Goal: Transaction & Acquisition: Book appointment/travel/reservation

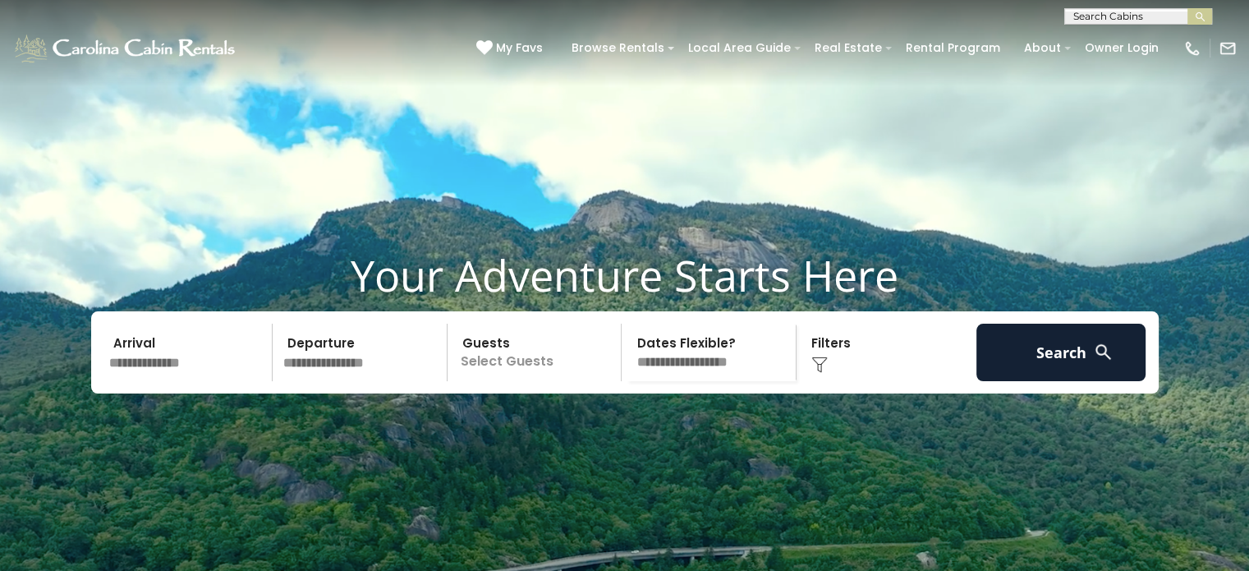
click at [214, 381] on input "text" at bounding box center [188, 352] width 170 height 57
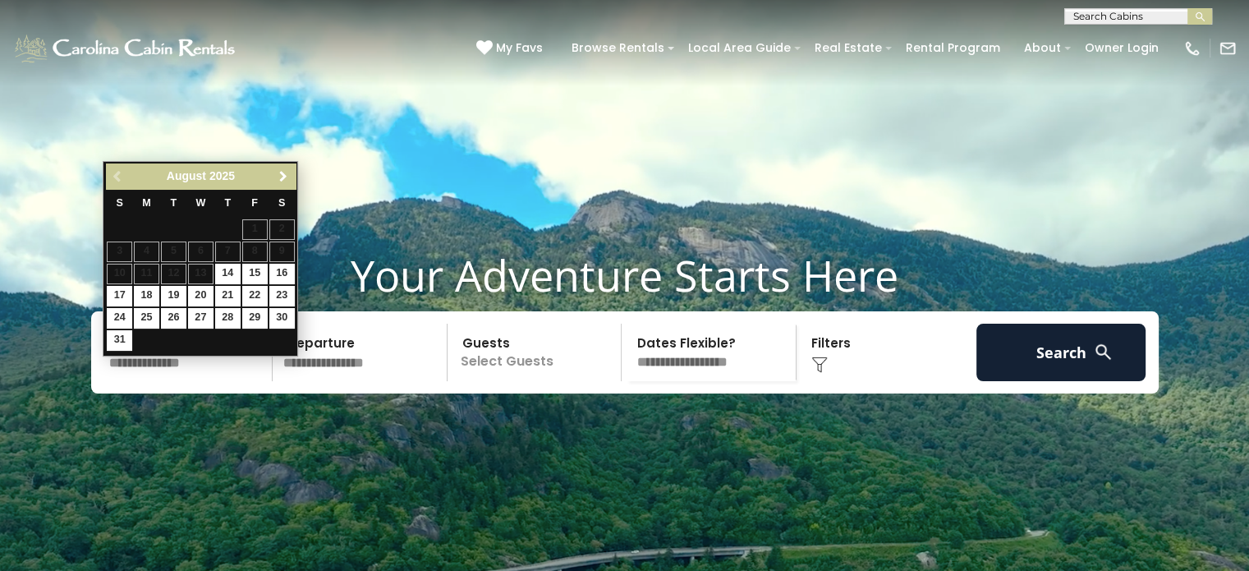
click at [286, 172] on span "Next" at bounding box center [283, 176] width 13 height 13
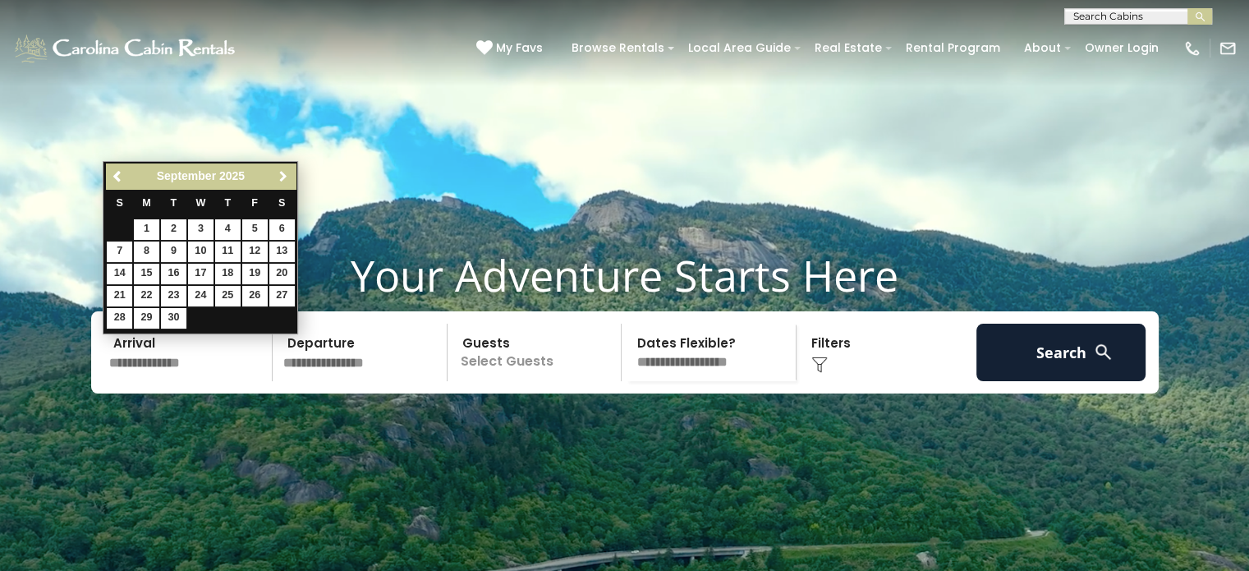
click at [284, 173] on span "Next" at bounding box center [283, 176] width 13 height 13
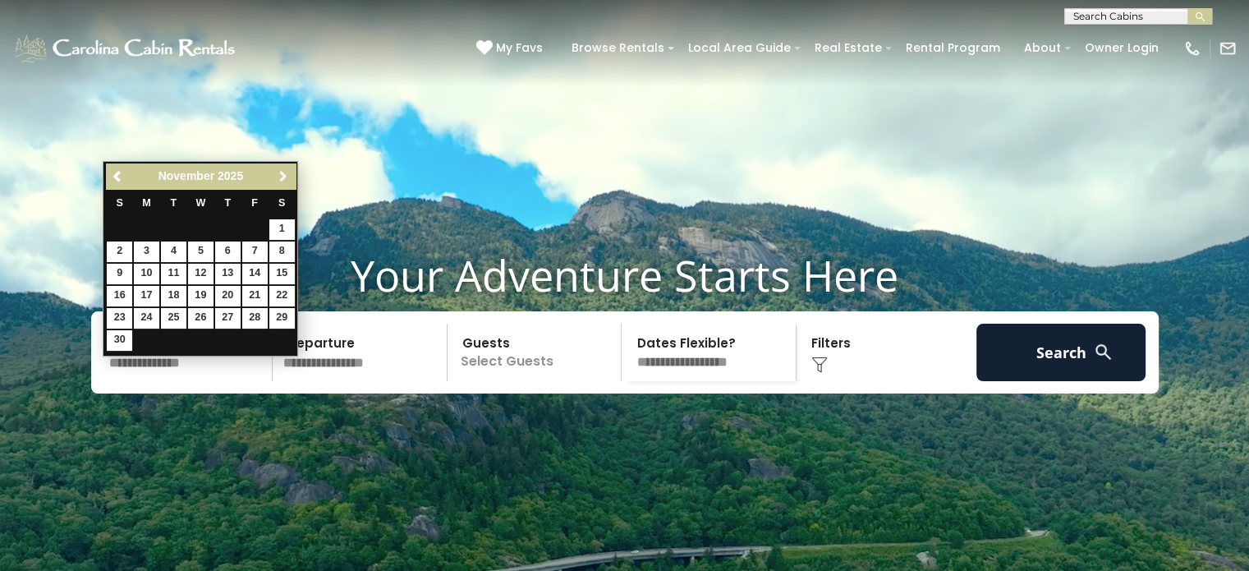
click at [284, 173] on span "Next" at bounding box center [283, 176] width 13 height 13
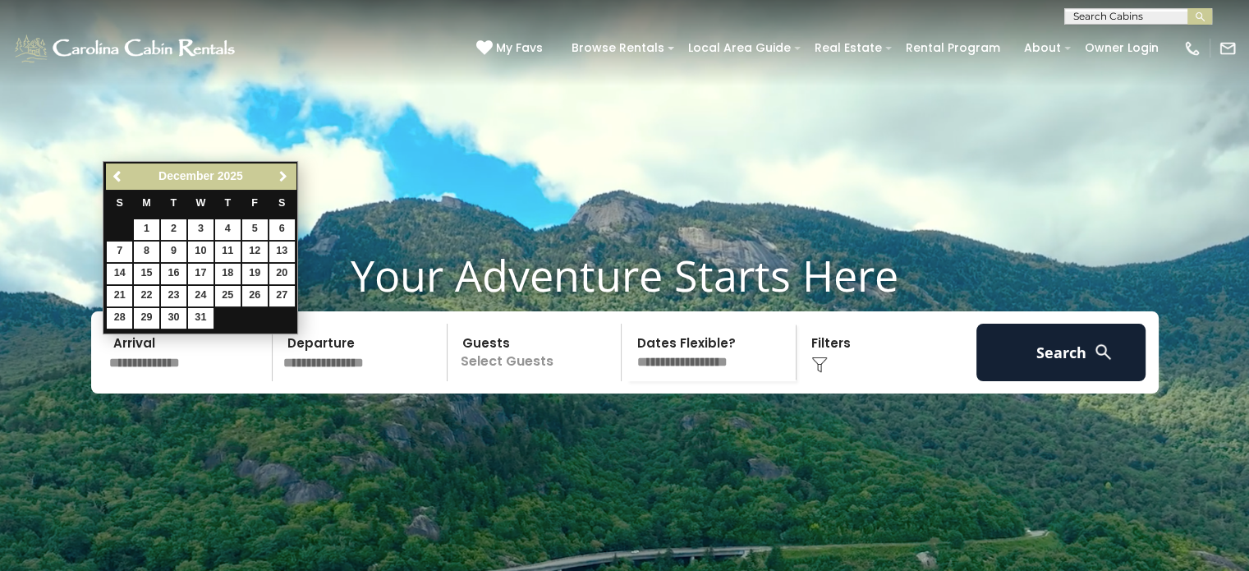
click at [284, 173] on span "Next" at bounding box center [283, 176] width 13 height 13
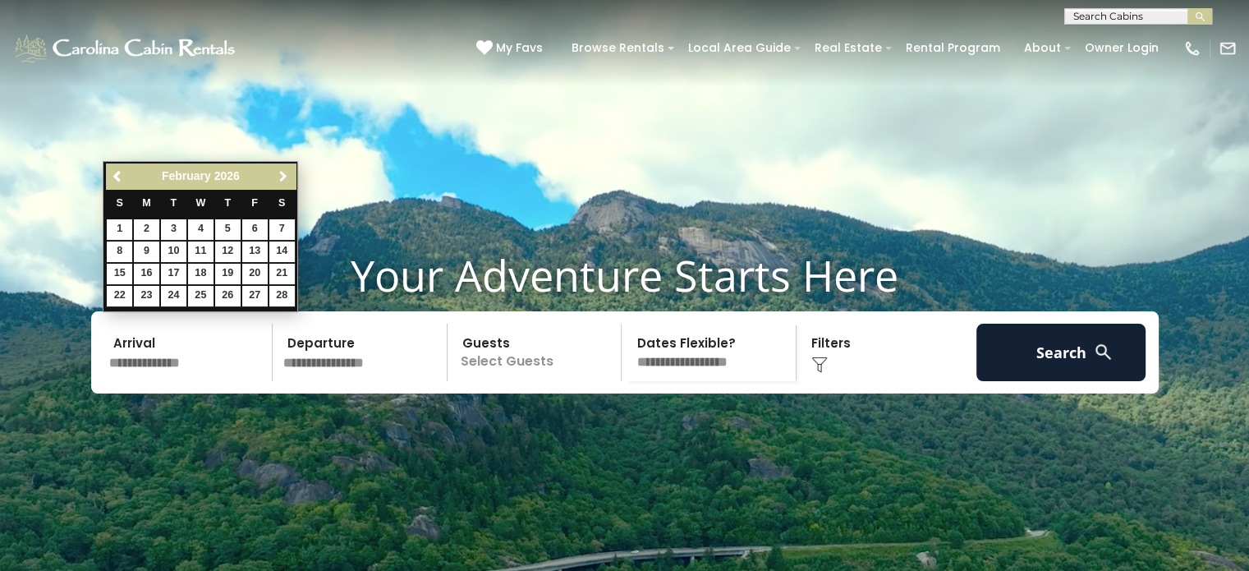
click at [284, 173] on span "Next" at bounding box center [283, 176] width 13 height 13
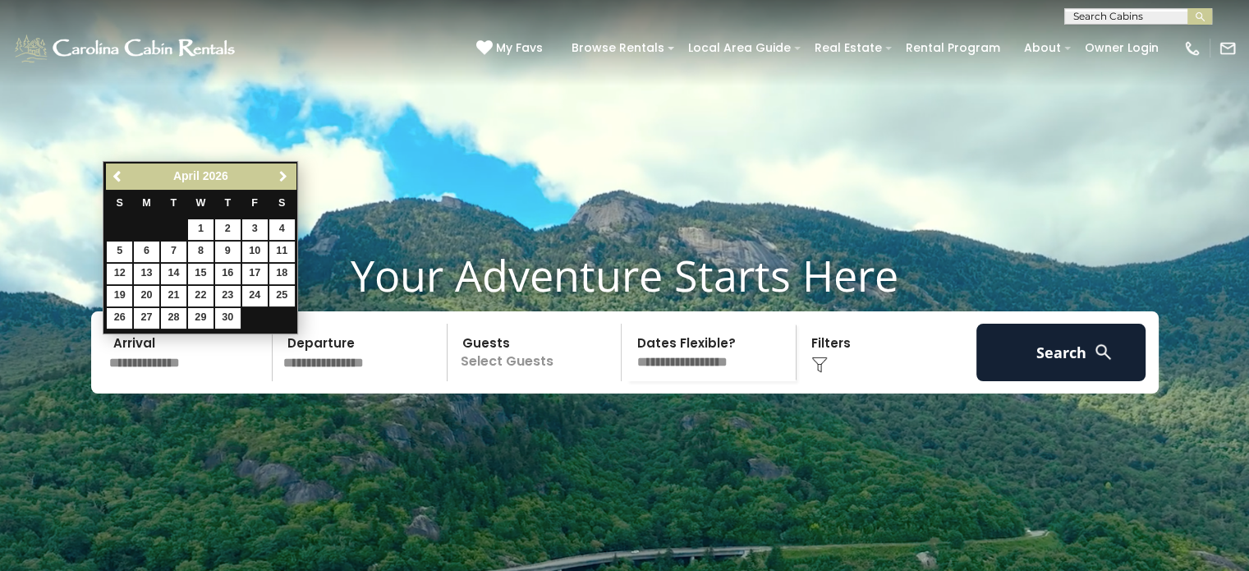
click at [284, 173] on span "Next" at bounding box center [283, 176] width 13 height 13
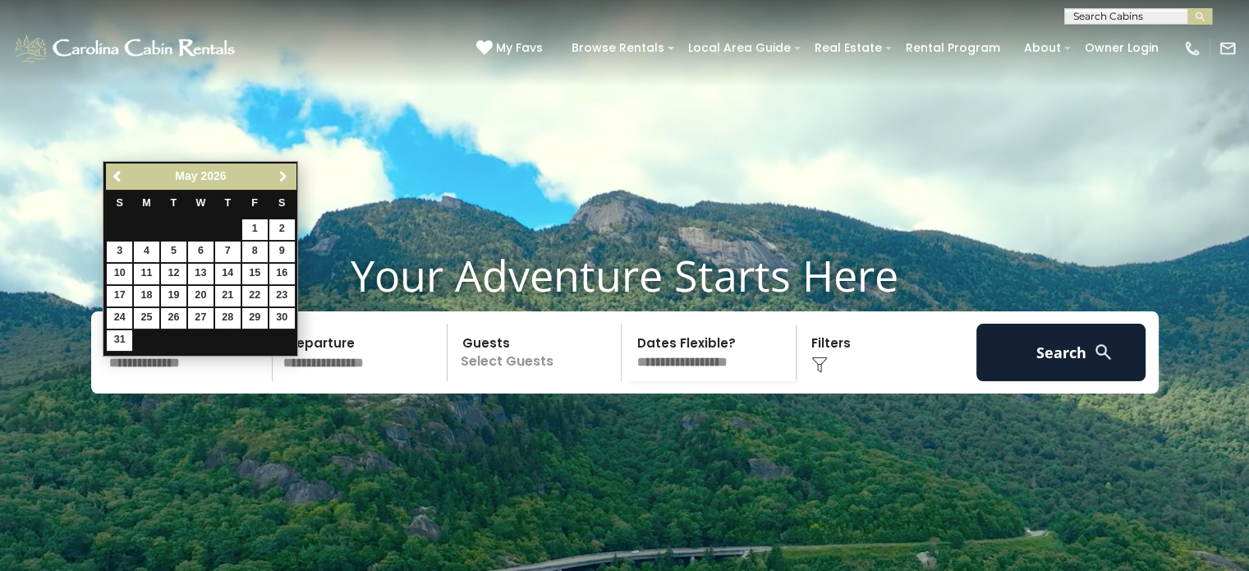
click at [284, 173] on span "Next" at bounding box center [283, 176] width 13 height 13
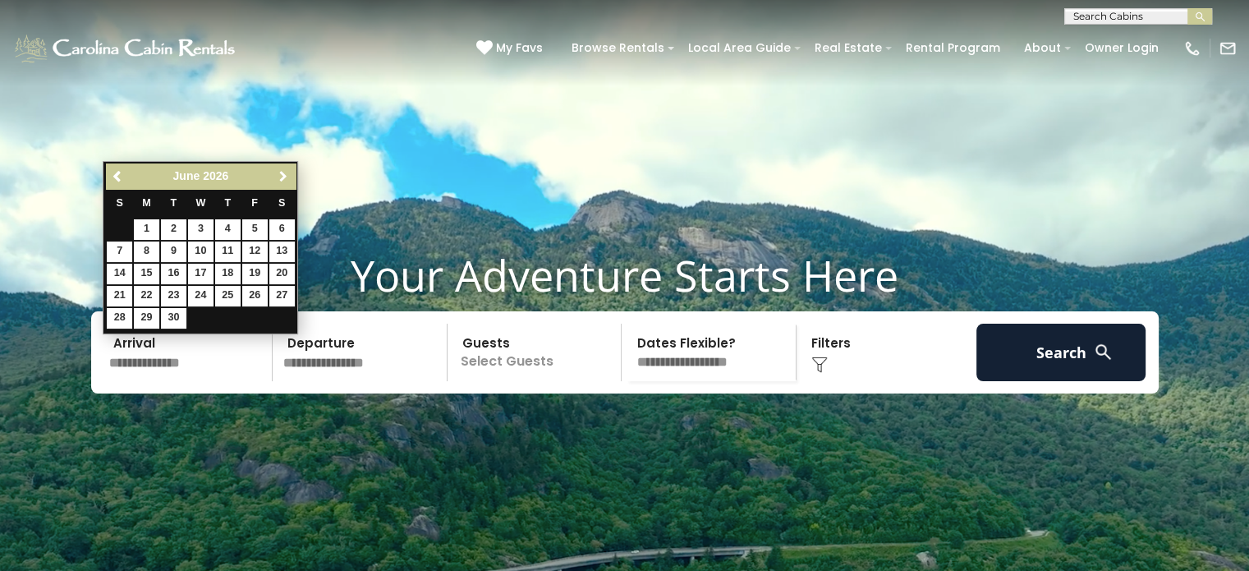
click at [284, 173] on span "Next" at bounding box center [283, 176] width 13 height 13
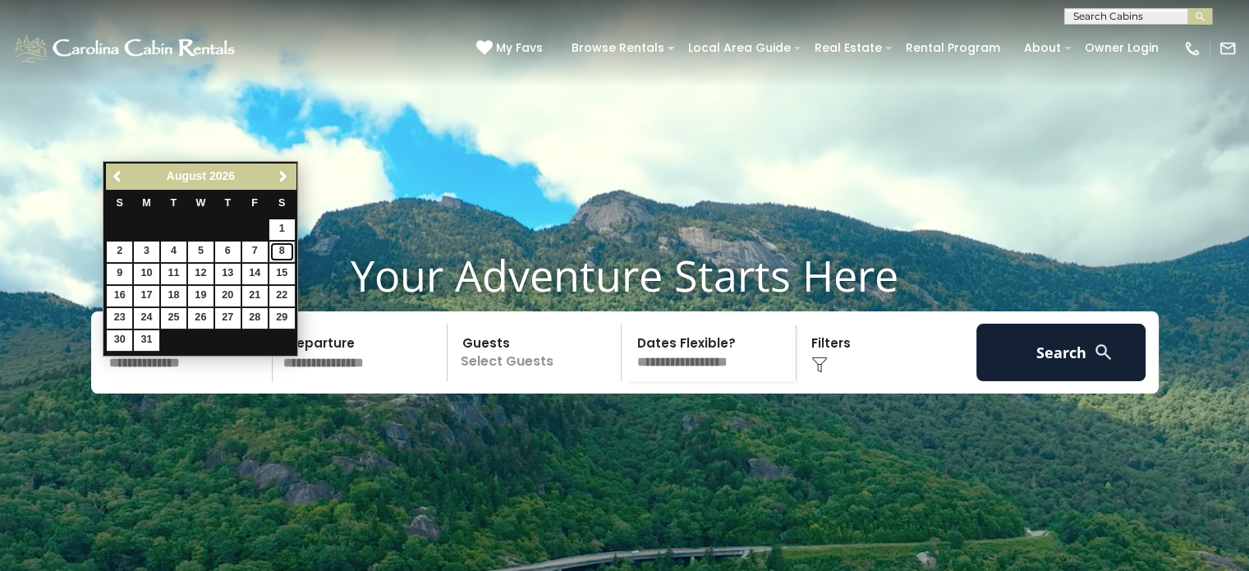
click at [284, 247] on link "8" at bounding box center [281, 251] width 25 height 21
type input "******"
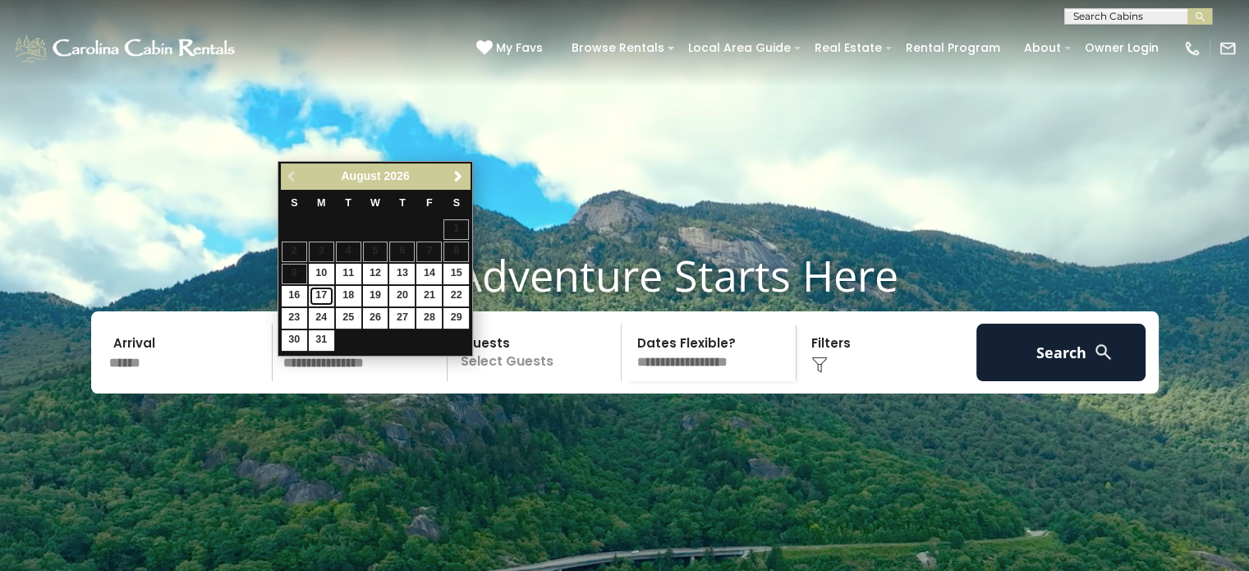
click at [322, 292] on link "17" at bounding box center [321, 296] width 25 height 21
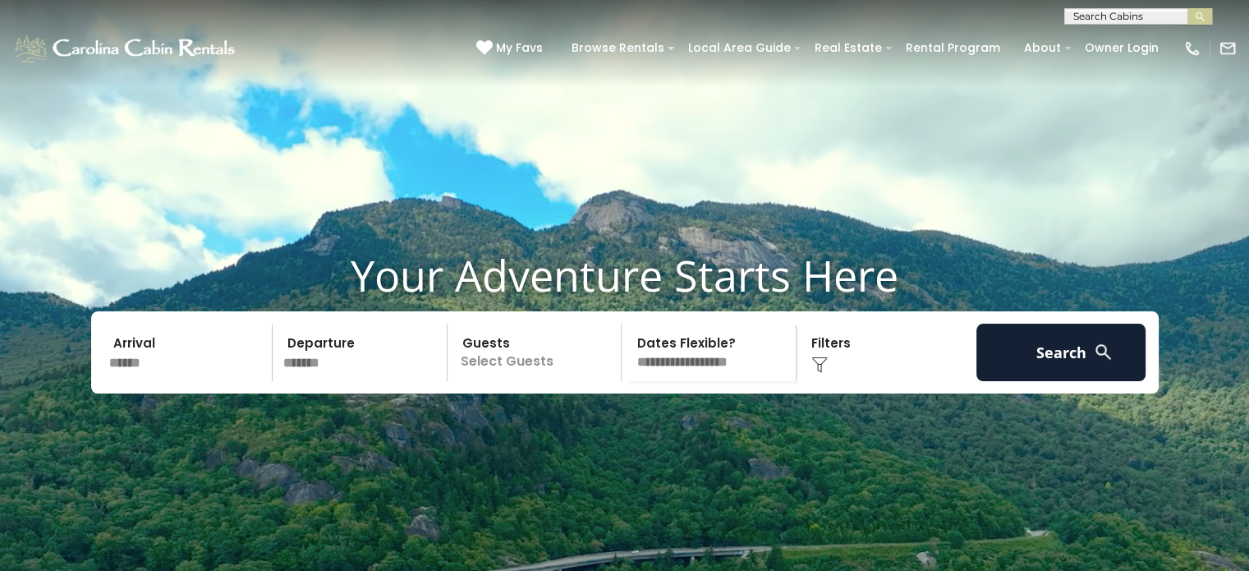
click at [329, 381] on input "*******" at bounding box center [363, 352] width 170 height 57
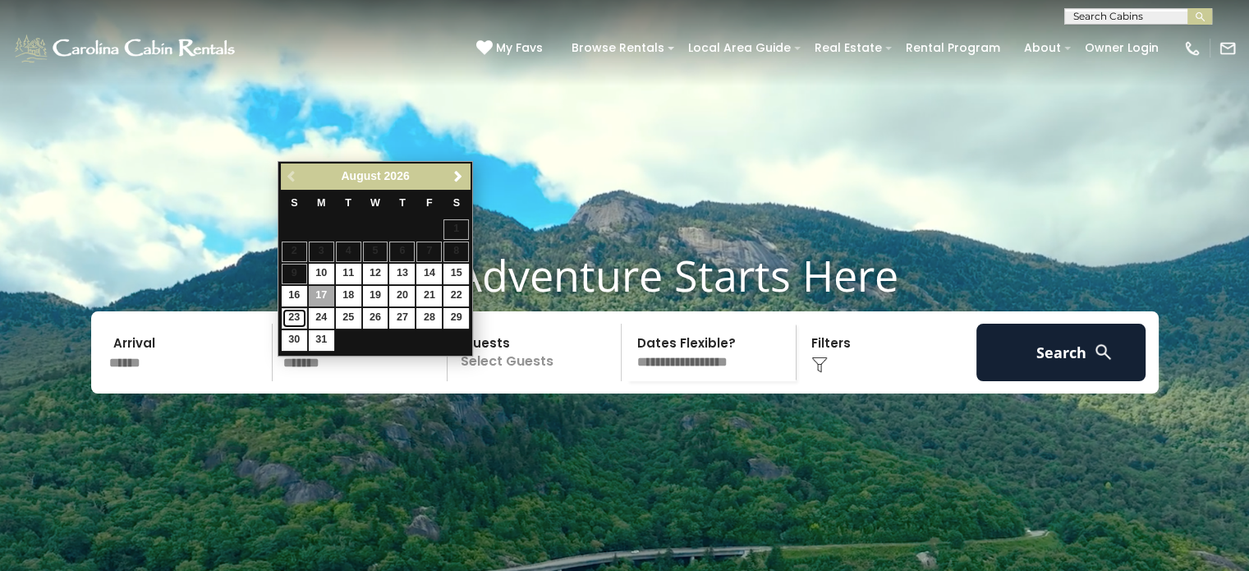
click at [294, 311] on link "23" at bounding box center [294, 318] width 25 height 21
type input "*******"
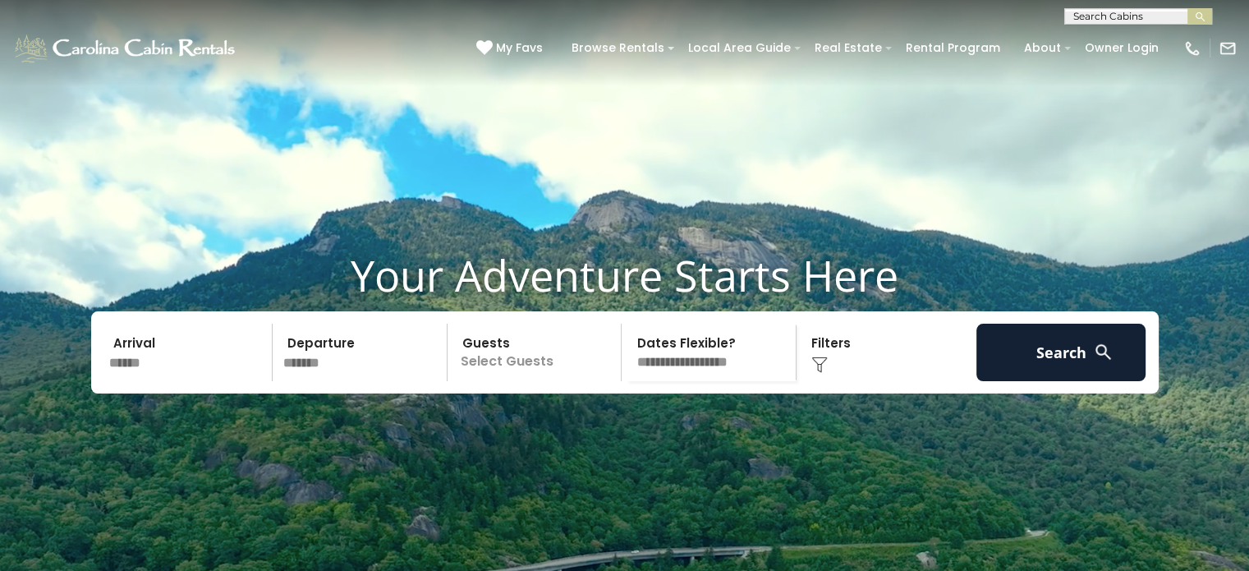
click at [513, 381] on p "Select Guests" at bounding box center [537, 352] width 169 height 57
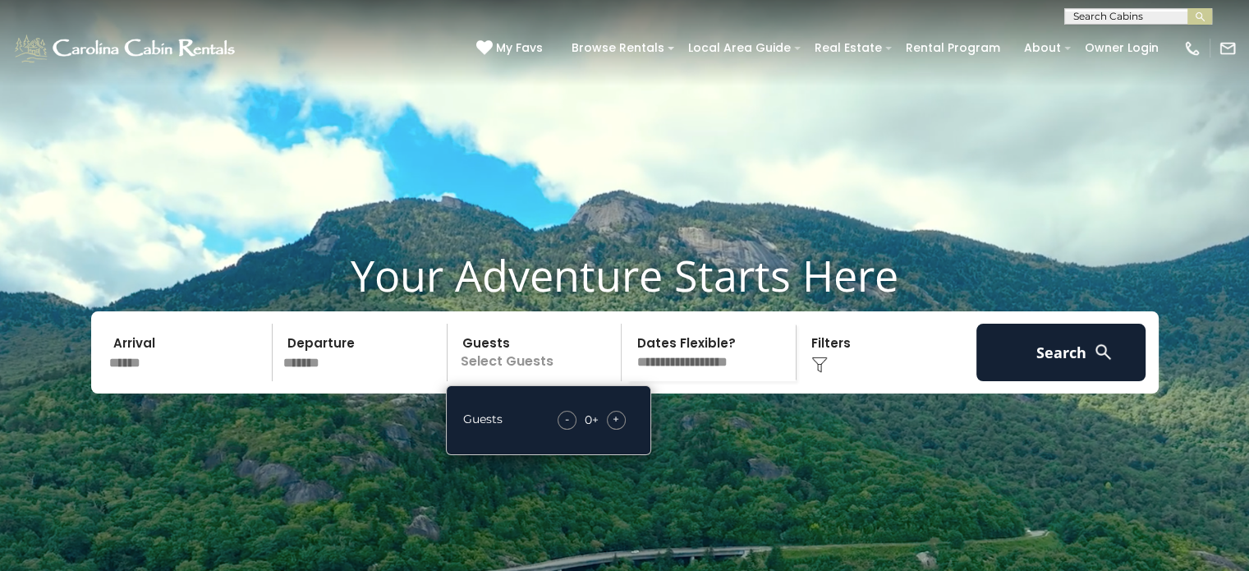
click at [620, 430] on div "+" at bounding box center [616, 420] width 19 height 19
click at [835, 373] on div "Click to Choose" at bounding box center [887, 352] width 170 height 57
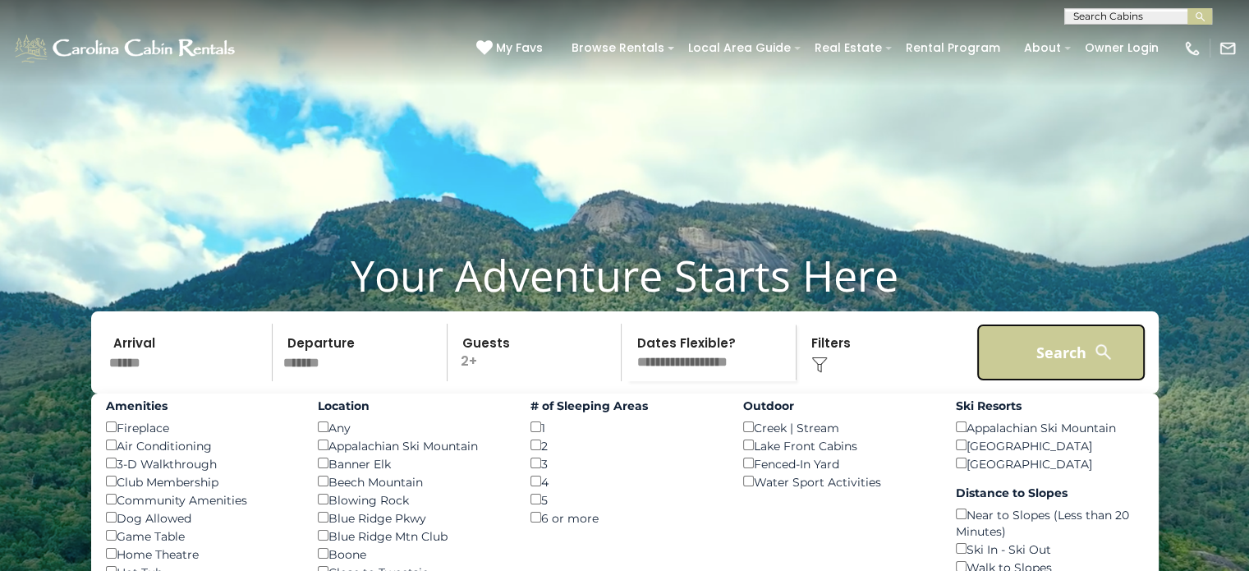
click at [1061, 370] on button "Search" at bounding box center [1062, 352] width 170 height 57
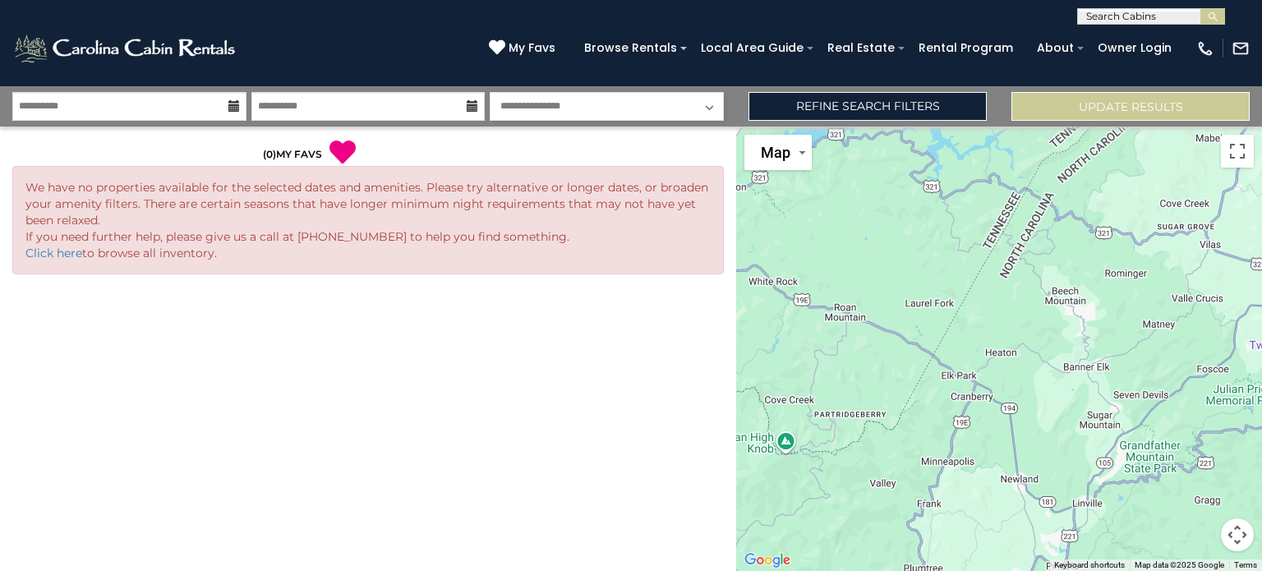
click at [548, 102] on select "**********" at bounding box center [607, 106] width 234 height 29
select select "*"
click at [490, 92] on select "**********" at bounding box center [607, 106] width 234 height 29
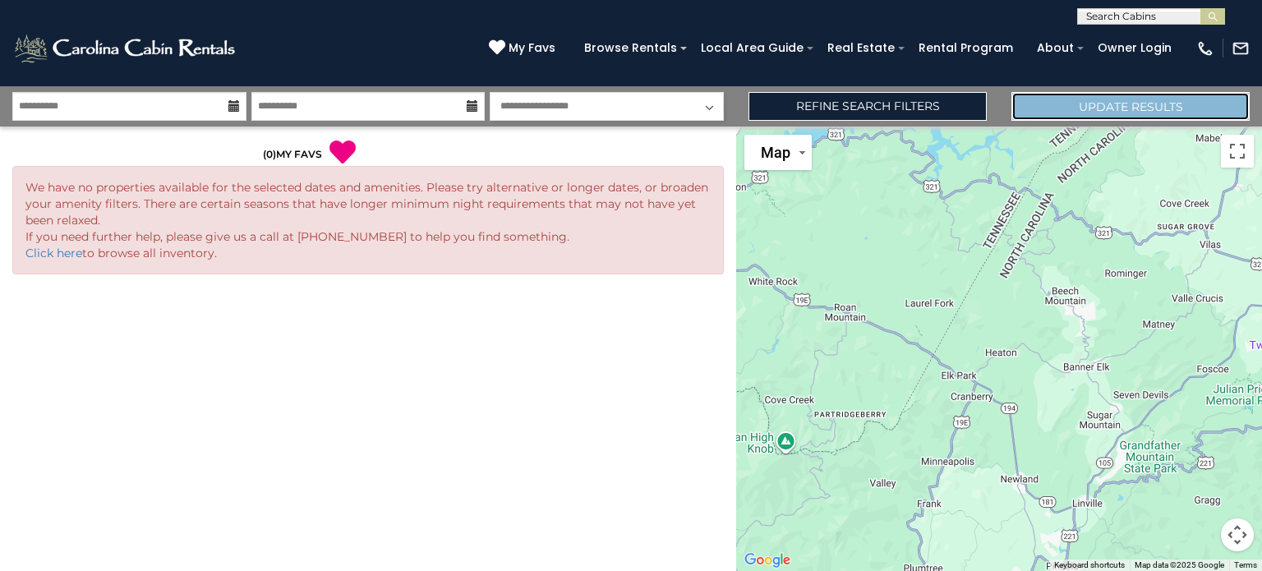
click at [1071, 100] on button "Update Results" at bounding box center [1130, 106] width 238 height 29
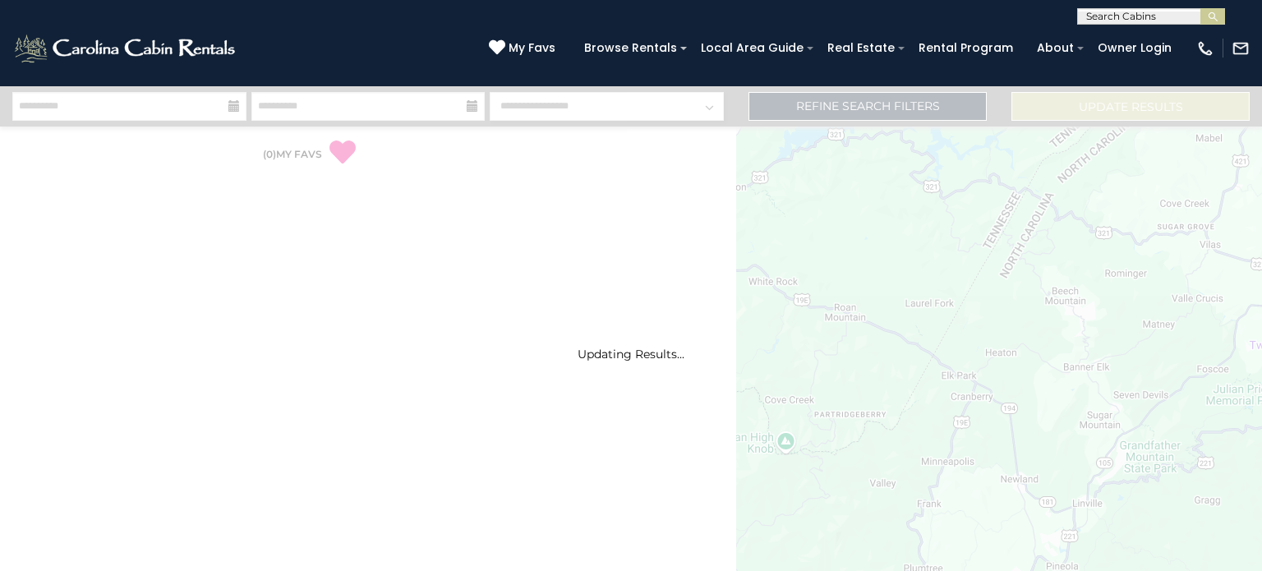
select select "*"
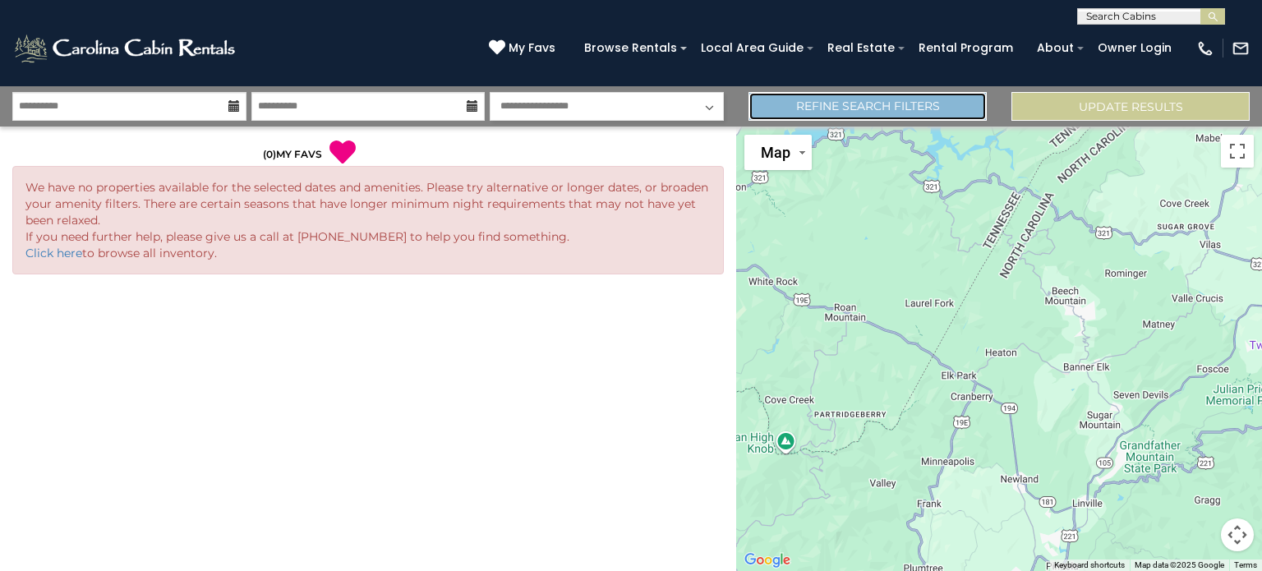
click at [940, 103] on link "Refine Search Filters" at bounding box center [867, 106] width 238 height 29
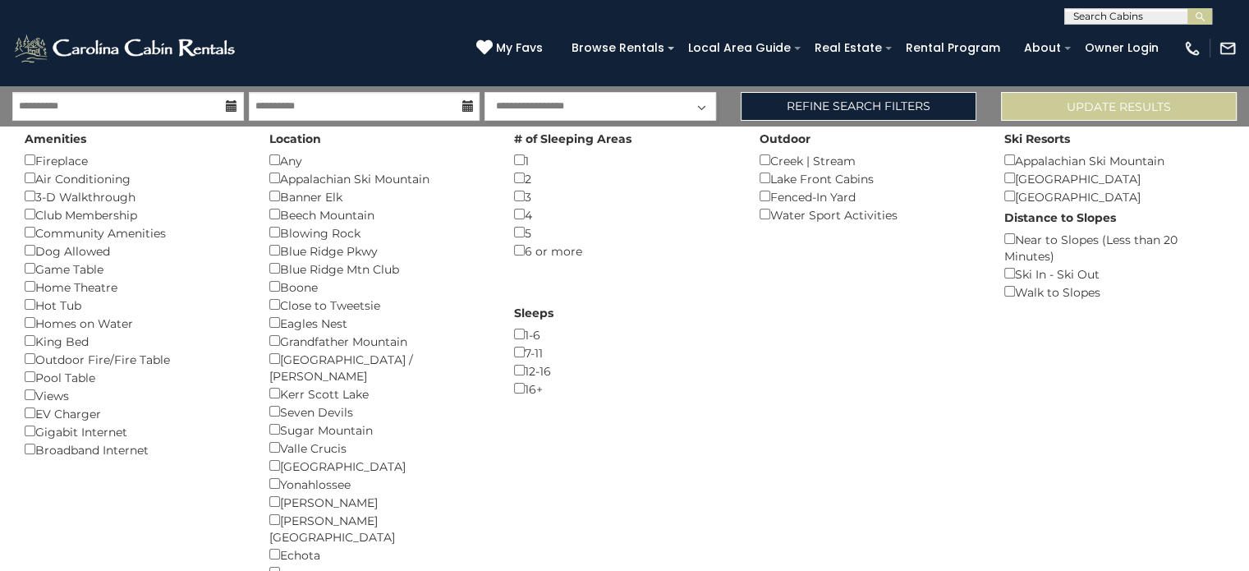
click at [229, 107] on icon at bounding box center [231, 105] width 11 height 11
click at [147, 101] on input "**********" at bounding box center [128, 106] width 232 height 29
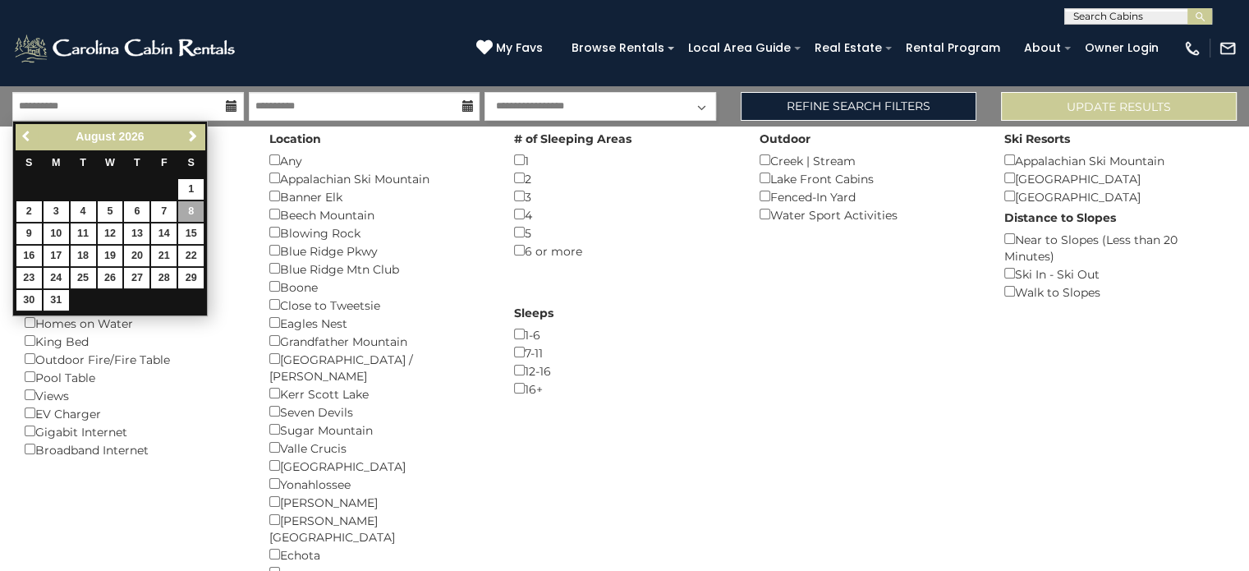
click at [26, 127] on link "Previous" at bounding box center [27, 136] width 21 height 21
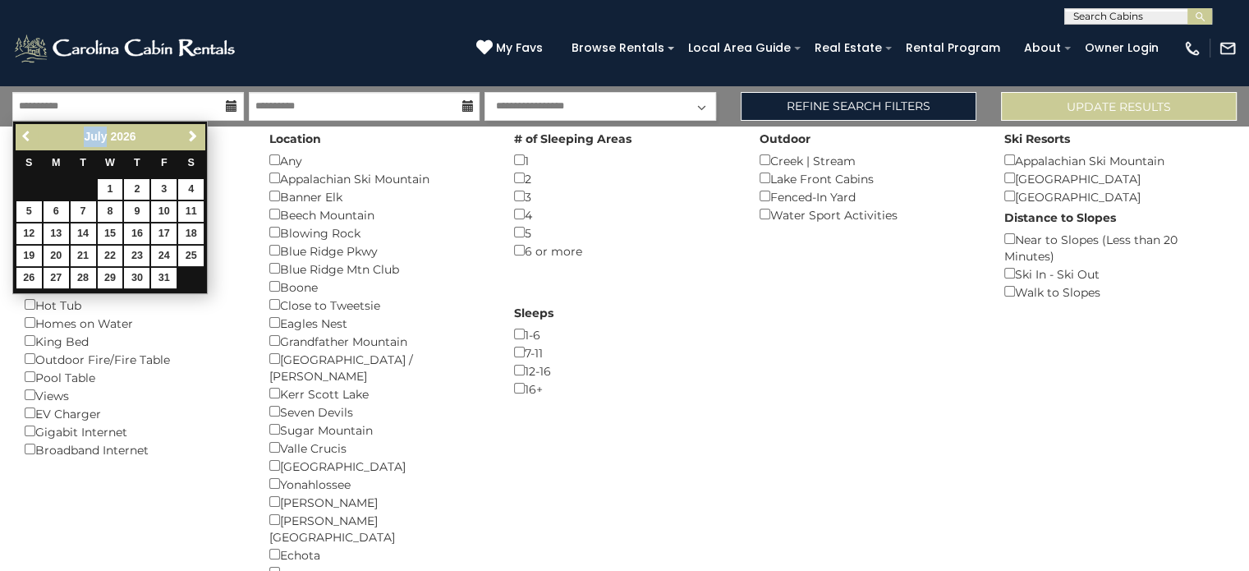
click at [30, 125] on div "Previous Next July 2026" at bounding box center [110, 136] width 189 height 25
click at [21, 134] on span "Previous" at bounding box center [27, 136] width 13 height 13
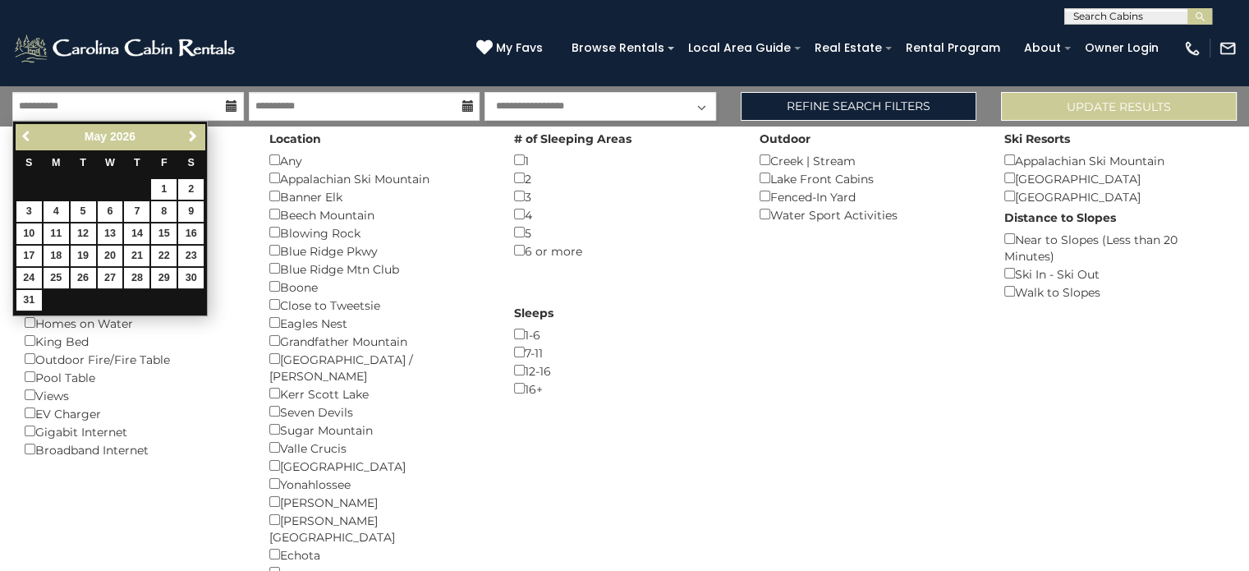
click at [21, 134] on span "Previous" at bounding box center [27, 136] width 13 height 13
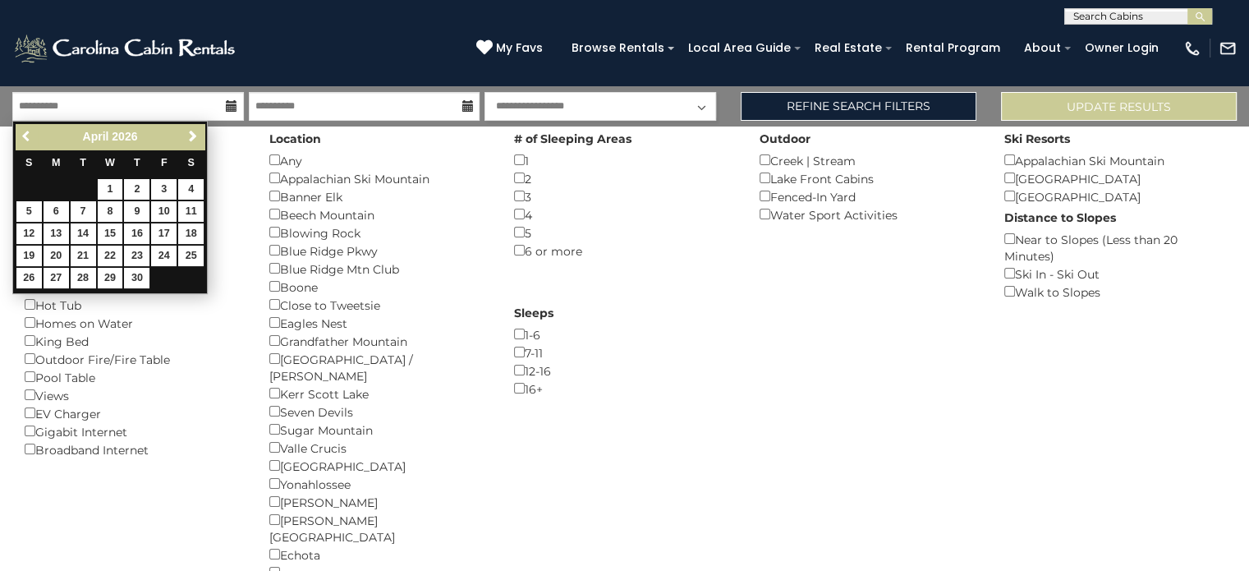
click at [21, 134] on span "Previous" at bounding box center [27, 136] width 13 height 13
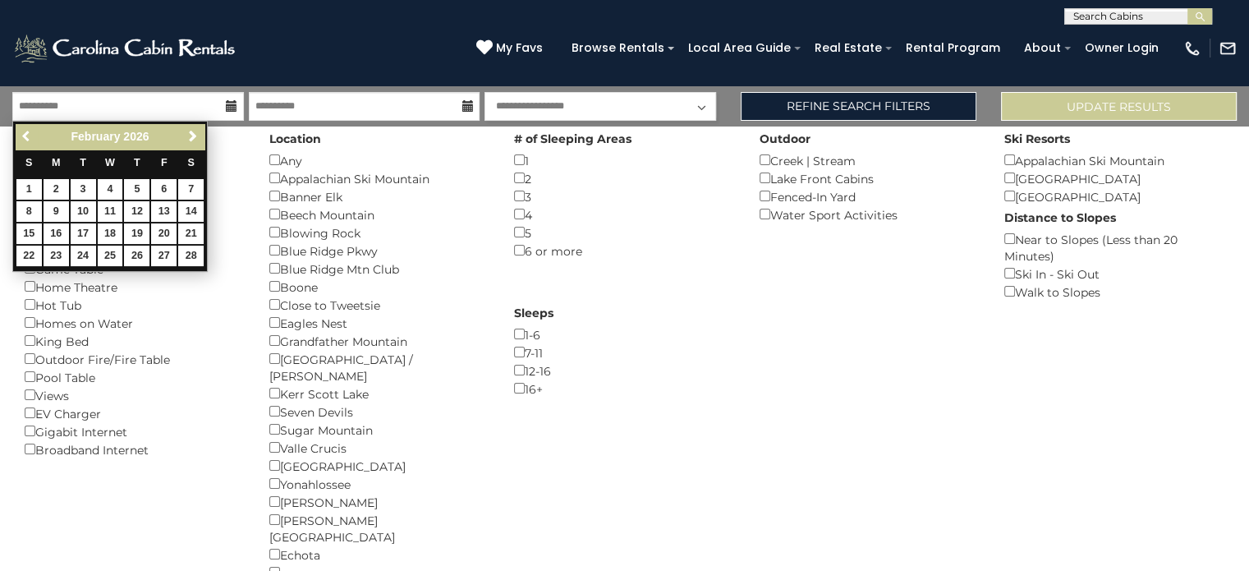
click at [21, 134] on span "Previous" at bounding box center [27, 136] width 13 height 13
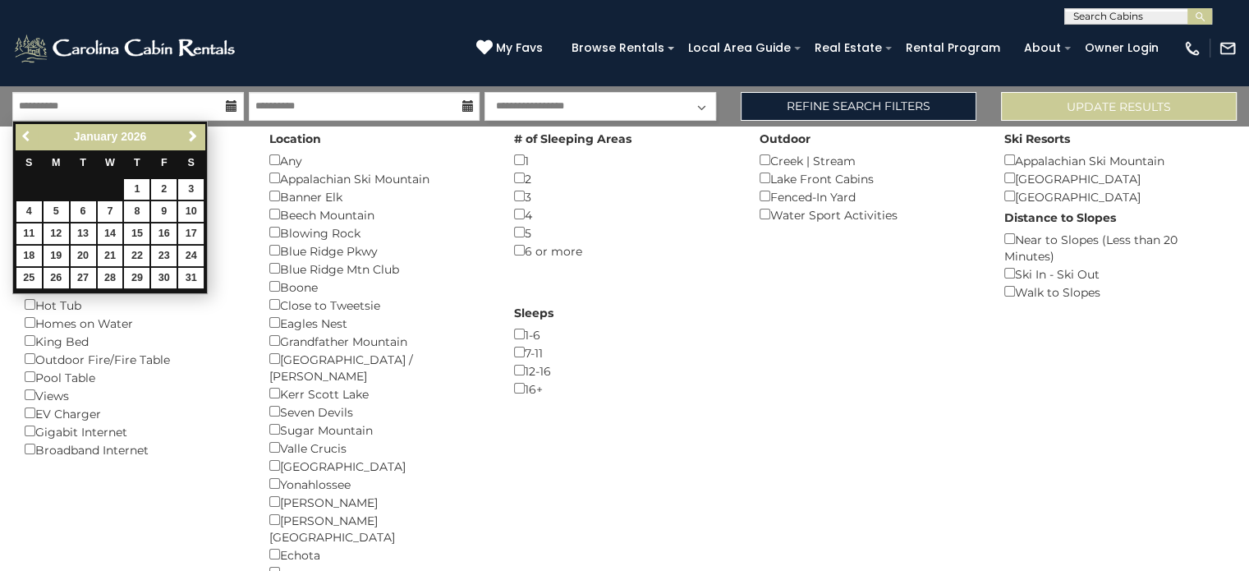
click at [21, 134] on span "Previous" at bounding box center [27, 136] width 13 height 13
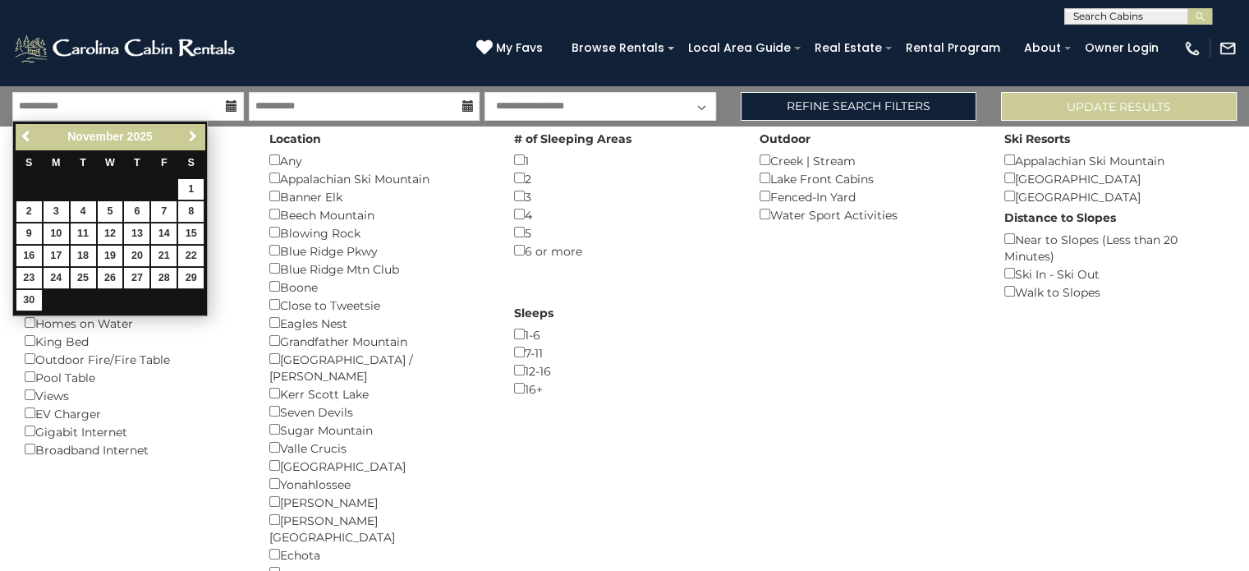
click at [192, 136] on span "Next" at bounding box center [192, 136] width 13 height 13
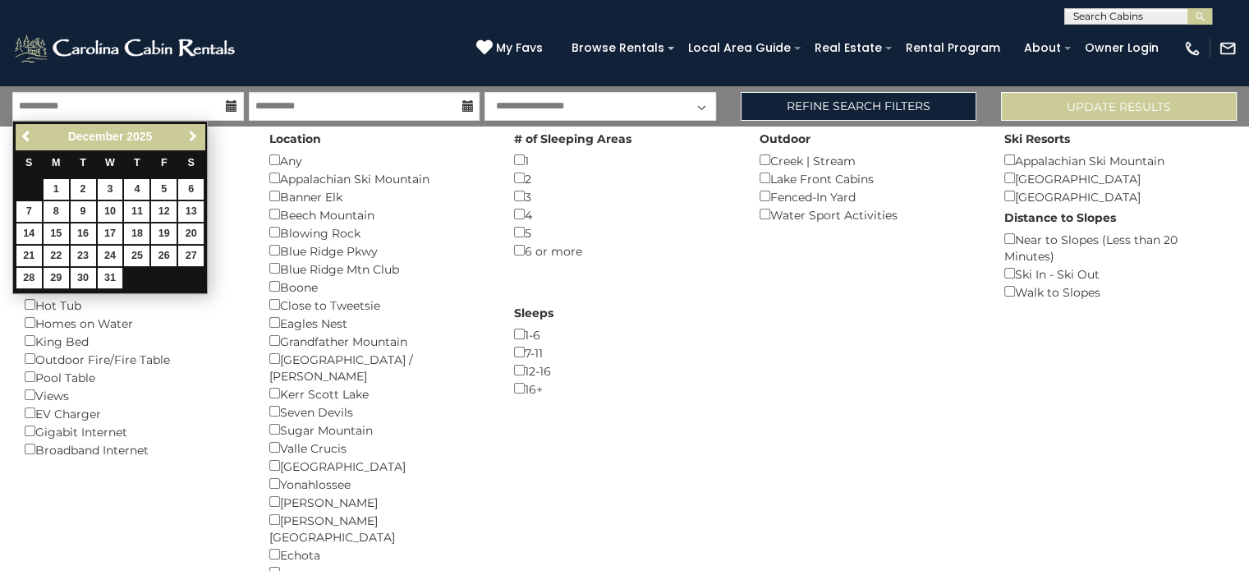
click at [192, 136] on span "Next" at bounding box center [192, 136] width 13 height 13
click at [187, 137] on span "Next" at bounding box center [192, 136] width 13 height 13
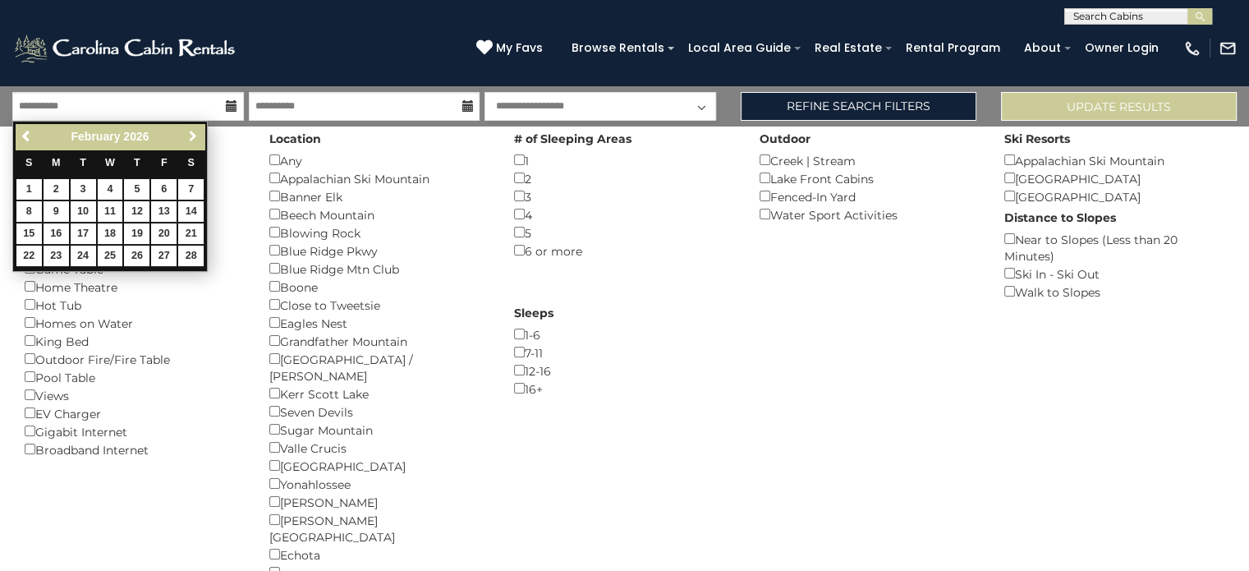
click at [187, 137] on span "Next" at bounding box center [192, 136] width 13 height 13
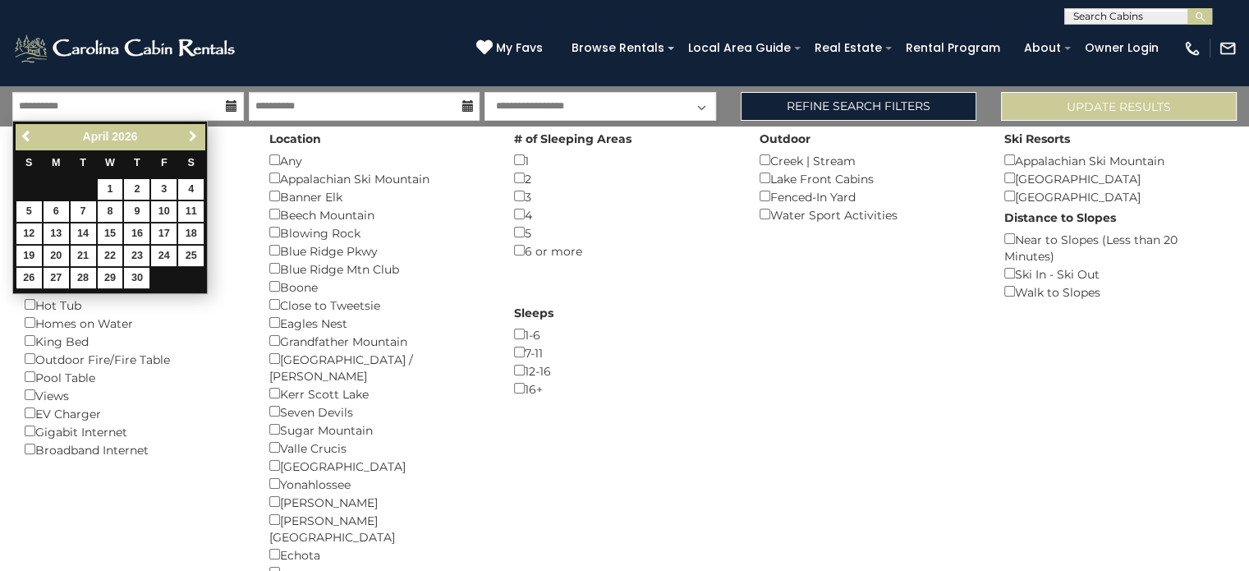
click at [187, 137] on span "Next" at bounding box center [192, 136] width 13 height 13
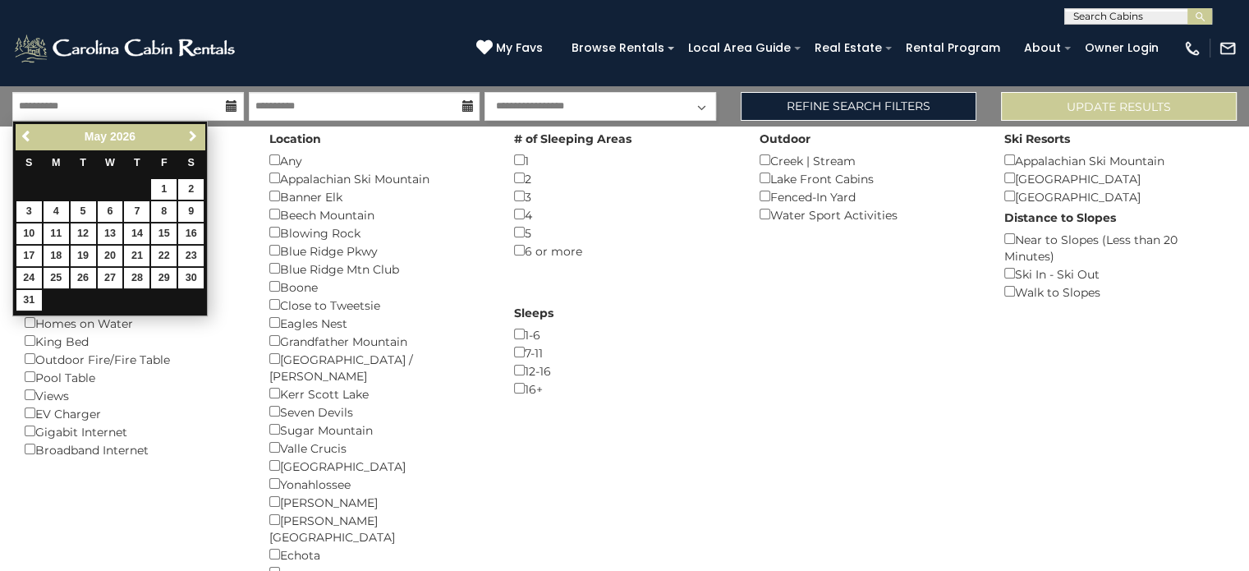
click at [187, 137] on span "Next" at bounding box center [192, 136] width 13 height 13
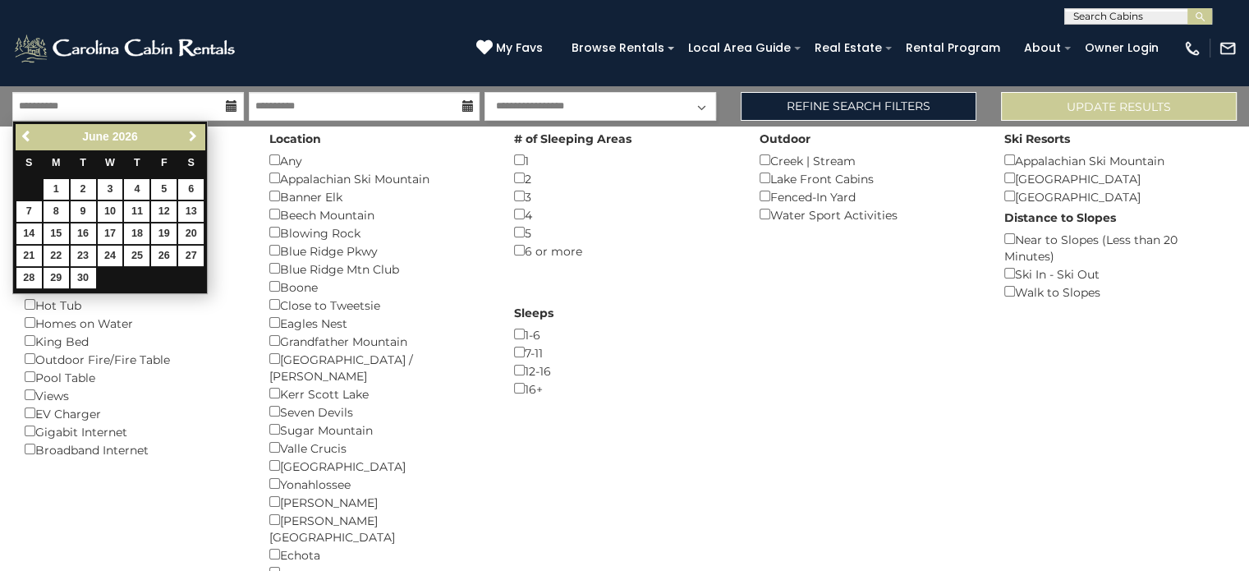
click at [187, 137] on span "Next" at bounding box center [192, 136] width 13 height 13
click at [195, 213] on link "11" at bounding box center [190, 211] width 25 height 21
type input "*******"
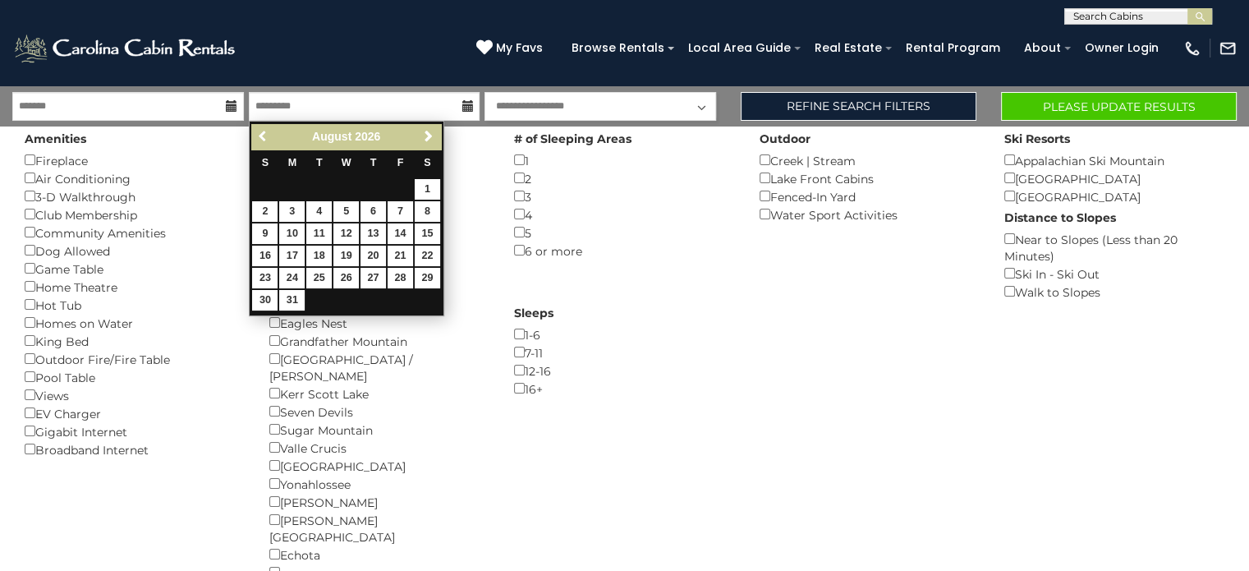
click at [258, 128] on link "Previous" at bounding box center [263, 136] width 21 height 21
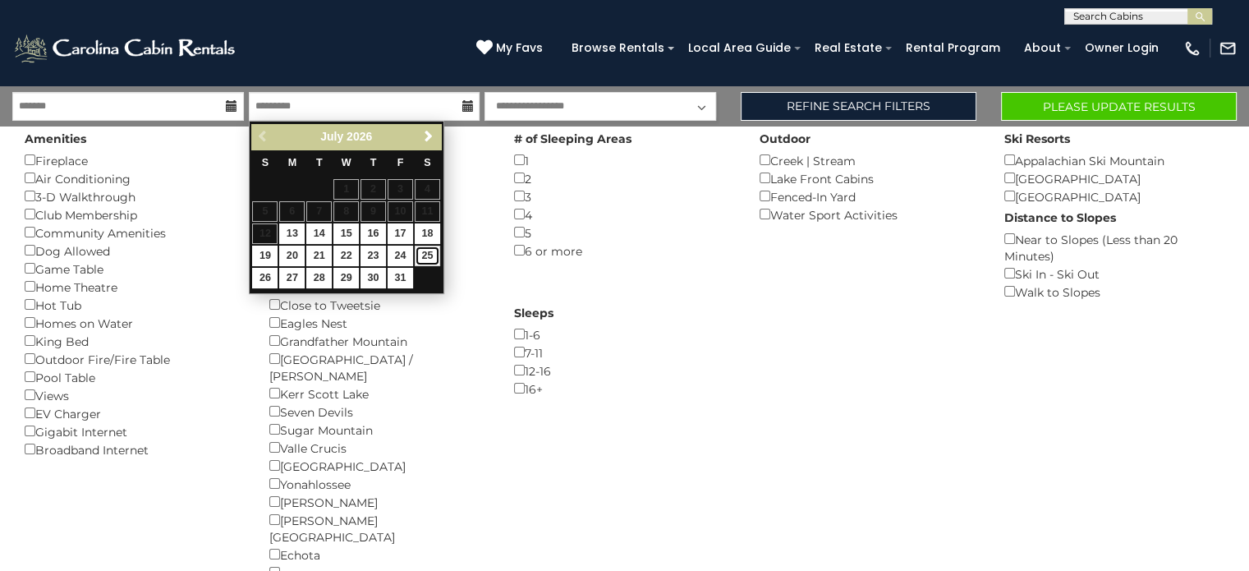
click at [430, 248] on link "25" at bounding box center [427, 256] width 25 height 21
type input "*******"
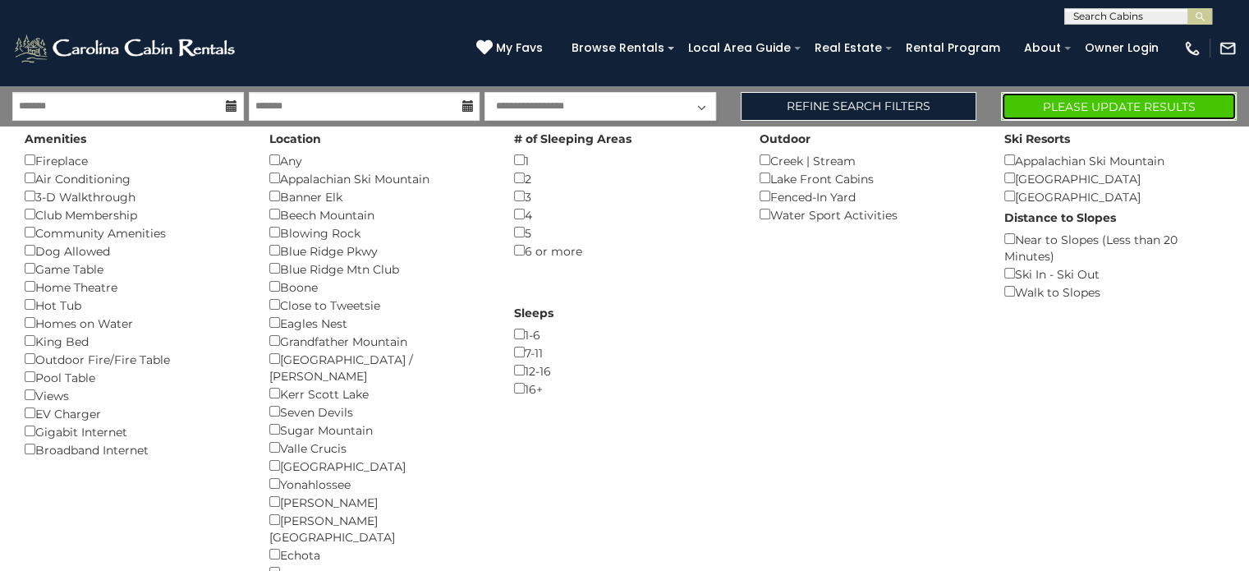
click at [1086, 100] on button "Please Update Results" at bounding box center [1119, 106] width 236 height 29
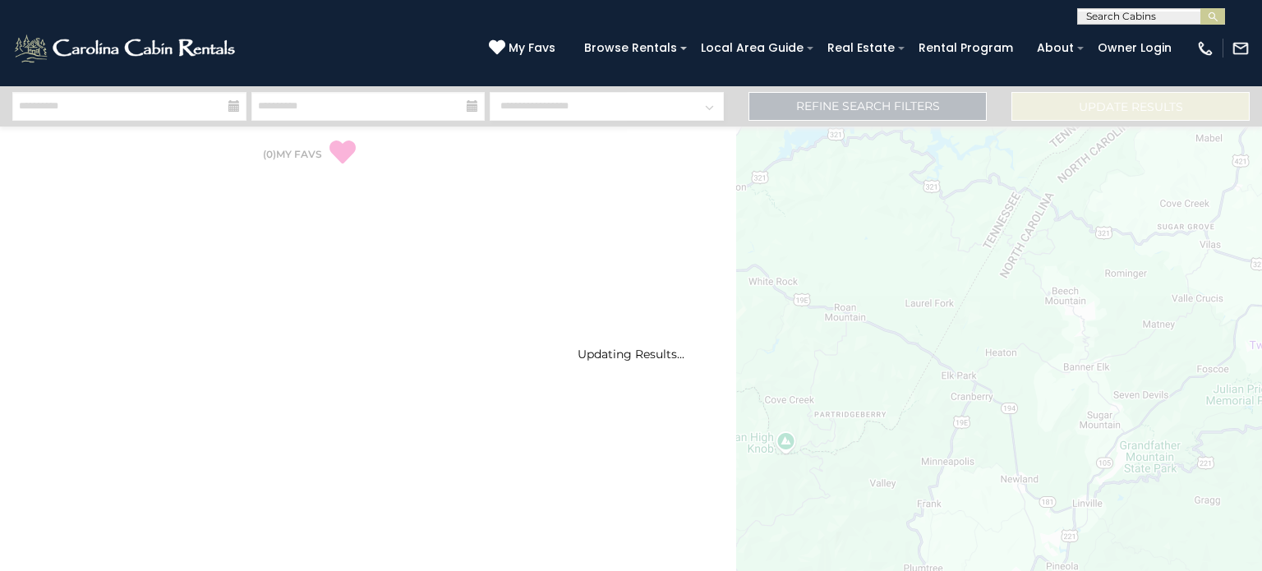
select select "*"
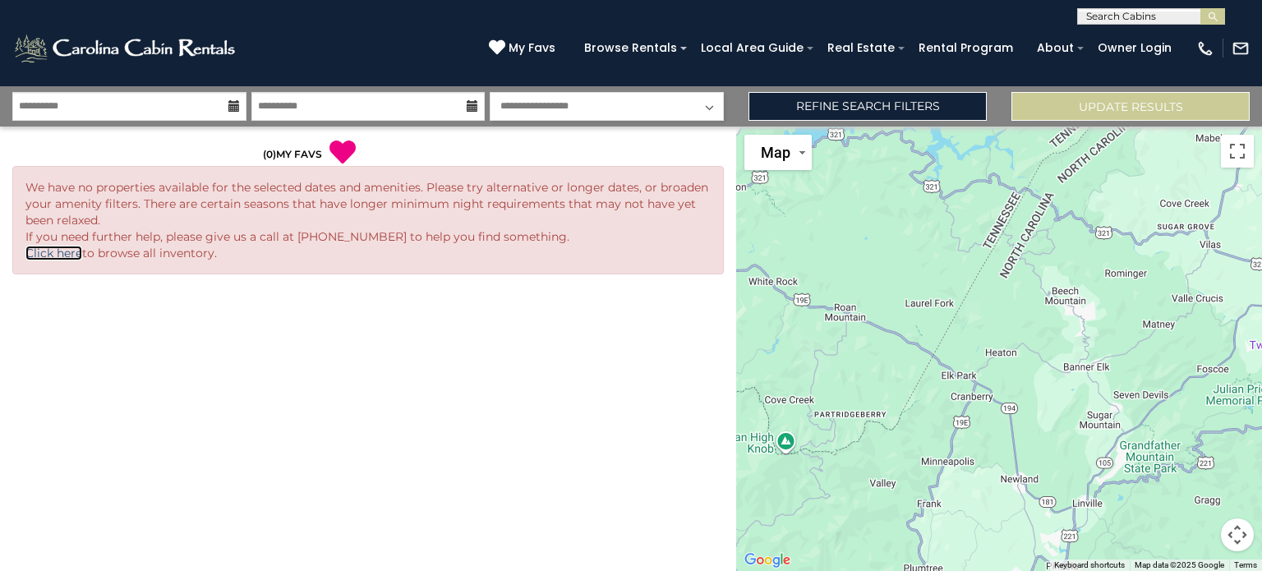
click at [58, 251] on link "Click here" at bounding box center [53, 253] width 57 height 15
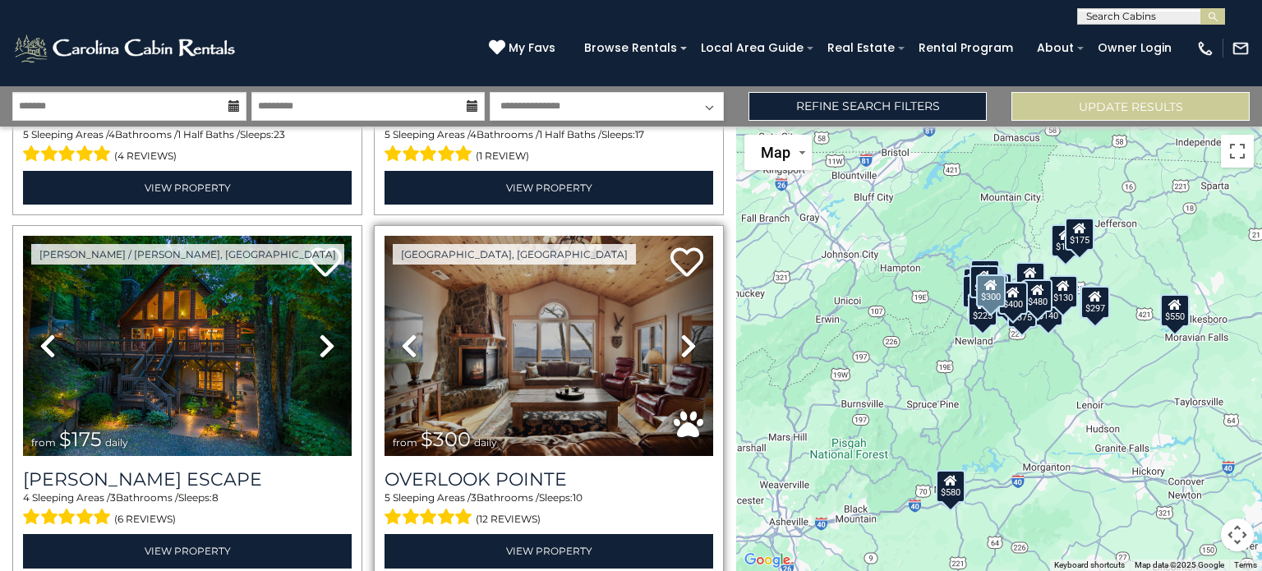
scroll to position [329, 0]
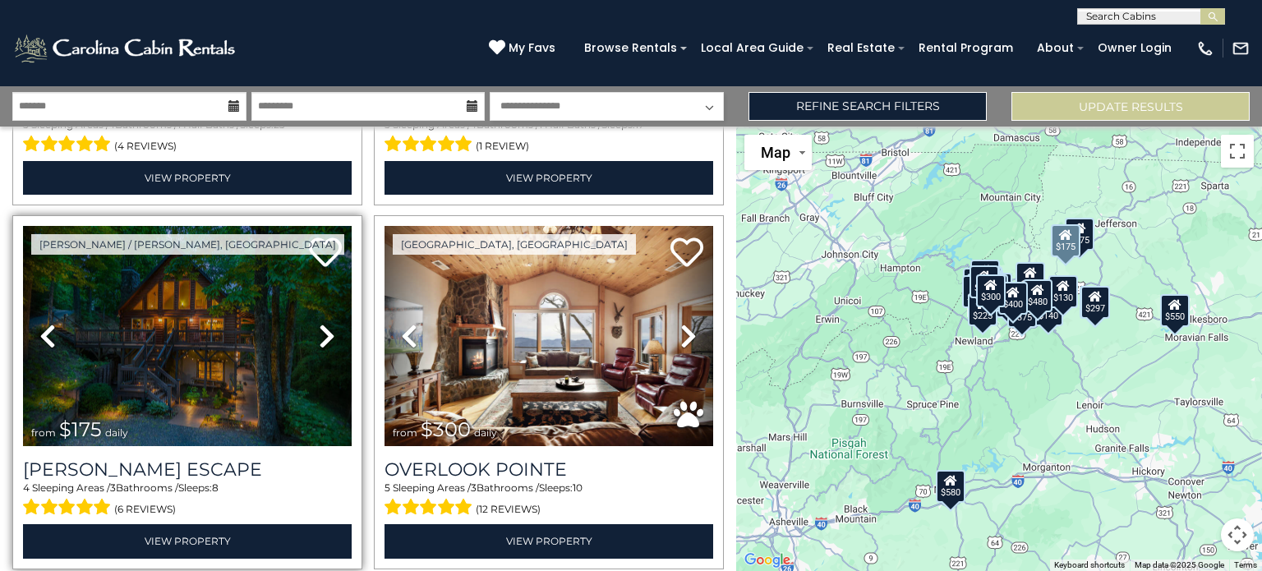
click at [322, 329] on icon at bounding box center [327, 336] width 16 height 26
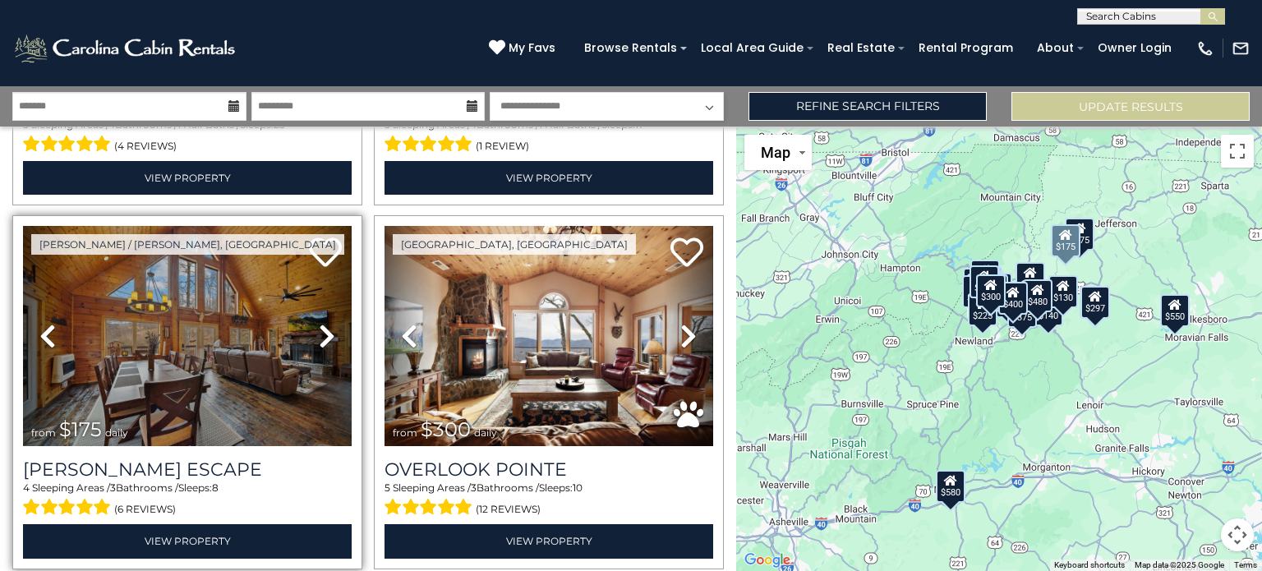
click at [329, 329] on icon at bounding box center [327, 336] width 16 height 26
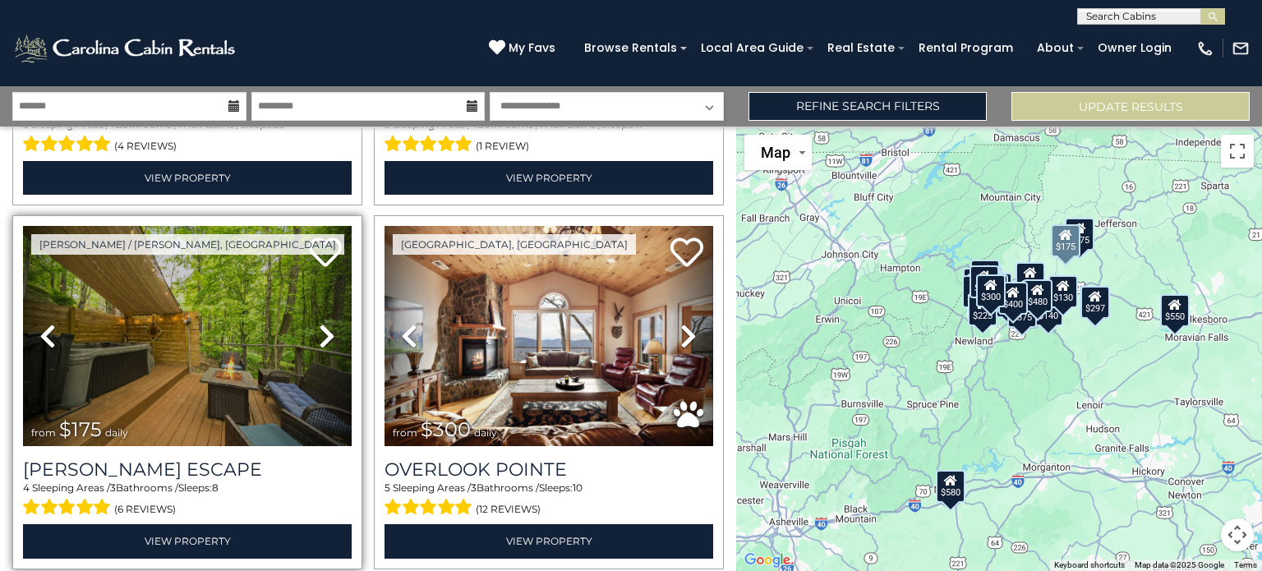
click at [336, 329] on link "Next" at bounding box center [326, 336] width 49 height 220
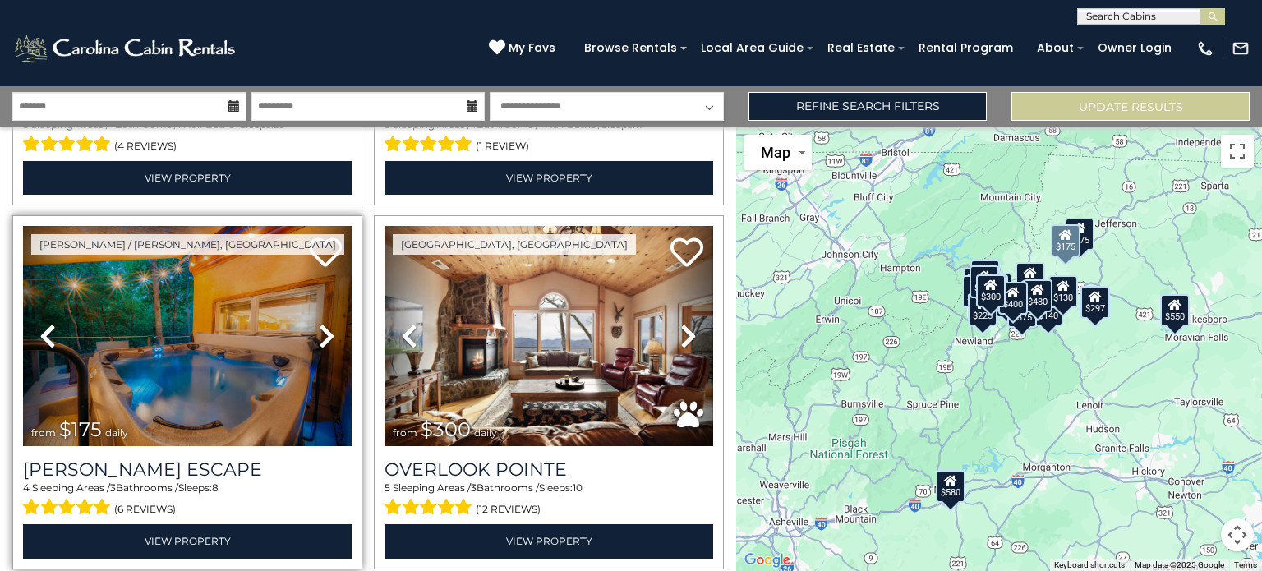
click at [329, 329] on icon at bounding box center [327, 336] width 16 height 26
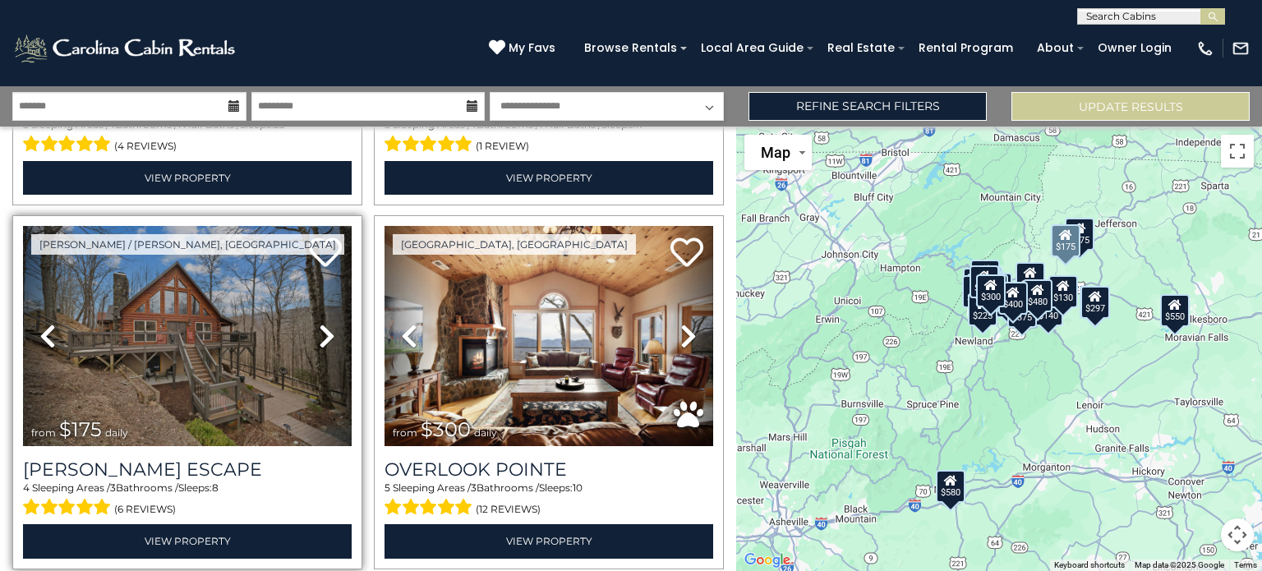
click at [323, 329] on icon at bounding box center [327, 336] width 16 height 26
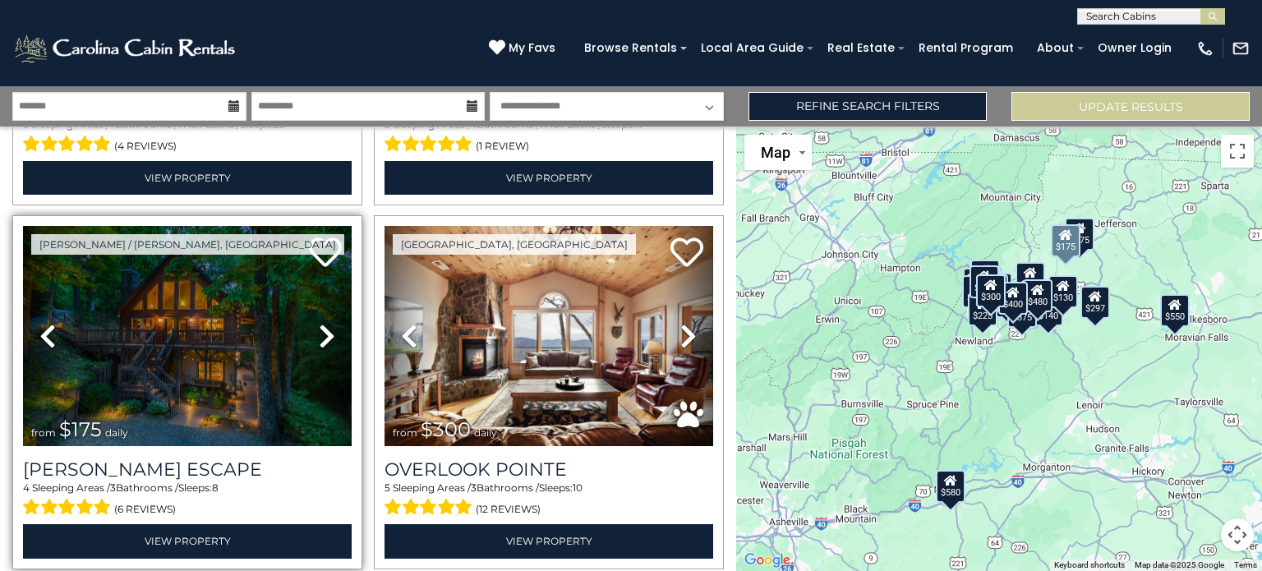
click at [323, 329] on icon at bounding box center [327, 336] width 16 height 26
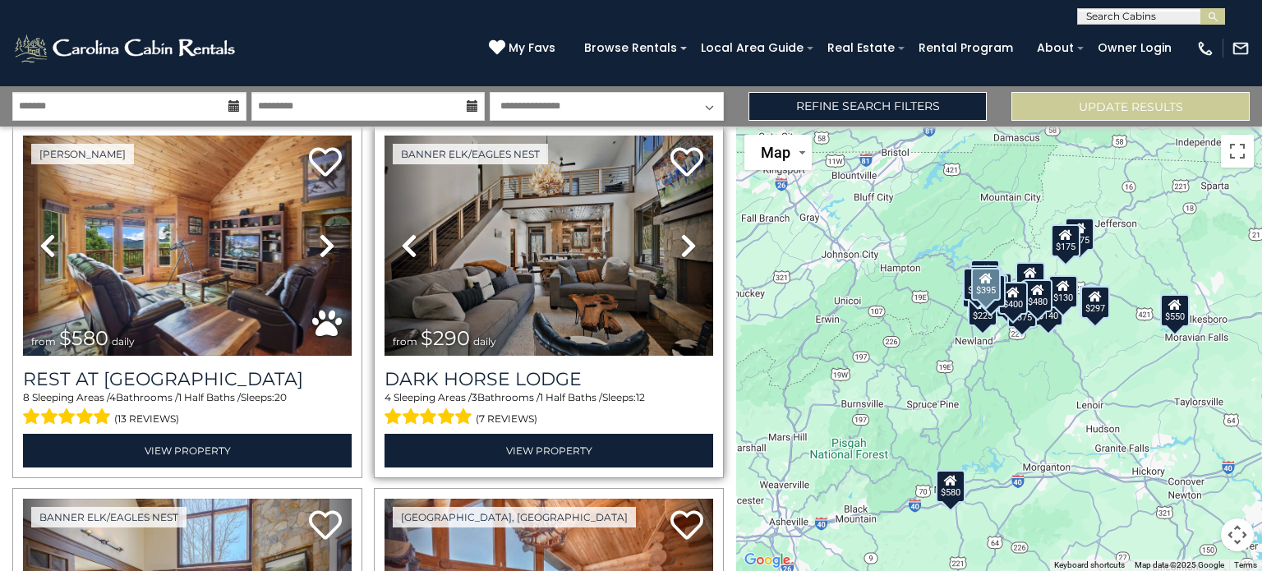
scroll to position [739, 0]
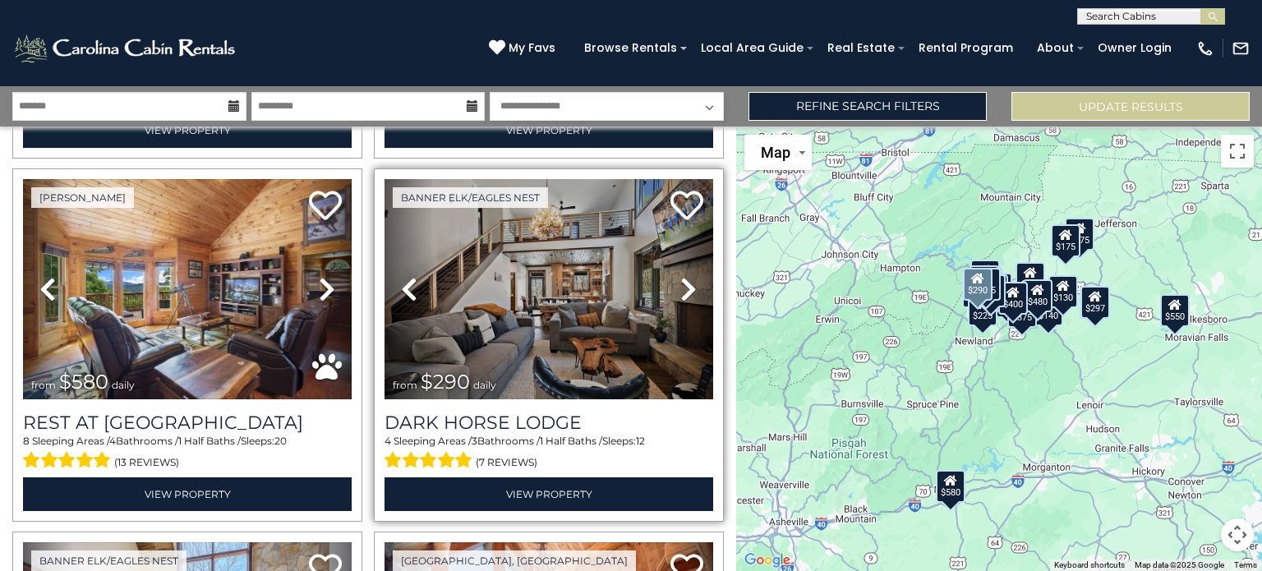
click at [680, 277] on icon at bounding box center [688, 289] width 16 height 26
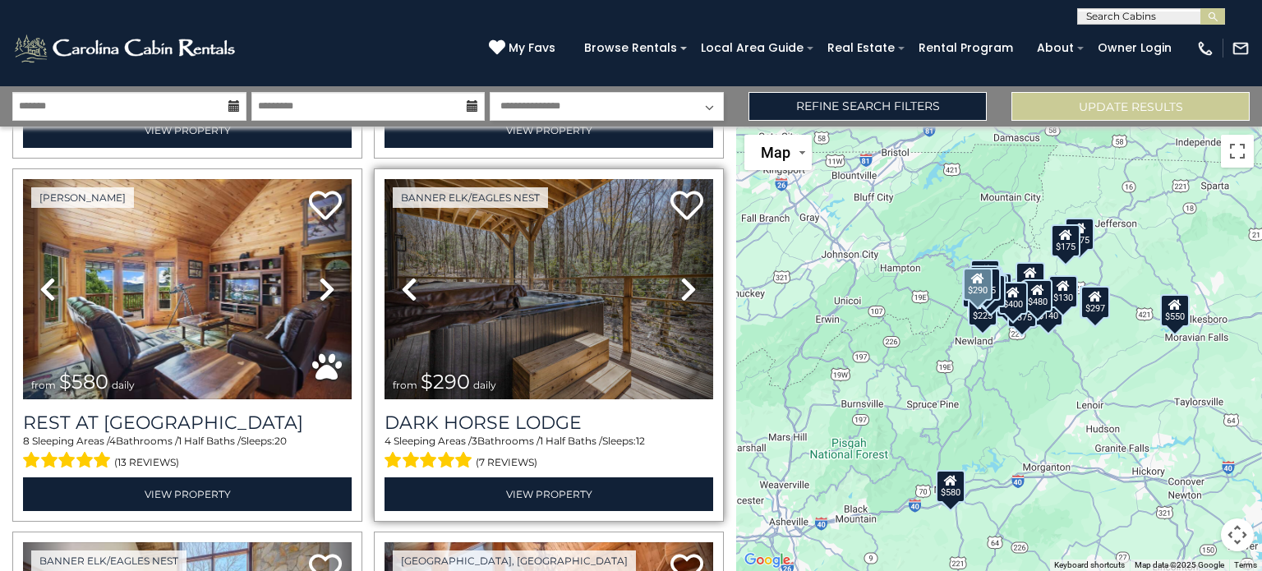
click at [680, 277] on icon at bounding box center [688, 289] width 16 height 26
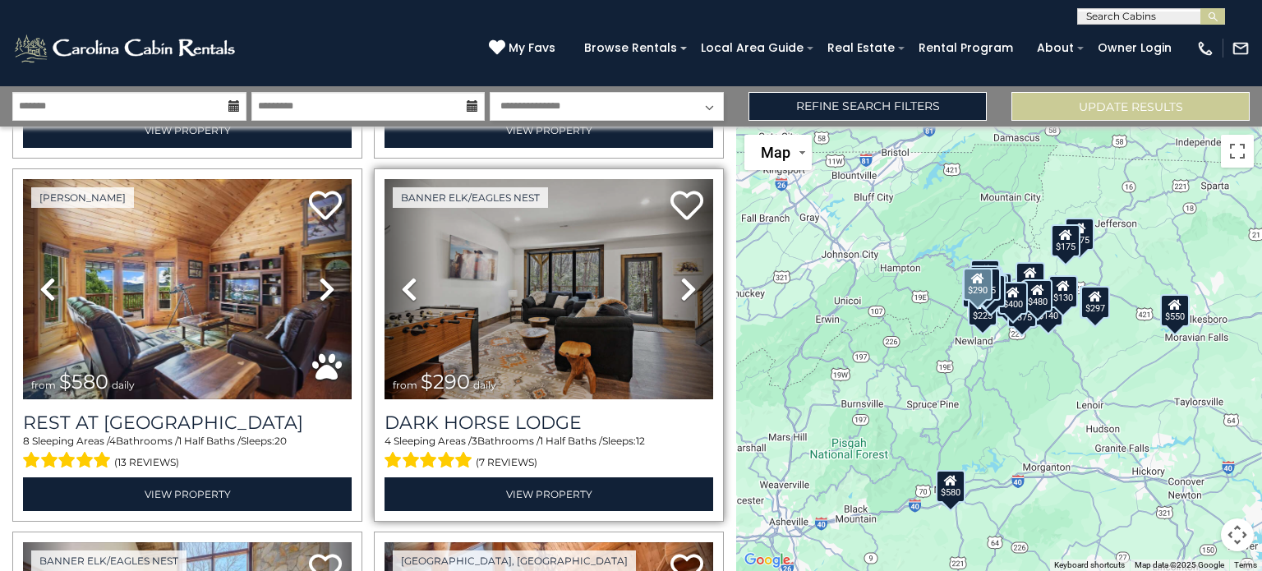
click at [680, 277] on icon at bounding box center [688, 289] width 16 height 26
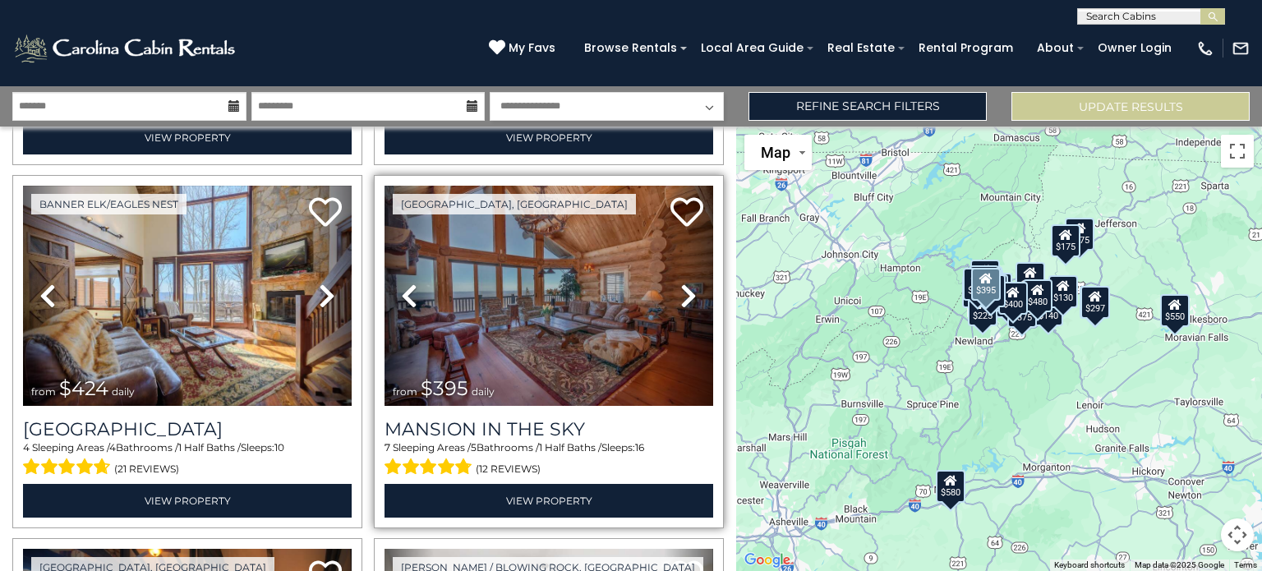
scroll to position [1068, 0]
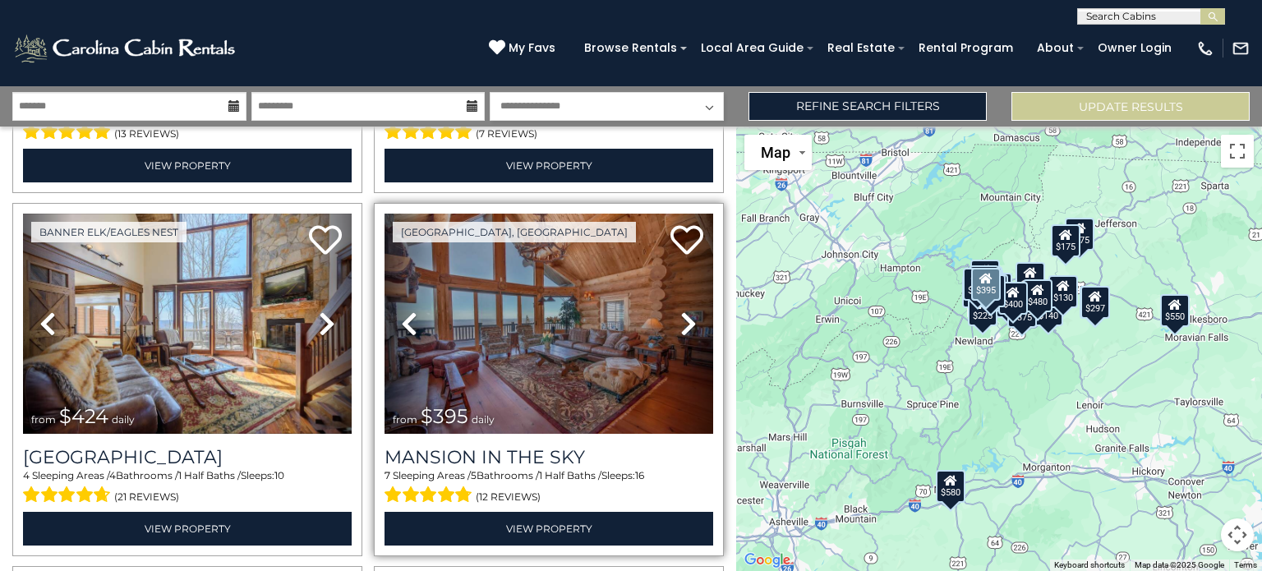
click at [680, 310] on icon at bounding box center [688, 323] width 16 height 26
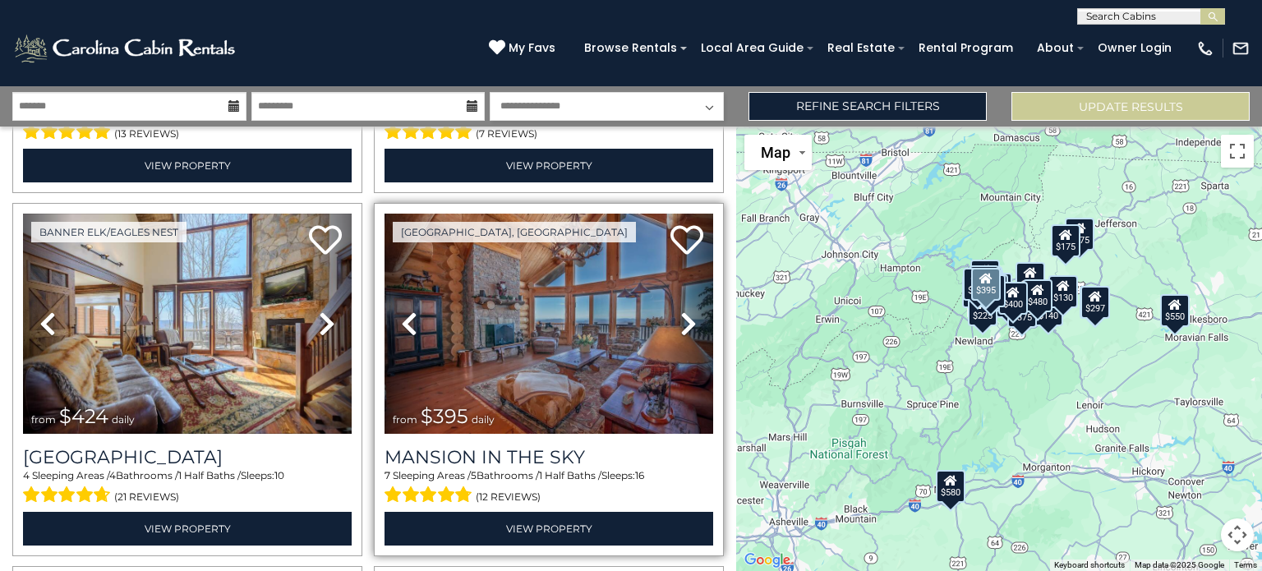
click at [680, 310] on icon at bounding box center [688, 323] width 16 height 26
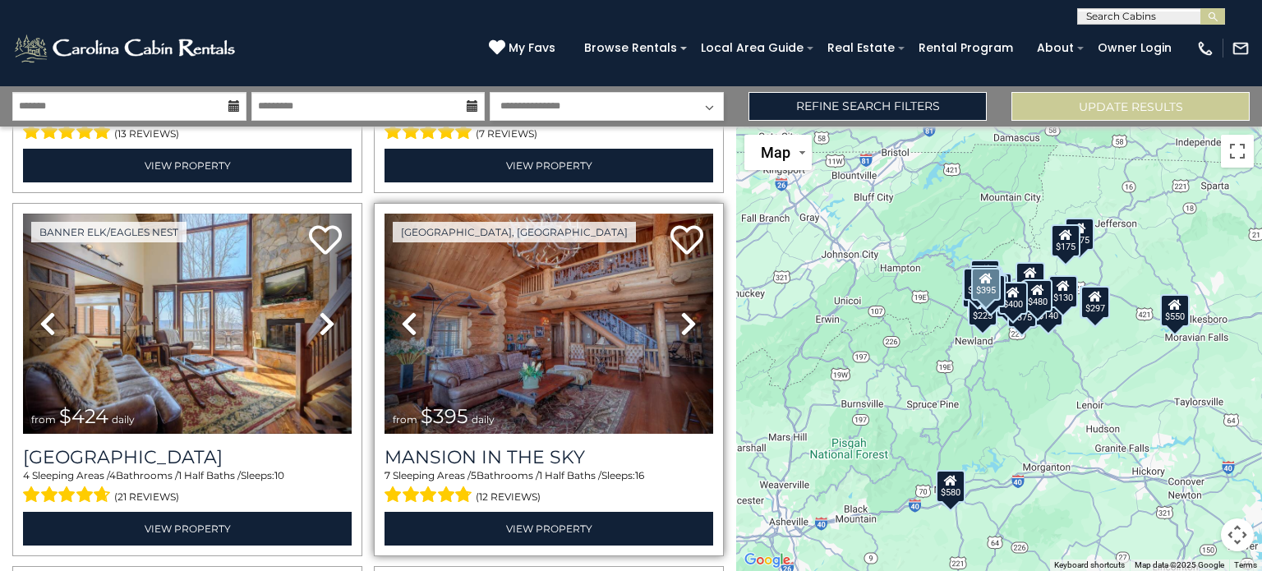
click at [680, 310] on icon at bounding box center [688, 323] width 16 height 26
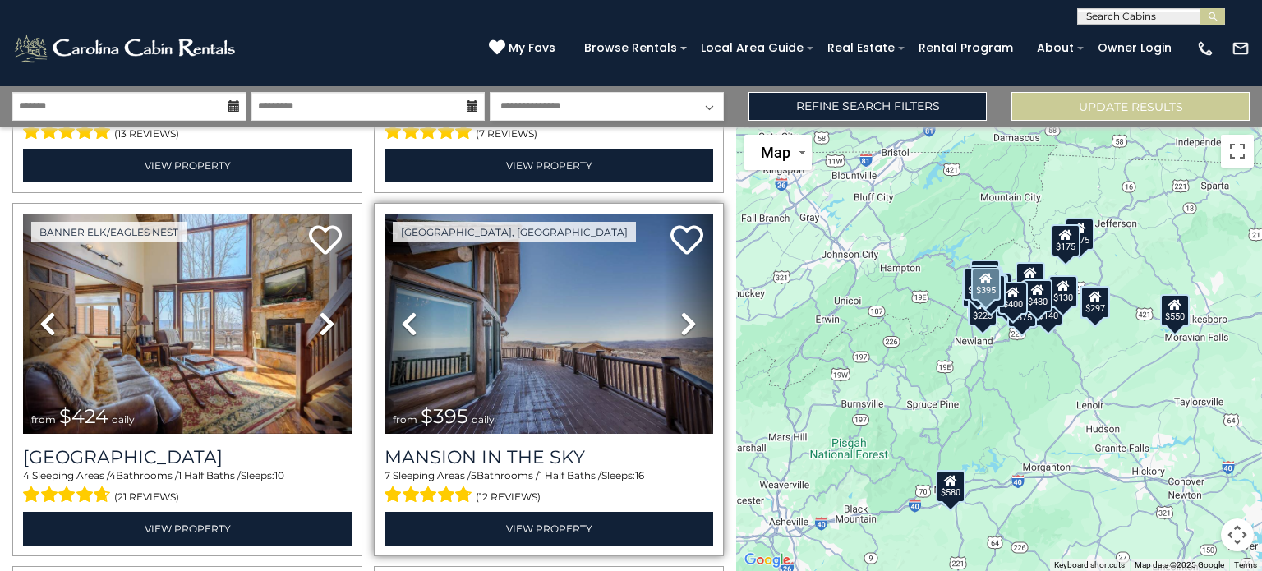
click at [680, 310] on icon at bounding box center [688, 323] width 16 height 26
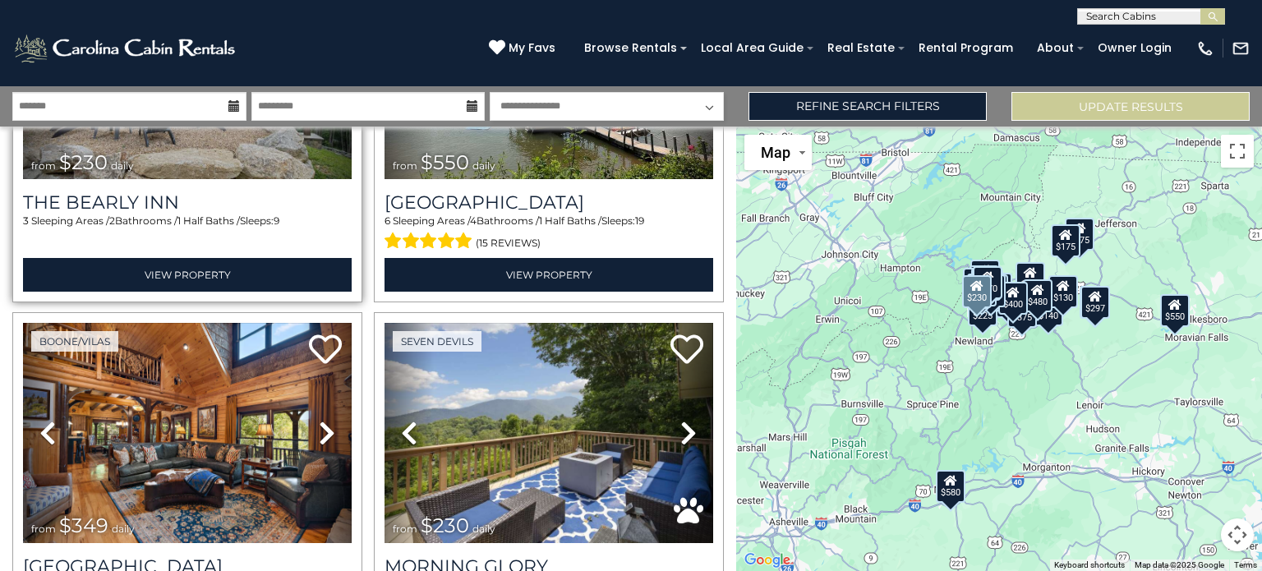
scroll to position [2135, 0]
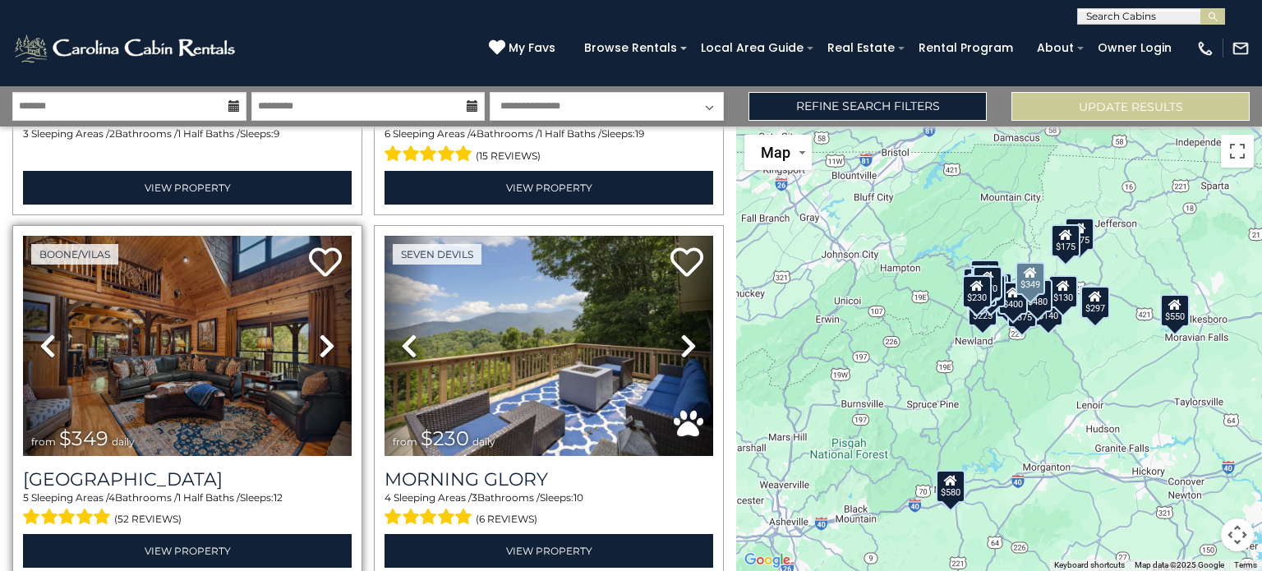
click at [327, 333] on icon at bounding box center [327, 346] width 16 height 26
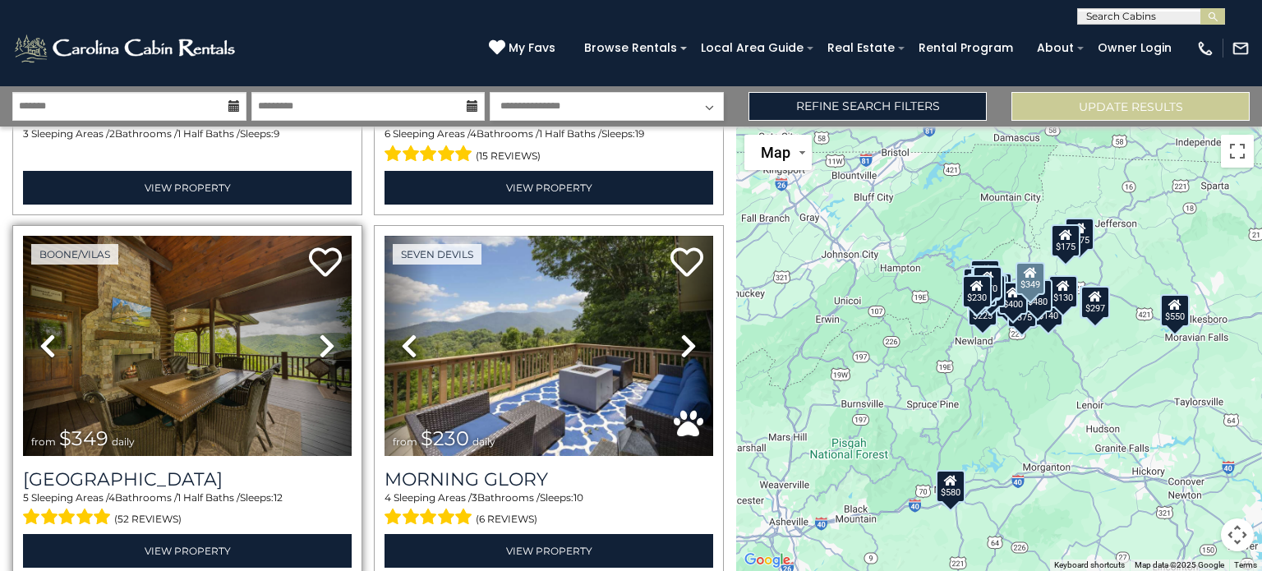
click at [327, 333] on icon at bounding box center [327, 346] width 16 height 26
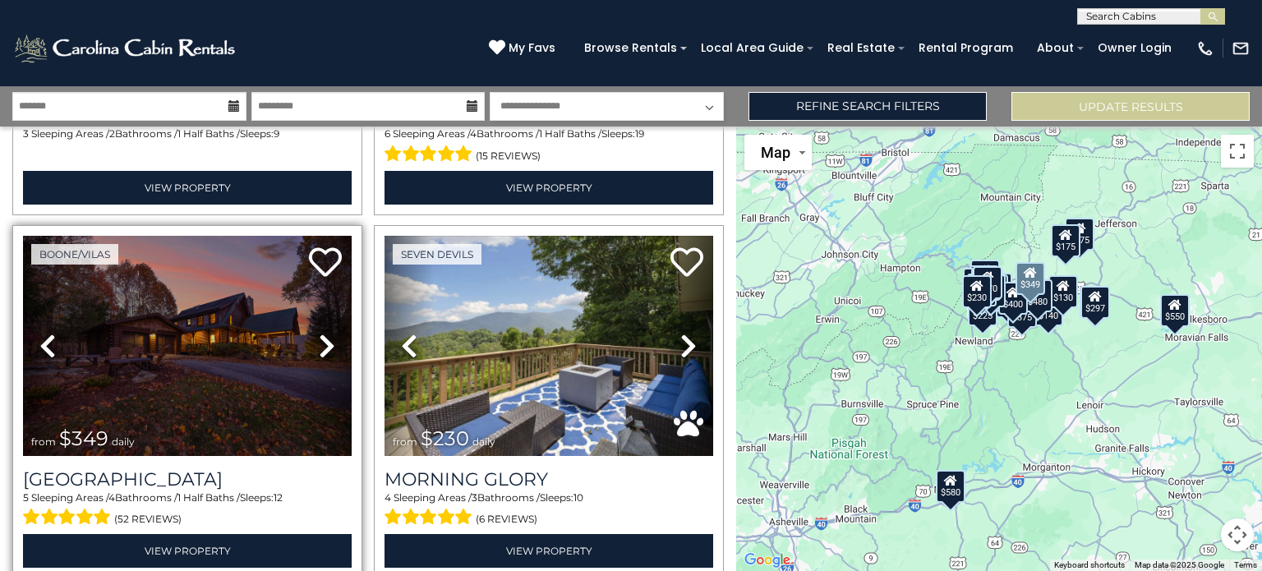
click at [327, 333] on icon at bounding box center [327, 346] width 16 height 26
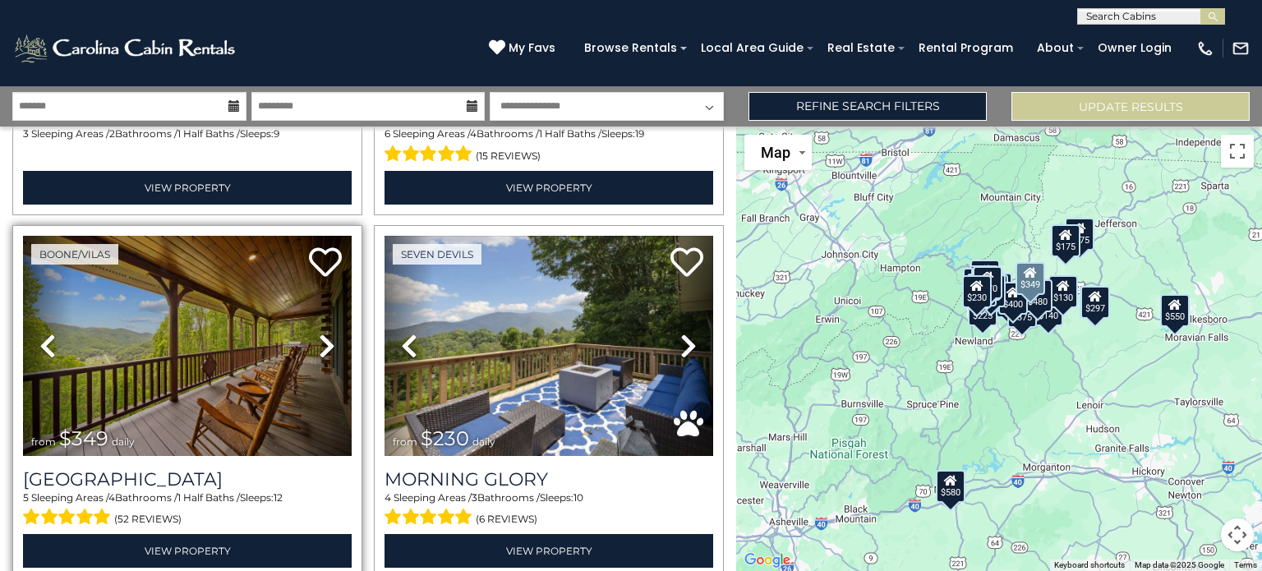
click at [327, 333] on icon at bounding box center [327, 346] width 16 height 26
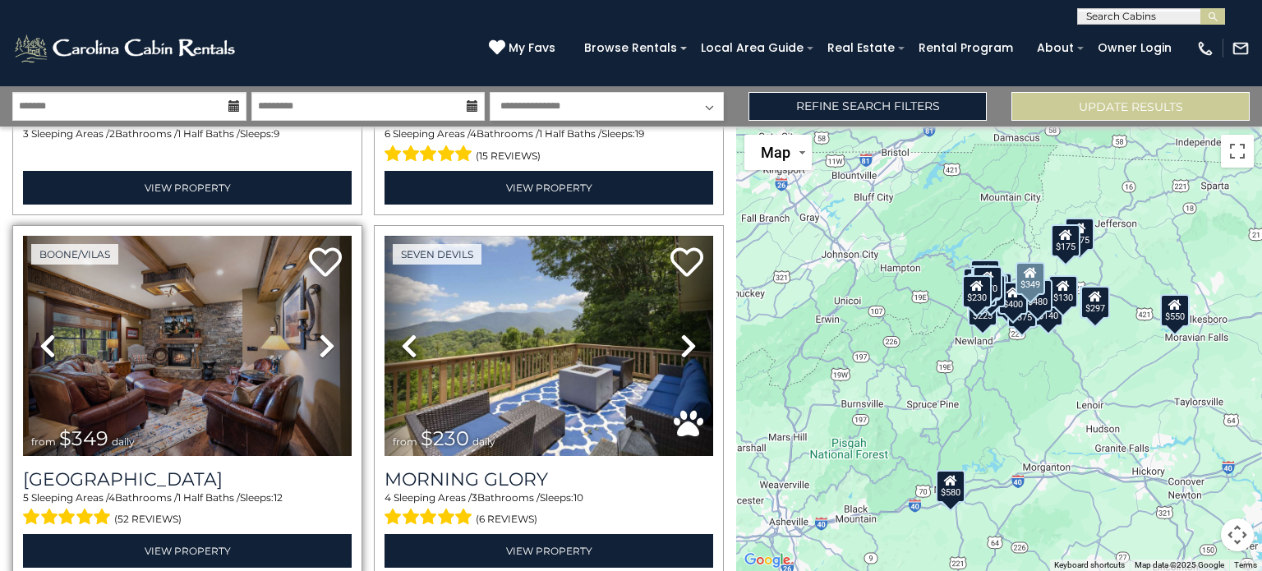
click at [327, 333] on icon at bounding box center [327, 346] width 16 height 26
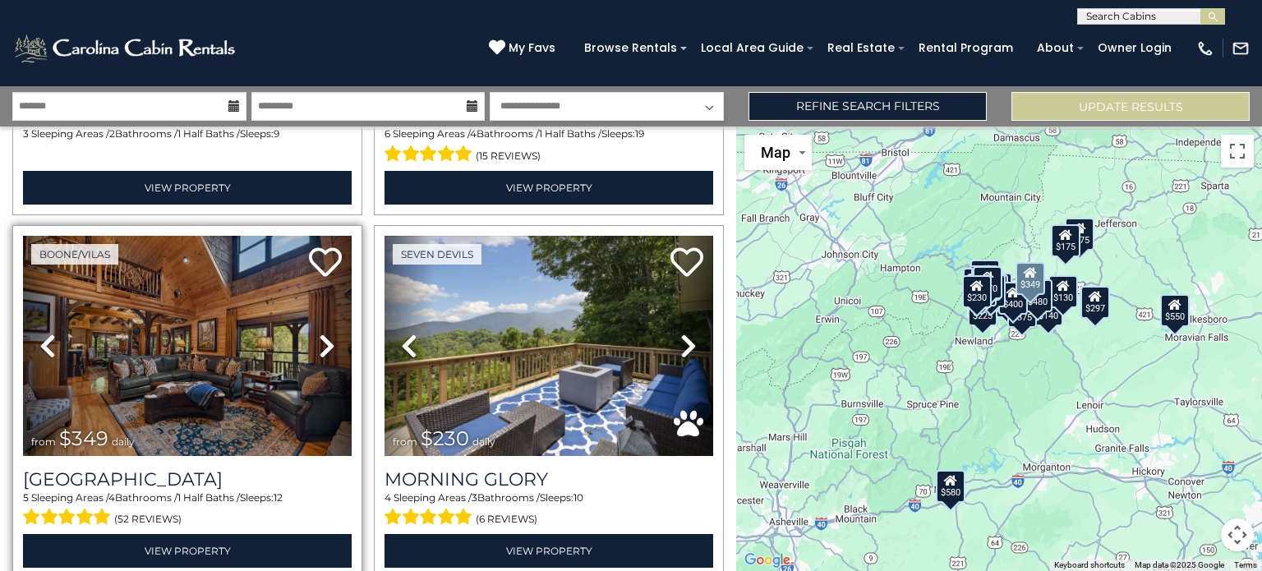
click at [327, 333] on icon at bounding box center [327, 346] width 16 height 26
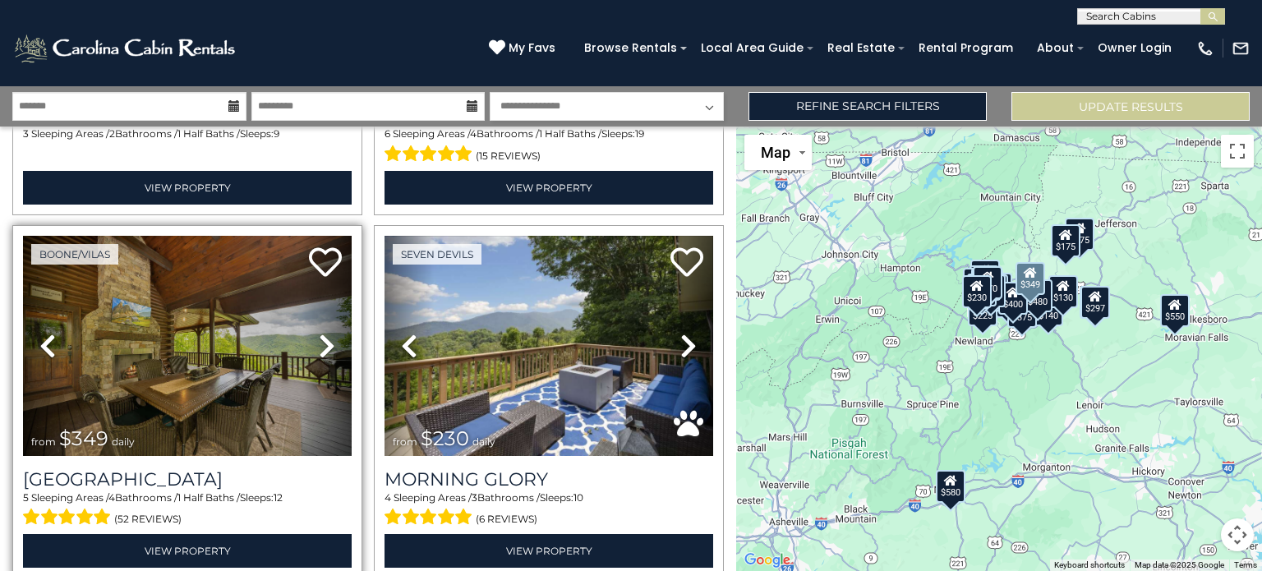
click at [327, 333] on icon at bounding box center [327, 346] width 16 height 26
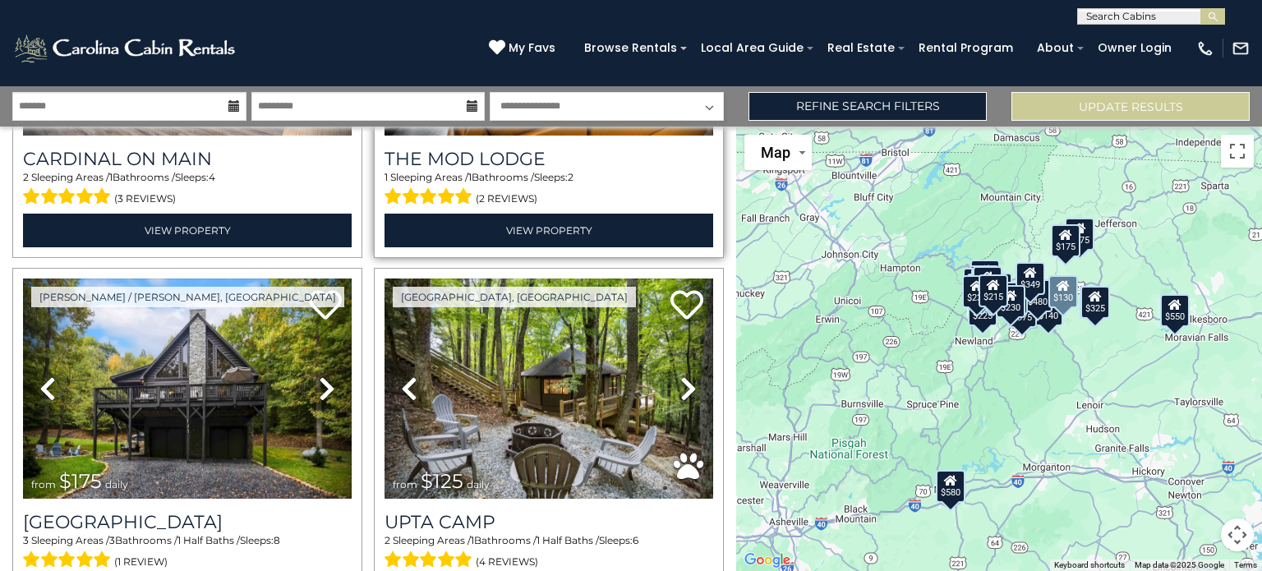
scroll to position [3614, 0]
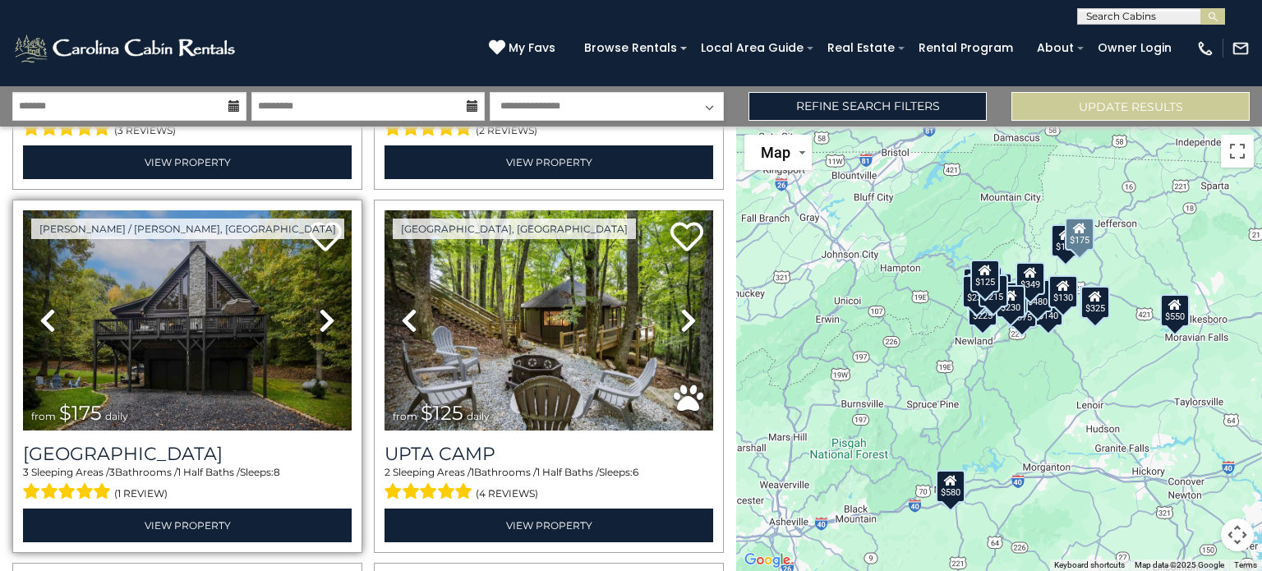
click at [322, 307] on icon at bounding box center [327, 320] width 16 height 26
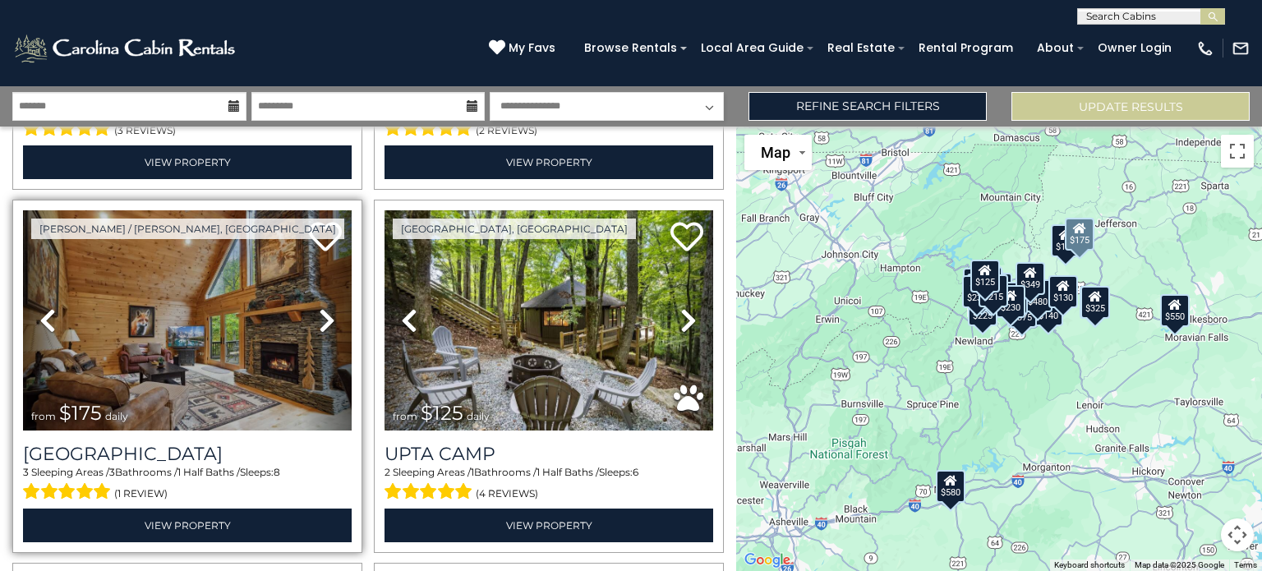
click at [322, 307] on icon at bounding box center [327, 320] width 16 height 26
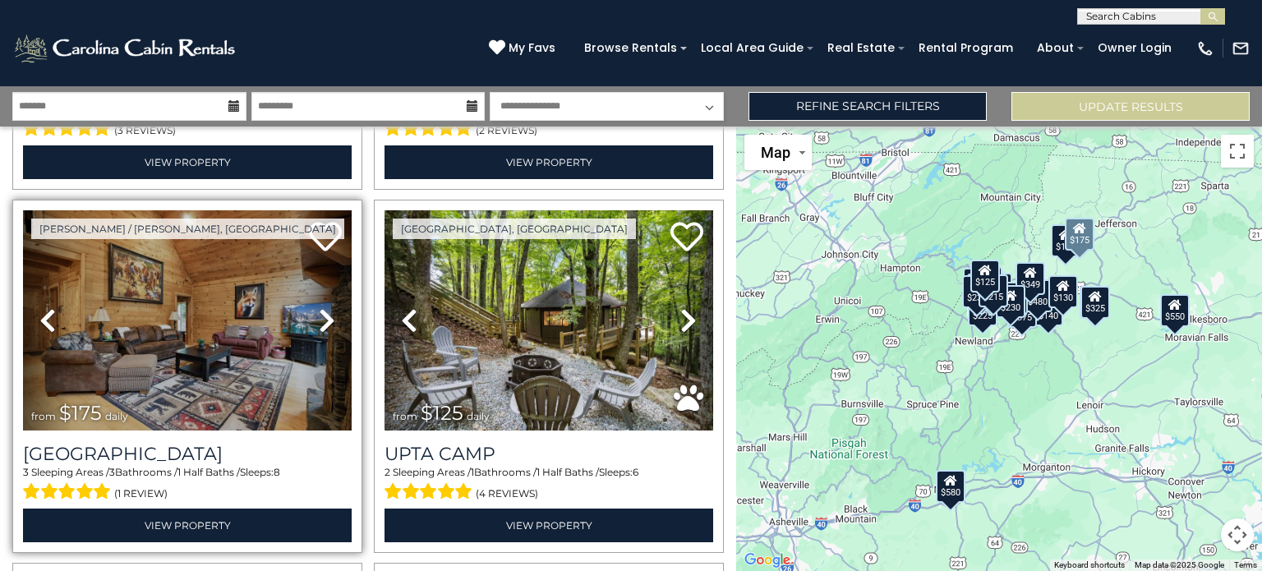
click at [322, 307] on icon at bounding box center [327, 320] width 16 height 26
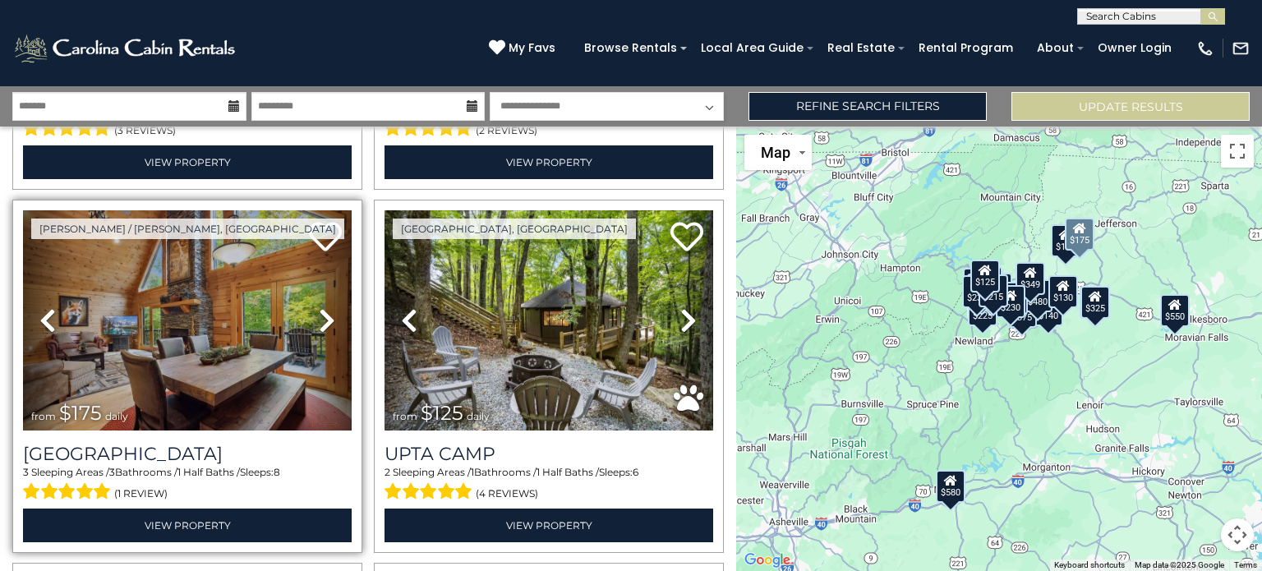
click at [322, 307] on icon at bounding box center [327, 320] width 16 height 26
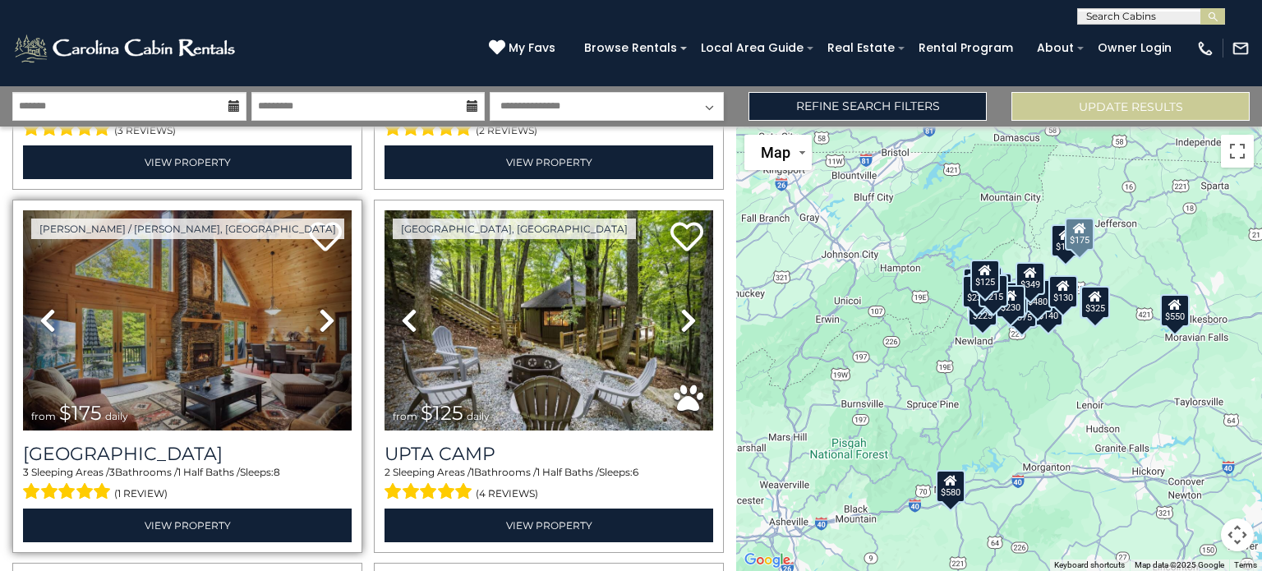
click at [322, 307] on icon at bounding box center [327, 320] width 16 height 26
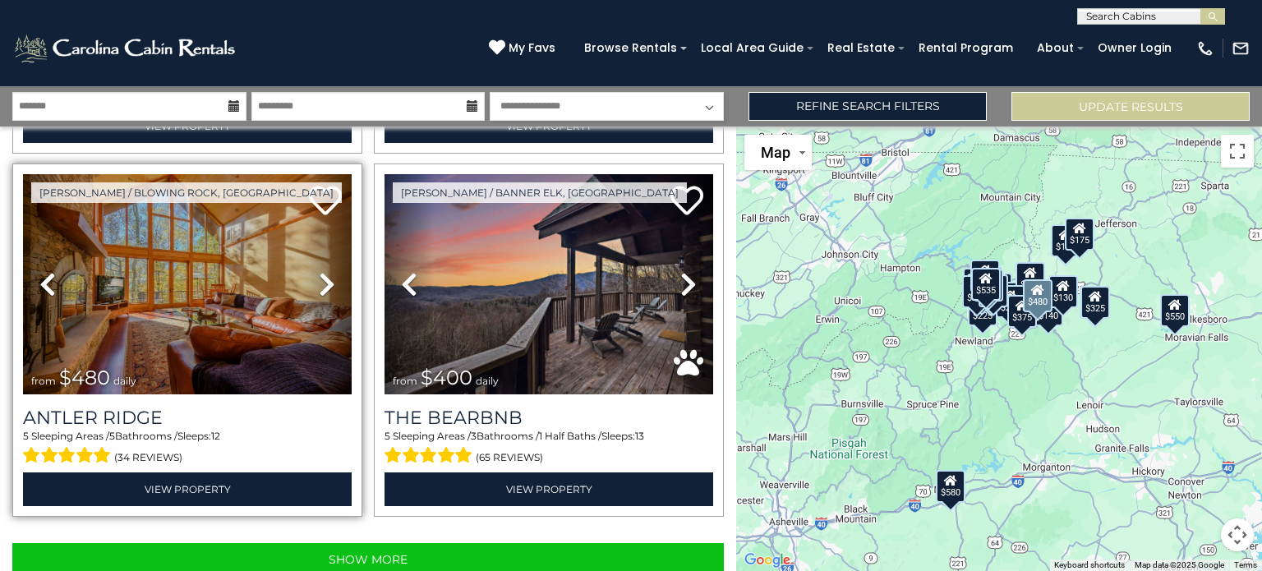
scroll to position [5105, 0]
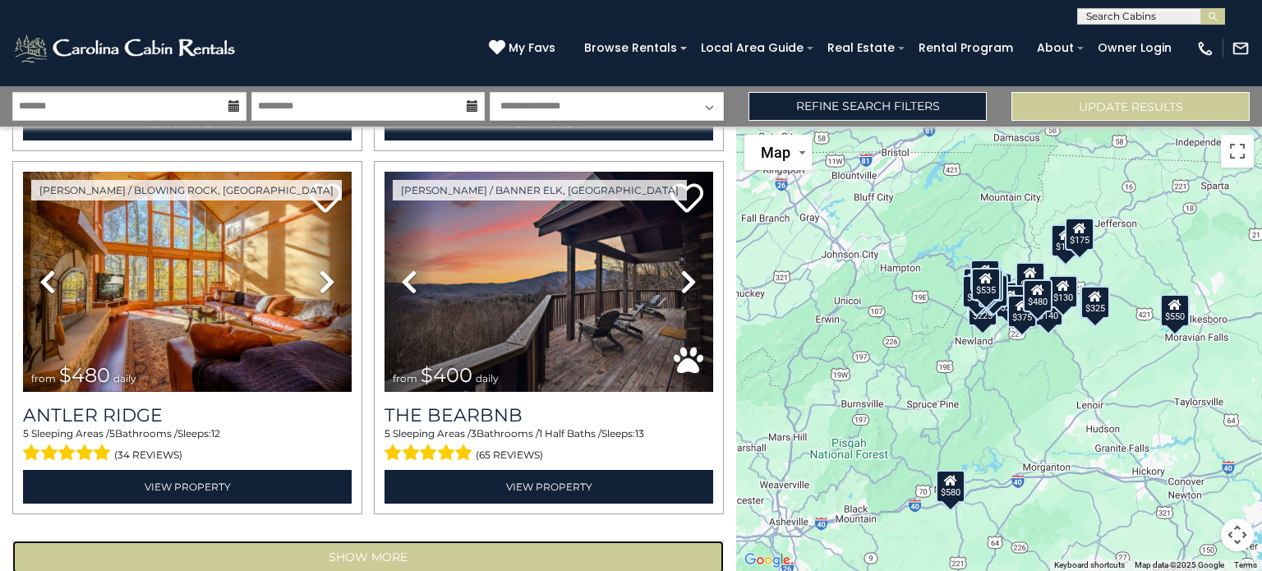
click at [402, 540] on button "Show More" at bounding box center [367, 556] width 711 height 33
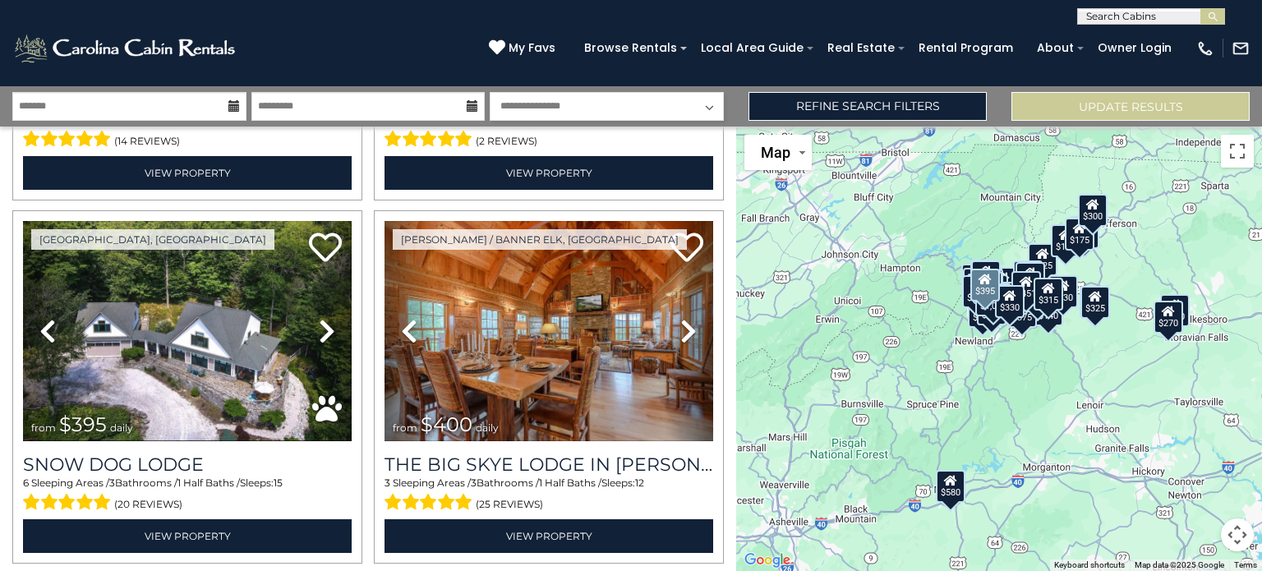
scroll to position [7569, 0]
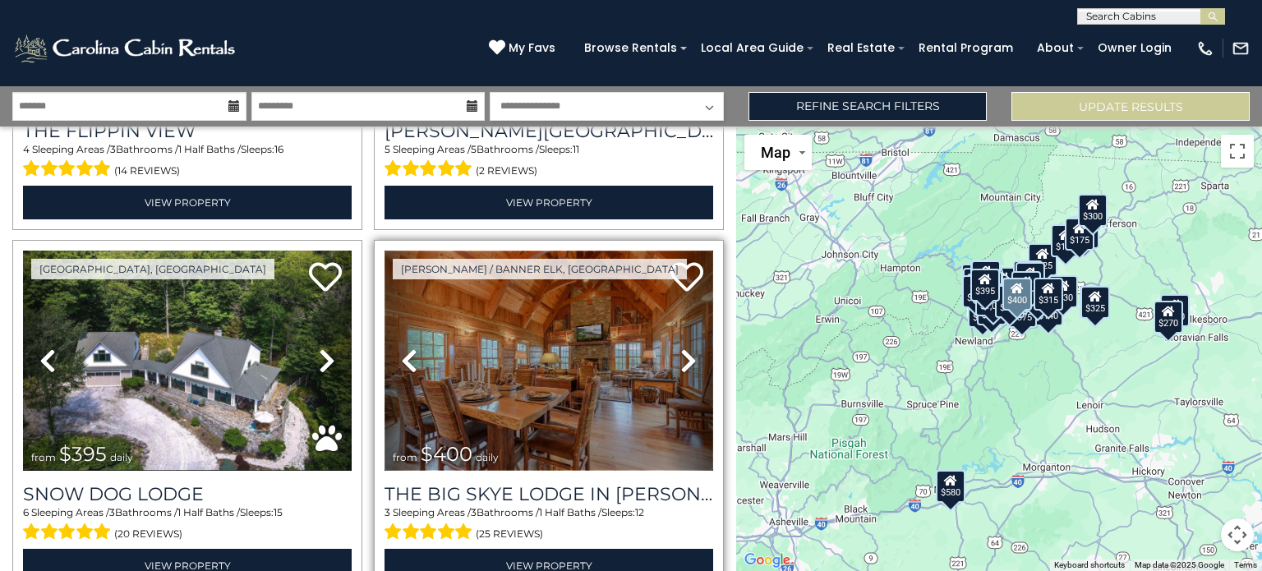
click at [557, 303] on img at bounding box center [548, 361] width 329 height 220
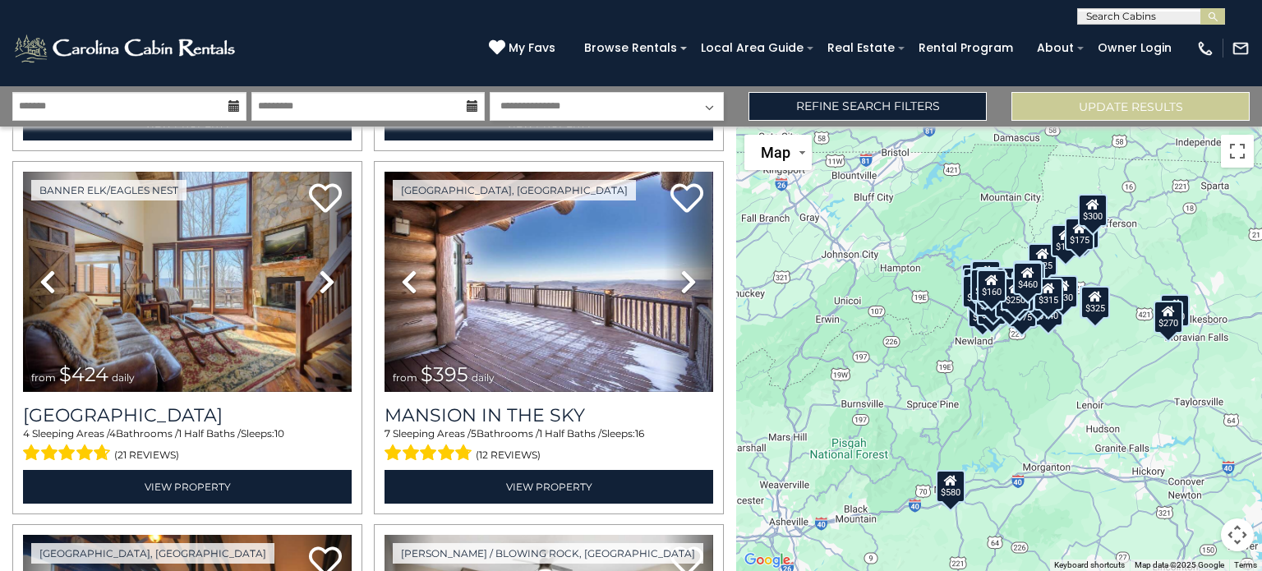
scroll to position [0, 0]
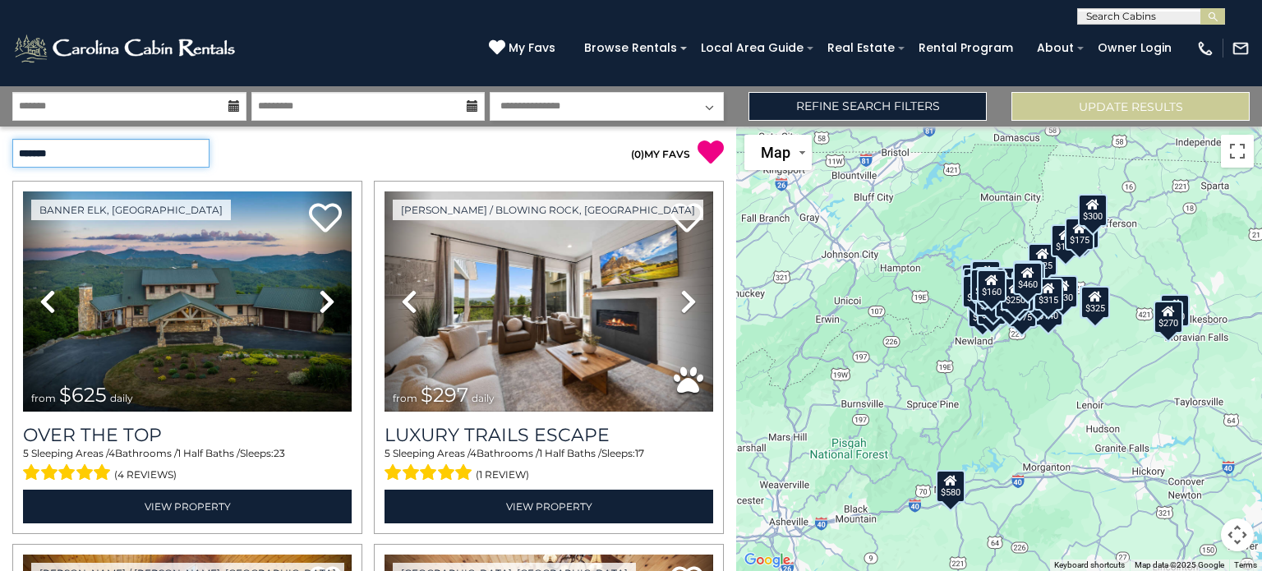
click at [195, 153] on select "**********" at bounding box center [110, 153] width 197 height 29
click at [12, 139] on select "**********" at bounding box center [110, 153] width 197 height 29
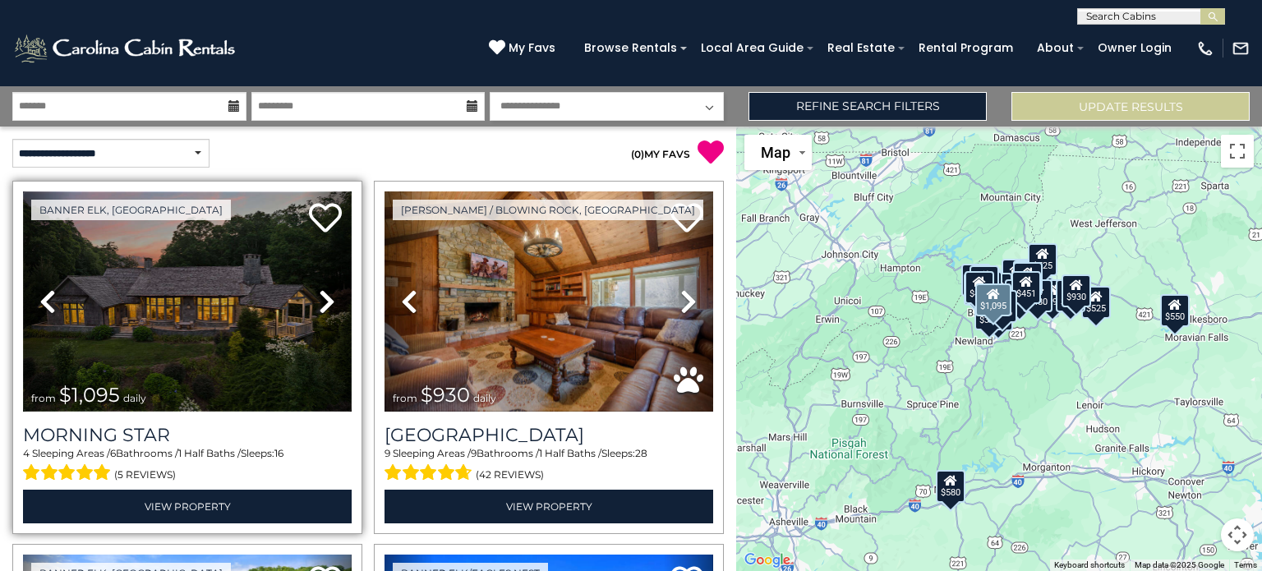
click at [260, 307] on img at bounding box center [187, 301] width 329 height 220
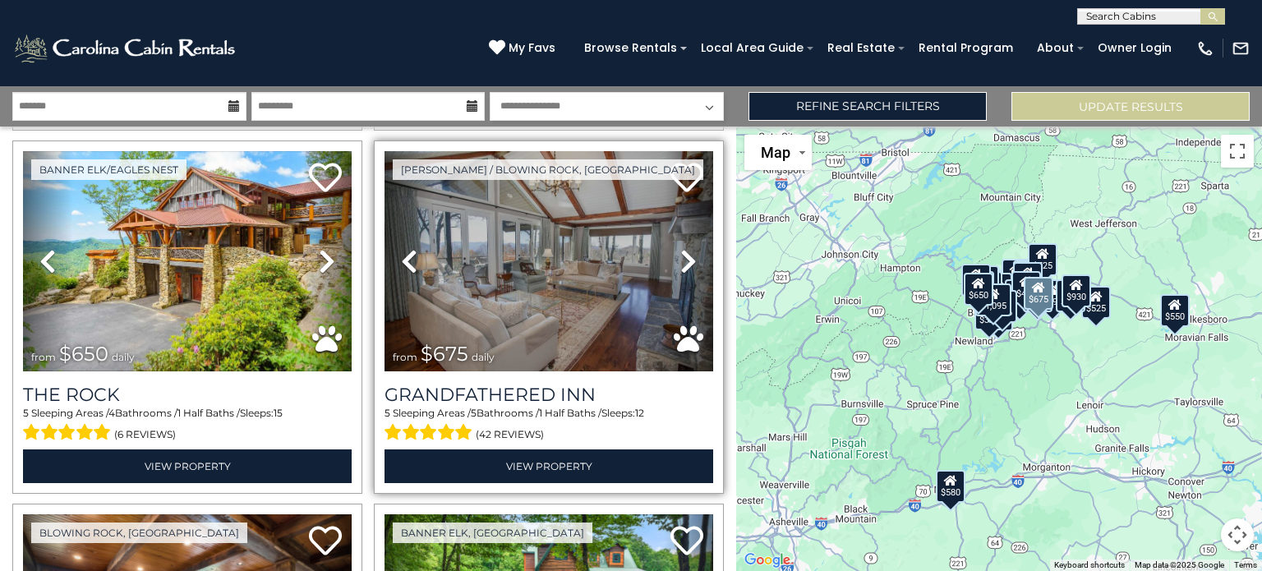
scroll to position [739, 0]
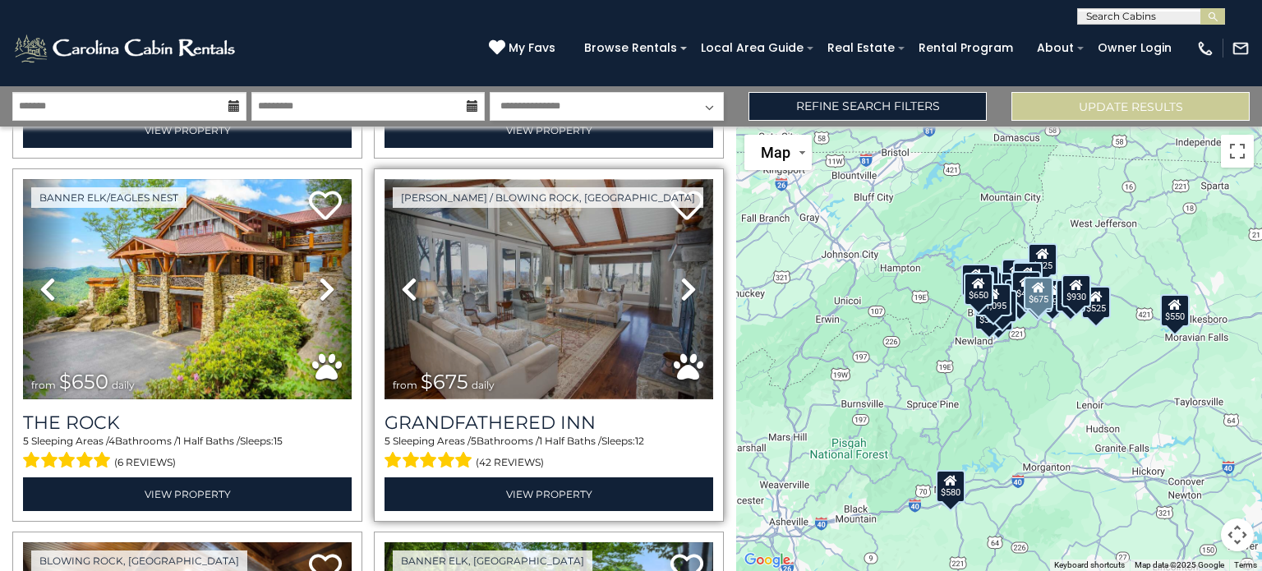
click at [552, 254] on img at bounding box center [548, 289] width 329 height 220
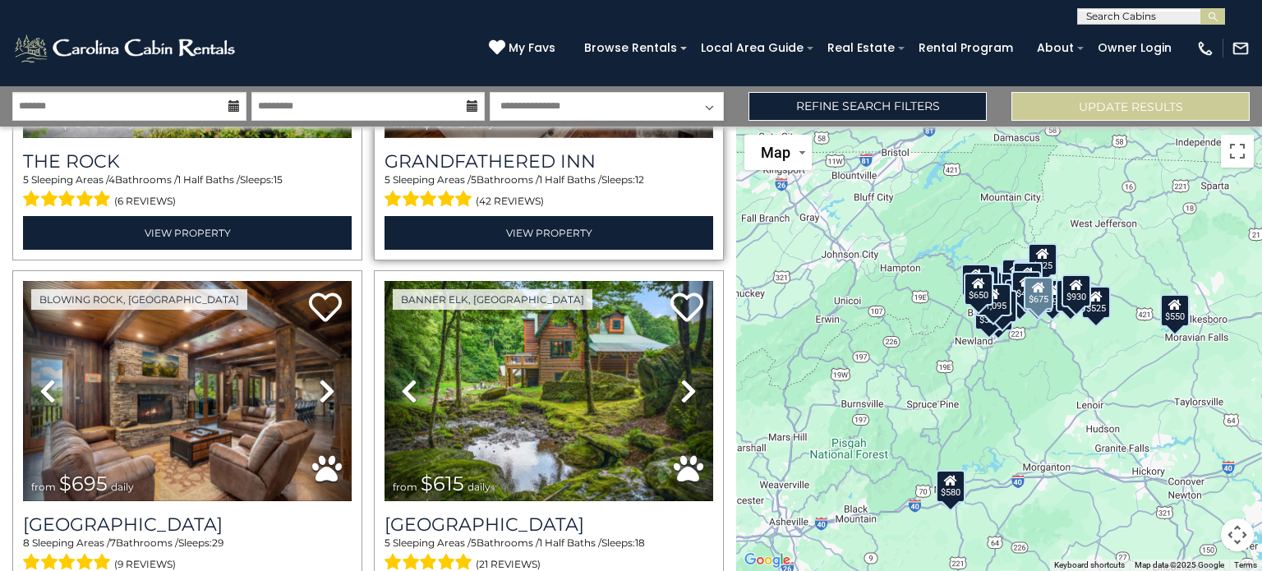
scroll to position [1068, 0]
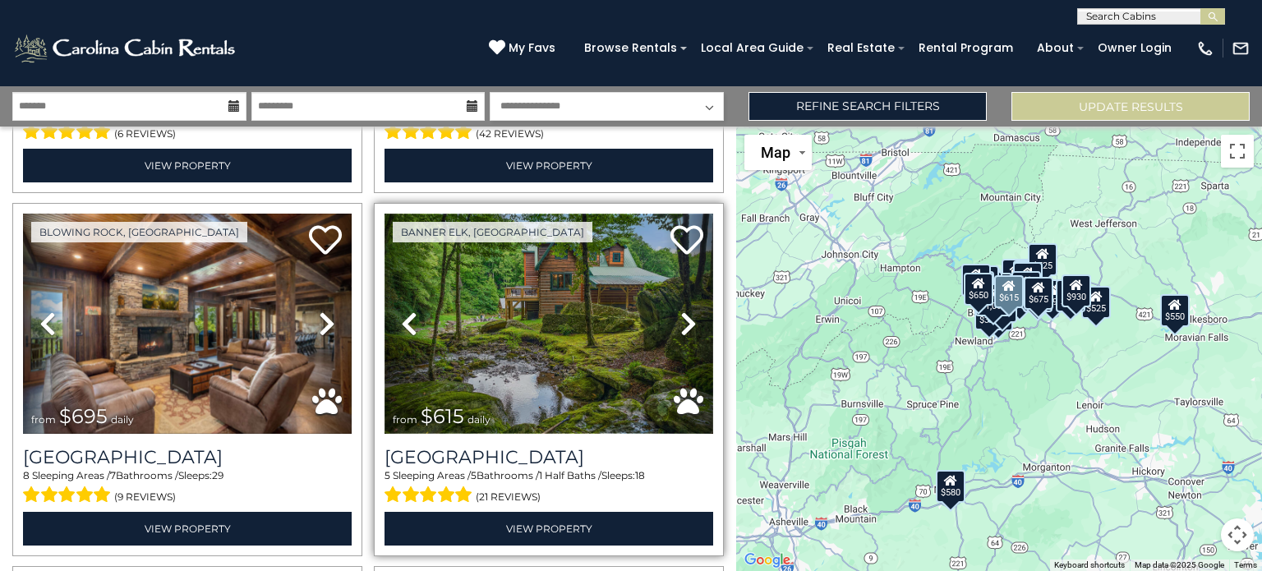
click at [587, 345] on img at bounding box center [548, 324] width 329 height 220
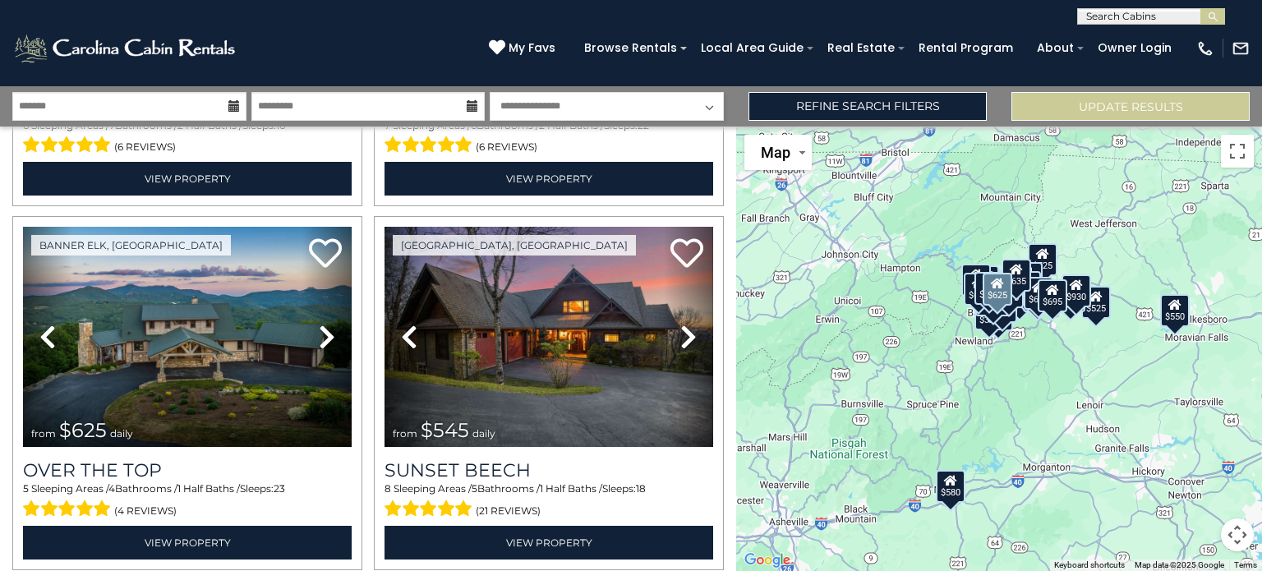
scroll to position [1807, 0]
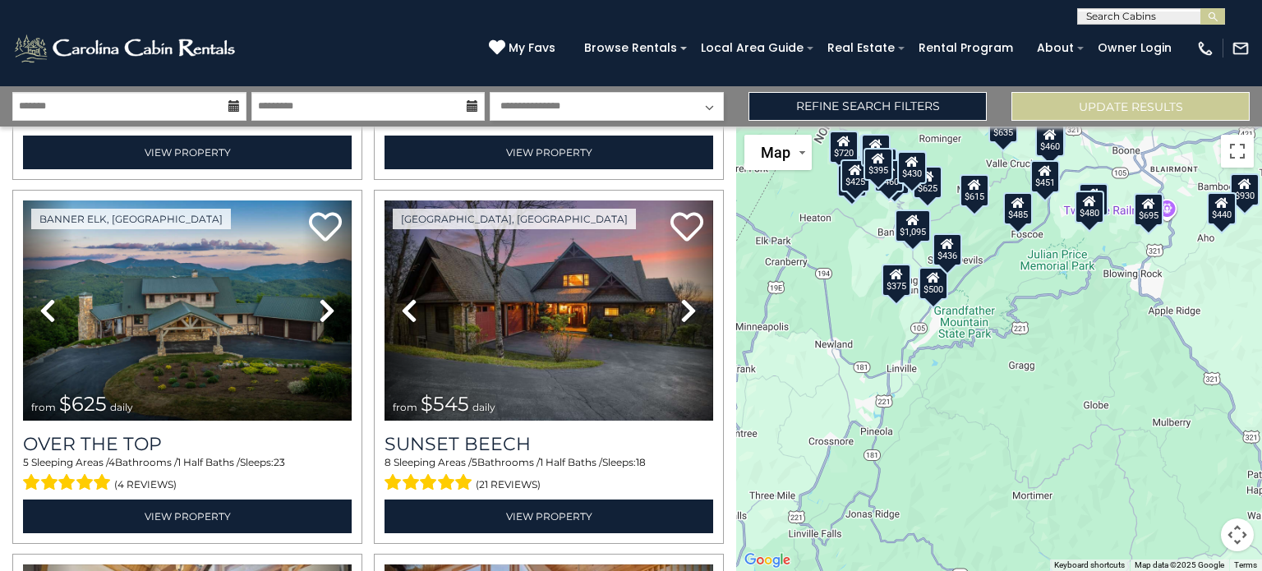
click at [934, 295] on div "$500" at bounding box center [933, 283] width 30 height 33
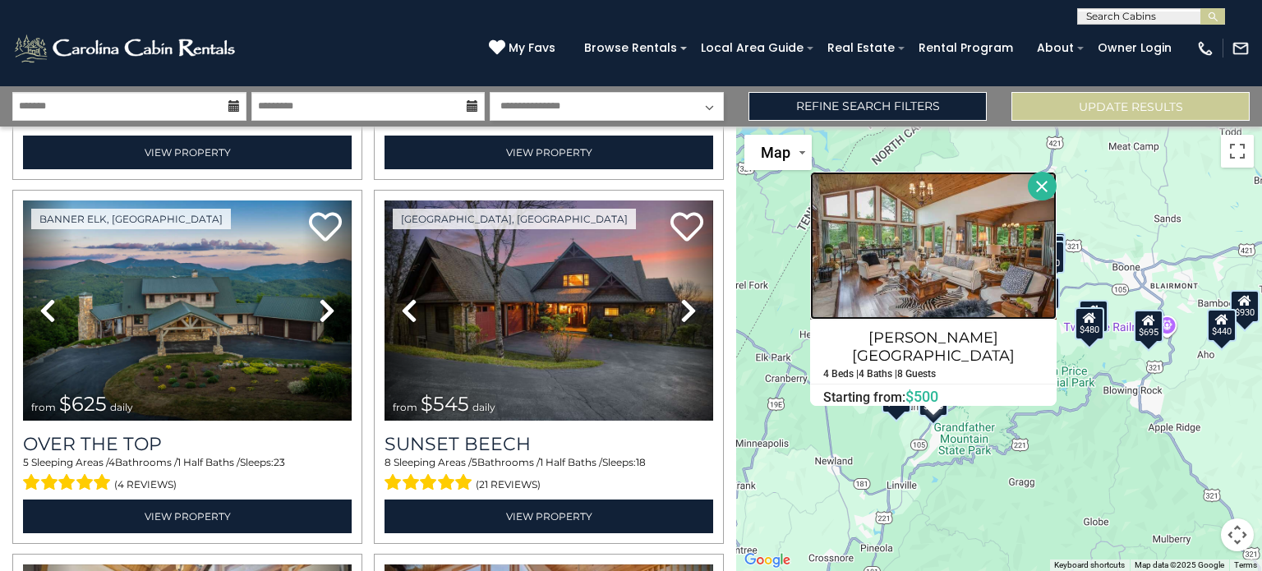
click at [932, 256] on img at bounding box center [933, 246] width 246 height 148
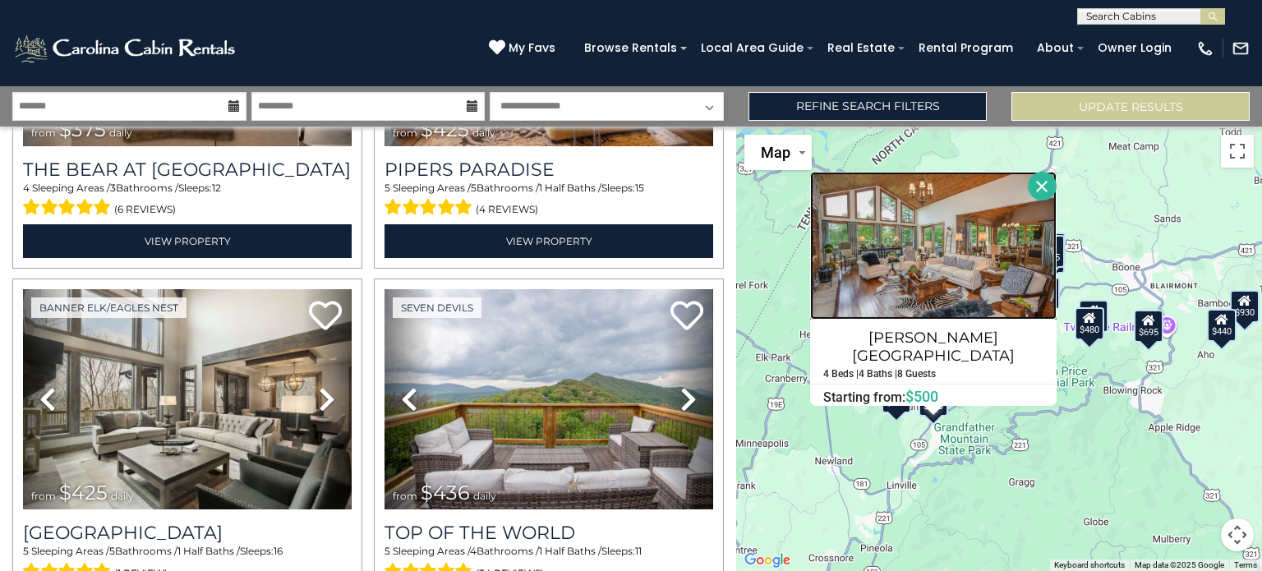
scroll to position [5105, 0]
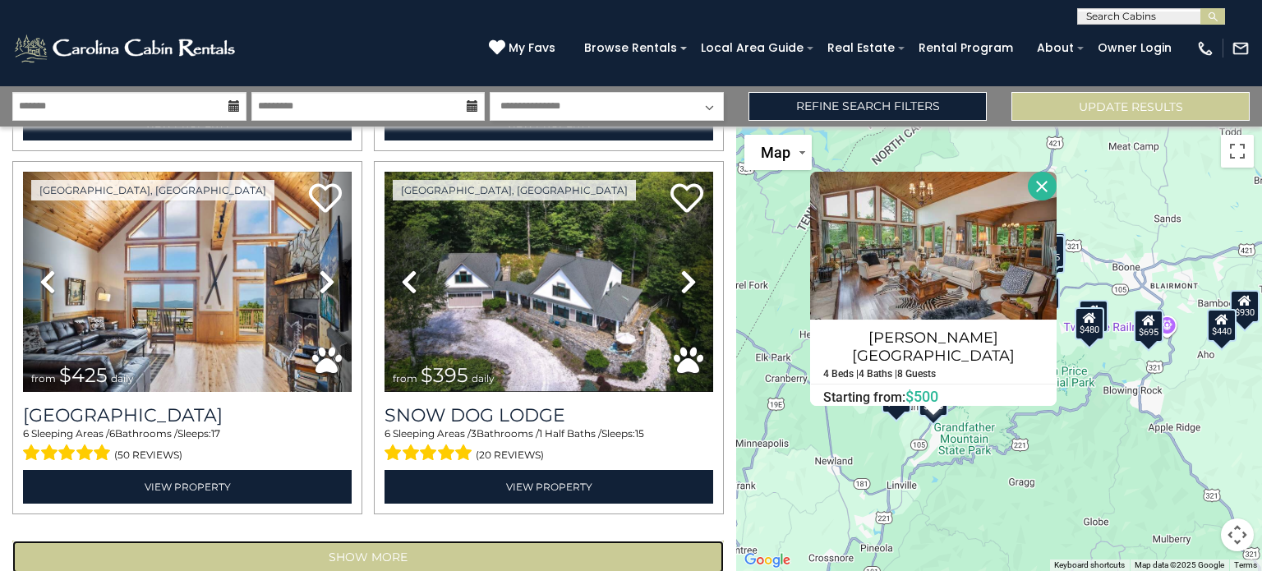
click at [402, 540] on button "Show More" at bounding box center [367, 556] width 711 height 33
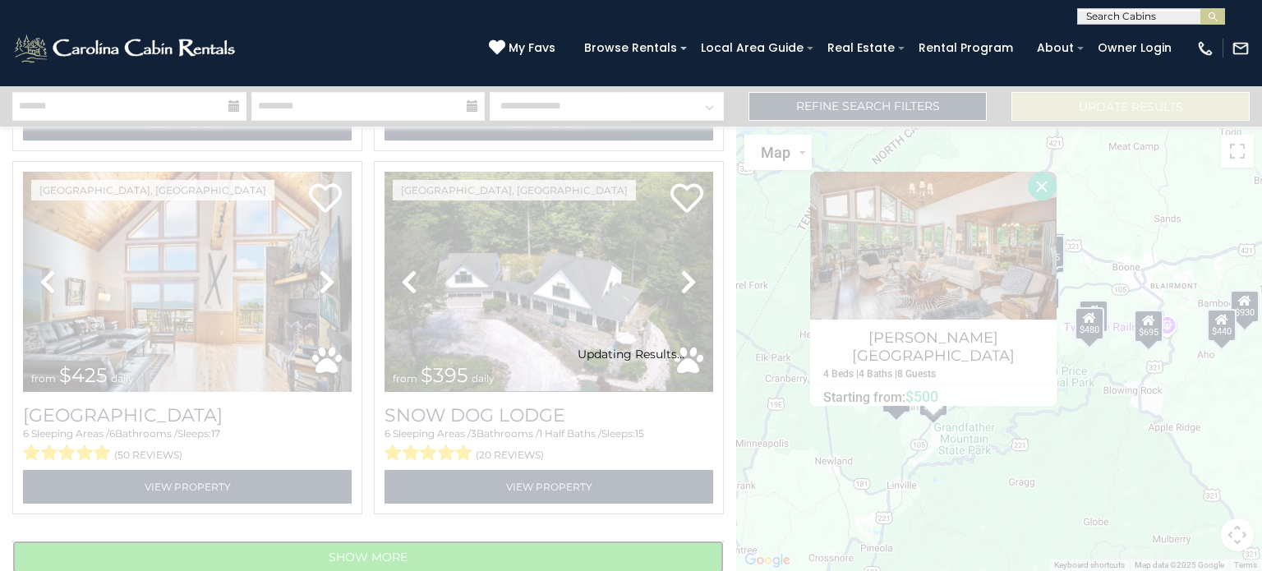
scroll to position [5081, 0]
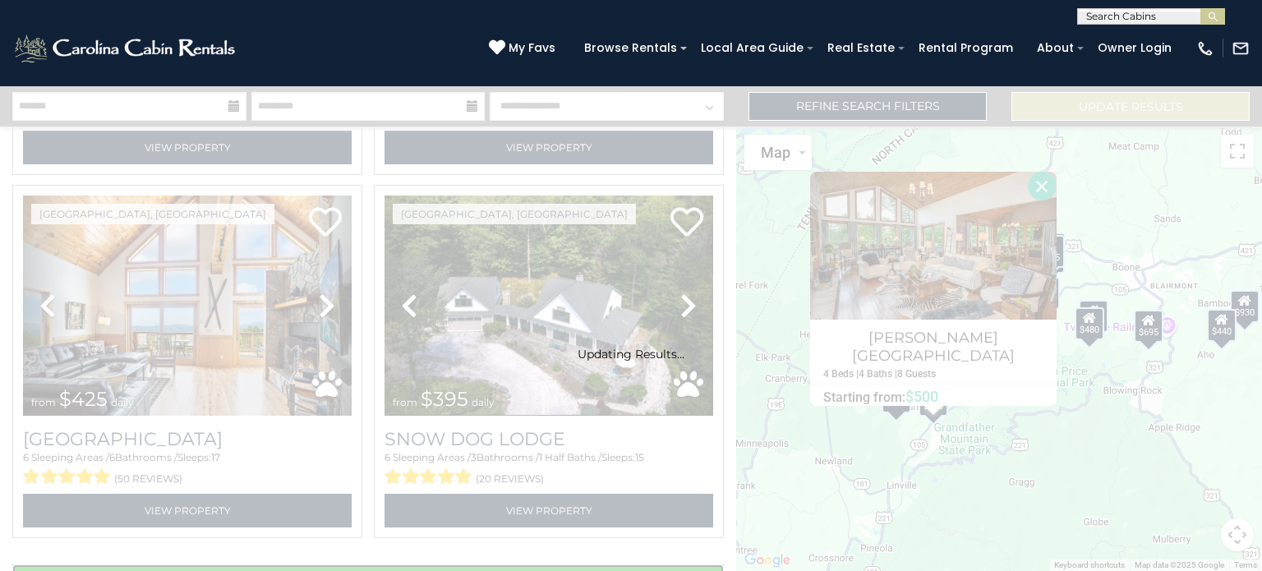
select select "**********"
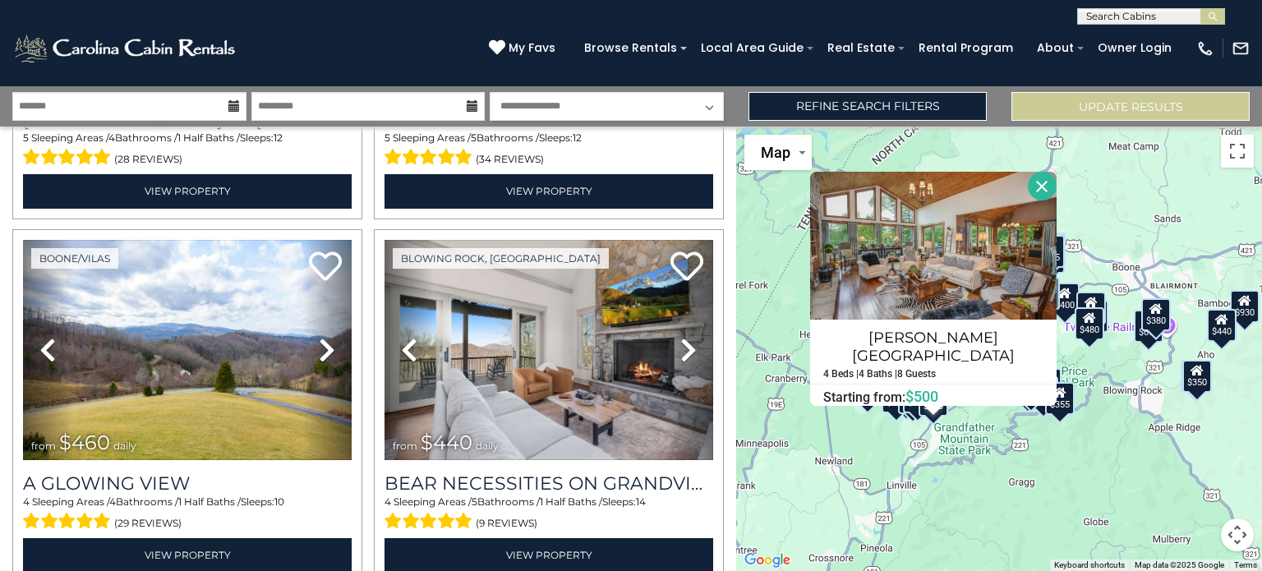
scroll to position [2888, 0]
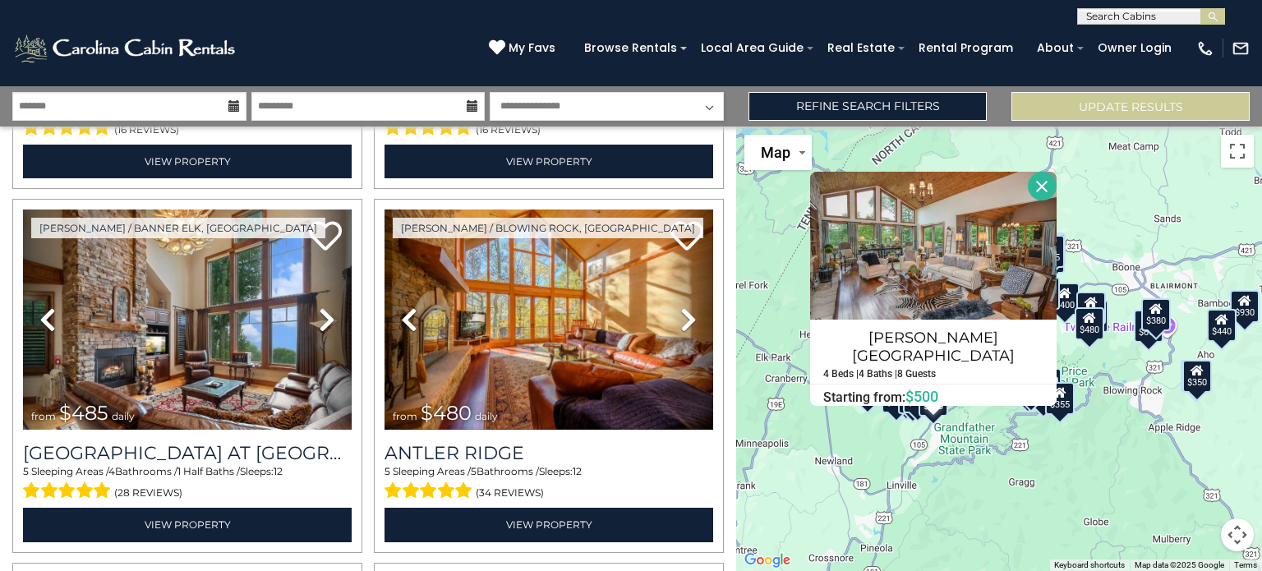
click at [1035, 189] on button "Close" at bounding box center [1041, 186] width 29 height 29
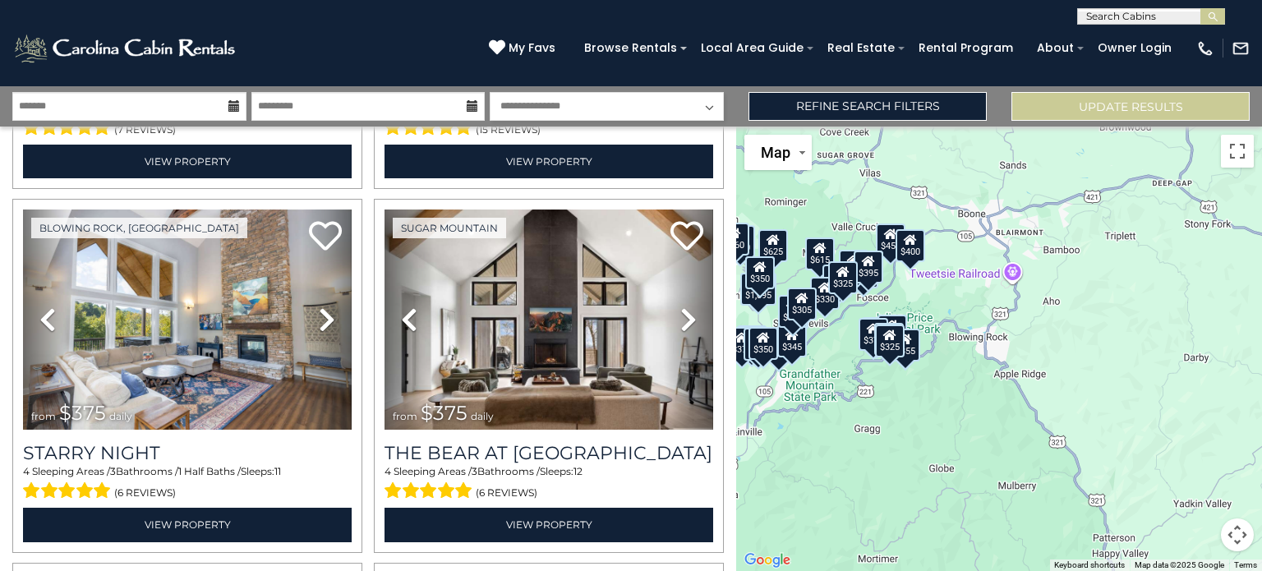
drag, startPoint x: 1171, startPoint y: 422, endPoint x: 953, endPoint y: 446, distance: 219.8
click at [953, 446] on div "$1,095 $815 $650 $625 $615 $570 $500 $485 $460 $451 $436 $425 $424 $420 $410 $4…" at bounding box center [999, 348] width 526 height 444
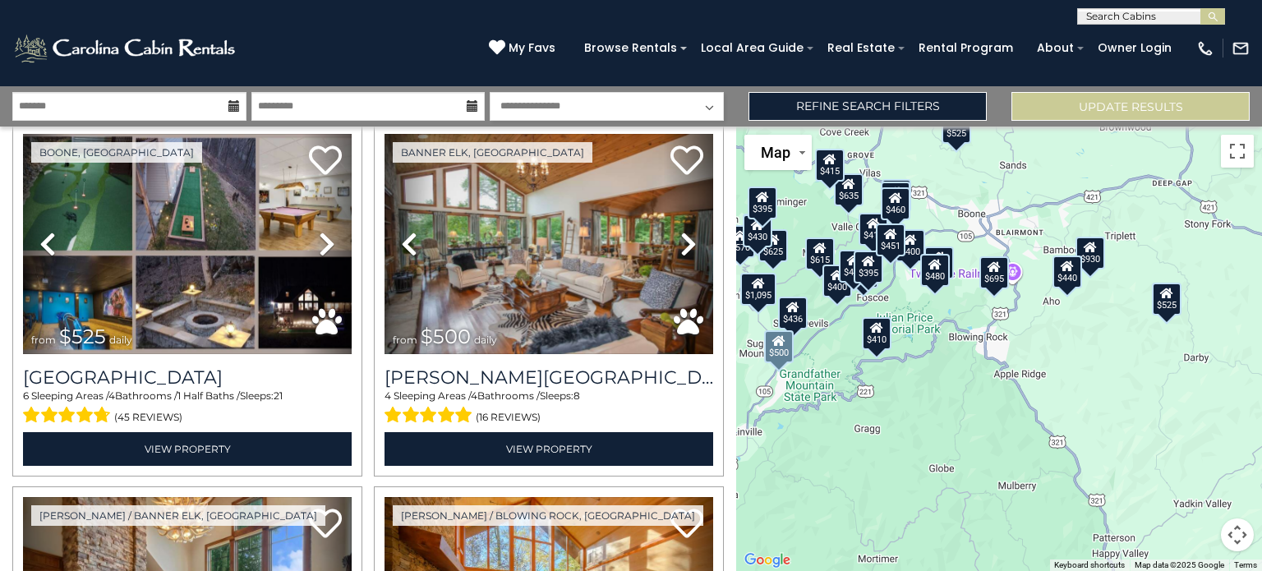
scroll to position [2149, 0]
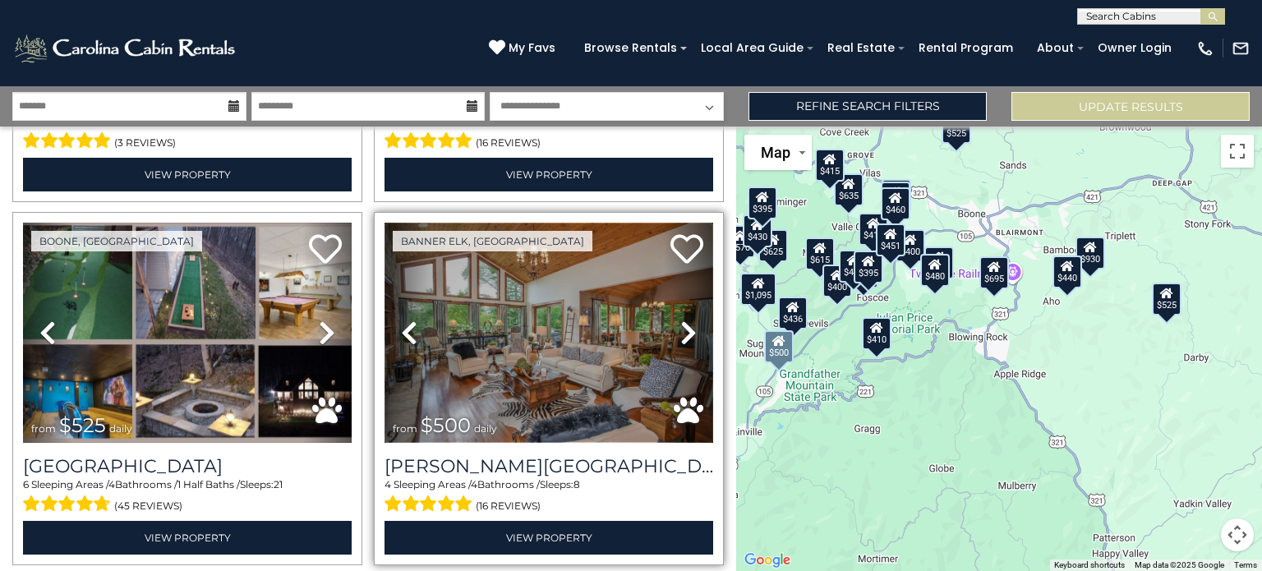
click at [579, 285] on img at bounding box center [548, 333] width 329 height 220
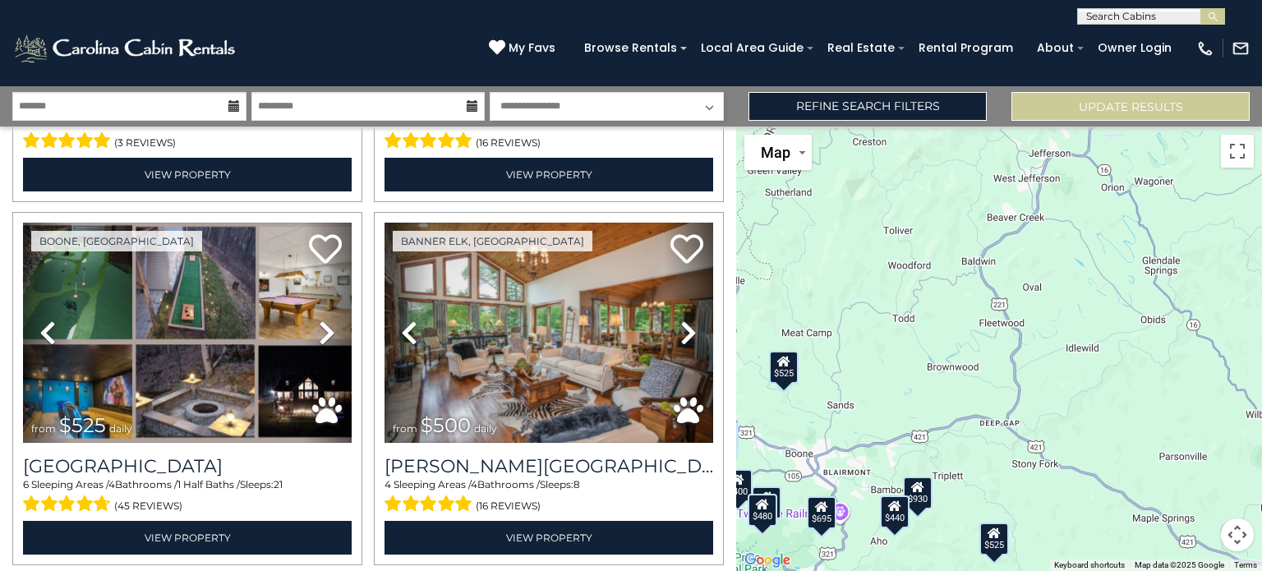
drag, startPoint x: 1096, startPoint y: 355, endPoint x: 924, endPoint y: 597, distance: 297.4
click at [924, 570] on html "**********" at bounding box center [631, 285] width 1262 height 571
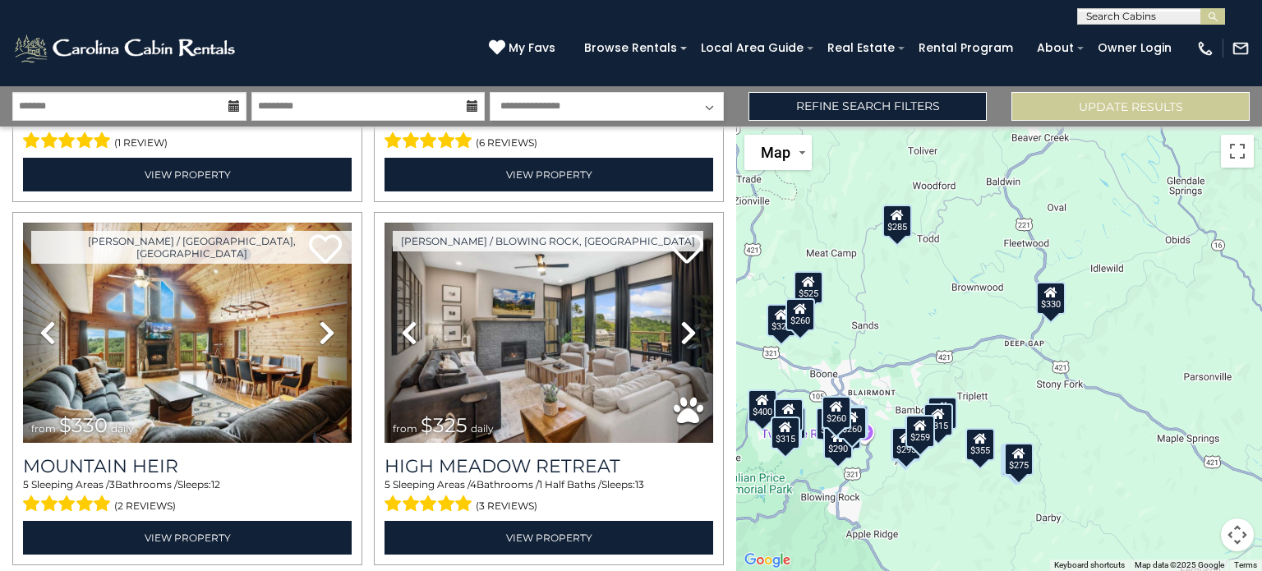
drag, startPoint x: 1179, startPoint y: 397, endPoint x: 1209, endPoint y: 319, distance: 83.4
click at [1209, 319] on div "$930 $695 $675 $525 $525 $480 $440 $400 $395 $380 $355 $355 $330 $325 $320 $315…" at bounding box center [999, 348] width 526 height 444
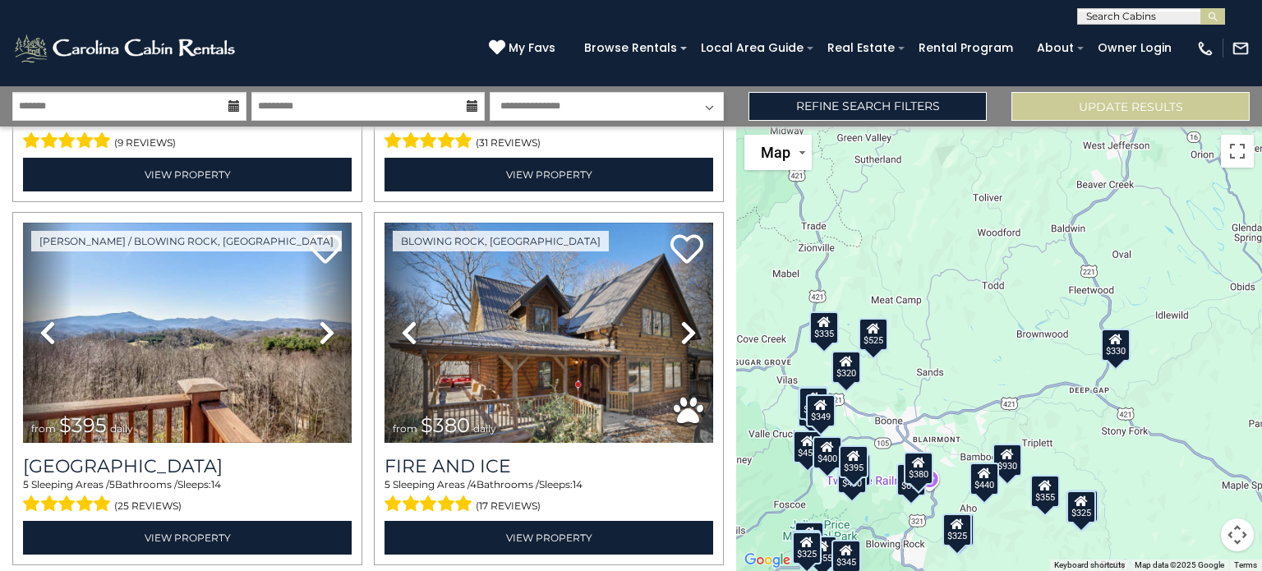
drag, startPoint x: 969, startPoint y: 384, endPoint x: 1024, endPoint y: 422, distance: 67.2
click at [1024, 422] on div "$930 $695 $675 $565 $525 $525 $525 $480 $460 $451 $440 $400 $395 $380 $375 $375…" at bounding box center [999, 348] width 526 height 444
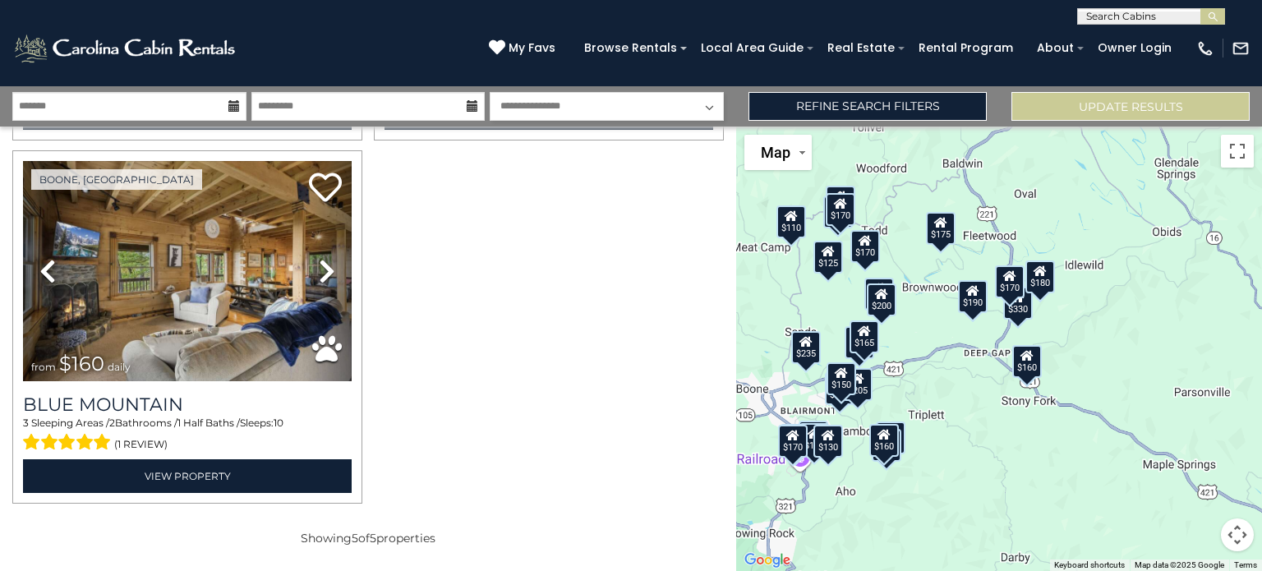
scroll to position [748, 0]
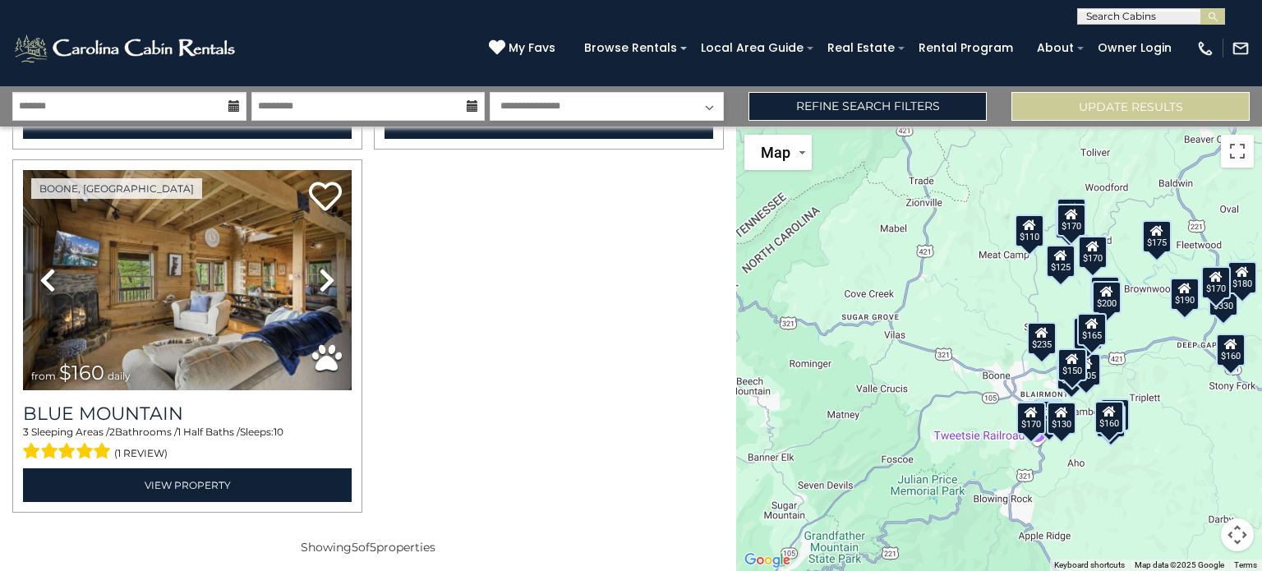
drag, startPoint x: 815, startPoint y: 387, endPoint x: 1023, endPoint y: 385, distance: 207.8
click at [1023, 385] on div "$930 $330 $315 $285 $235 $235 $235 $230 $205 $200 $200 $200 $200 $190 $190 $180…" at bounding box center [999, 348] width 526 height 444
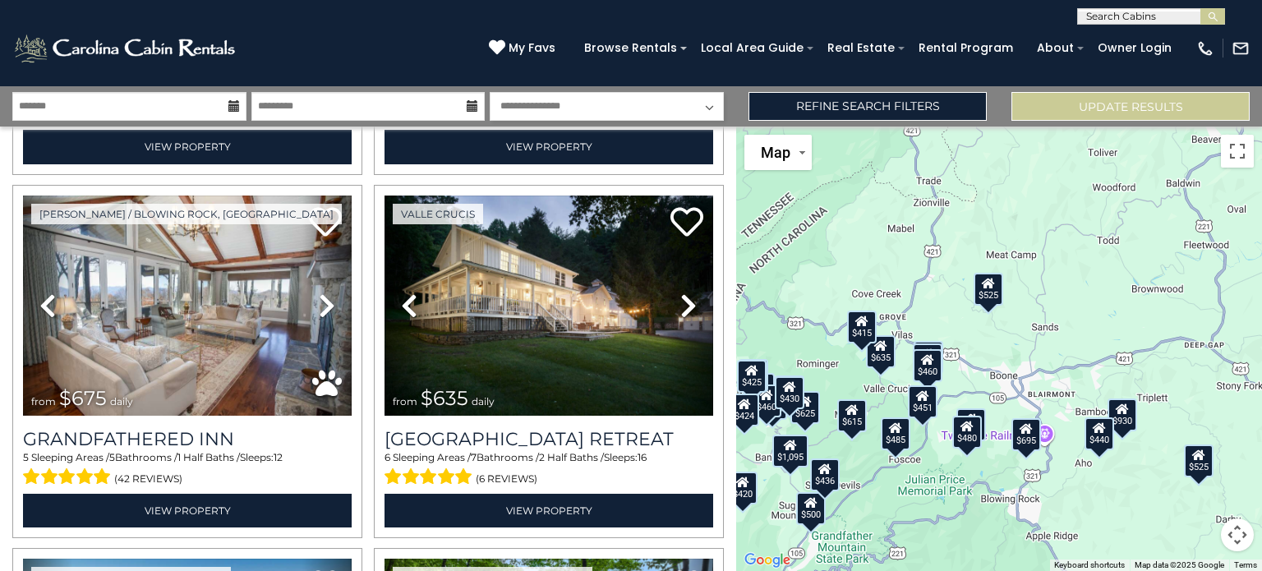
scroll to position [2149, 0]
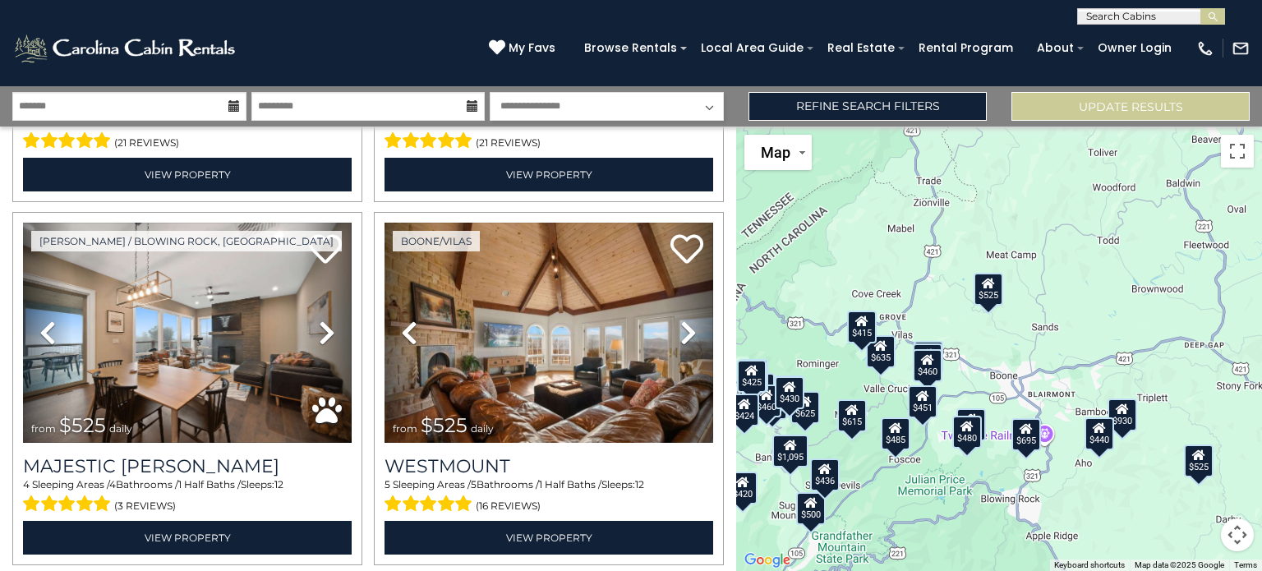
click at [861, 325] on icon at bounding box center [861, 320] width 13 height 11
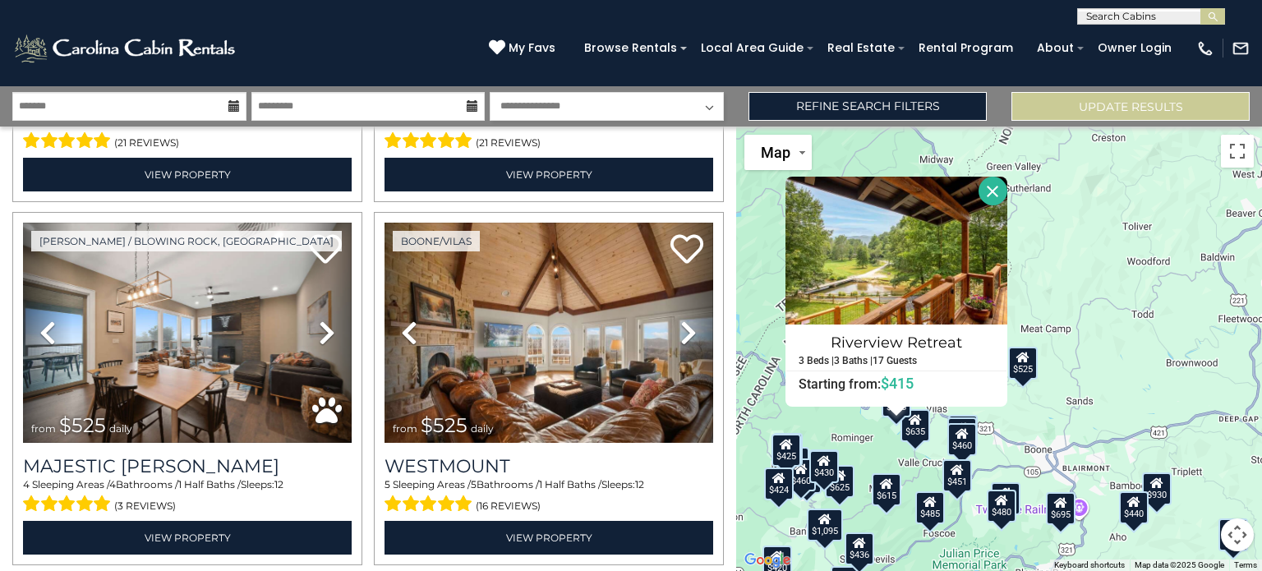
click at [965, 445] on div "$460" at bounding box center [962, 439] width 30 height 33
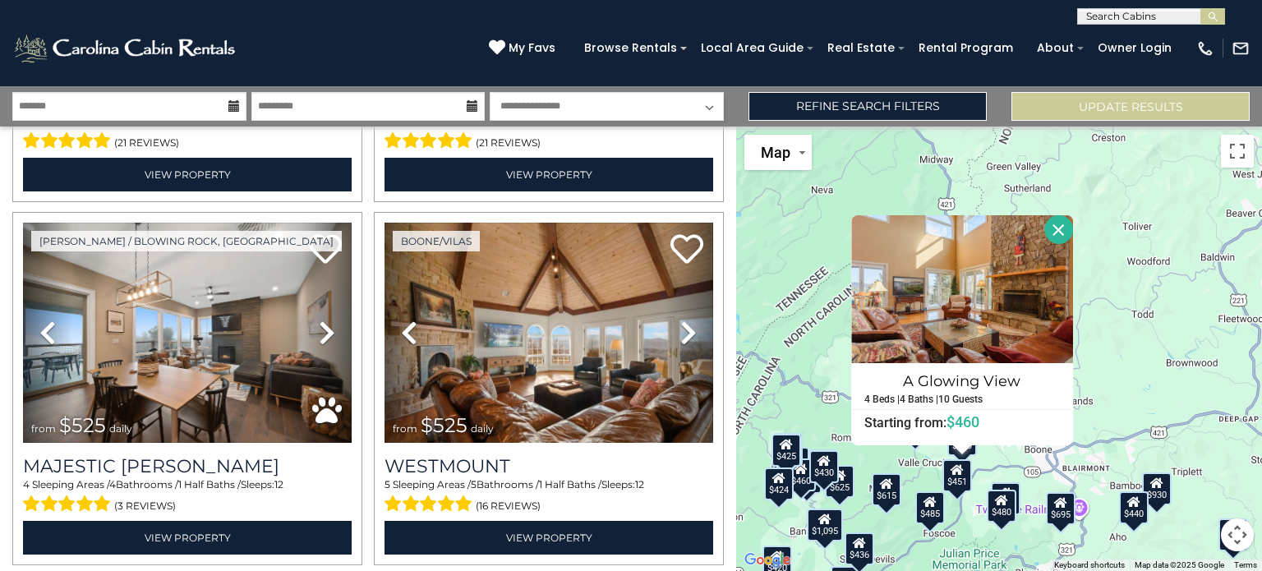
click at [1148, 309] on div "$1,095 $930 $815 $695 $675 $635 $625 $615 $570 $565 $545 $535 $525 $525 $525 $5…" at bounding box center [999, 348] width 526 height 444
click at [1057, 229] on button "Close" at bounding box center [1058, 229] width 29 height 29
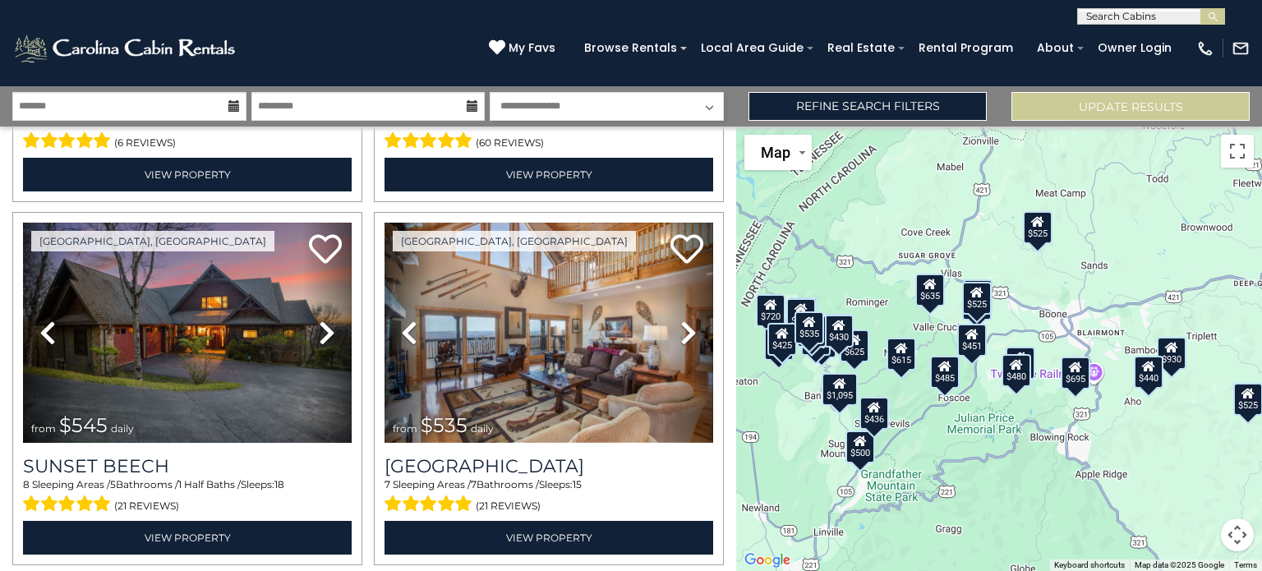
click at [949, 375] on div "$485" at bounding box center [945, 371] width 30 height 33
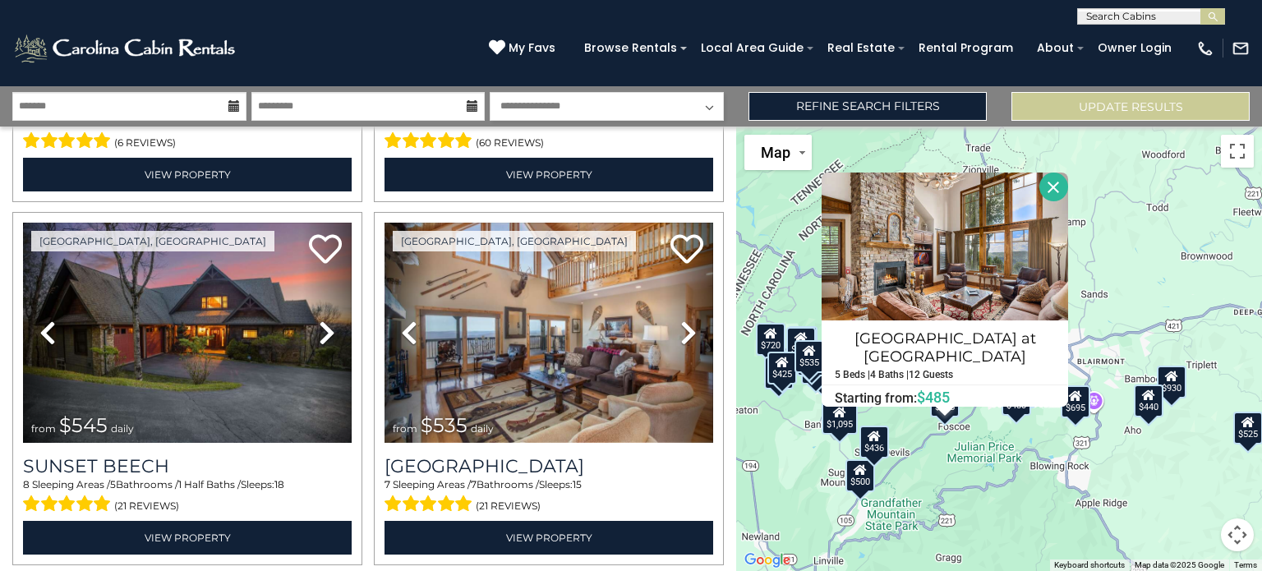
click at [1127, 231] on div "$1,095 $930 $815 $720 $695 $675 $650 $635 $625 $615 $570 $565 $545 $535 $525 $5…" at bounding box center [999, 348] width 526 height 444
click at [1050, 192] on button "Close" at bounding box center [1053, 186] width 29 height 29
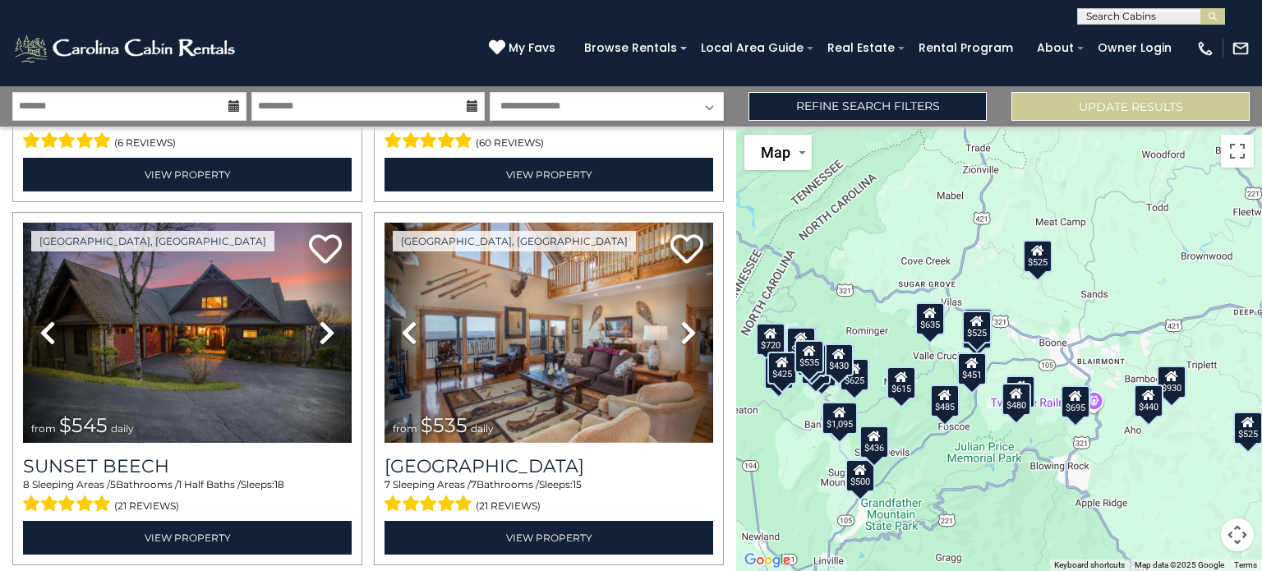
click at [970, 374] on div "$451" at bounding box center [972, 368] width 30 height 33
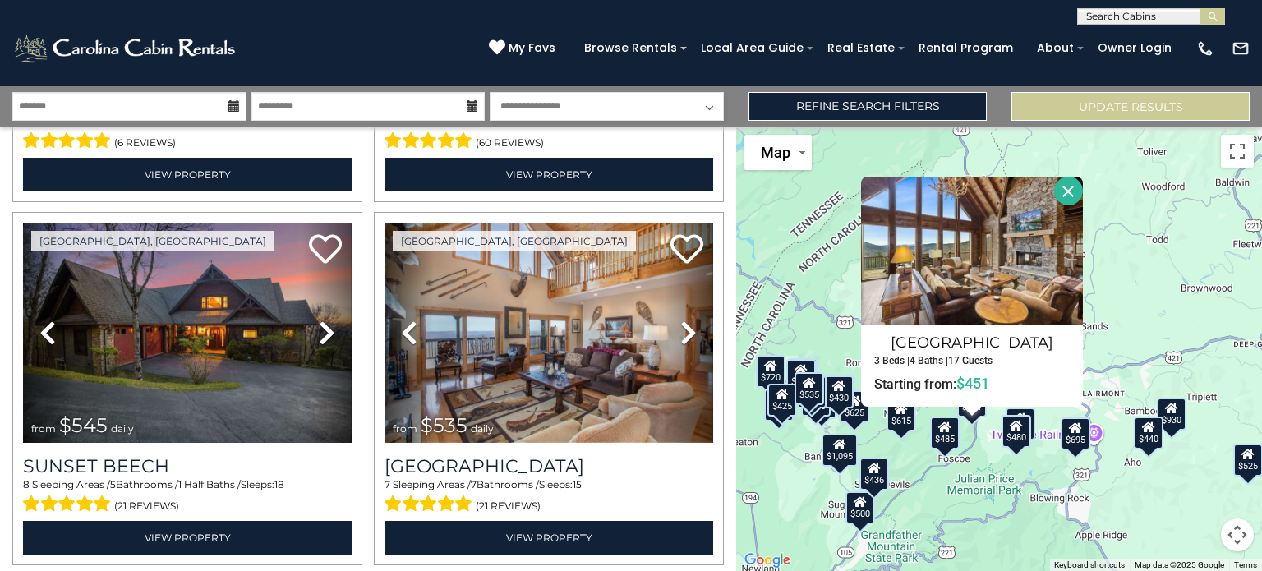
click at [1066, 195] on button "Close" at bounding box center [1068, 191] width 29 height 29
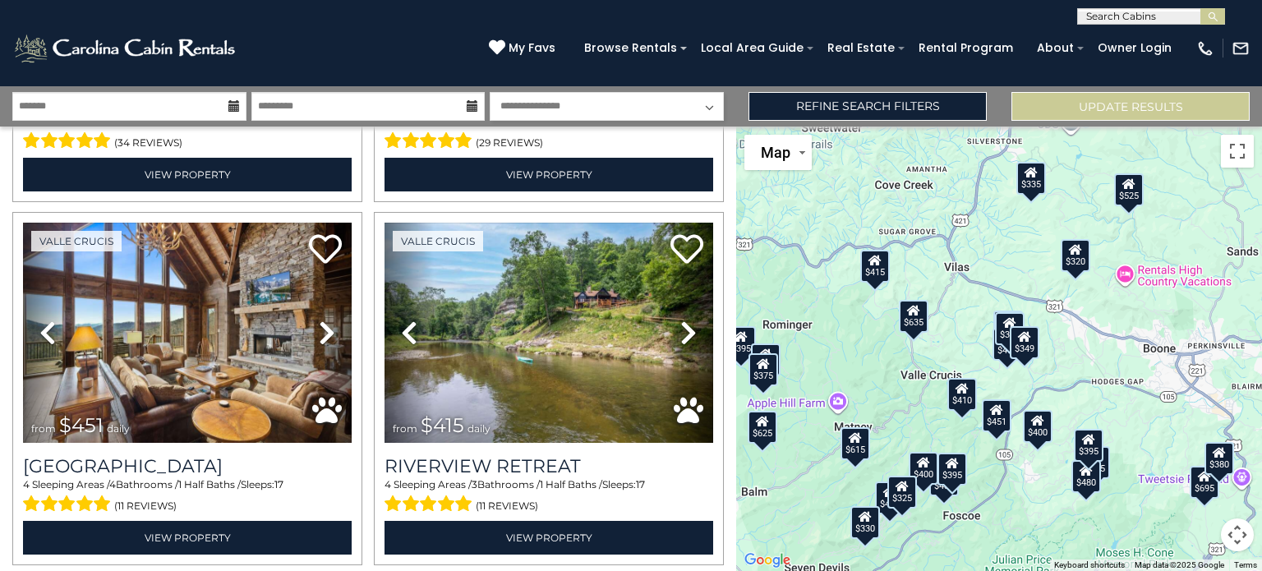
click at [959, 394] on div "$410" at bounding box center [962, 394] width 30 height 33
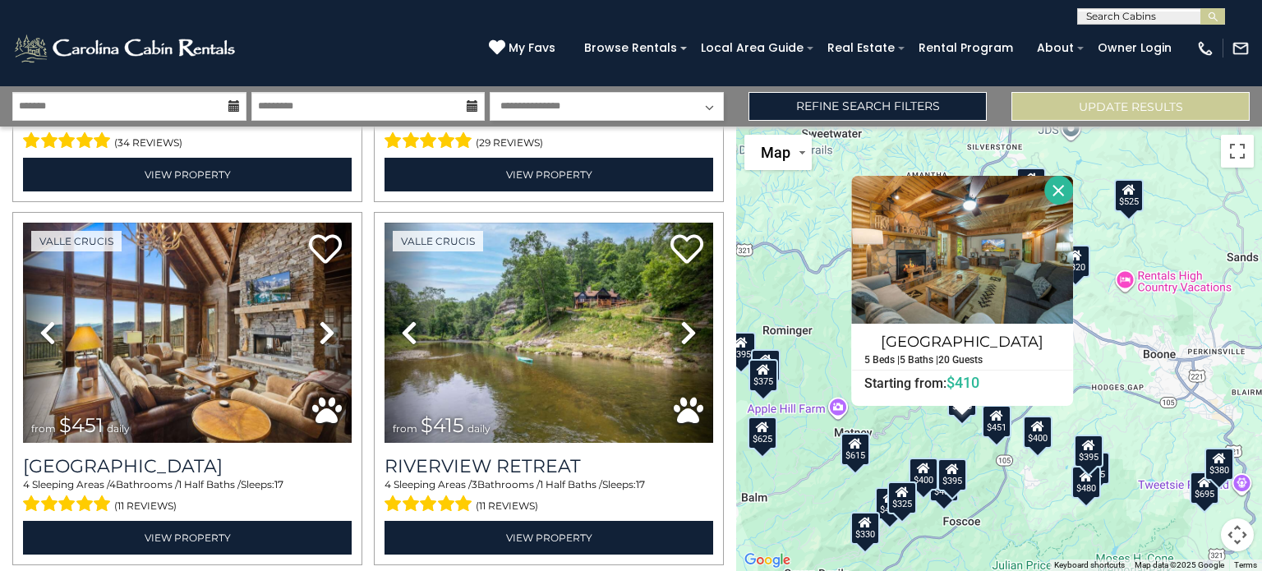
click at [934, 422] on div "$815 $695 $675 $635 $625 $615 $565 $525 $525 $485 $480 $460 $451 $415 $410 $400…" at bounding box center [999, 348] width 526 height 444
click at [1041, 430] on icon at bounding box center [1037, 426] width 13 height 11
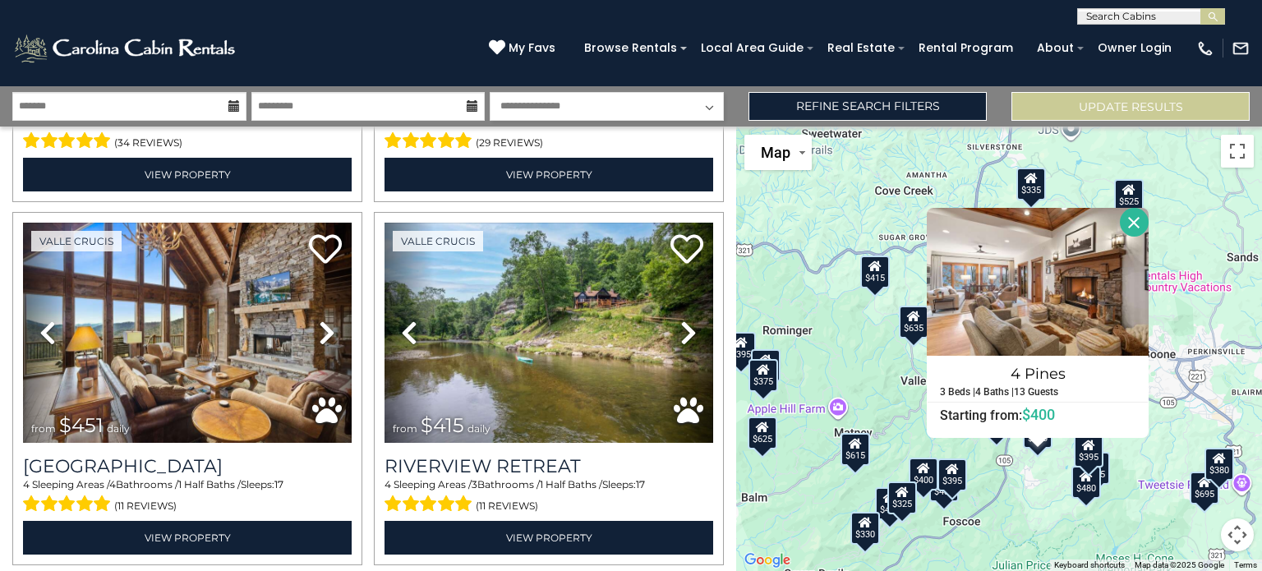
click at [1127, 215] on button "Close" at bounding box center [1133, 222] width 29 height 29
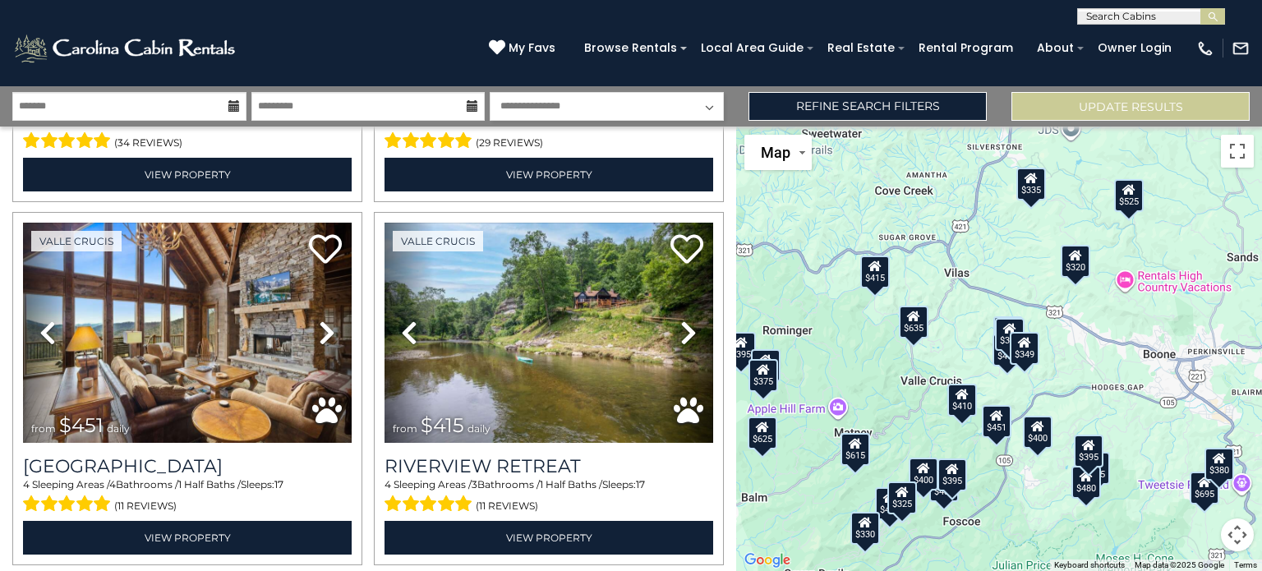
click at [999, 363] on div "$460" at bounding box center [1007, 349] width 30 height 33
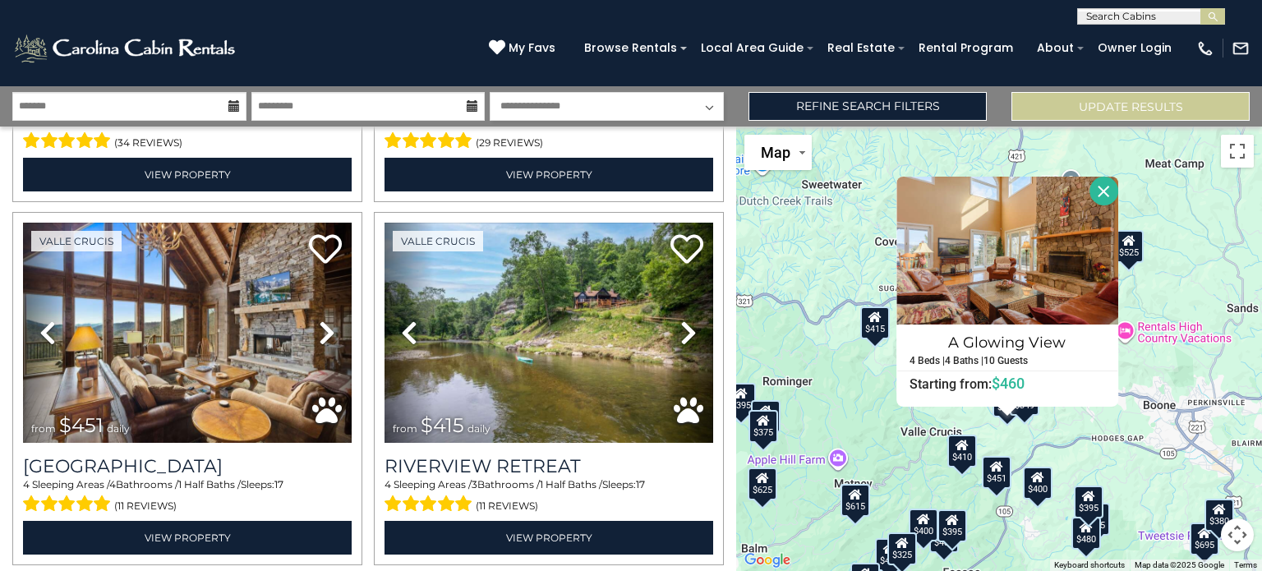
click at [1108, 186] on button "Close" at bounding box center [1103, 191] width 29 height 29
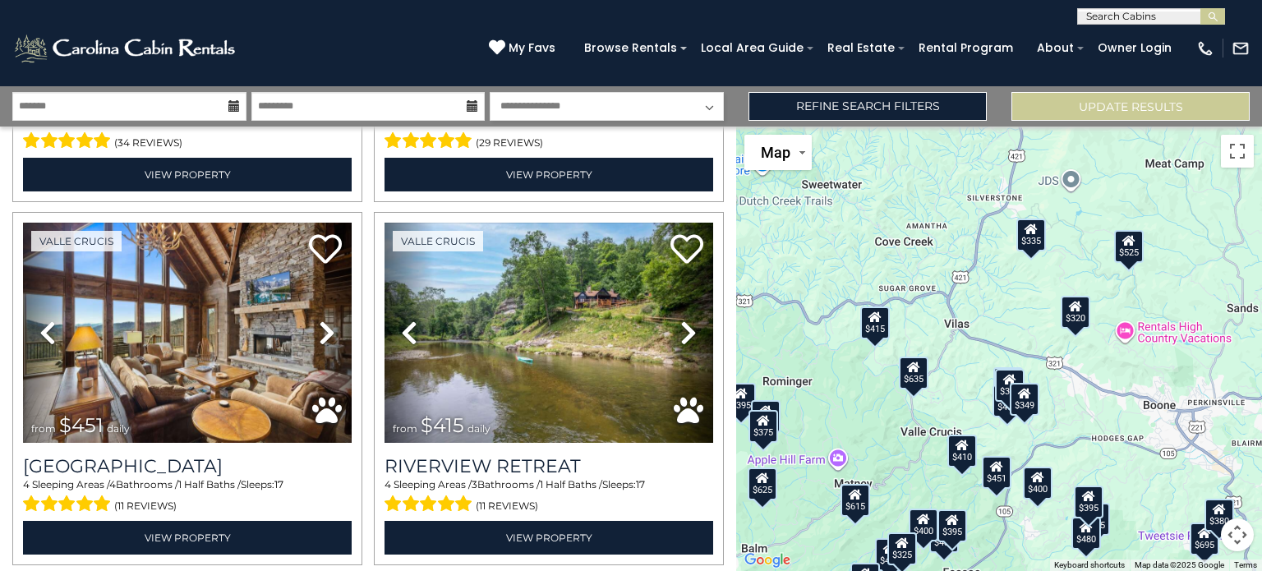
click at [1026, 408] on div "$349" at bounding box center [1024, 399] width 30 height 33
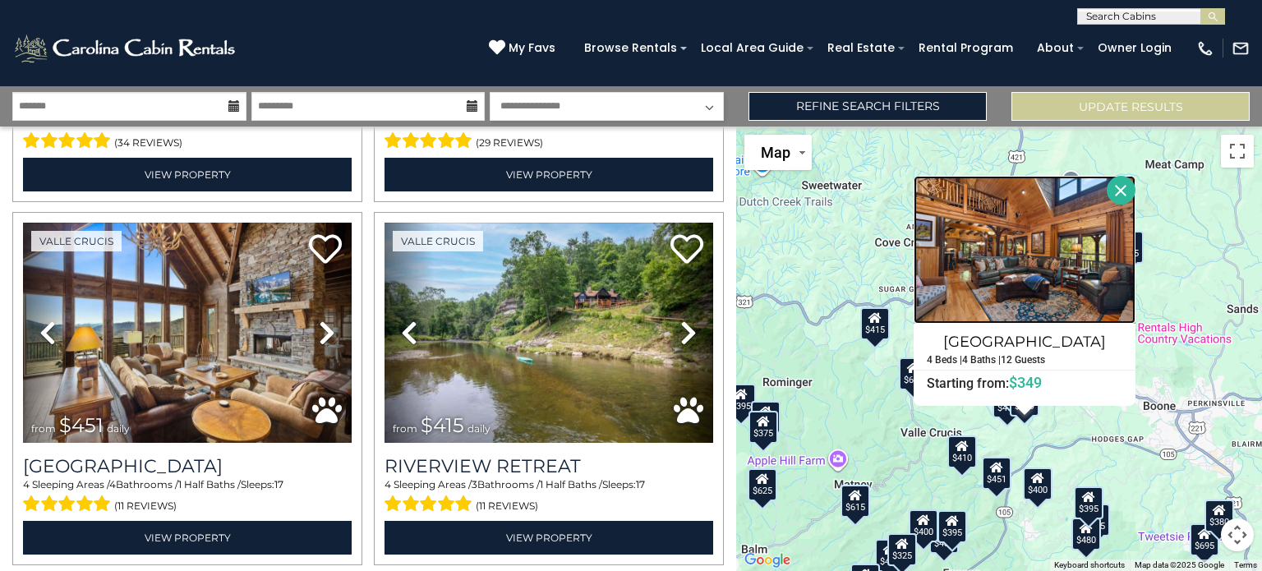
click at [1025, 242] on img at bounding box center [1024, 250] width 222 height 148
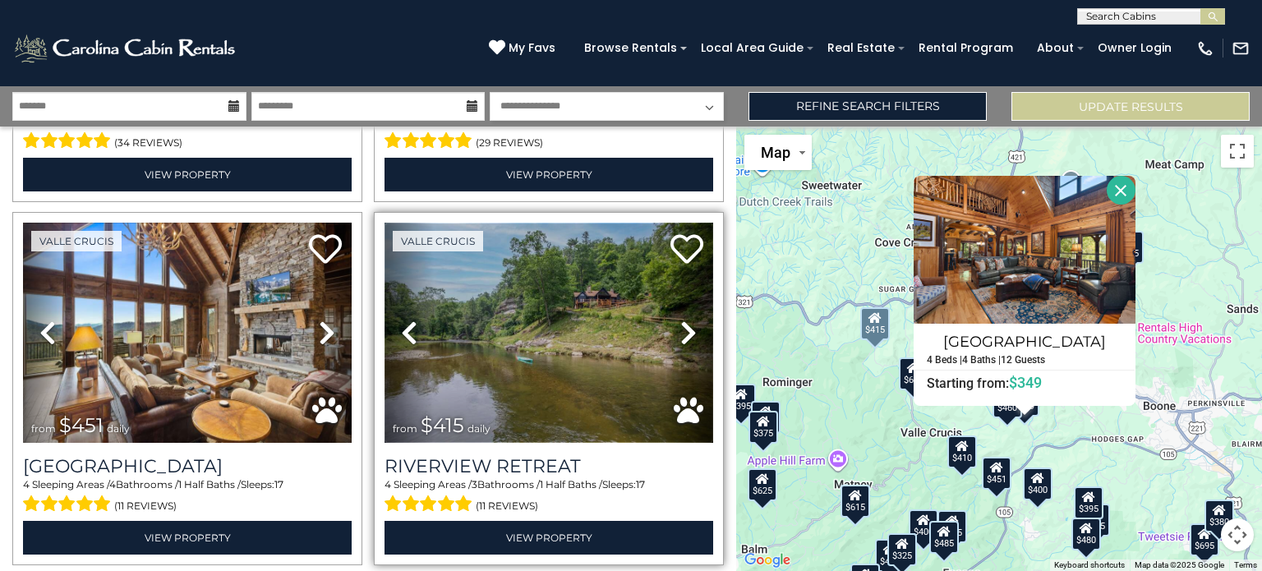
click at [568, 309] on img at bounding box center [548, 333] width 329 height 220
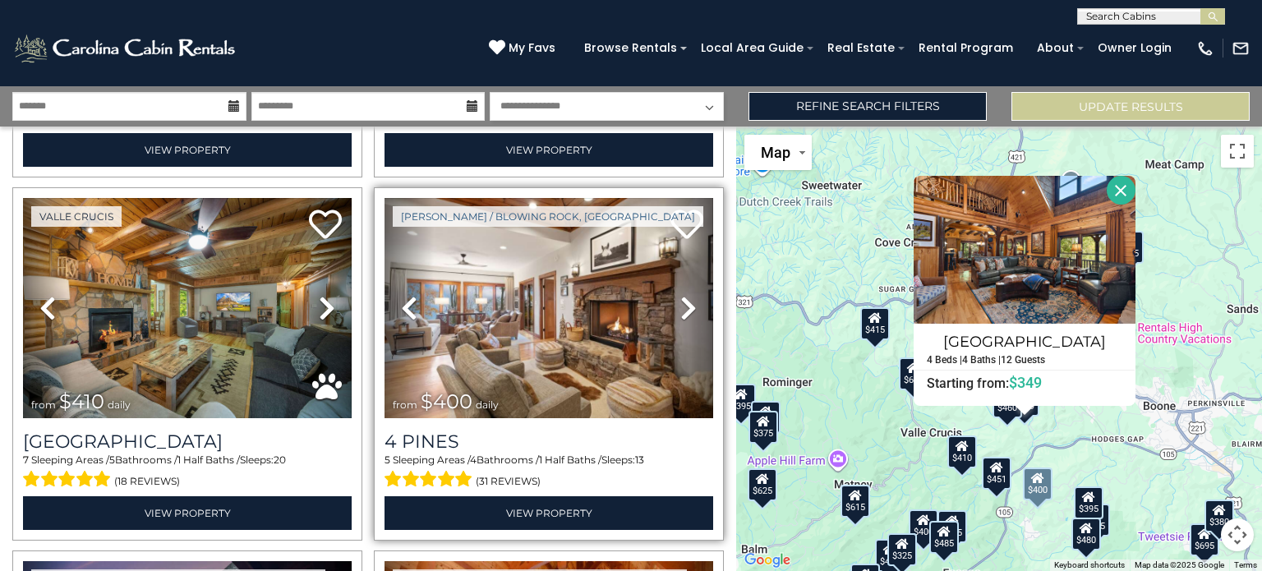
scroll to position [2559, 0]
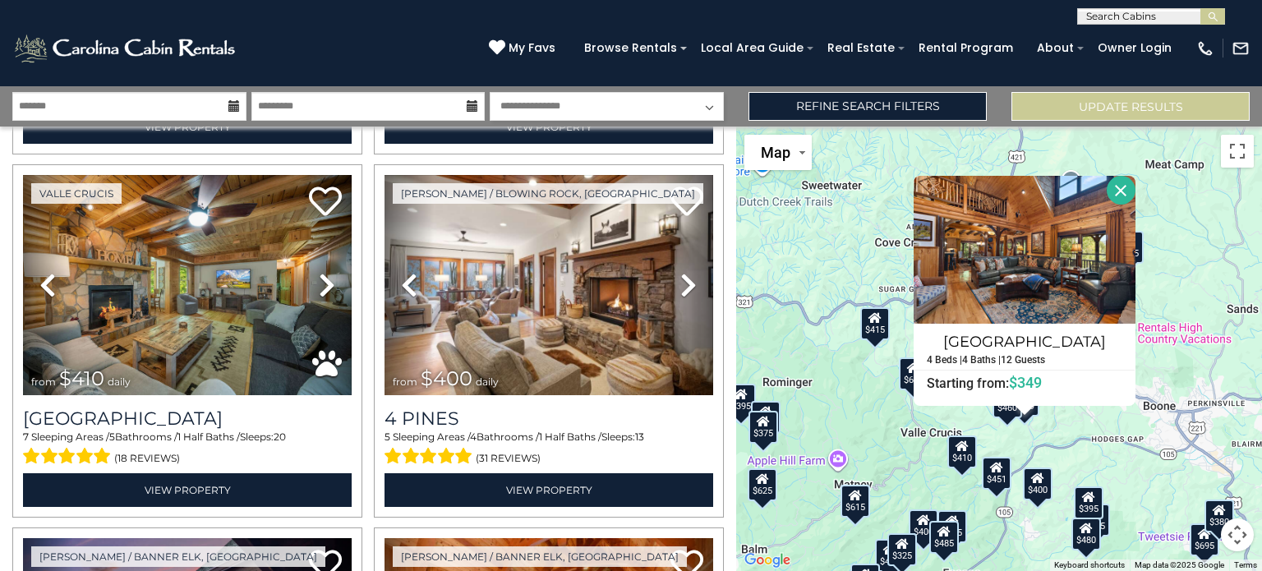
click at [1117, 186] on button "Close" at bounding box center [1120, 190] width 29 height 29
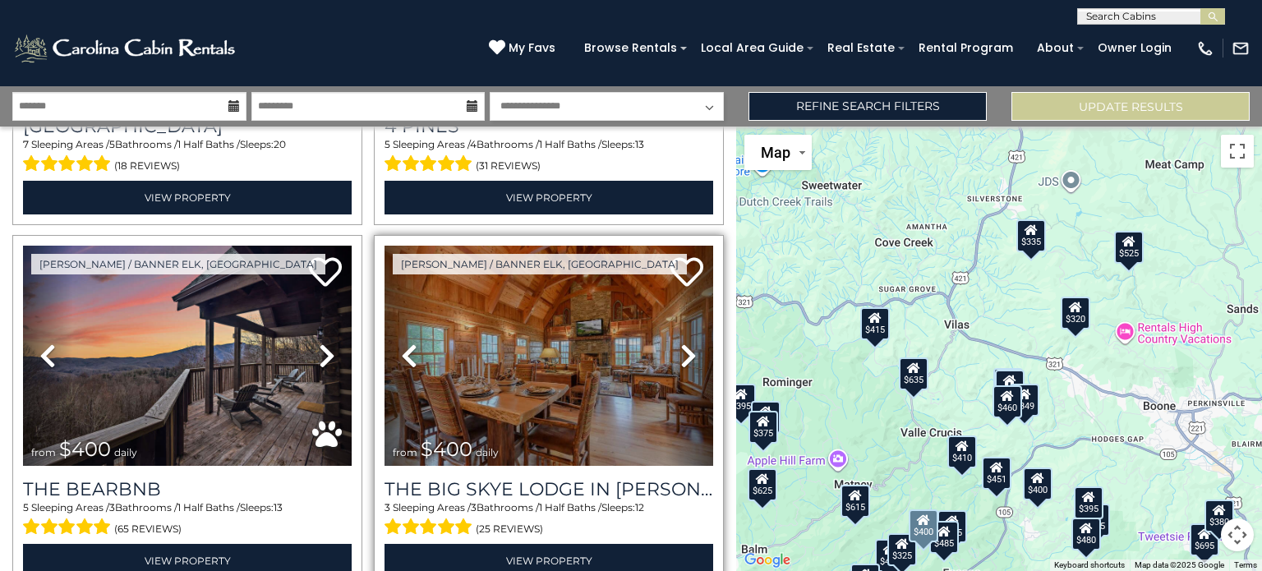
scroll to position [2888, 0]
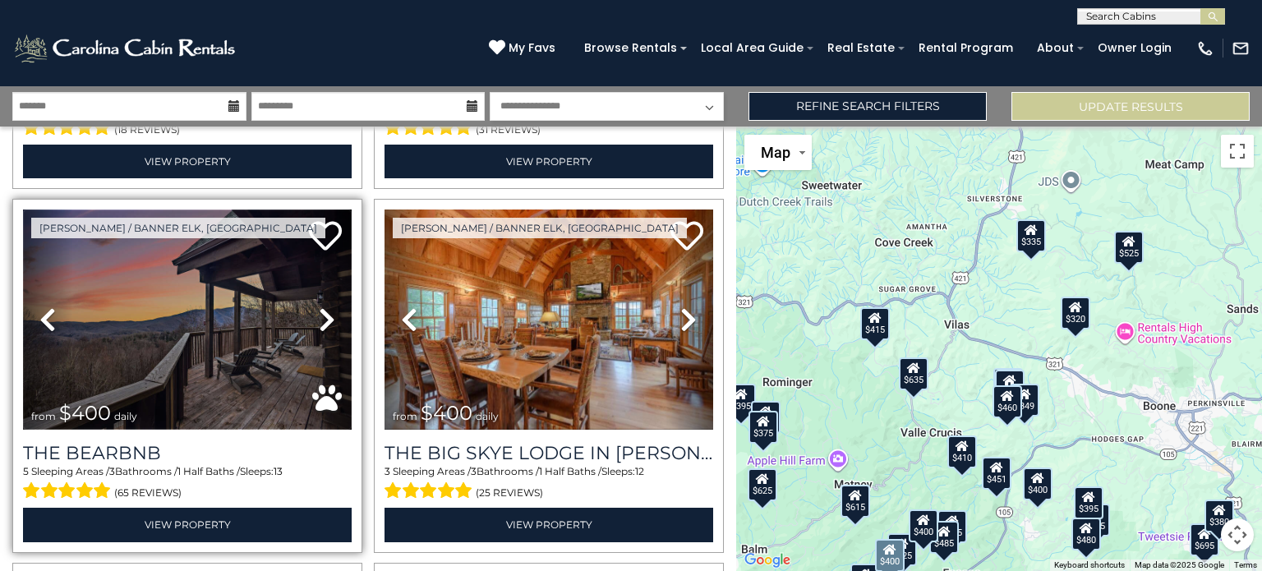
click at [241, 277] on img at bounding box center [187, 319] width 329 height 220
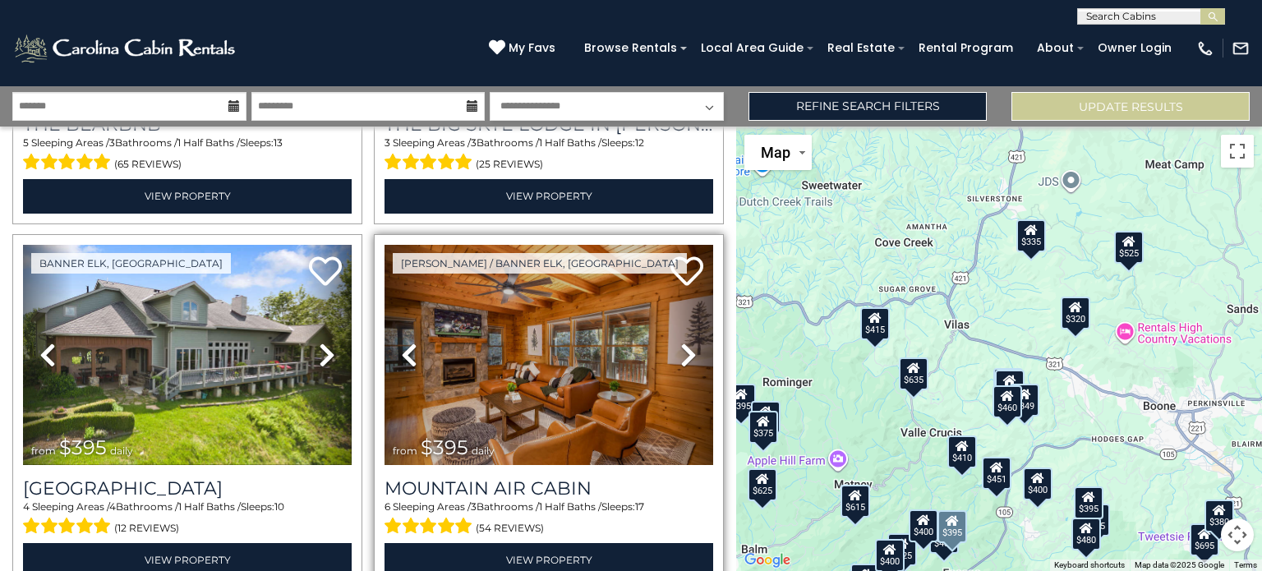
scroll to position [3216, 0]
click at [540, 325] on img at bounding box center [548, 355] width 329 height 220
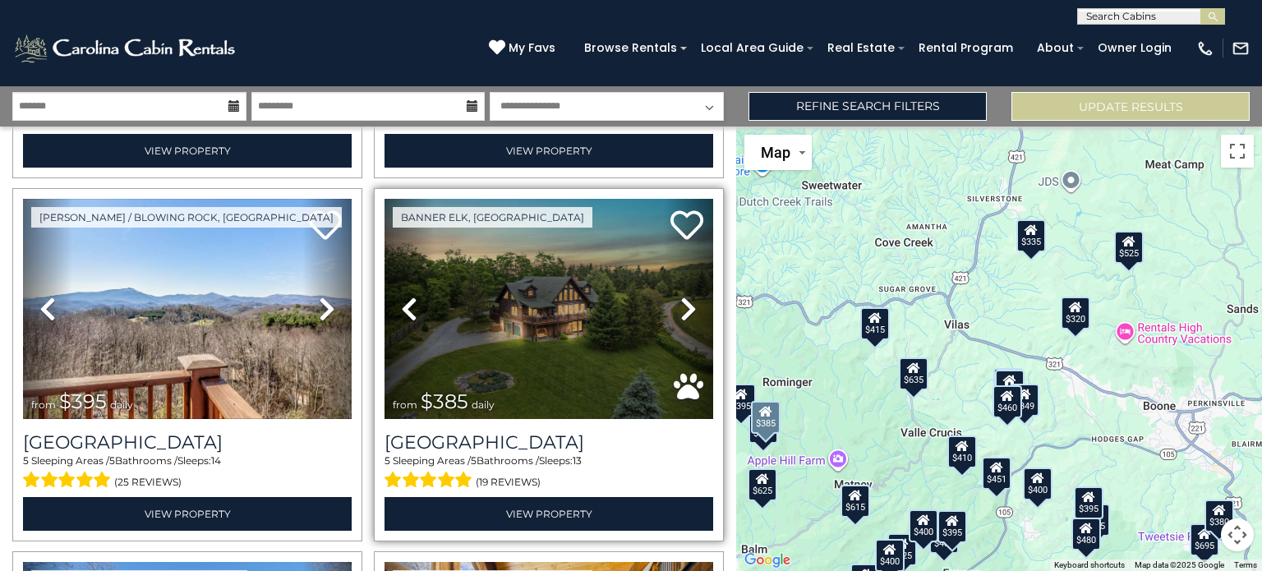
scroll to position [3627, 0]
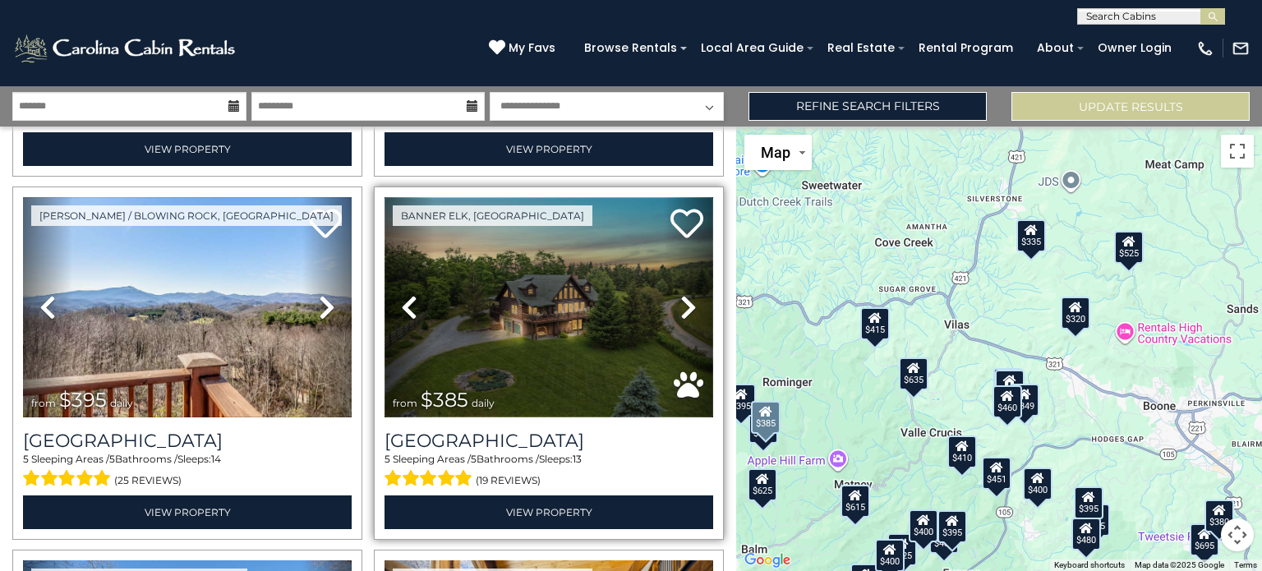
click at [558, 278] on img at bounding box center [548, 307] width 329 height 220
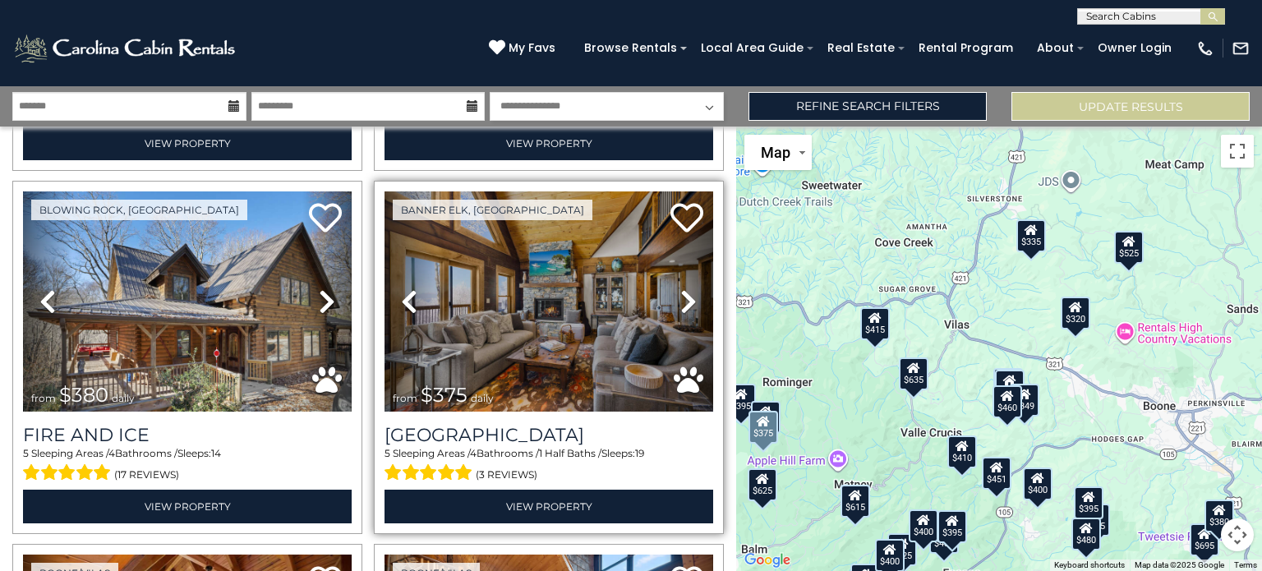
scroll to position [3955, 0]
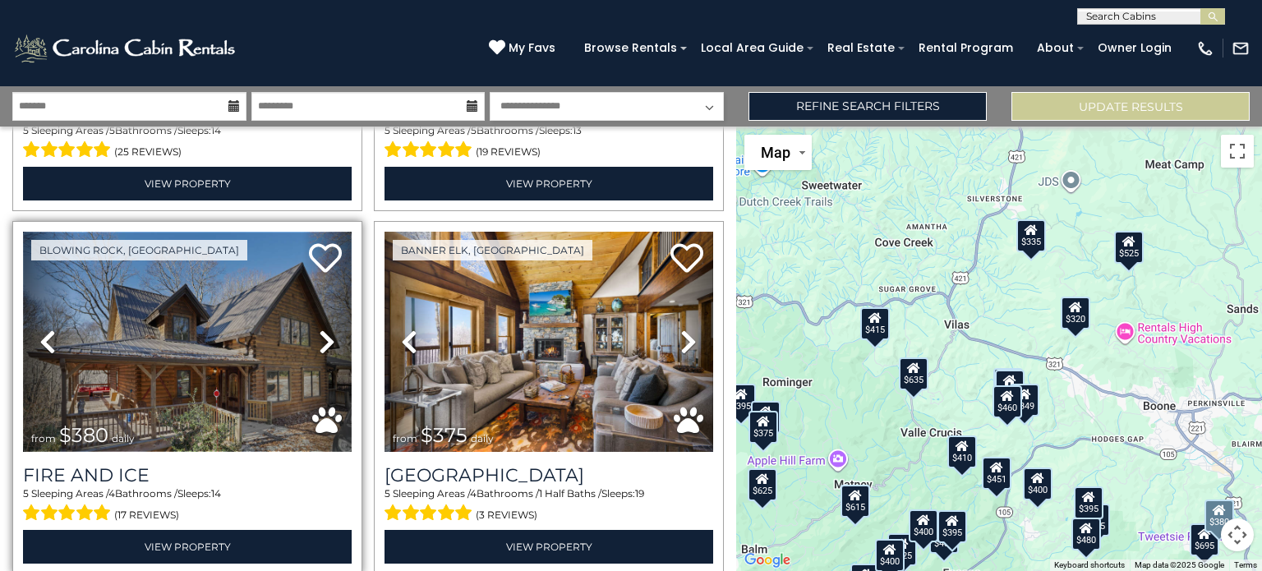
click at [248, 310] on img at bounding box center [187, 342] width 329 height 220
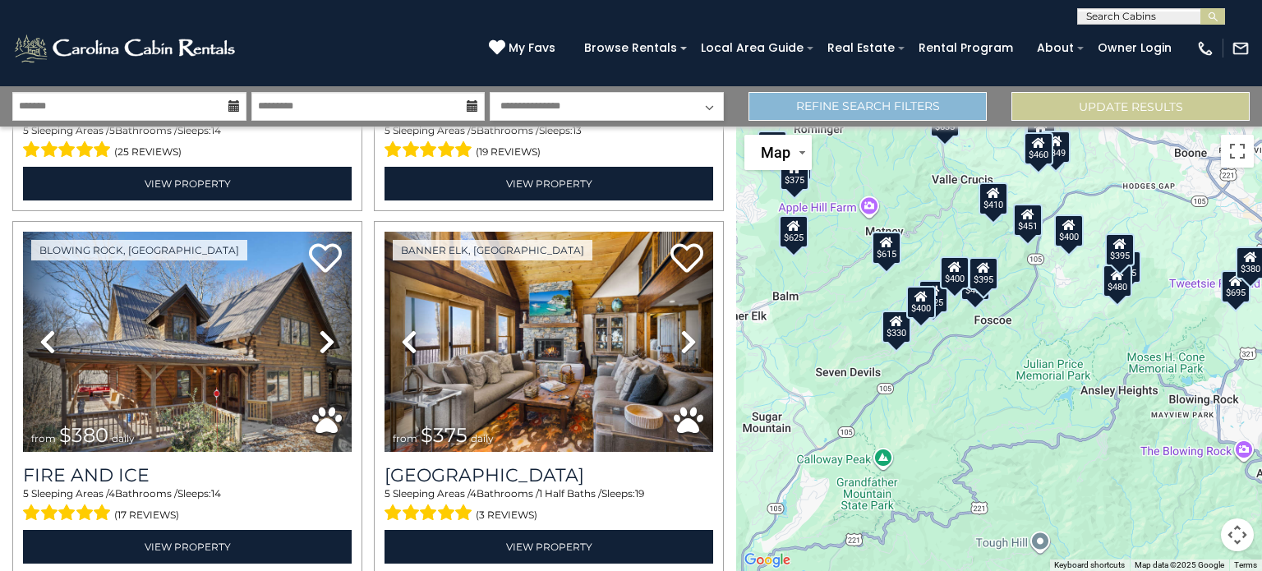
drag, startPoint x: 821, startPoint y: 356, endPoint x: 854, endPoint y: 102, distance: 256.7
click at [854, 102] on div "**********" at bounding box center [631, 328] width 1262 height 485
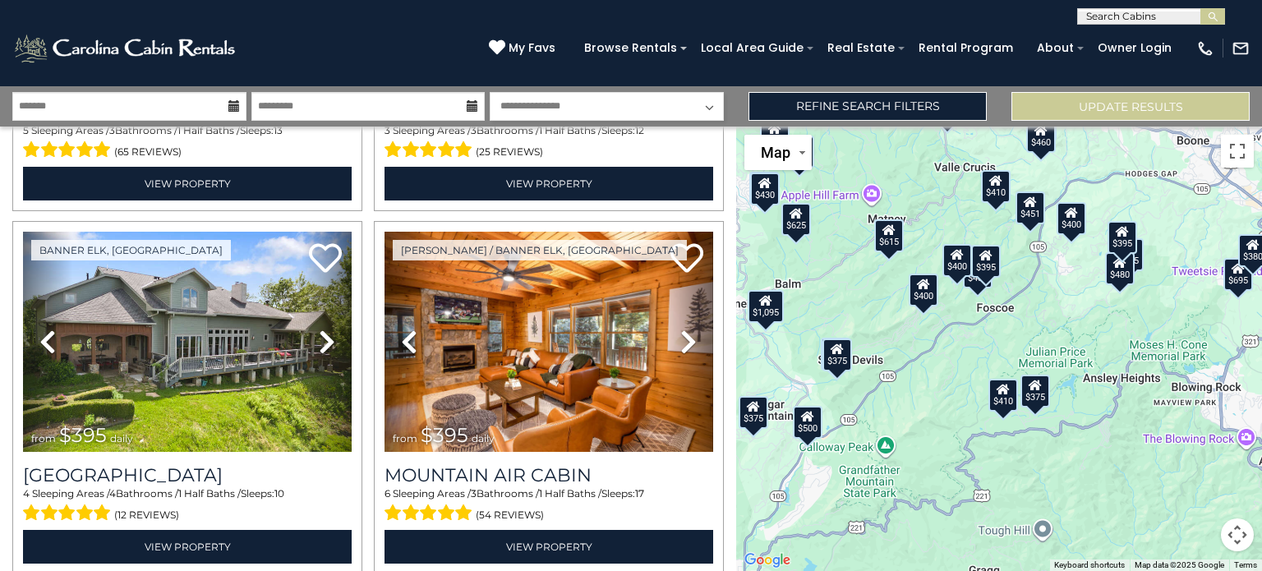
drag, startPoint x: 922, startPoint y: 412, endPoint x: 928, endPoint y: 400, distance: 13.6
click at [928, 400] on div "$1,095 $815 $695 $675 $635 $625 $615 $565 $525 $500 $485 $480 $460 $451 $436 $4…" at bounding box center [999, 348] width 526 height 444
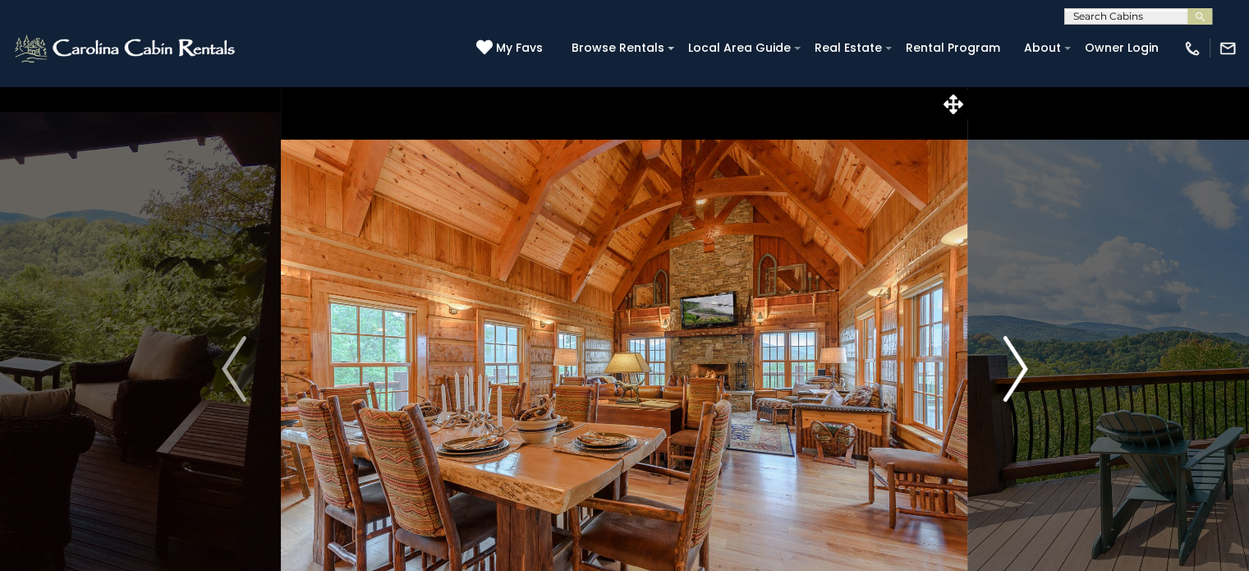
click at [1017, 358] on img "Next" at bounding box center [1015, 369] width 25 height 66
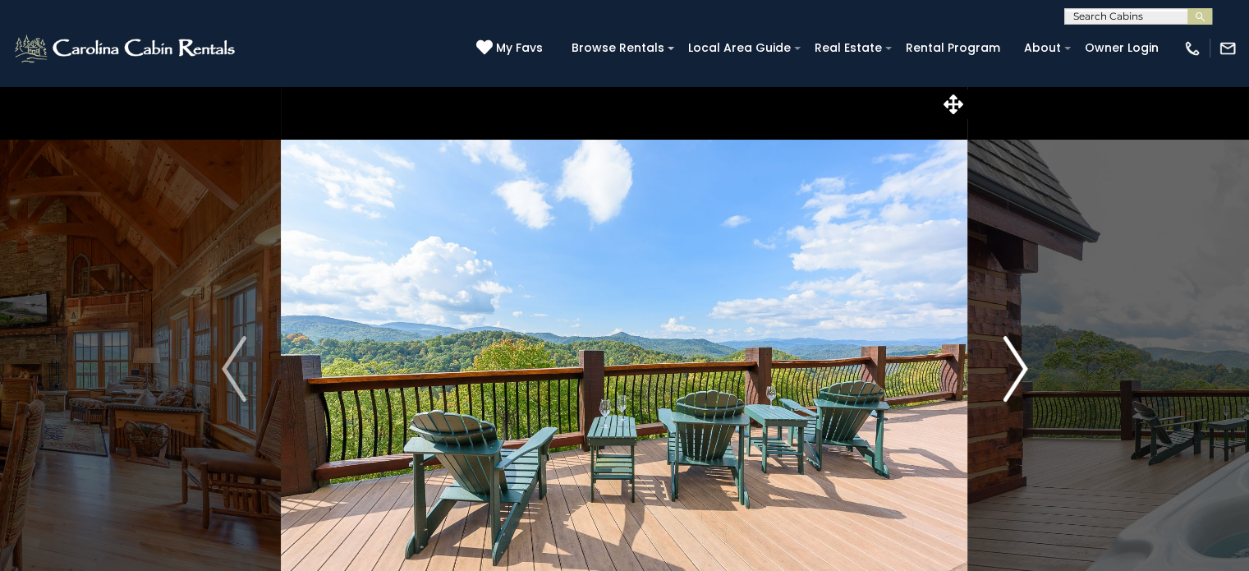
click at [1018, 359] on img "Next" at bounding box center [1015, 369] width 25 height 66
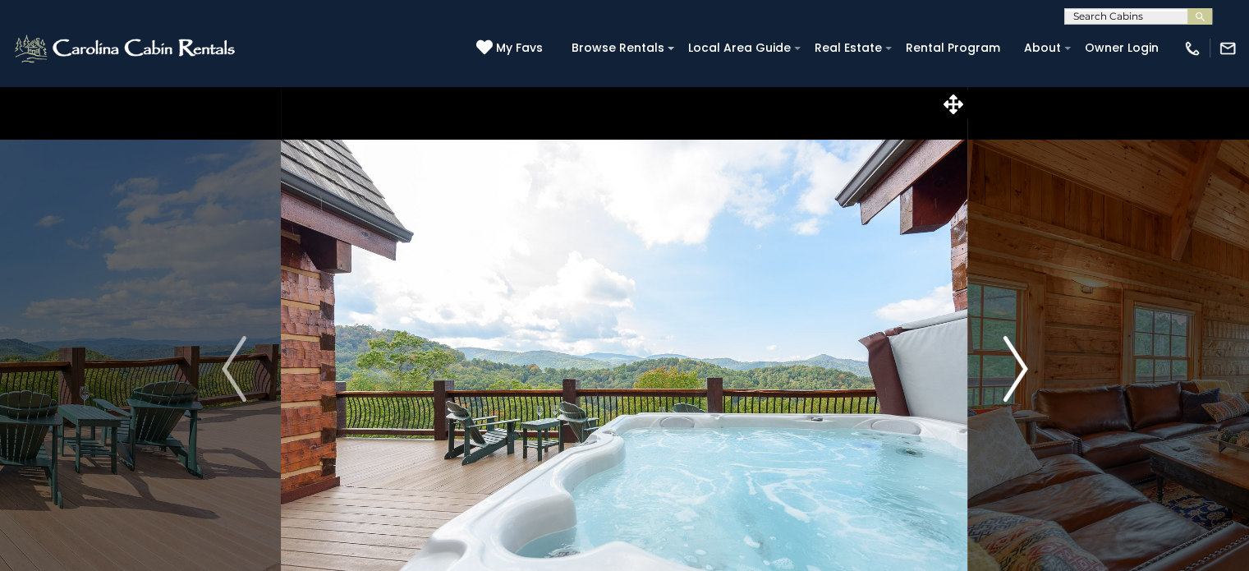
click at [1018, 359] on img "Next" at bounding box center [1015, 369] width 25 height 66
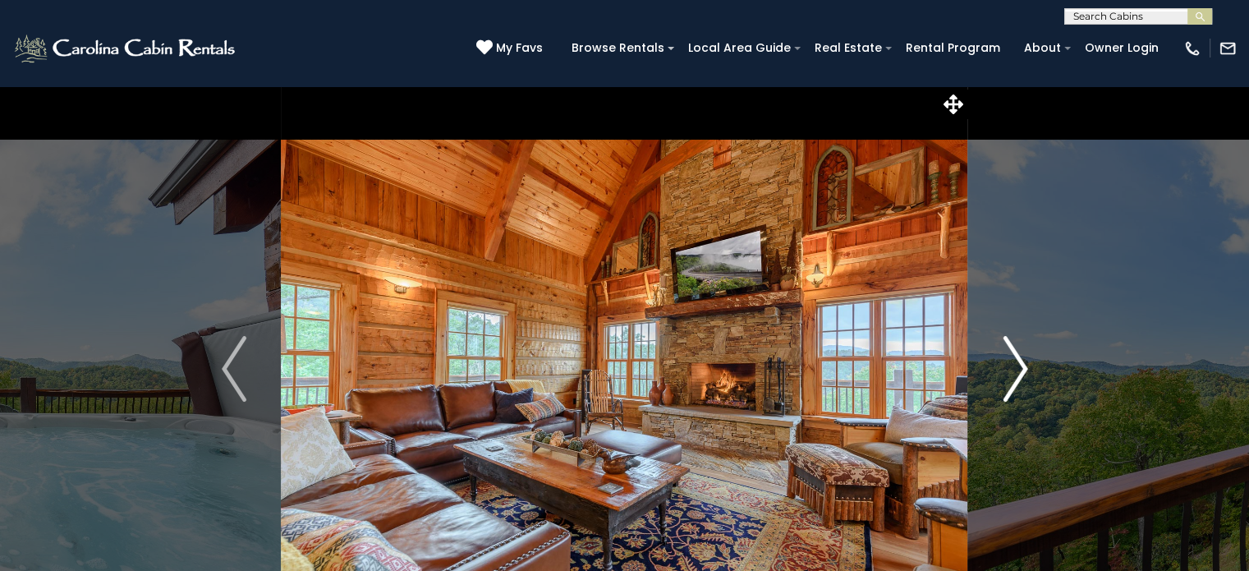
click at [1018, 359] on img "Next" at bounding box center [1015, 369] width 25 height 66
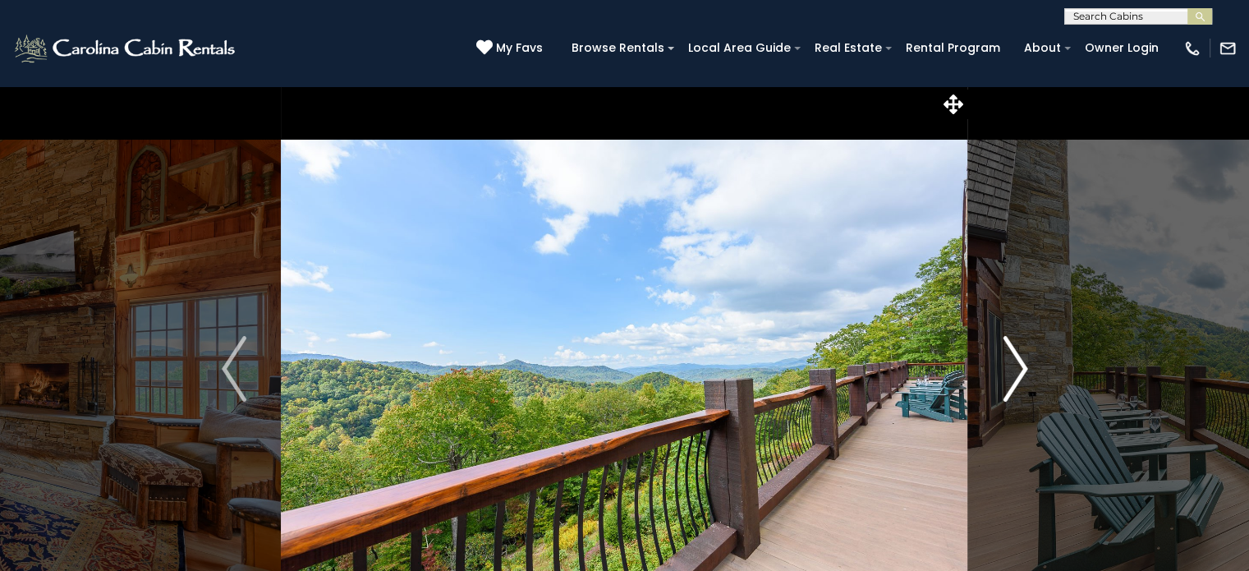
click at [1021, 354] on img "Next" at bounding box center [1015, 369] width 25 height 66
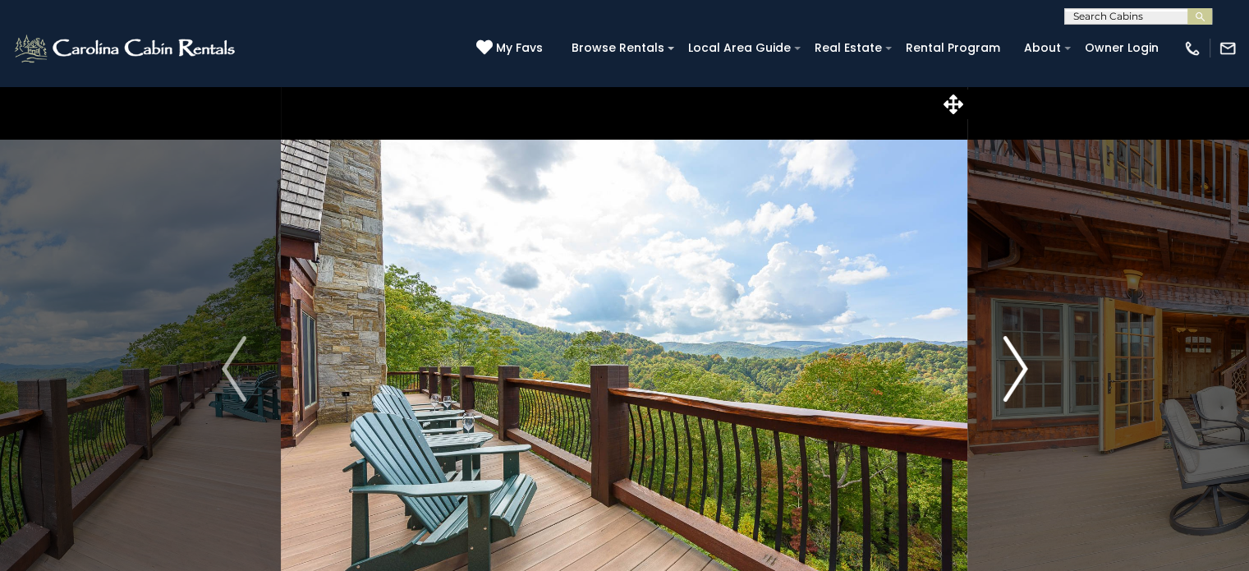
click at [1022, 354] on img "Next" at bounding box center [1015, 369] width 25 height 66
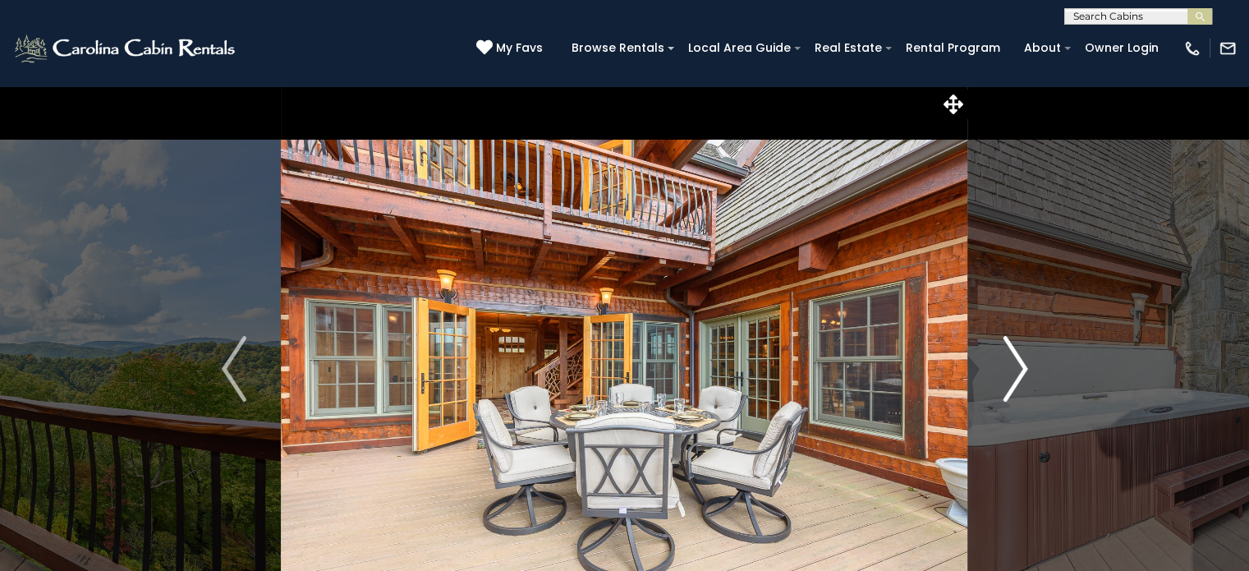
click at [1013, 364] on img "Next" at bounding box center [1015, 369] width 25 height 66
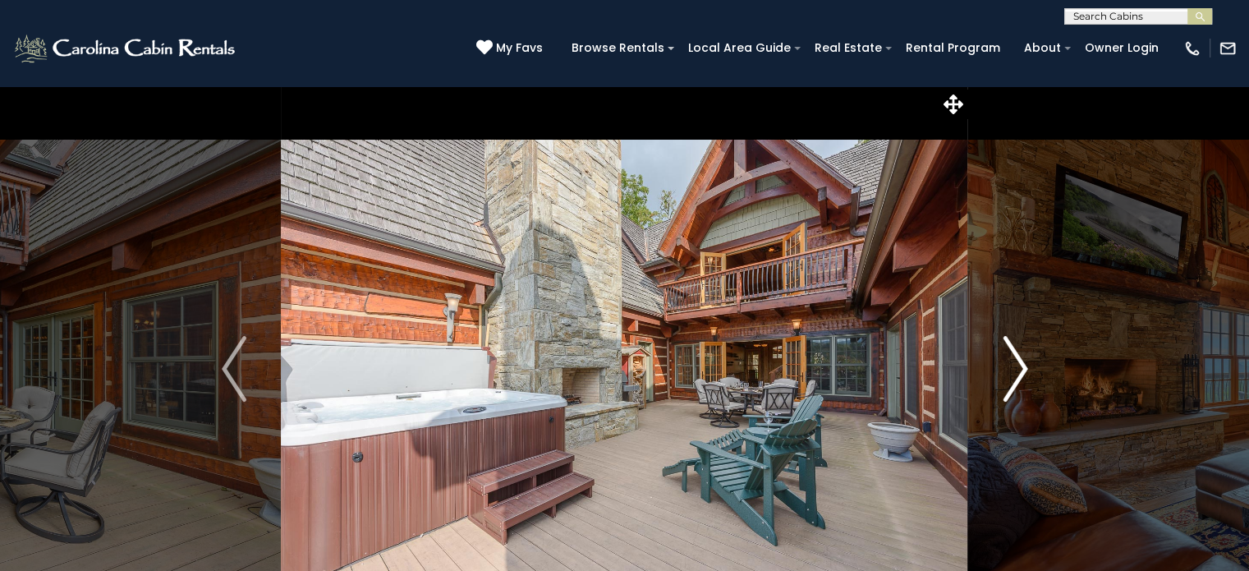
click at [1016, 365] on img "Next" at bounding box center [1015, 369] width 25 height 66
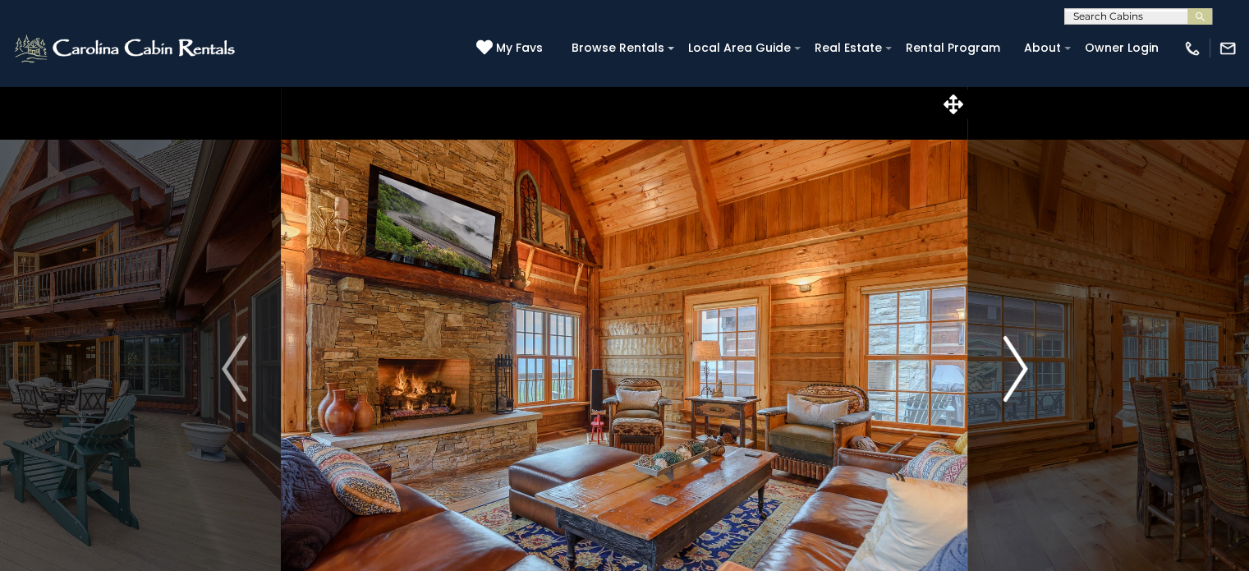
click at [1016, 365] on img "Next" at bounding box center [1015, 369] width 25 height 66
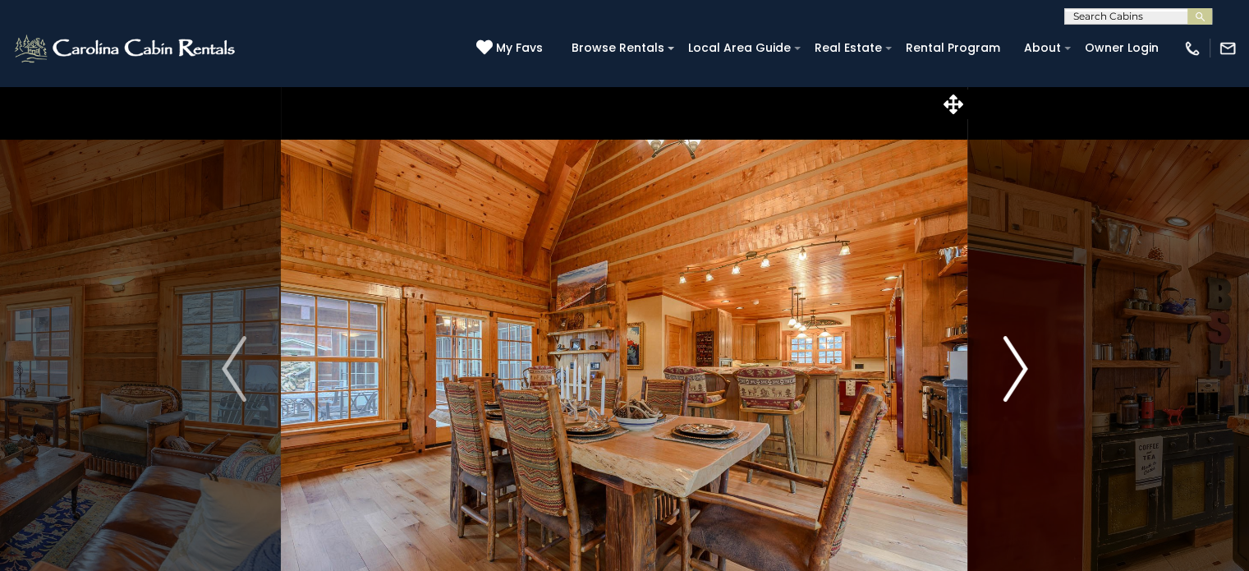
click at [1016, 365] on img "Next" at bounding box center [1015, 369] width 25 height 66
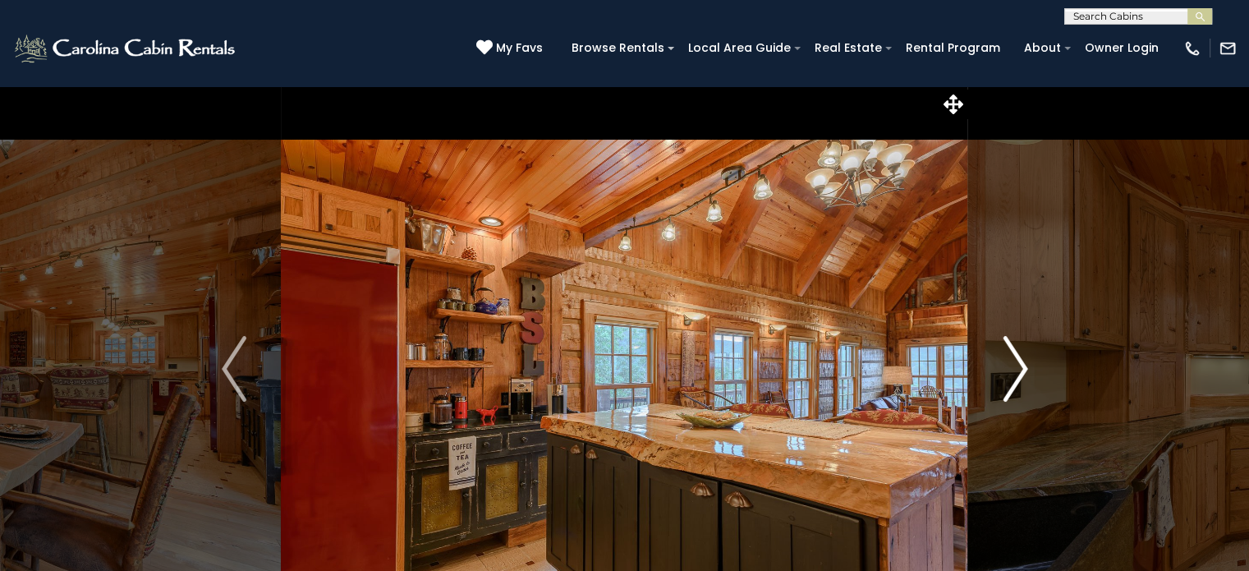
click at [1016, 365] on img "Next" at bounding box center [1015, 369] width 25 height 66
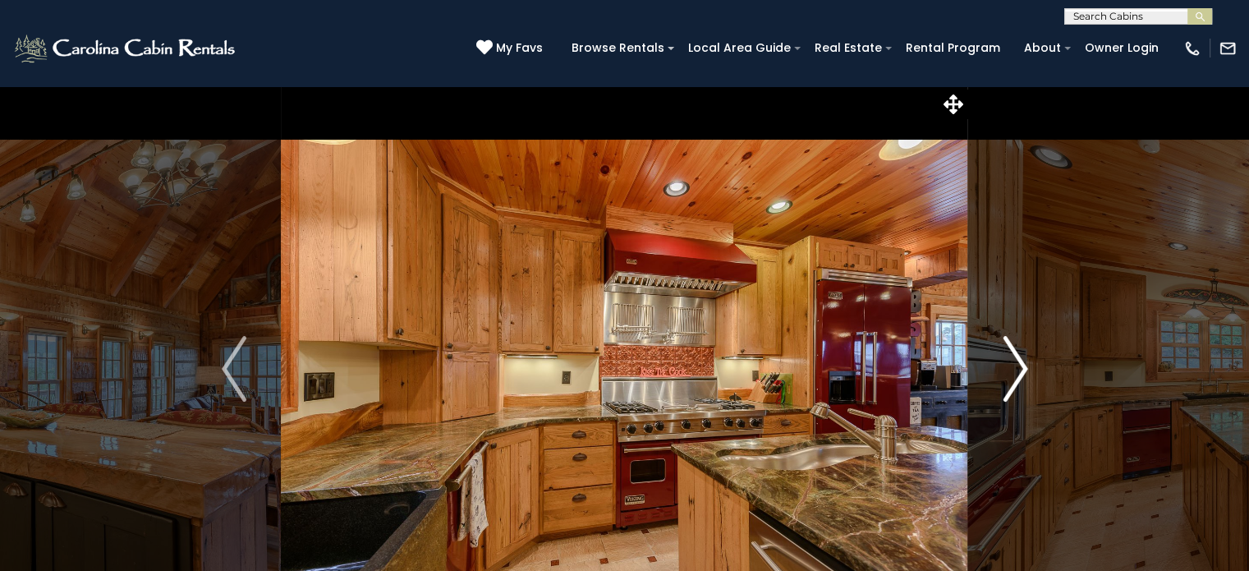
click at [1016, 365] on img "Next" at bounding box center [1015, 369] width 25 height 66
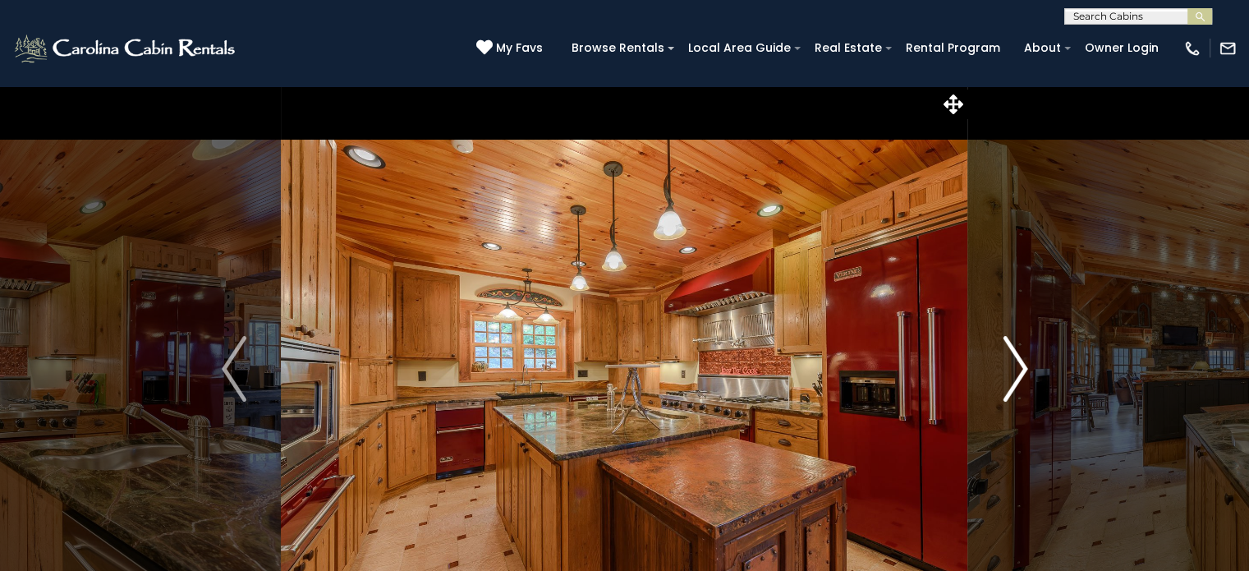
click at [1016, 365] on img "Next" at bounding box center [1015, 369] width 25 height 66
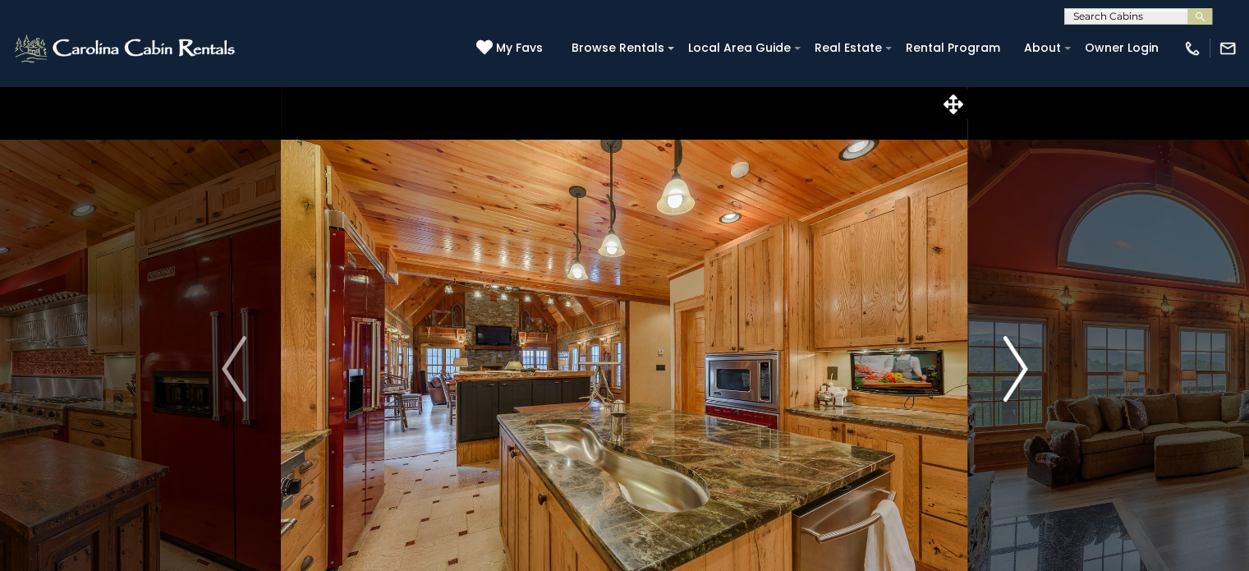
click at [1016, 365] on img "Next" at bounding box center [1015, 369] width 25 height 66
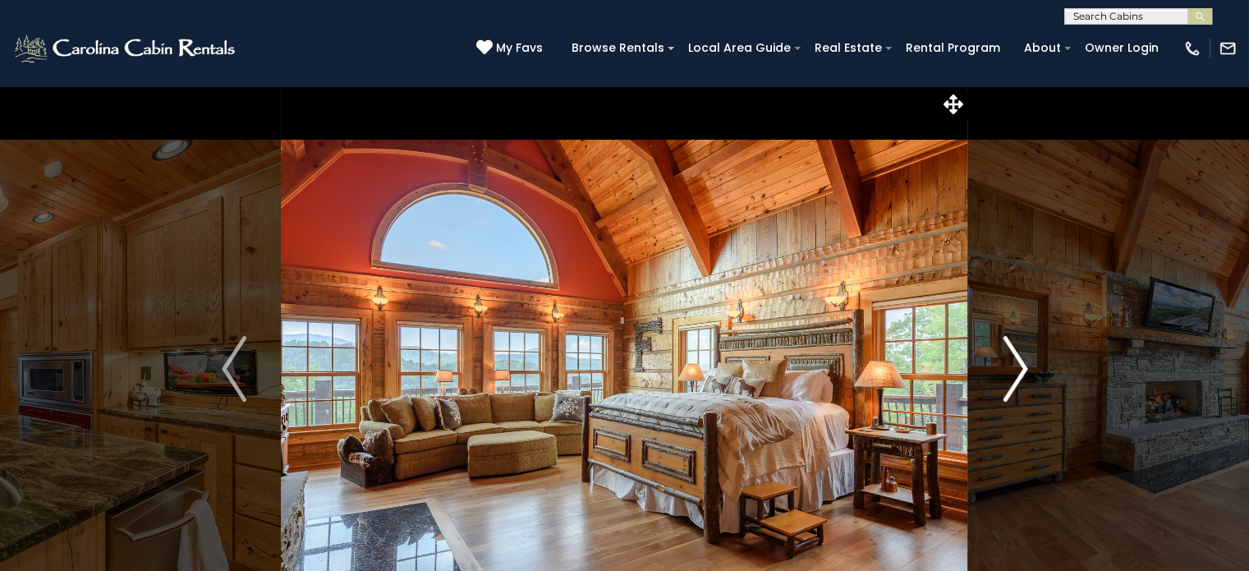
click at [1016, 365] on img "Next" at bounding box center [1015, 369] width 25 height 66
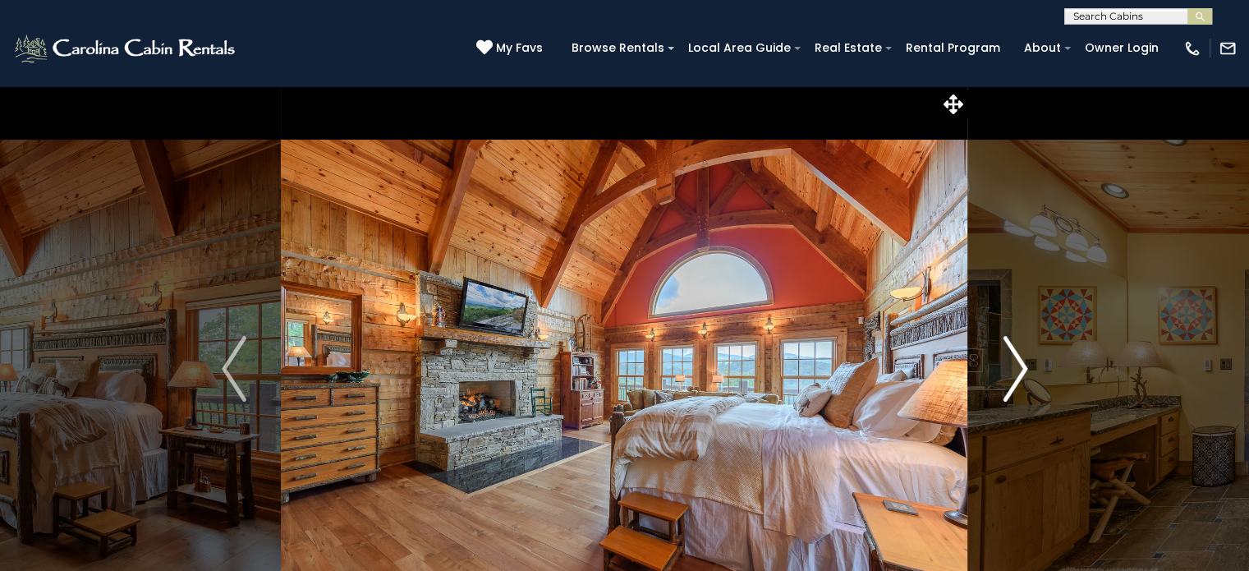
click at [1016, 365] on img "Next" at bounding box center [1015, 369] width 25 height 66
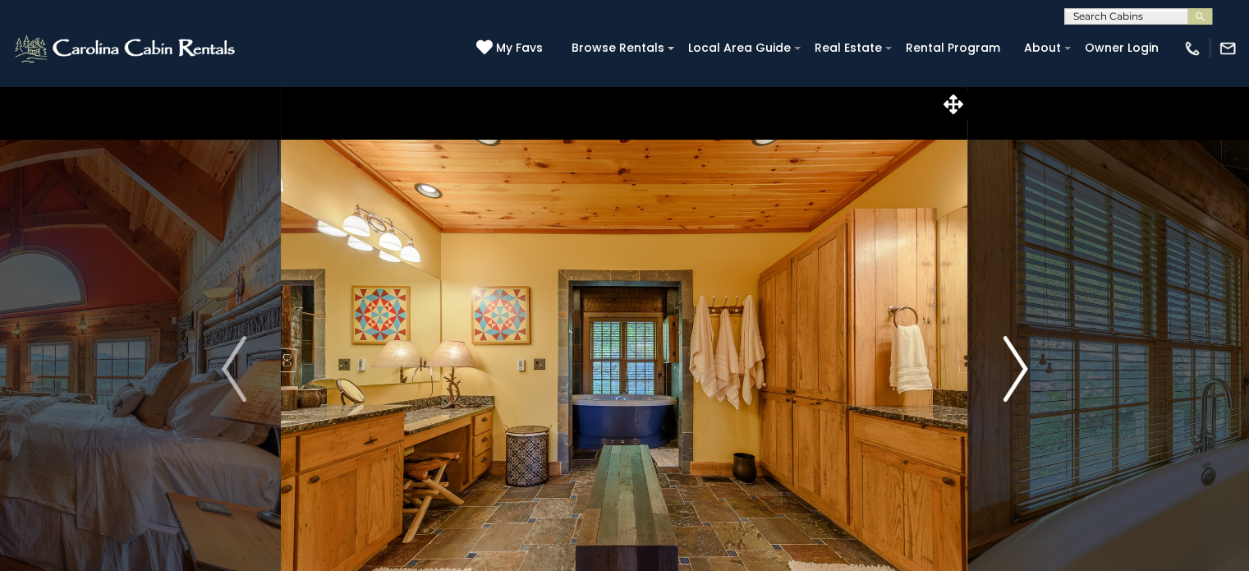
click at [1014, 365] on img "Next" at bounding box center [1015, 369] width 25 height 66
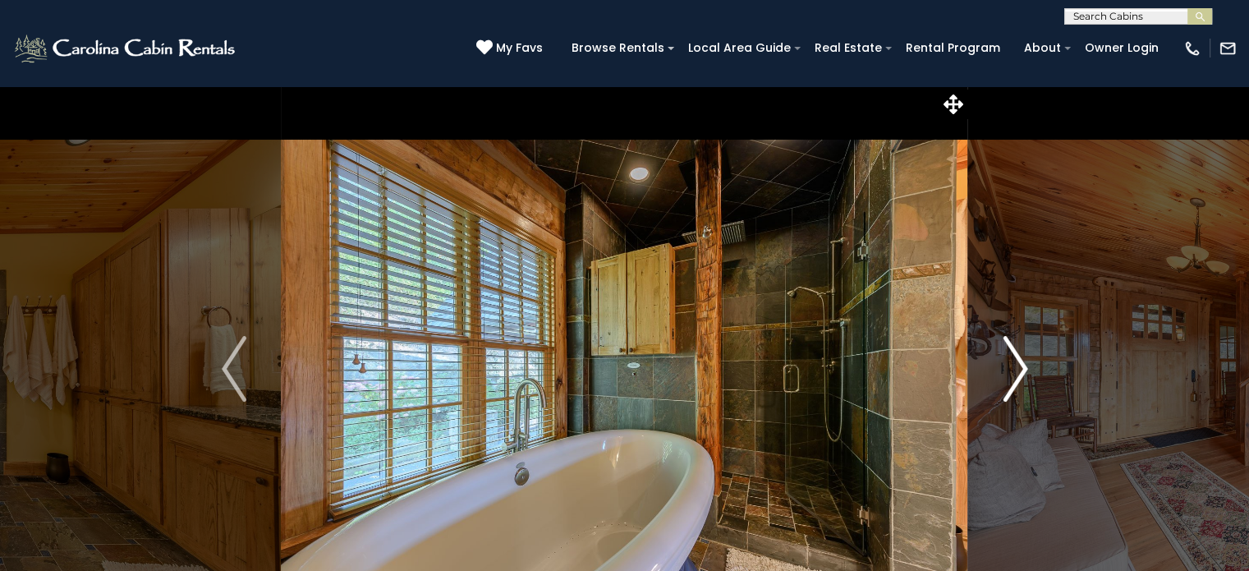
click at [1015, 367] on img "Next" at bounding box center [1015, 369] width 25 height 66
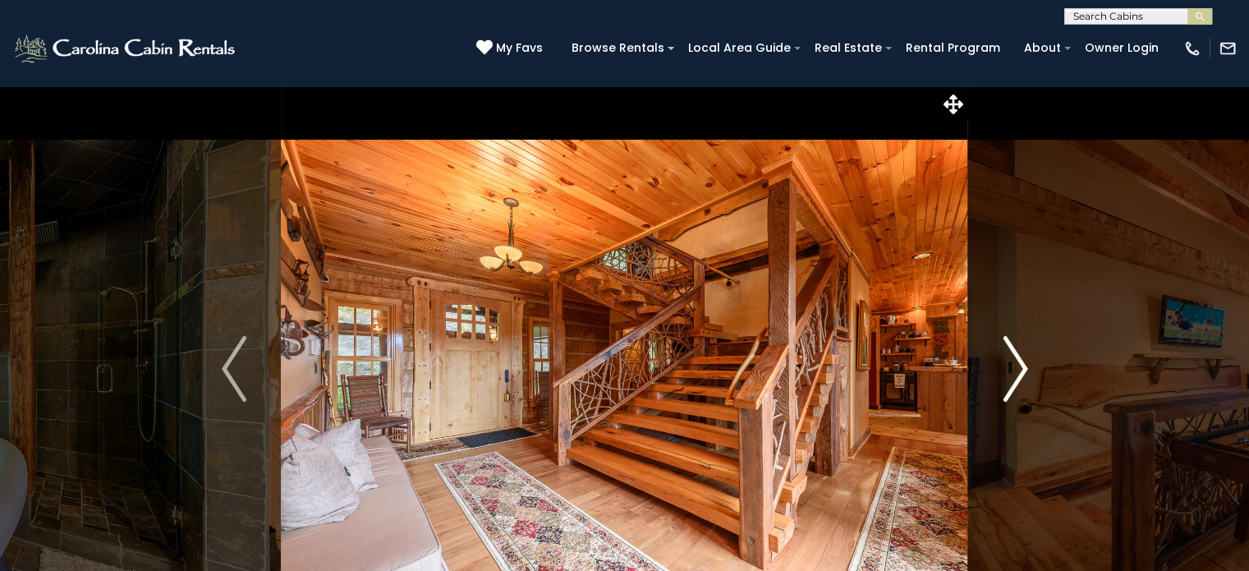
click at [1005, 362] on img "Next" at bounding box center [1015, 369] width 25 height 66
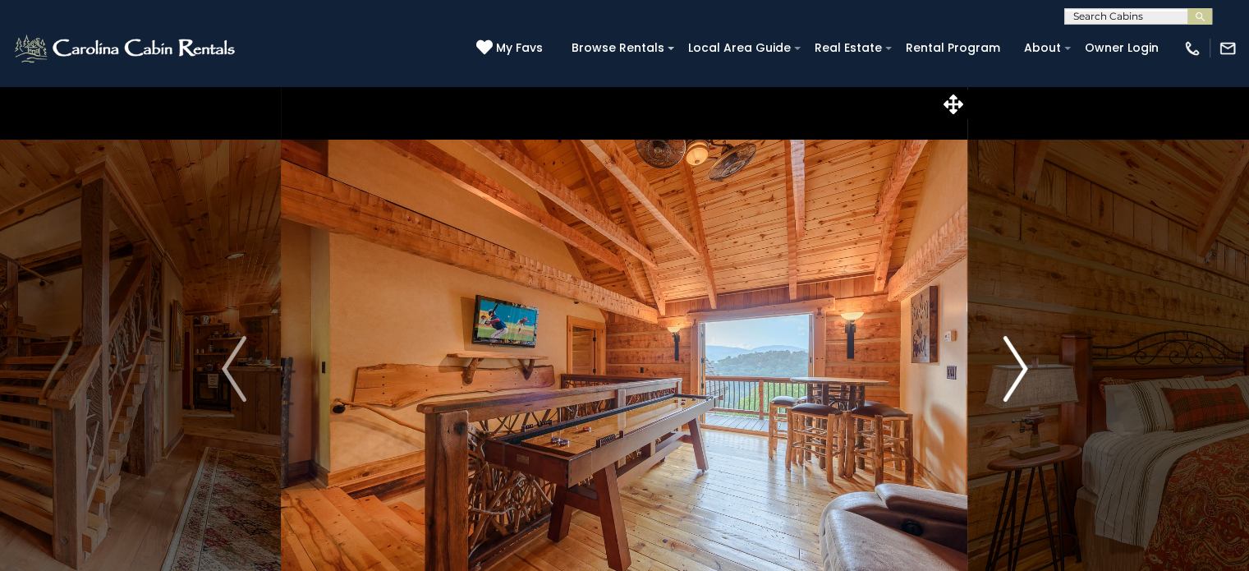
click at [1005, 362] on img "Next" at bounding box center [1015, 369] width 25 height 66
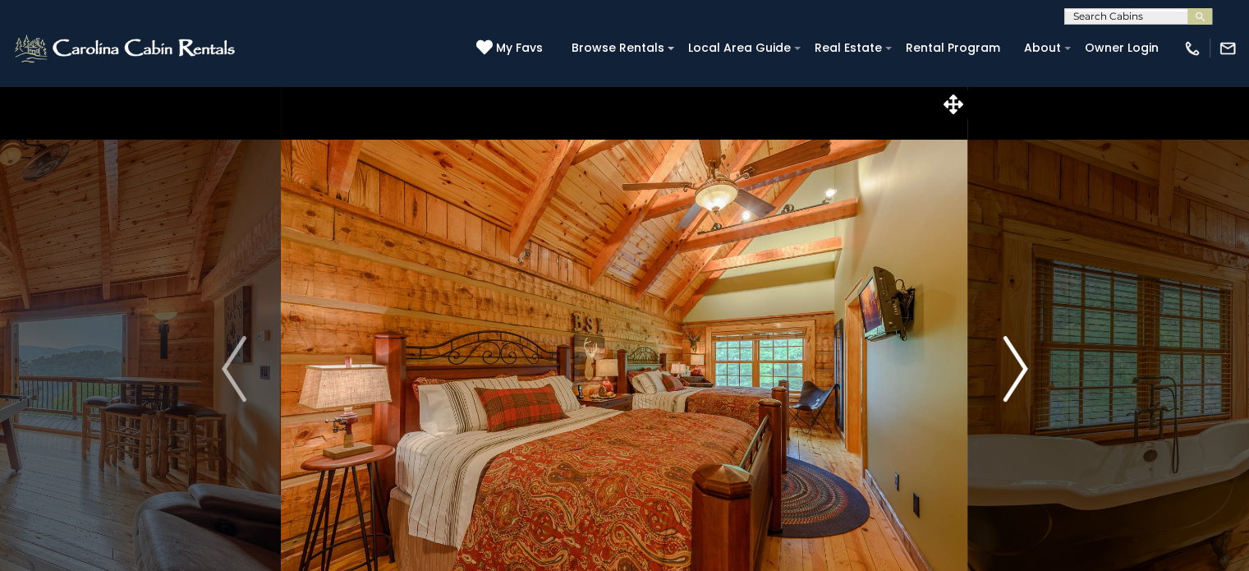
click at [1005, 362] on img "Next" at bounding box center [1015, 369] width 25 height 66
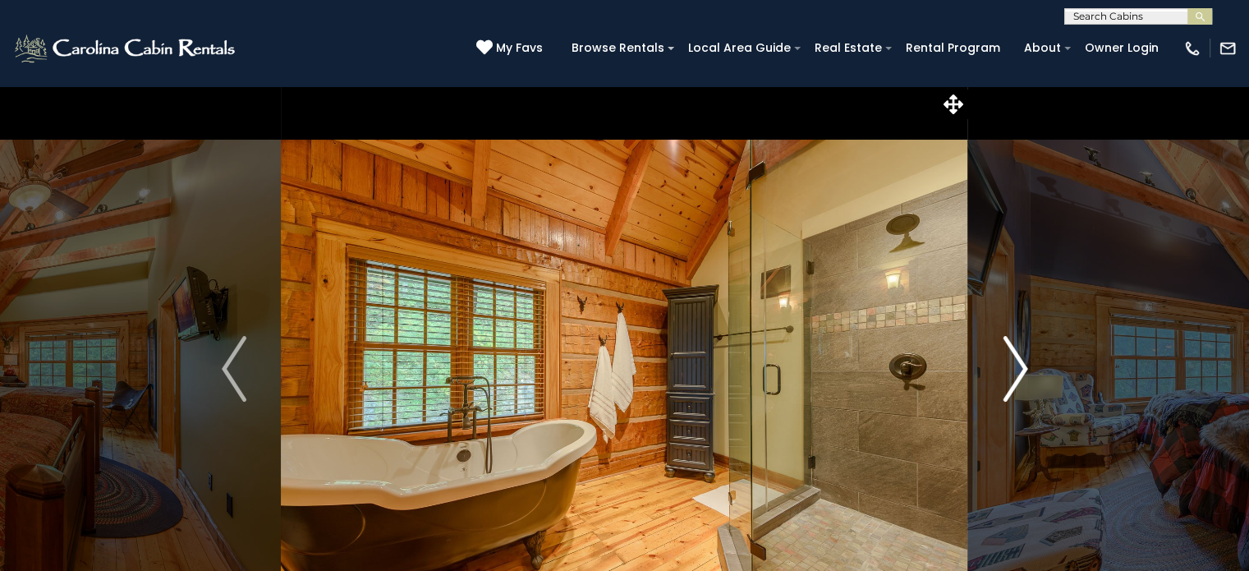
click at [1005, 362] on img "Next" at bounding box center [1015, 369] width 25 height 66
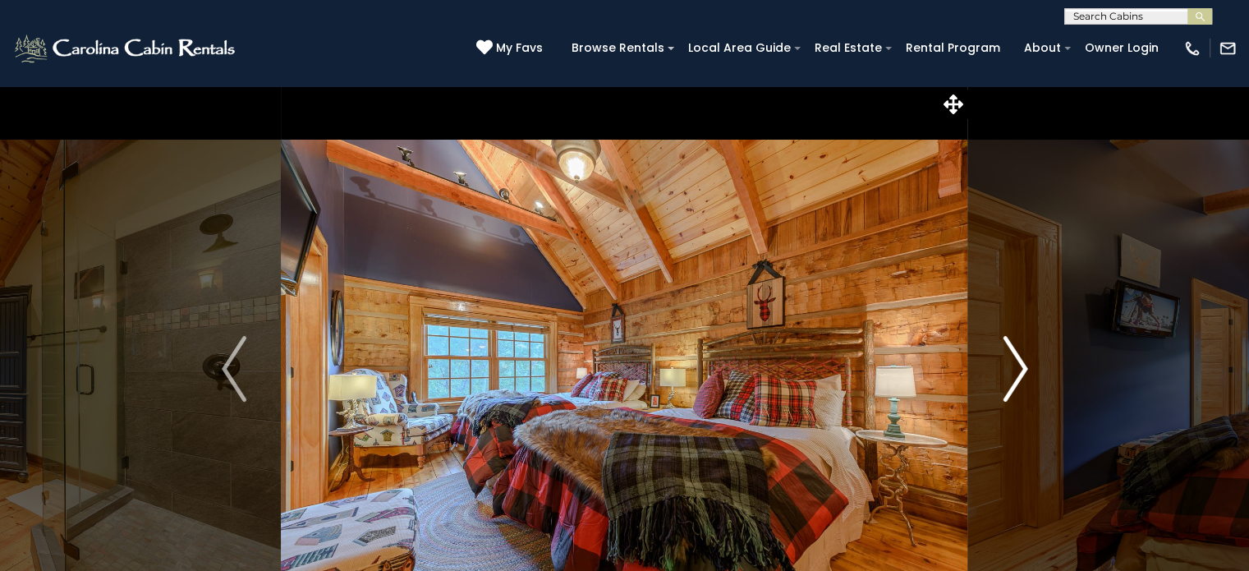
click at [1005, 362] on img "Next" at bounding box center [1015, 369] width 25 height 66
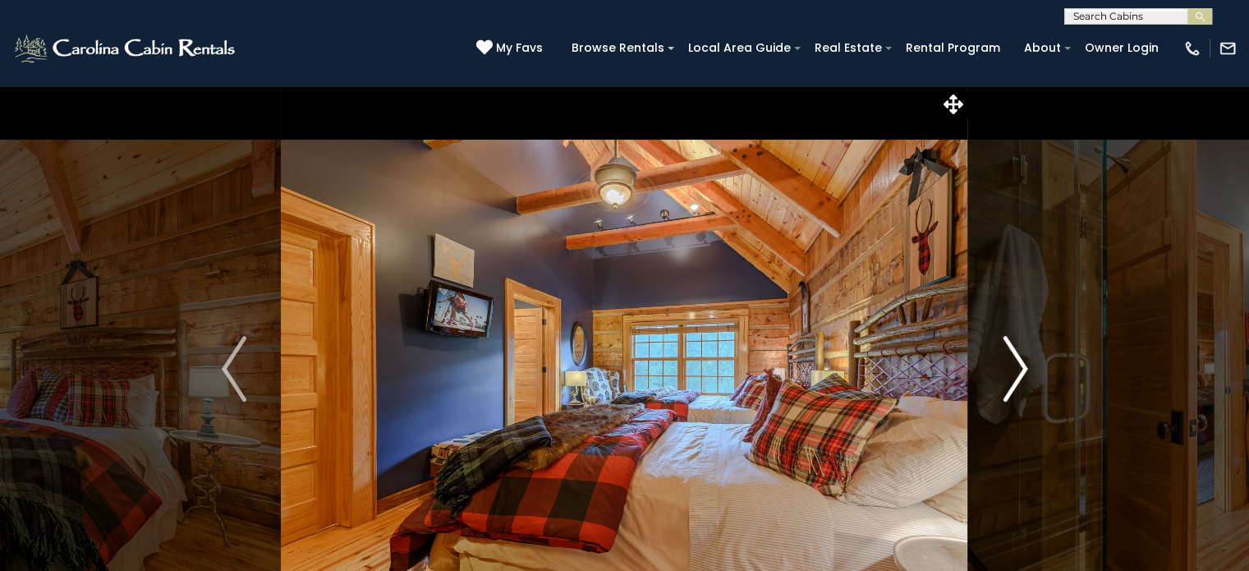
click at [1005, 362] on img "Next" at bounding box center [1015, 369] width 25 height 66
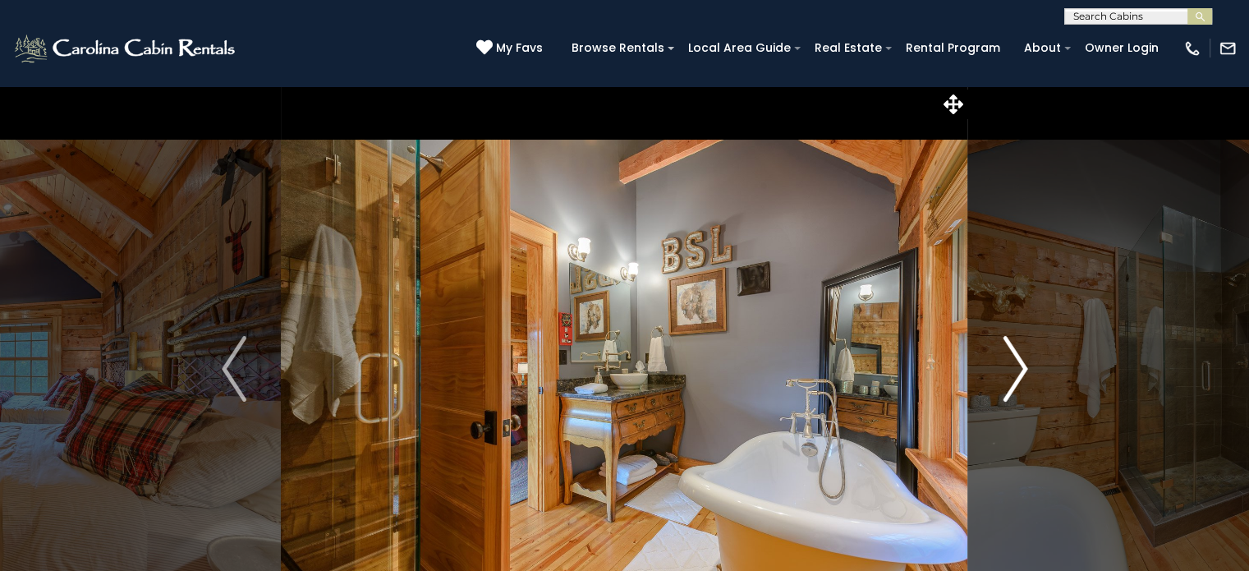
click at [1005, 362] on img "Next" at bounding box center [1015, 369] width 25 height 66
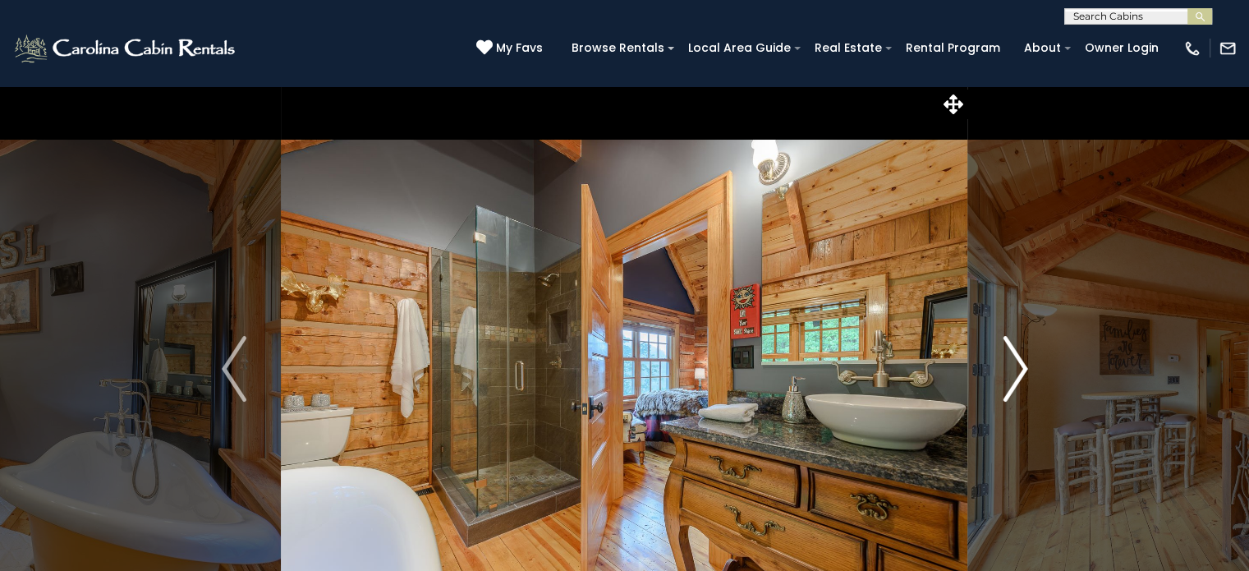
click at [1005, 362] on img "Next" at bounding box center [1015, 369] width 25 height 66
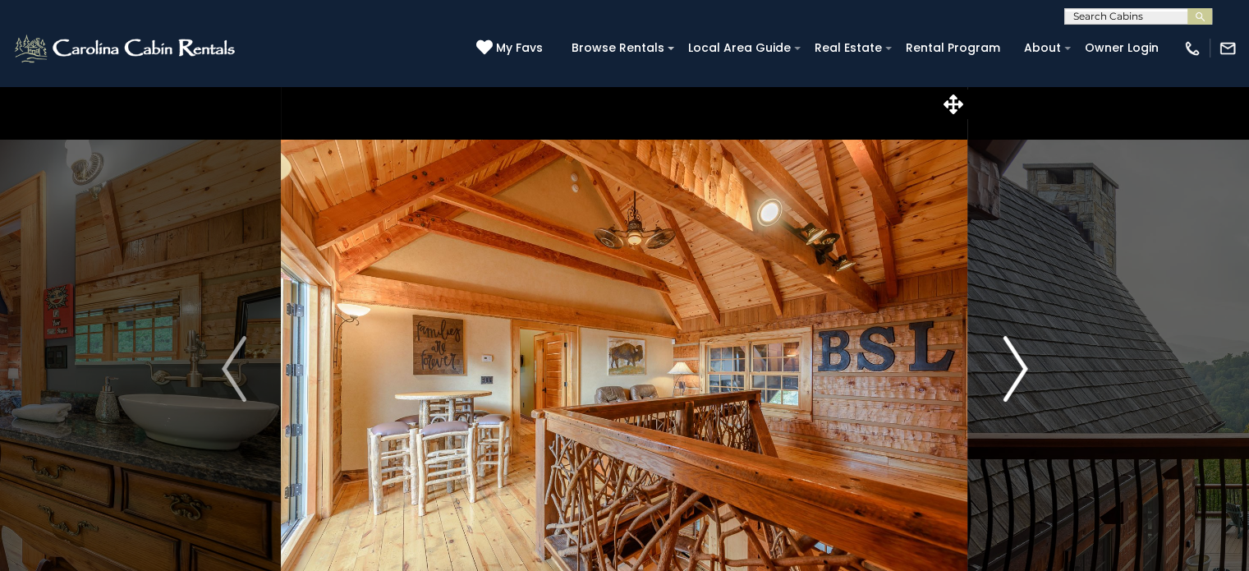
click at [1005, 362] on img "Next" at bounding box center [1015, 369] width 25 height 66
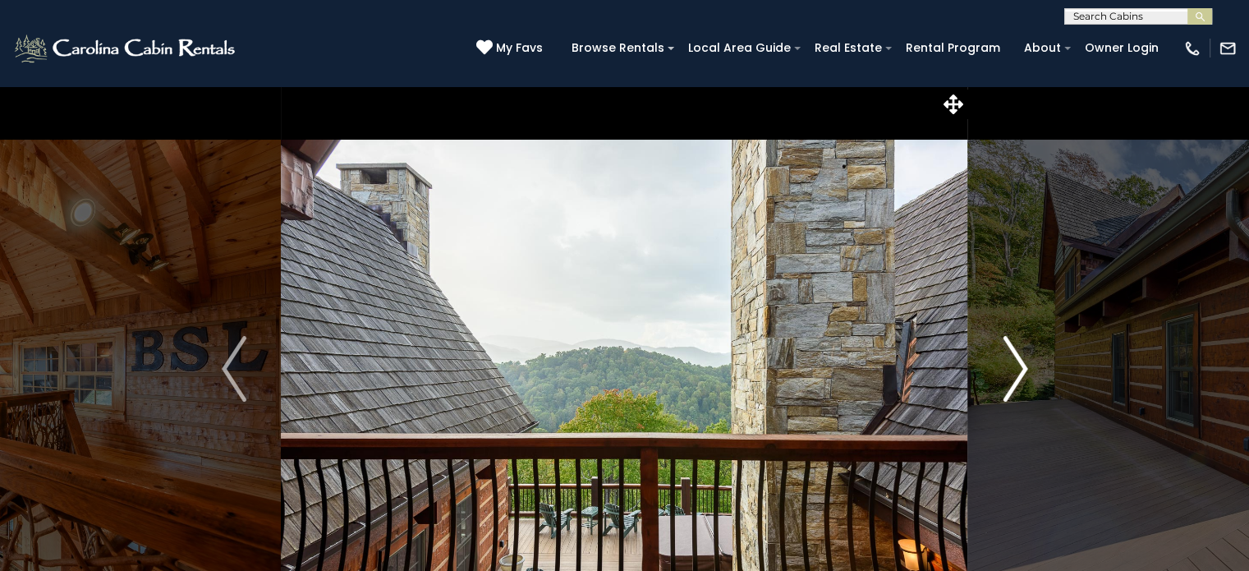
click at [1005, 362] on img "Next" at bounding box center [1015, 369] width 25 height 66
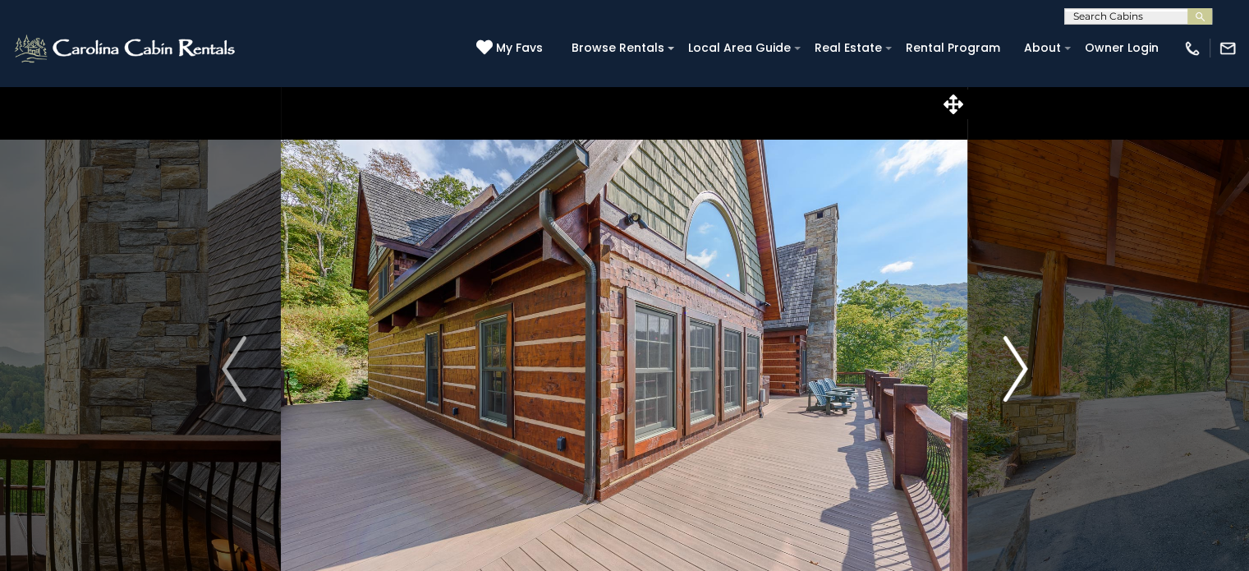
click at [1005, 362] on img "Next" at bounding box center [1015, 369] width 25 height 66
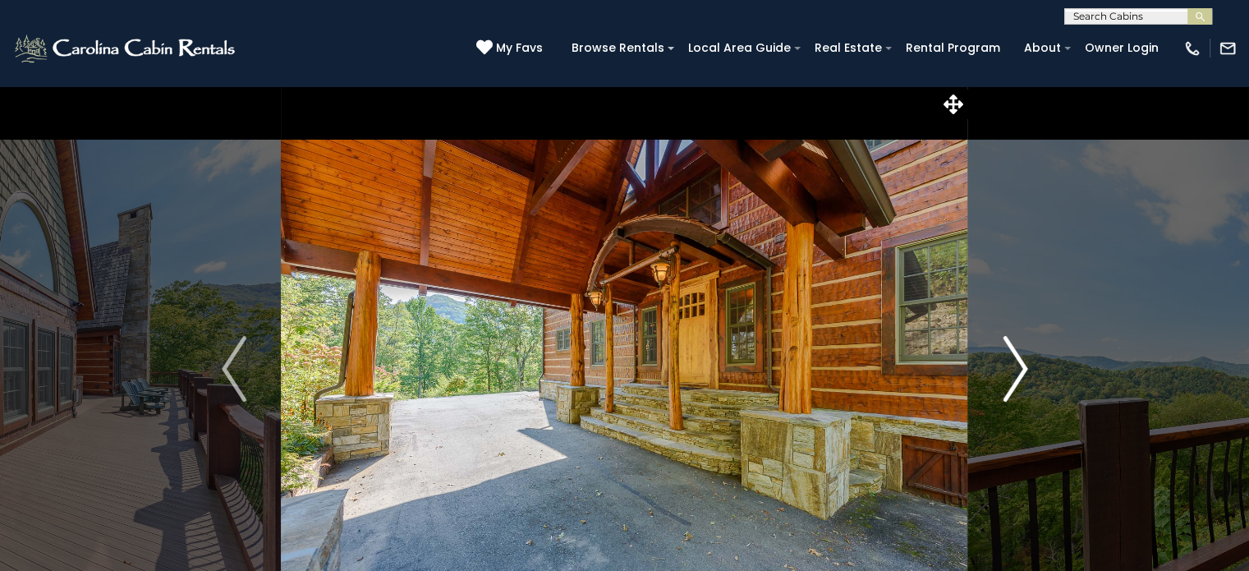
click at [1005, 362] on img "Next" at bounding box center [1015, 369] width 25 height 66
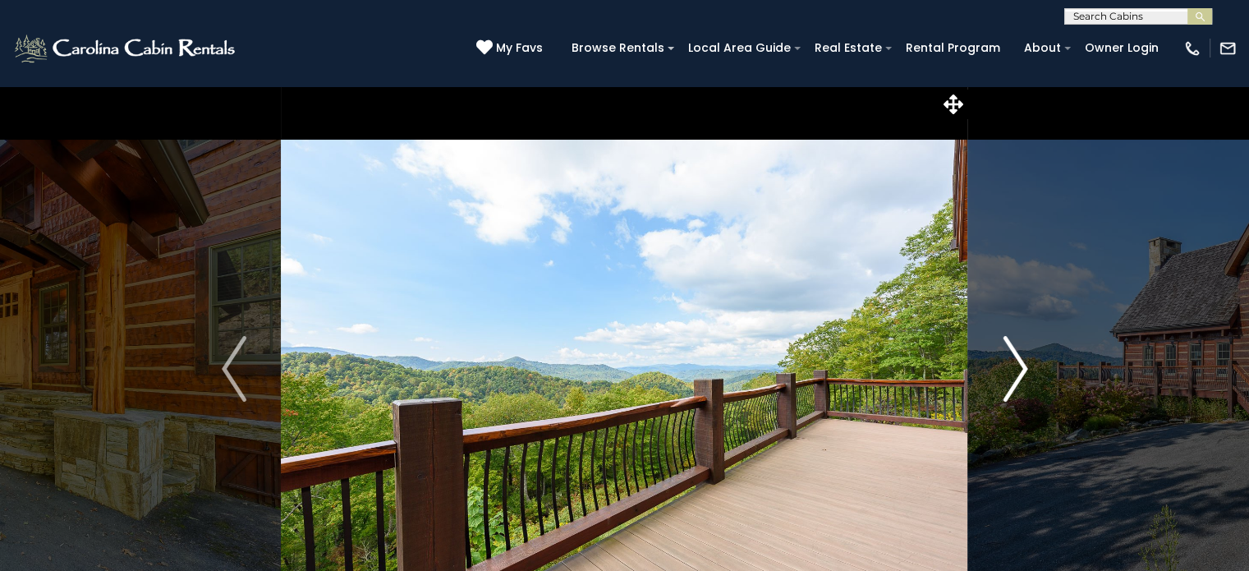
click at [1005, 362] on img "Next" at bounding box center [1015, 369] width 25 height 66
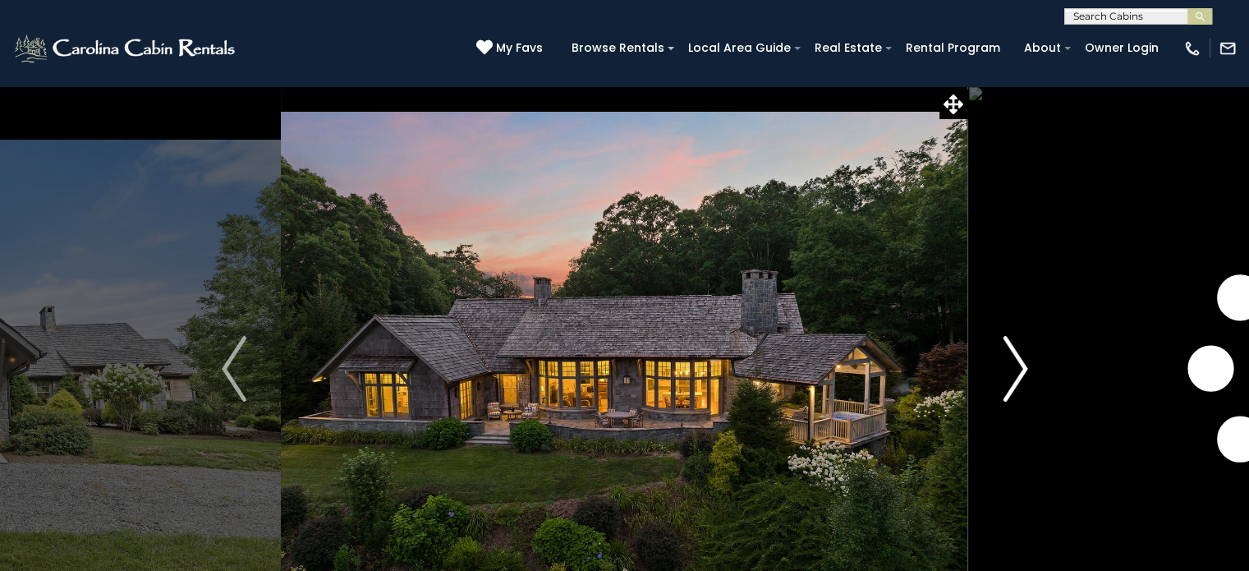
click at [1021, 363] on img "Next" at bounding box center [1015, 369] width 25 height 66
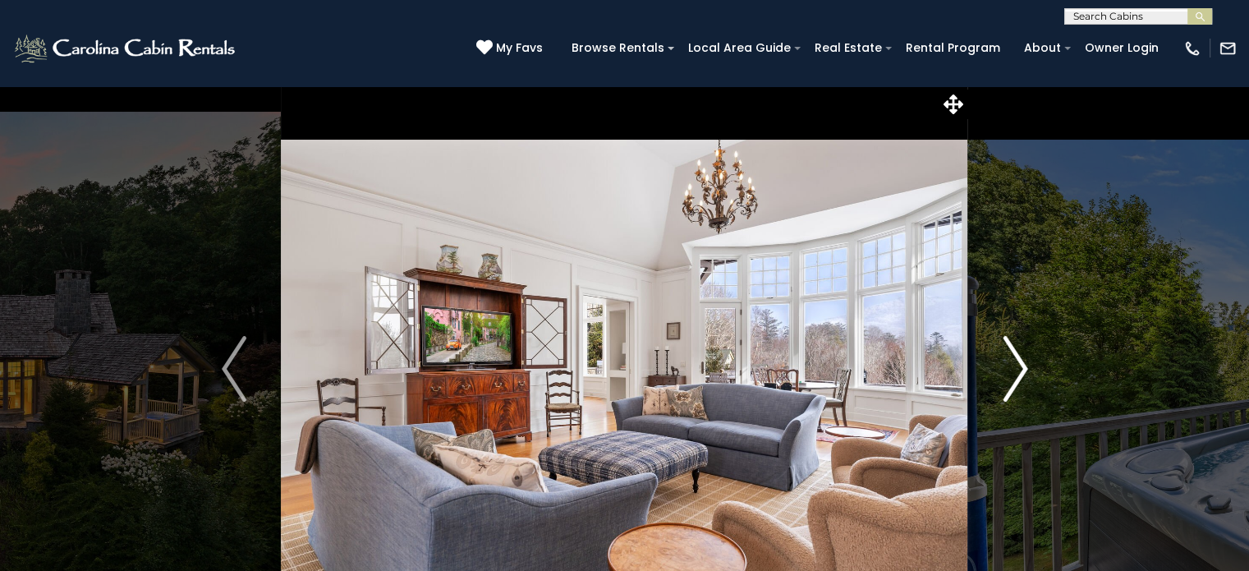
click at [1021, 363] on img "Next" at bounding box center [1015, 369] width 25 height 66
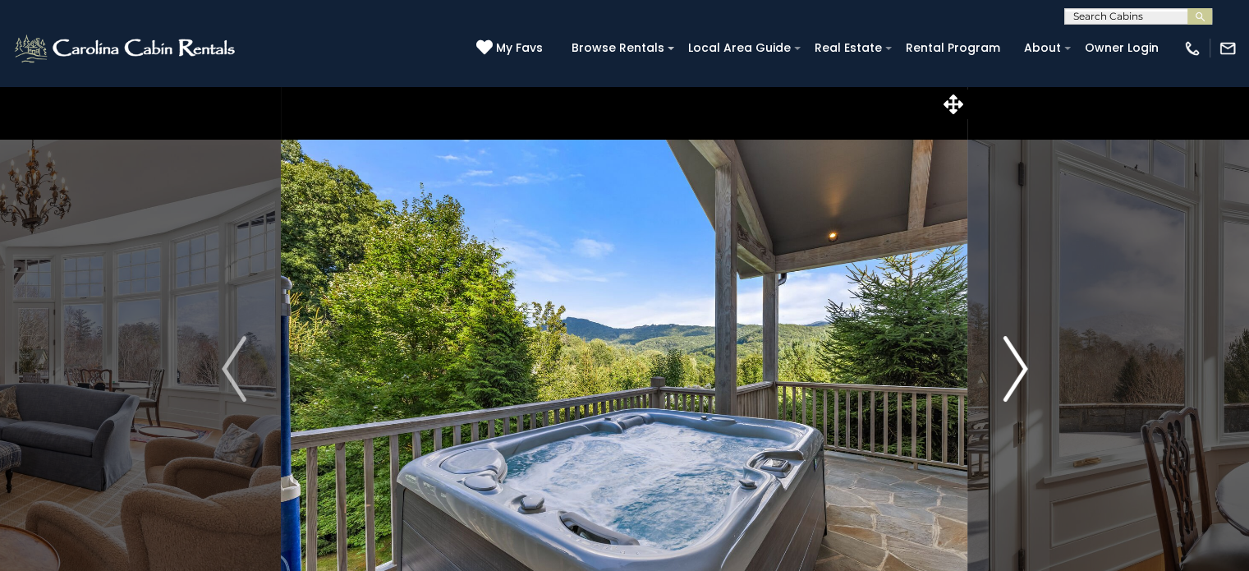
click at [1021, 363] on img "Next" at bounding box center [1015, 369] width 25 height 66
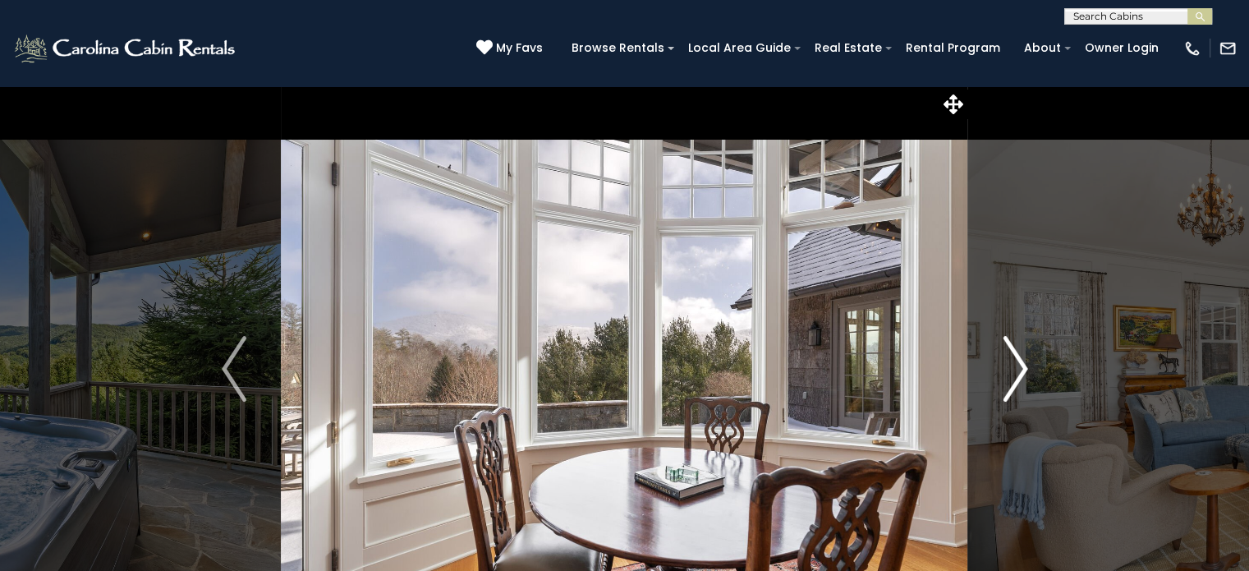
click at [1021, 363] on img "Next" at bounding box center [1015, 369] width 25 height 66
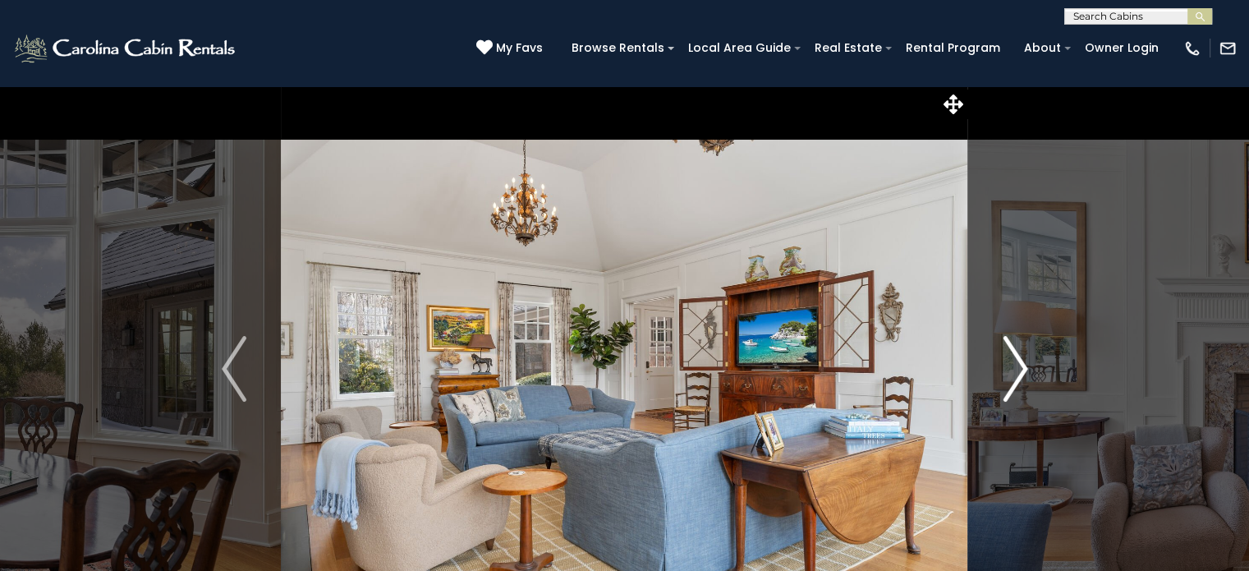
click at [1021, 363] on img "Next" at bounding box center [1015, 369] width 25 height 66
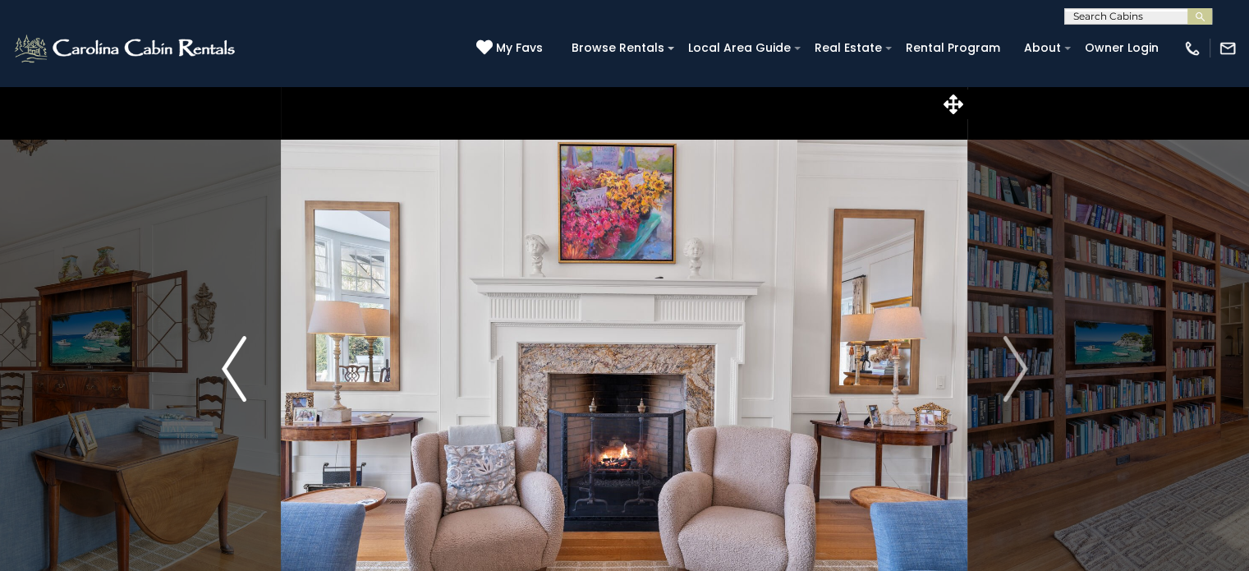
click at [231, 363] on img "Previous" at bounding box center [234, 369] width 25 height 66
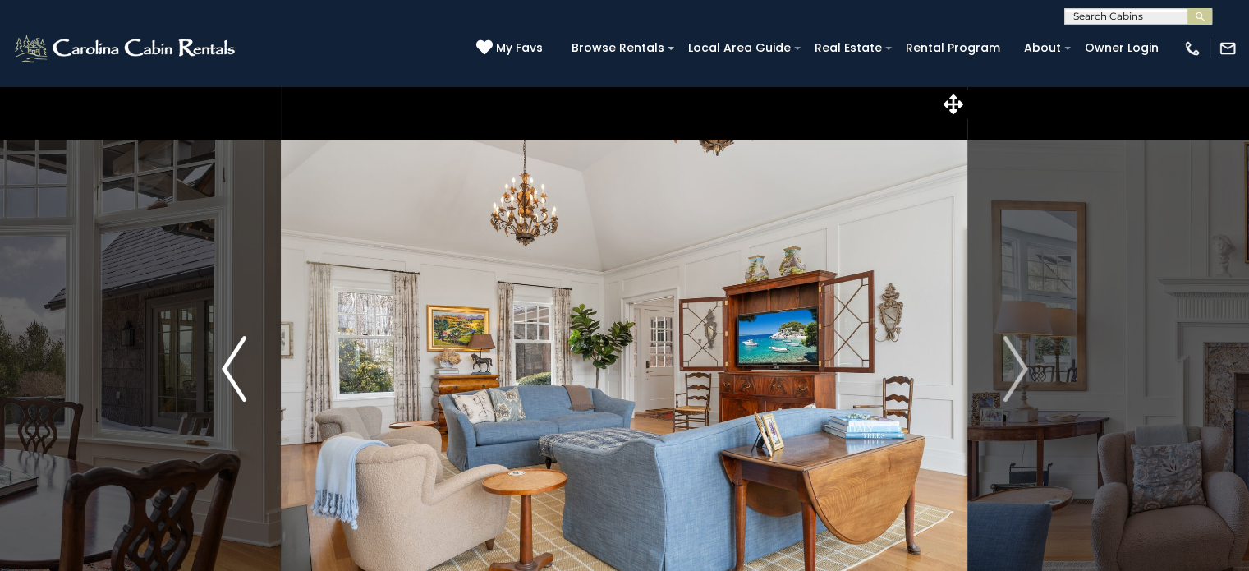
click at [231, 363] on img "Previous" at bounding box center [234, 369] width 25 height 66
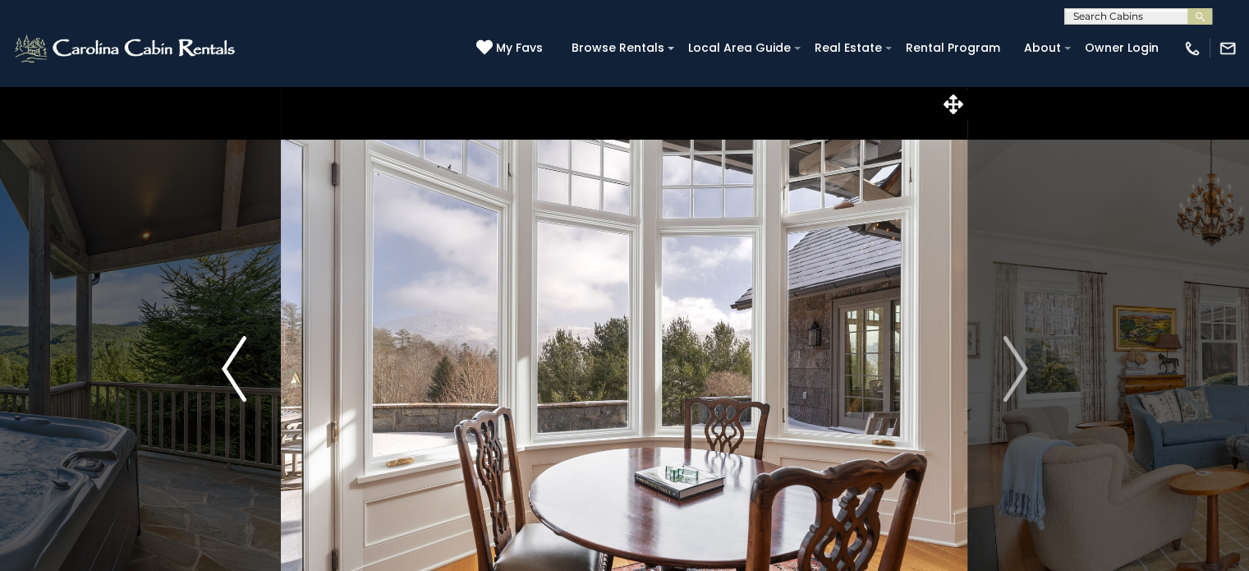
click at [231, 363] on img "Previous" at bounding box center [234, 369] width 25 height 66
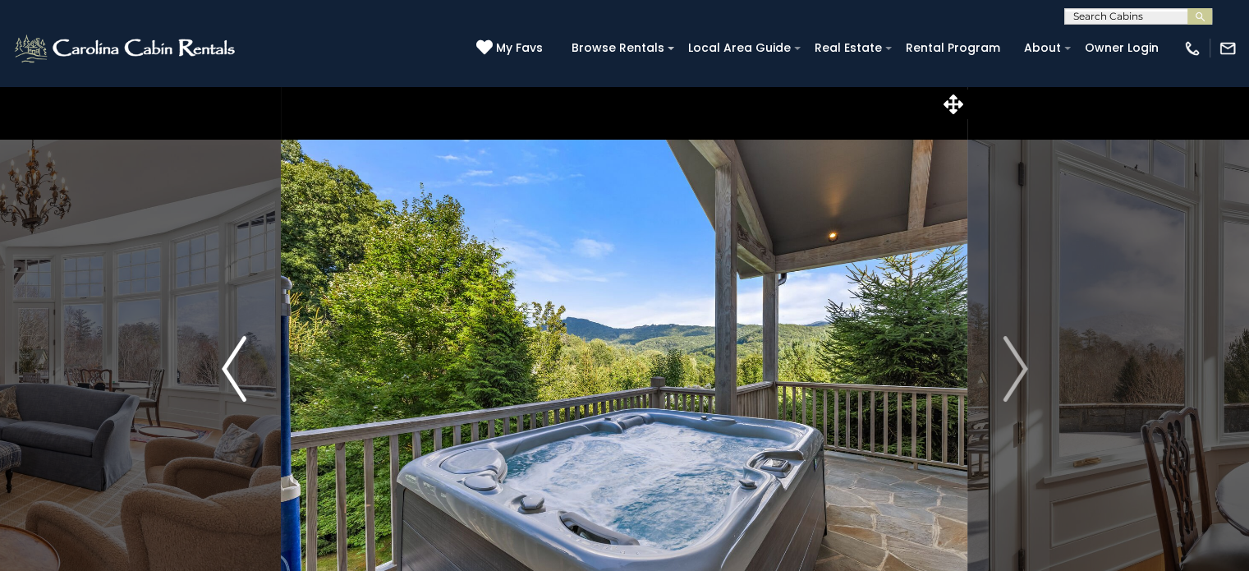
click at [231, 363] on img "Previous" at bounding box center [234, 369] width 25 height 66
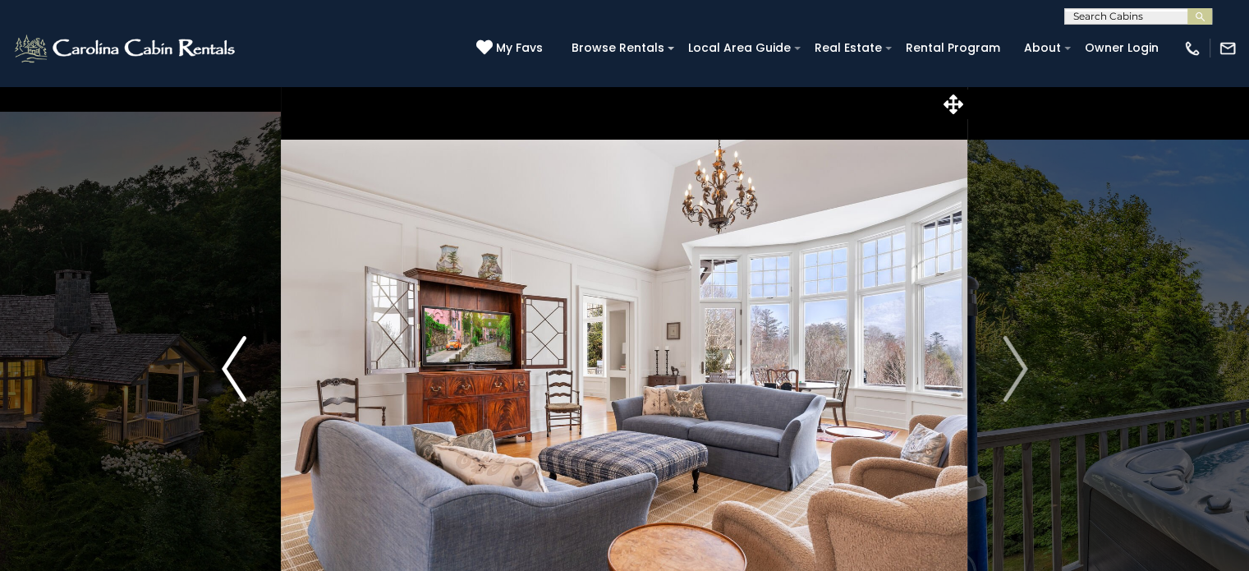
click at [231, 363] on img "Previous" at bounding box center [234, 369] width 25 height 66
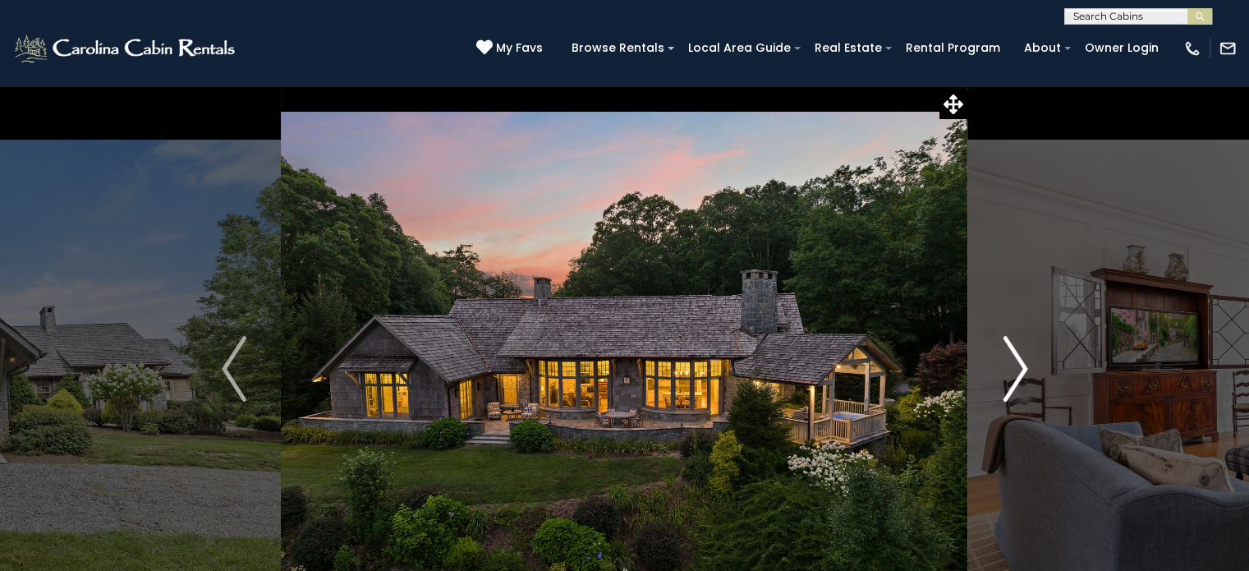
click at [1026, 369] on img "Next" at bounding box center [1015, 369] width 25 height 66
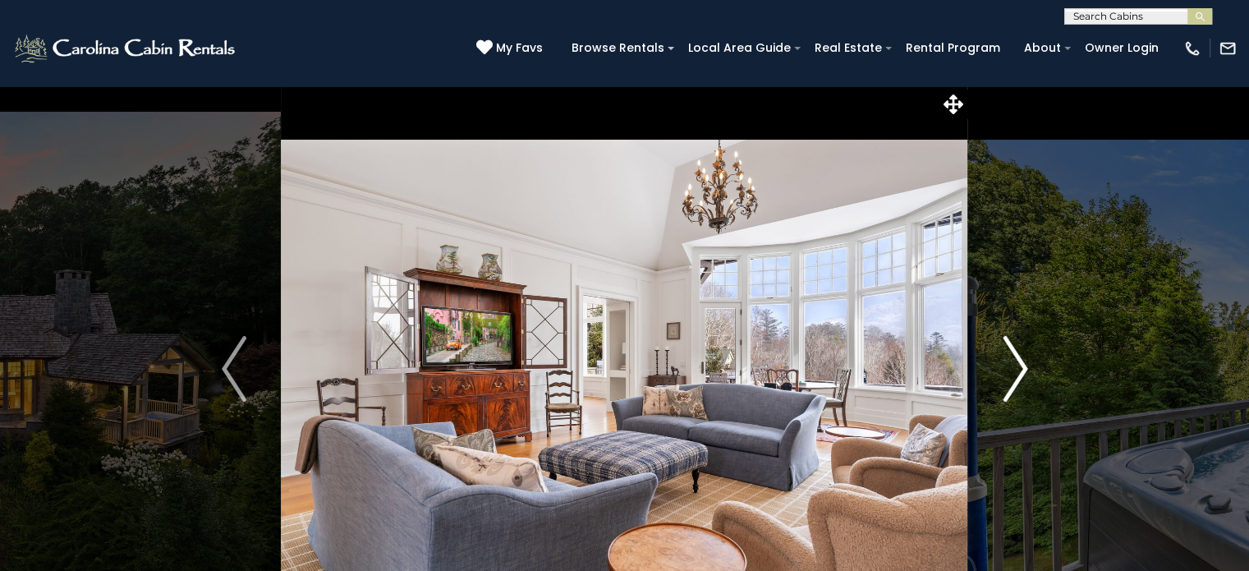
click at [1025, 364] on img "Next" at bounding box center [1015, 369] width 25 height 66
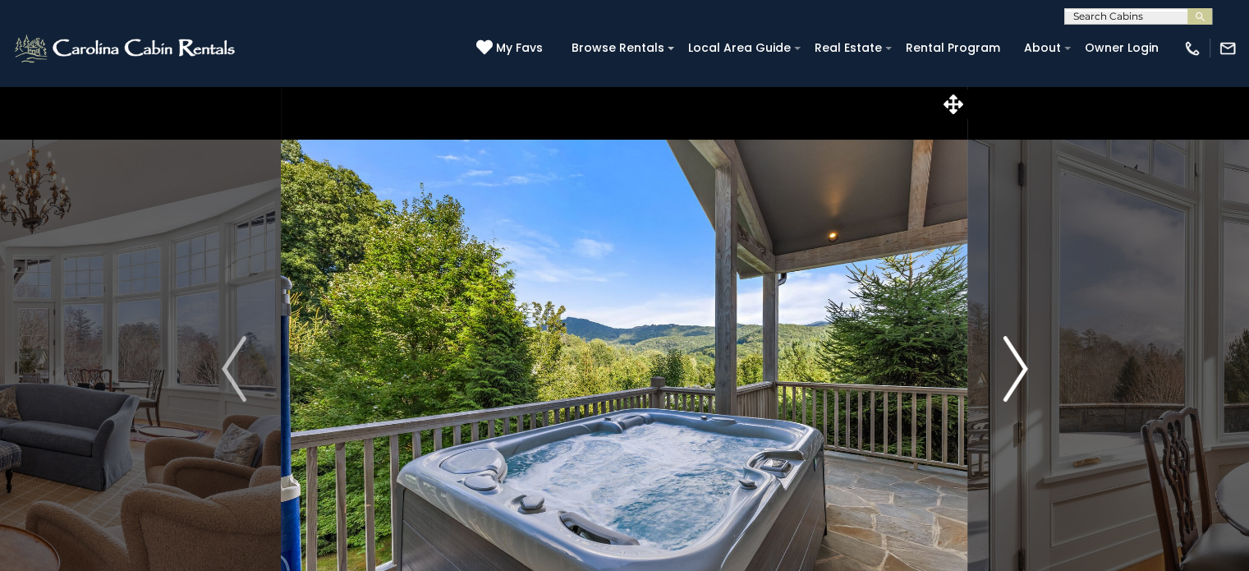
click at [1023, 367] on img "Next" at bounding box center [1015, 369] width 25 height 66
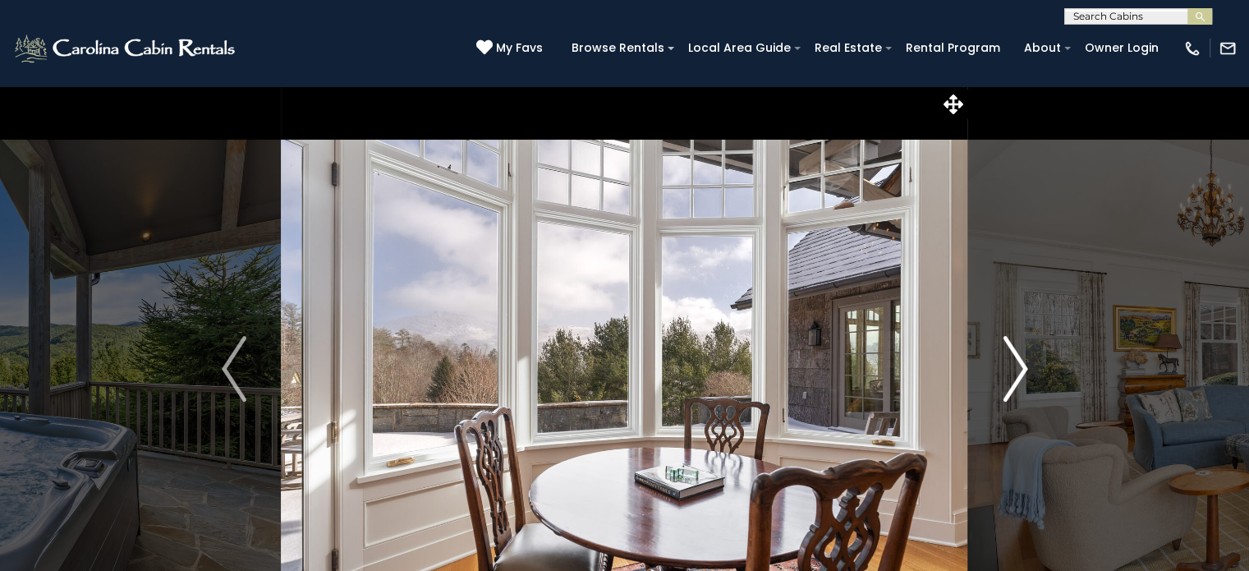
click at [1023, 367] on img "Next" at bounding box center [1015, 369] width 25 height 66
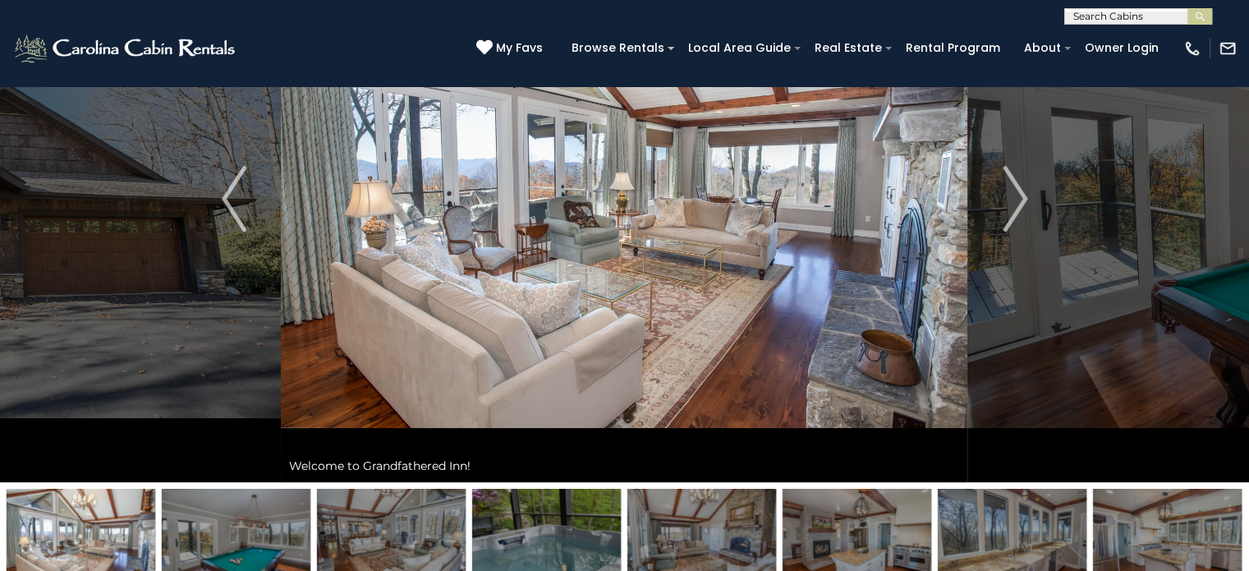
scroll to position [82, 0]
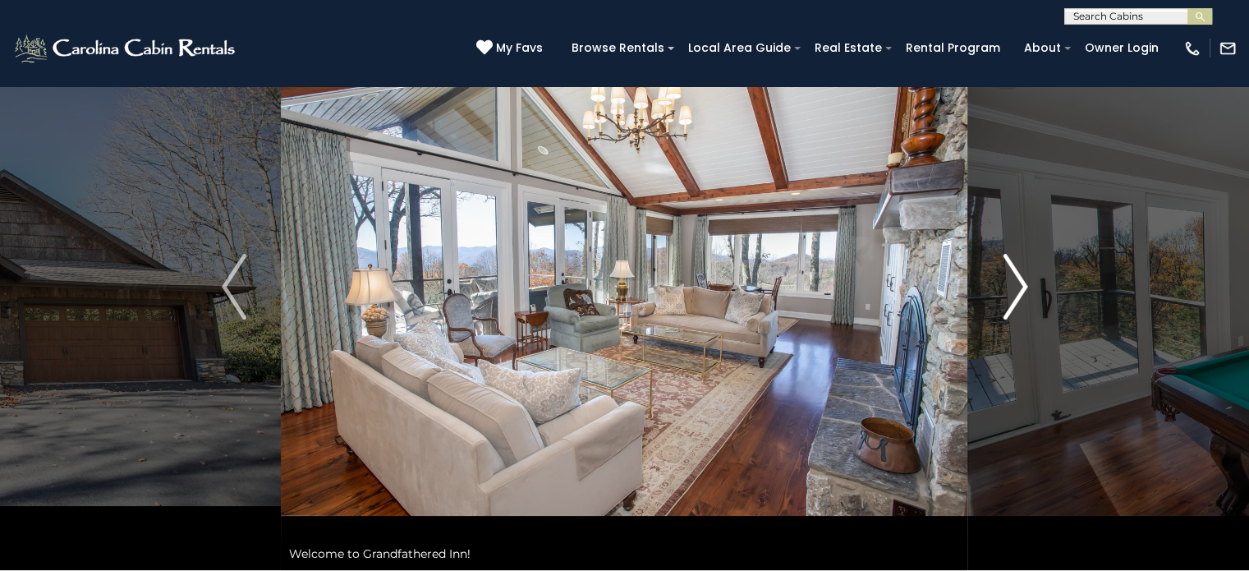
click at [1025, 285] on img "Next" at bounding box center [1015, 287] width 25 height 66
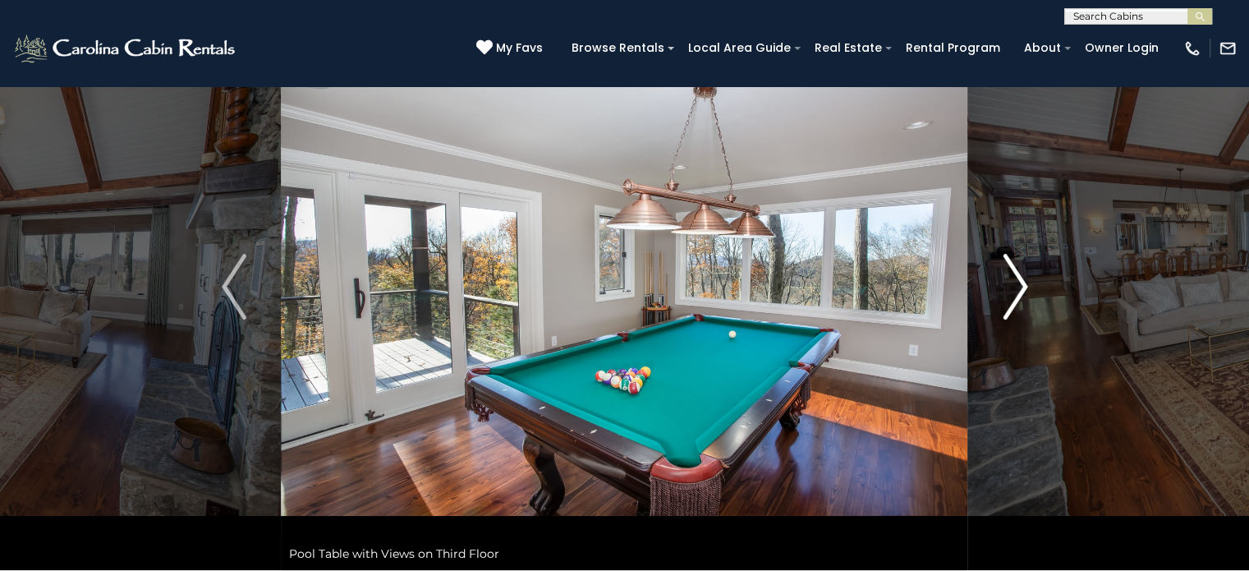
click at [1024, 285] on img "Next" at bounding box center [1015, 287] width 25 height 66
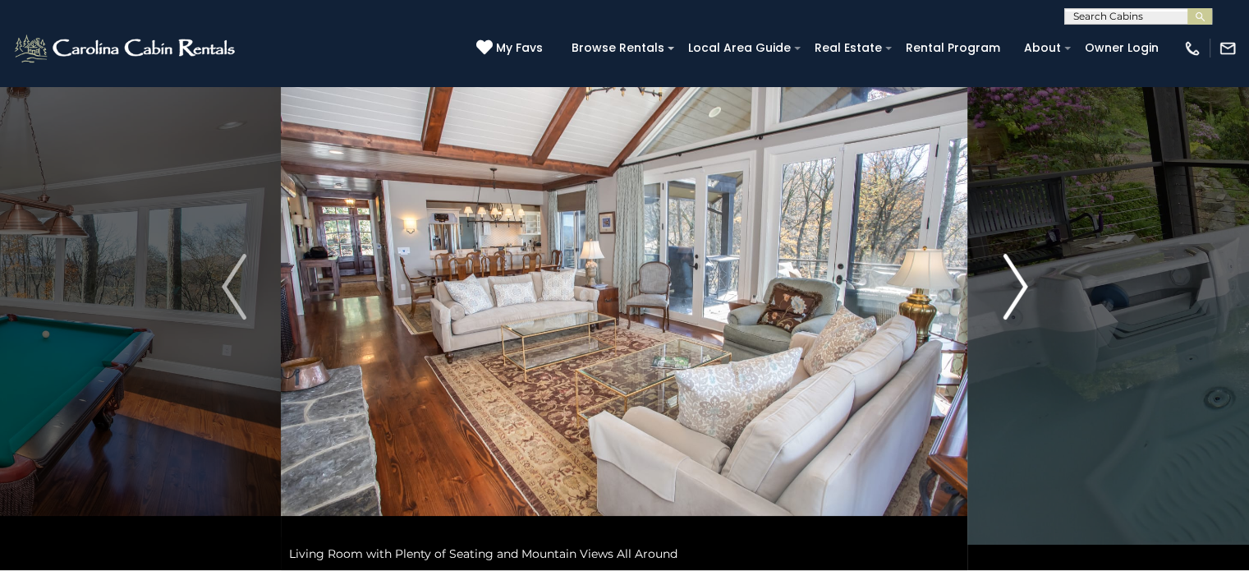
click at [1024, 285] on img "Next" at bounding box center [1015, 287] width 25 height 66
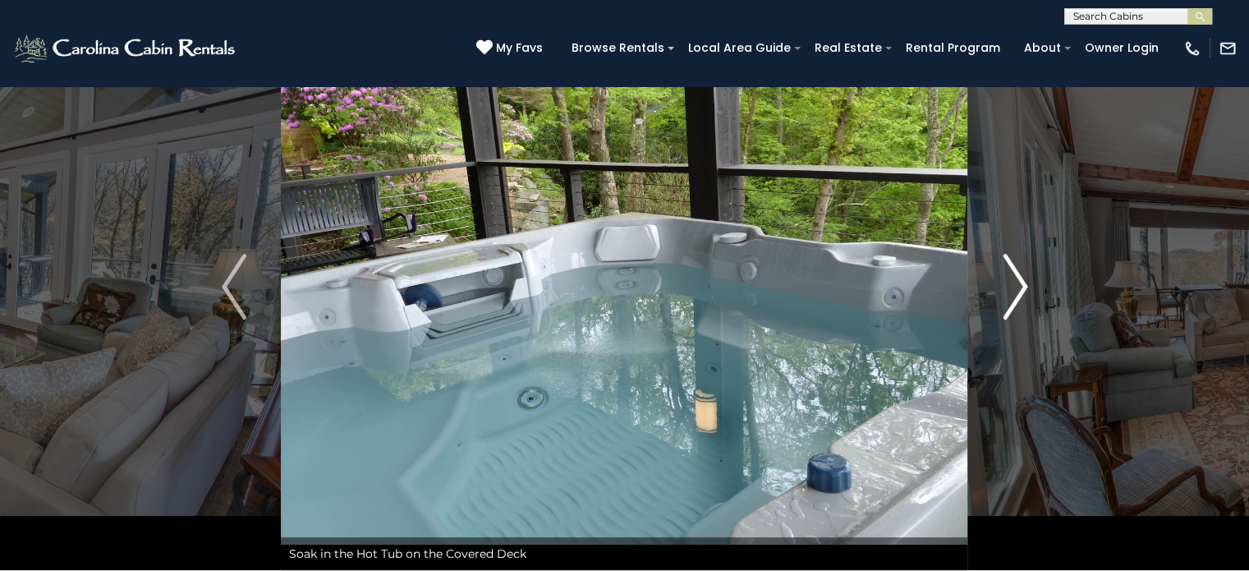
click at [1024, 285] on img "Next" at bounding box center [1015, 287] width 25 height 66
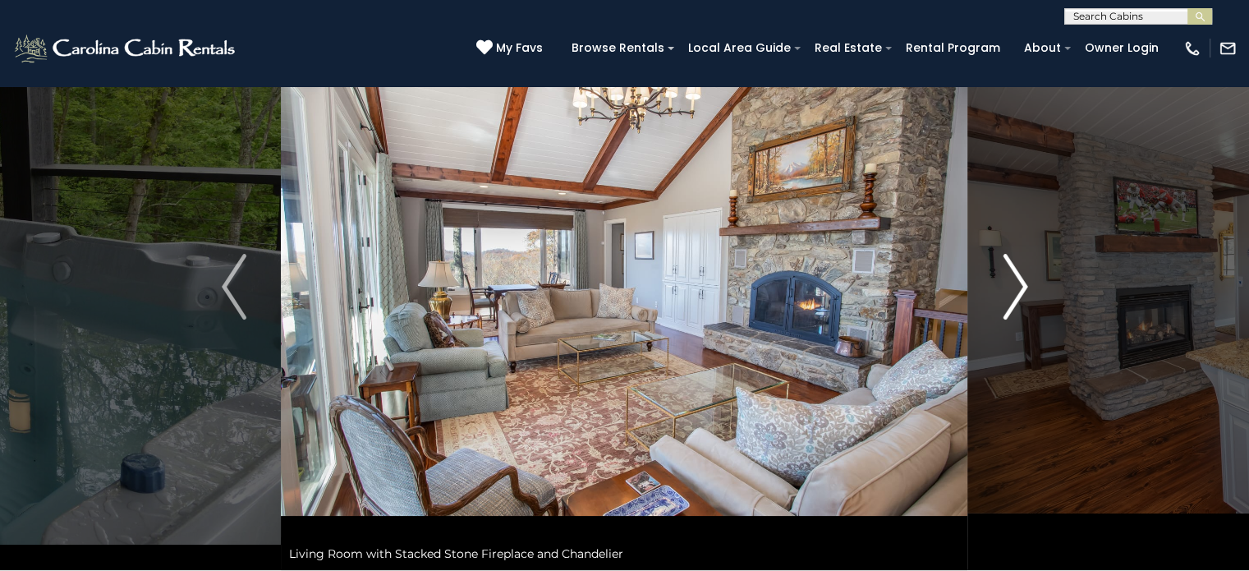
click at [1022, 285] on img "Next" at bounding box center [1015, 287] width 25 height 66
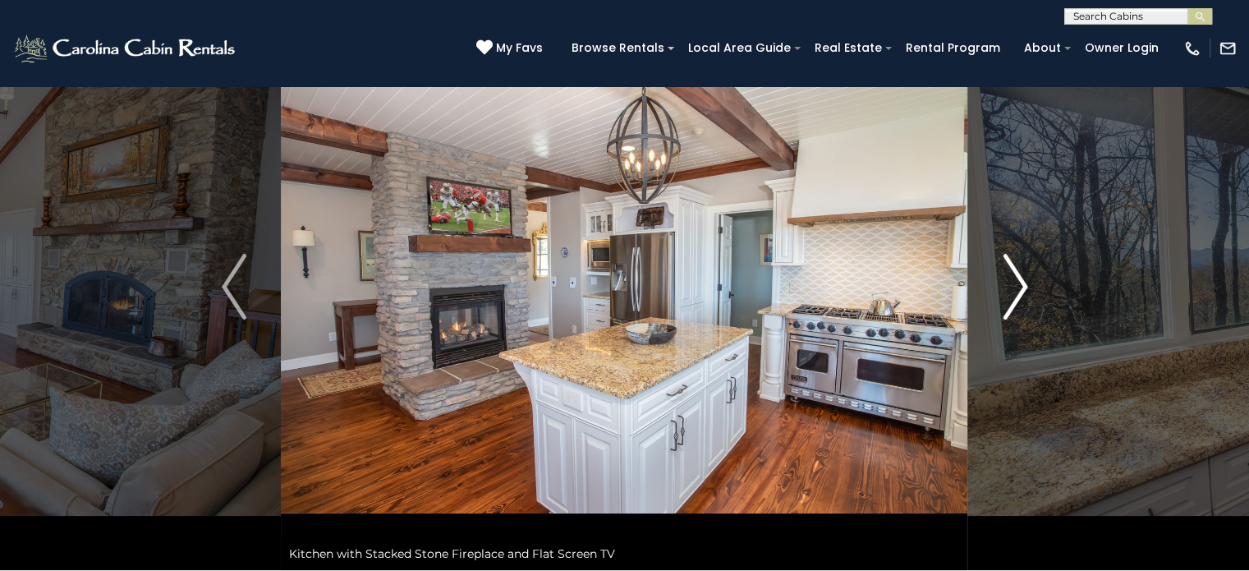
click at [1022, 285] on img "Next" at bounding box center [1015, 287] width 25 height 66
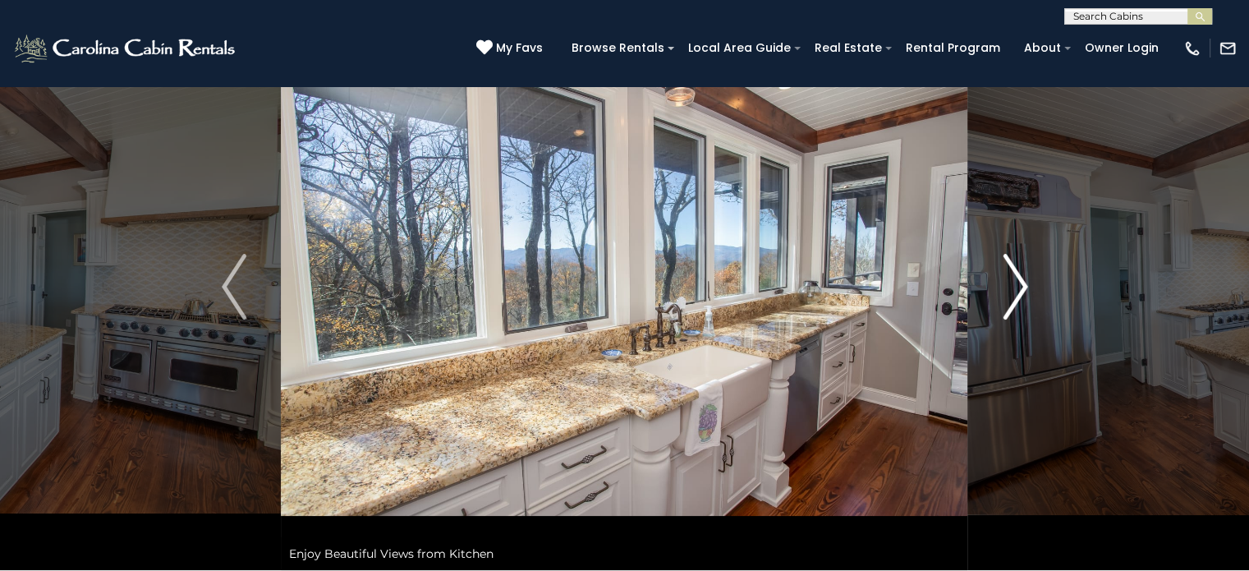
click at [1022, 285] on img "Next" at bounding box center [1015, 287] width 25 height 66
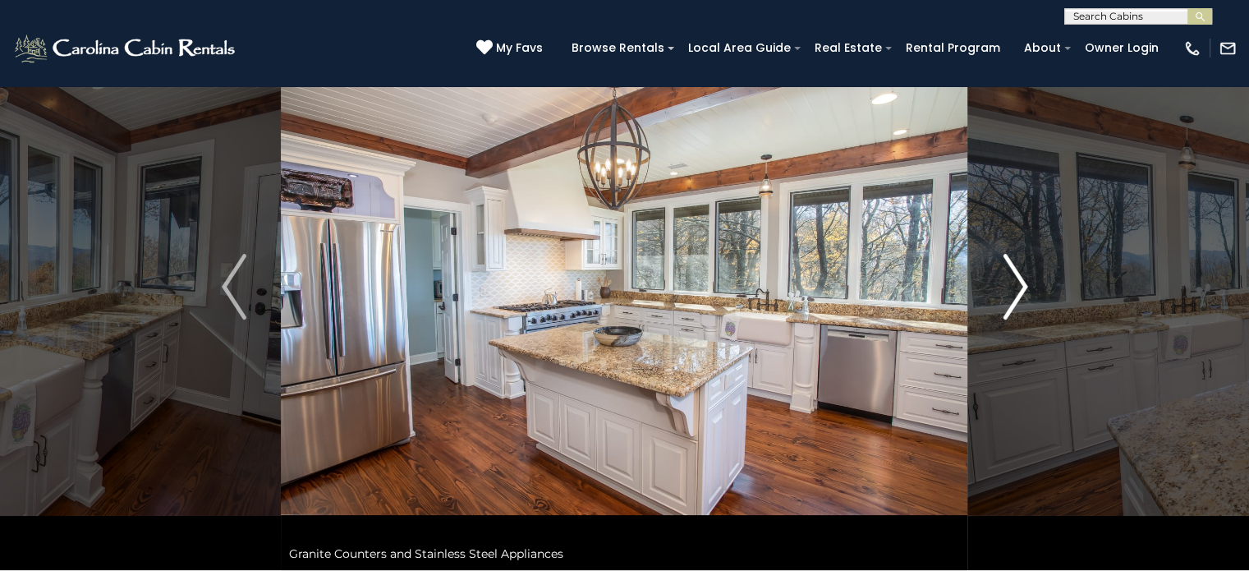
click at [1021, 285] on img "Next" at bounding box center [1015, 287] width 25 height 66
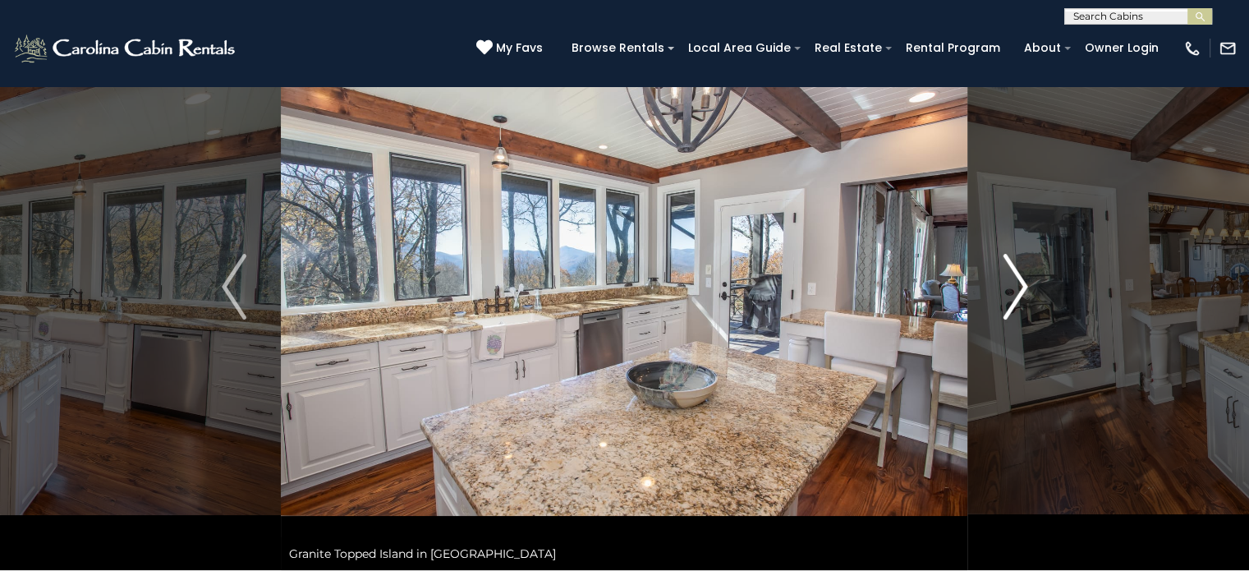
click at [1021, 285] on img "Next" at bounding box center [1015, 287] width 25 height 66
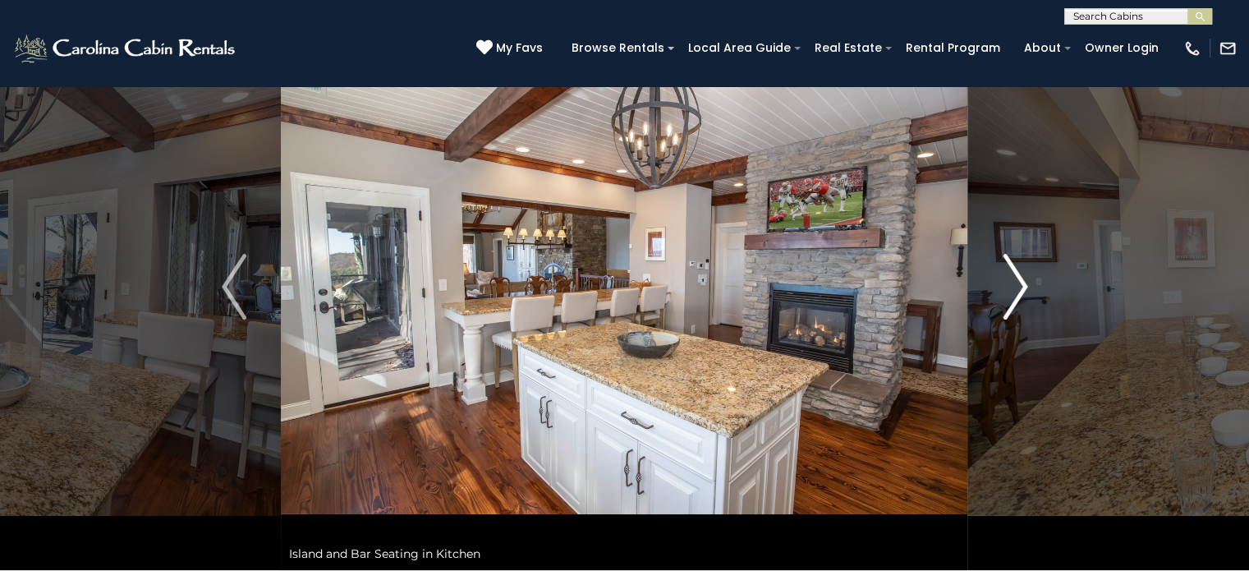
click at [1021, 285] on img "Next" at bounding box center [1015, 287] width 25 height 66
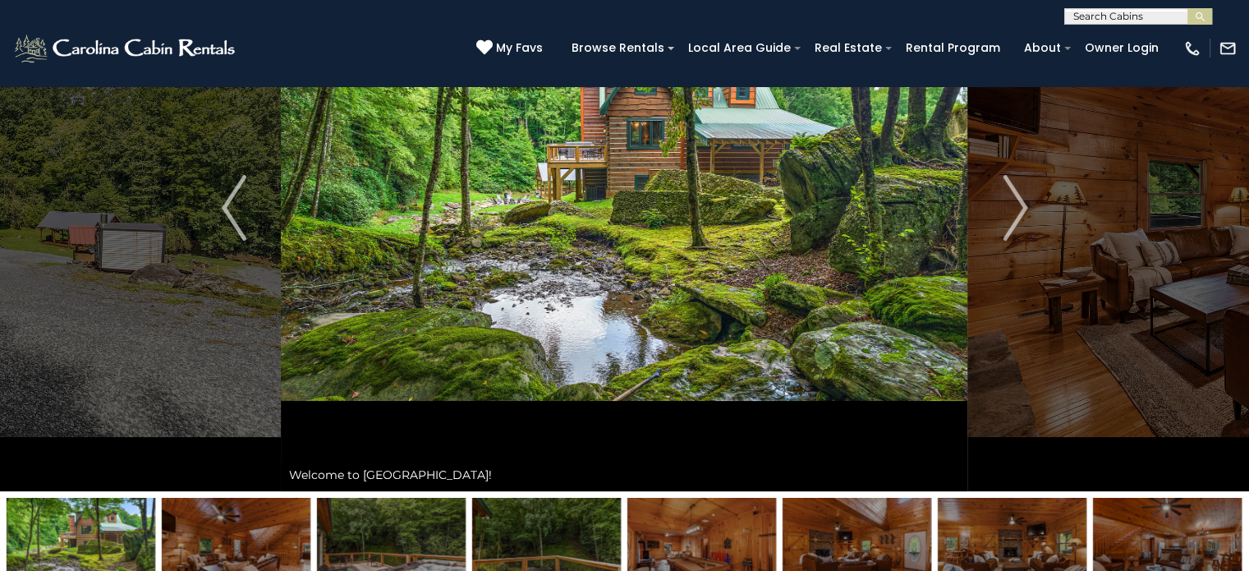
scroll to position [164, 0]
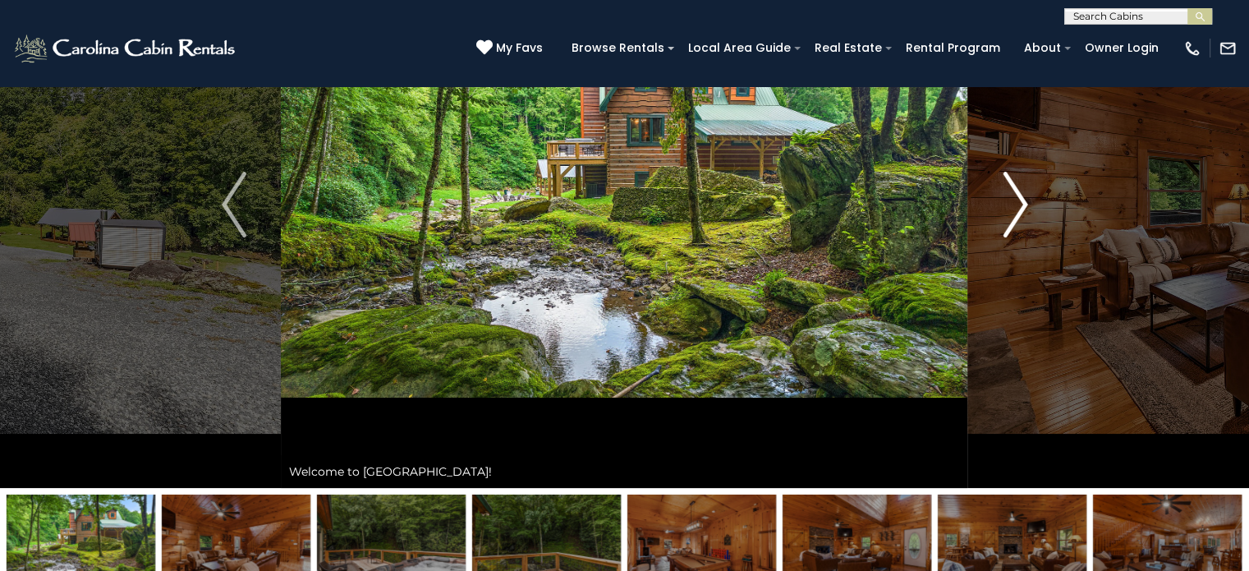
click at [1021, 188] on img "Next" at bounding box center [1015, 205] width 25 height 66
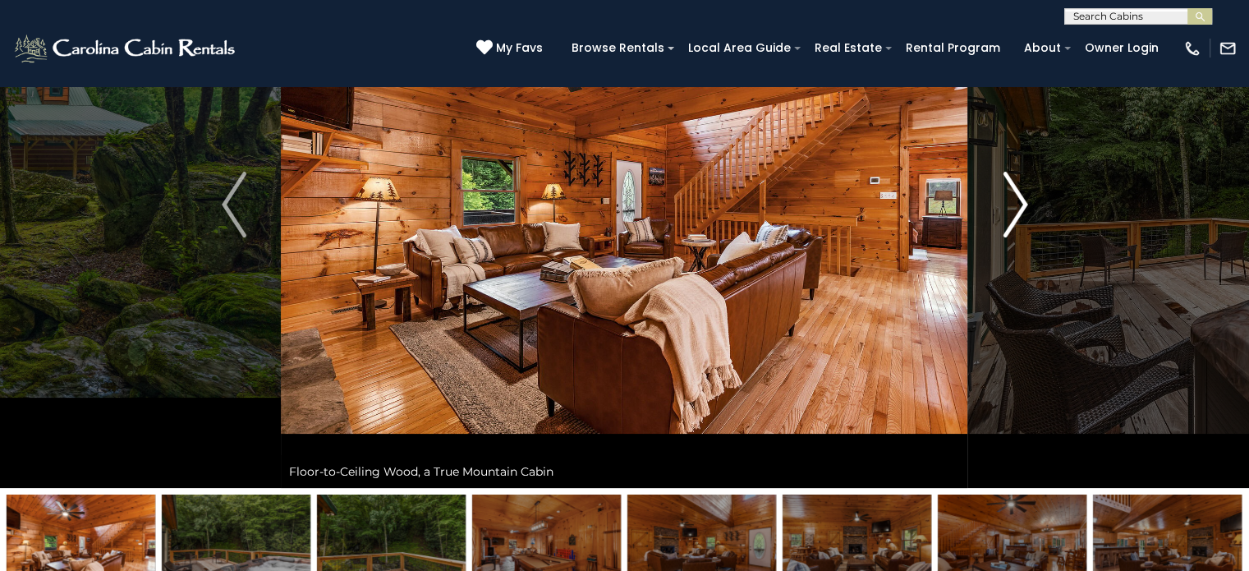
click at [1025, 203] on img "Next" at bounding box center [1015, 205] width 25 height 66
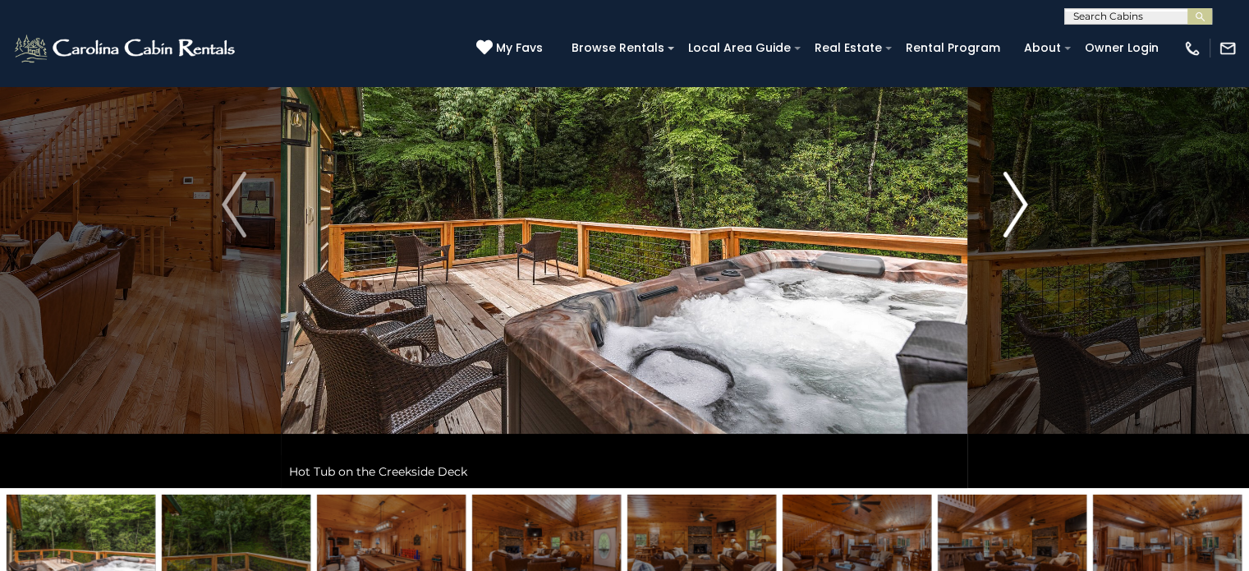
click at [1025, 203] on img "Next" at bounding box center [1015, 205] width 25 height 66
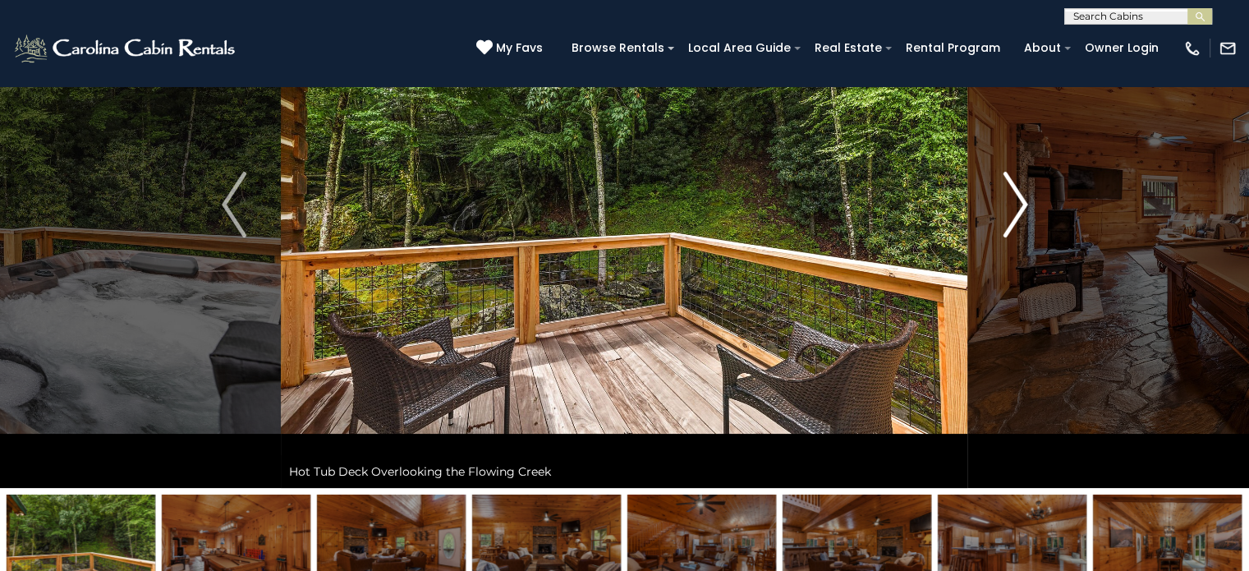
click at [1025, 203] on img "Next" at bounding box center [1015, 205] width 25 height 66
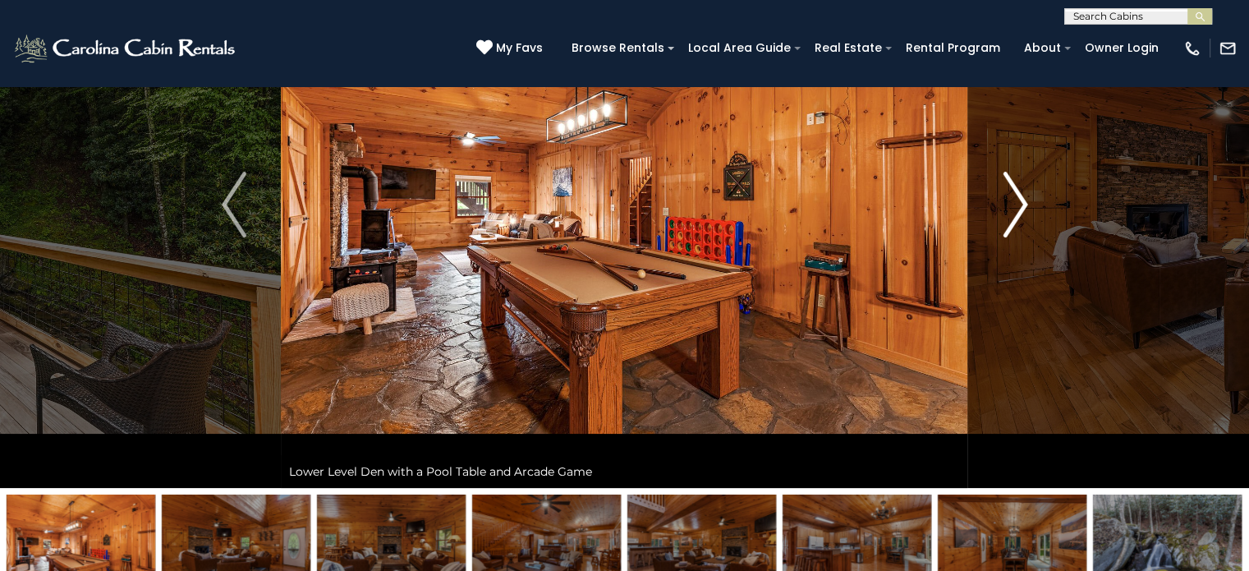
click at [1025, 203] on img "Next" at bounding box center [1015, 205] width 25 height 66
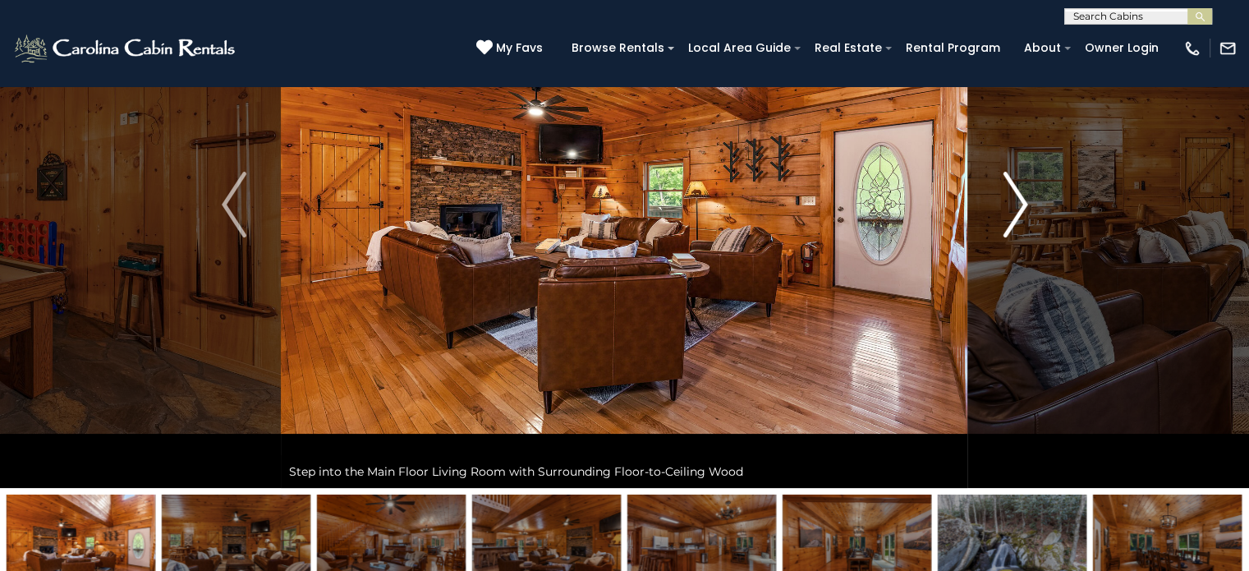
click at [1025, 203] on img "Next" at bounding box center [1015, 205] width 25 height 66
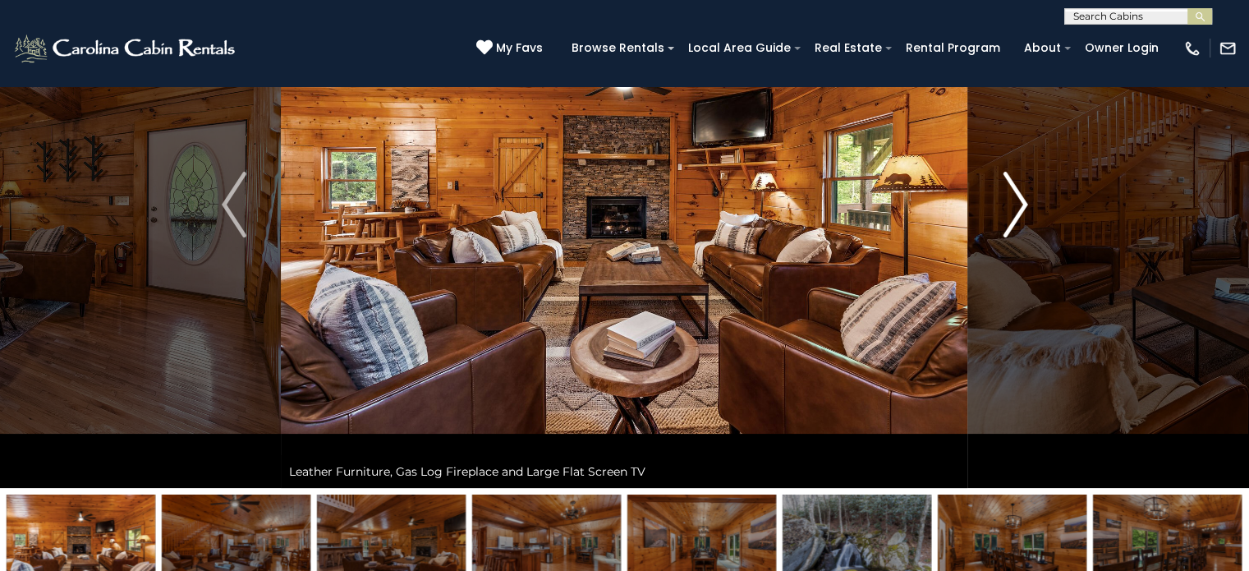
click at [1025, 203] on img "Next" at bounding box center [1015, 205] width 25 height 66
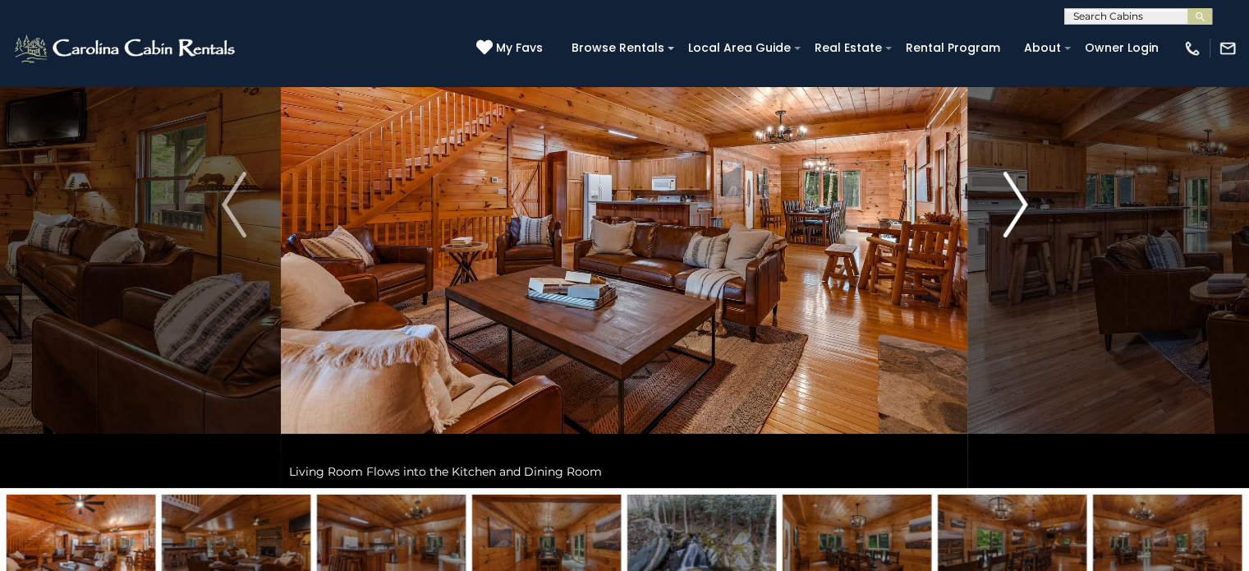
click at [1025, 203] on img "Next" at bounding box center [1015, 205] width 25 height 66
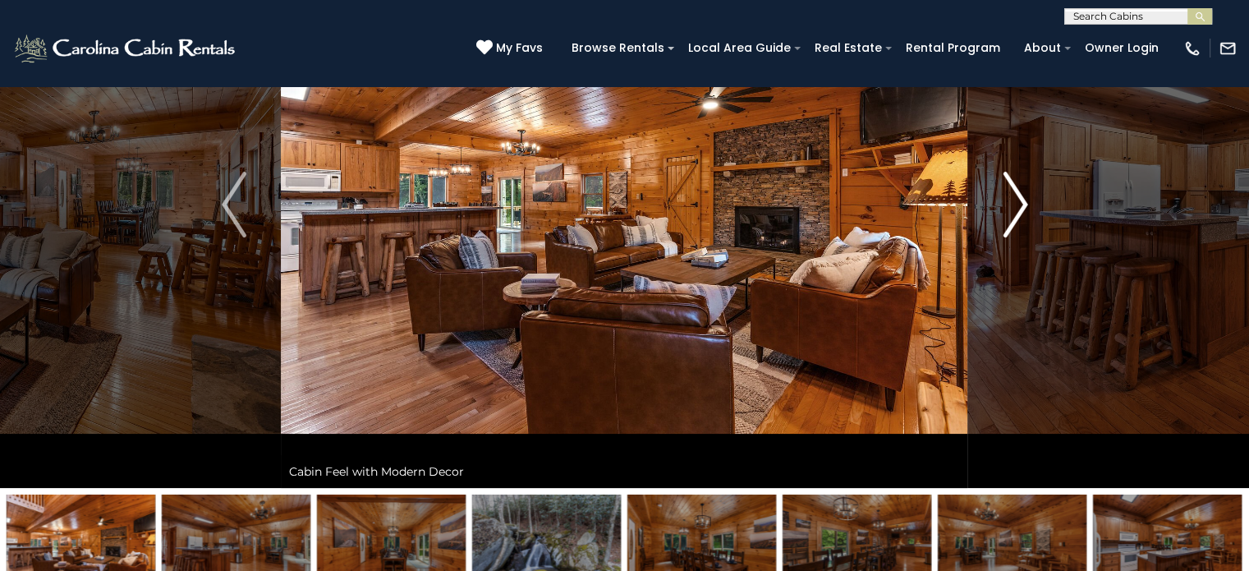
click at [1025, 203] on img "Next" at bounding box center [1015, 205] width 25 height 66
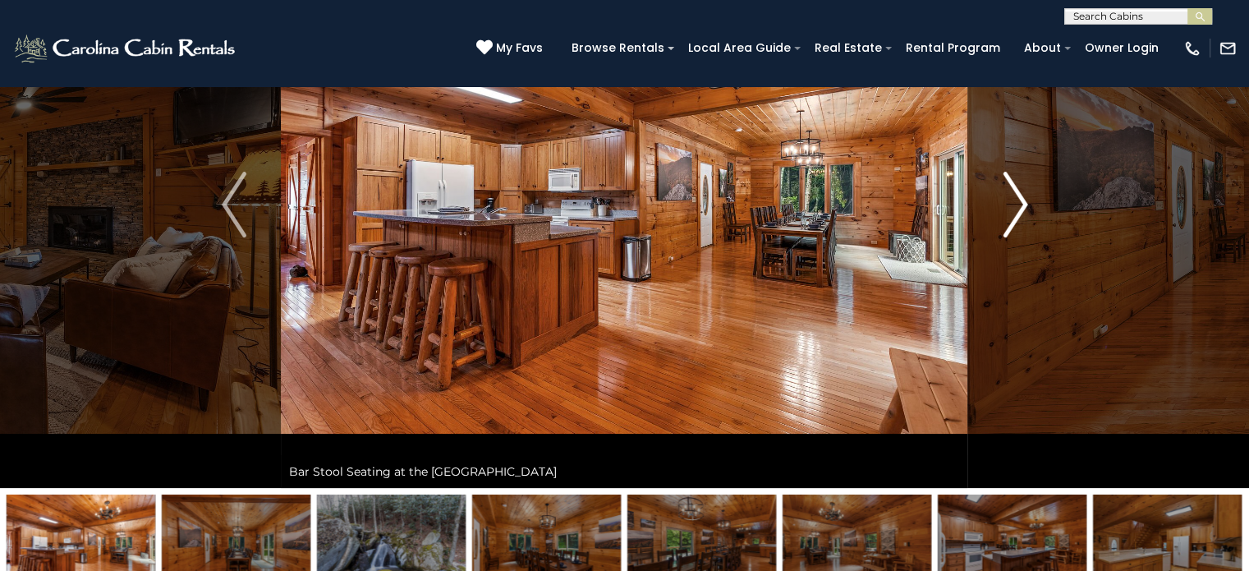
click at [1025, 203] on img "Next" at bounding box center [1015, 205] width 25 height 66
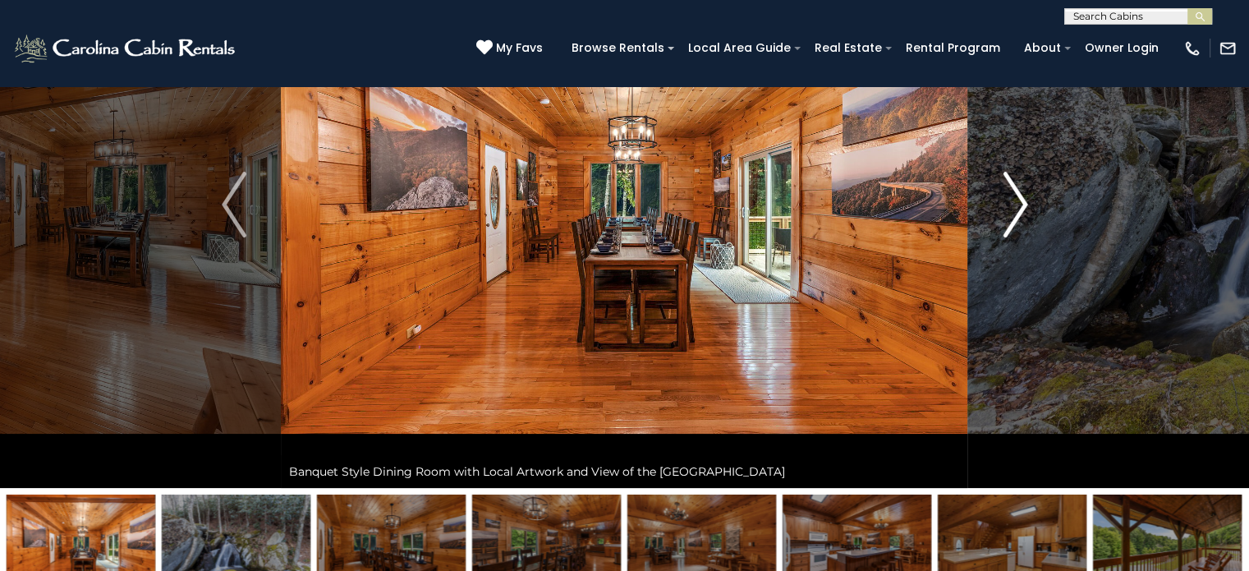
click at [1025, 203] on img "Next" at bounding box center [1015, 205] width 25 height 66
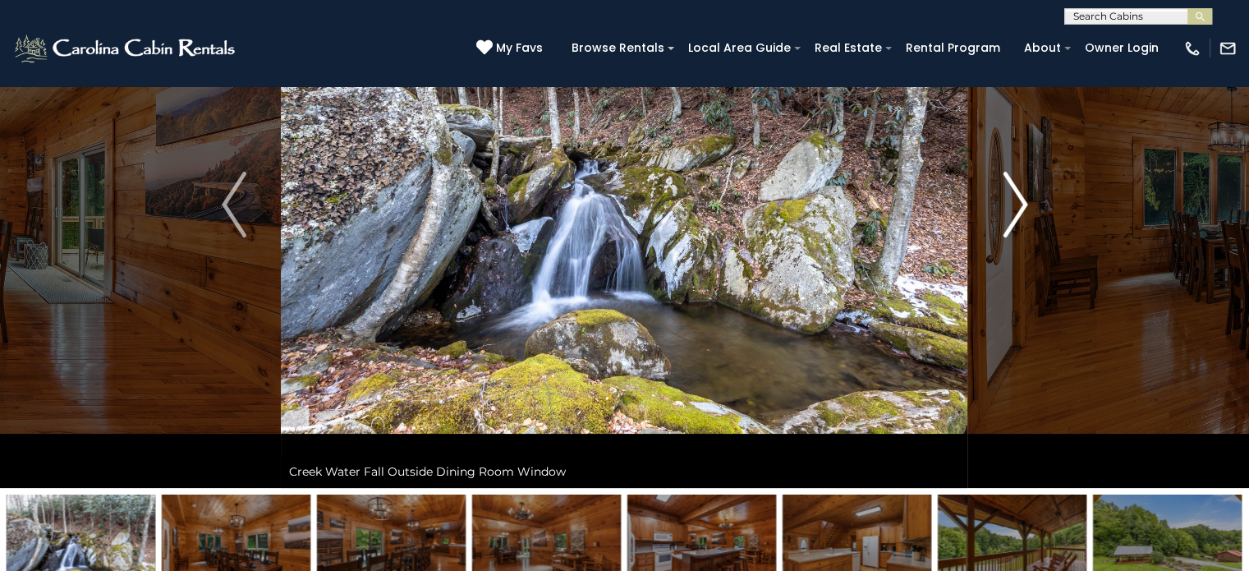
click at [1025, 203] on img "Next" at bounding box center [1015, 205] width 25 height 66
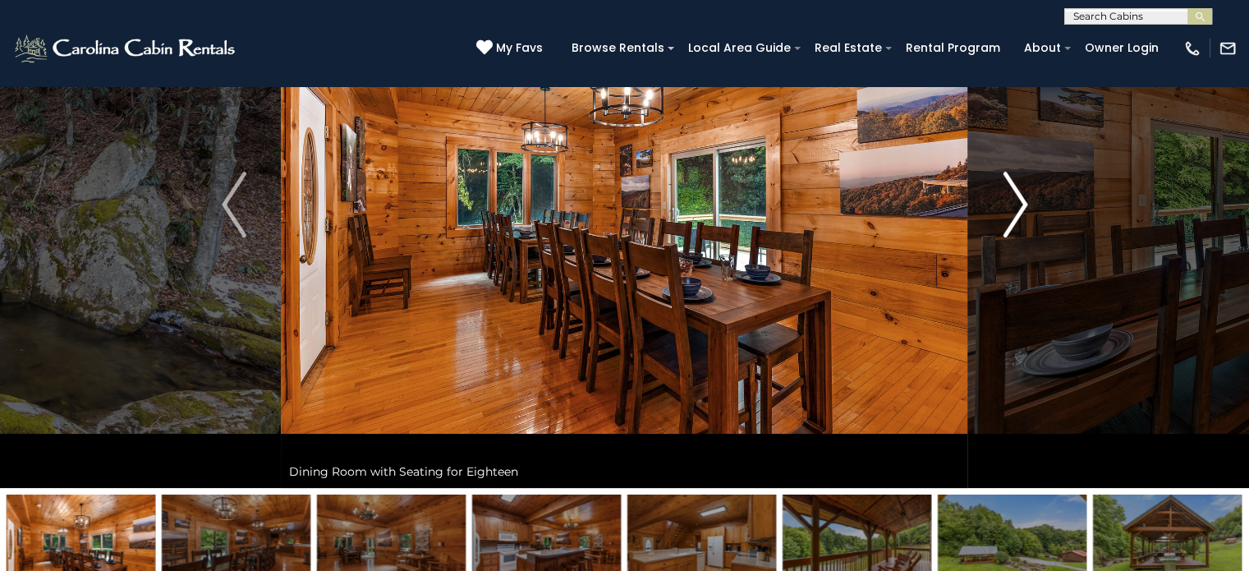
click at [1023, 202] on img "Next" at bounding box center [1015, 205] width 25 height 66
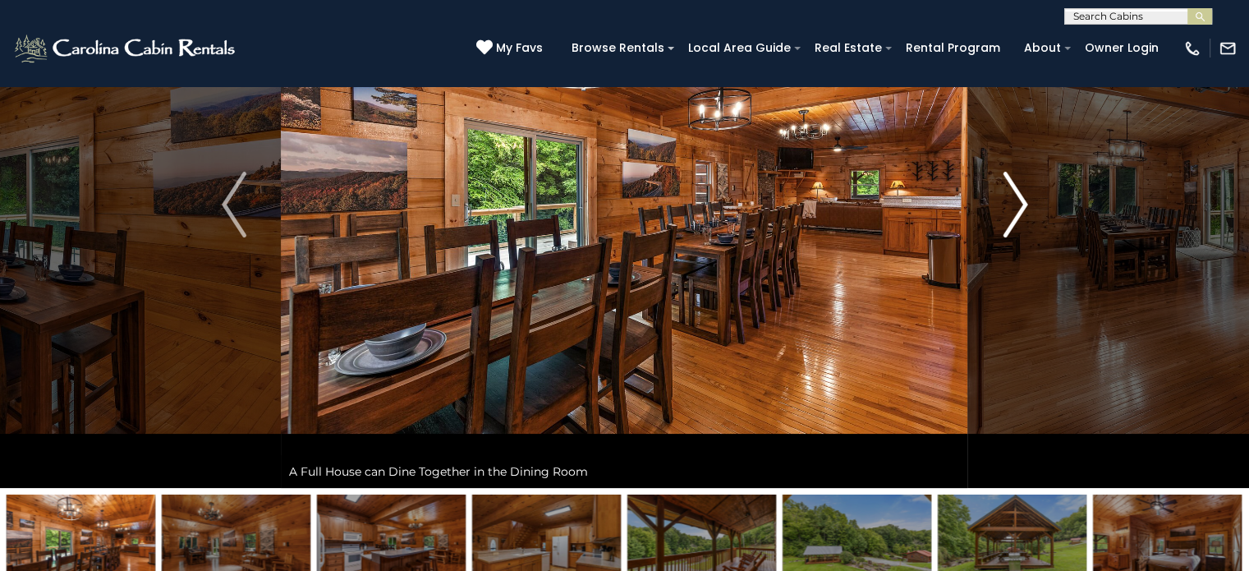
click at [1025, 203] on img "Next" at bounding box center [1015, 205] width 25 height 66
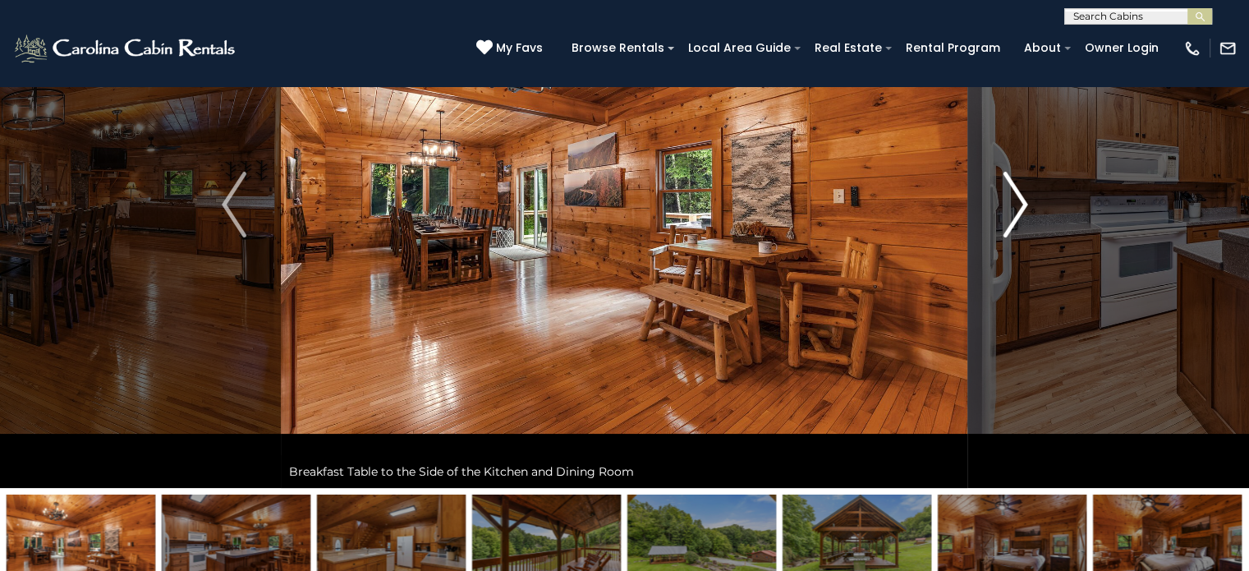
click at [1025, 203] on img "Next" at bounding box center [1015, 205] width 25 height 66
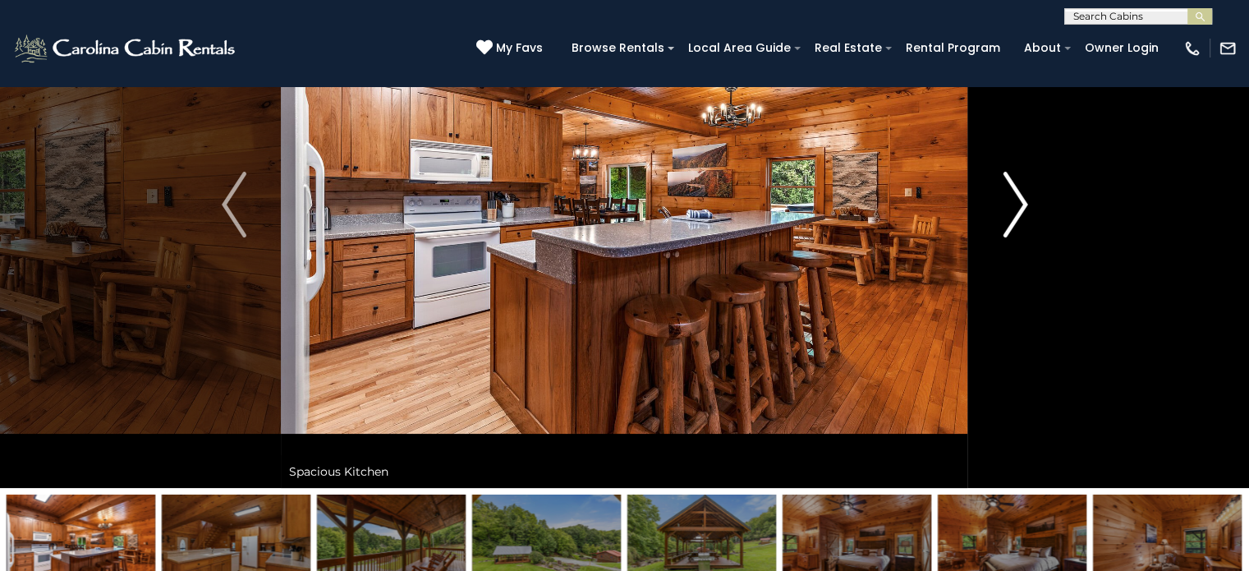
click at [1025, 203] on img "Next" at bounding box center [1015, 205] width 25 height 66
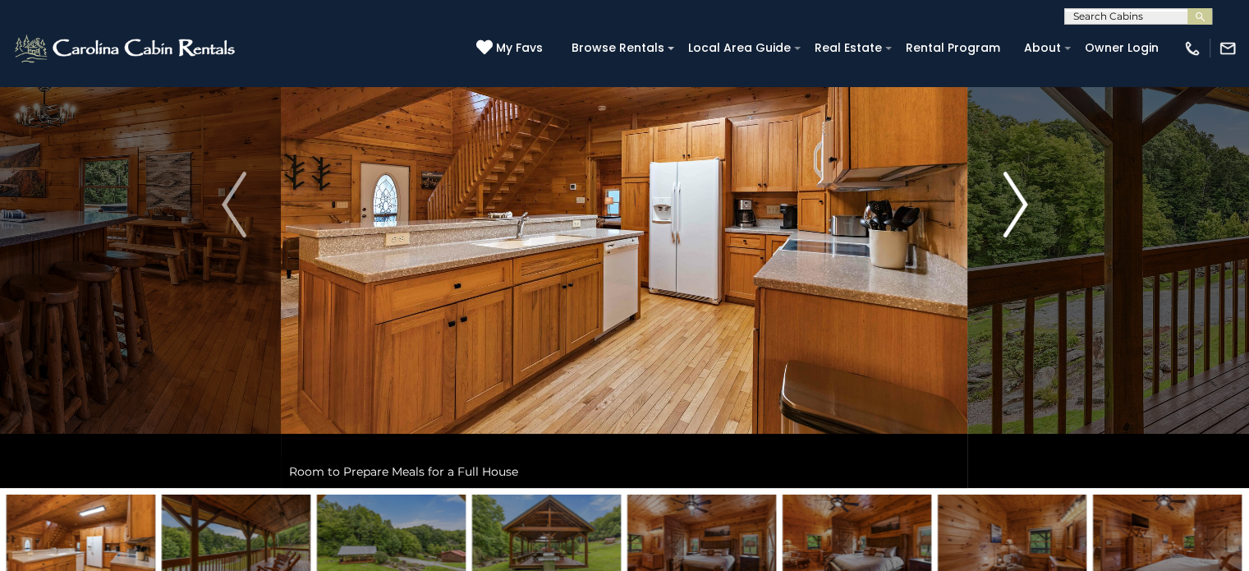
click at [1025, 203] on img "Next" at bounding box center [1015, 205] width 25 height 66
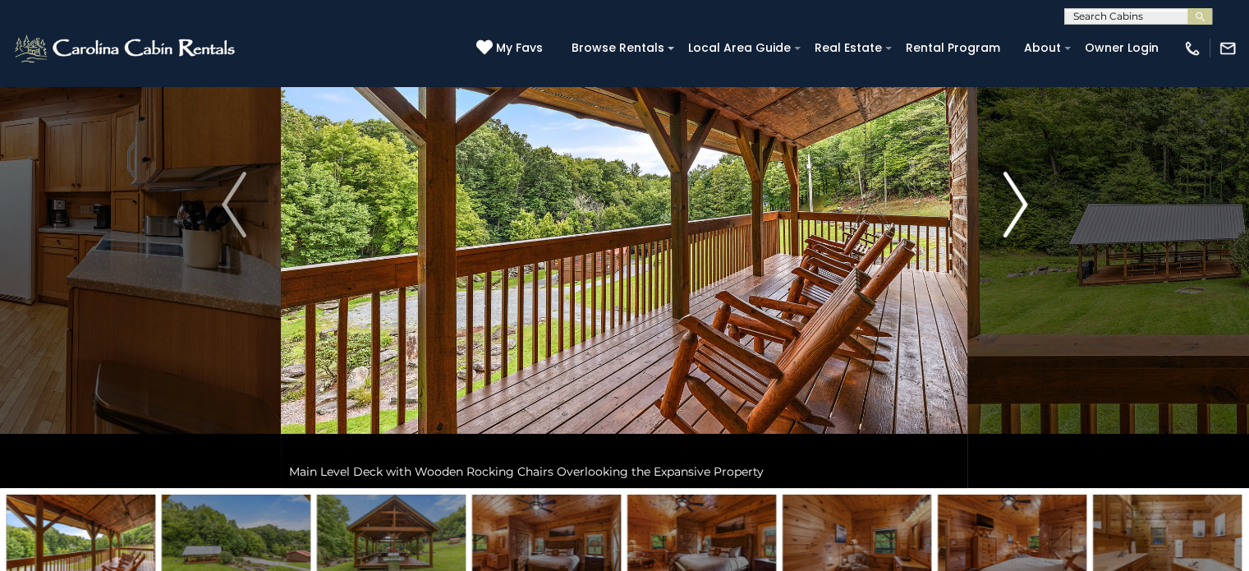
click at [1018, 202] on img "Next" at bounding box center [1015, 205] width 25 height 66
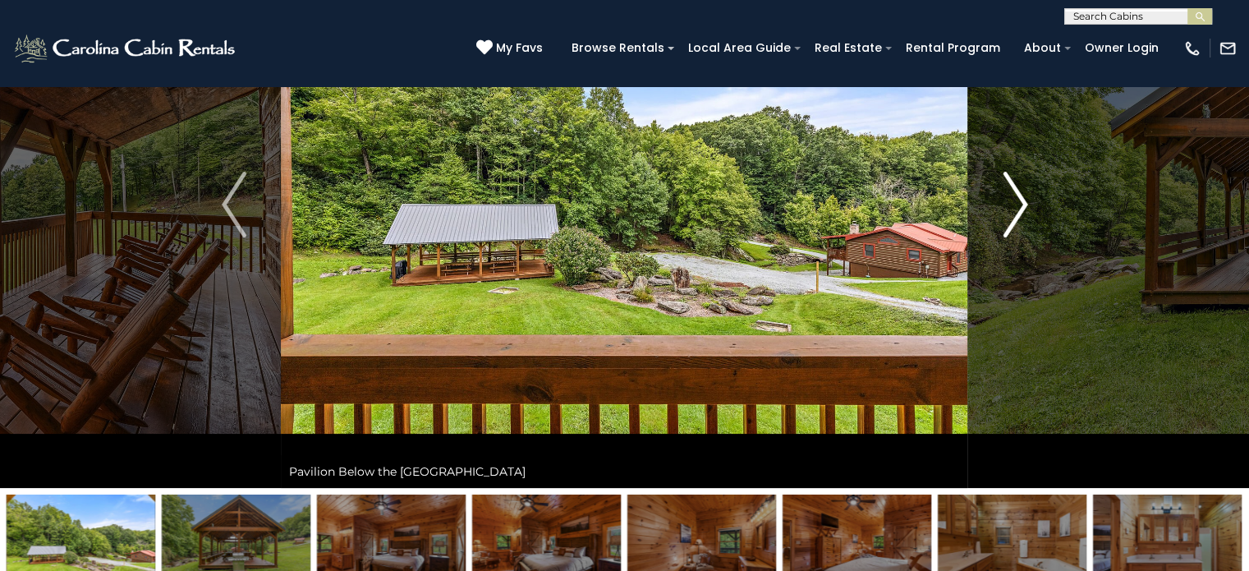
click at [1022, 201] on img "Next" at bounding box center [1015, 205] width 25 height 66
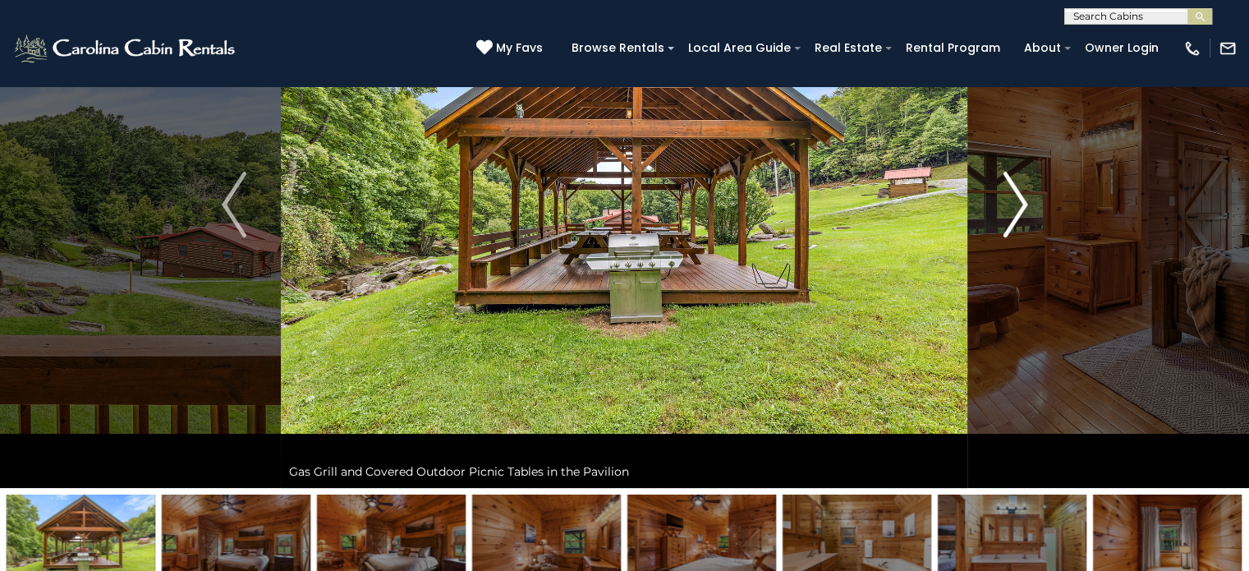
click at [1022, 201] on img "Next" at bounding box center [1015, 205] width 25 height 66
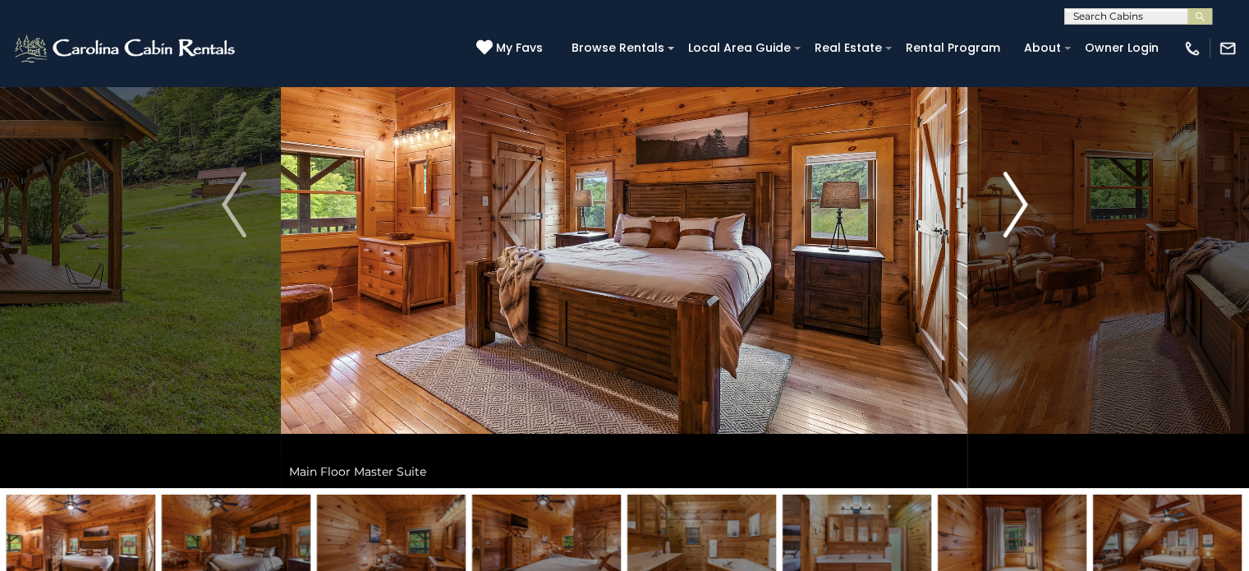
click at [1022, 201] on img "Next" at bounding box center [1015, 205] width 25 height 66
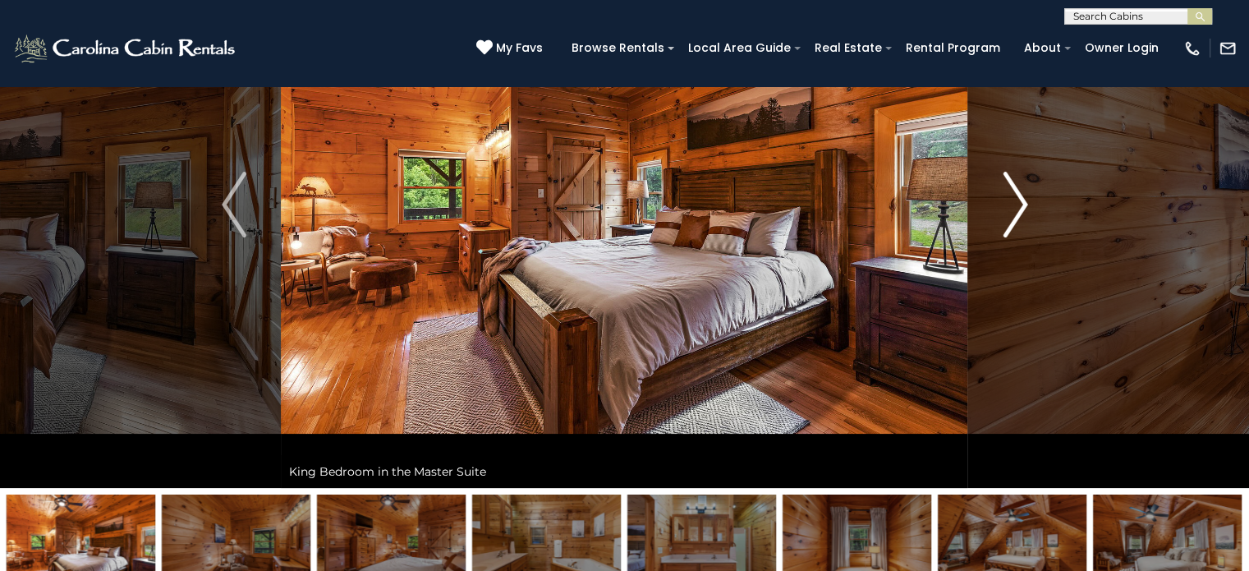
click at [1022, 201] on img "Next" at bounding box center [1015, 205] width 25 height 66
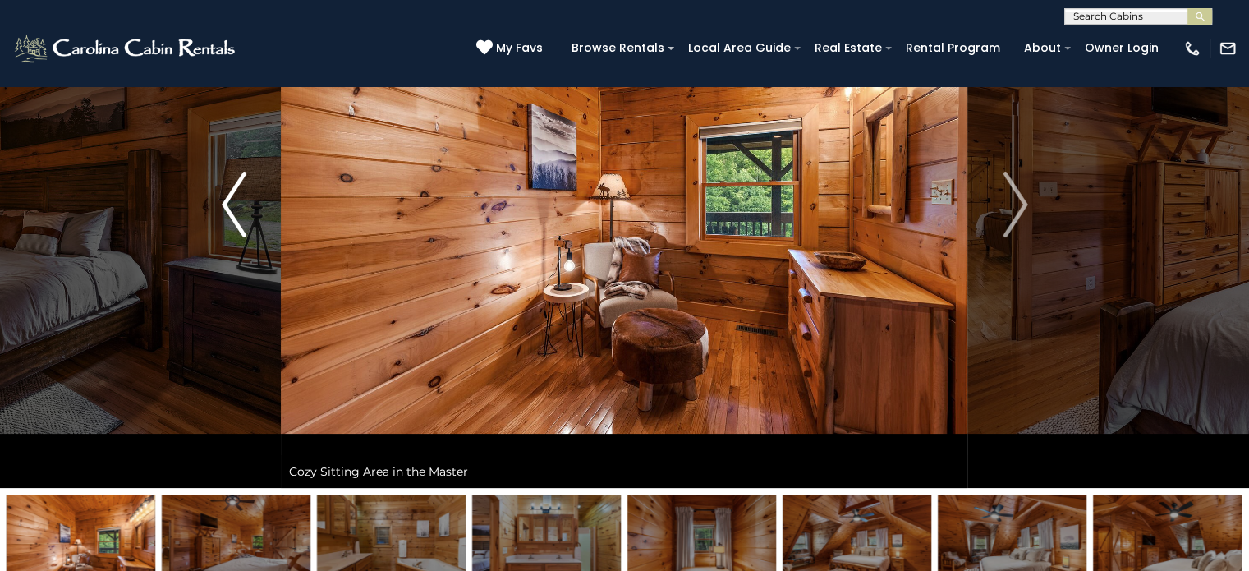
click at [230, 194] on img "Previous" at bounding box center [234, 205] width 25 height 66
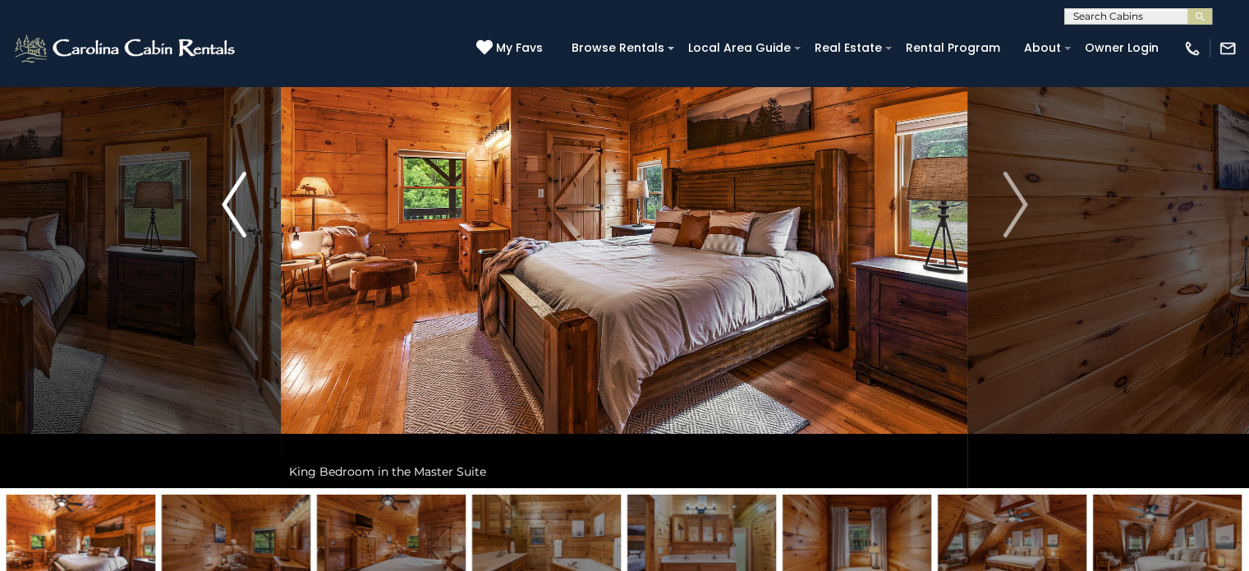
click at [230, 194] on img "Previous" at bounding box center [234, 205] width 25 height 66
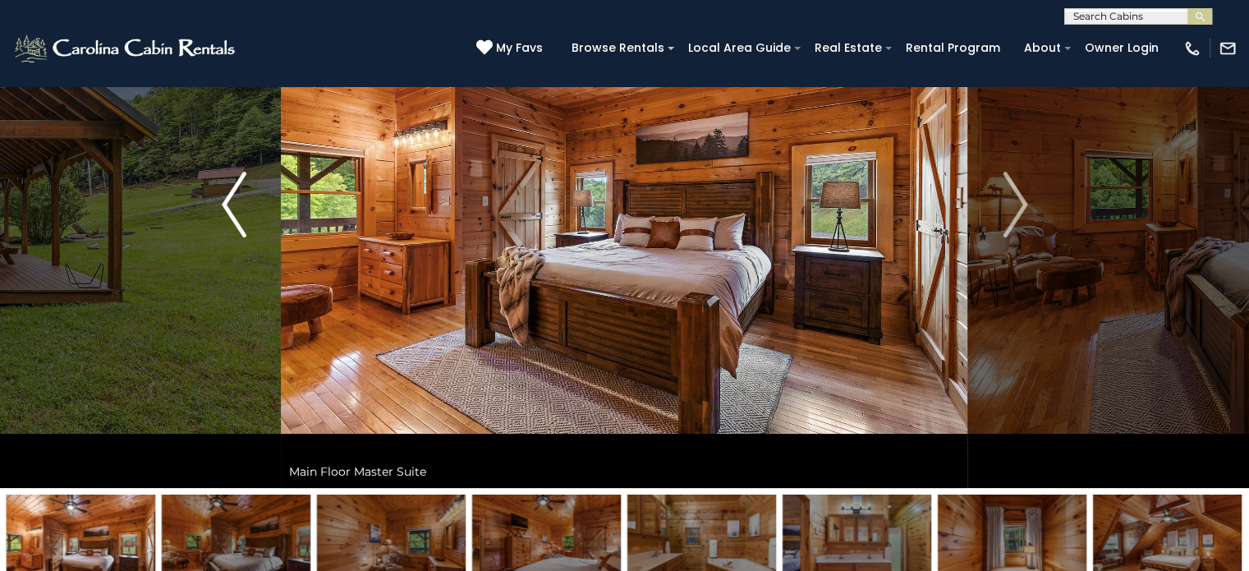
click at [230, 194] on img "Previous" at bounding box center [234, 205] width 25 height 66
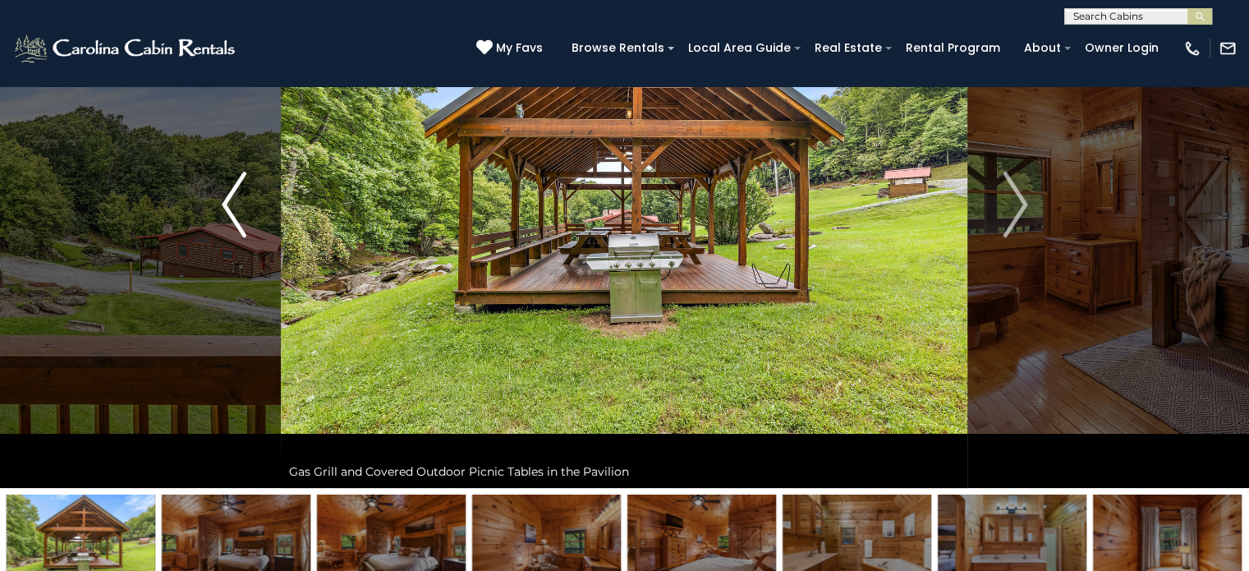
click at [230, 194] on img "Previous" at bounding box center [234, 205] width 25 height 66
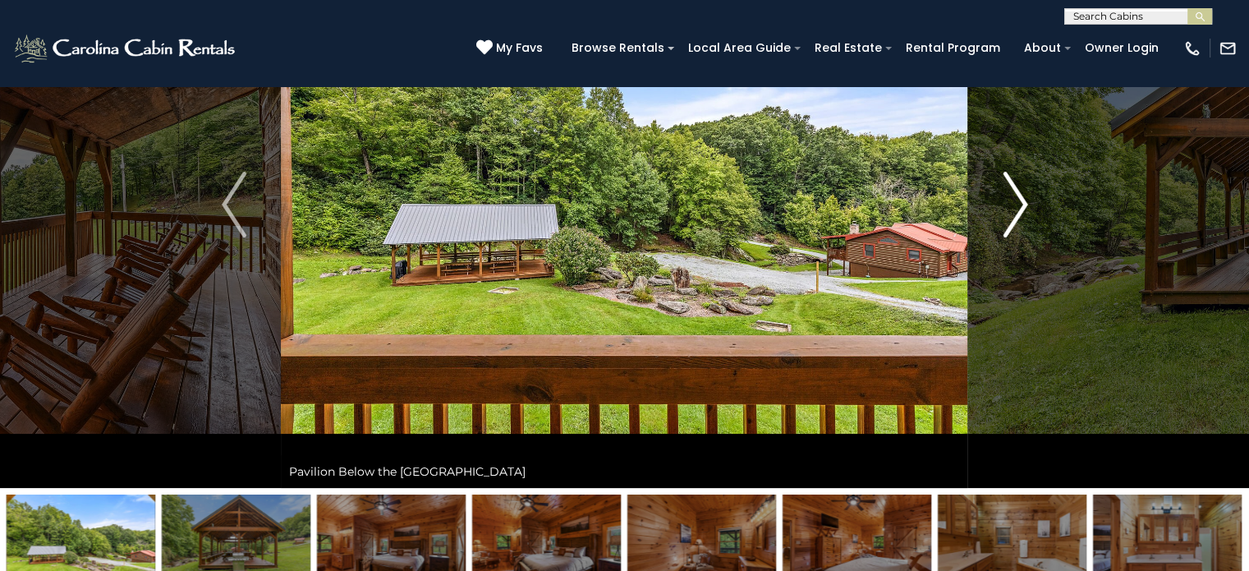
click at [1028, 195] on button "Next" at bounding box center [1015, 204] width 94 height 567
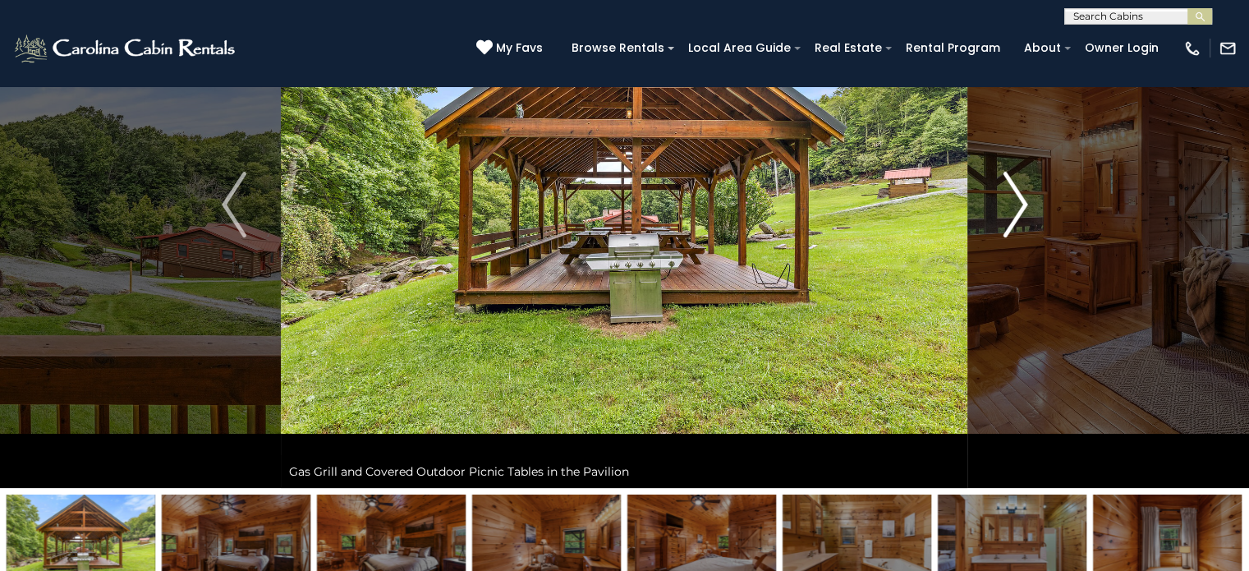
click at [1025, 197] on img "Next" at bounding box center [1015, 205] width 25 height 66
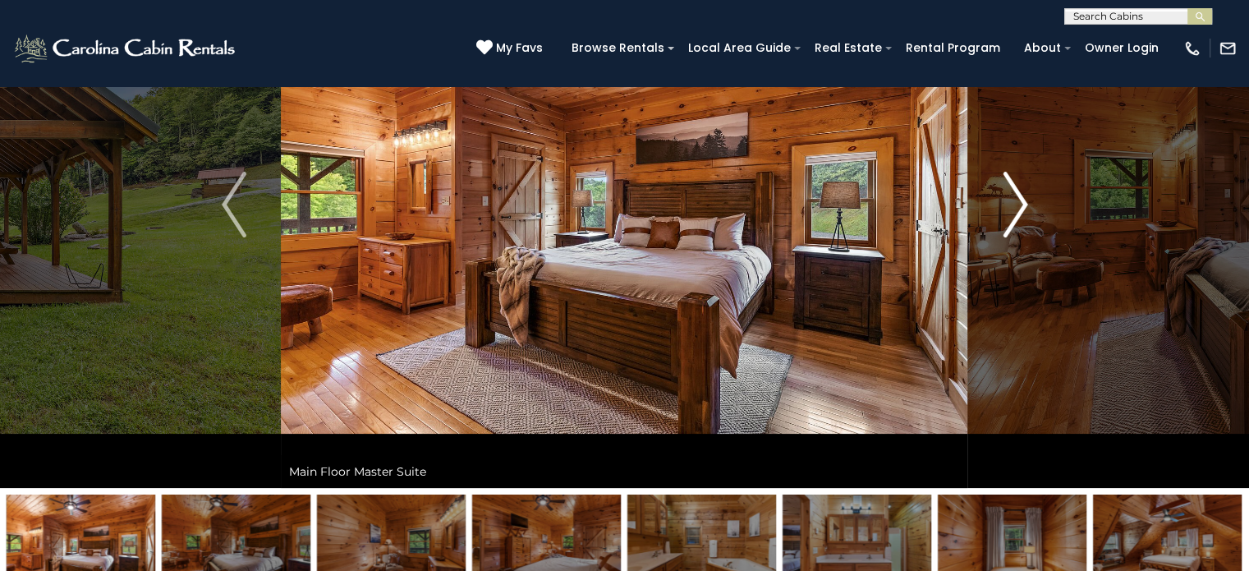
click at [1025, 197] on img "Next" at bounding box center [1015, 205] width 25 height 66
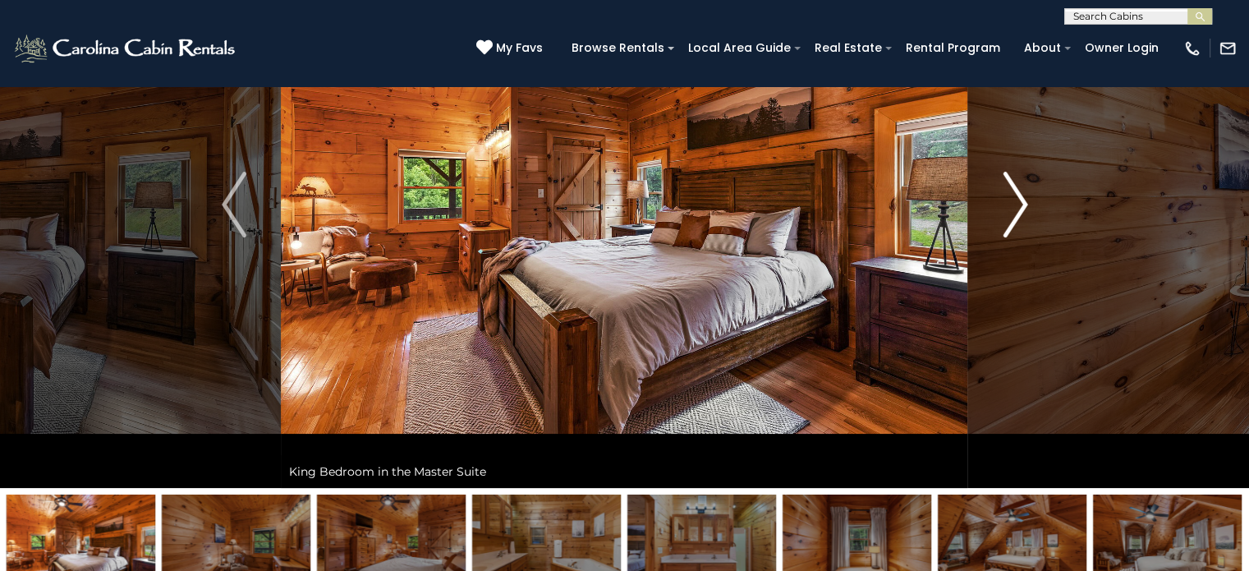
click at [1025, 197] on img "Next" at bounding box center [1015, 205] width 25 height 66
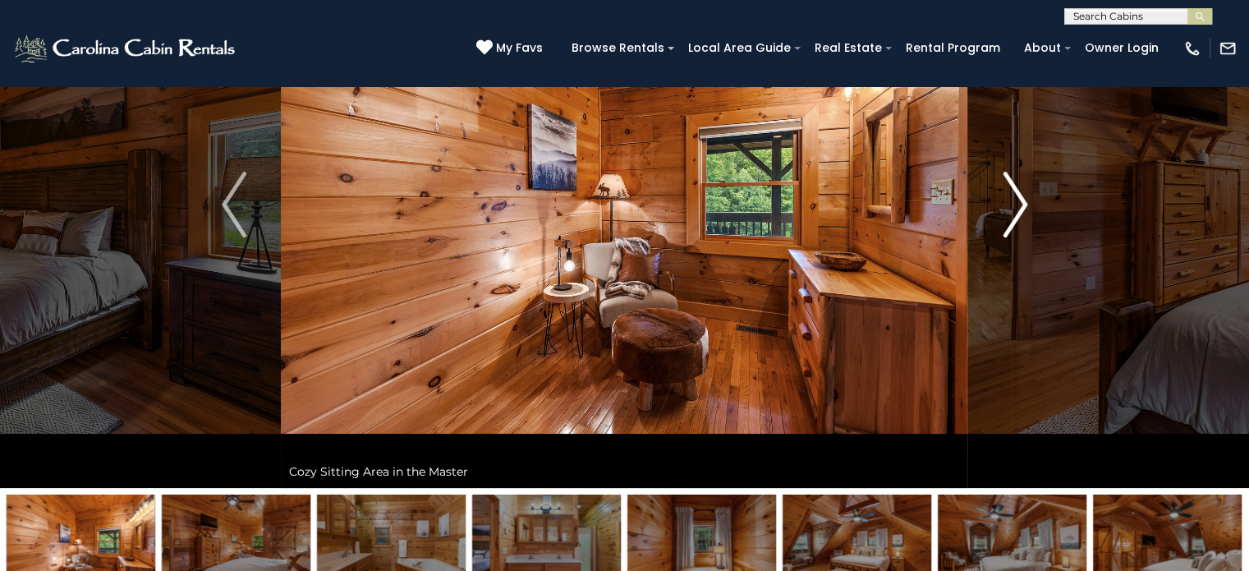
click at [1025, 197] on img "Next" at bounding box center [1015, 205] width 25 height 66
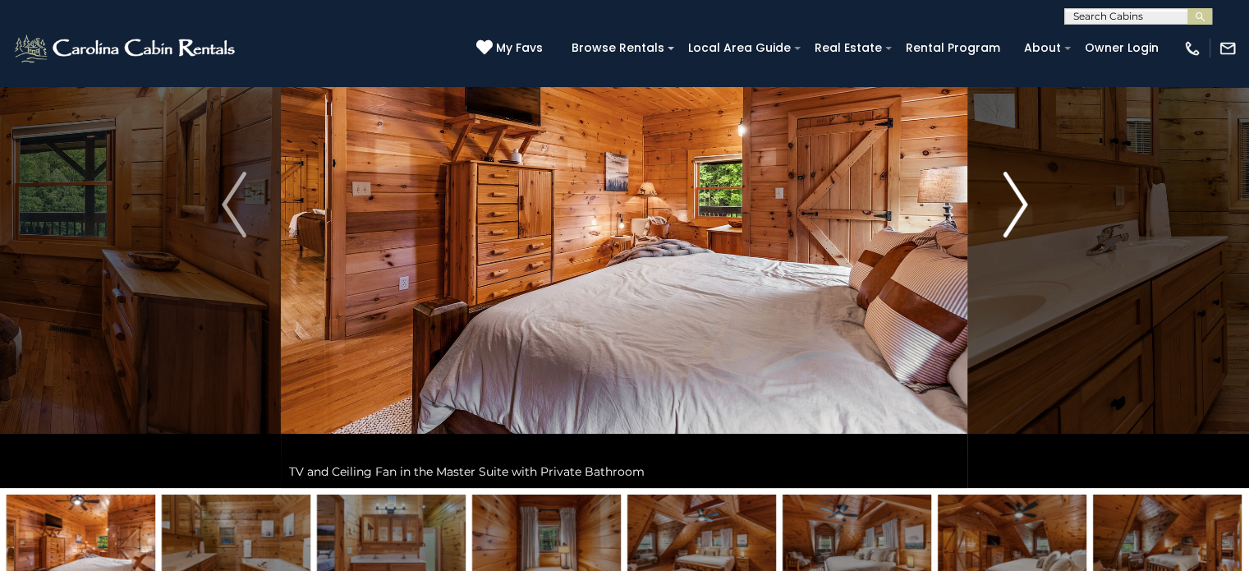
click at [1033, 195] on button "Next" at bounding box center [1015, 204] width 94 height 567
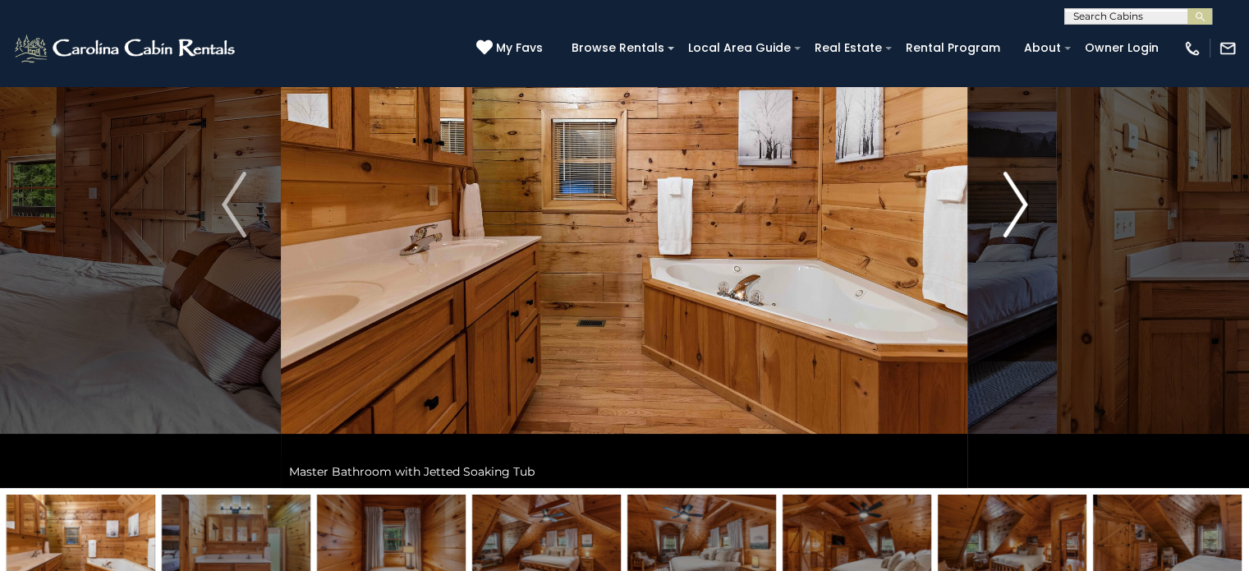
click at [1033, 195] on button "Next" at bounding box center [1015, 204] width 94 height 567
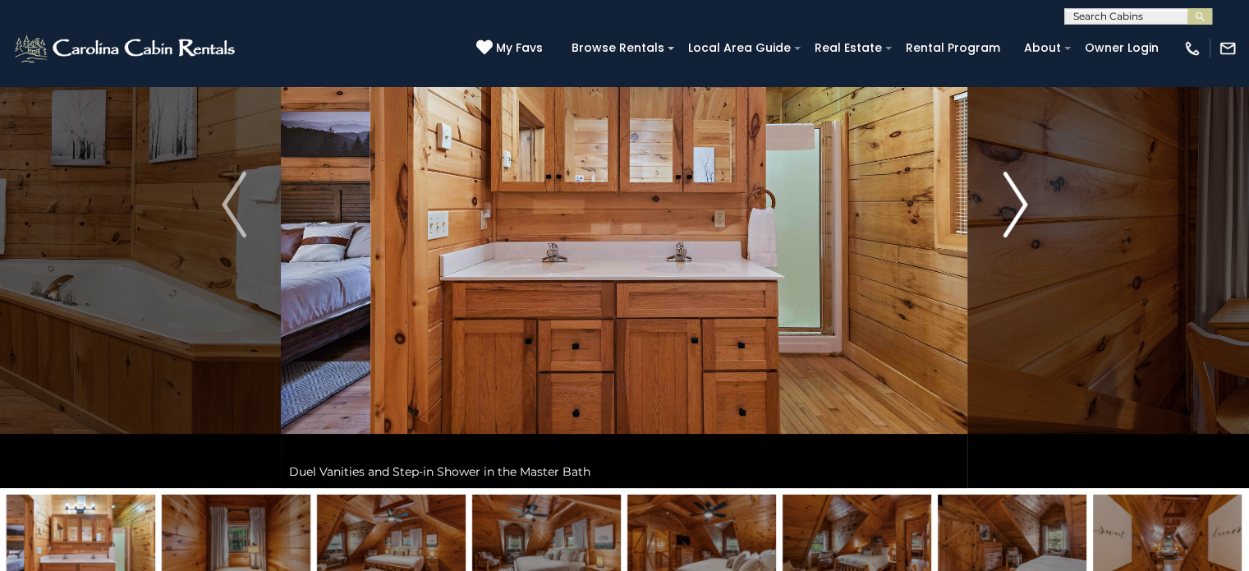
click at [1033, 195] on button "Next" at bounding box center [1015, 204] width 94 height 567
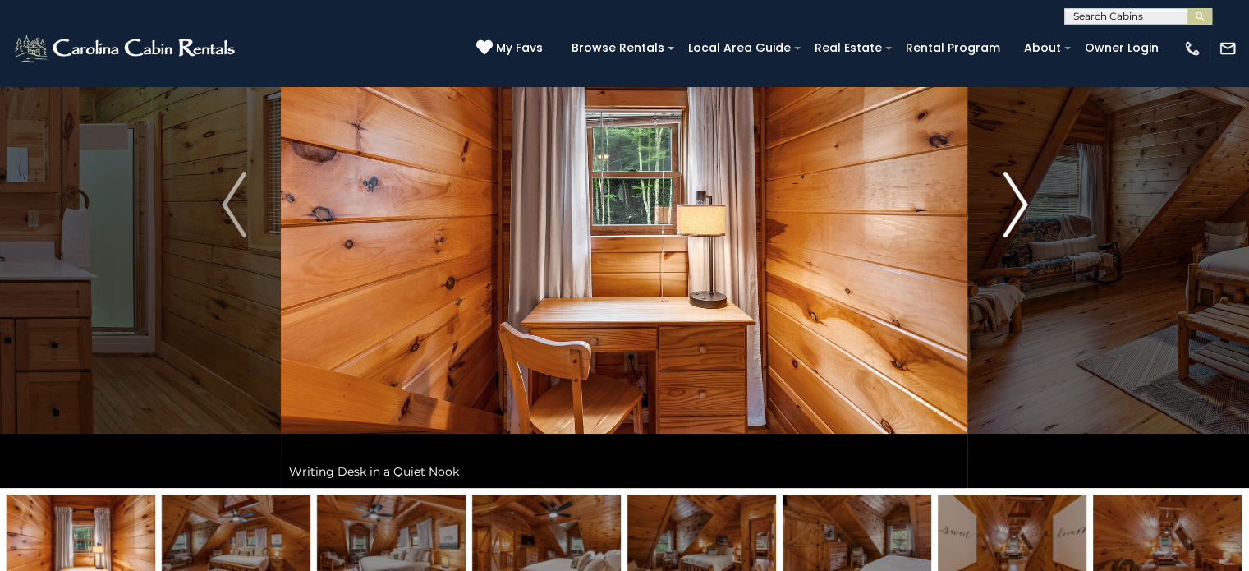
click at [1033, 195] on button "Next" at bounding box center [1015, 204] width 94 height 567
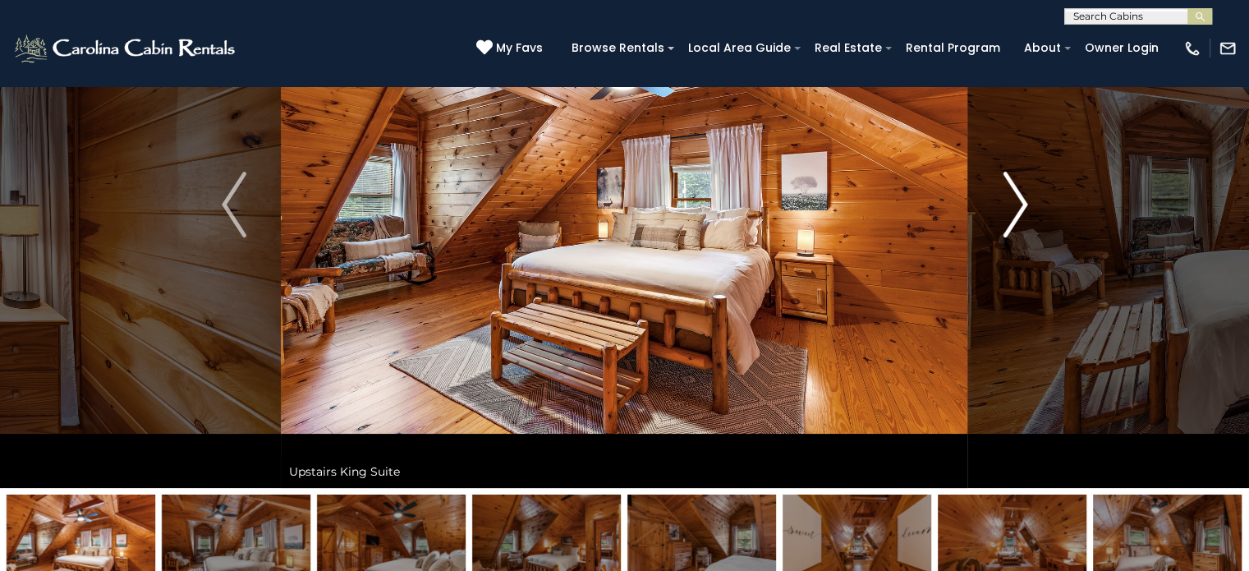
click at [1032, 195] on button "Next" at bounding box center [1015, 204] width 94 height 567
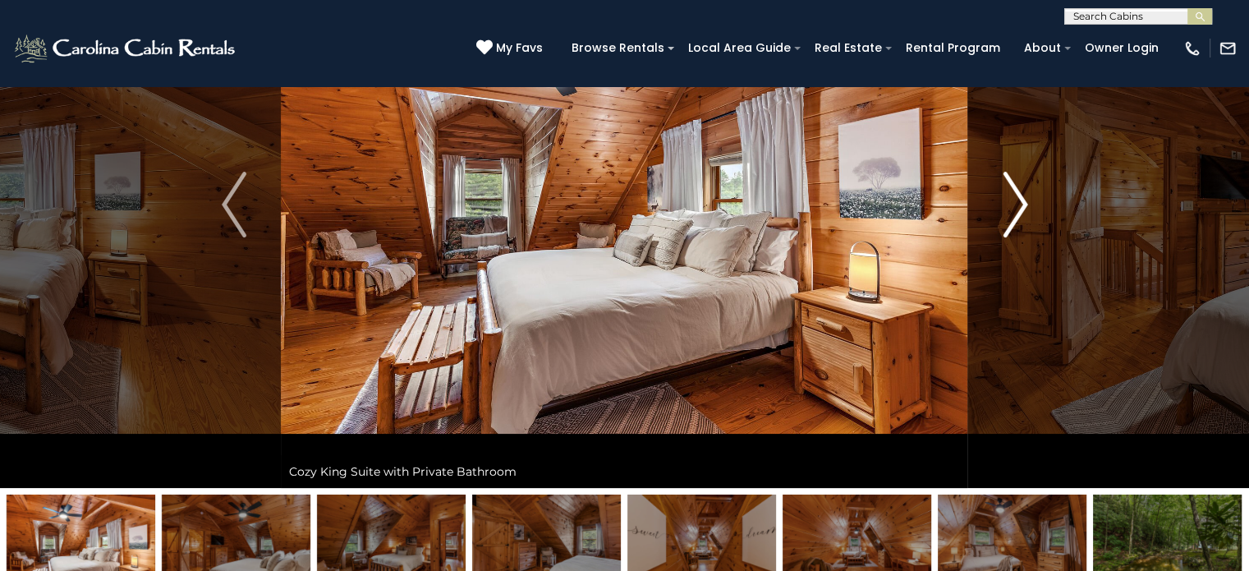
click at [1032, 195] on button "Next" at bounding box center [1015, 204] width 94 height 567
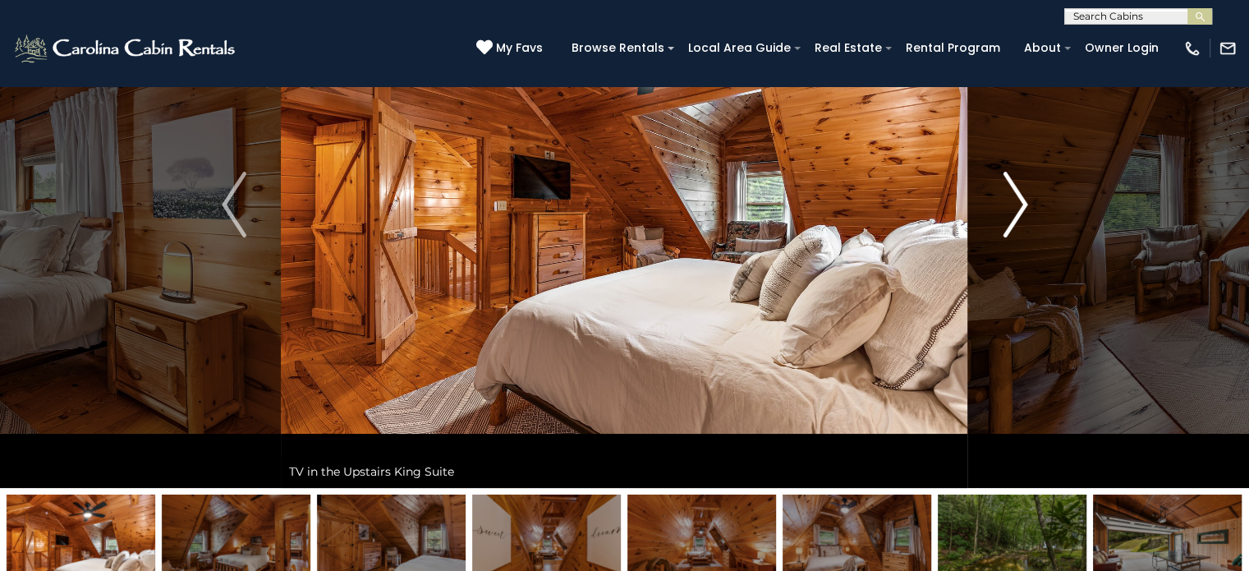
click at [1032, 195] on button "Next" at bounding box center [1015, 204] width 94 height 567
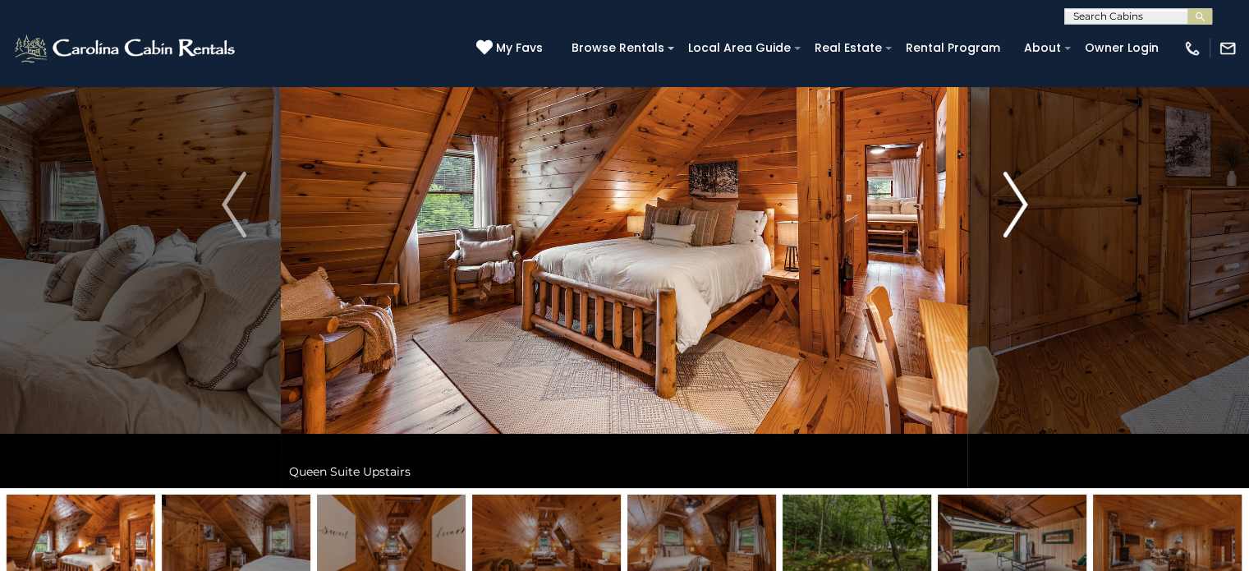
click at [1032, 195] on button "Next" at bounding box center [1015, 204] width 94 height 567
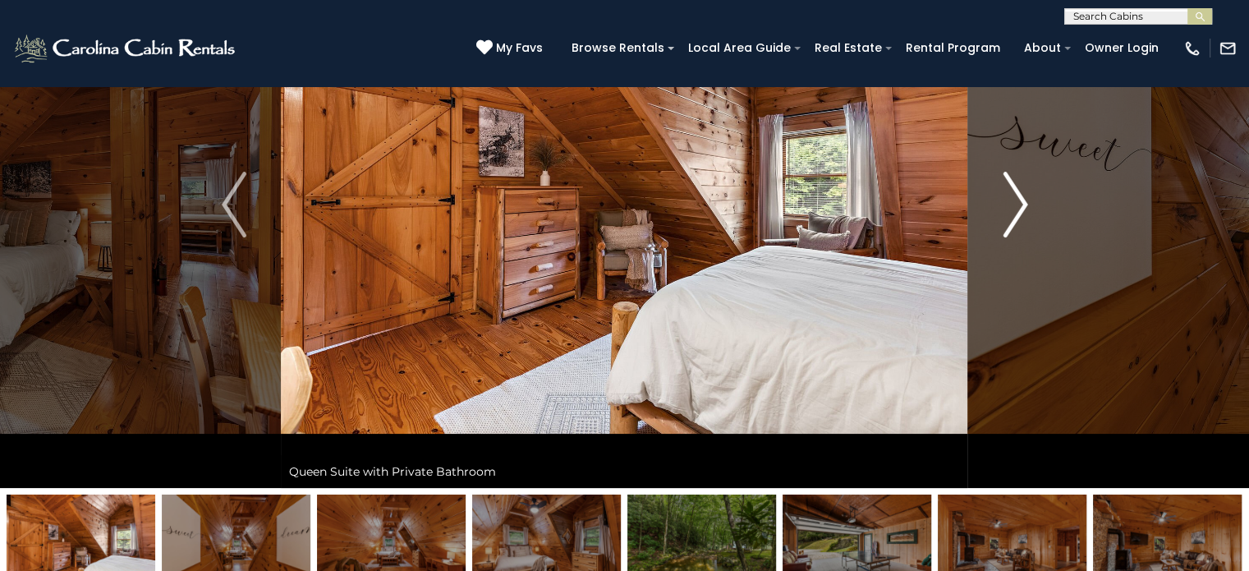
click at [1032, 195] on button "Next" at bounding box center [1015, 204] width 94 height 567
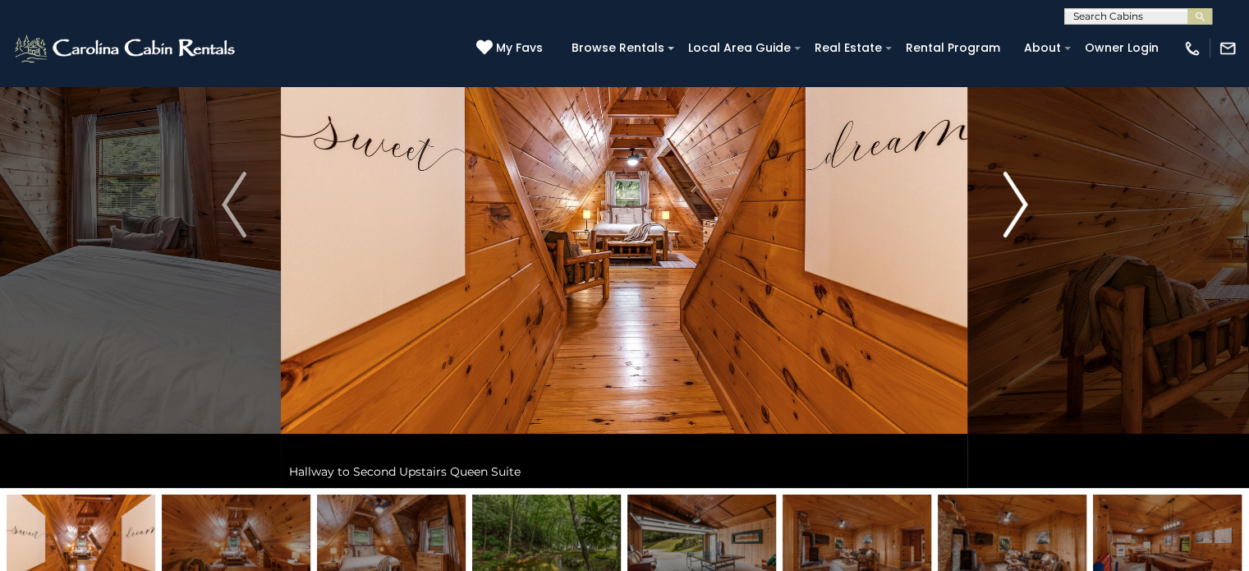
click at [1032, 195] on button "Next" at bounding box center [1015, 204] width 94 height 567
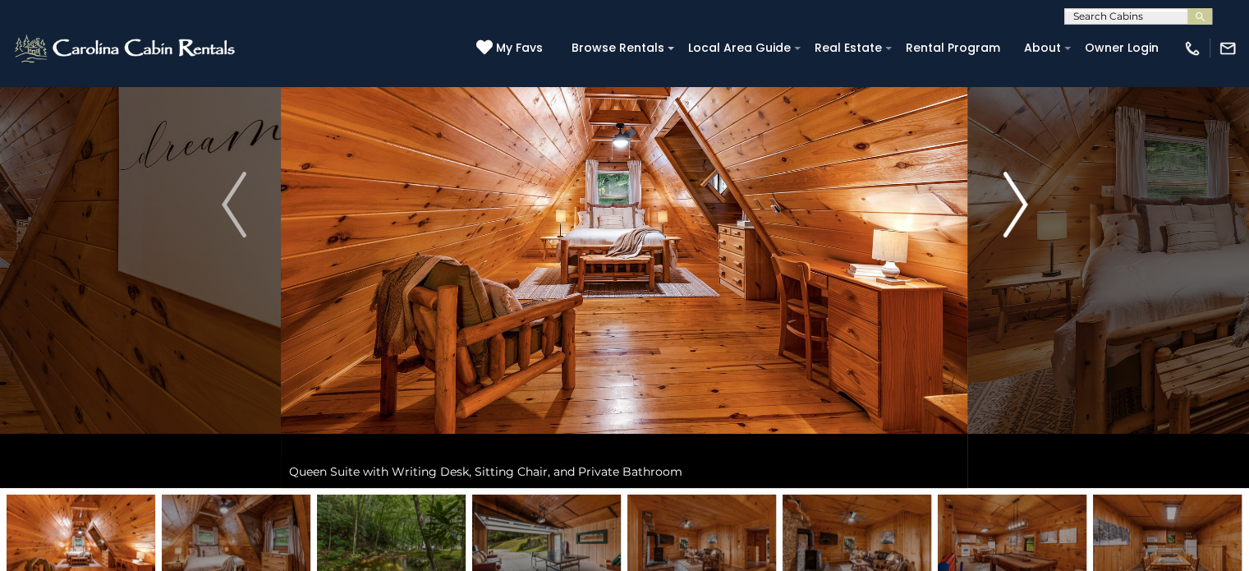
click at [1032, 195] on button "Next" at bounding box center [1015, 204] width 94 height 567
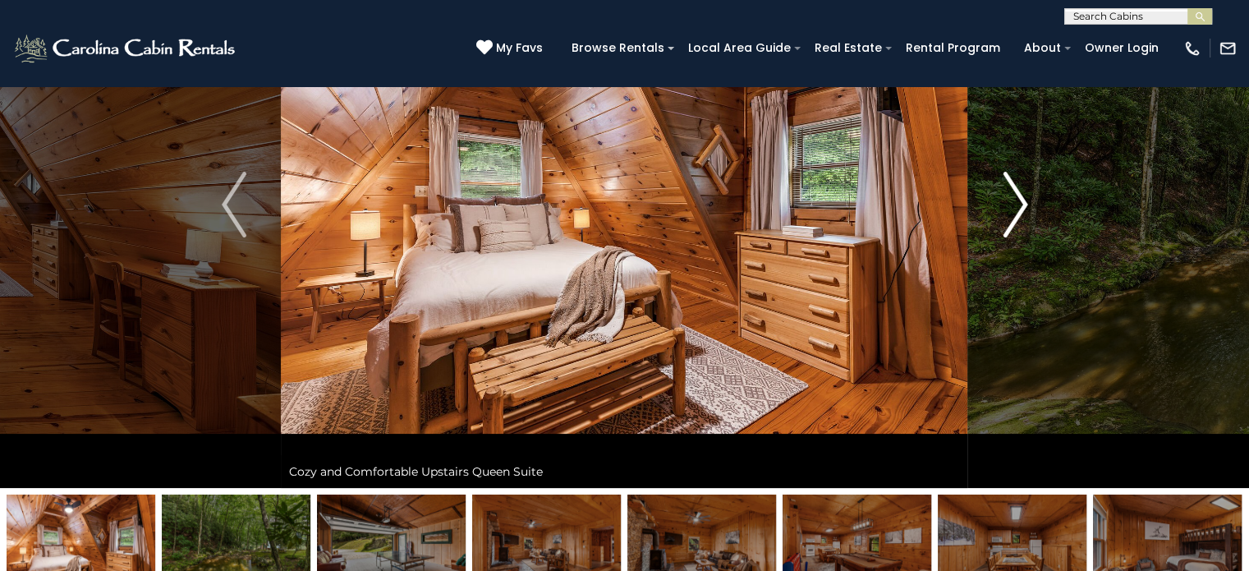
click at [1032, 195] on button "Next" at bounding box center [1015, 204] width 94 height 567
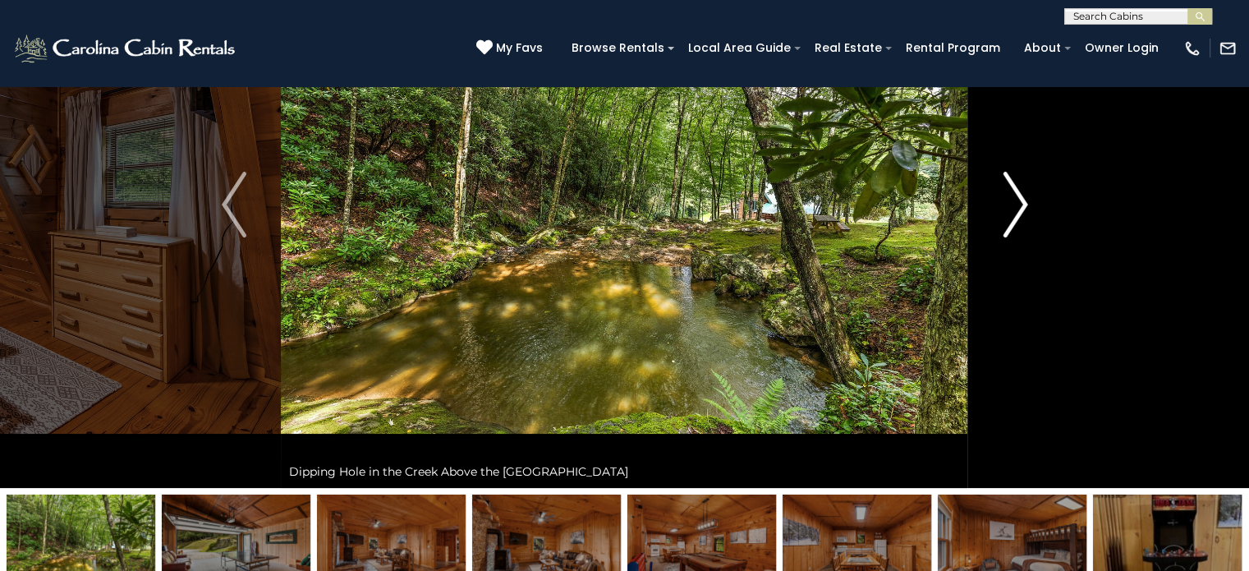
click at [1032, 195] on button "Next" at bounding box center [1015, 204] width 94 height 567
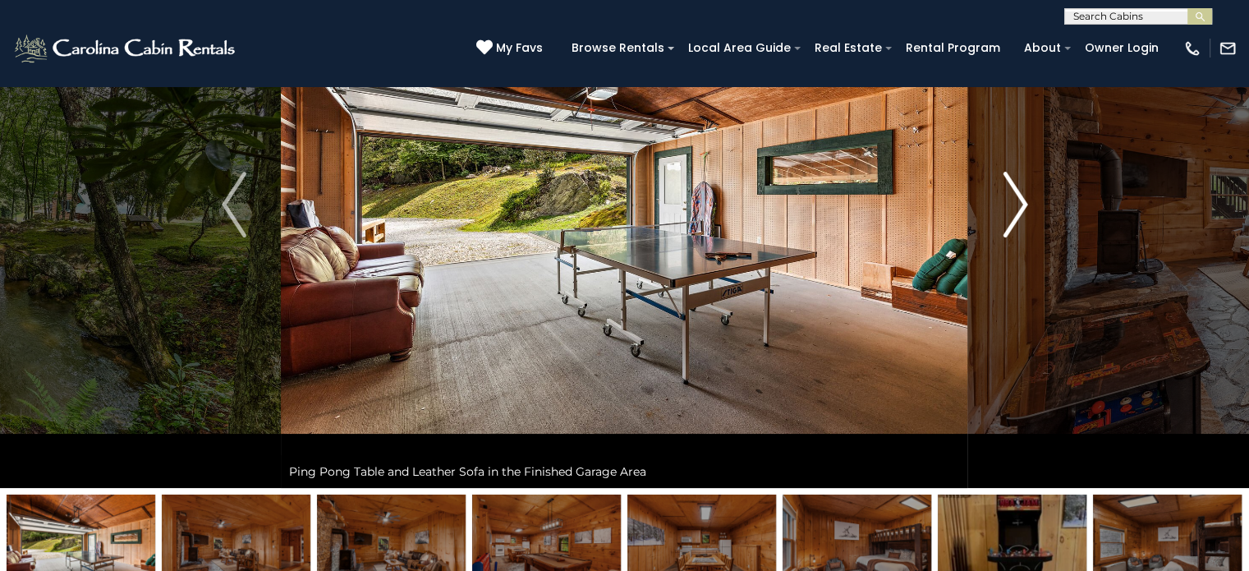
click at [1032, 195] on button "Next" at bounding box center [1015, 204] width 94 height 567
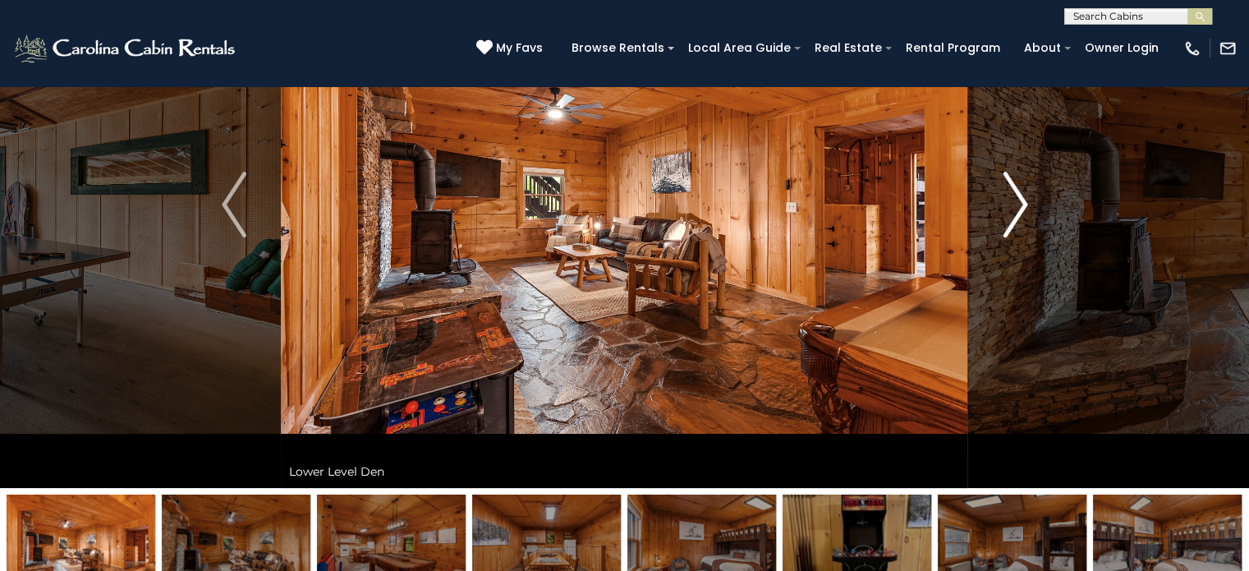
click at [1032, 195] on button "Next" at bounding box center [1015, 204] width 94 height 567
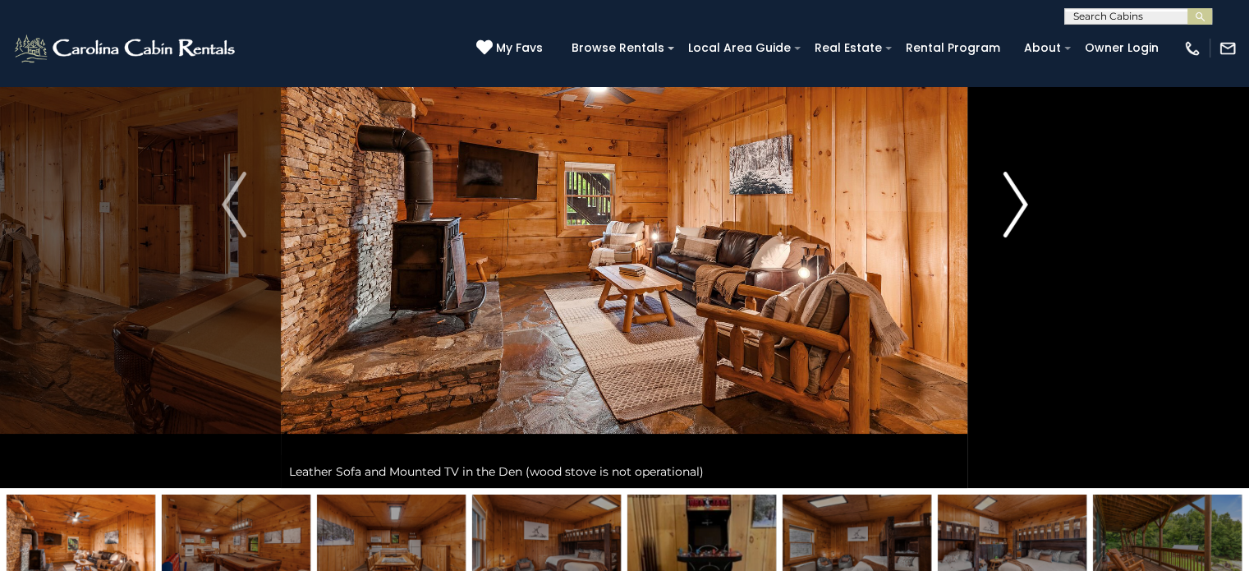
click at [1032, 195] on button "Next" at bounding box center [1015, 204] width 94 height 567
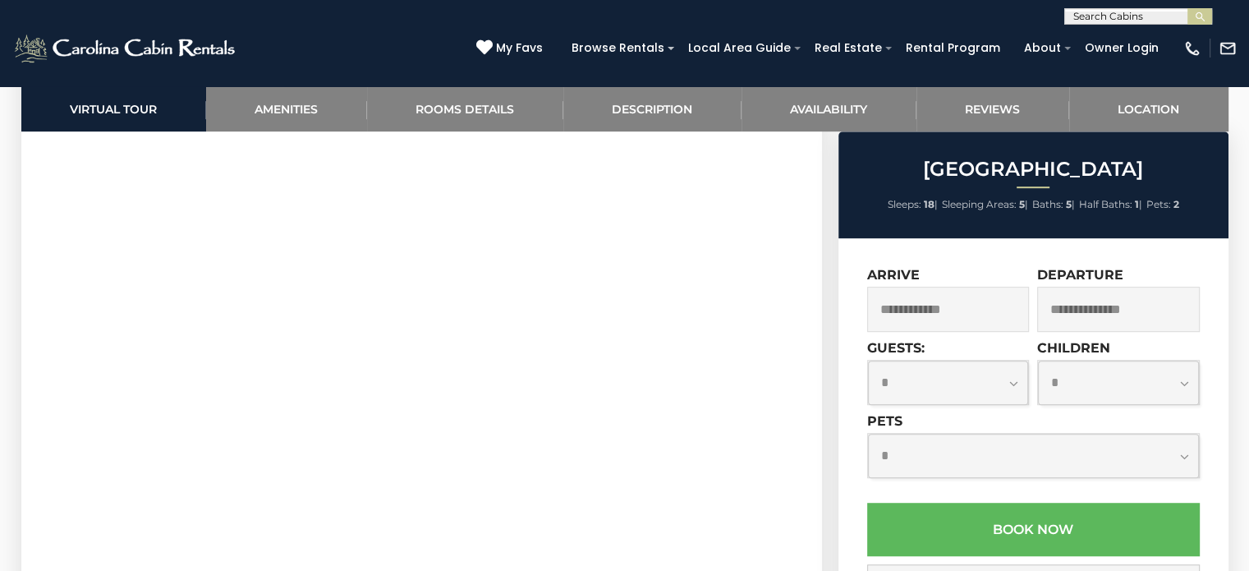
scroll to position [903, 0]
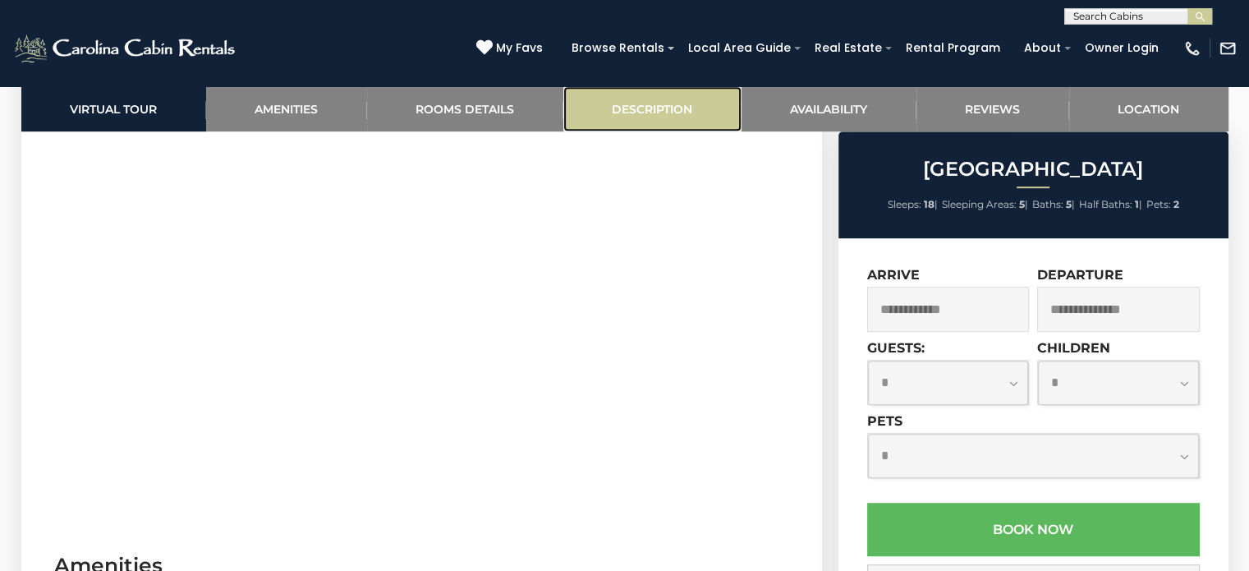
click at [644, 101] on link "Description" at bounding box center [652, 108] width 178 height 45
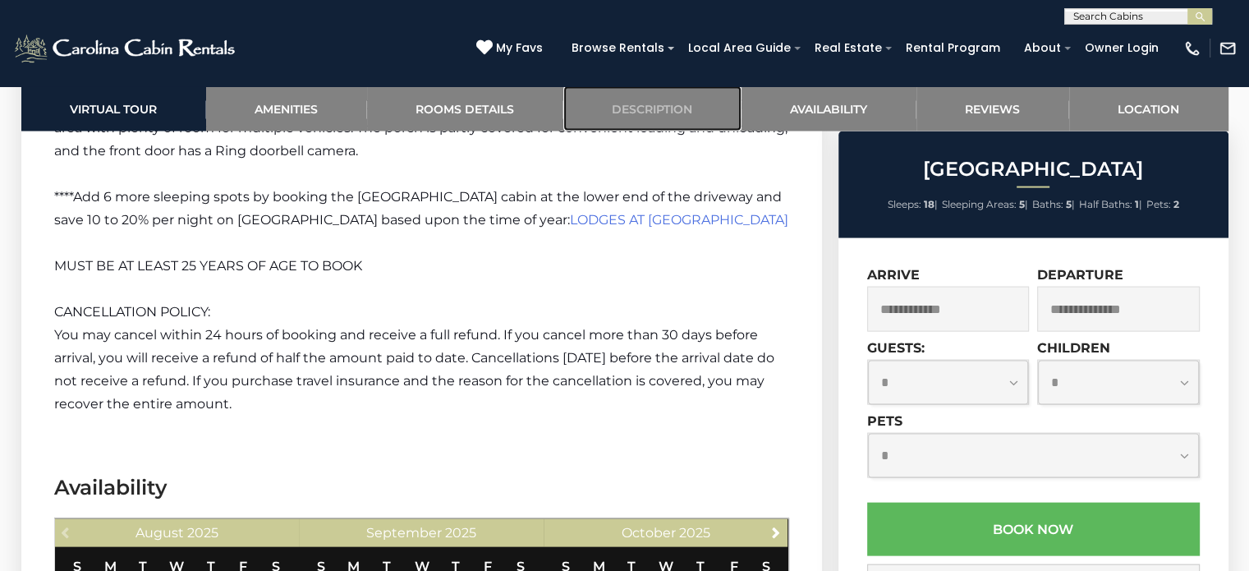
scroll to position [3376, 0]
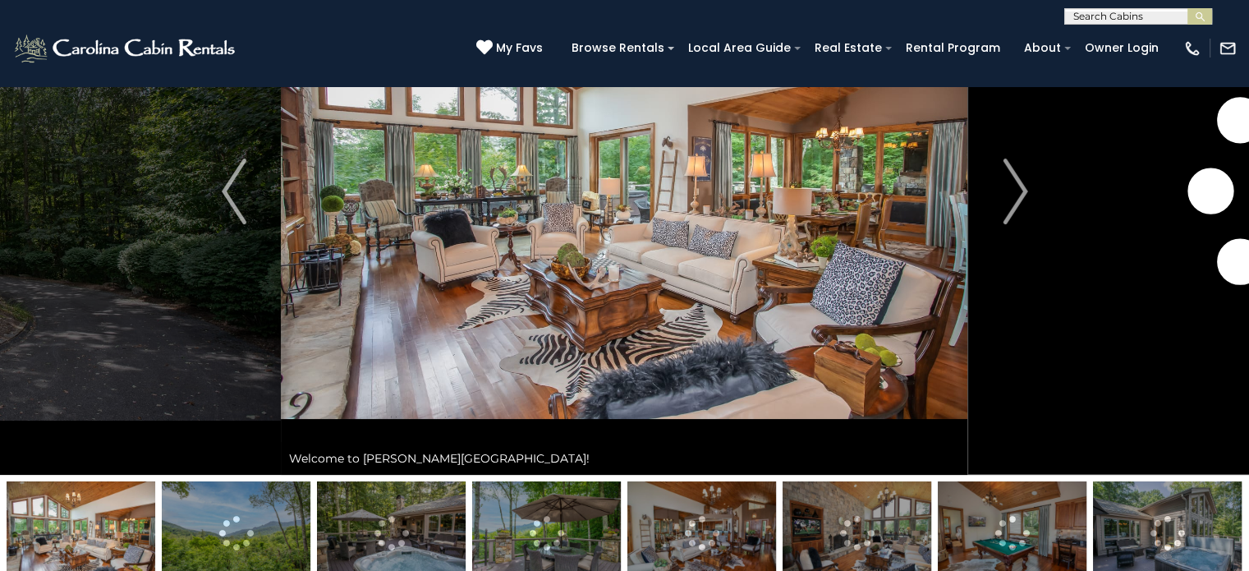
scroll to position [82, 0]
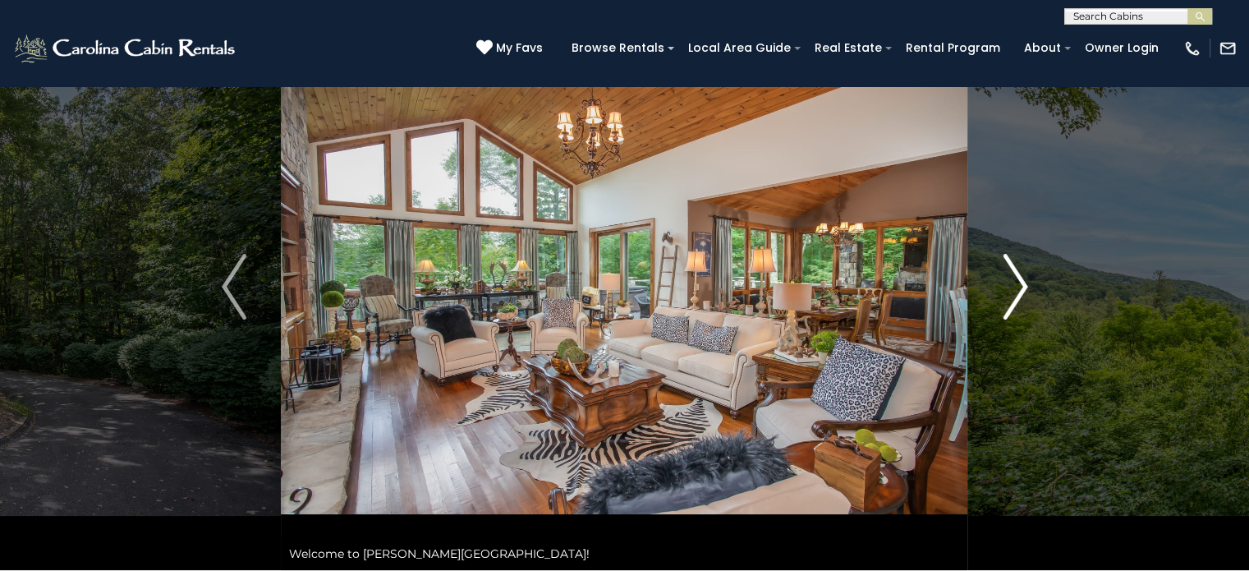
click at [1018, 283] on img "Next" at bounding box center [1015, 287] width 25 height 66
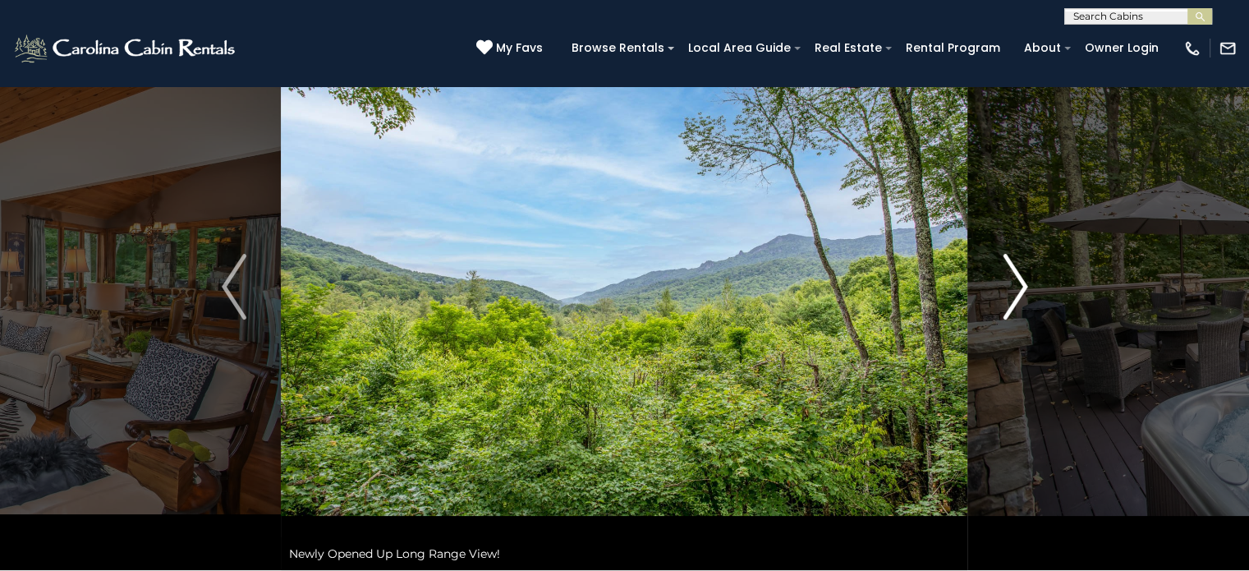
click at [1018, 283] on img "Next" at bounding box center [1015, 287] width 25 height 66
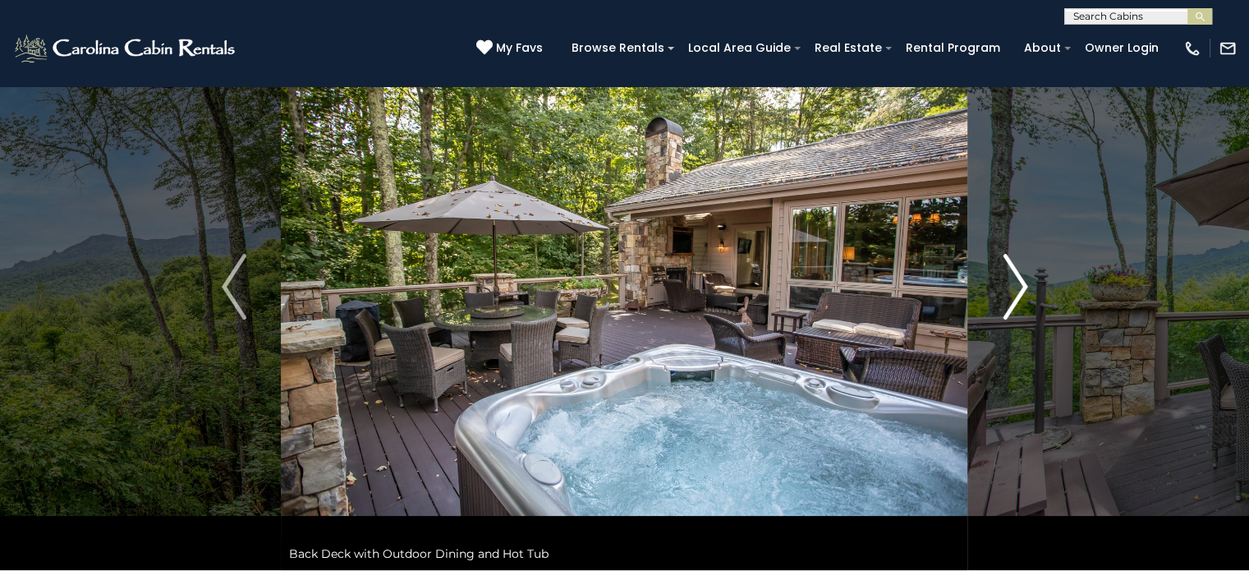
click at [1018, 283] on img "Next" at bounding box center [1015, 287] width 25 height 66
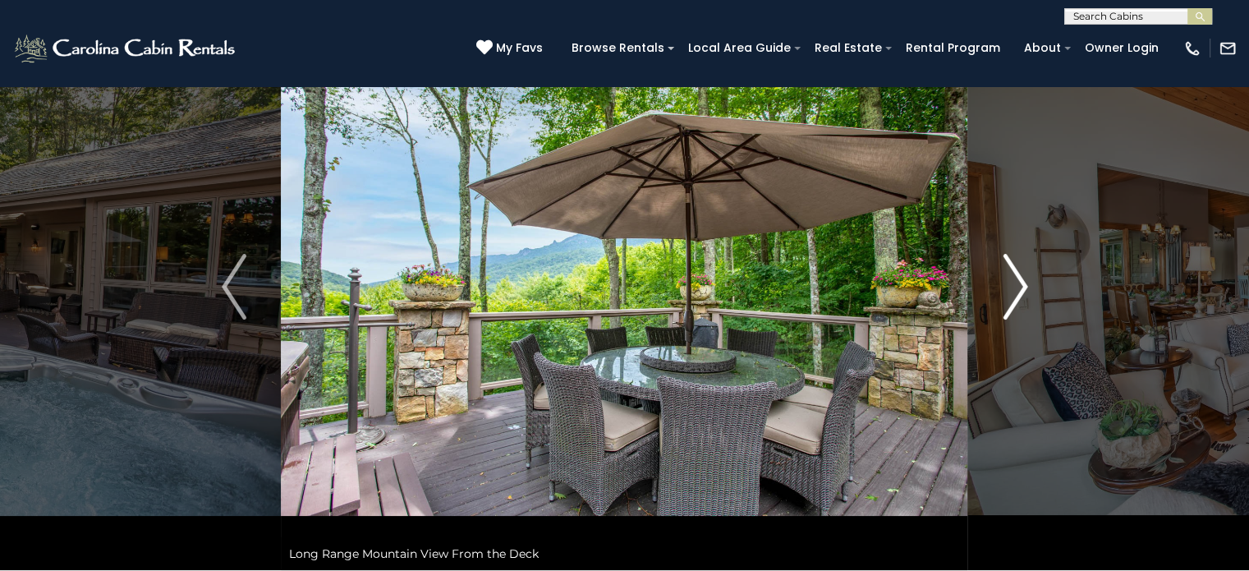
click at [1018, 283] on img "Next" at bounding box center [1015, 287] width 25 height 66
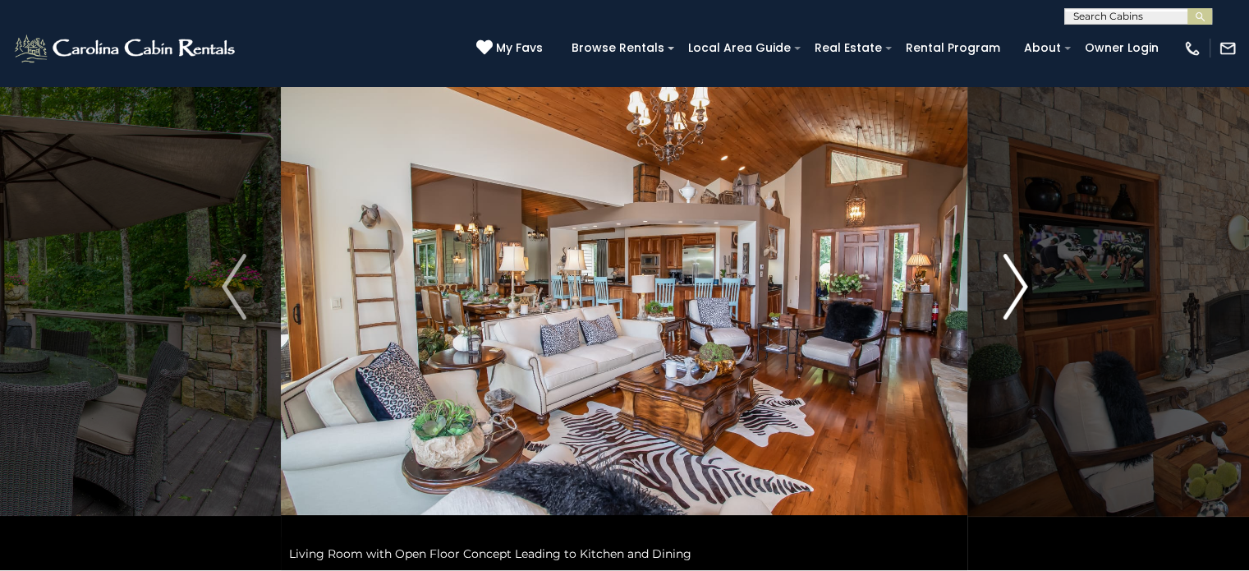
click at [1018, 283] on img "Next" at bounding box center [1015, 287] width 25 height 66
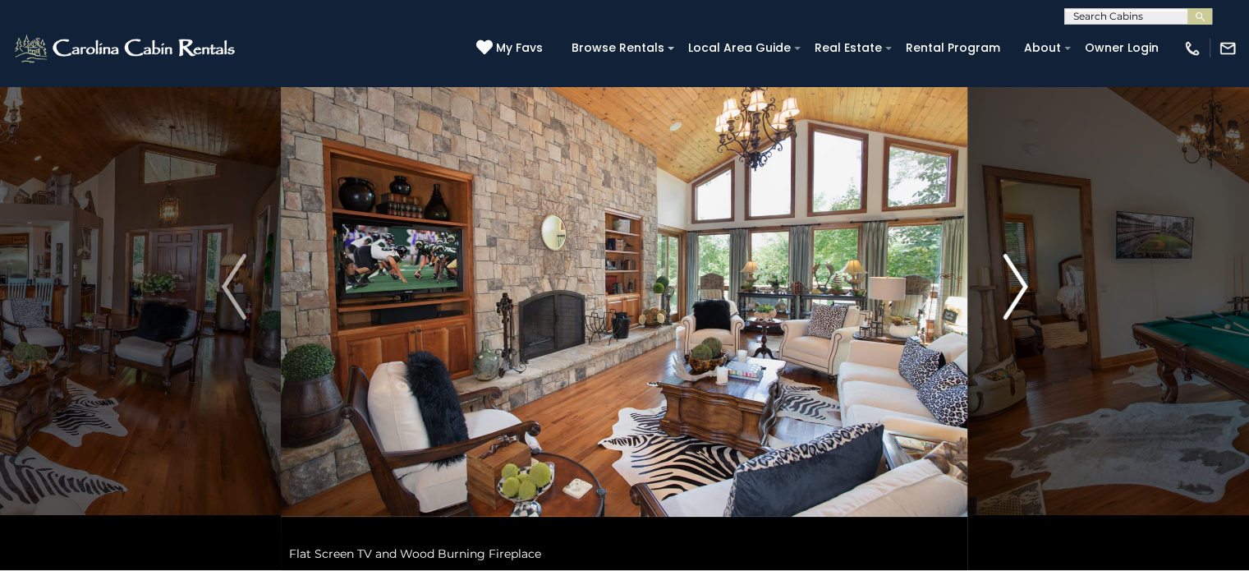
click at [1018, 283] on img "Next" at bounding box center [1015, 287] width 25 height 66
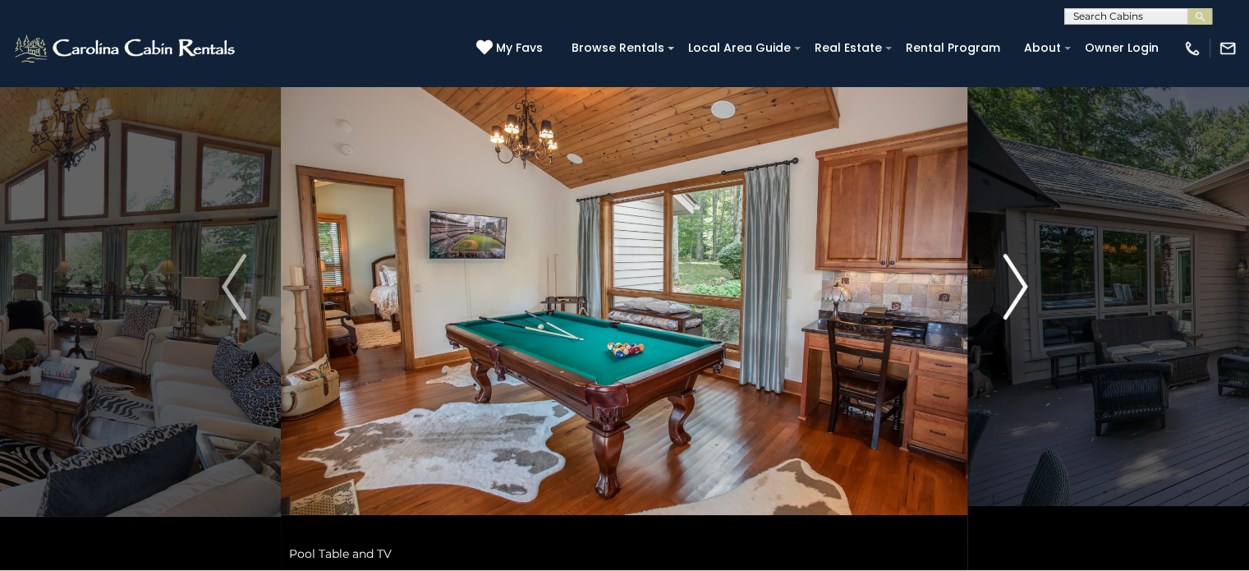
click at [1018, 283] on img "Next" at bounding box center [1015, 287] width 25 height 66
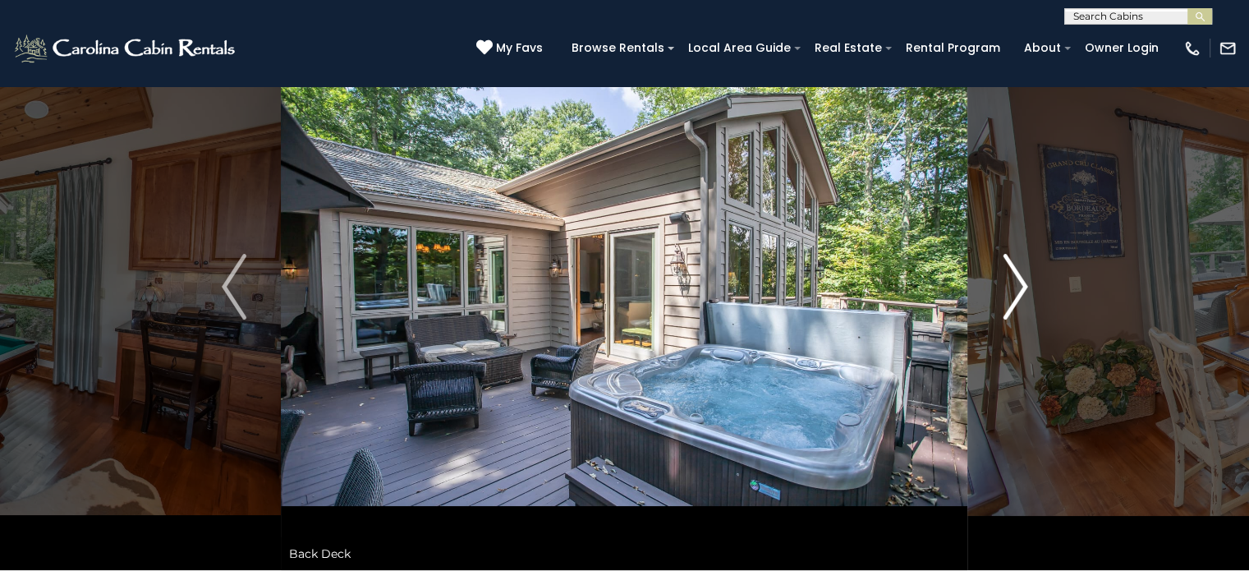
click at [1018, 283] on img "Next" at bounding box center [1015, 287] width 25 height 66
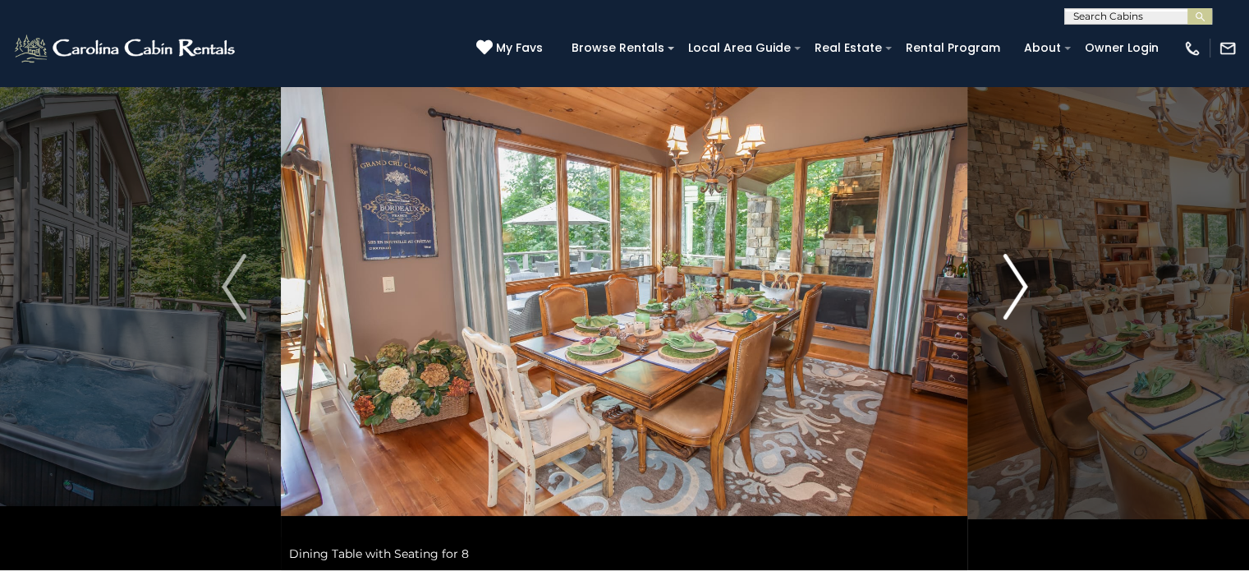
click at [1018, 283] on img "Next" at bounding box center [1015, 287] width 25 height 66
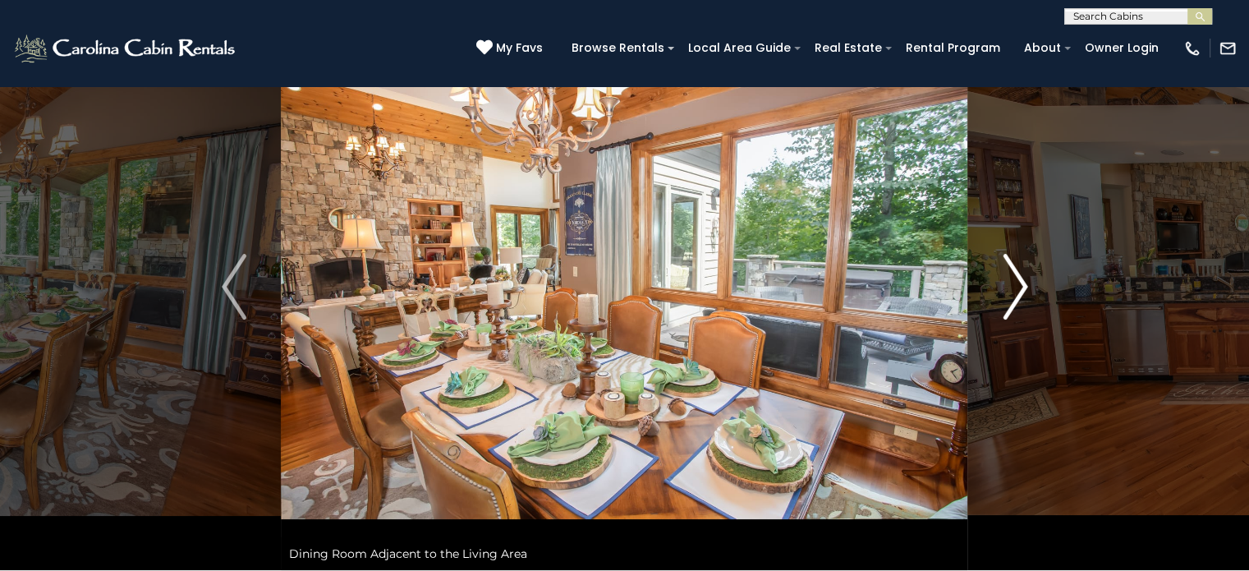
click at [1018, 283] on img "Next" at bounding box center [1015, 287] width 25 height 66
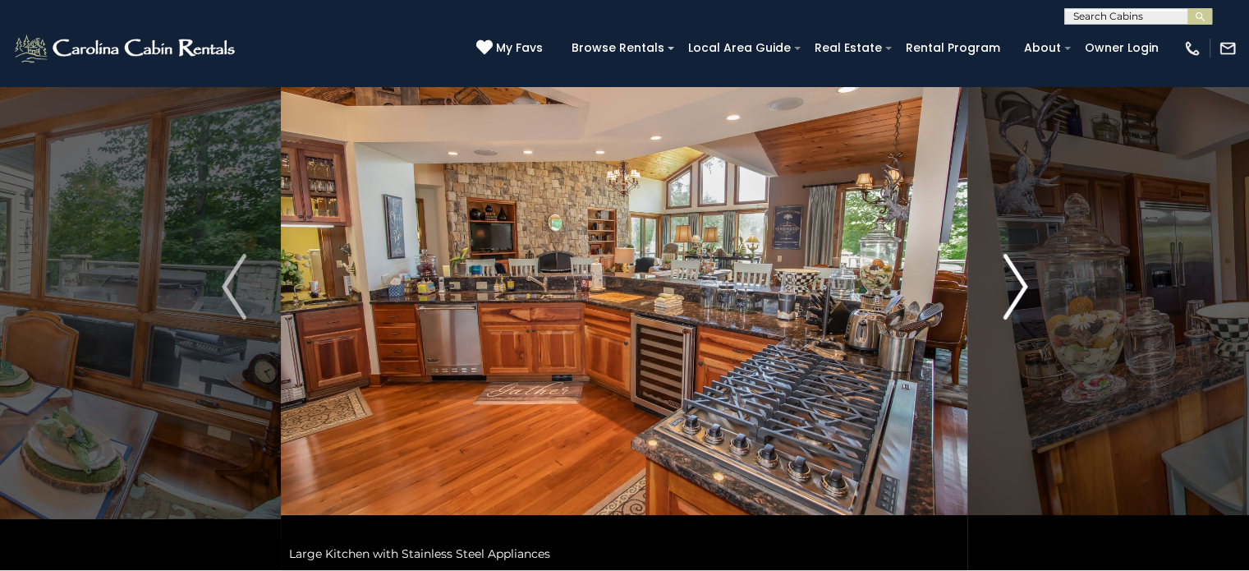
click at [1018, 283] on img "Next" at bounding box center [1015, 287] width 25 height 66
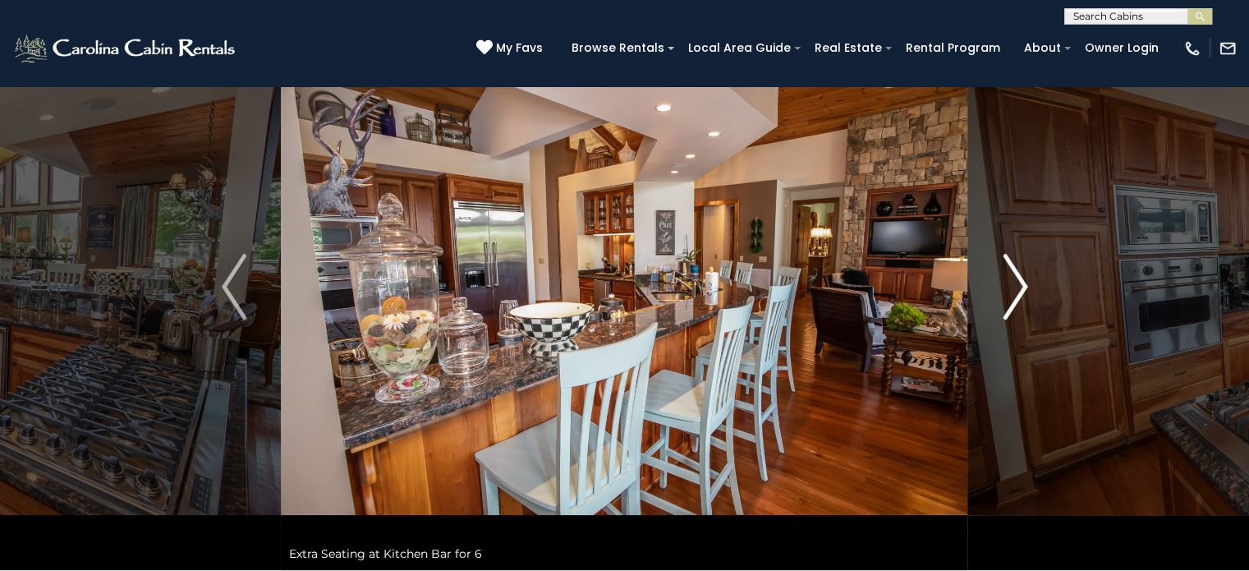
click at [1018, 283] on img "Next" at bounding box center [1015, 287] width 25 height 66
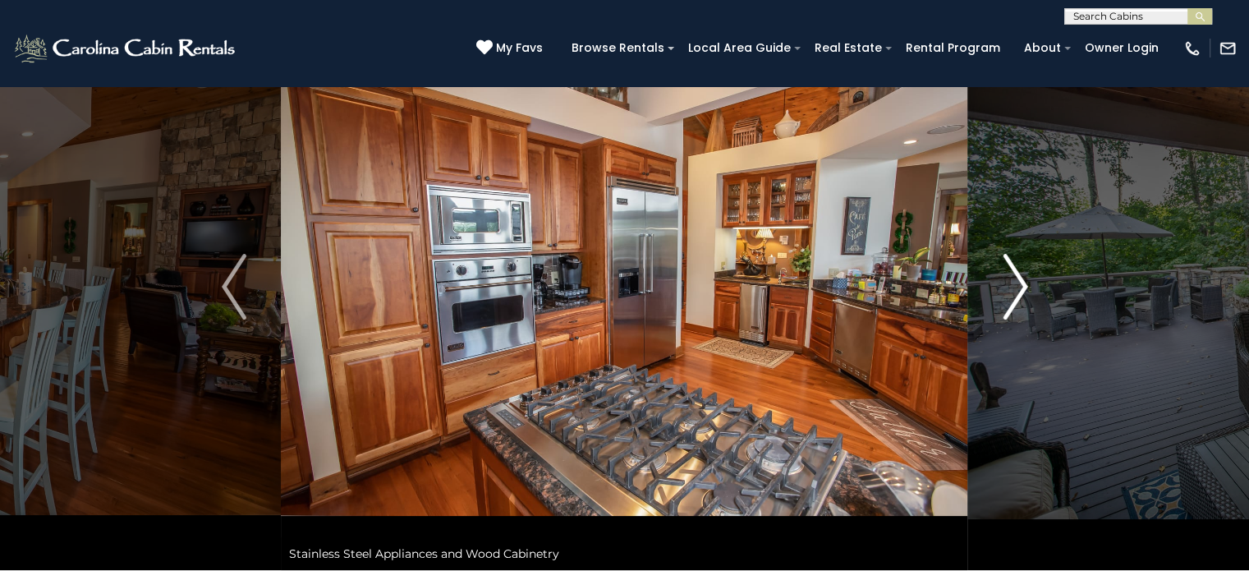
click at [1018, 283] on img "Next" at bounding box center [1015, 287] width 25 height 66
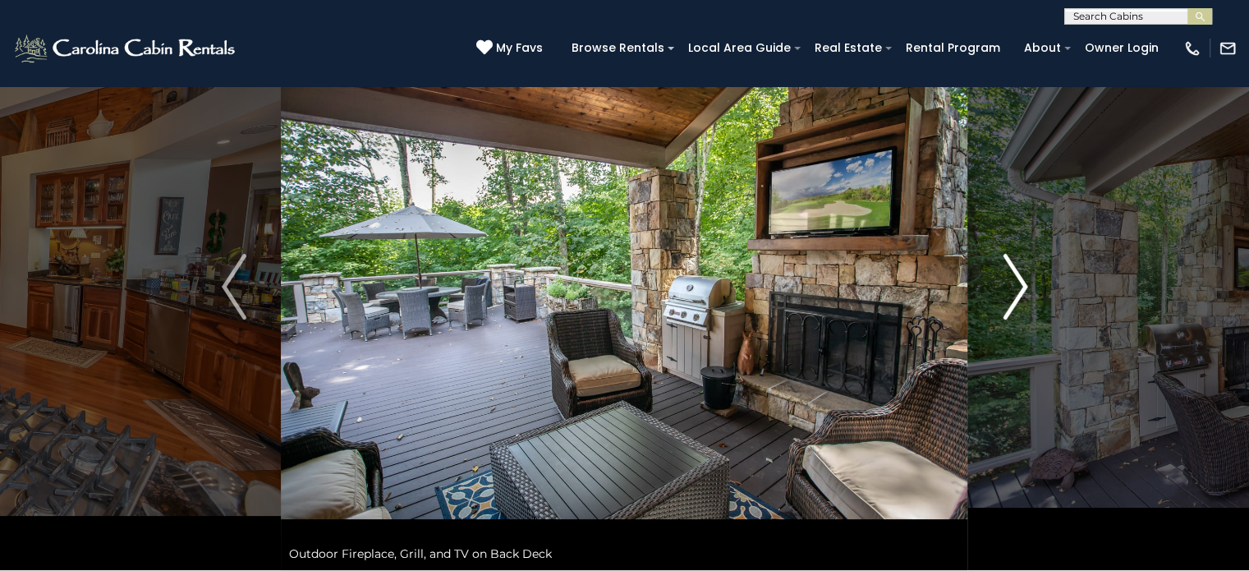
click at [1020, 283] on img "Next" at bounding box center [1015, 287] width 25 height 66
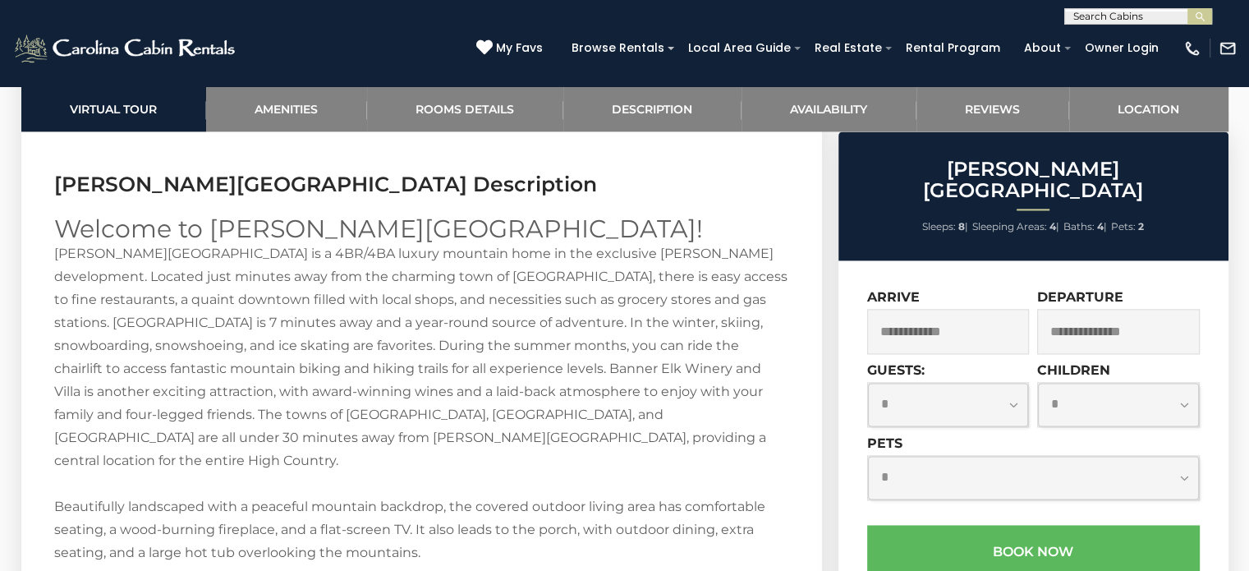
scroll to position [2382, 0]
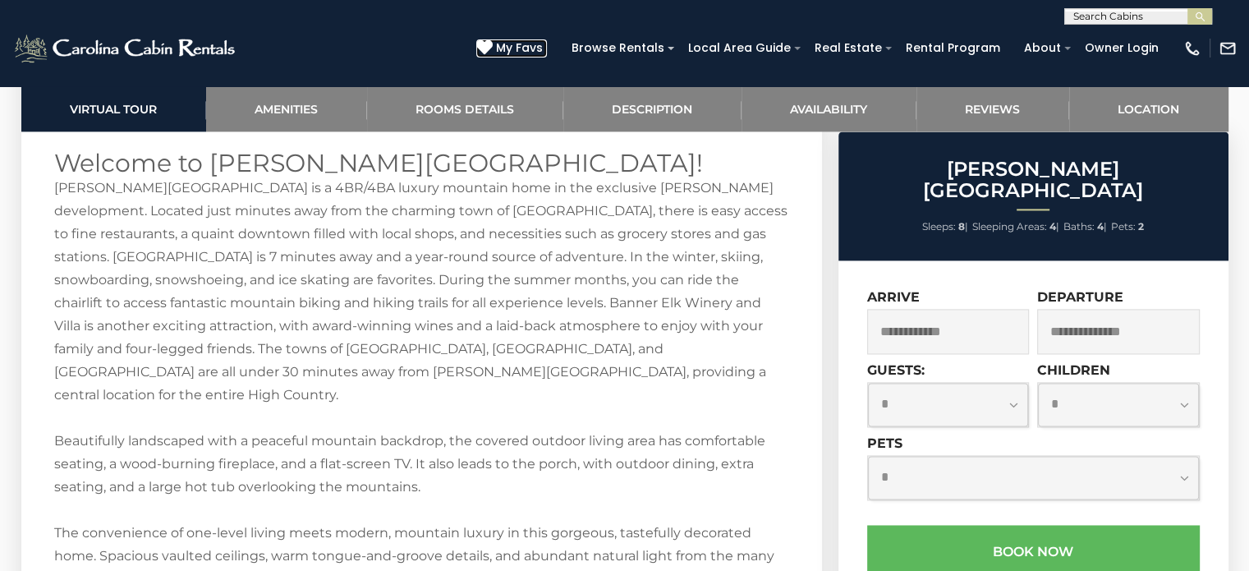
click at [493, 45] on icon at bounding box center [484, 47] width 16 height 16
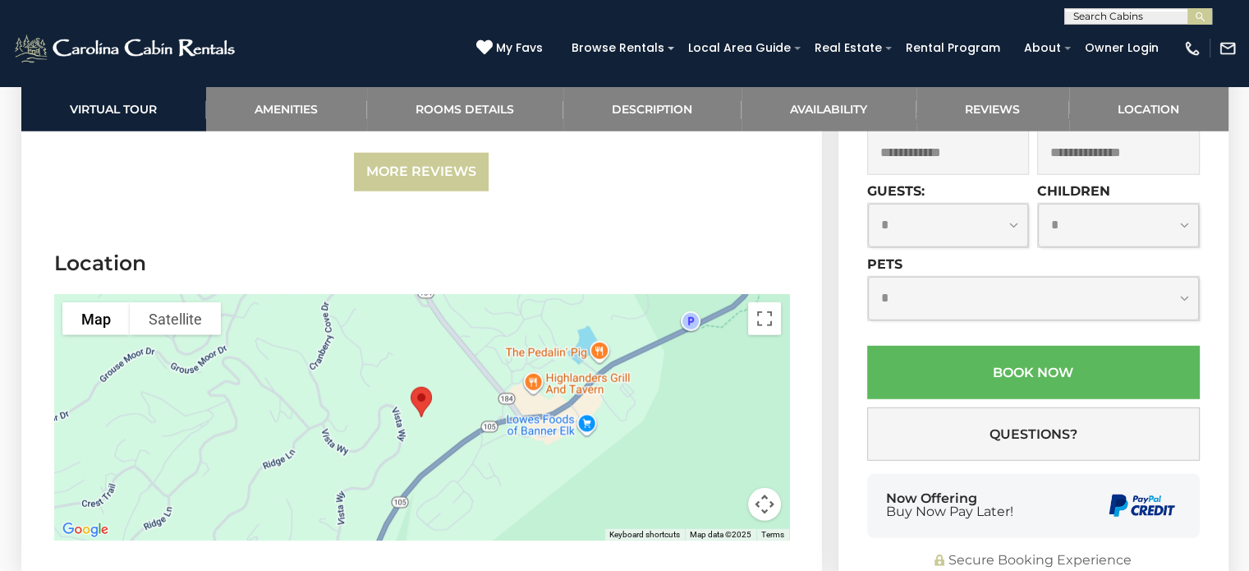
scroll to position [4517, 0]
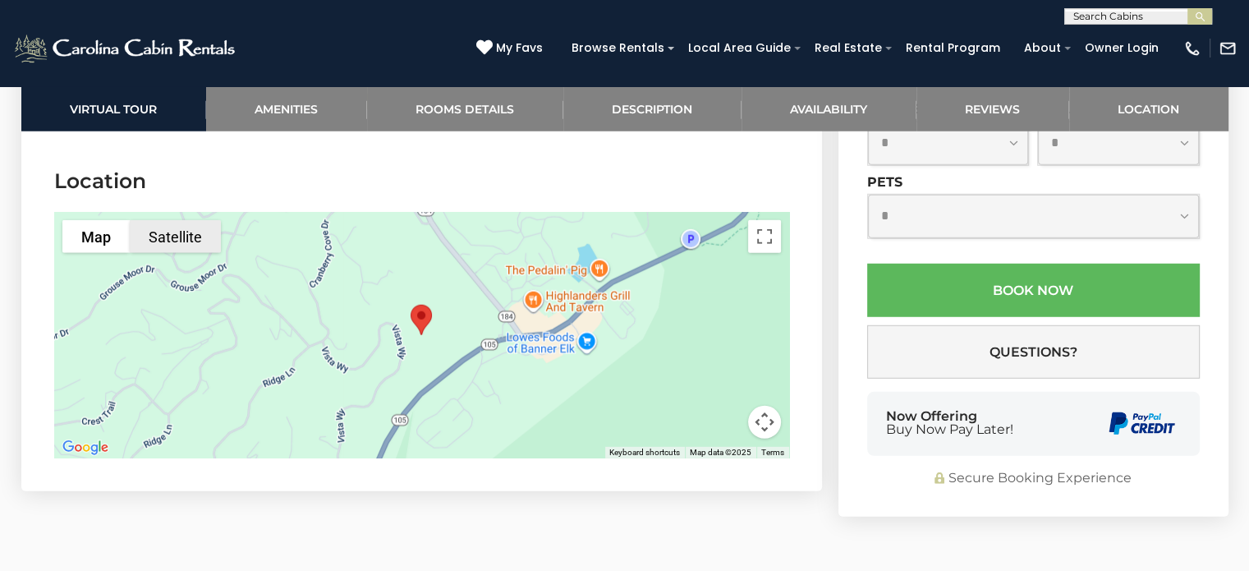
click at [181, 220] on button "Satellite" at bounding box center [175, 236] width 91 height 33
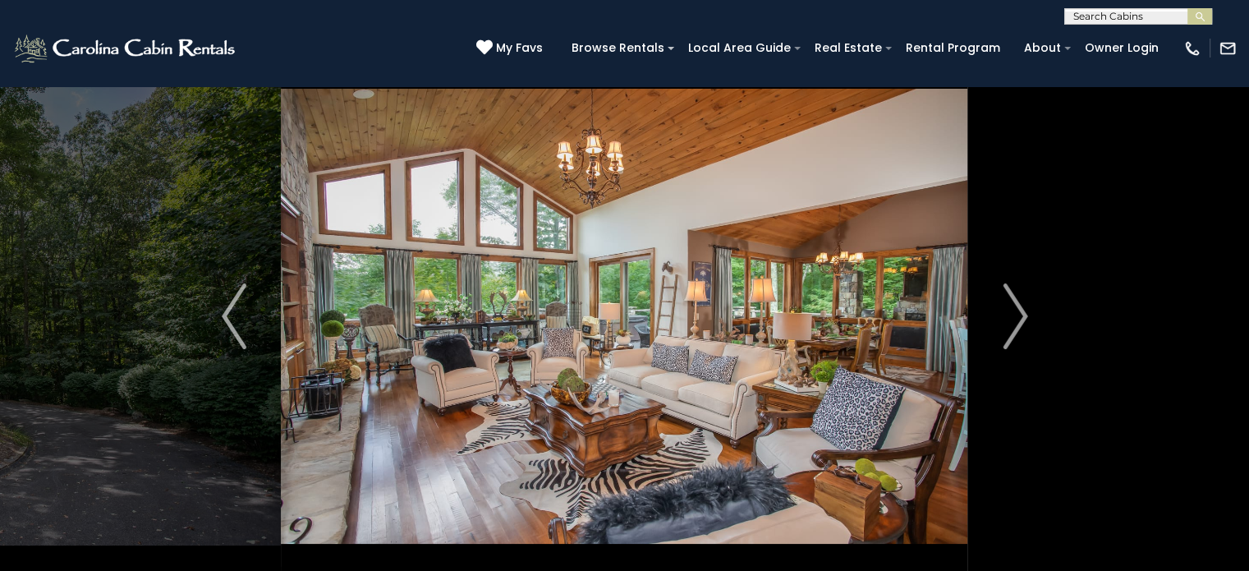
scroll to position [82, 0]
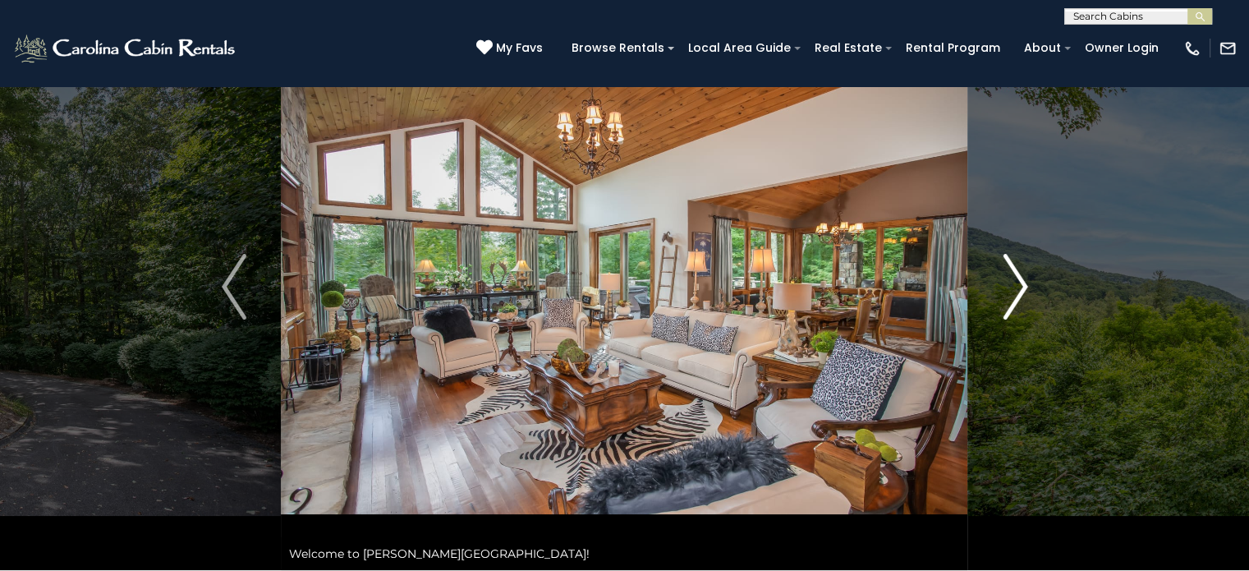
click at [1030, 285] on button "Next" at bounding box center [1015, 286] width 94 height 567
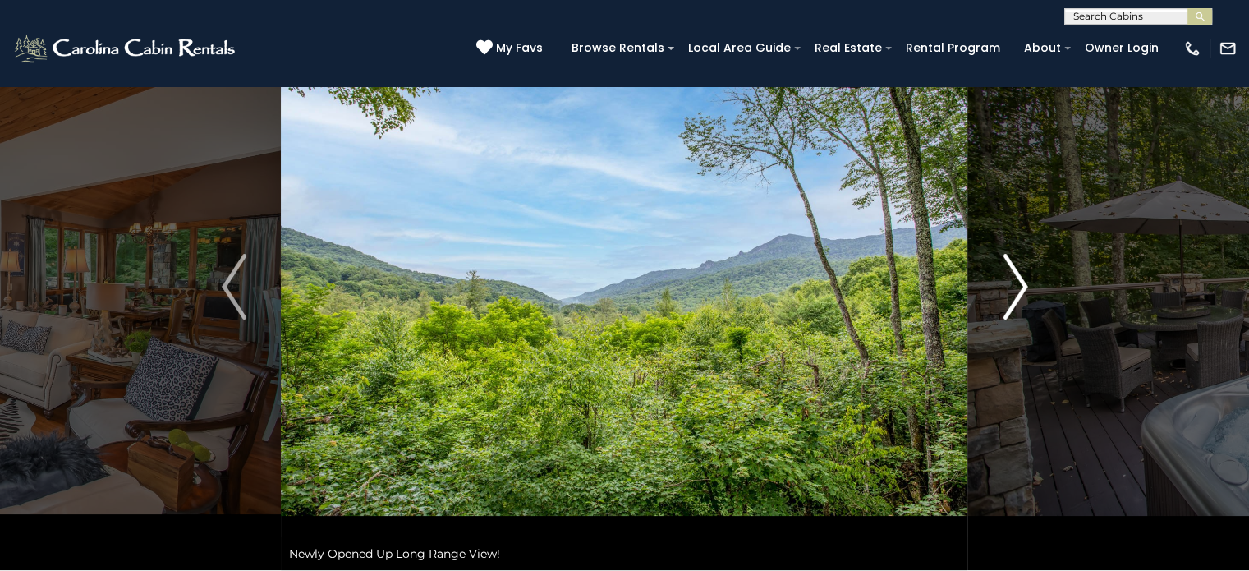
click at [1030, 285] on button "Next" at bounding box center [1015, 286] width 94 height 567
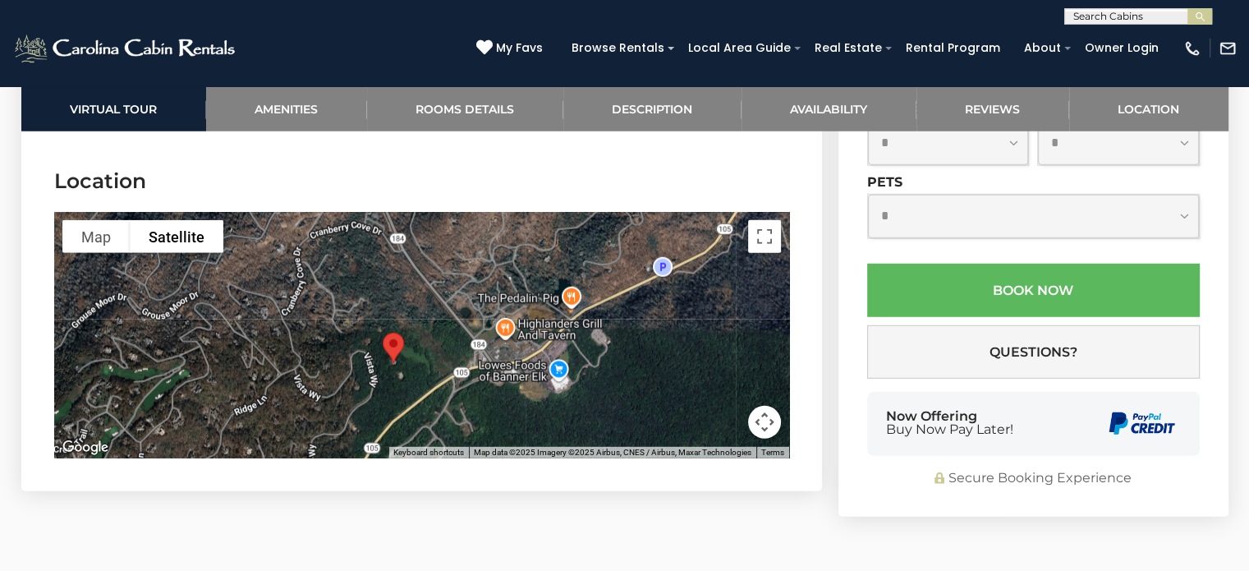
scroll to position [4599, 0]
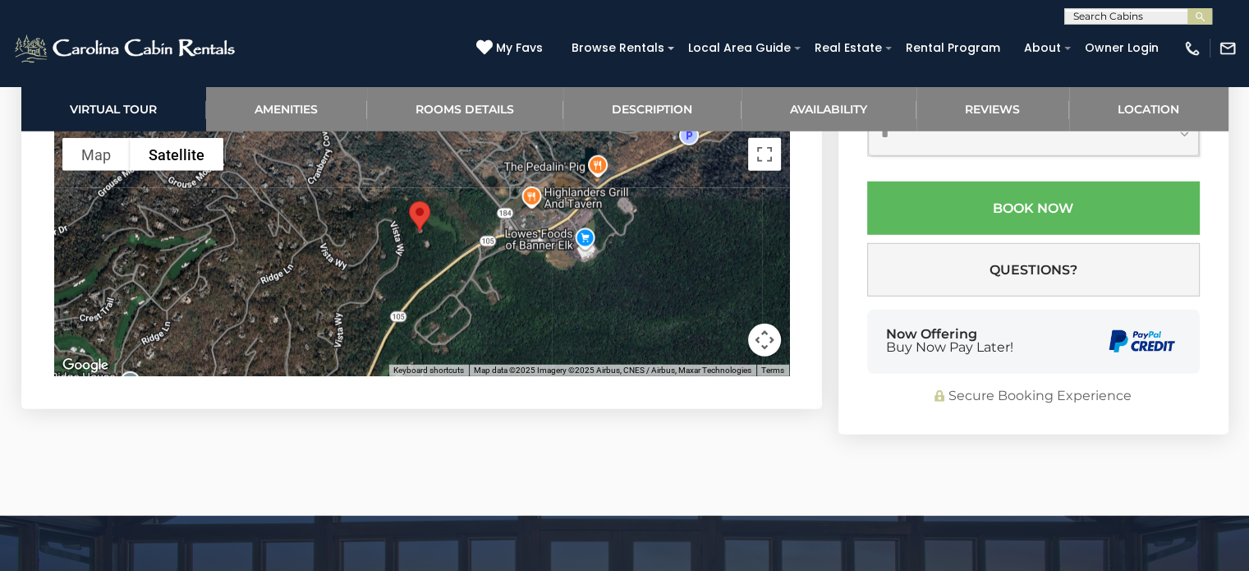
drag, startPoint x: 329, startPoint y: 273, endPoint x: 355, endPoint y: 223, distance: 57.3
click at [355, 223] on div at bounding box center [421, 253] width 735 height 246
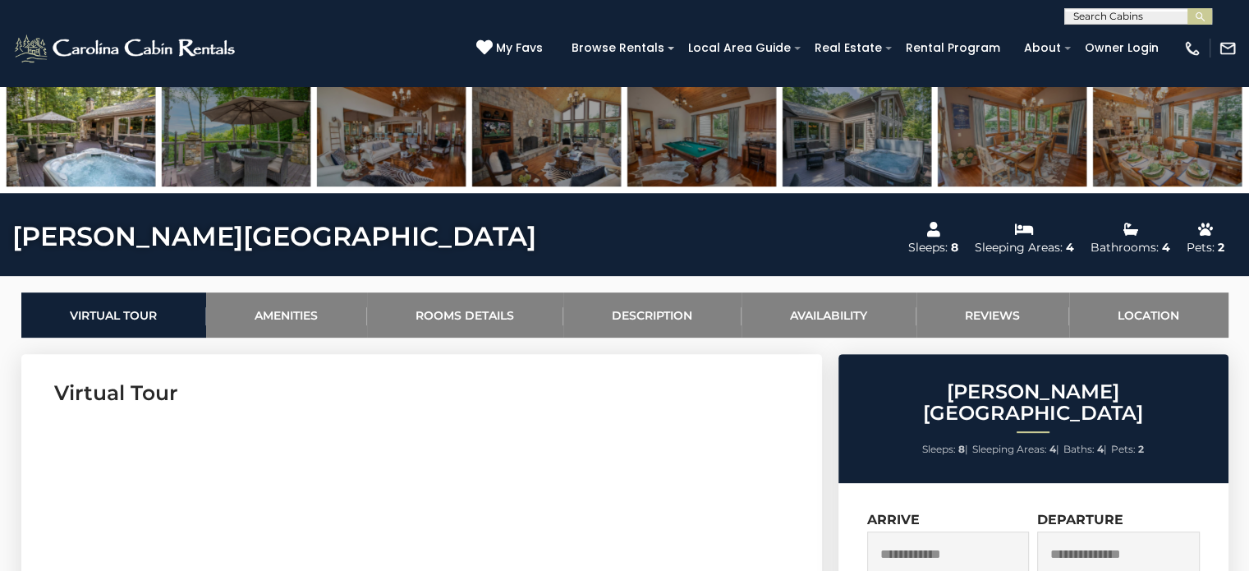
scroll to position [0, 0]
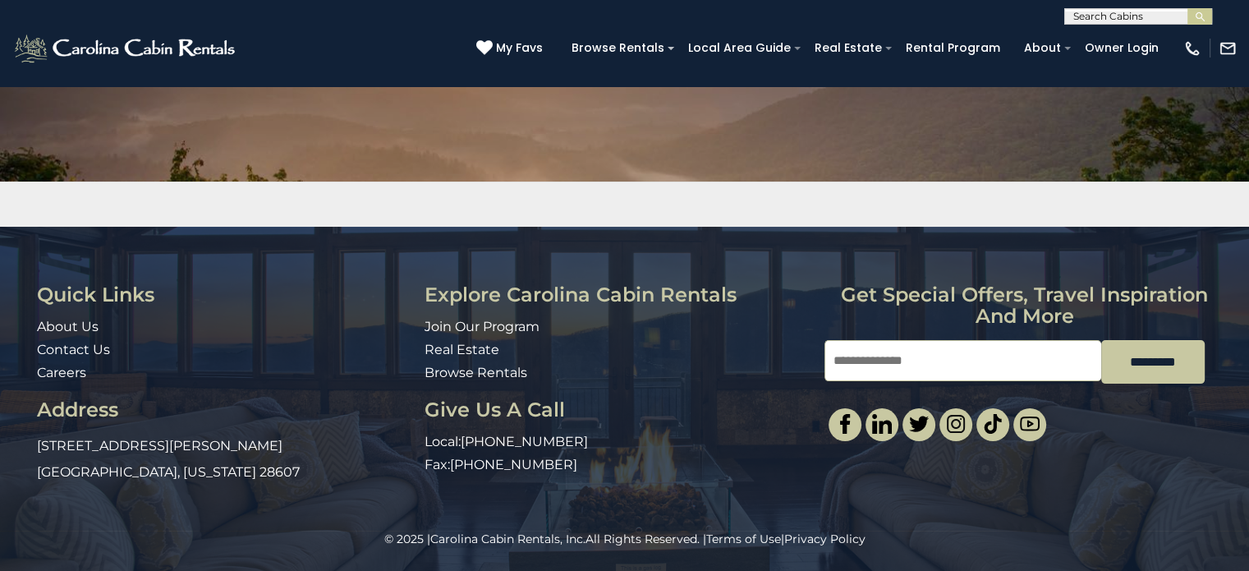
scroll to position [192, 0]
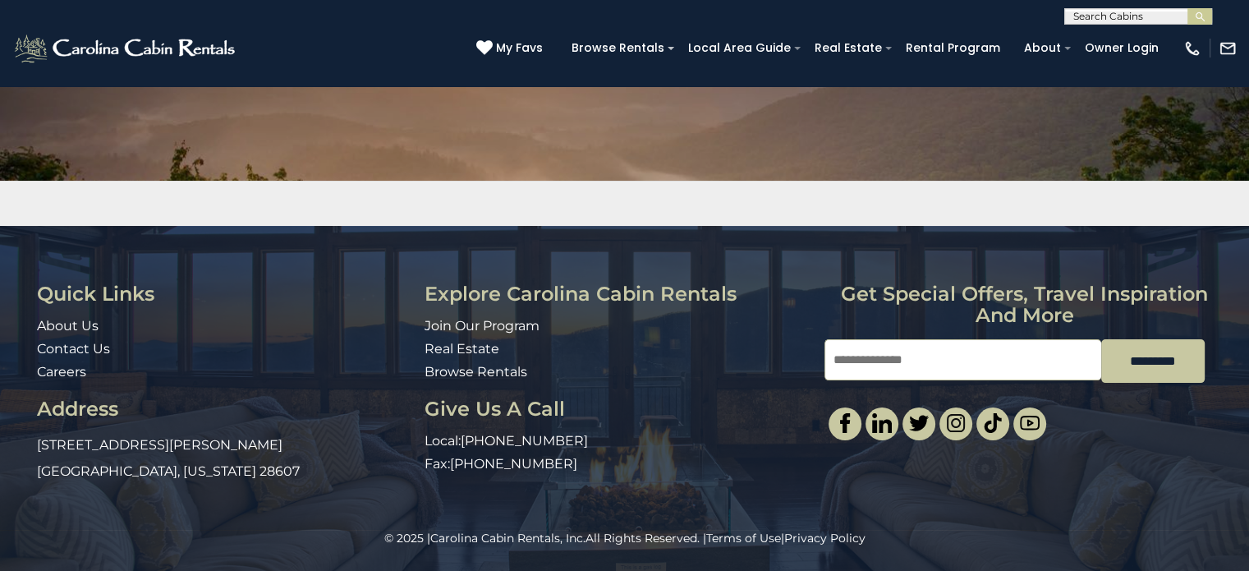
click at [917, 354] on input "Email" at bounding box center [963, 359] width 277 height 41
type input "**********"
click at [1164, 351] on input "*********" at bounding box center [1152, 361] width 103 height 44
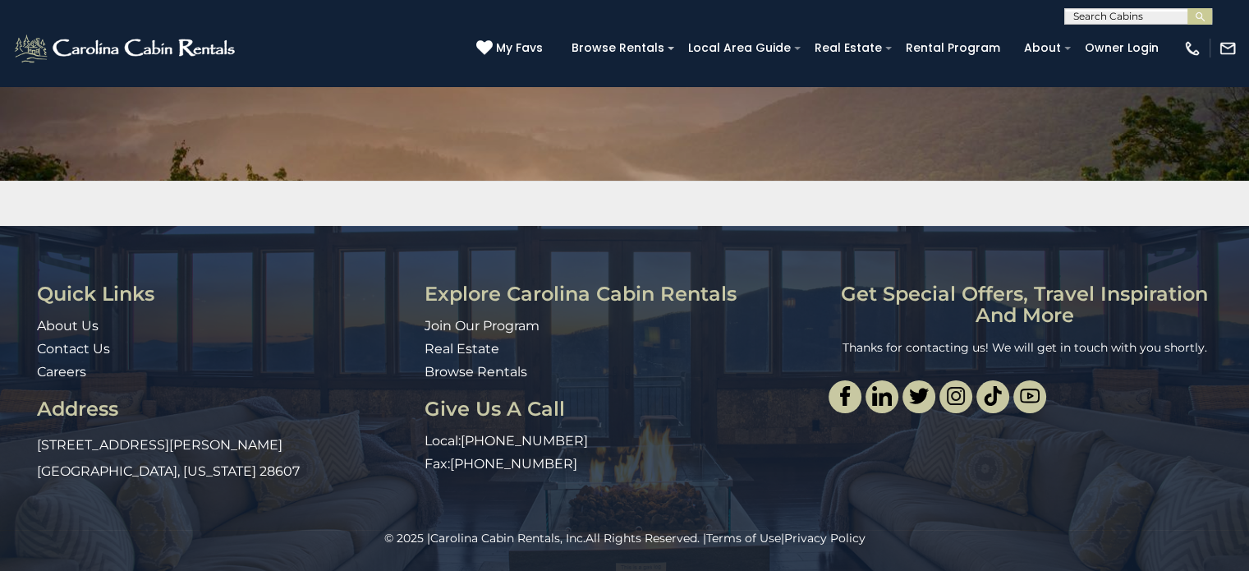
scroll to position [0, 0]
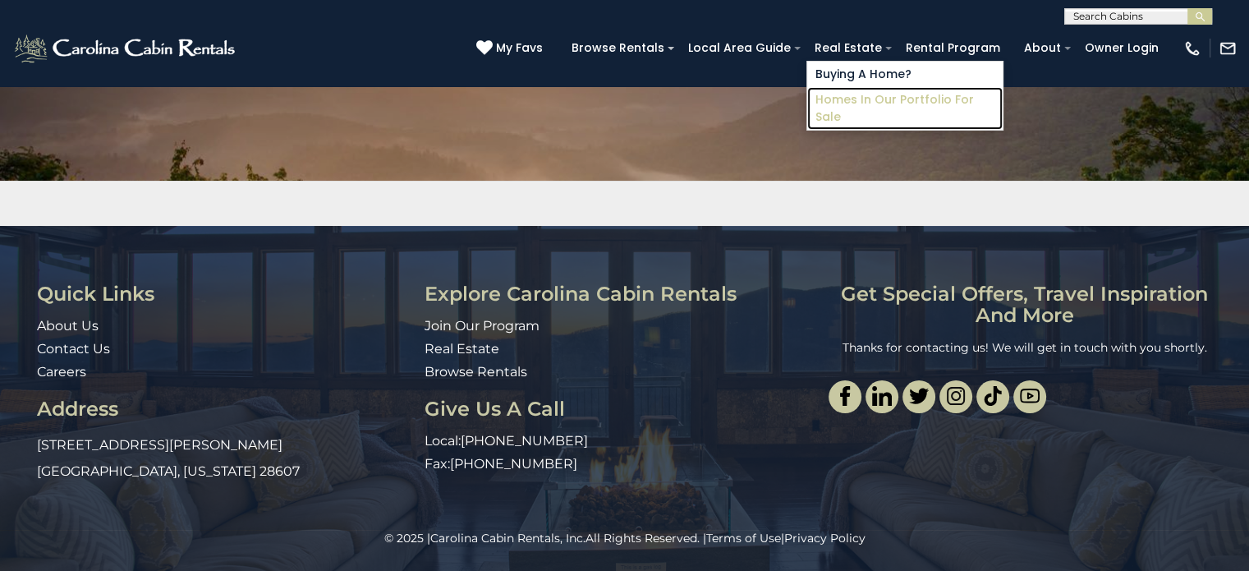
click at [861, 101] on link "Homes in Our Portfolio For Sale" at bounding box center [904, 108] width 195 height 43
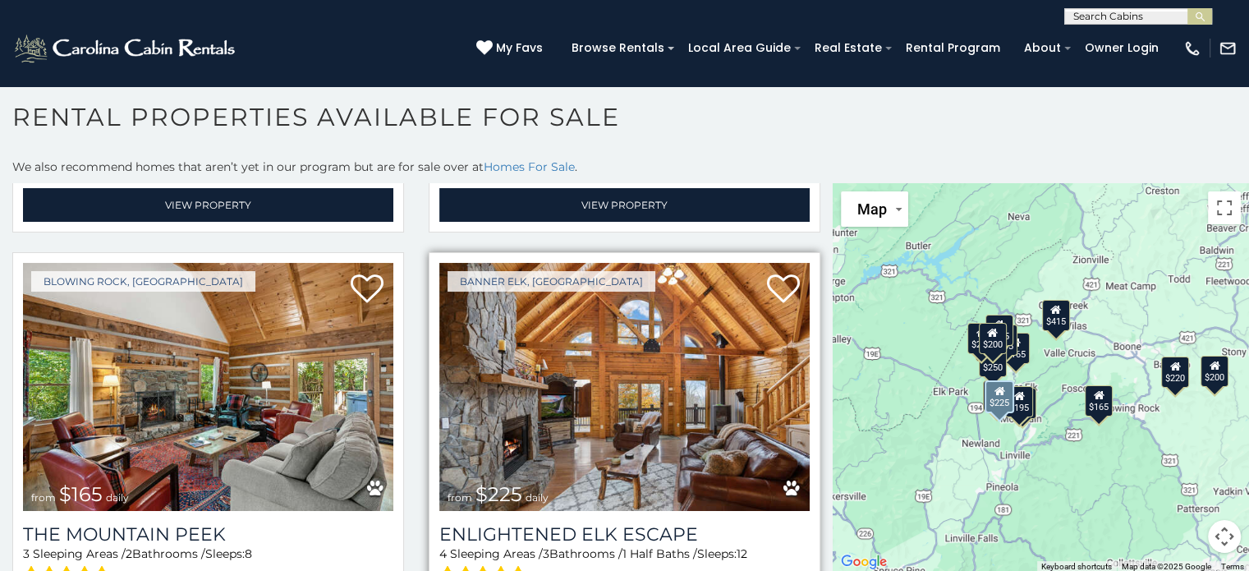
scroll to position [2837, 0]
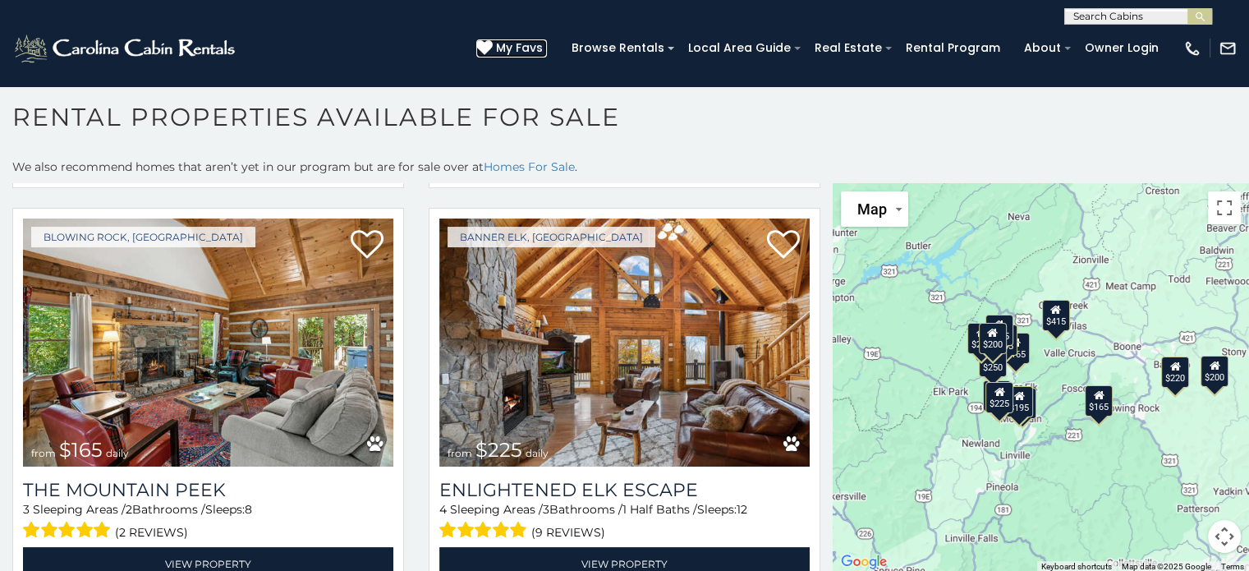
click at [521, 42] on span "My Favs" at bounding box center [519, 47] width 47 height 17
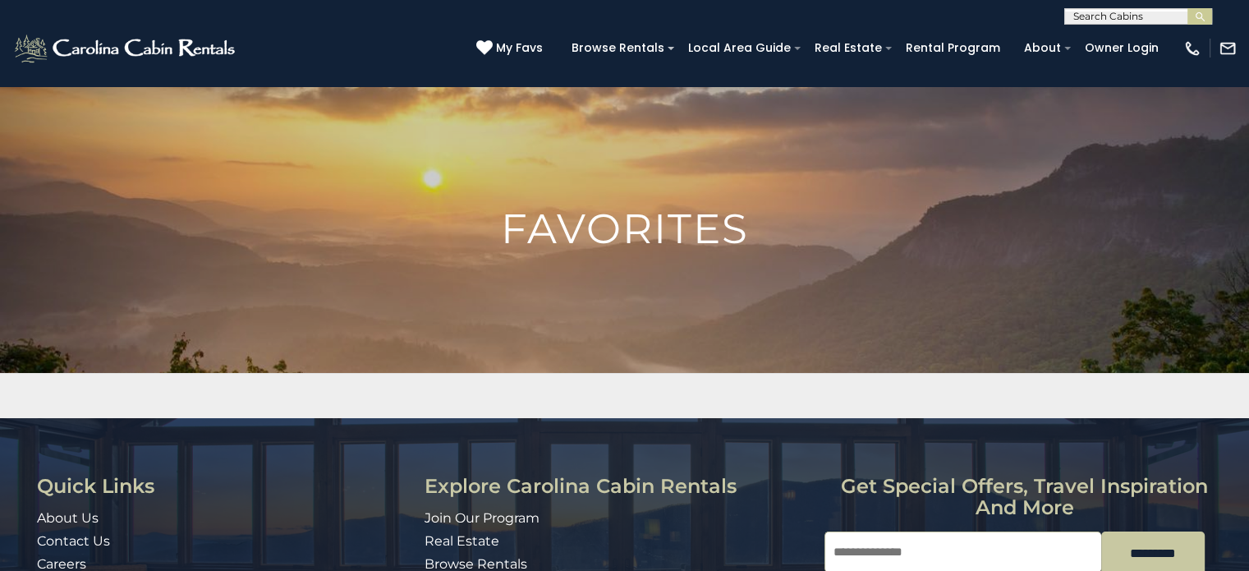
click at [673, 228] on h1 "Favorites" at bounding box center [624, 229] width 1249 height 41
click at [396, 37] on div "[PHONE_NUMBER] My Favs Browse Rentals Local Area Guide Activities & Attractions…" at bounding box center [624, 56] width 1249 height 62
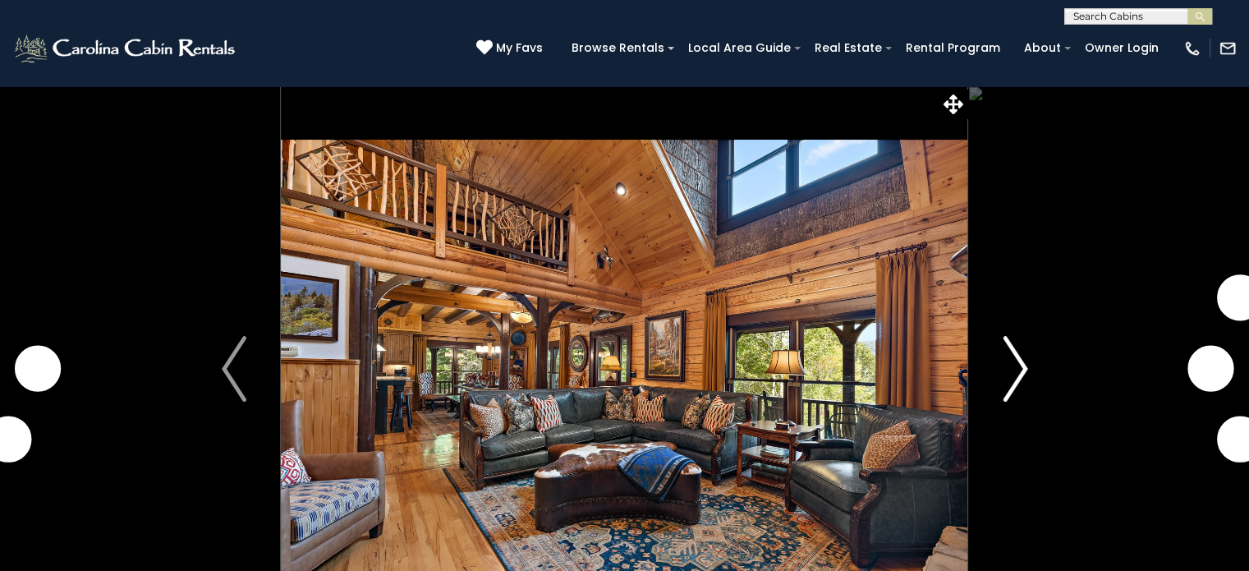
click at [1022, 361] on img "Next" at bounding box center [1015, 369] width 25 height 66
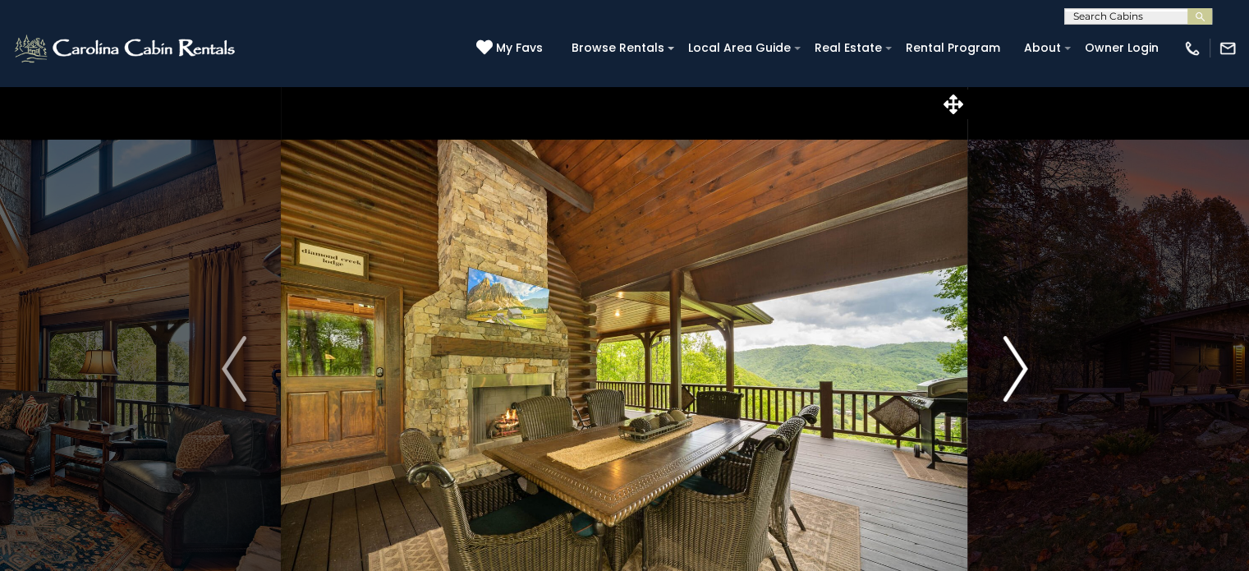
click at [1022, 361] on img "Next" at bounding box center [1015, 369] width 25 height 66
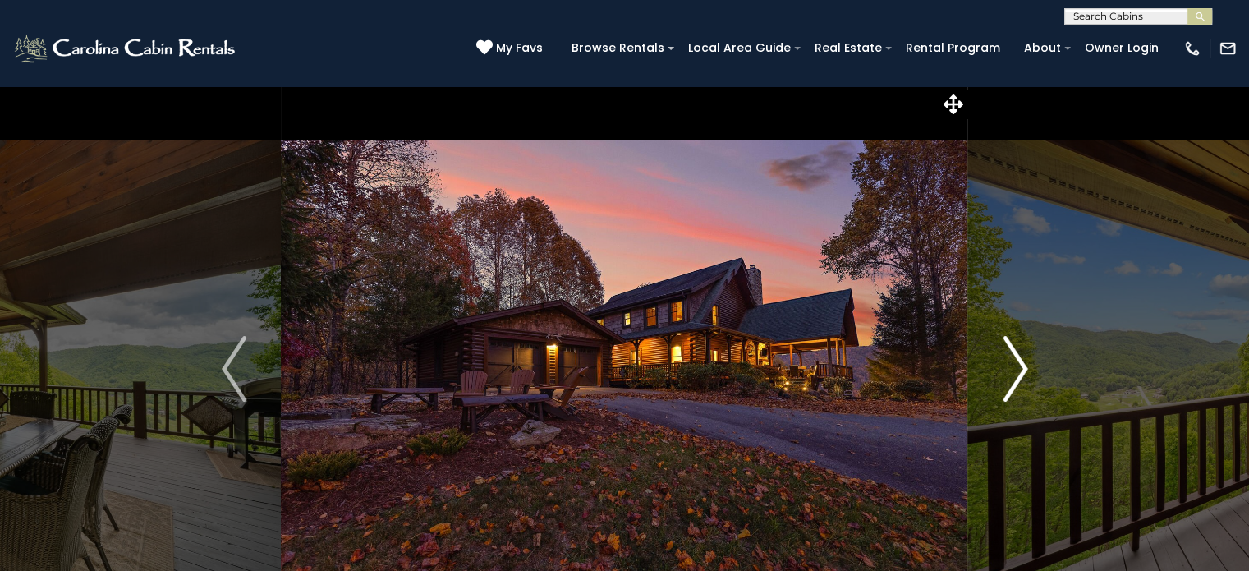
click at [1018, 361] on img "Next" at bounding box center [1015, 369] width 25 height 66
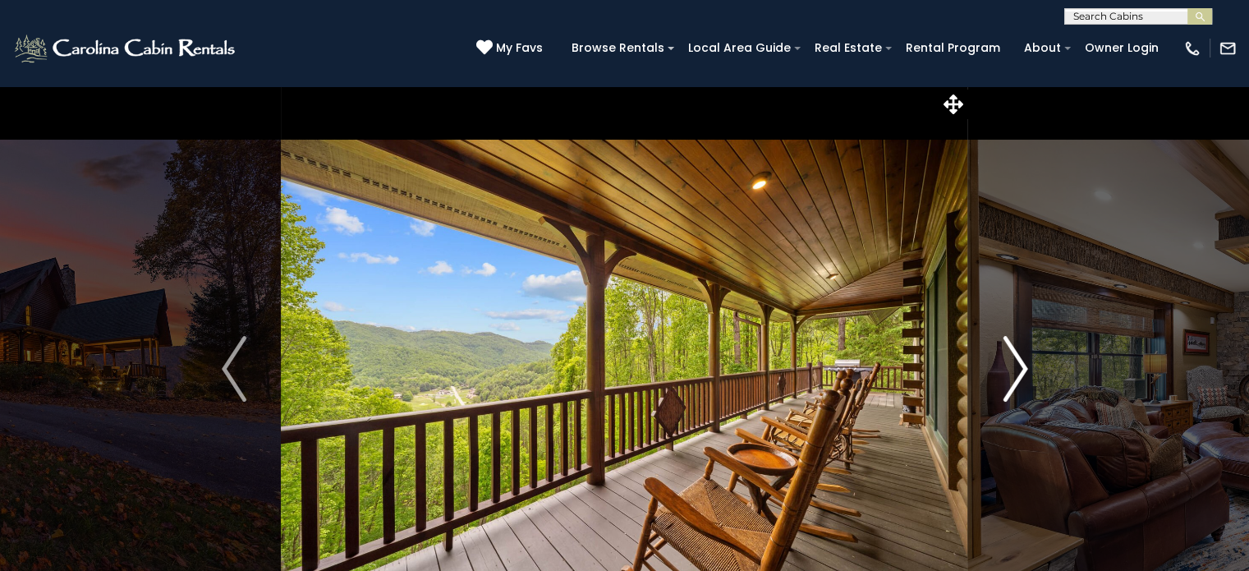
click at [1022, 366] on img "Next" at bounding box center [1015, 369] width 25 height 66
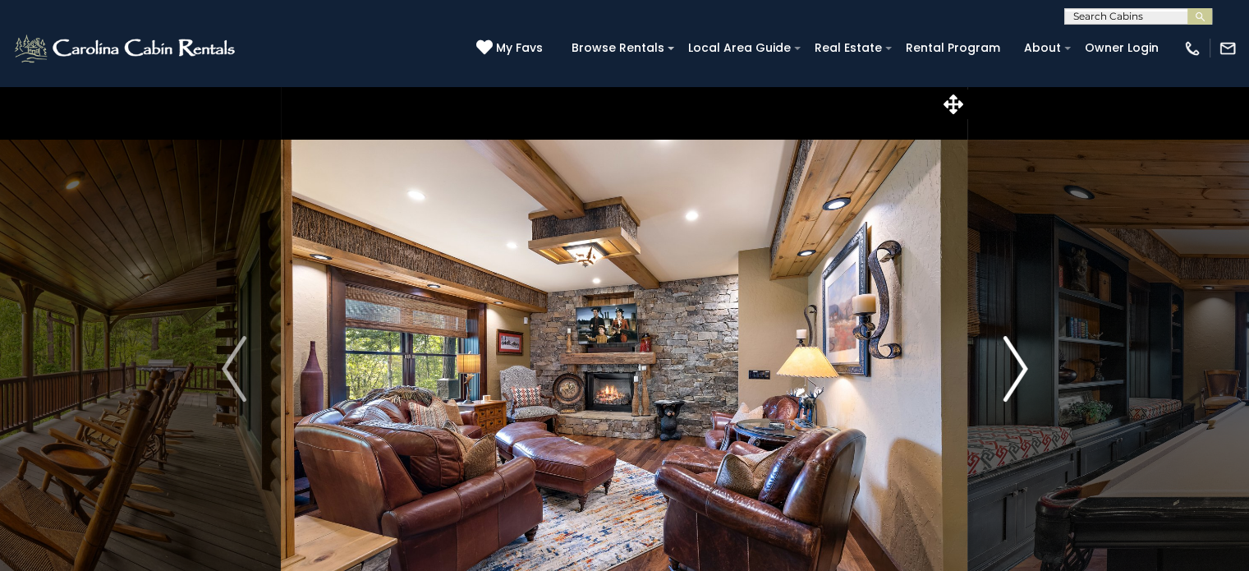
click at [1022, 366] on img "Next" at bounding box center [1015, 369] width 25 height 66
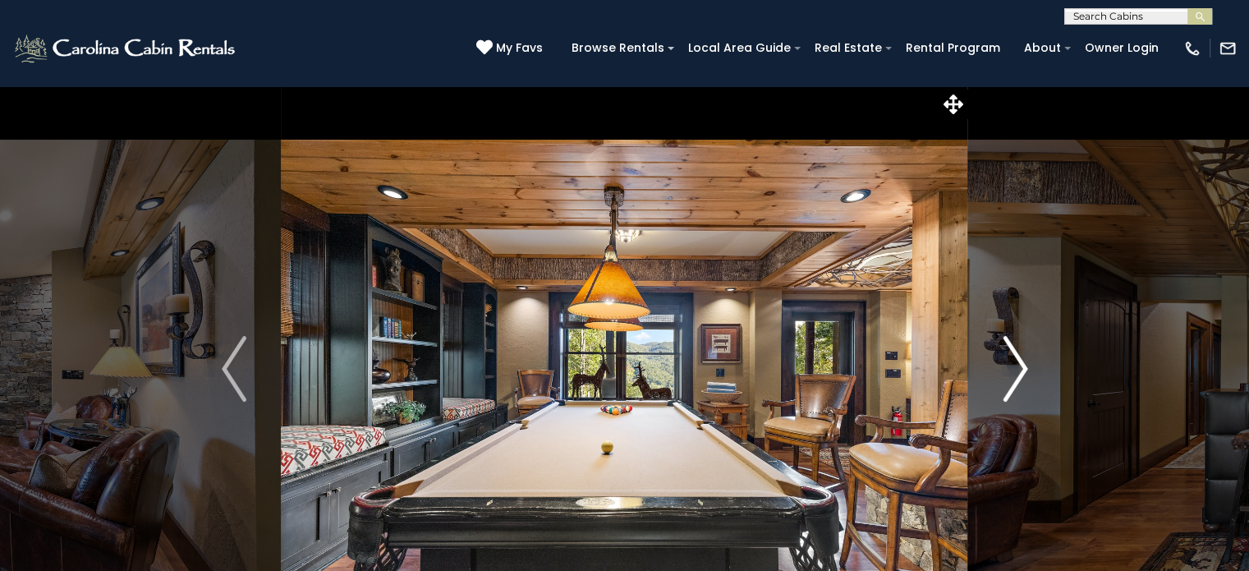
click at [1022, 366] on img "Next" at bounding box center [1015, 369] width 25 height 66
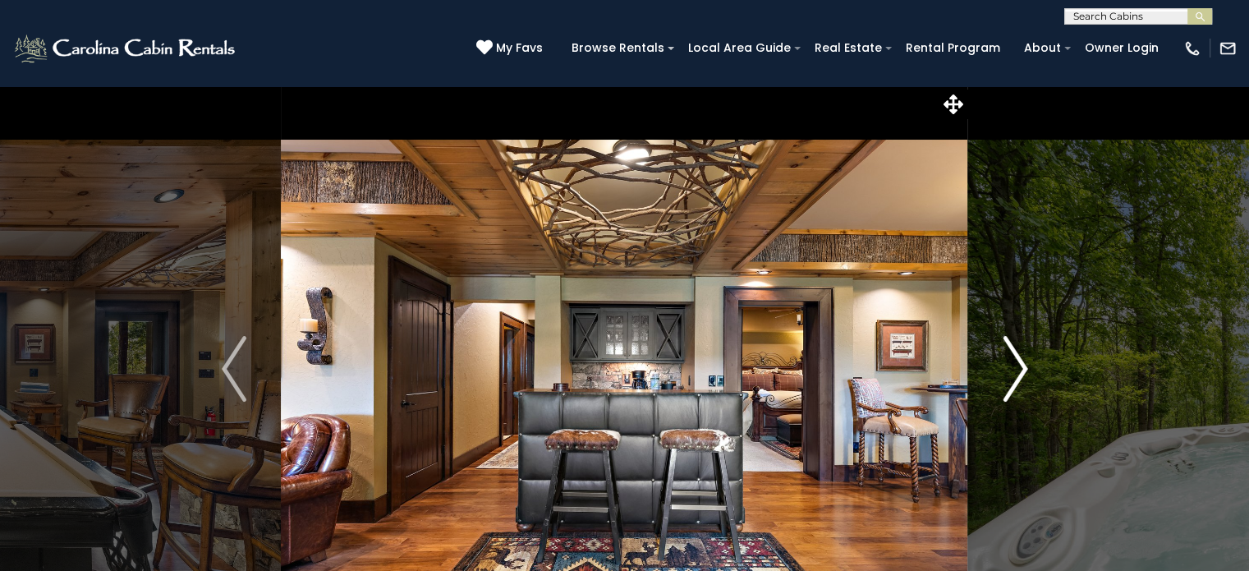
click at [1022, 366] on img "Next" at bounding box center [1015, 369] width 25 height 66
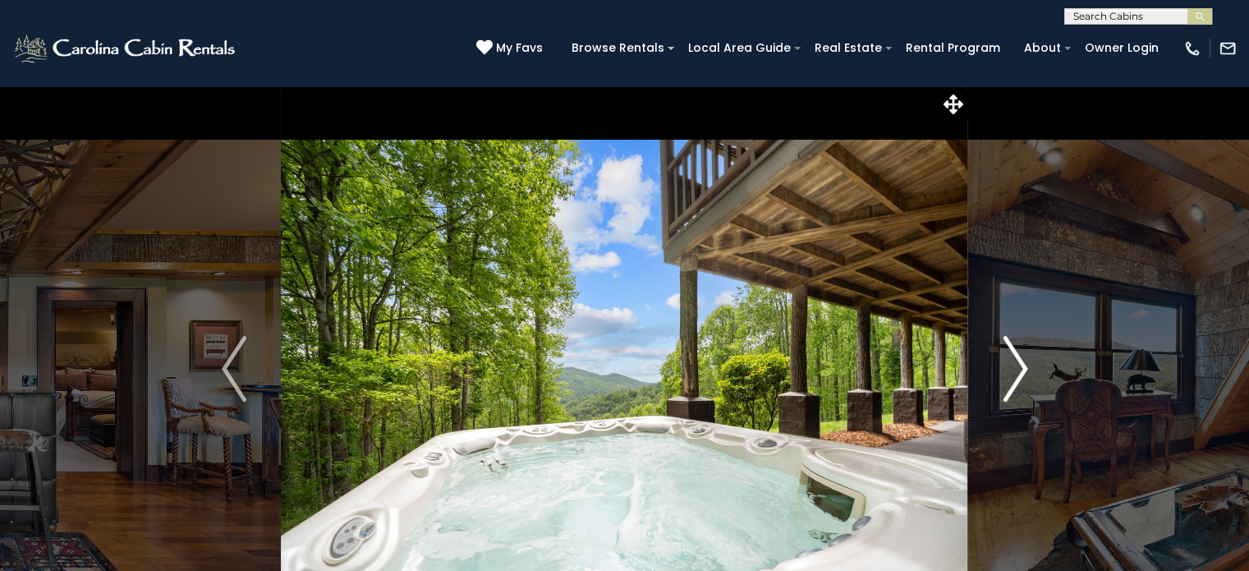
click at [1025, 365] on img "Next" at bounding box center [1015, 369] width 25 height 66
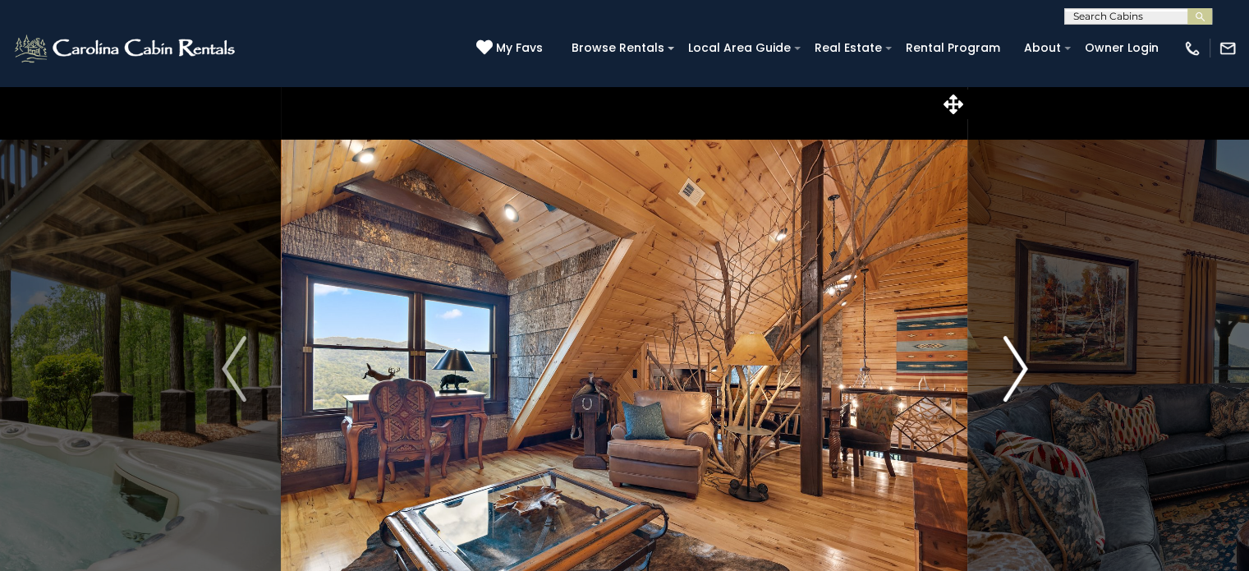
click at [1025, 365] on img "Next" at bounding box center [1015, 369] width 25 height 66
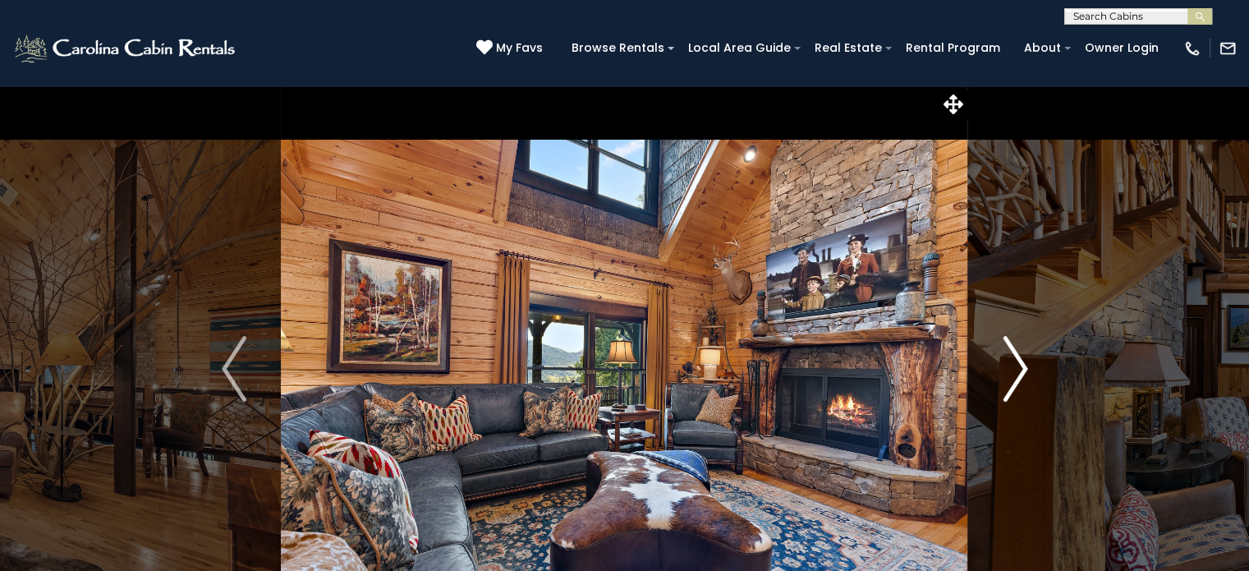
click at [1025, 365] on img "Next" at bounding box center [1015, 369] width 25 height 66
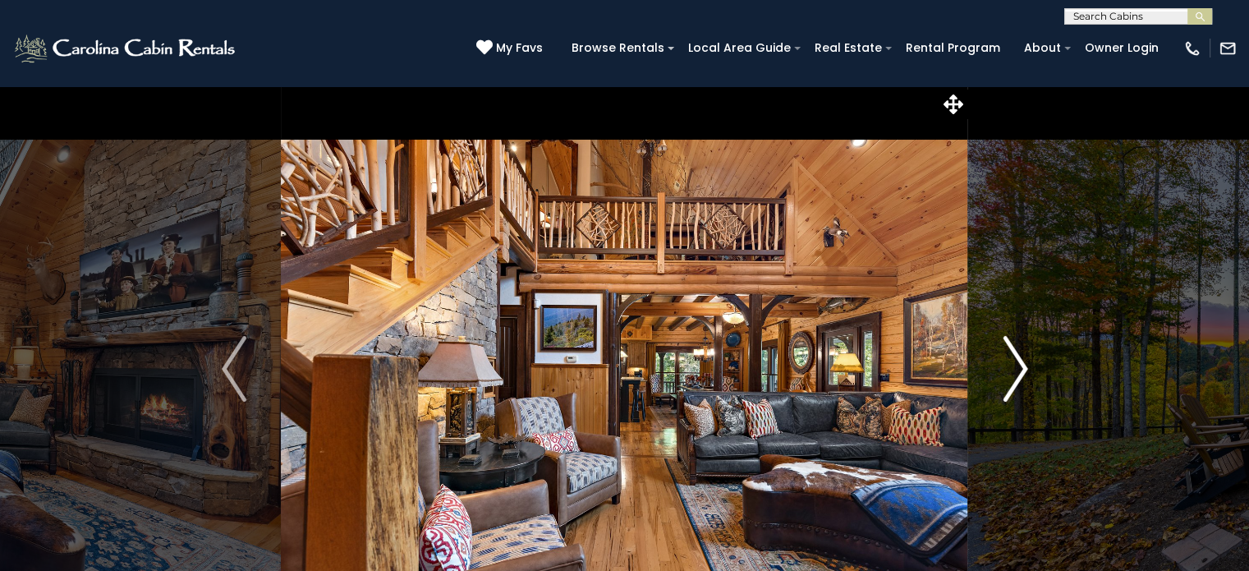
click at [1025, 365] on img "Next" at bounding box center [1015, 369] width 25 height 66
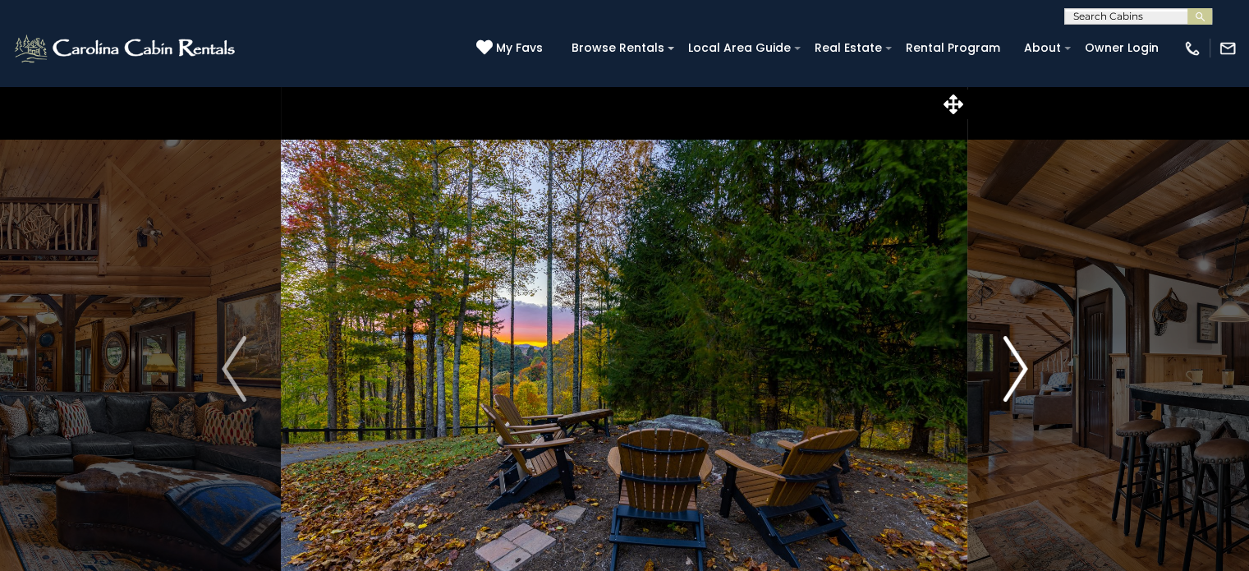
click at [1025, 365] on img "Next" at bounding box center [1015, 369] width 25 height 66
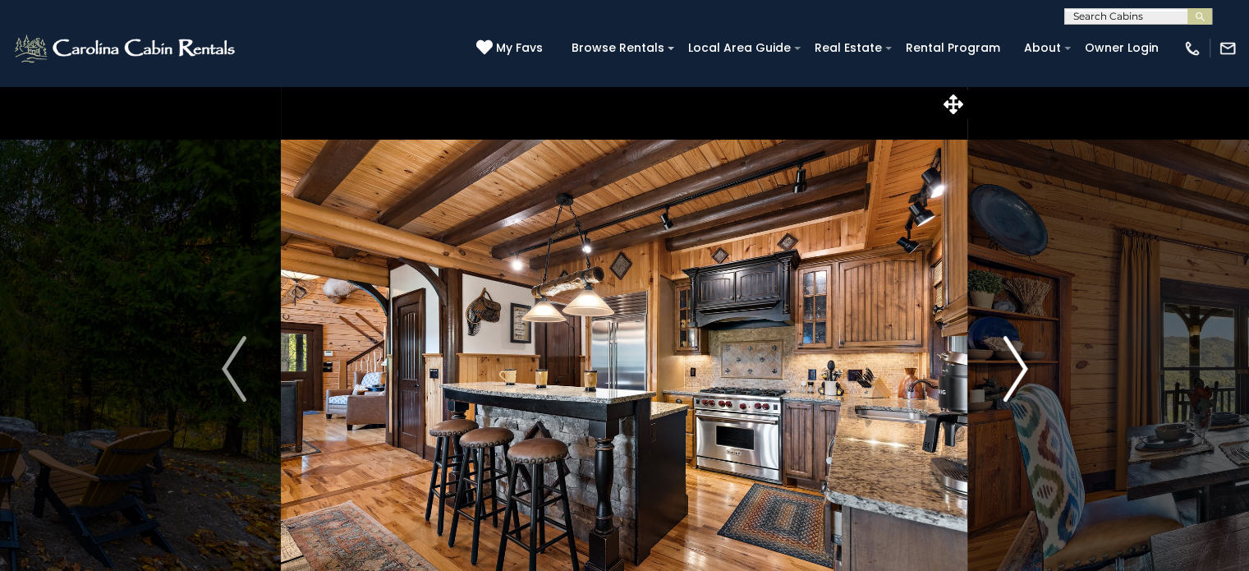
click at [1025, 365] on img "Next" at bounding box center [1015, 369] width 25 height 66
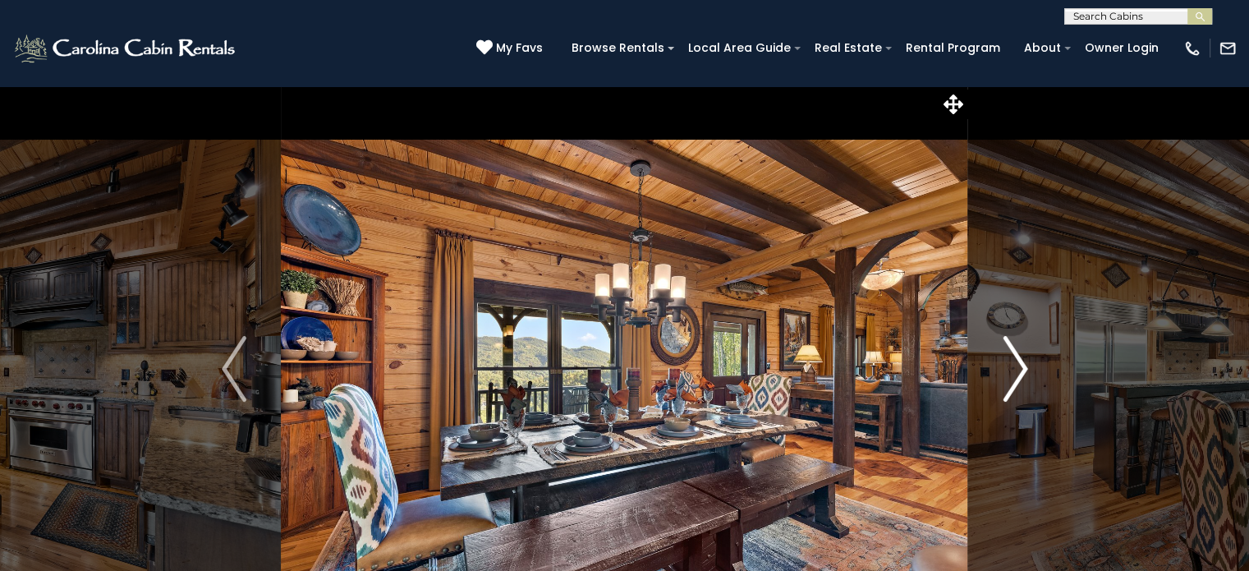
click at [1025, 365] on img "Next" at bounding box center [1015, 369] width 25 height 66
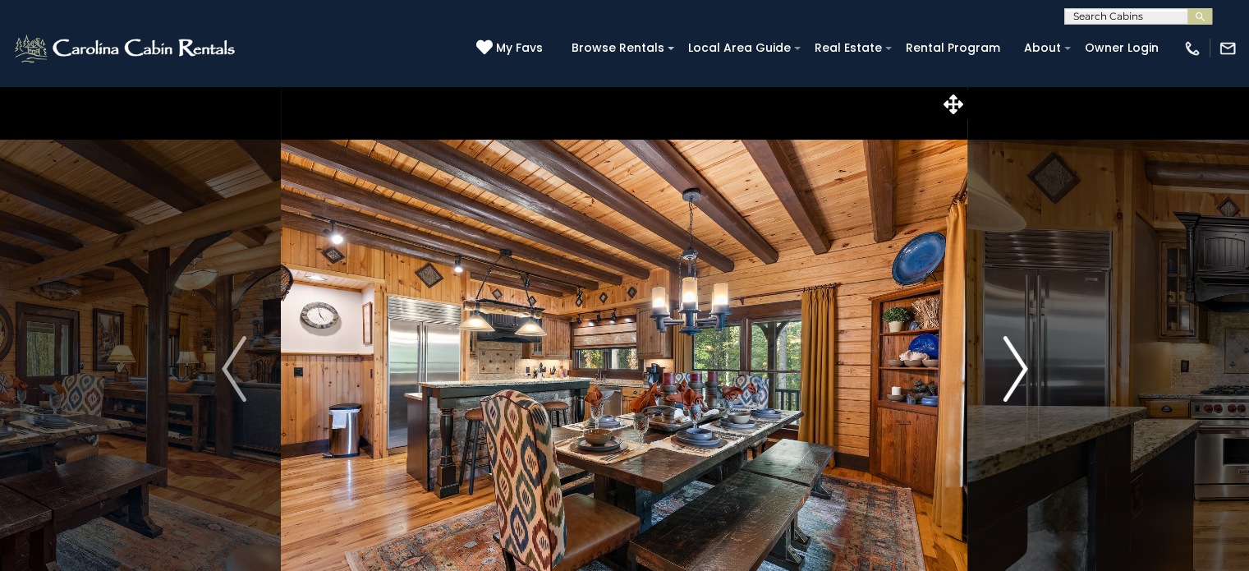
click at [1025, 365] on img "Next" at bounding box center [1015, 369] width 25 height 66
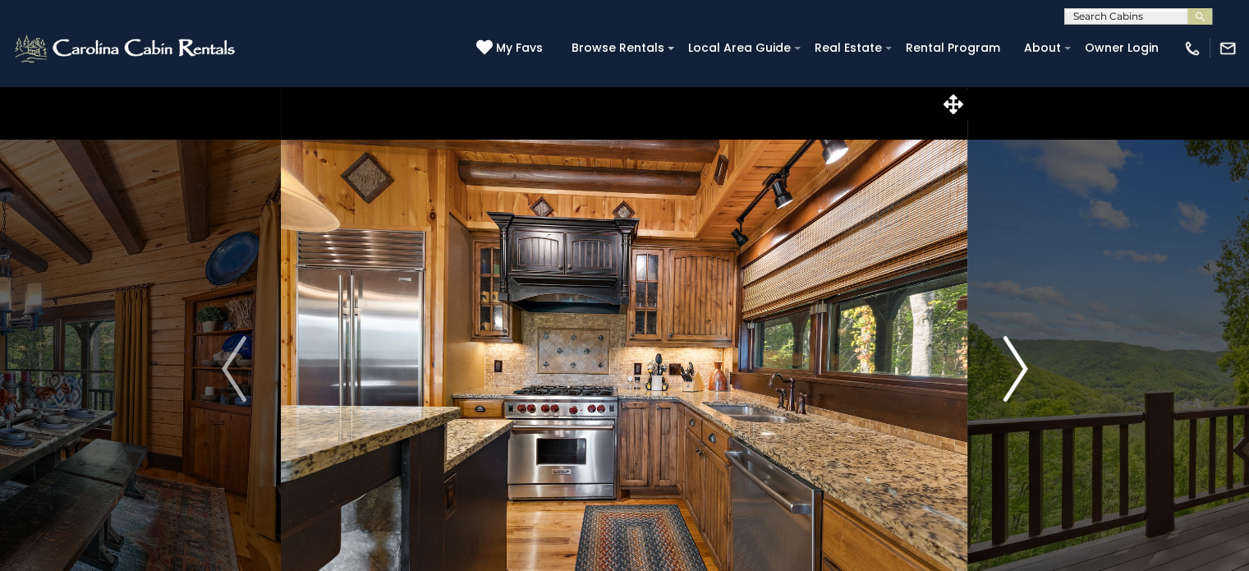
click at [1025, 365] on img "Next" at bounding box center [1015, 369] width 25 height 66
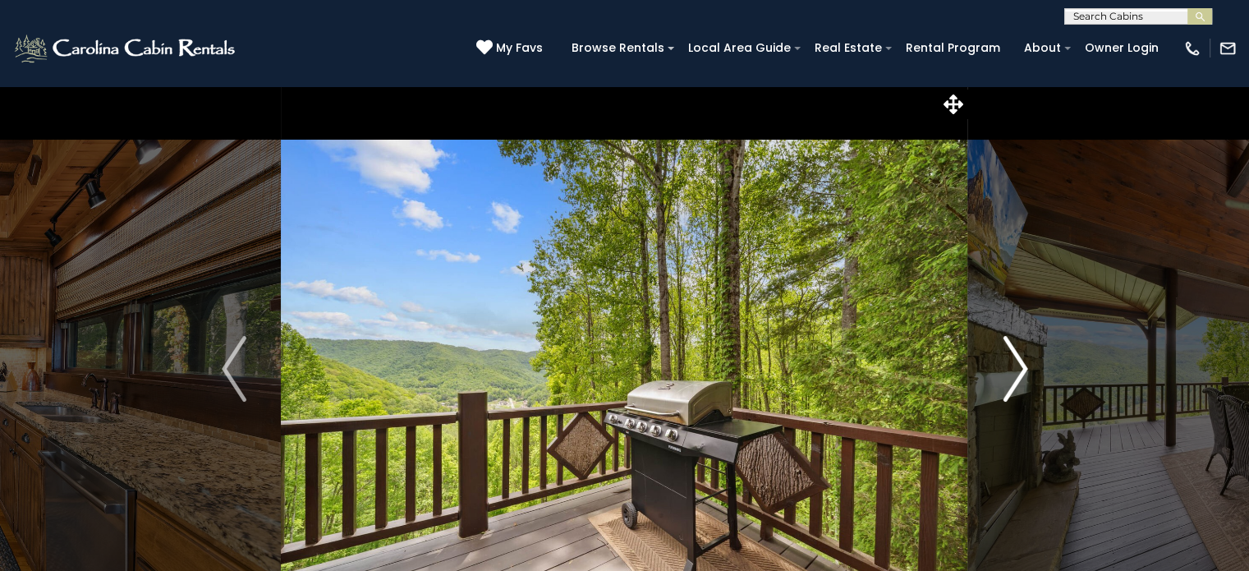
click at [1025, 365] on img "Next" at bounding box center [1015, 369] width 25 height 66
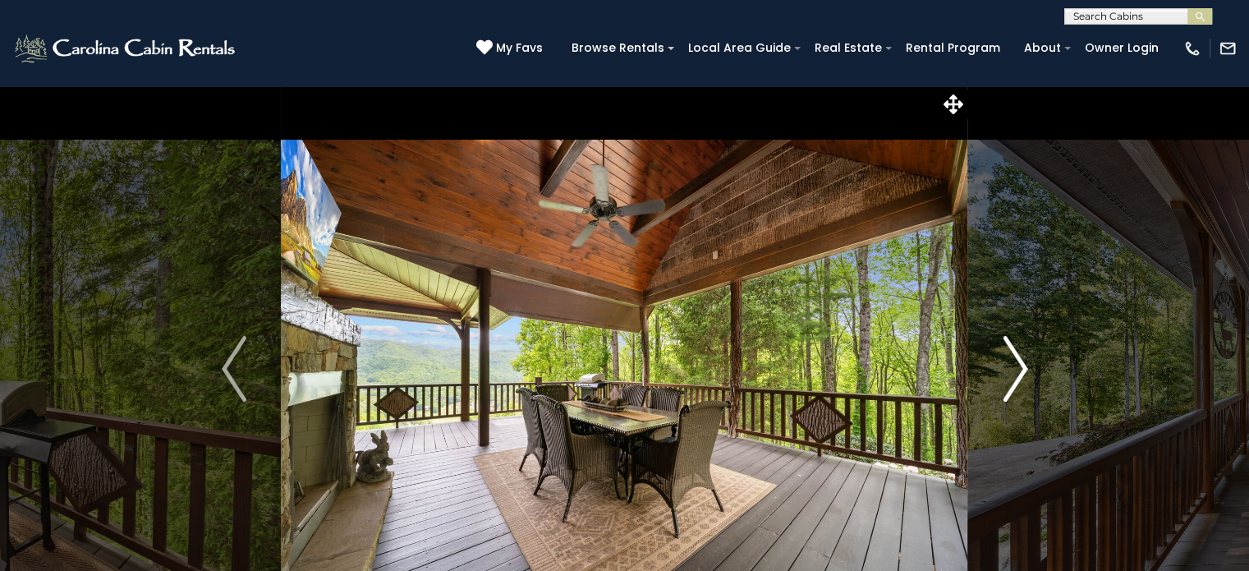
click at [1025, 365] on img "Next" at bounding box center [1015, 369] width 25 height 66
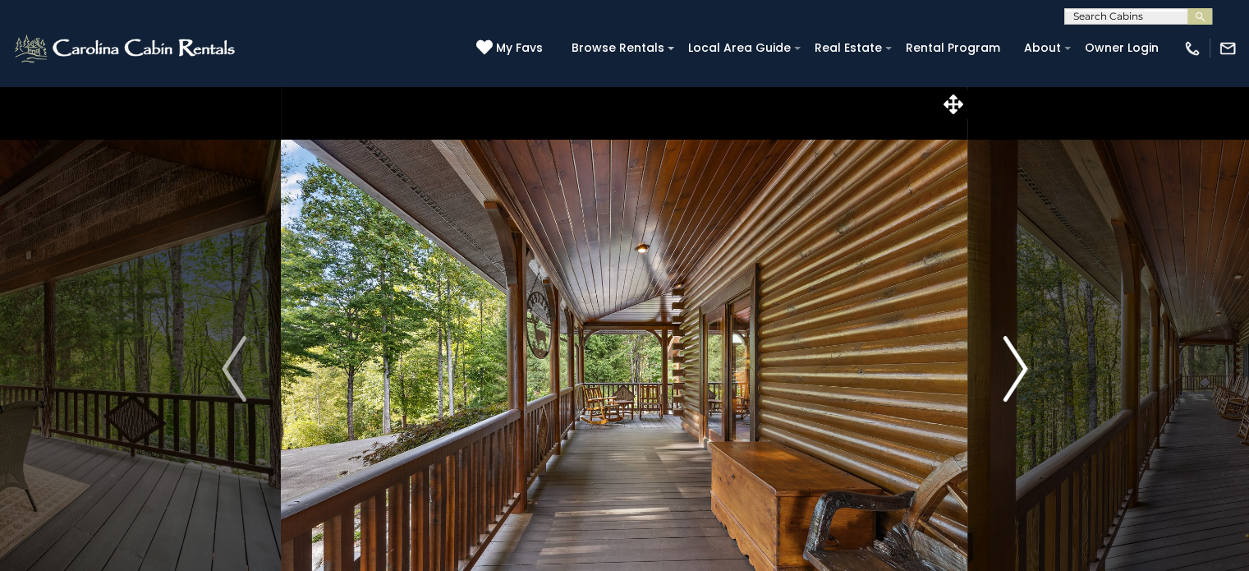
click at [1025, 365] on img "Next" at bounding box center [1015, 369] width 25 height 66
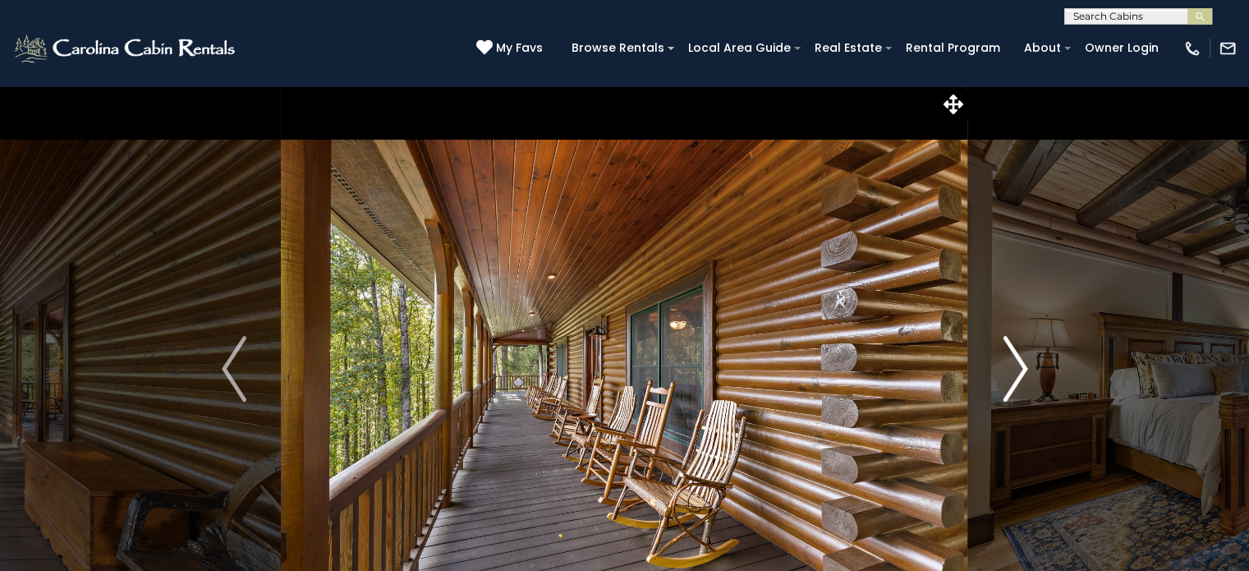
click at [1025, 365] on img "Next" at bounding box center [1015, 369] width 25 height 66
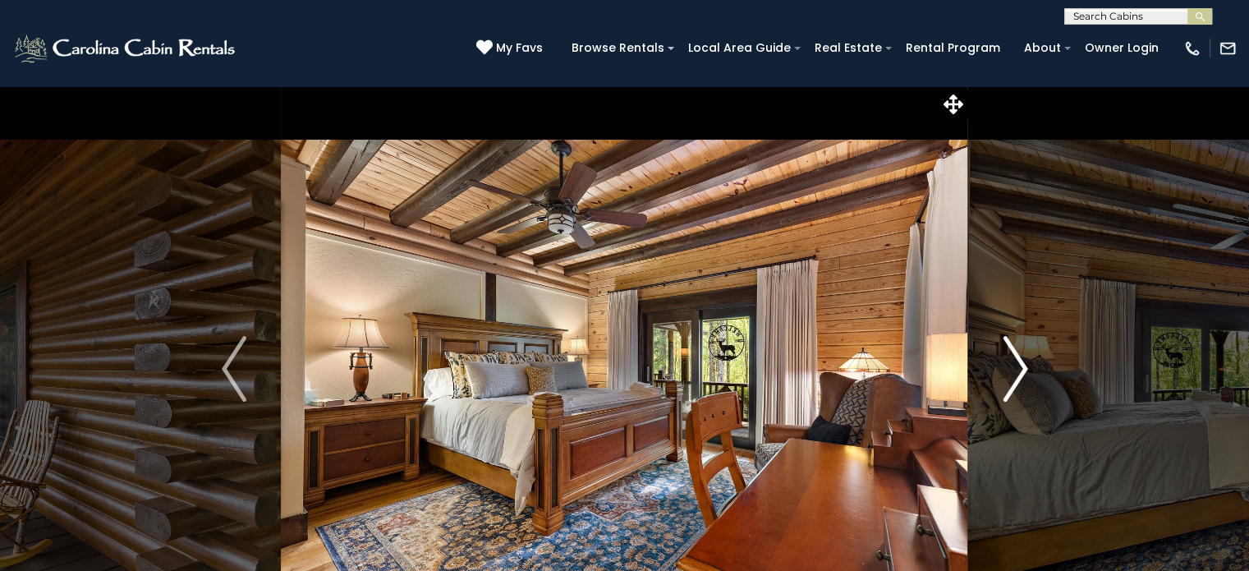
click at [1025, 365] on img "Next" at bounding box center [1015, 369] width 25 height 66
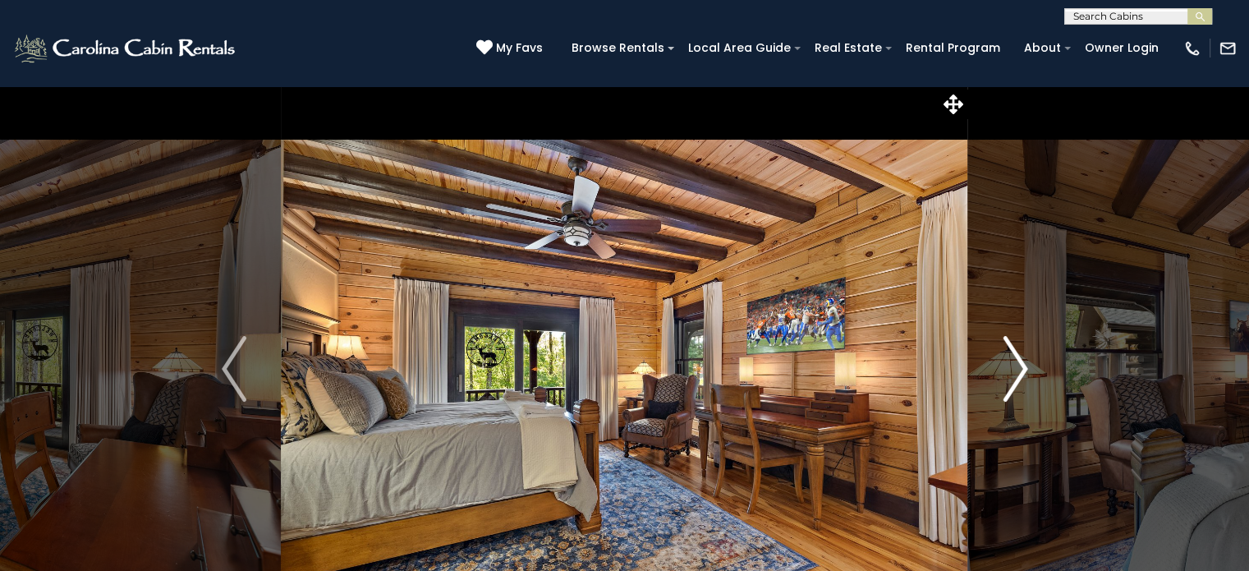
click at [1025, 365] on img "Next" at bounding box center [1015, 369] width 25 height 66
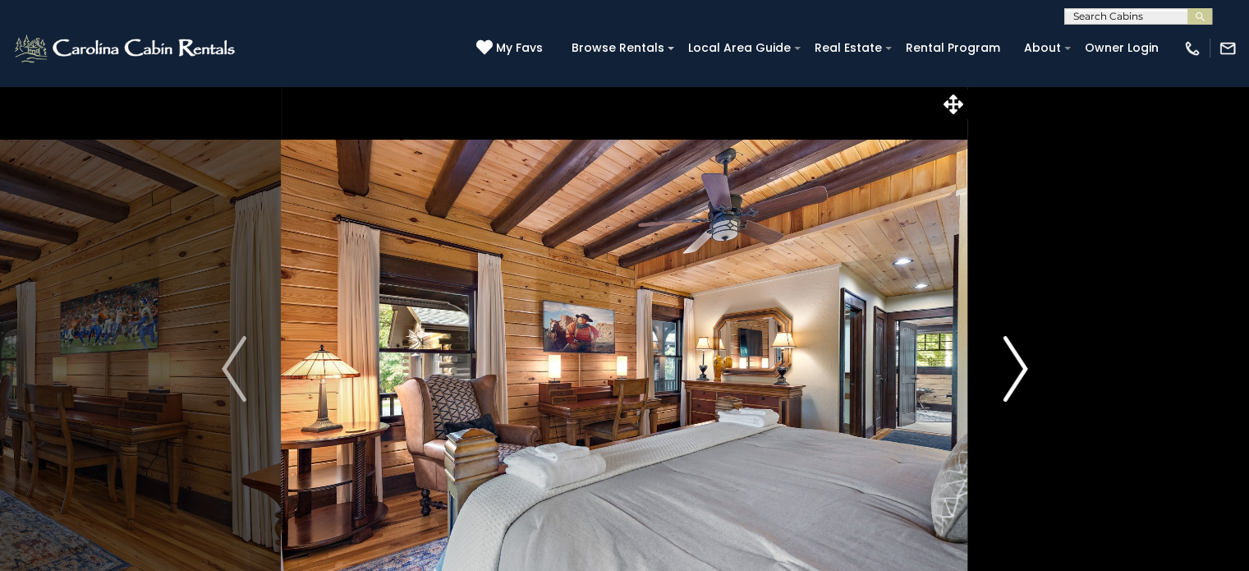
click at [1025, 365] on img "Next" at bounding box center [1015, 369] width 25 height 66
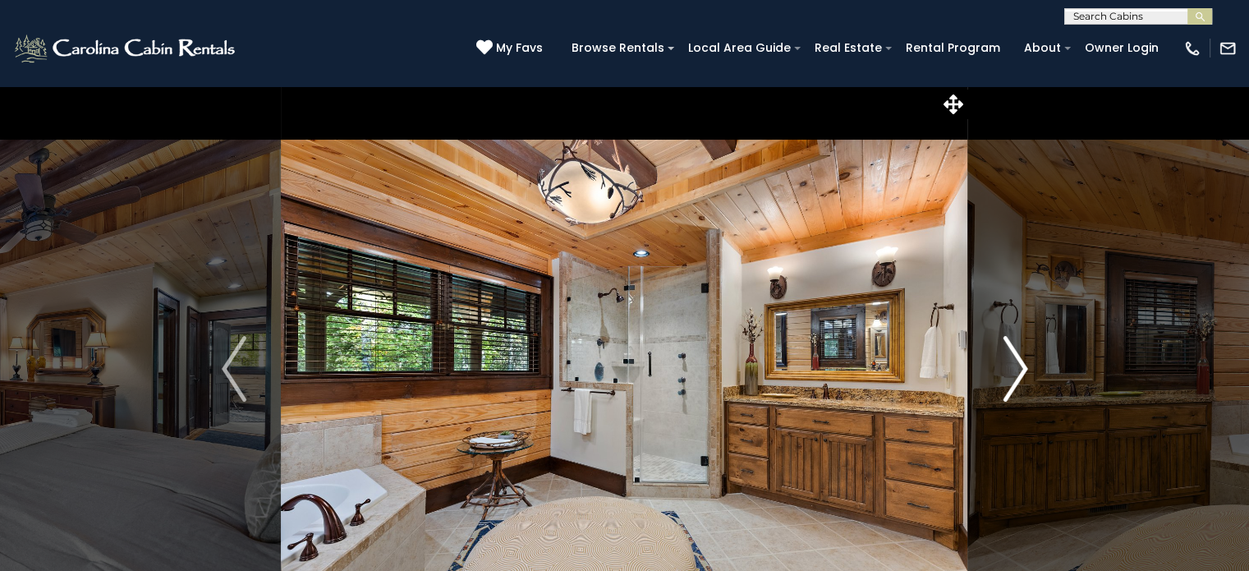
click at [1025, 365] on img "Next" at bounding box center [1015, 369] width 25 height 66
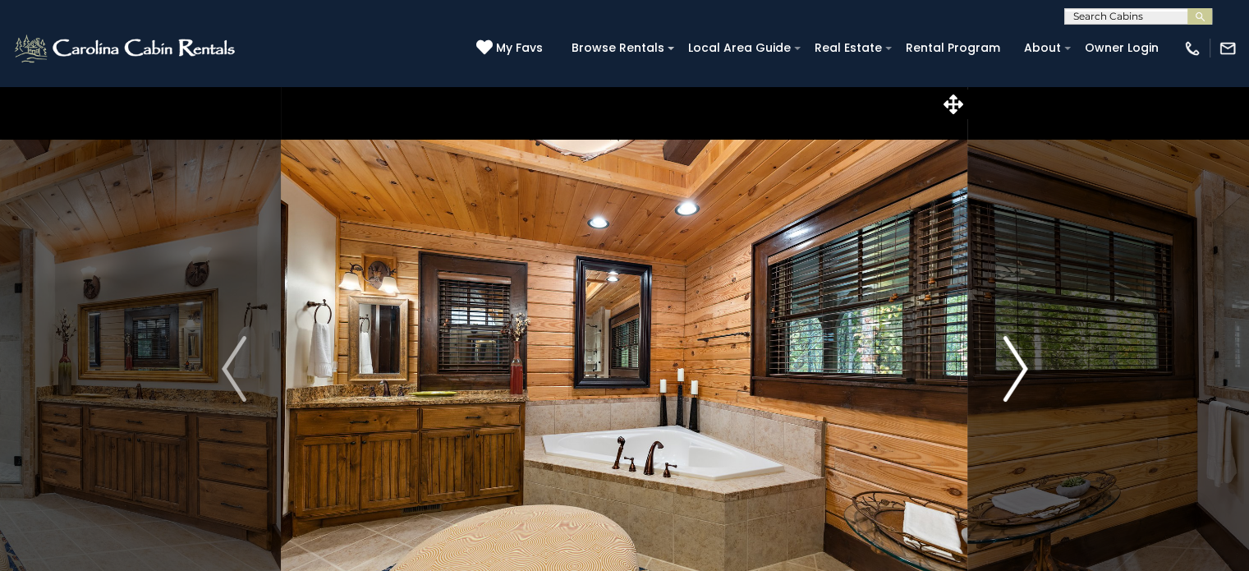
click at [1025, 365] on img "Next" at bounding box center [1015, 369] width 25 height 66
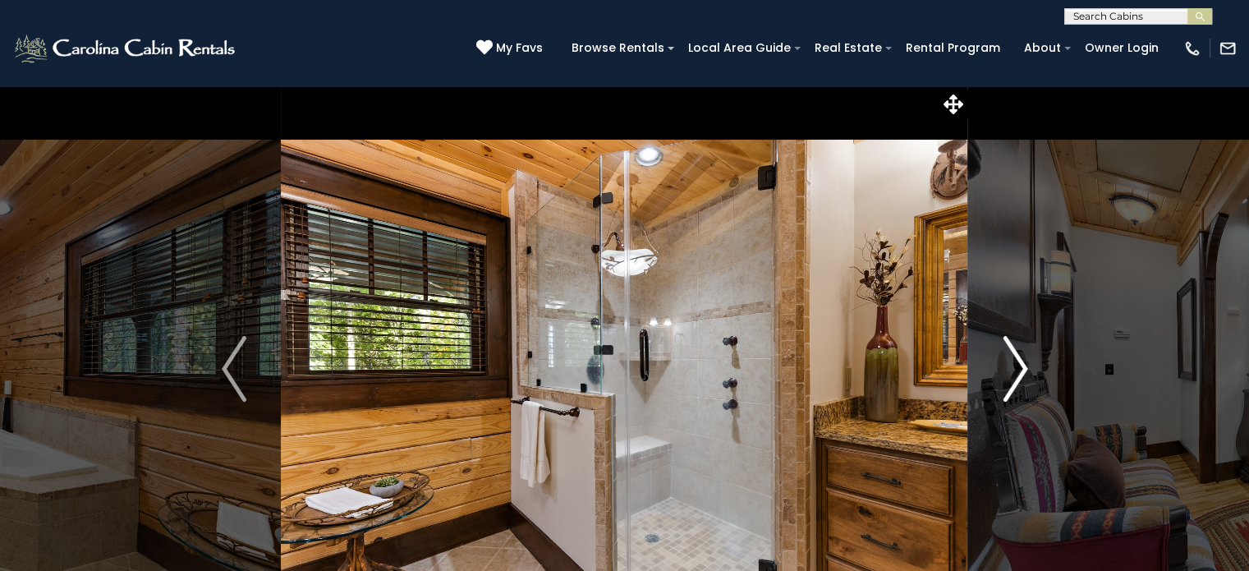
click at [1025, 365] on img "Next" at bounding box center [1015, 369] width 25 height 66
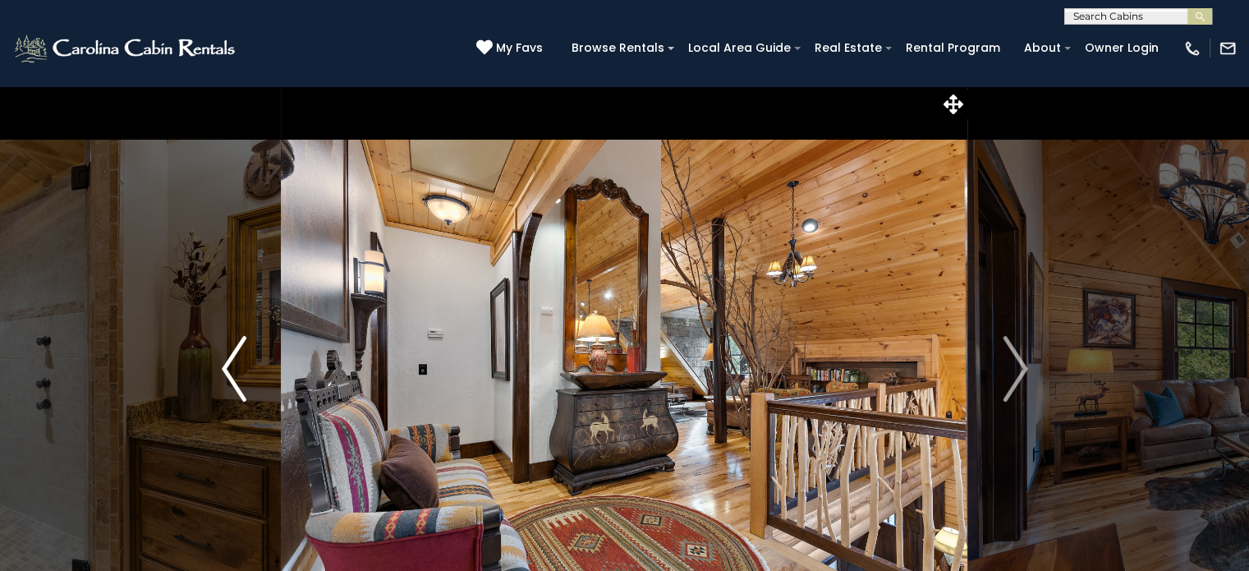
click at [223, 364] on button "Previous" at bounding box center [234, 368] width 94 height 567
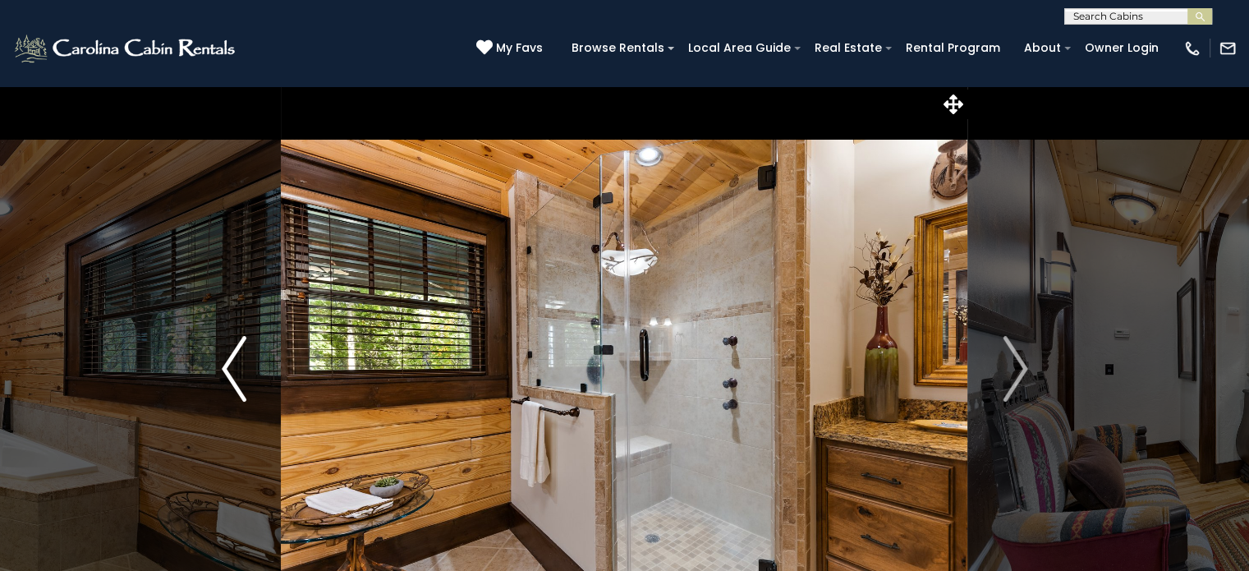
click at [223, 364] on img "Previous" at bounding box center [234, 369] width 25 height 66
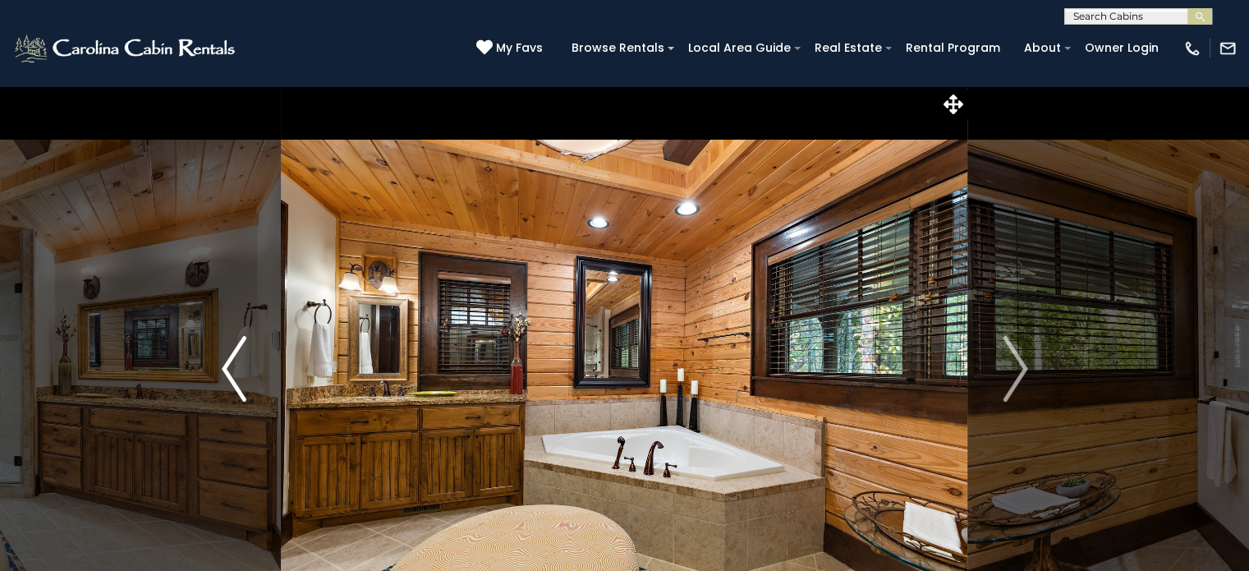
click at [223, 364] on img "Previous" at bounding box center [234, 369] width 25 height 66
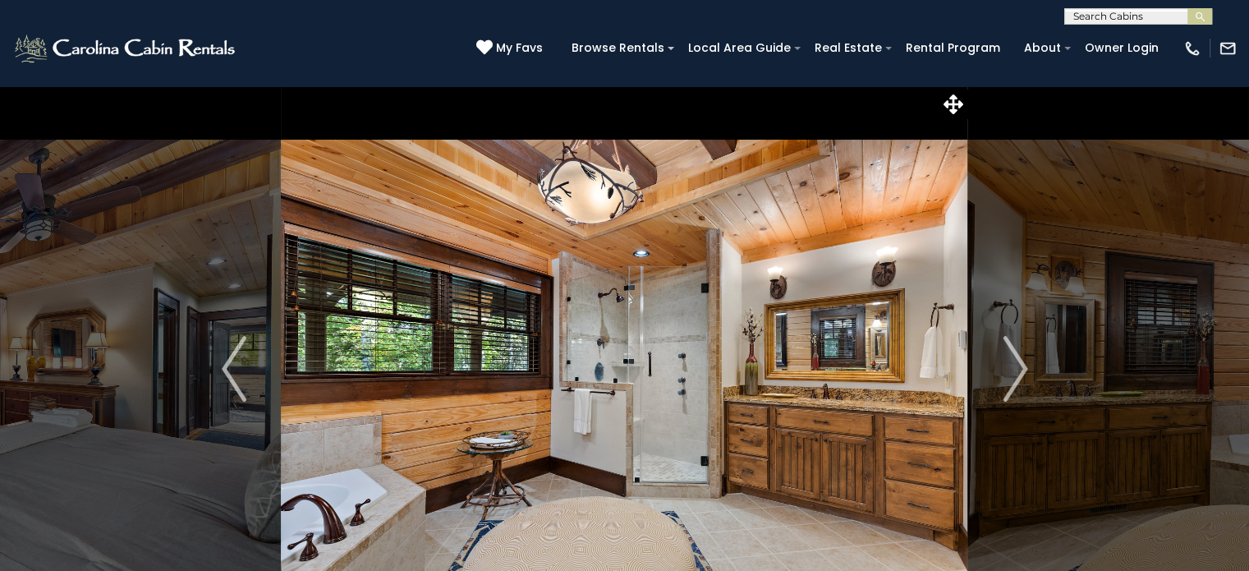
click at [861, 345] on img at bounding box center [624, 368] width 687 height 567
click at [1022, 367] on img "Next" at bounding box center [1015, 369] width 25 height 66
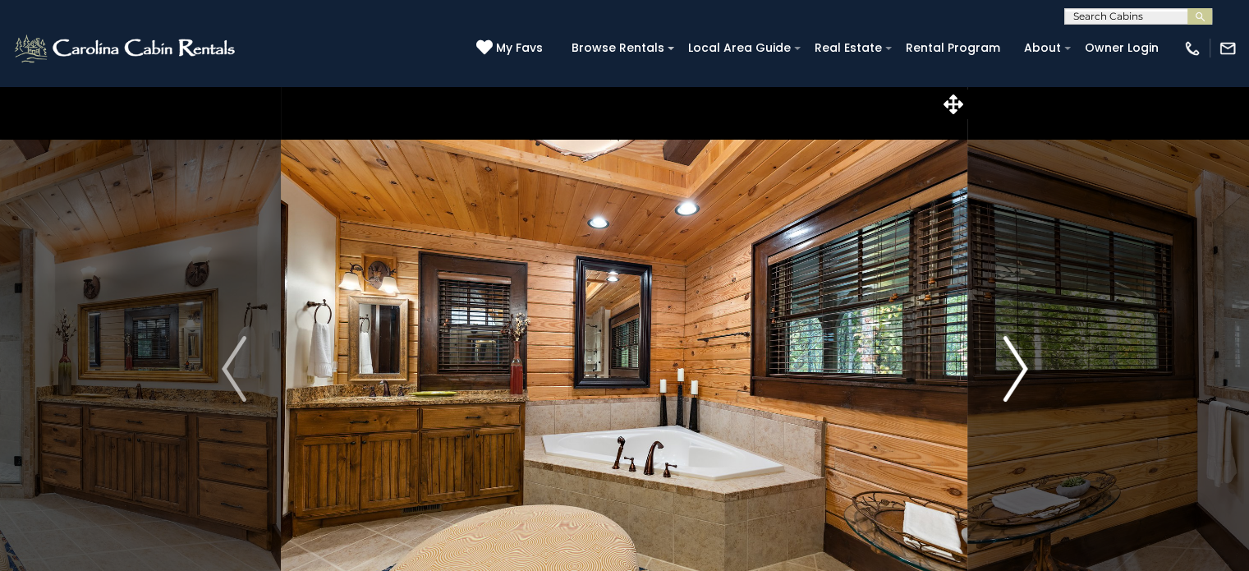
click at [1019, 369] on img "Next" at bounding box center [1015, 369] width 25 height 66
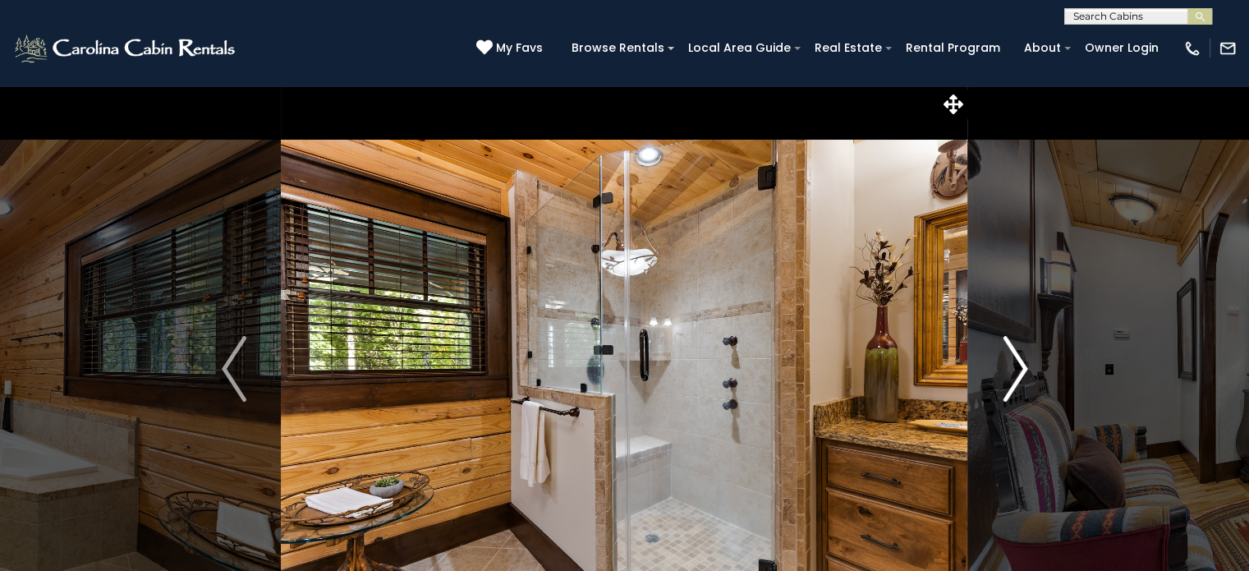
click at [1019, 369] on img "Next" at bounding box center [1015, 369] width 25 height 66
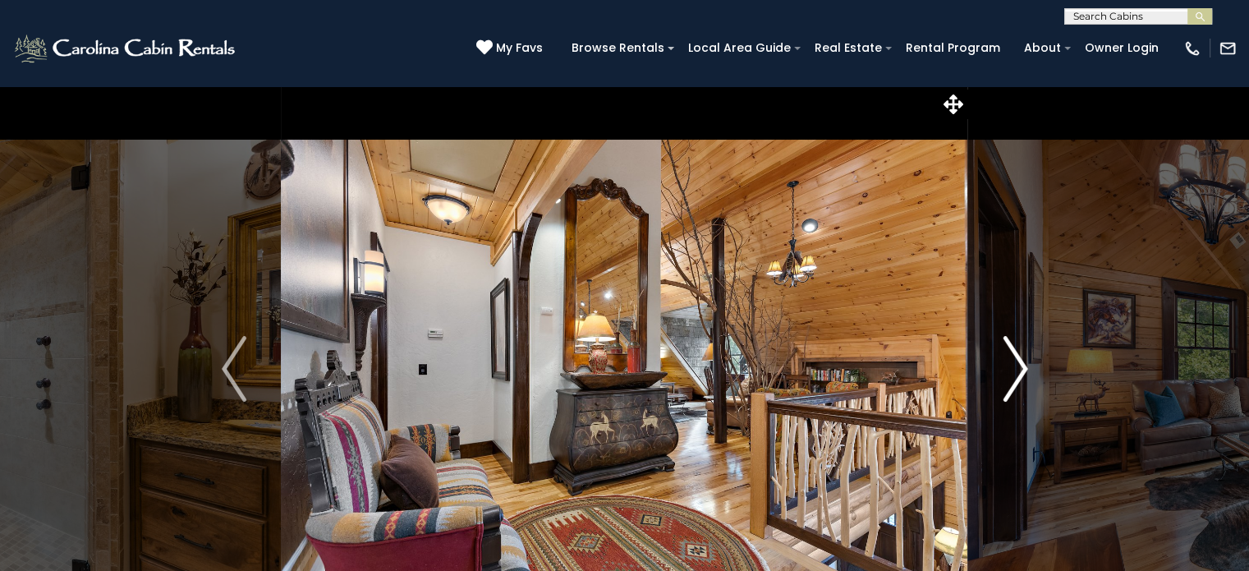
click at [1019, 369] on img "Next" at bounding box center [1015, 369] width 25 height 66
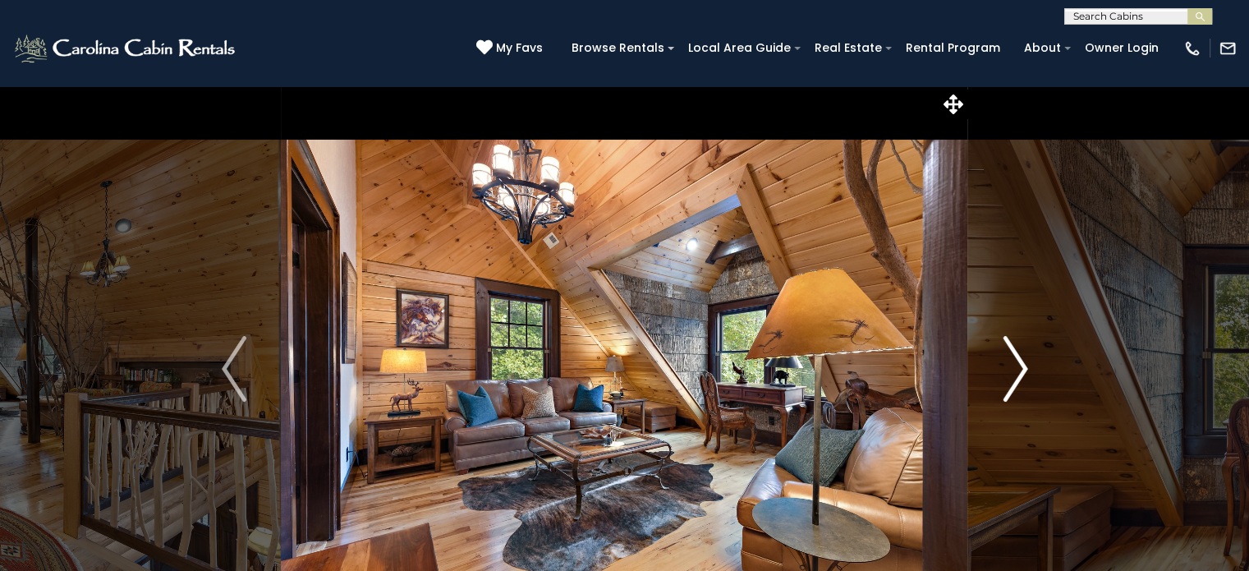
click at [1019, 369] on img "Next" at bounding box center [1015, 369] width 25 height 66
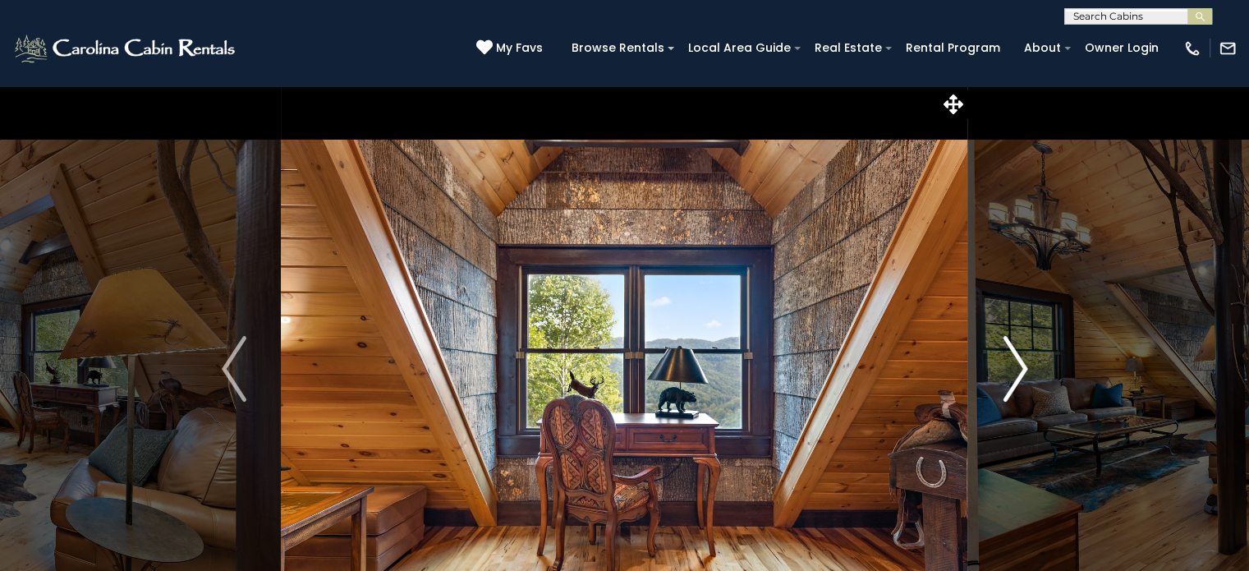
click at [1019, 369] on img "Next" at bounding box center [1015, 369] width 25 height 66
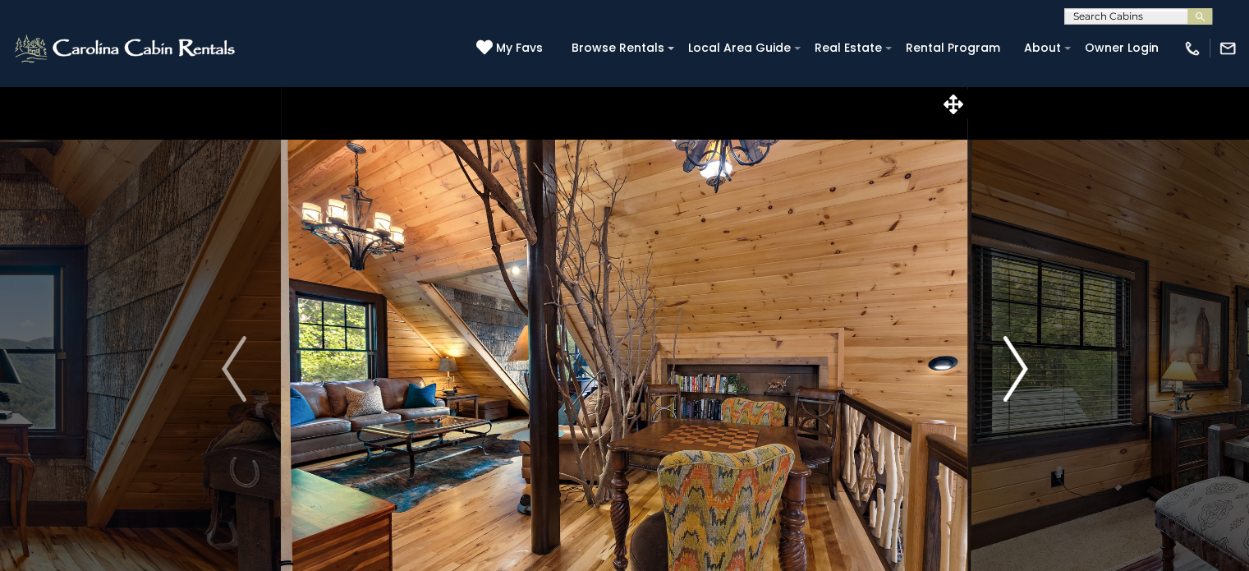
click at [1019, 369] on img "Next" at bounding box center [1015, 369] width 25 height 66
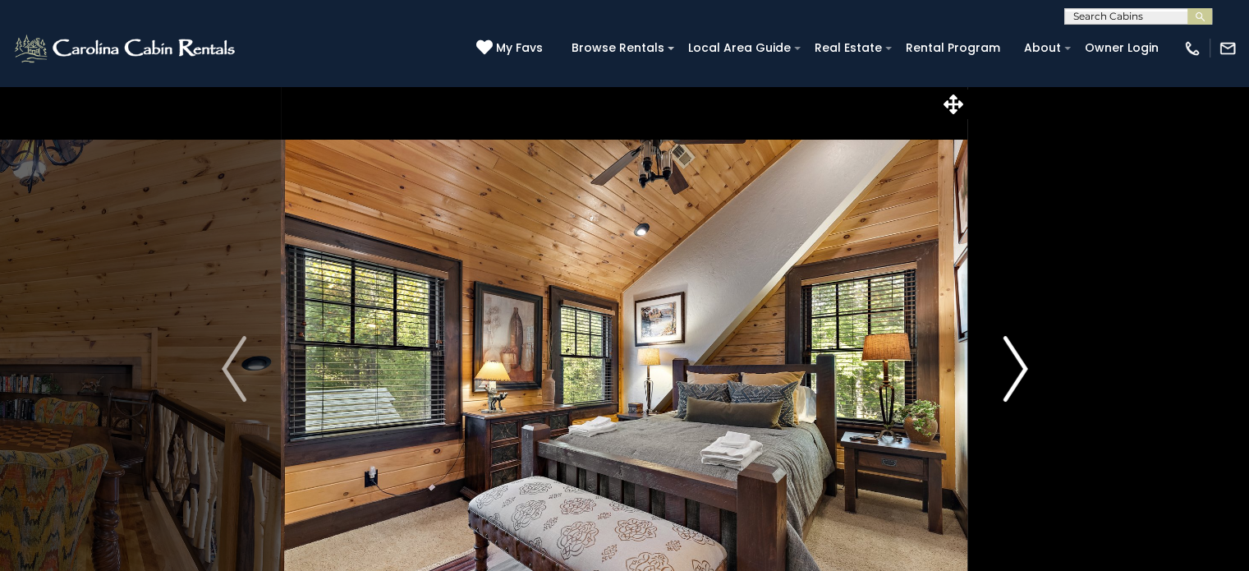
click at [1019, 369] on img "Next" at bounding box center [1015, 369] width 25 height 66
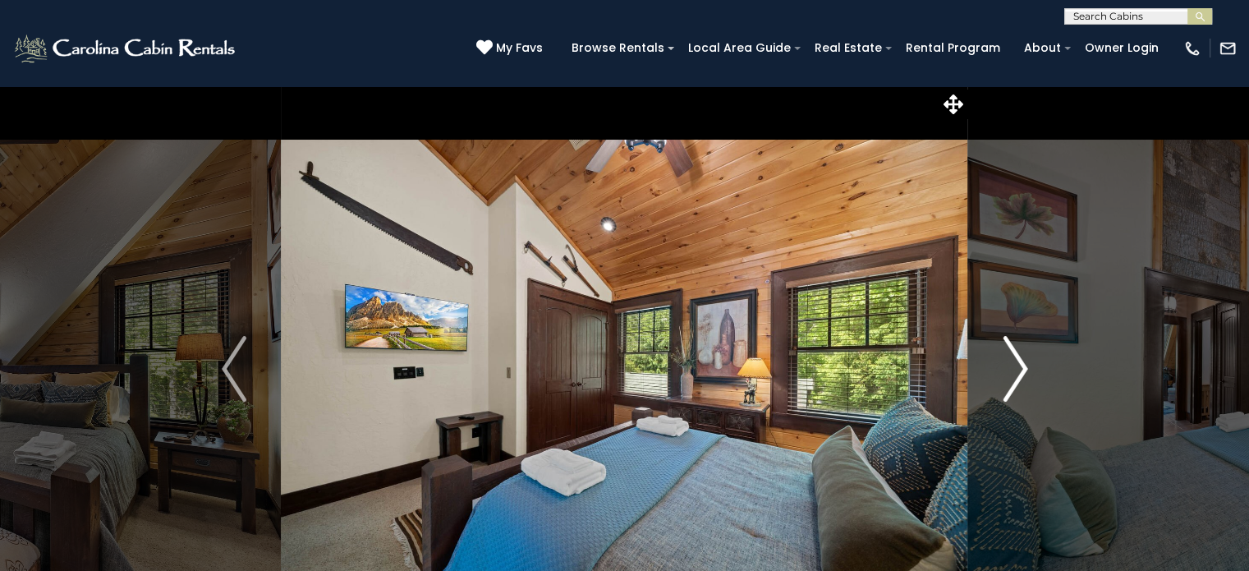
click at [1019, 369] on img "Next" at bounding box center [1015, 369] width 25 height 66
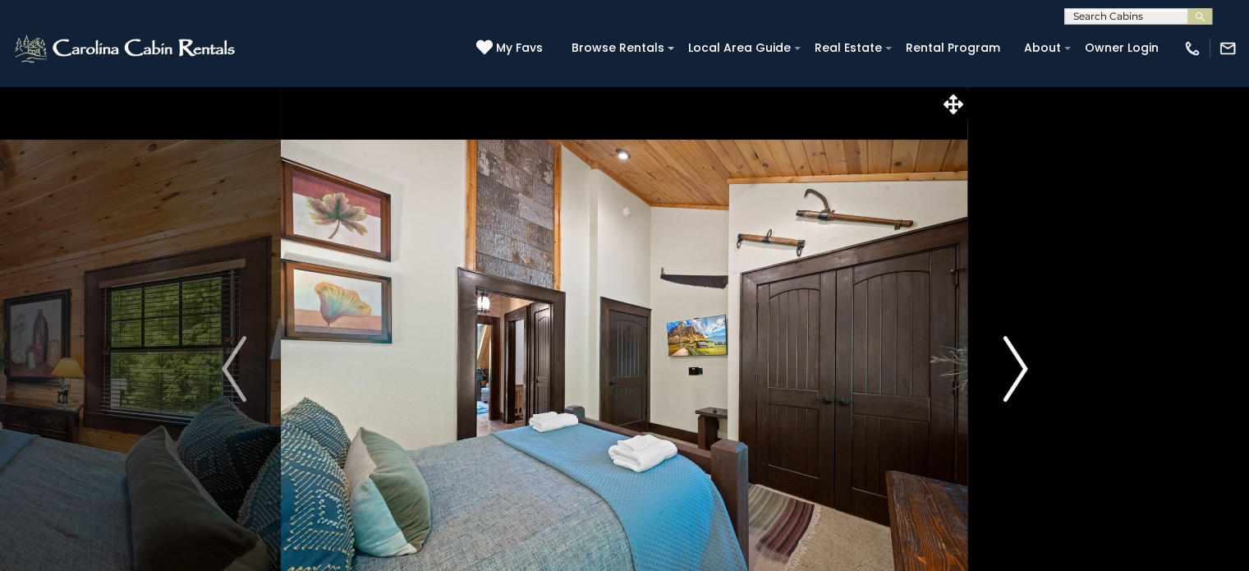
click at [1019, 369] on img "Next" at bounding box center [1015, 369] width 25 height 66
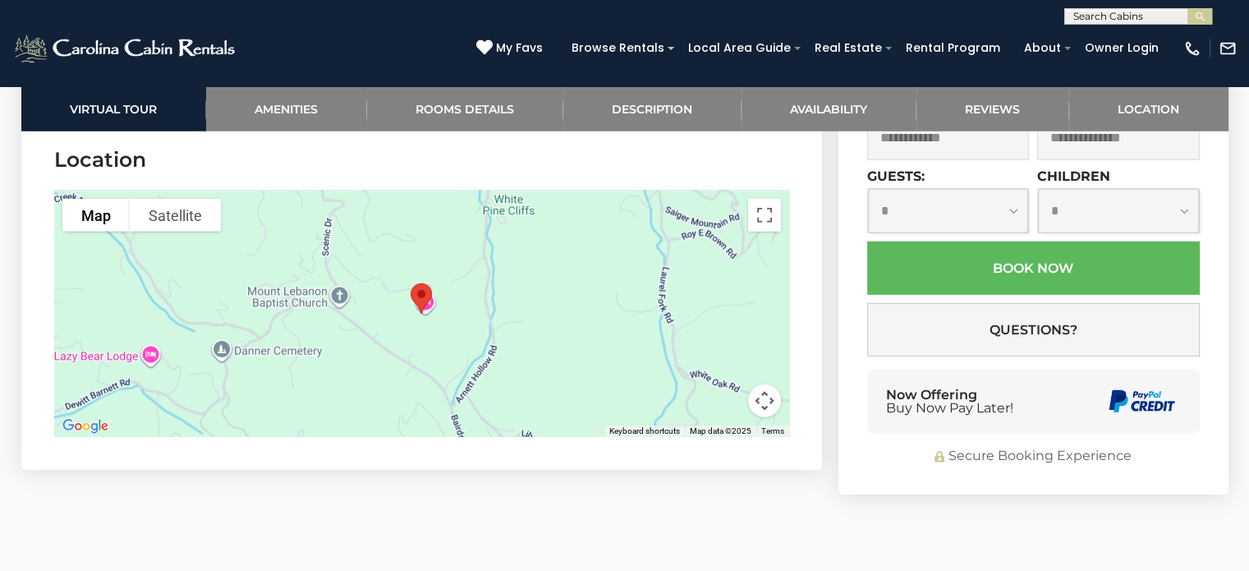
scroll to position [4682, 0]
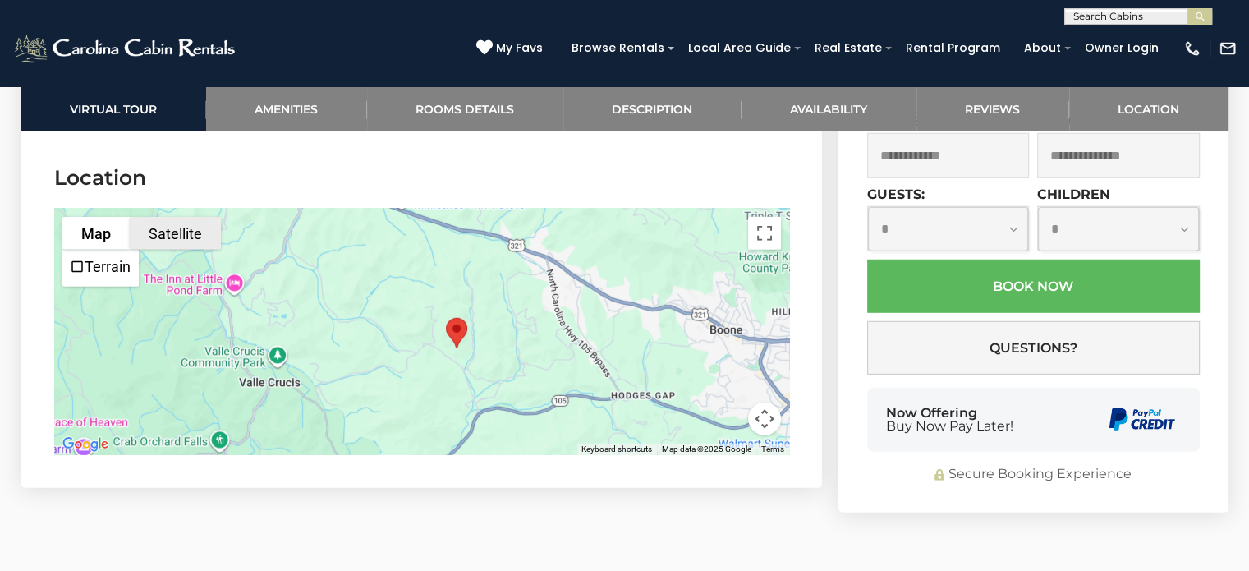
click at [174, 217] on button "Satellite" at bounding box center [175, 233] width 91 height 33
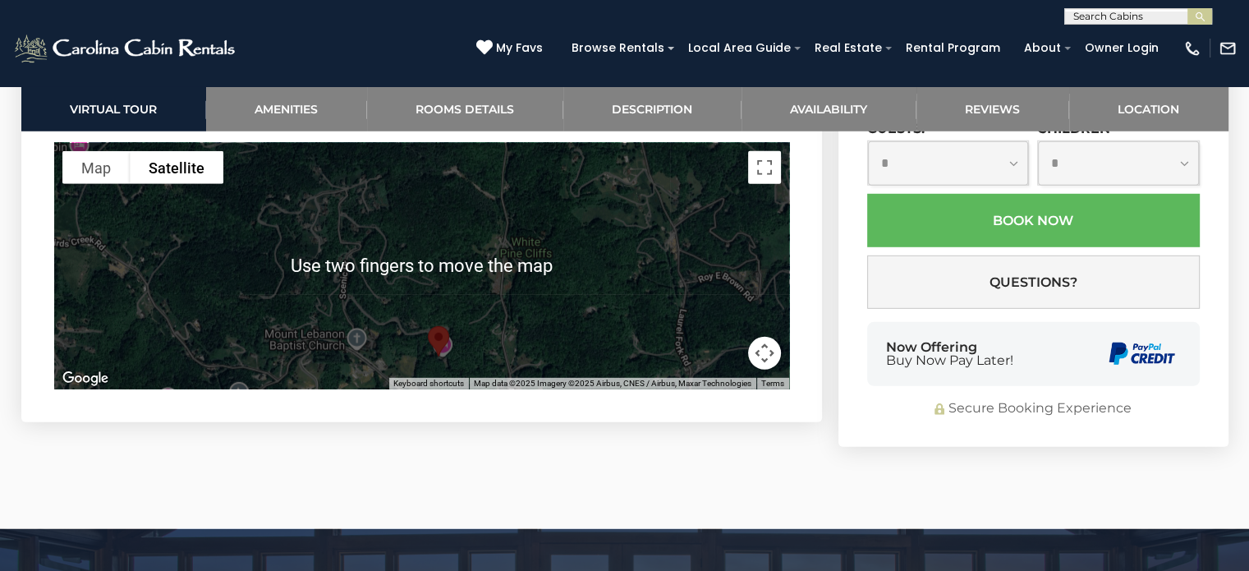
scroll to position [4754, 0]
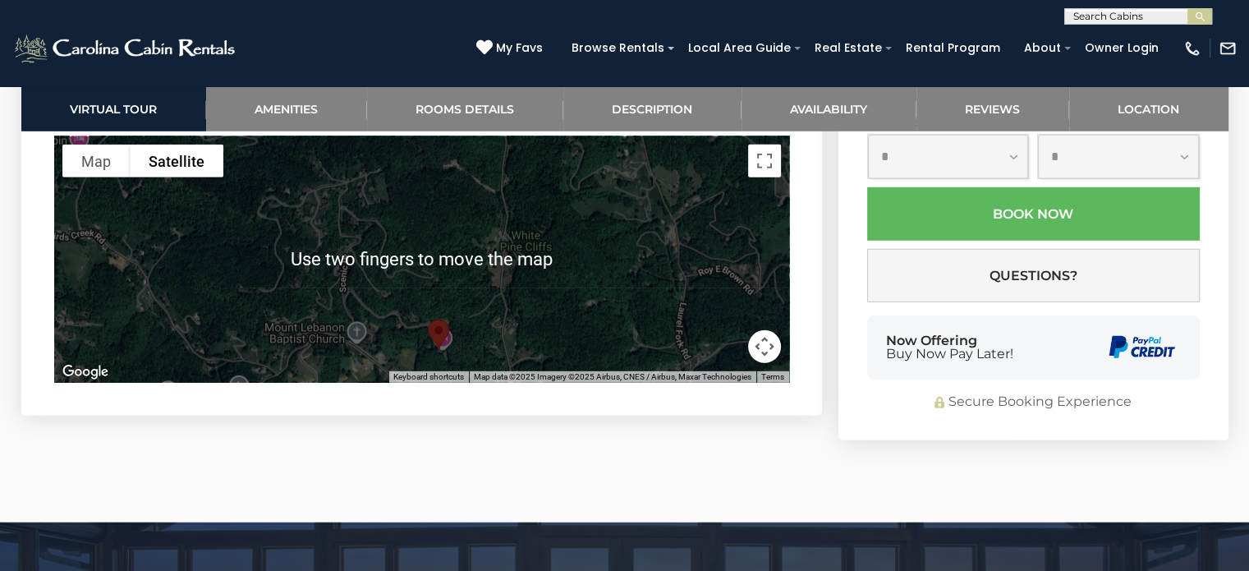
click at [526, 252] on div at bounding box center [421, 259] width 735 height 246
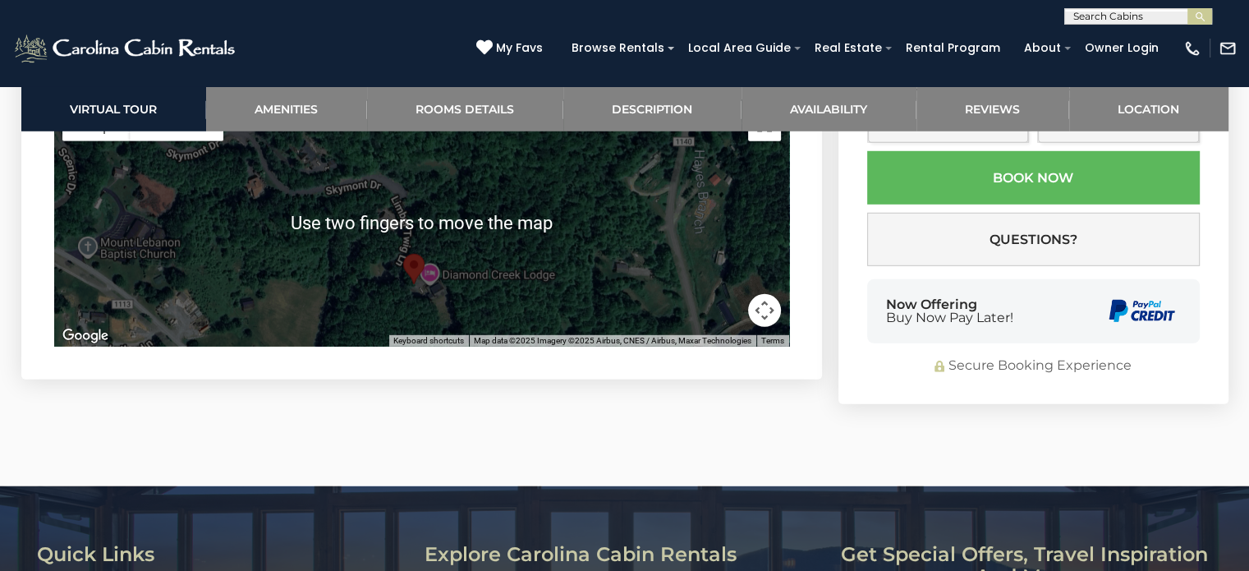
scroll to position [4792, 0]
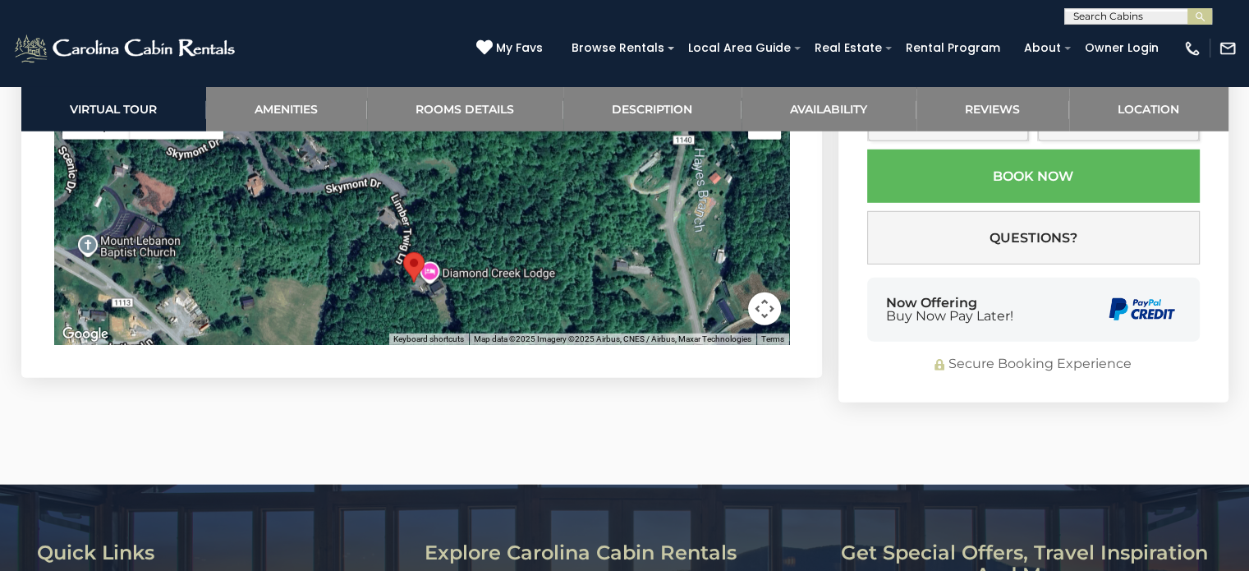
click at [546, 239] on div at bounding box center [421, 222] width 735 height 246
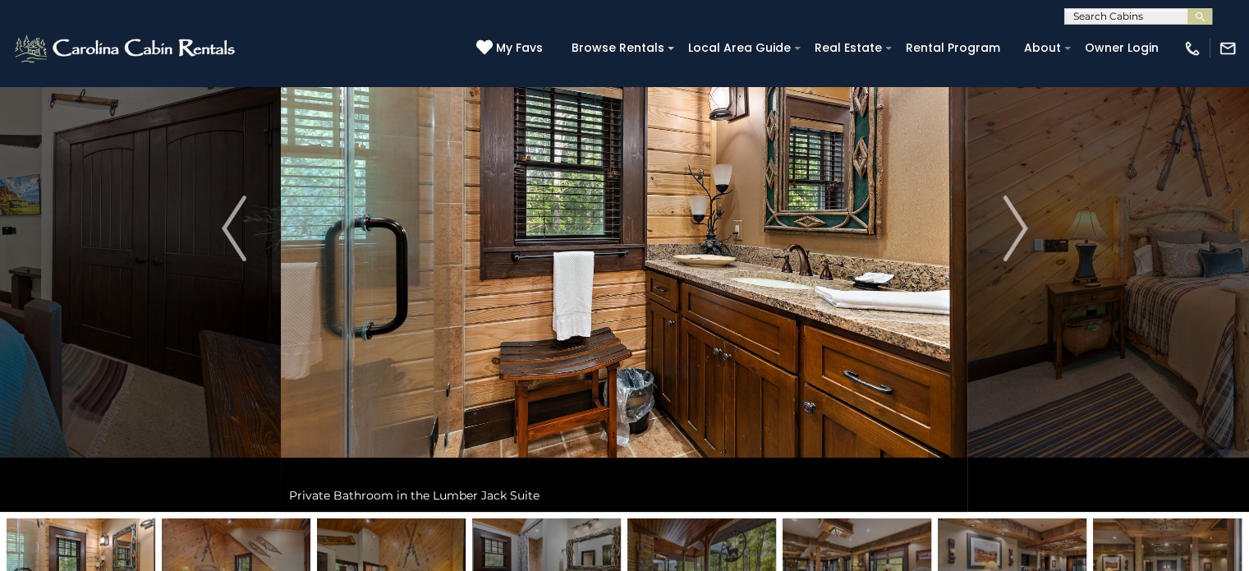
scroll to position [0, 0]
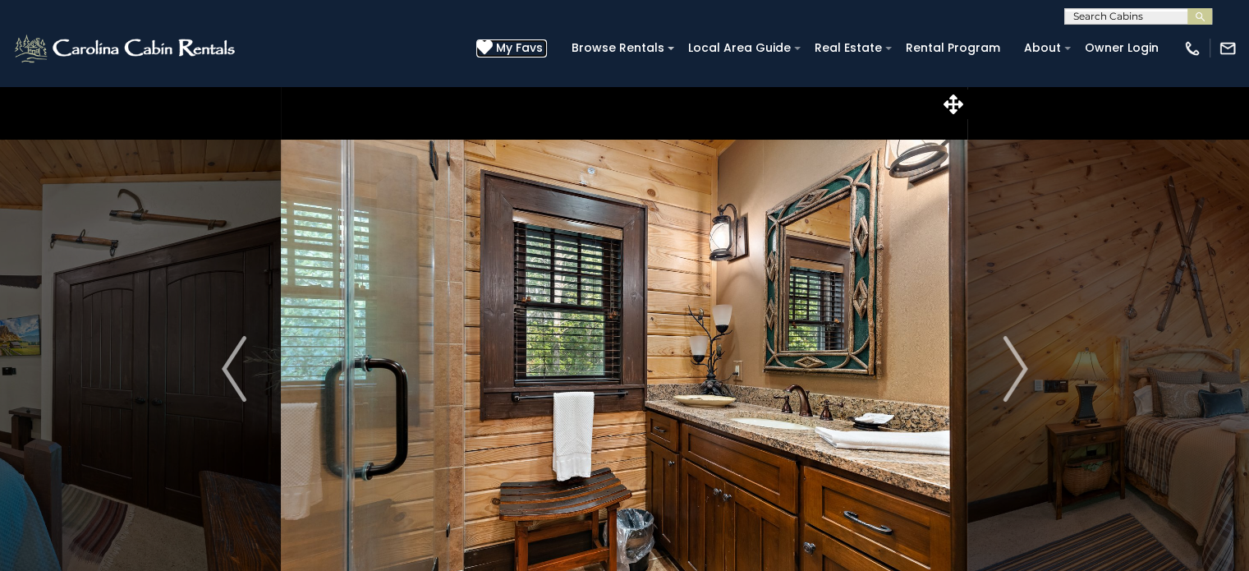
click at [493, 42] on icon at bounding box center [484, 47] width 16 height 16
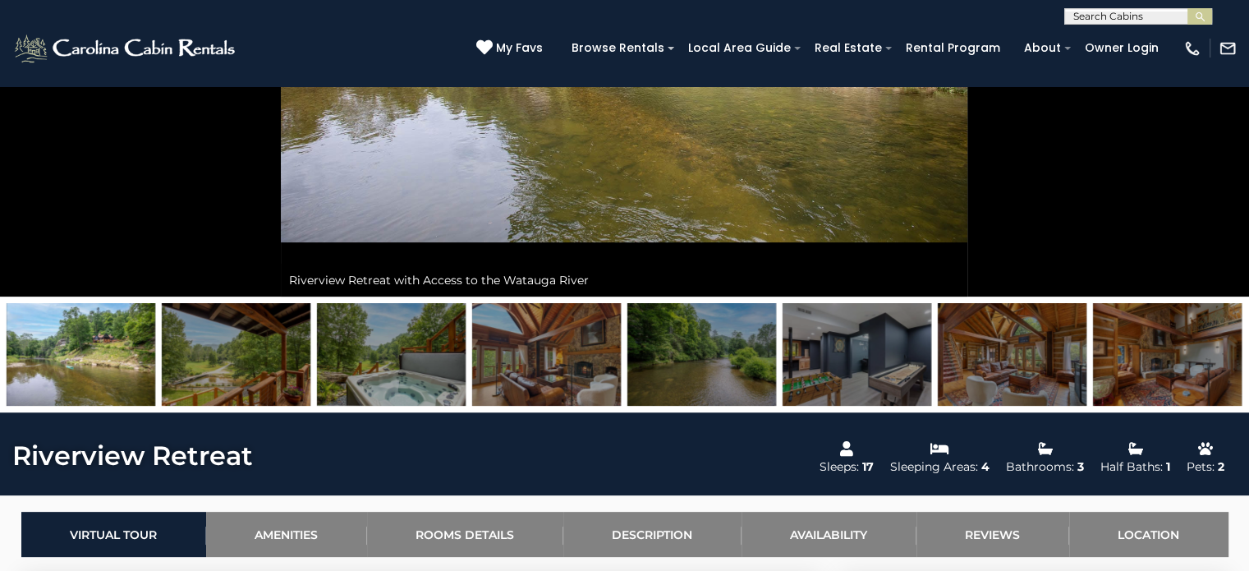
scroll to position [329, 0]
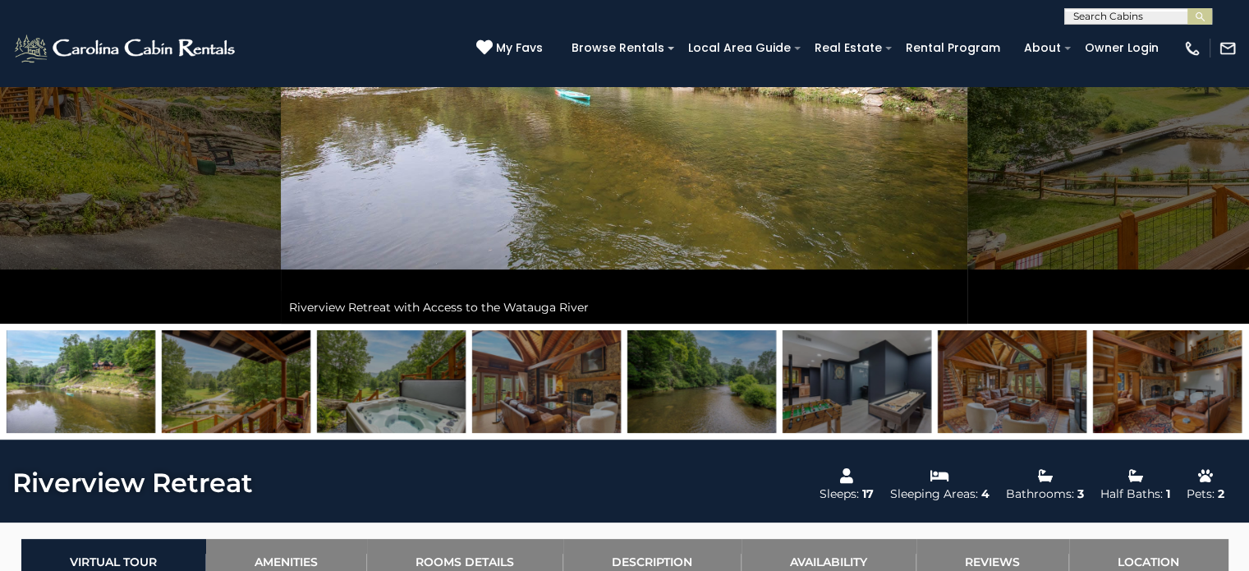
click at [256, 377] on img at bounding box center [236, 381] width 149 height 103
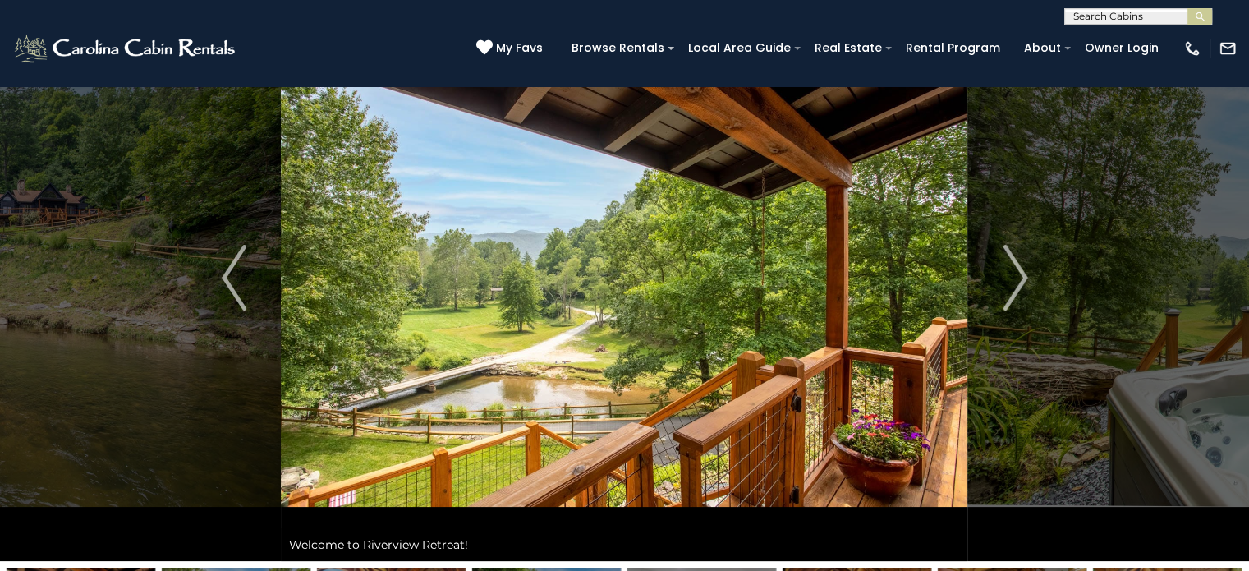
scroll to position [82, 0]
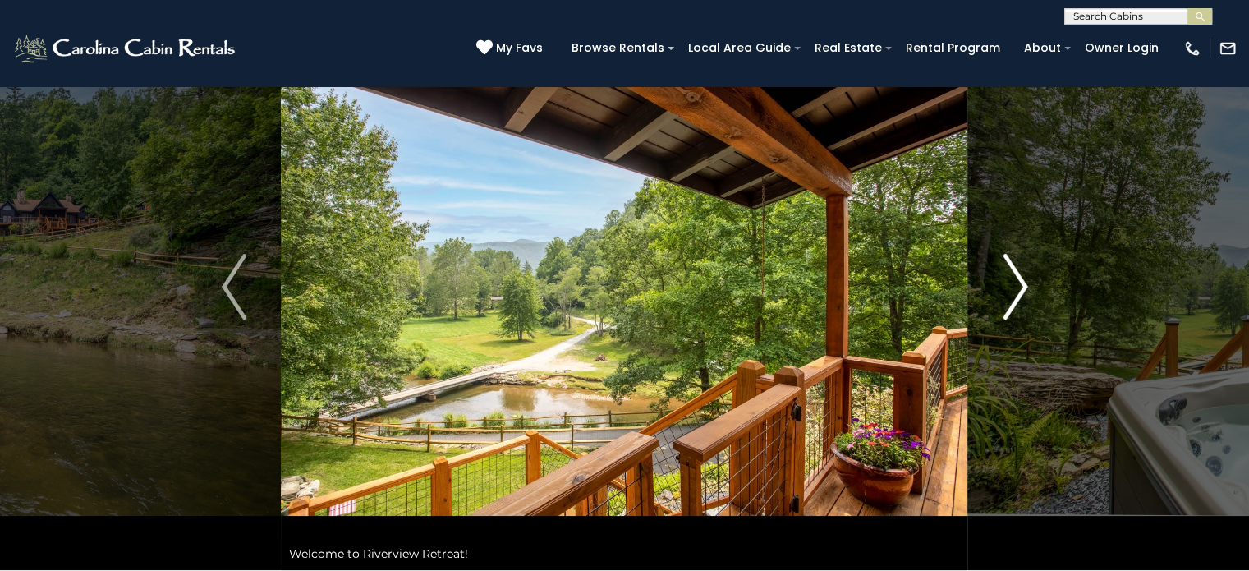
click at [1027, 274] on button "Next" at bounding box center [1015, 286] width 94 height 567
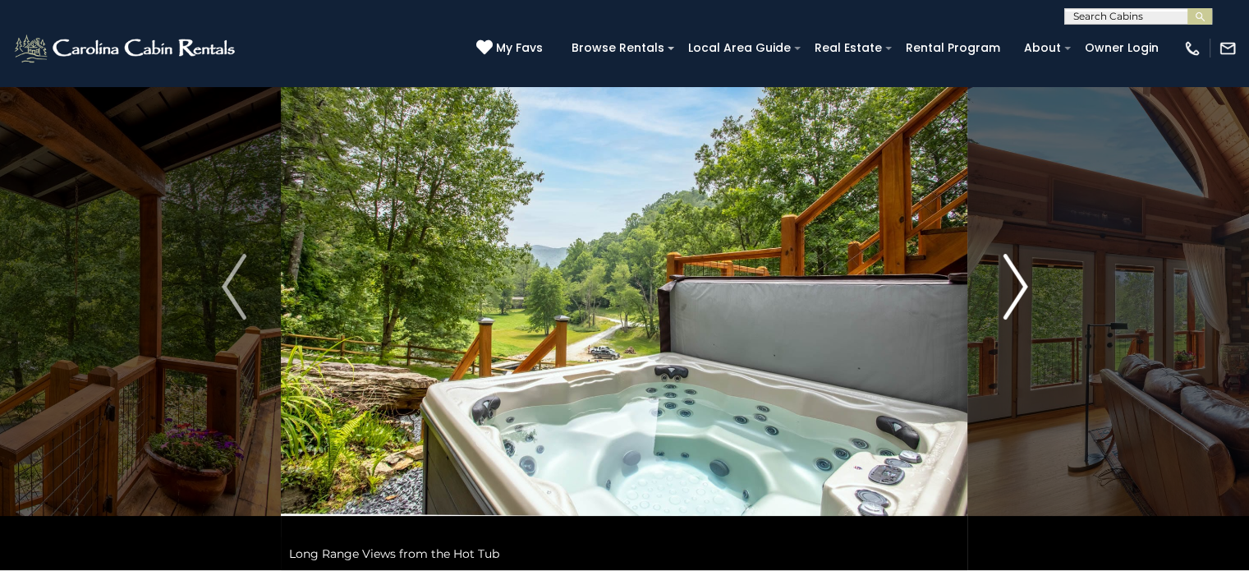
click at [1027, 274] on button "Next" at bounding box center [1015, 286] width 94 height 567
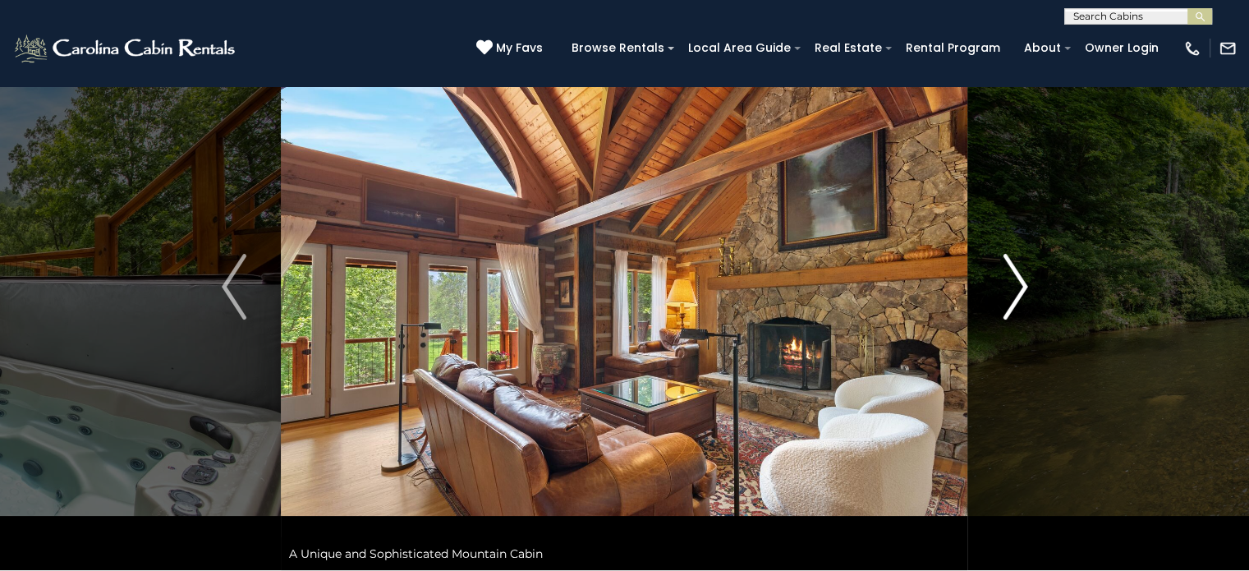
click at [1027, 274] on button "Next" at bounding box center [1015, 286] width 94 height 567
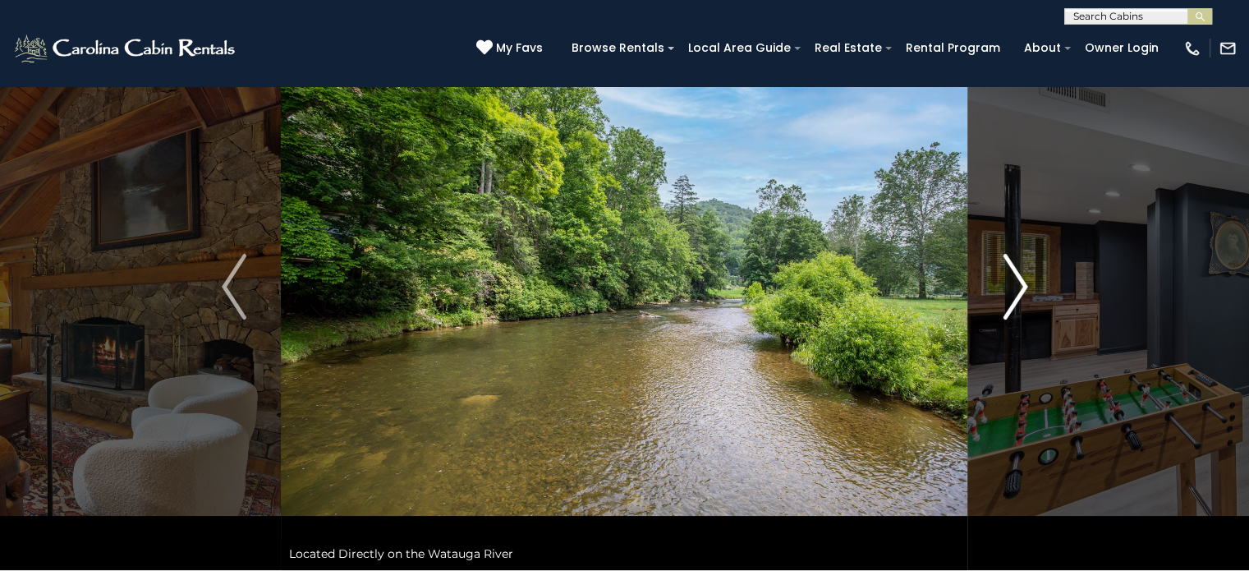
click at [1027, 274] on button "Next" at bounding box center [1015, 286] width 94 height 567
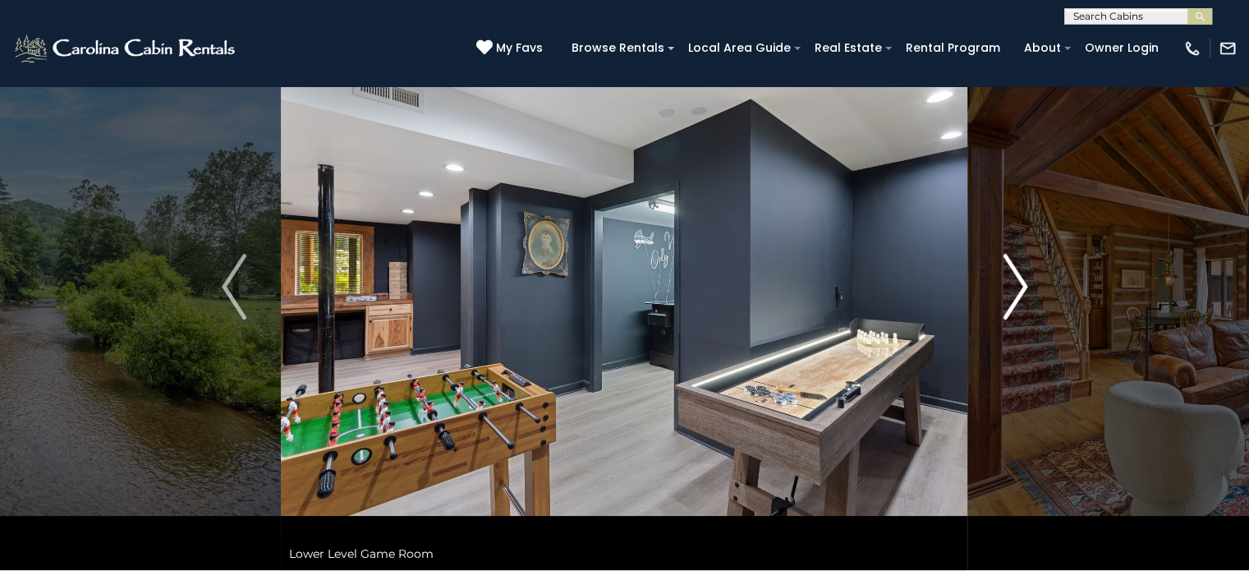
click at [1027, 274] on button "Next" at bounding box center [1015, 286] width 94 height 567
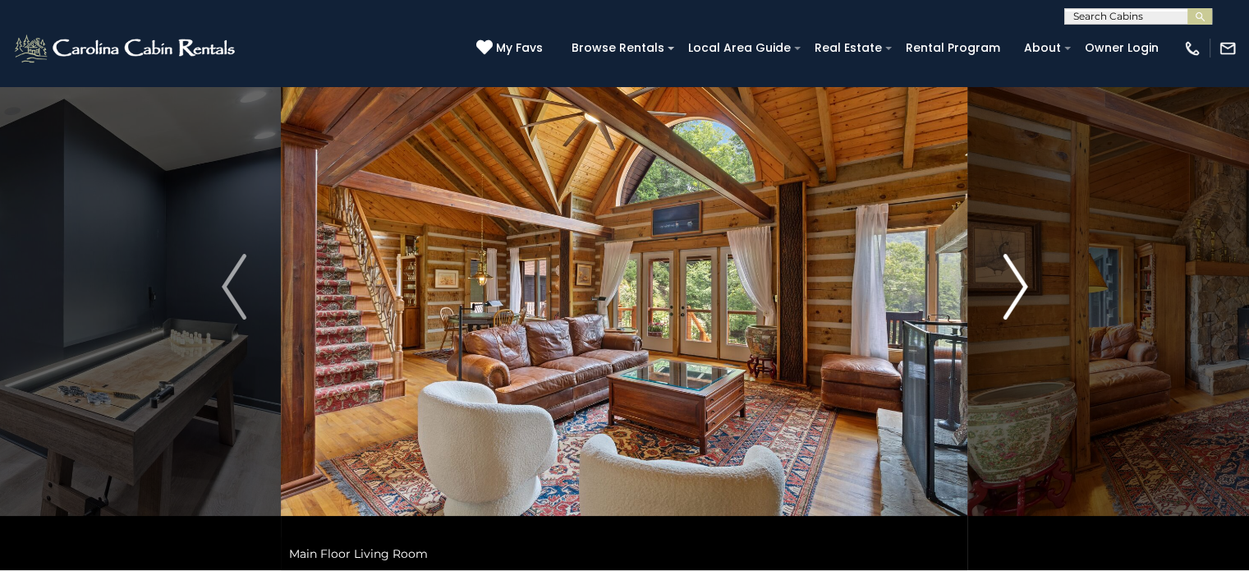
click at [1027, 274] on button "Next" at bounding box center [1015, 286] width 94 height 567
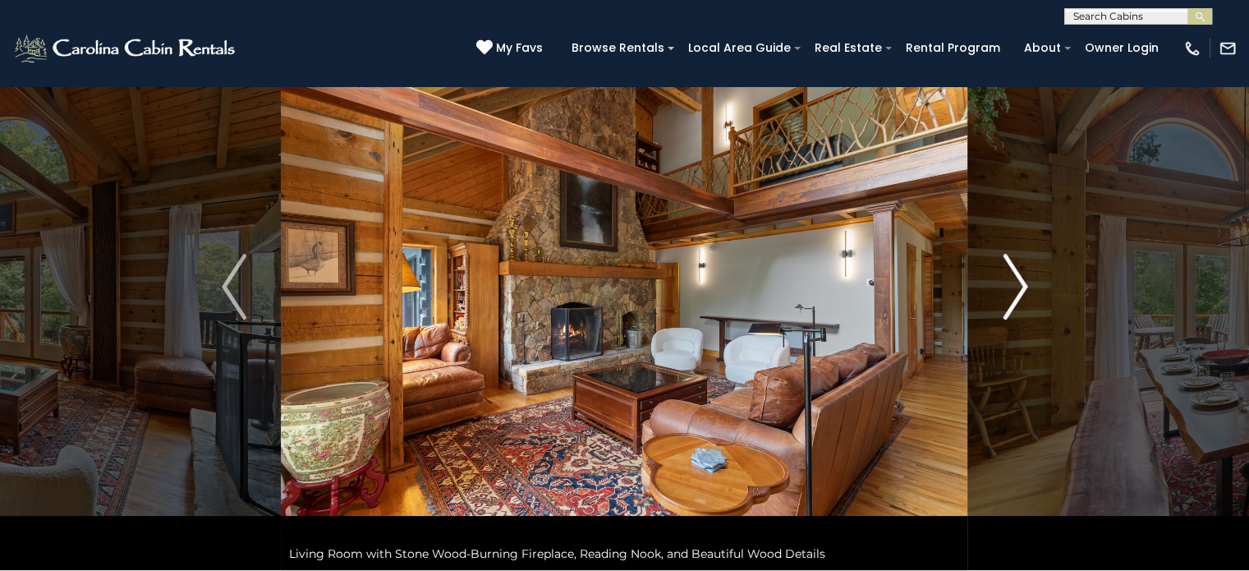
click at [1027, 274] on button "Next" at bounding box center [1015, 286] width 94 height 567
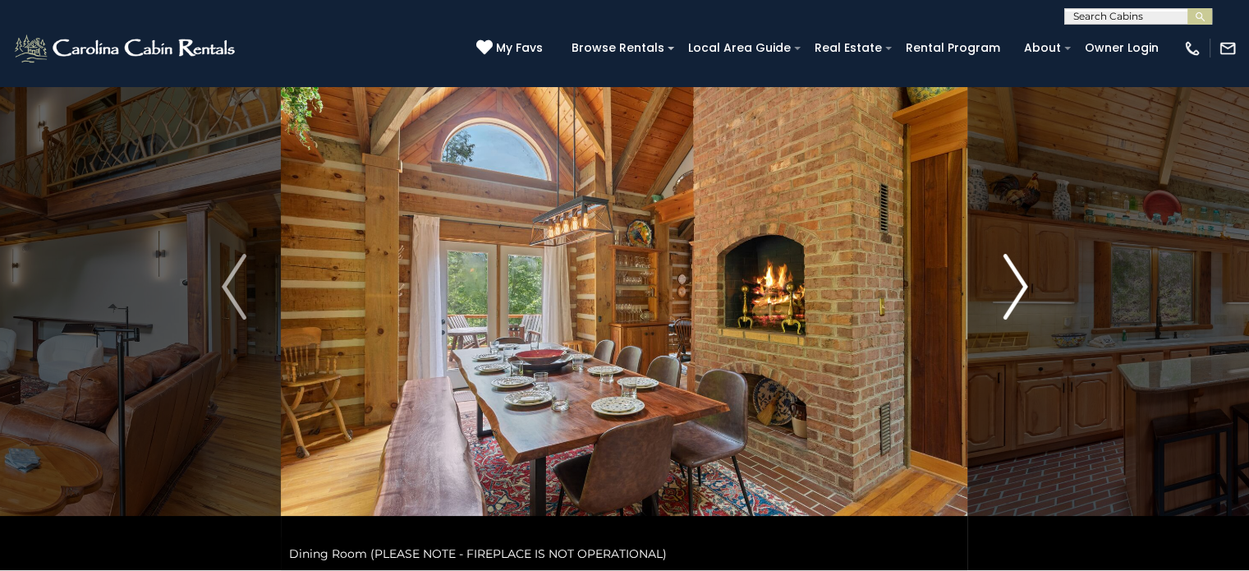
click at [1027, 274] on button "Next" at bounding box center [1015, 286] width 94 height 567
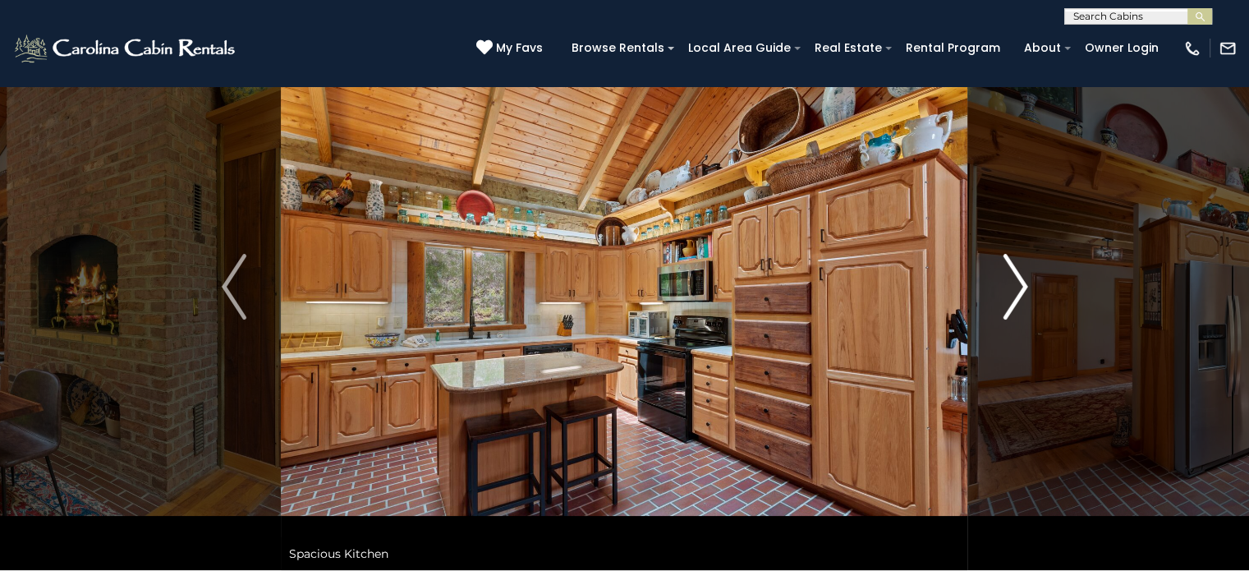
click at [1027, 274] on button "Next" at bounding box center [1015, 286] width 94 height 567
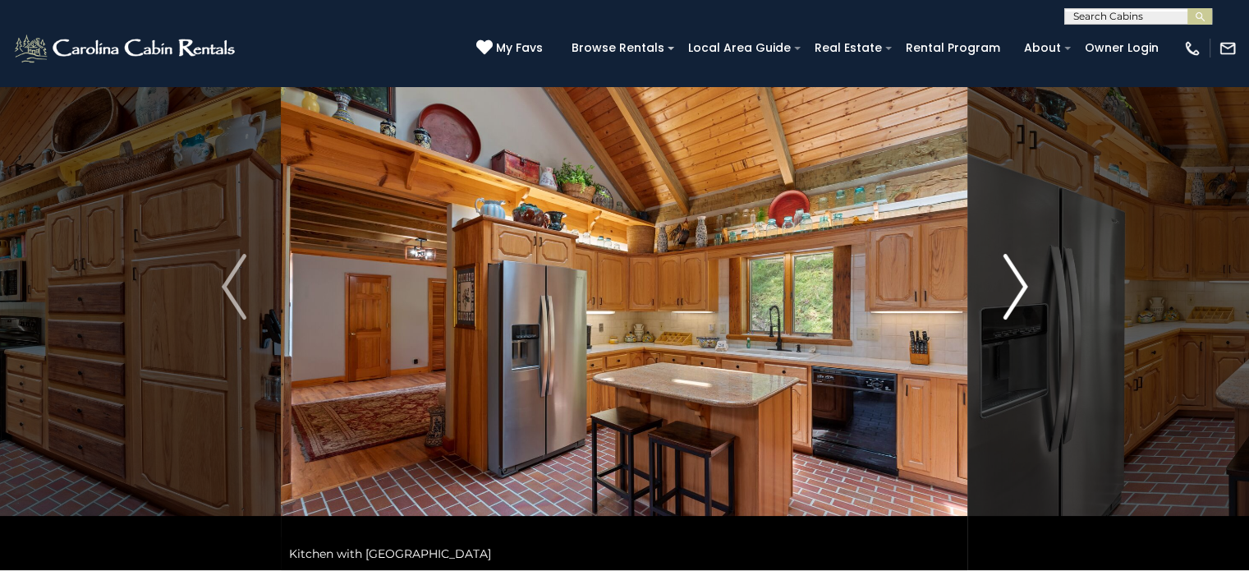
click at [1027, 274] on button "Next" at bounding box center [1015, 286] width 94 height 567
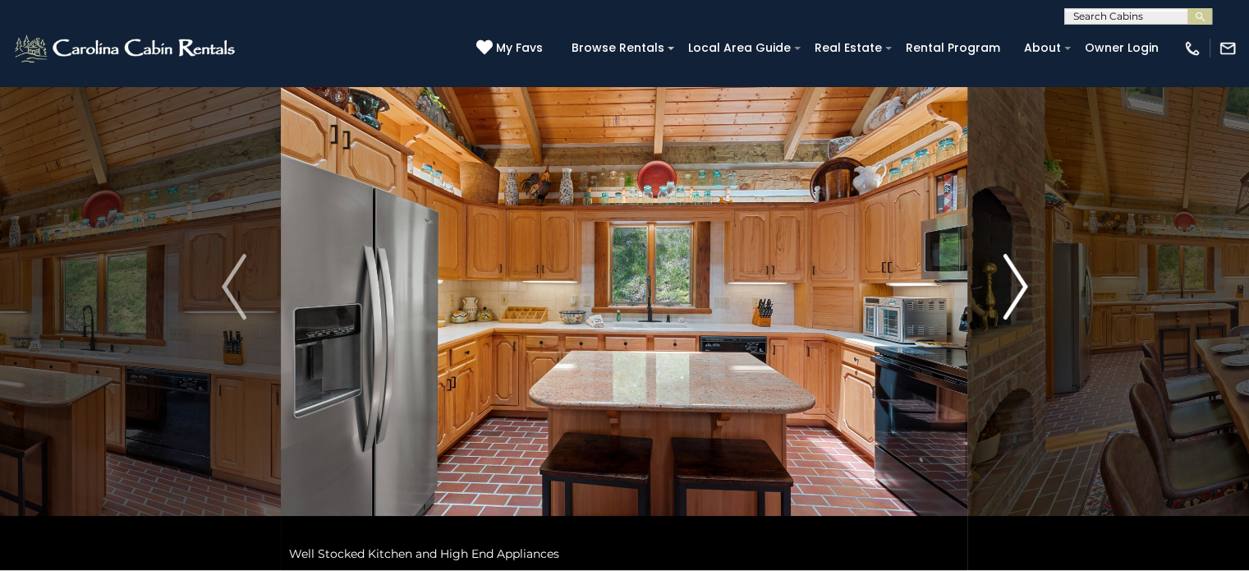
click at [1027, 274] on button "Next" at bounding box center [1015, 286] width 94 height 567
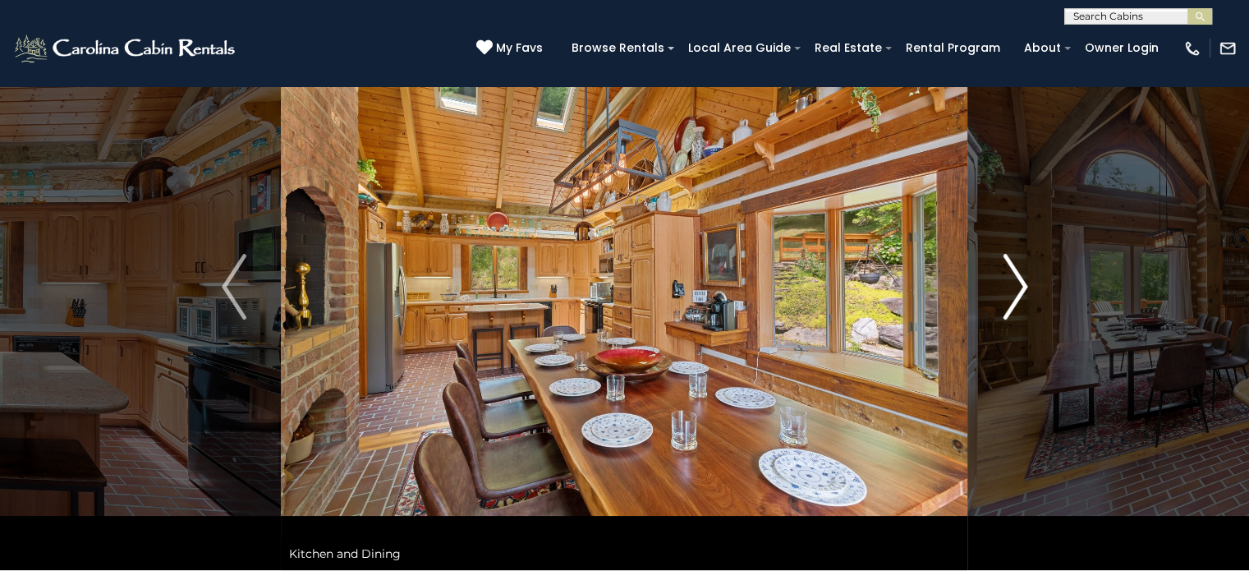
click at [1027, 274] on button "Next" at bounding box center [1015, 286] width 94 height 567
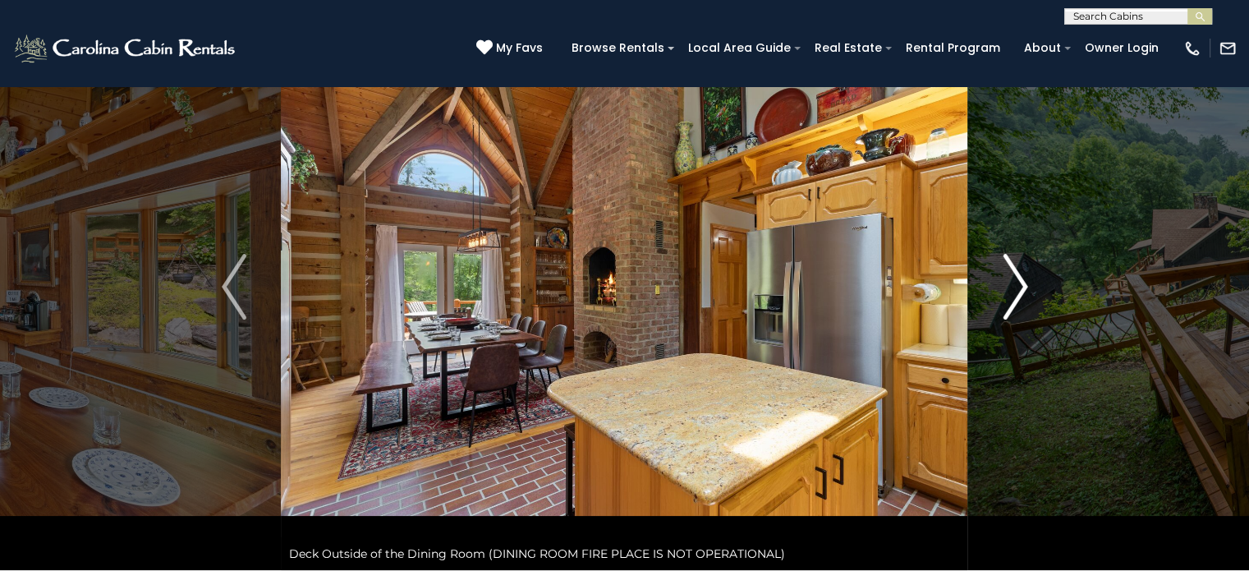
click at [1027, 274] on button "Next" at bounding box center [1015, 286] width 94 height 567
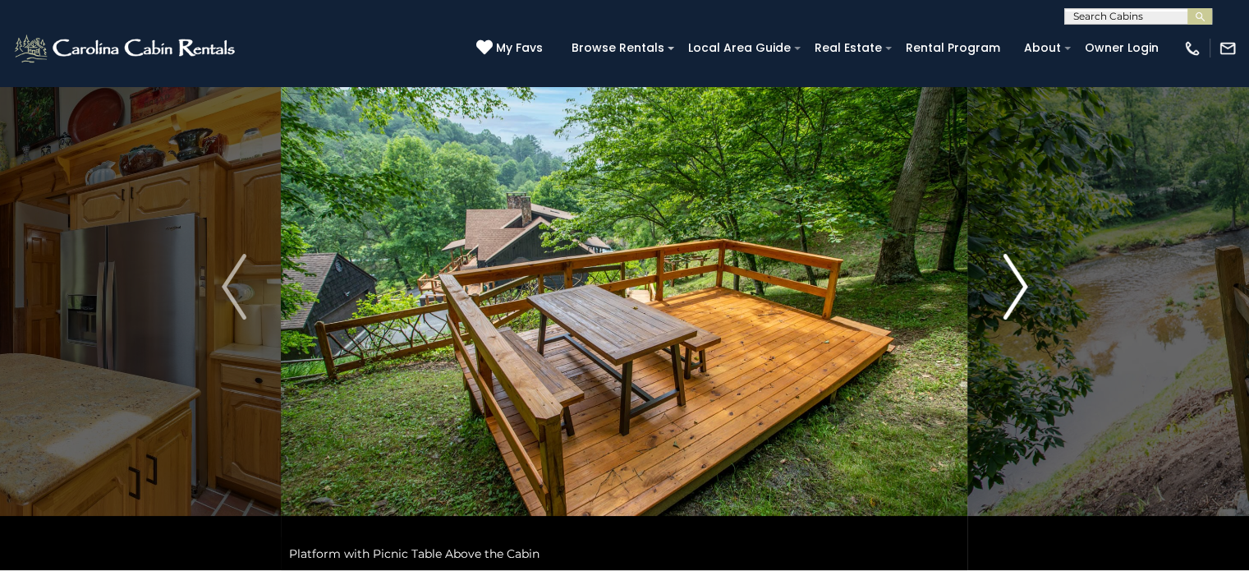
click at [1027, 274] on button "Next" at bounding box center [1015, 286] width 94 height 567
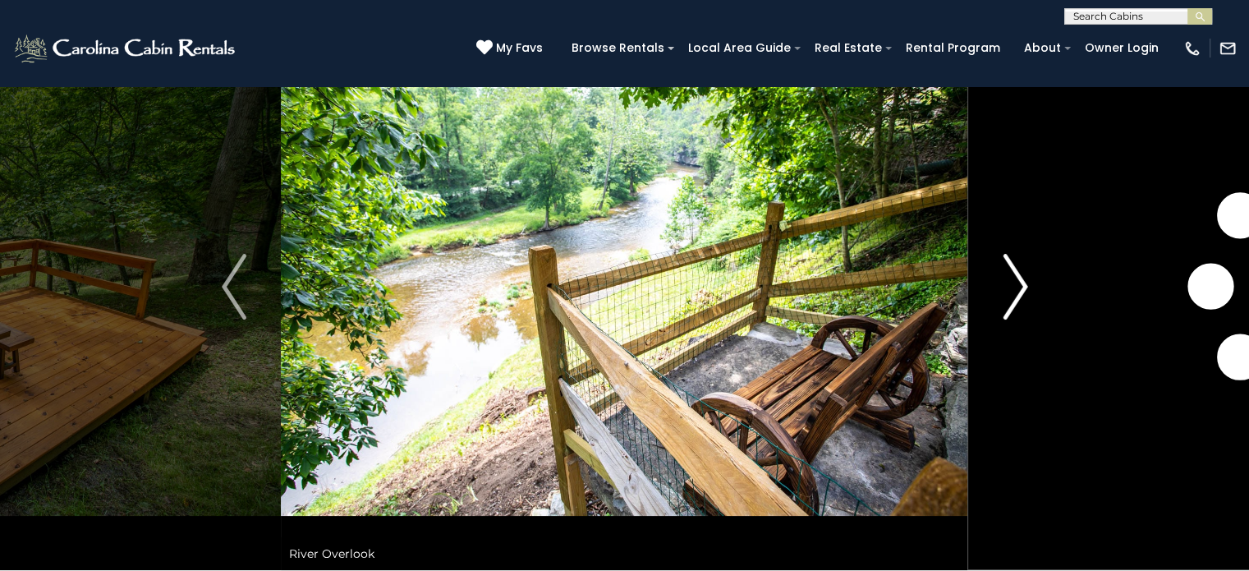
click at [1027, 274] on button "Next" at bounding box center [1015, 286] width 94 height 567
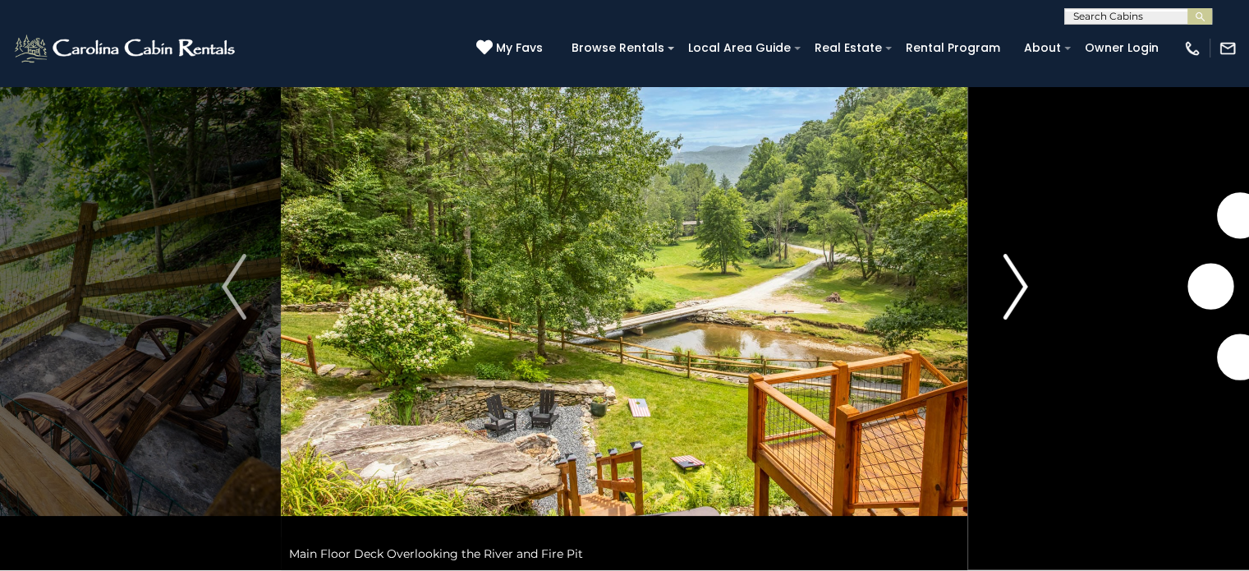
click at [1027, 274] on button "Next" at bounding box center [1015, 286] width 94 height 567
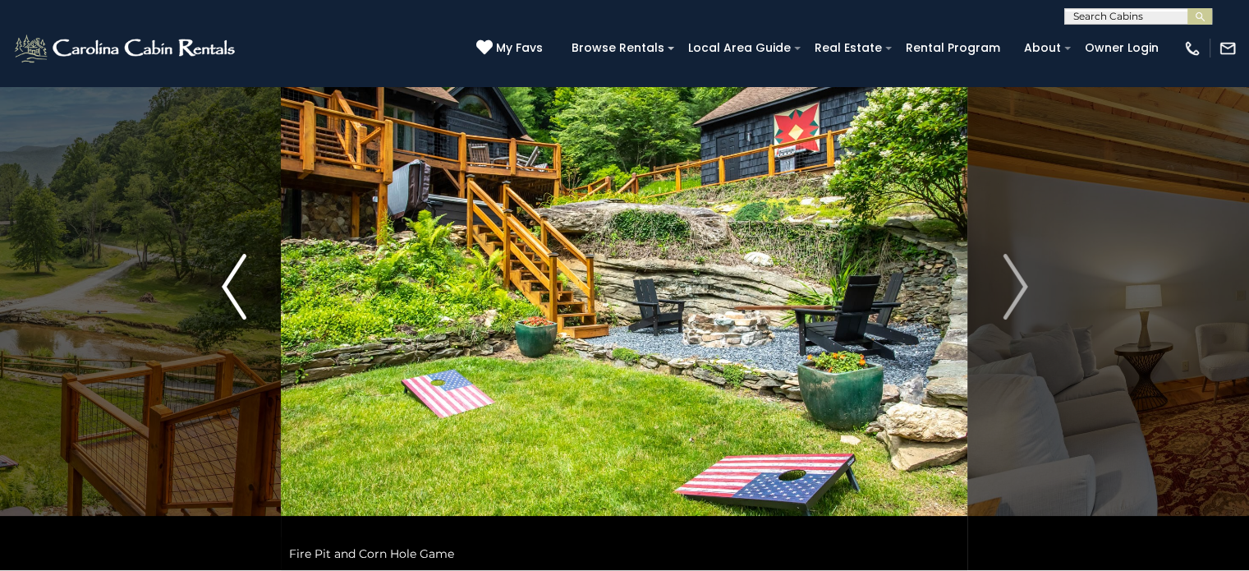
click at [223, 269] on img "Previous" at bounding box center [234, 287] width 25 height 66
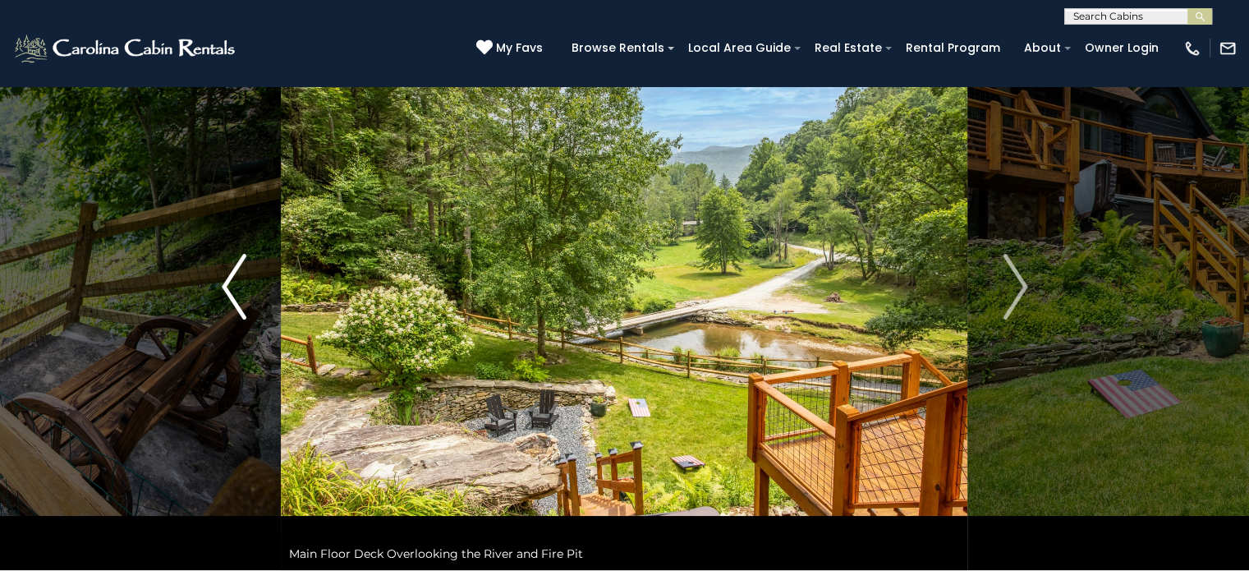
click at [223, 269] on img "Previous" at bounding box center [234, 287] width 25 height 66
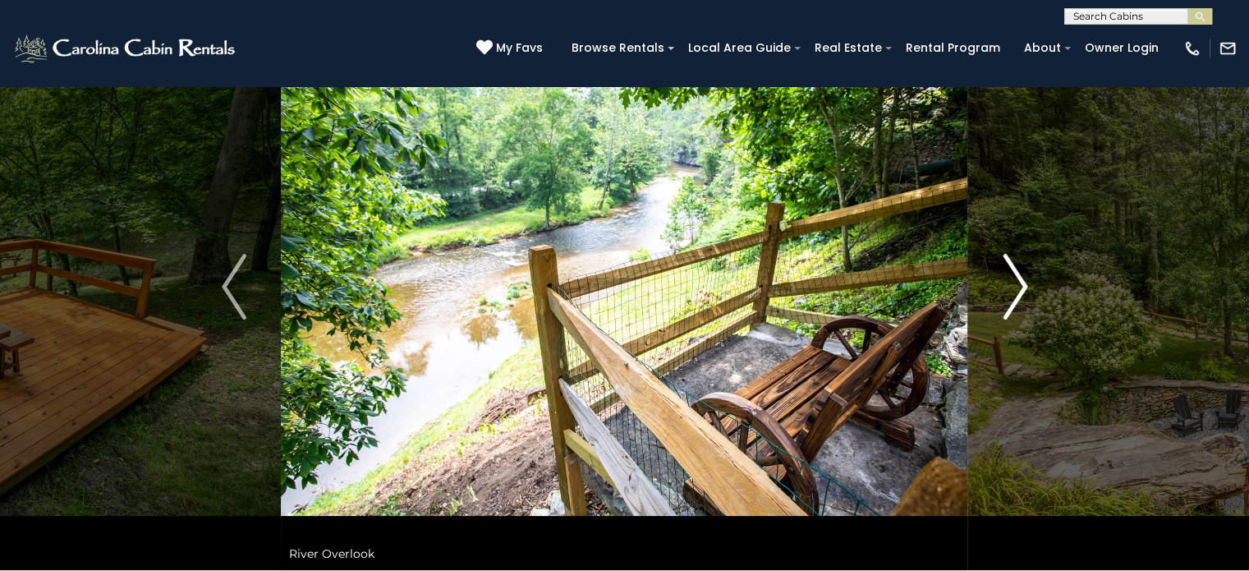
click at [1021, 282] on img "Next" at bounding box center [1015, 287] width 25 height 66
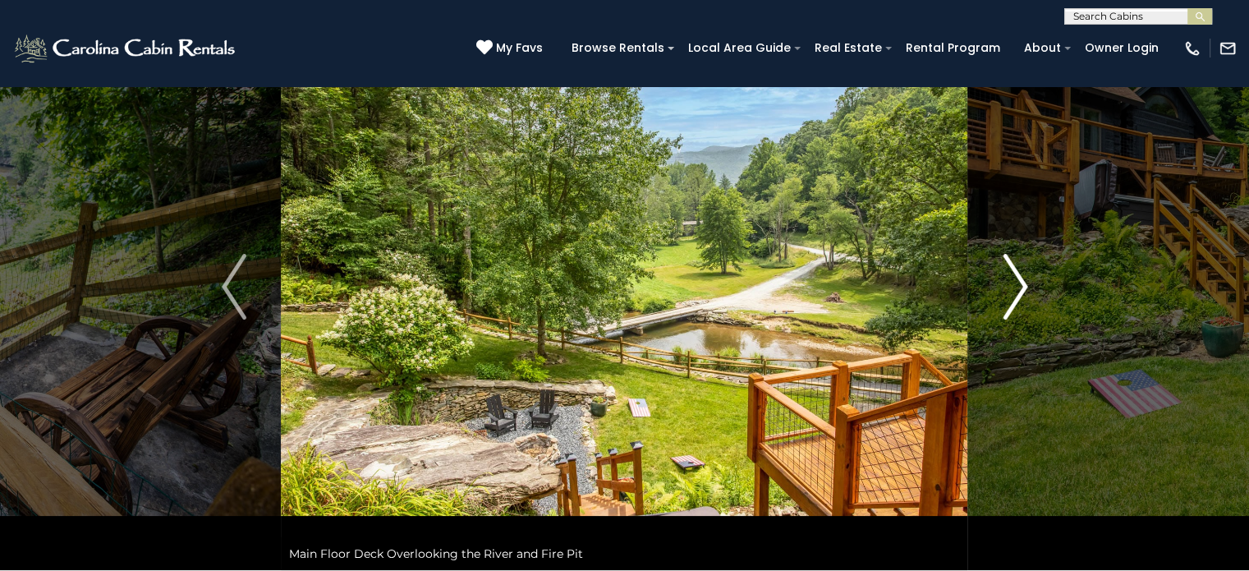
click at [1021, 282] on img "Next" at bounding box center [1015, 287] width 25 height 66
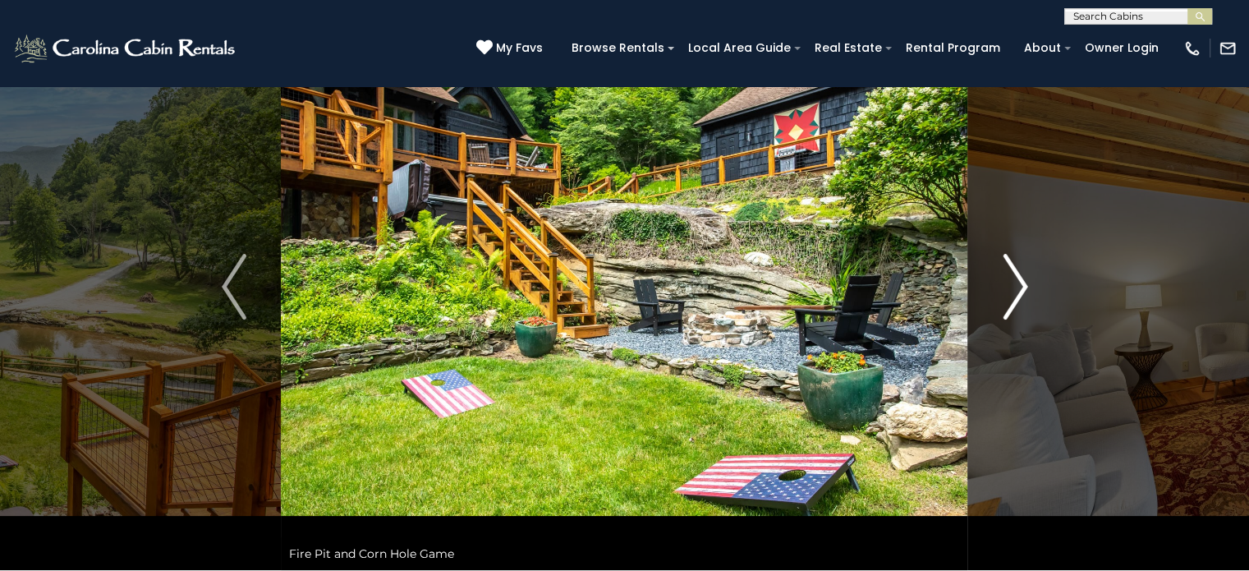
click at [1021, 282] on img "Next" at bounding box center [1015, 287] width 25 height 66
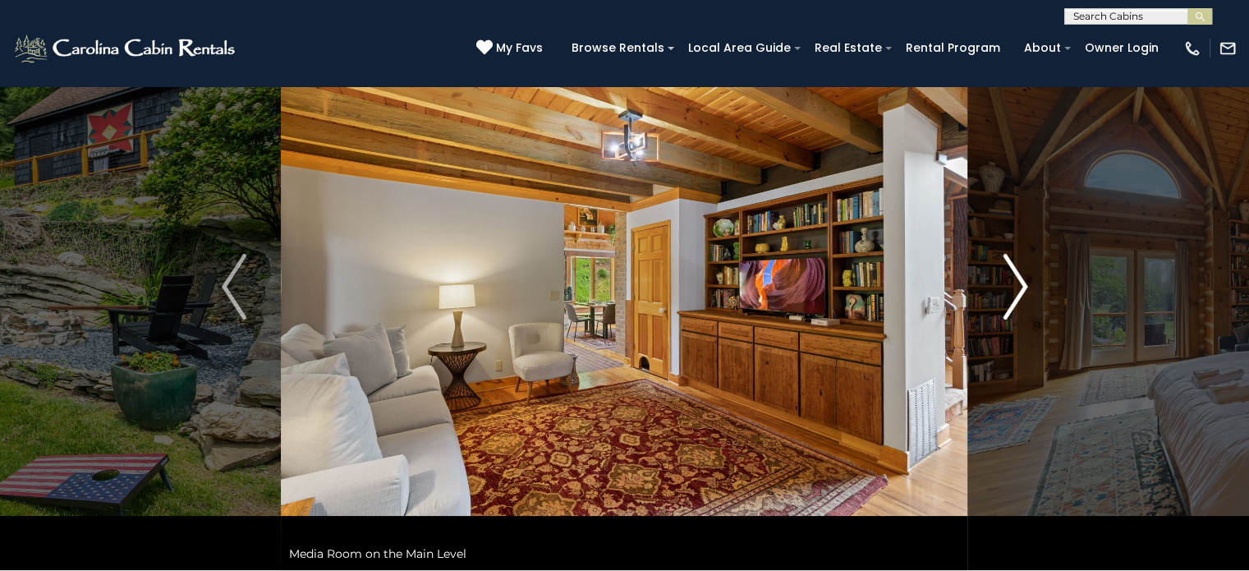
click at [1021, 282] on img "Next" at bounding box center [1015, 287] width 25 height 66
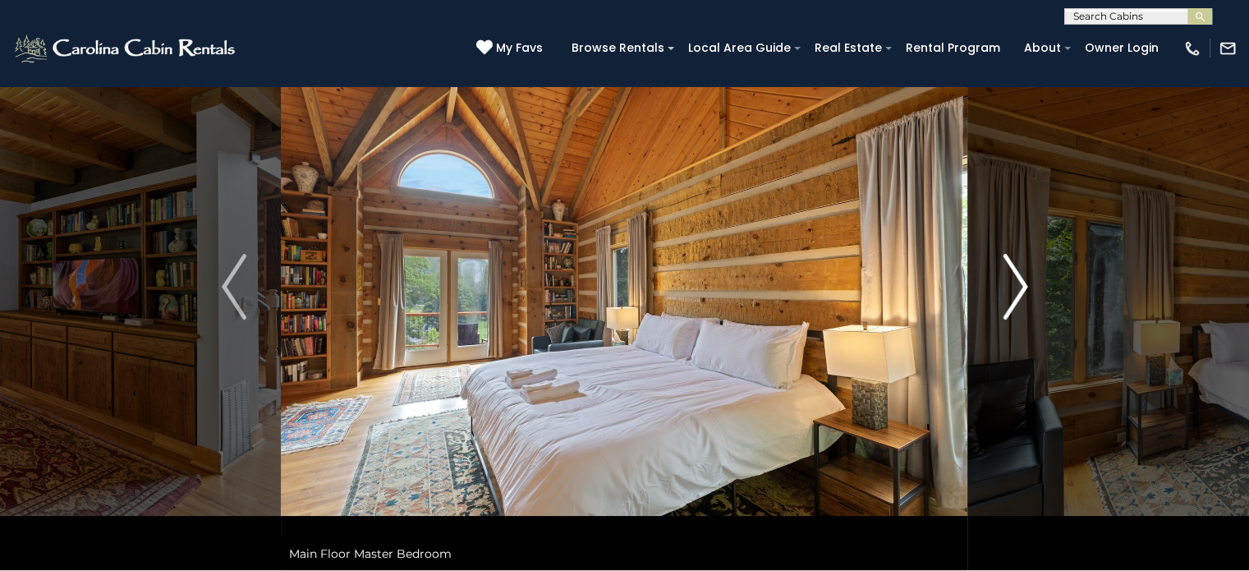
click at [1021, 282] on img "Next" at bounding box center [1015, 287] width 25 height 66
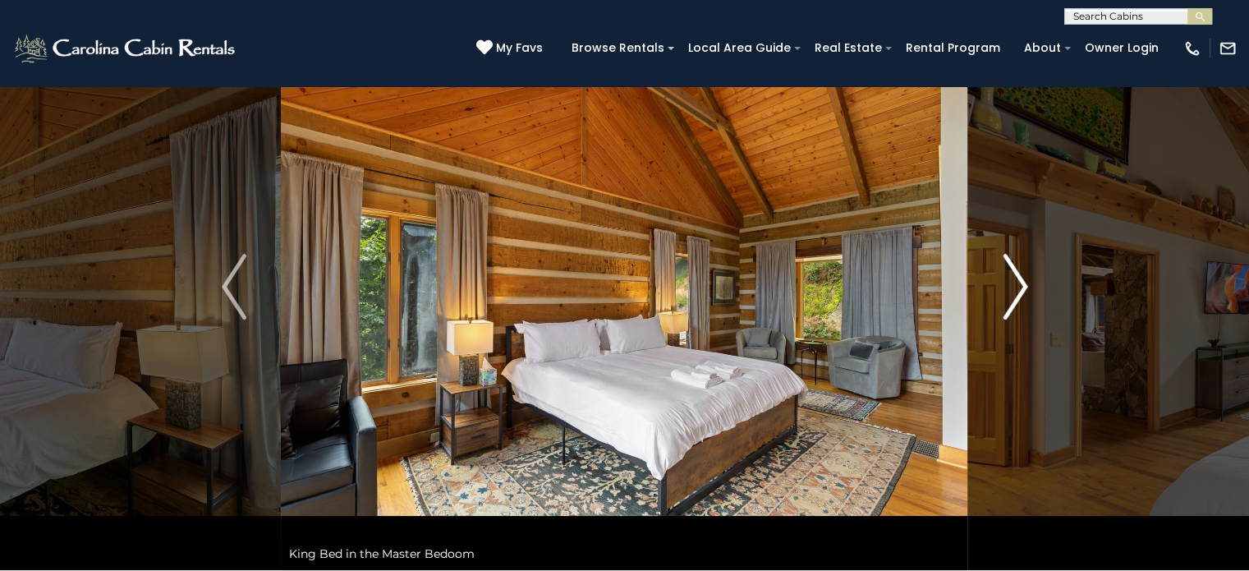
click at [1021, 282] on img "Next" at bounding box center [1015, 287] width 25 height 66
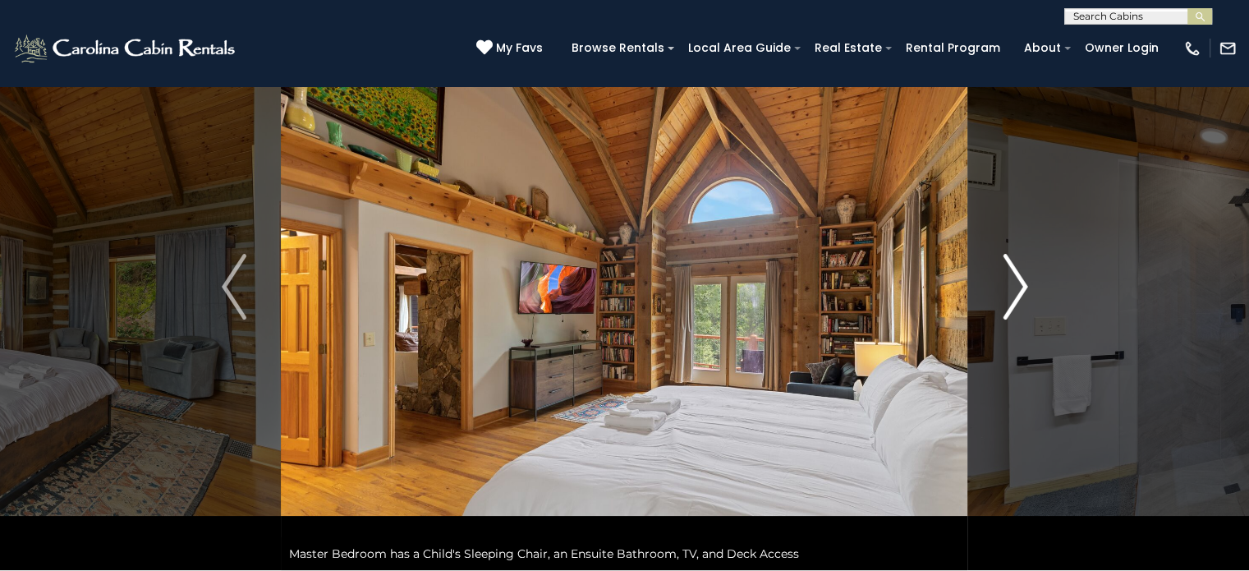
click at [1021, 282] on img "Next" at bounding box center [1015, 287] width 25 height 66
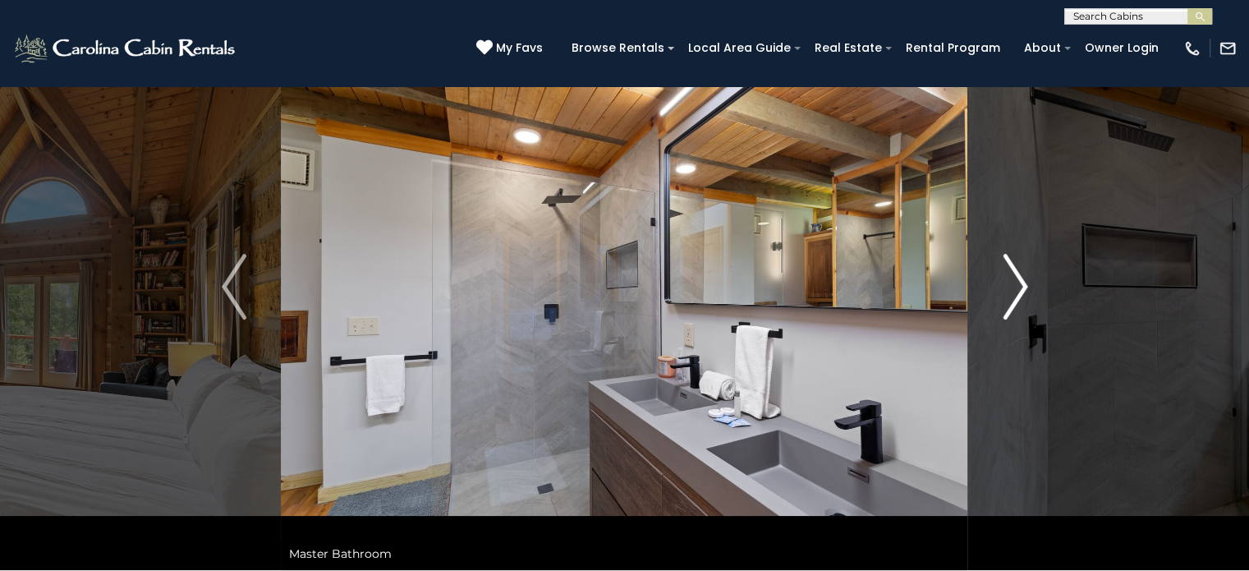
click at [1021, 282] on img "Next" at bounding box center [1015, 287] width 25 height 66
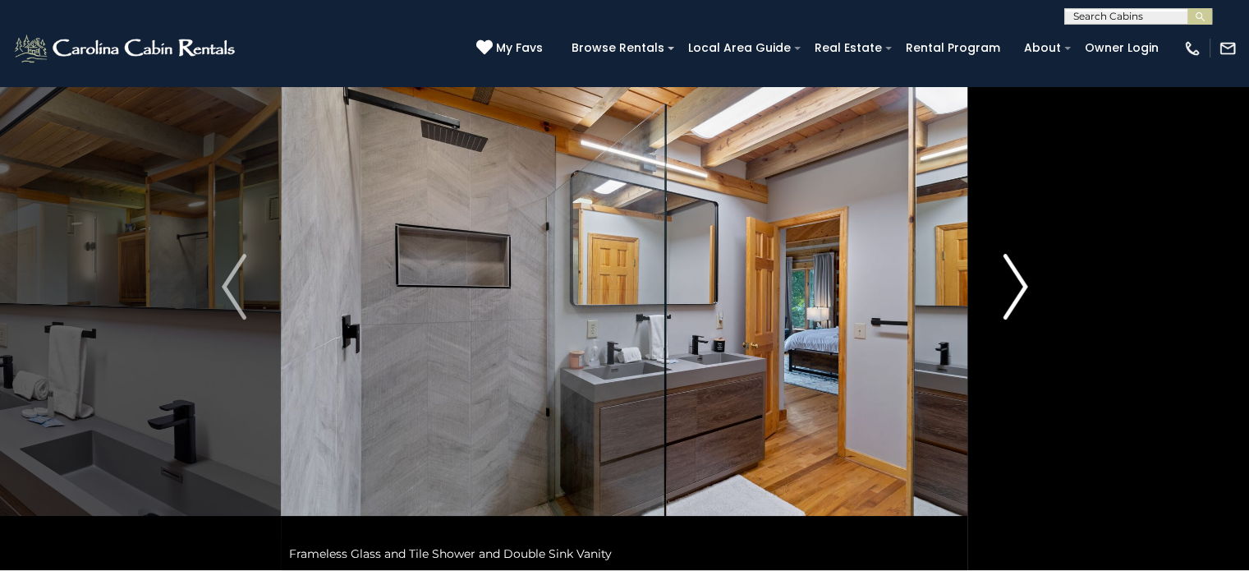
click at [1021, 282] on img "Next" at bounding box center [1015, 287] width 25 height 66
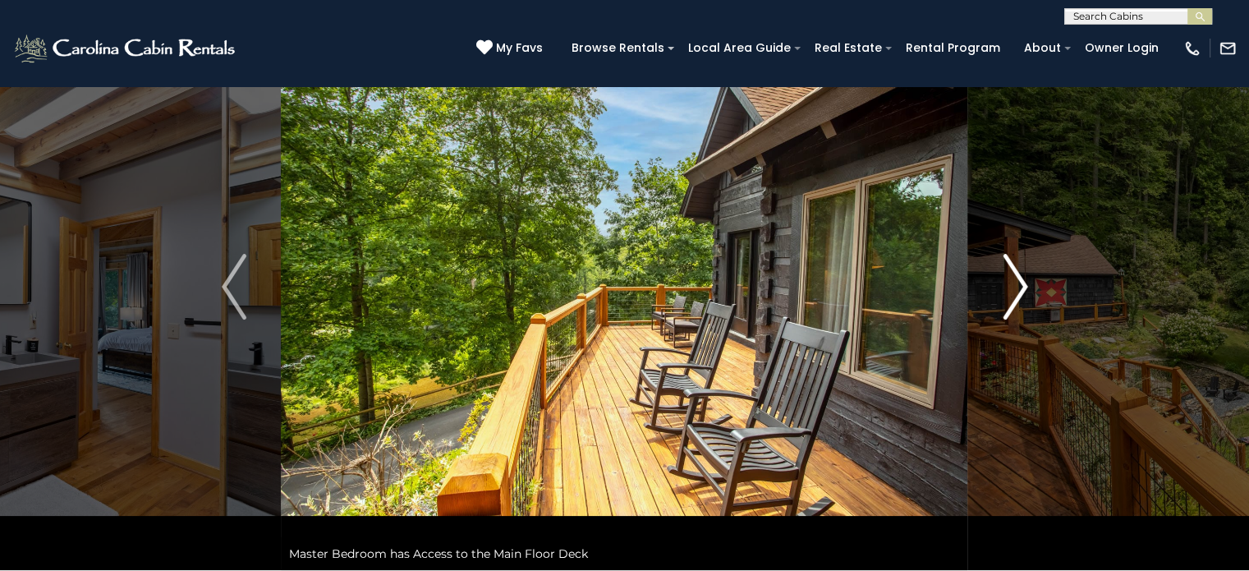
click at [1021, 282] on img "Next" at bounding box center [1015, 287] width 25 height 66
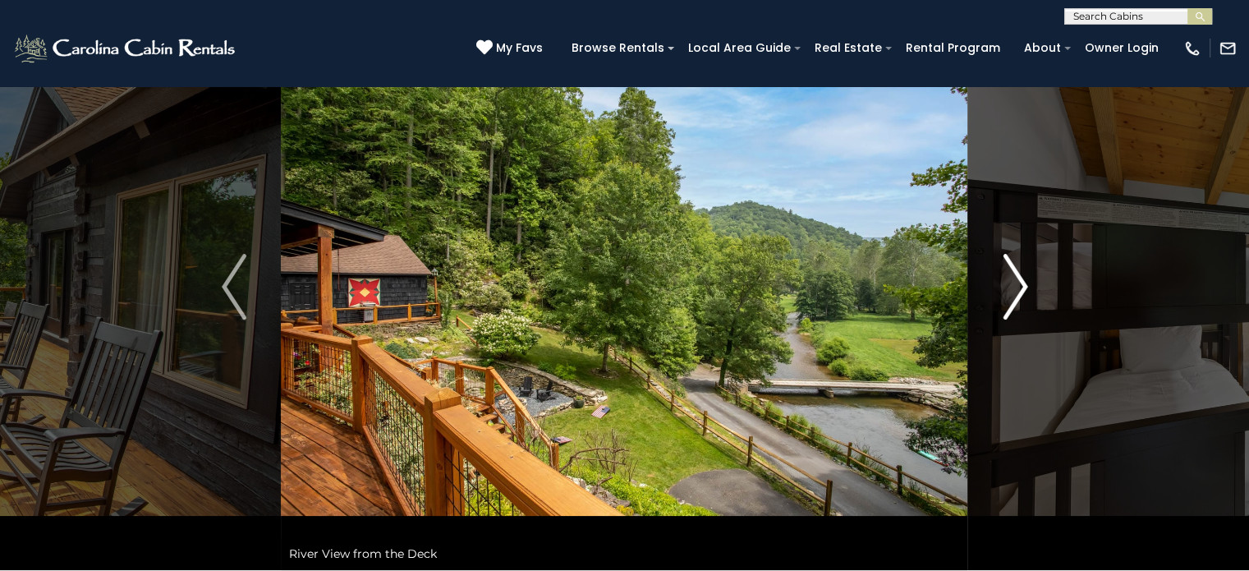
click at [1021, 282] on img "Next" at bounding box center [1015, 287] width 25 height 66
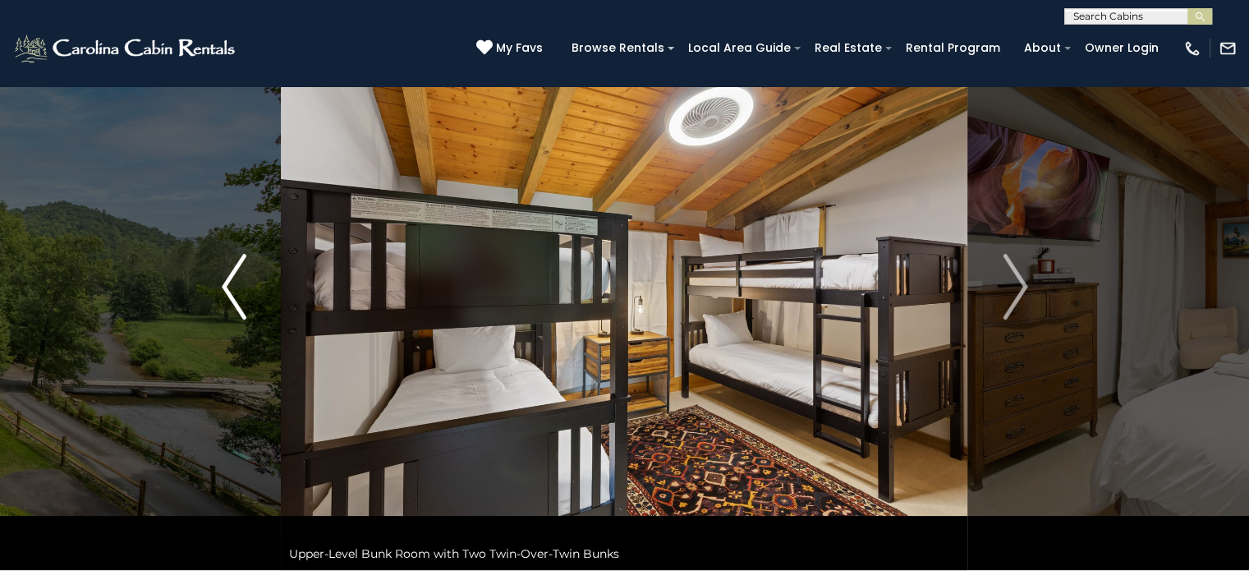
click at [223, 272] on img "Previous" at bounding box center [234, 287] width 25 height 66
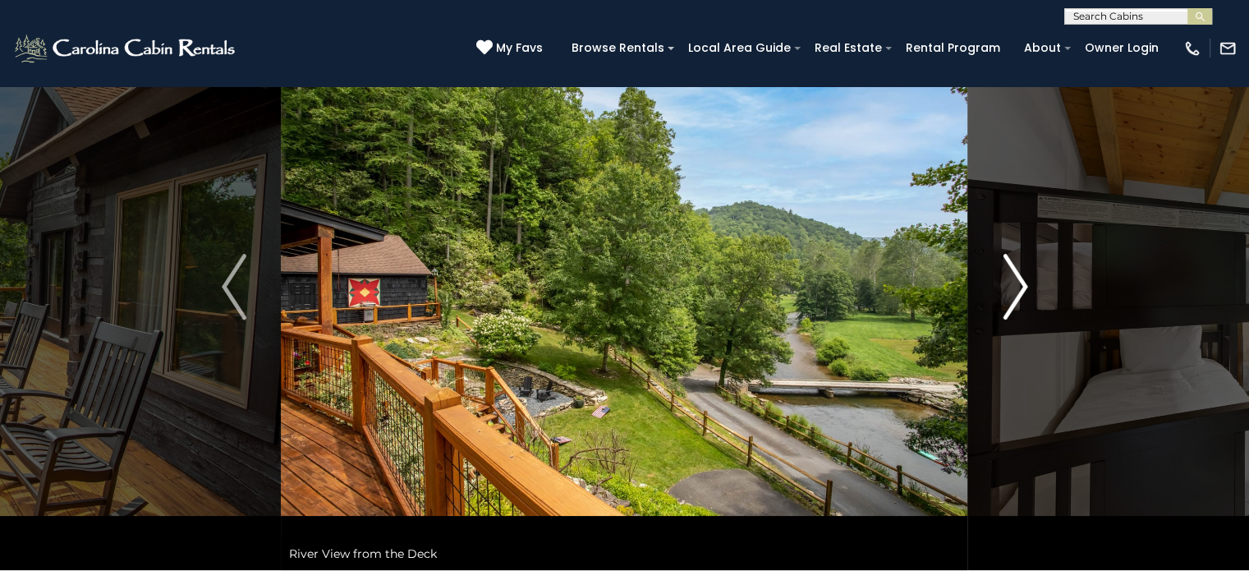
click at [1018, 282] on img "Next" at bounding box center [1015, 287] width 25 height 66
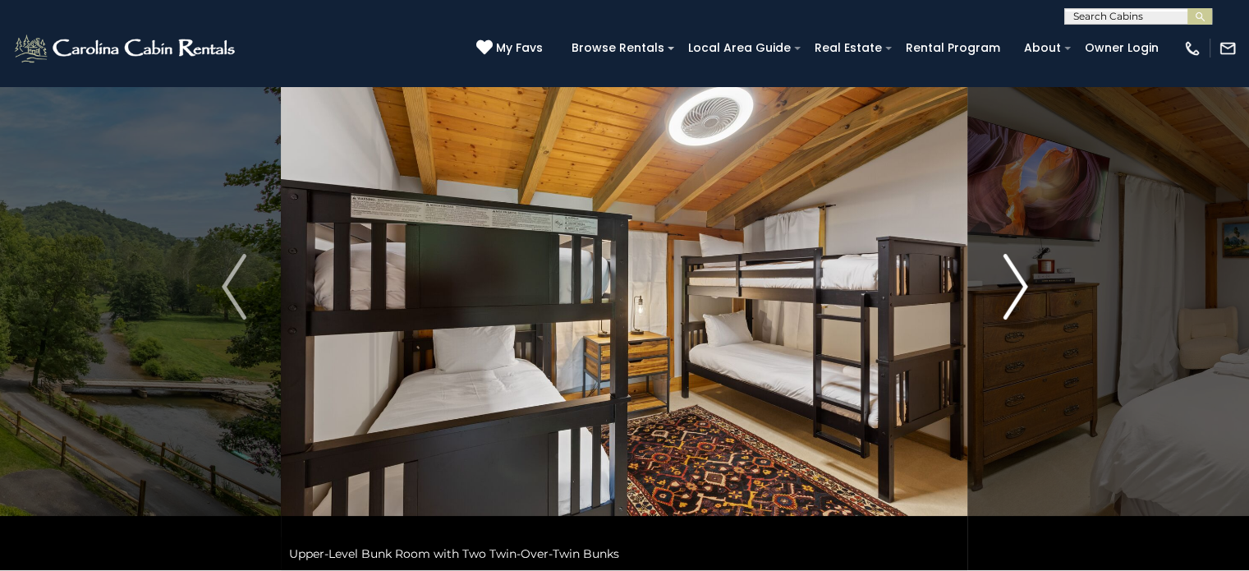
click at [1018, 282] on img "Next" at bounding box center [1015, 287] width 25 height 66
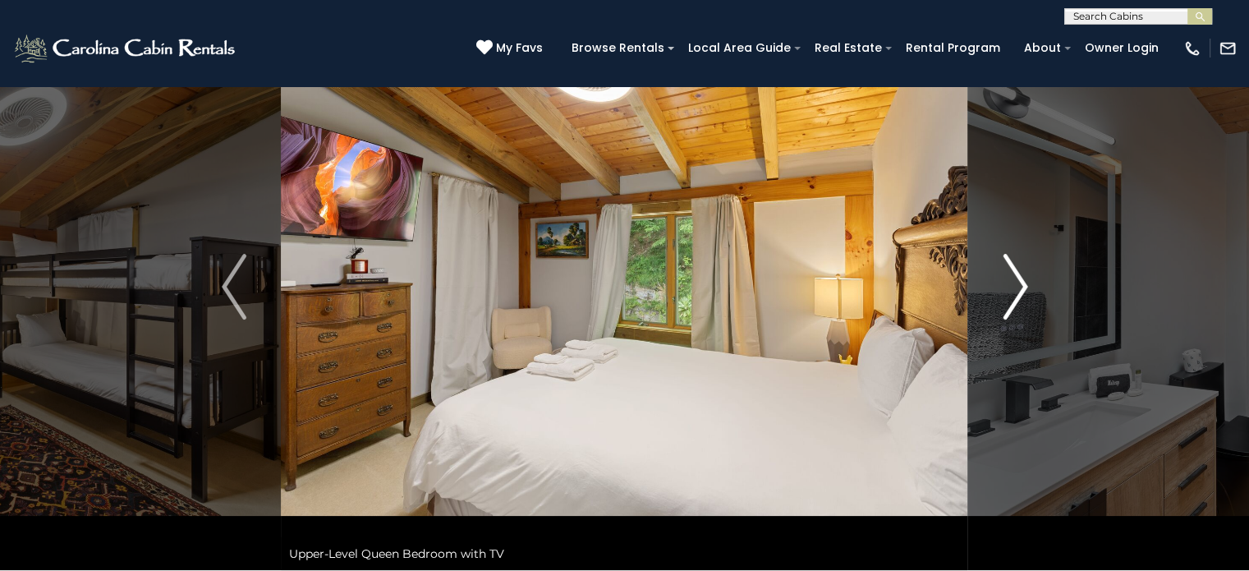
click at [1016, 284] on img "Next" at bounding box center [1015, 287] width 25 height 66
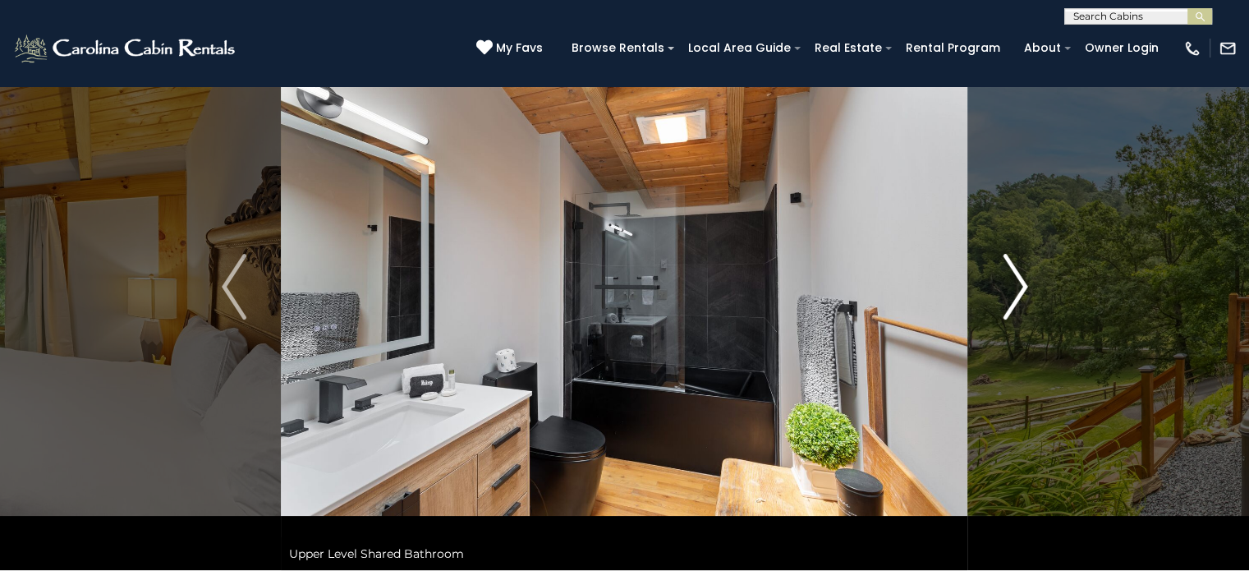
click at [1015, 284] on img "Next" at bounding box center [1015, 287] width 25 height 66
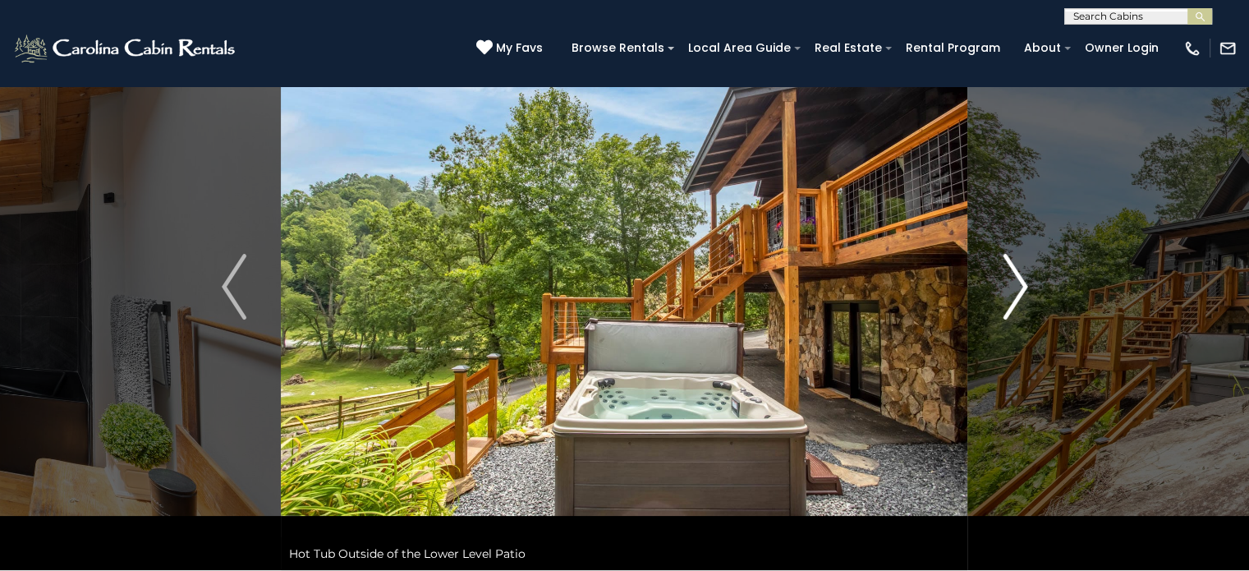
click at [1015, 284] on img "Next" at bounding box center [1015, 287] width 25 height 66
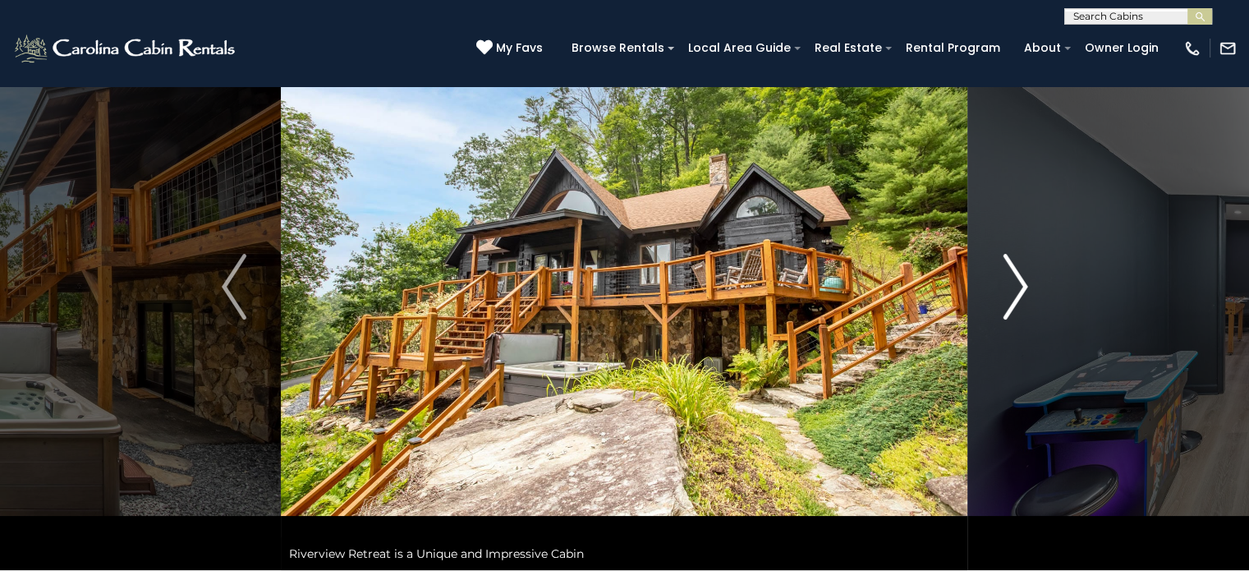
click at [1015, 284] on img "Next" at bounding box center [1015, 287] width 25 height 66
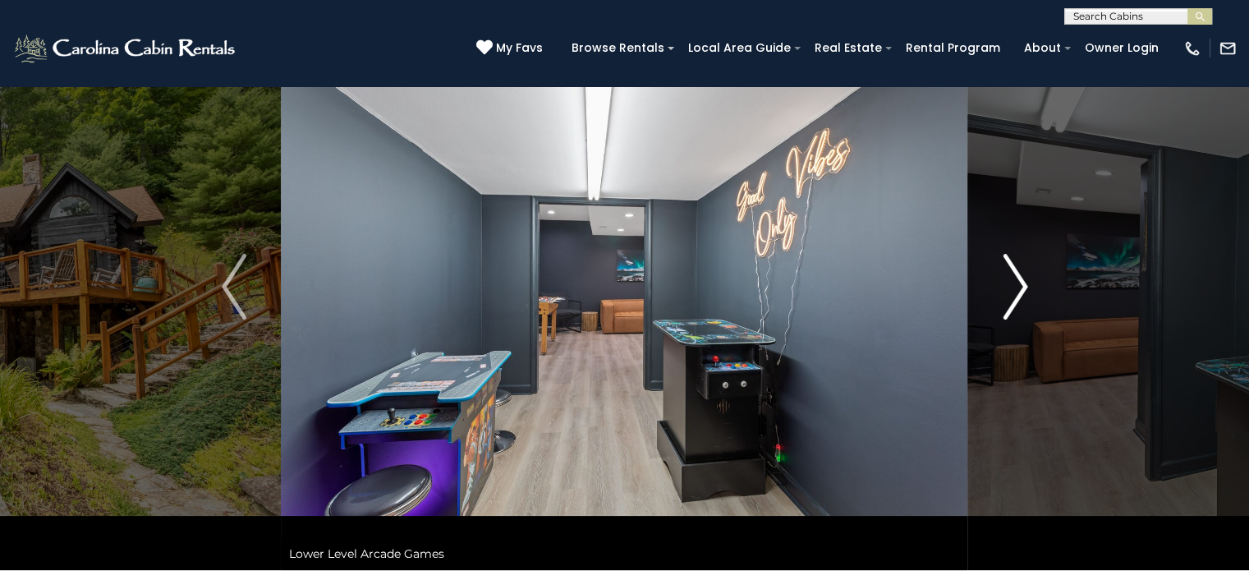
click at [1015, 284] on img "Next" at bounding box center [1015, 287] width 25 height 66
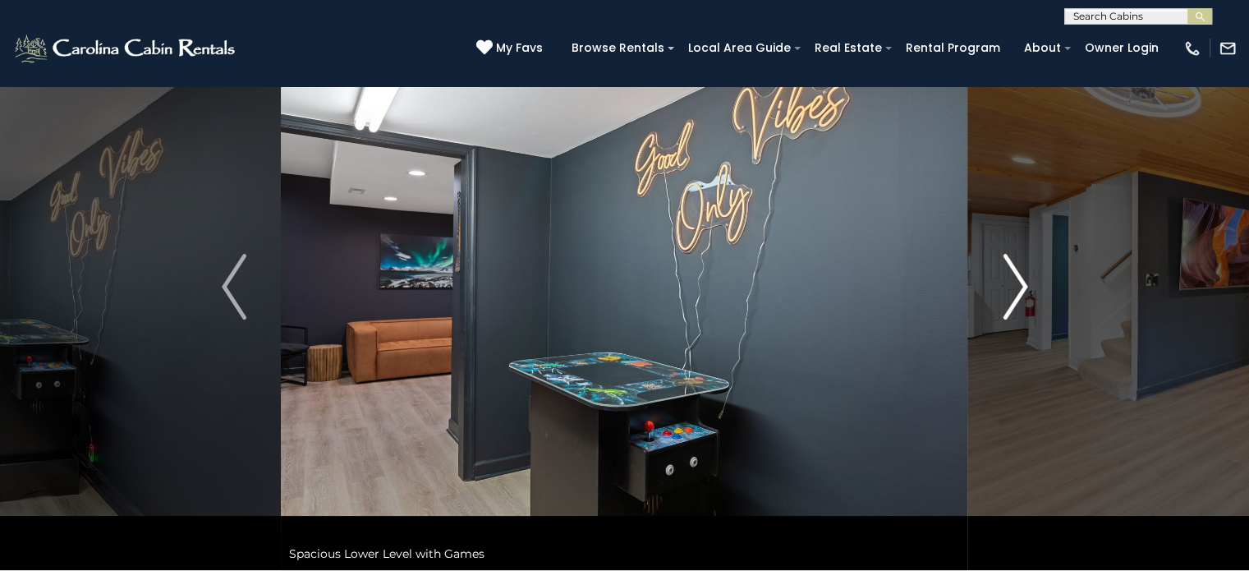
click at [1015, 284] on img "Next" at bounding box center [1015, 287] width 25 height 66
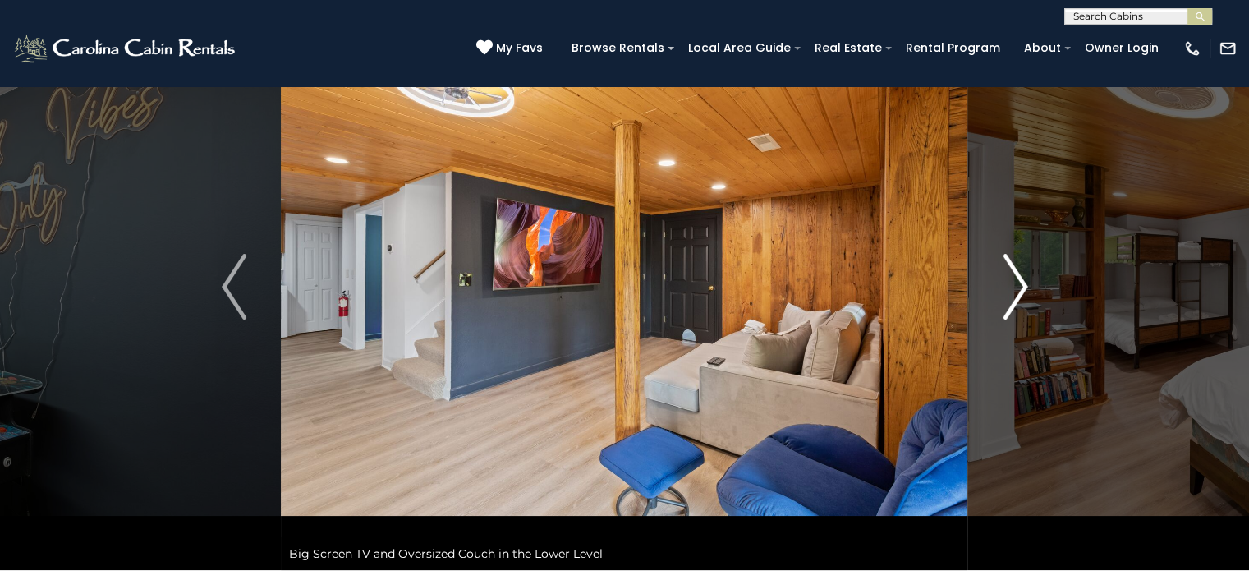
click at [1014, 285] on img "Next" at bounding box center [1015, 287] width 25 height 66
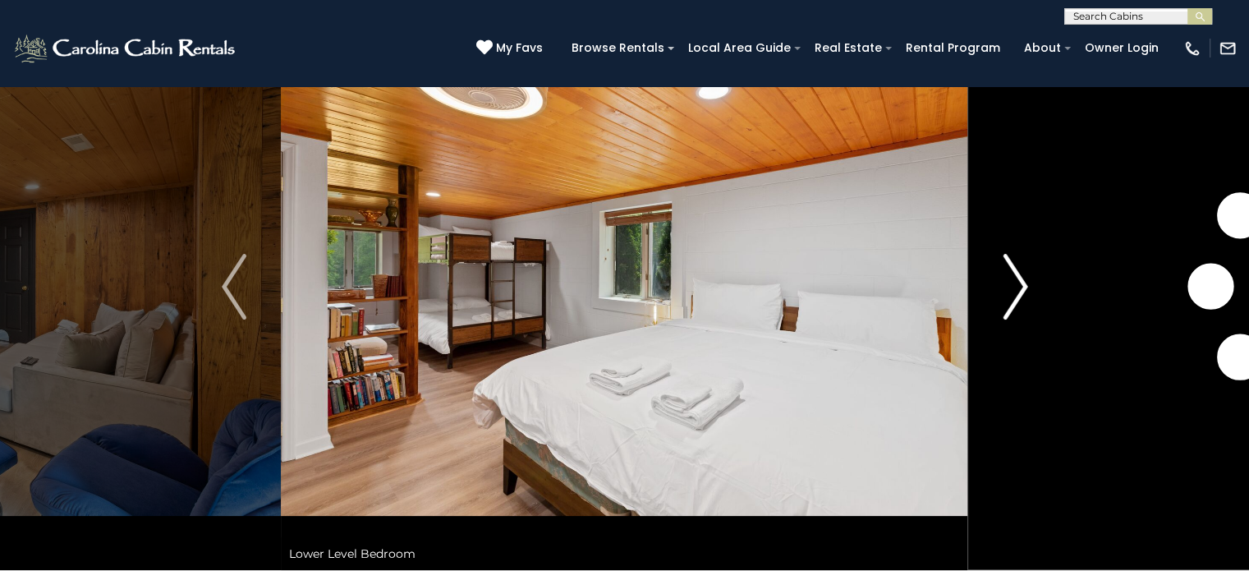
click at [1014, 285] on img "Next" at bounding box center [1015, 287] width 25 height 66
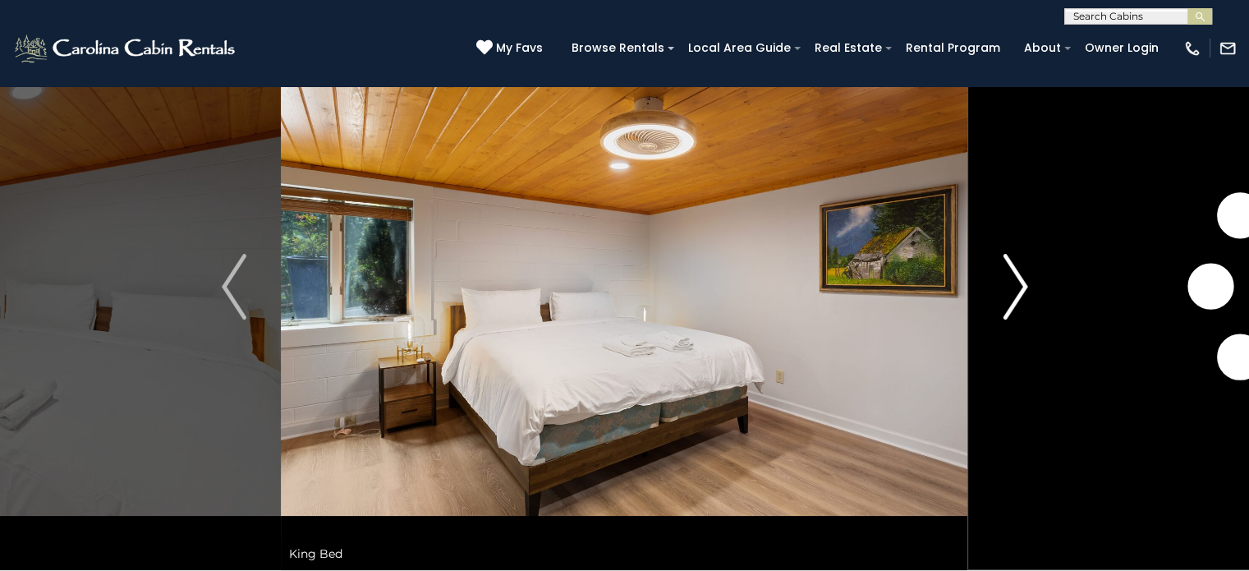
click at [1014, 285] on img "Next" at bounding box center [1015, 287] width 25 height 66
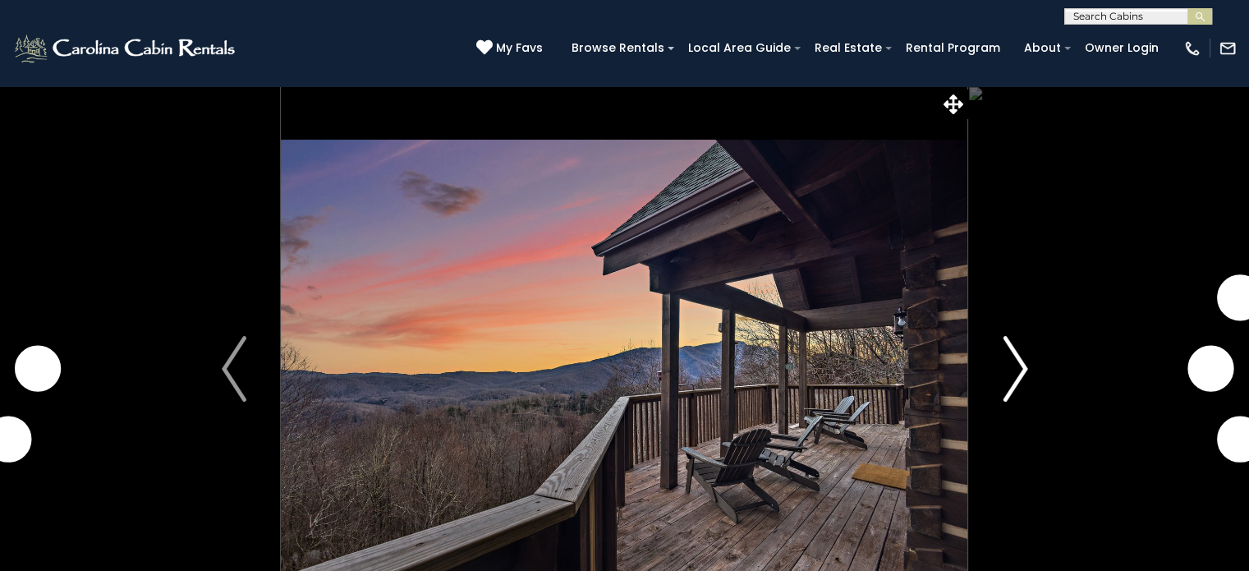
click at [1022, 362] on img "Next" at bounding box center [1015, 369] width 25 height 66
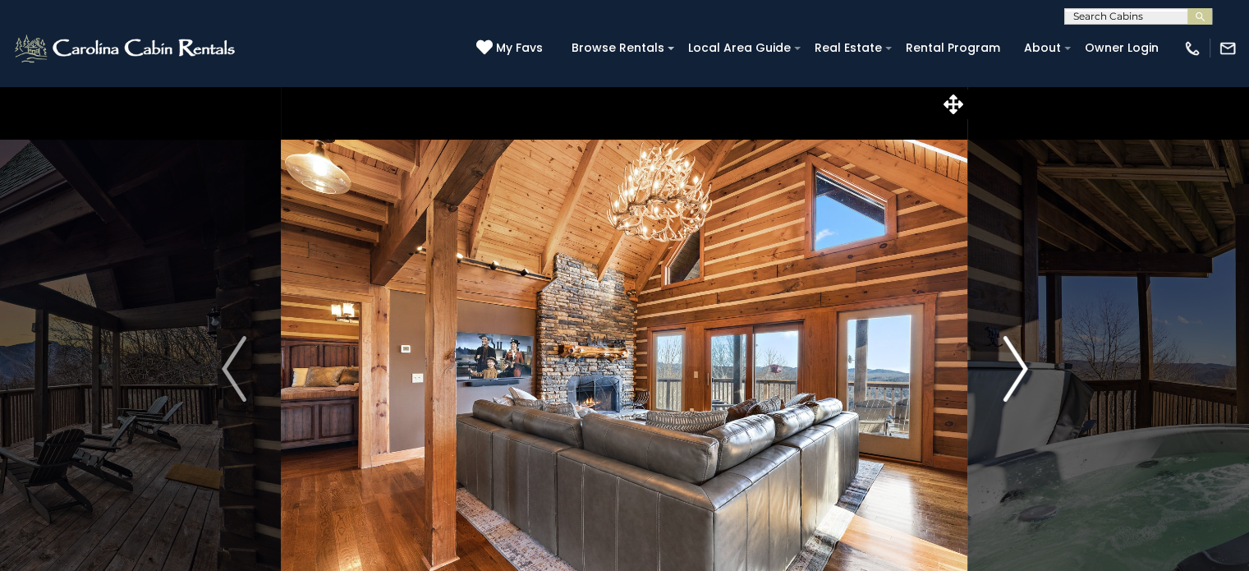
click at [1023, 362] on img "Next" at bounding box center [1015, 369] width 25 height 66
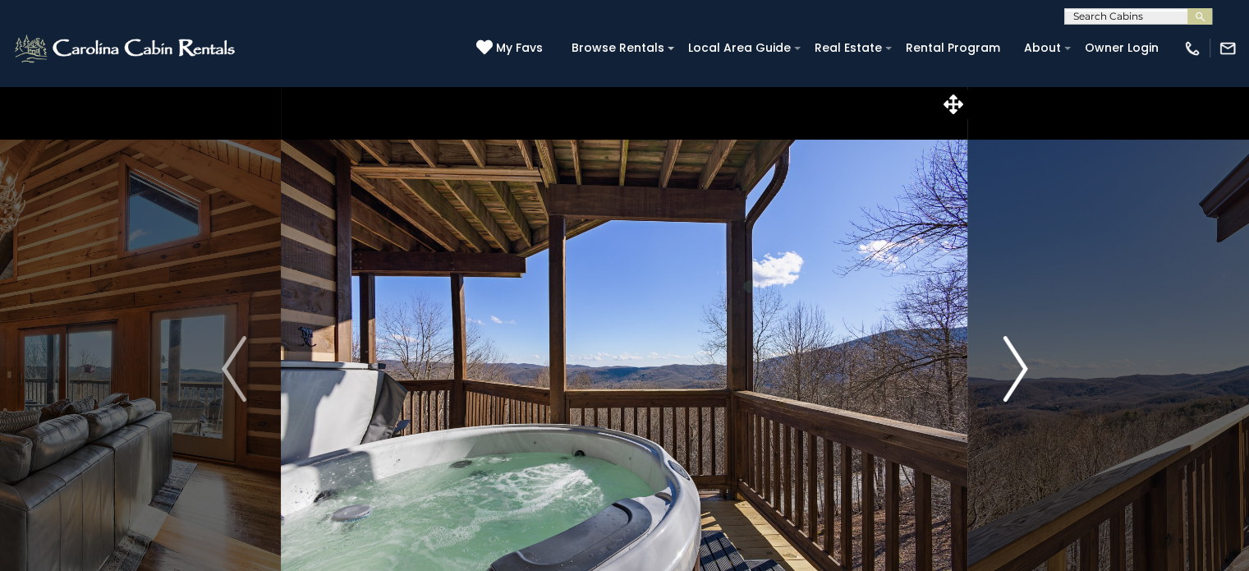
click at [1023, 362] on img "Next" at bounding box center [1015, 369] width 25 height 66
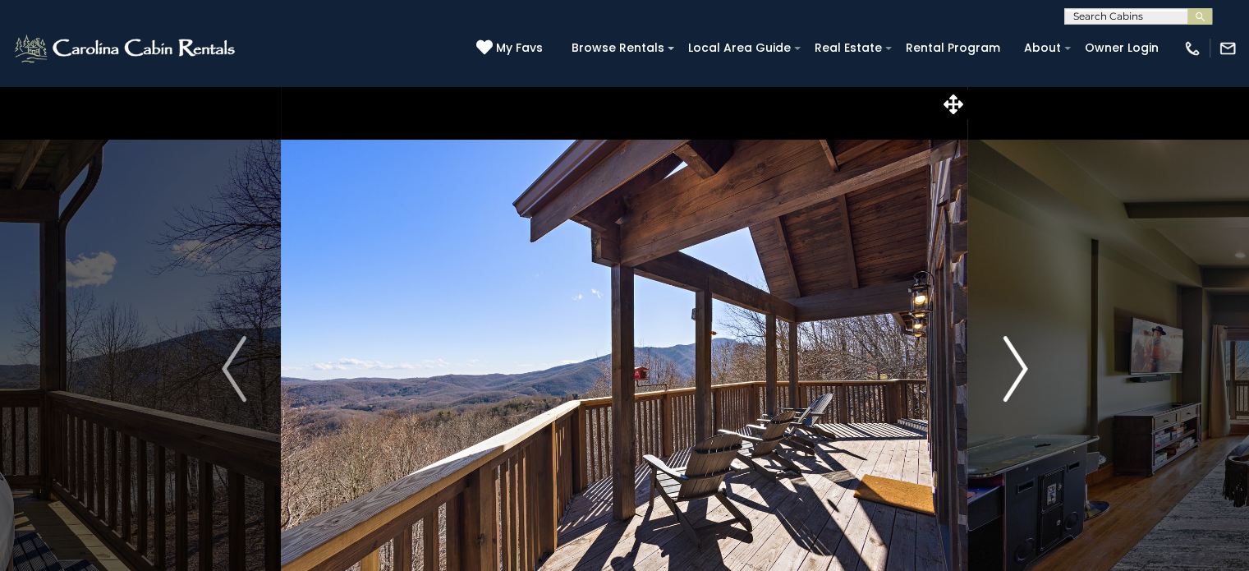
click at [1021, 365] on img "Next" at bounding box center [1015, 369] width 25 height 66
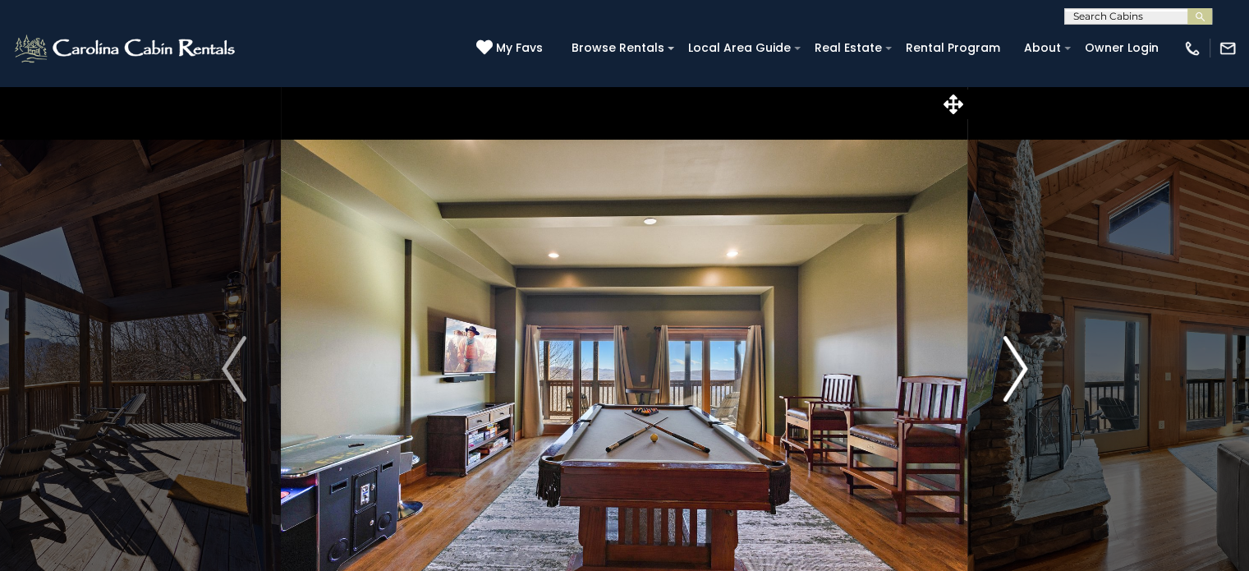
click at [1021, 365] on img "Next" at bounding box center [1015, 369] width 25 height 66
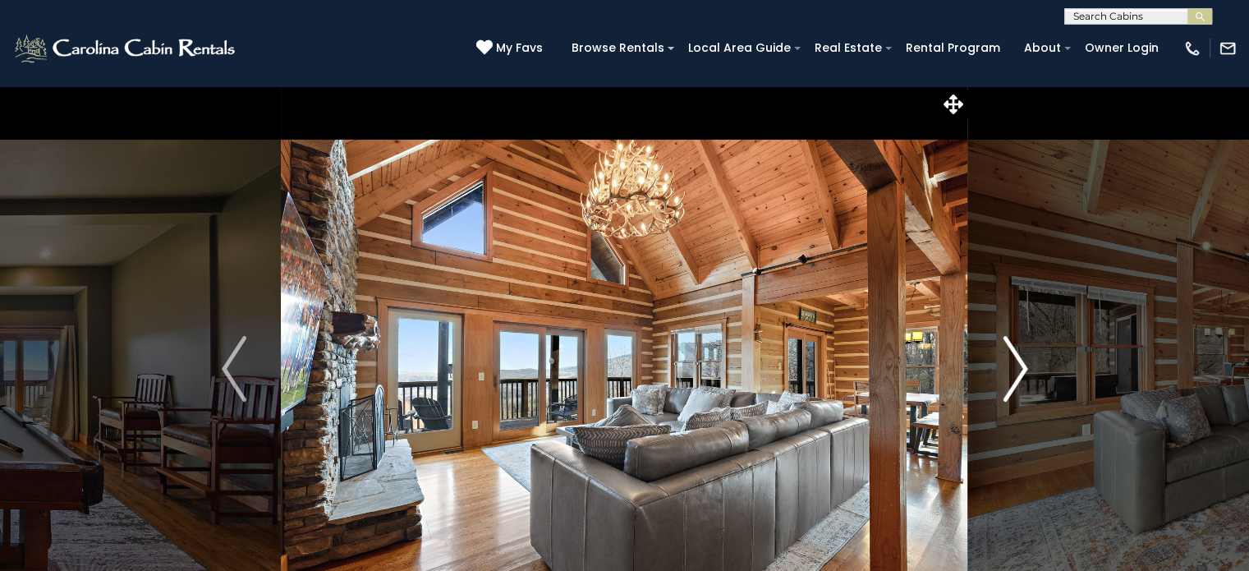
click at [1021, 365] on img "Next" at bounding box center [1015, 369] width 25 height 66
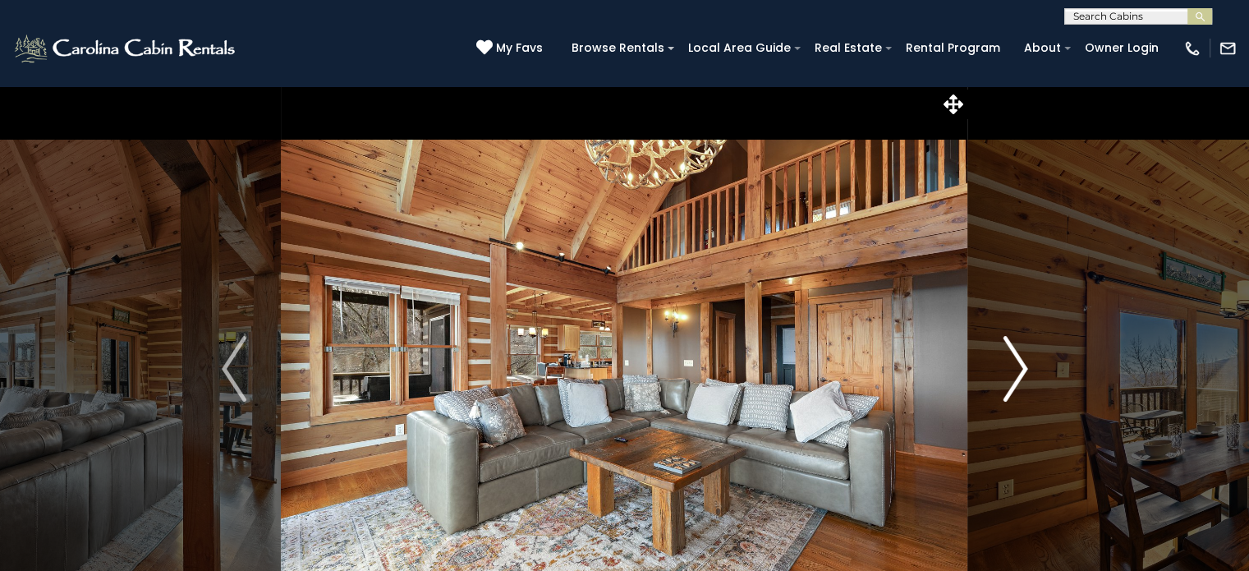
click at [1021, 365] on img "Next" at bounding box center [1015, 369] width 25 height 66
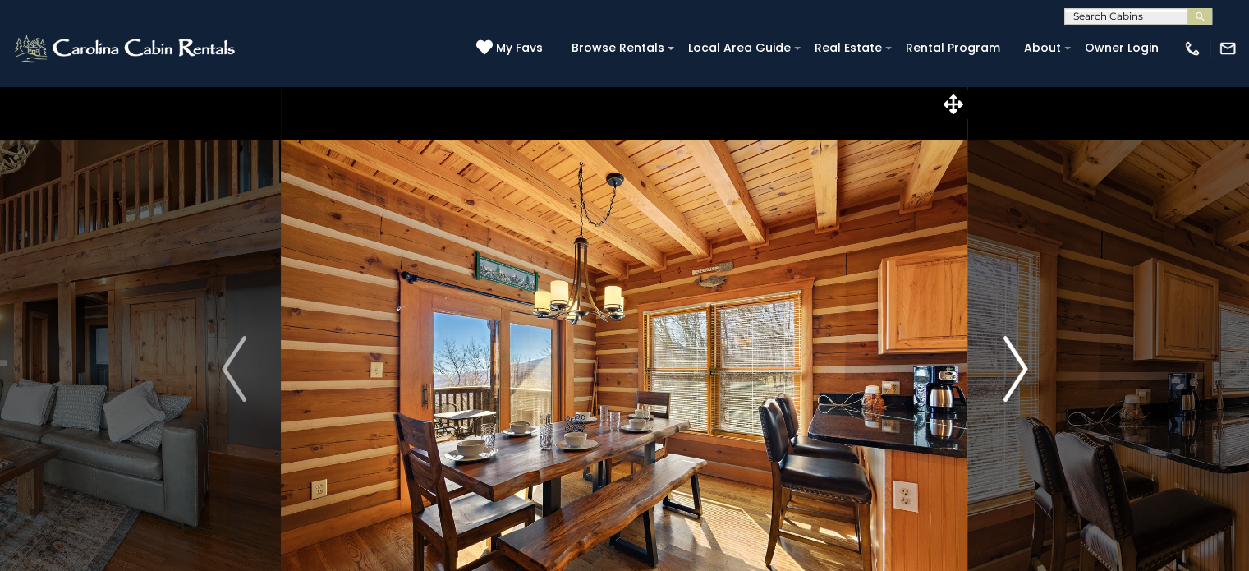
click at [1021, 365] on img "Next" at bounding box center [1015, 369] width 25 height 66
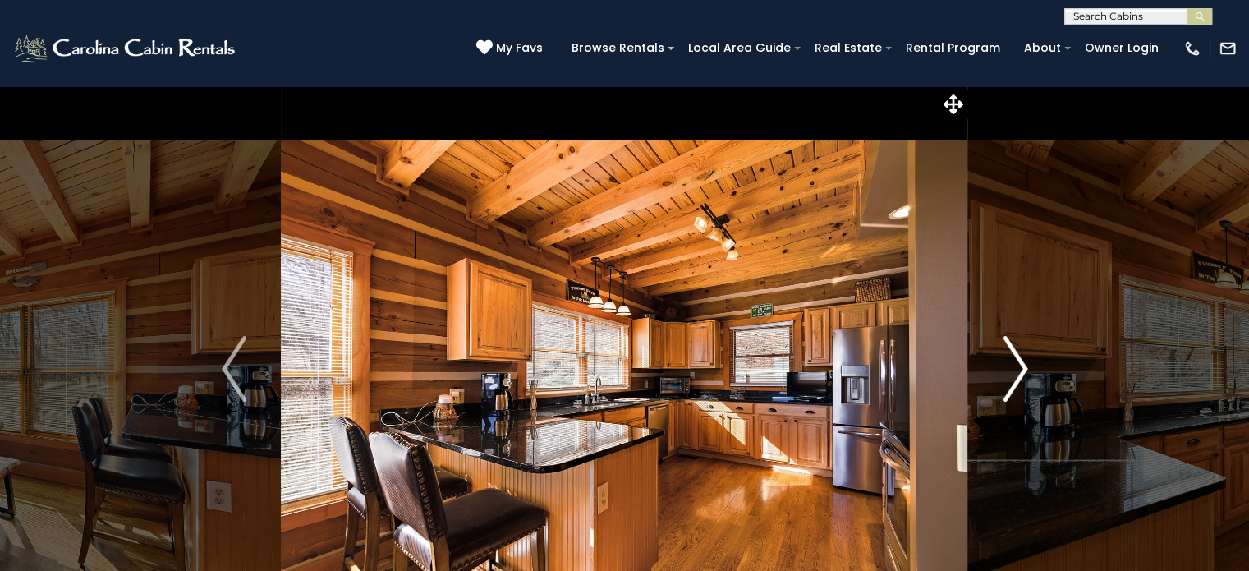
click at [1021, 365] on img "Next" at bounding box center [1015, 369] width 25 height 66
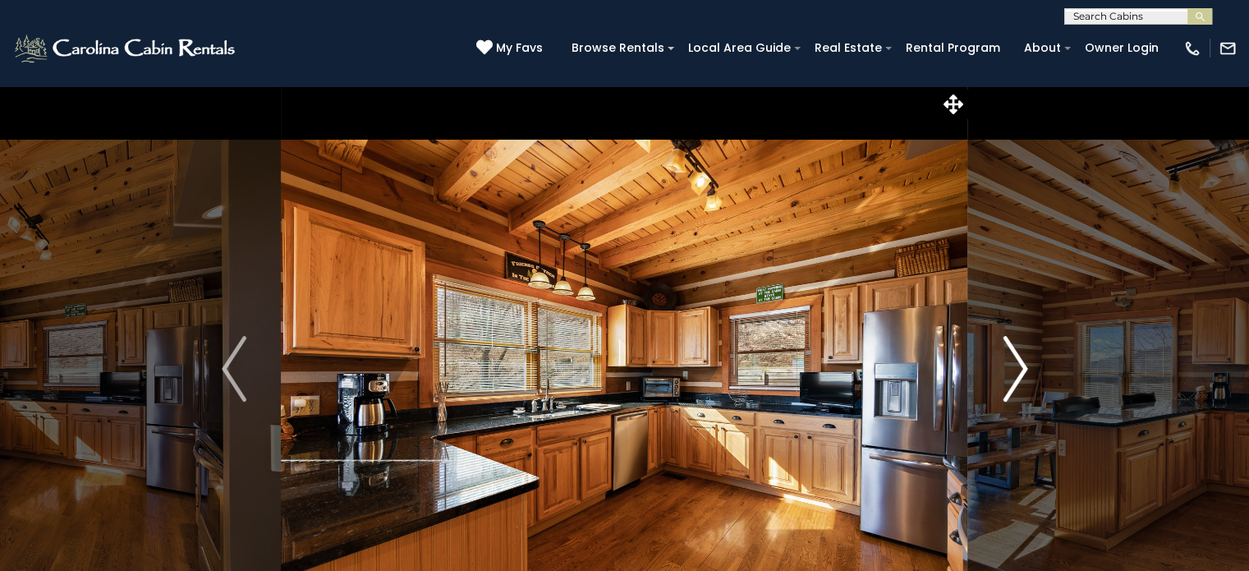
click at [1021, 365] on img "Next" at bounding box center [1015, 369] width 25 height 66
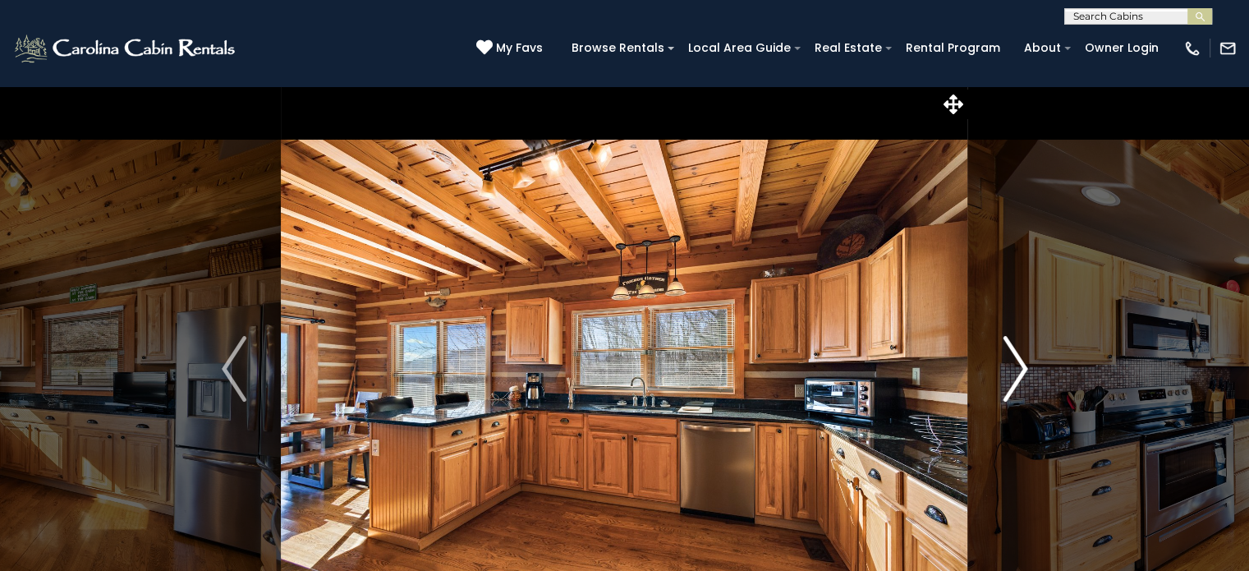
click at [1021, 365] on img "Next" at bounding box center [1015, 369] width 25 height 66
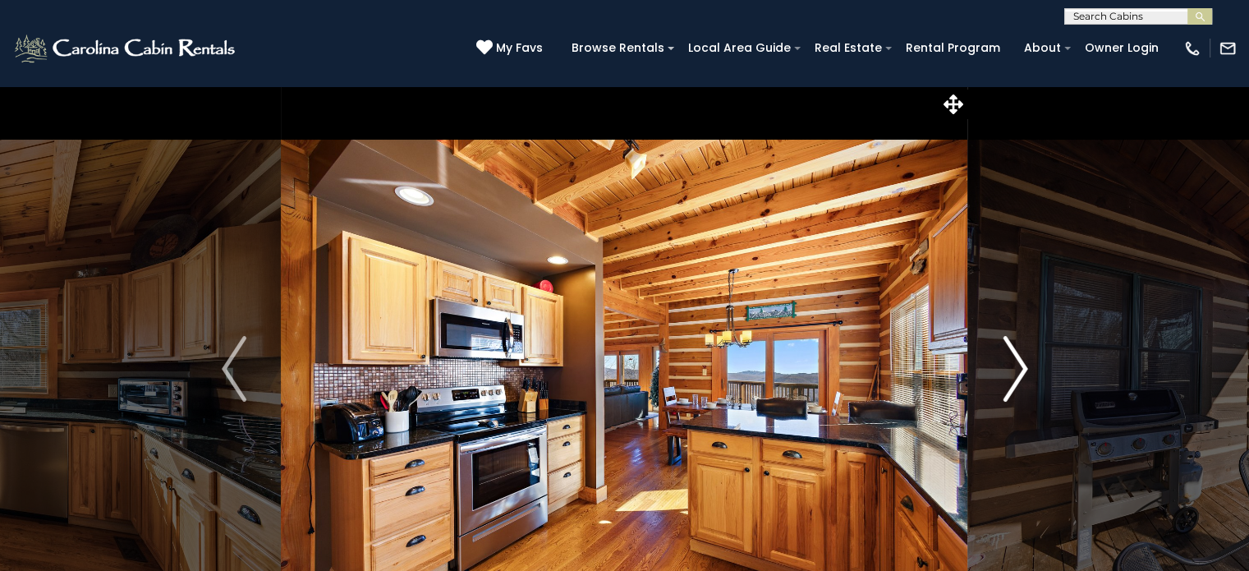
click at [1021, 365] on img "Next" at bounding box center [1015, 369] width 25 height 66
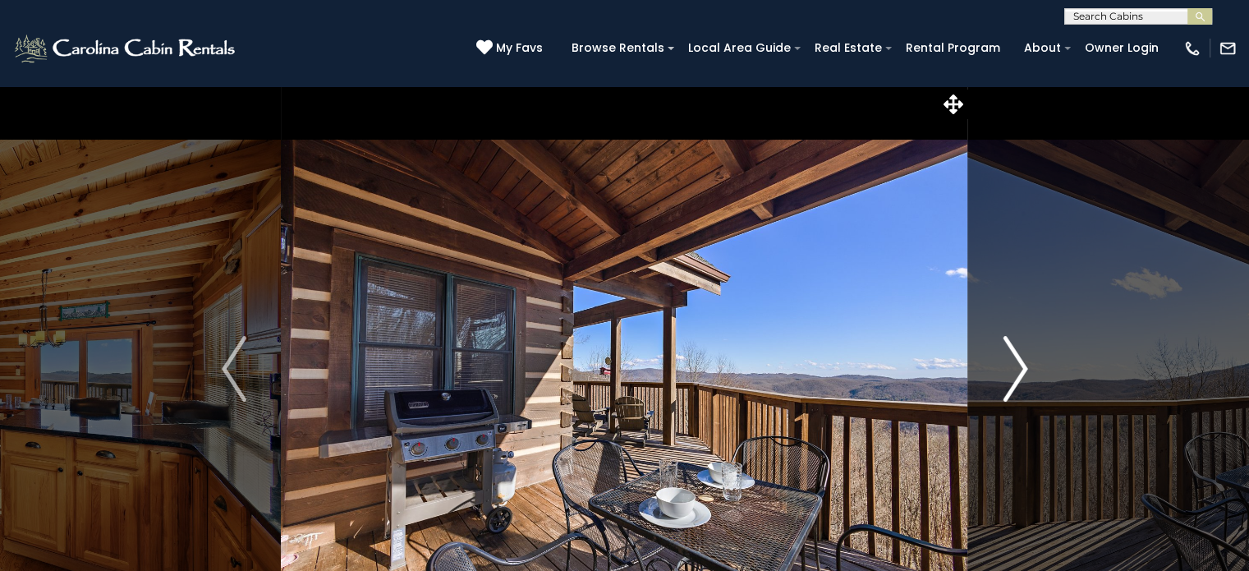
click at [1021, 365] on img "Next" at bounding box center [1015, 369] width 25 height 66
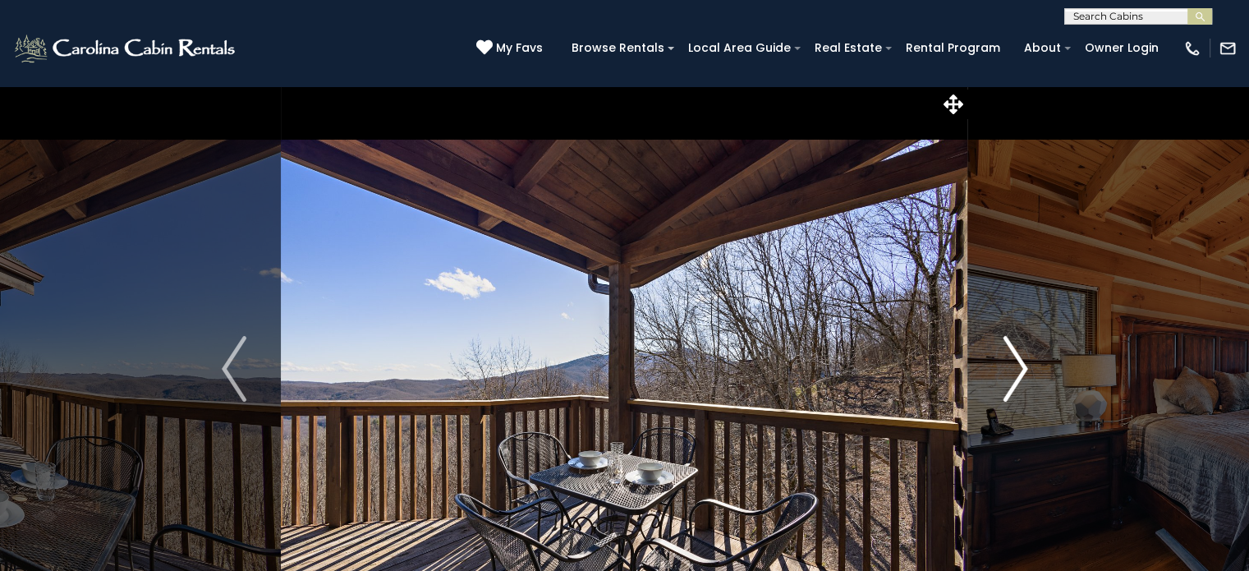
click at [1021, 365] on img "Next" at bounding box center [1015, 369] width 25 height 66
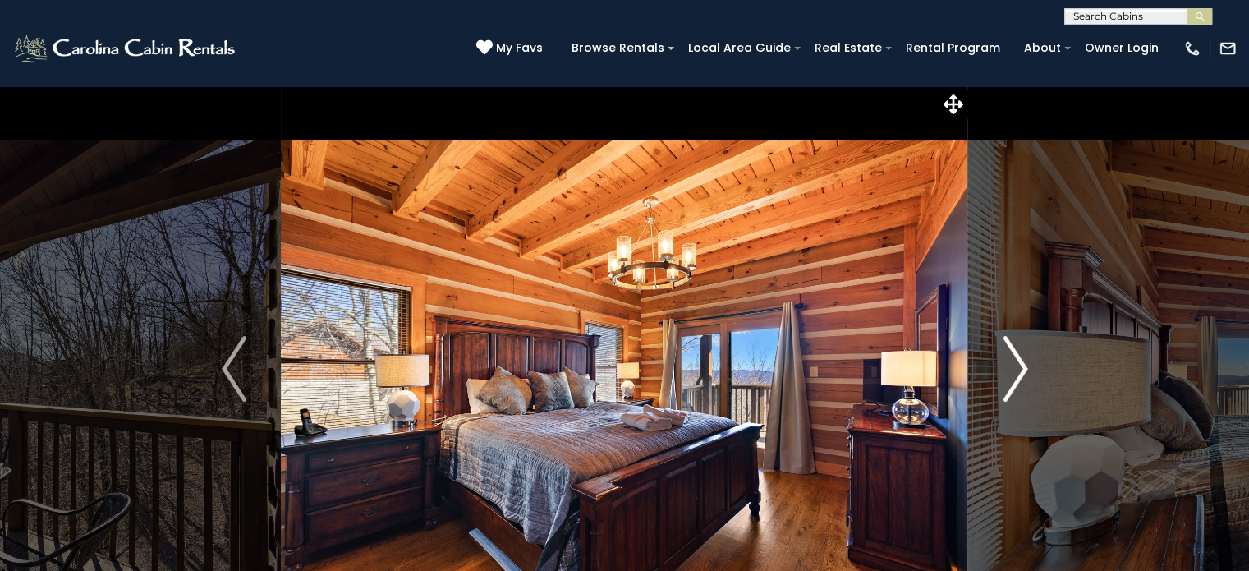
click at [1021, 365] on img "Next" at bounding box center [1015, 369] width 25 height 66
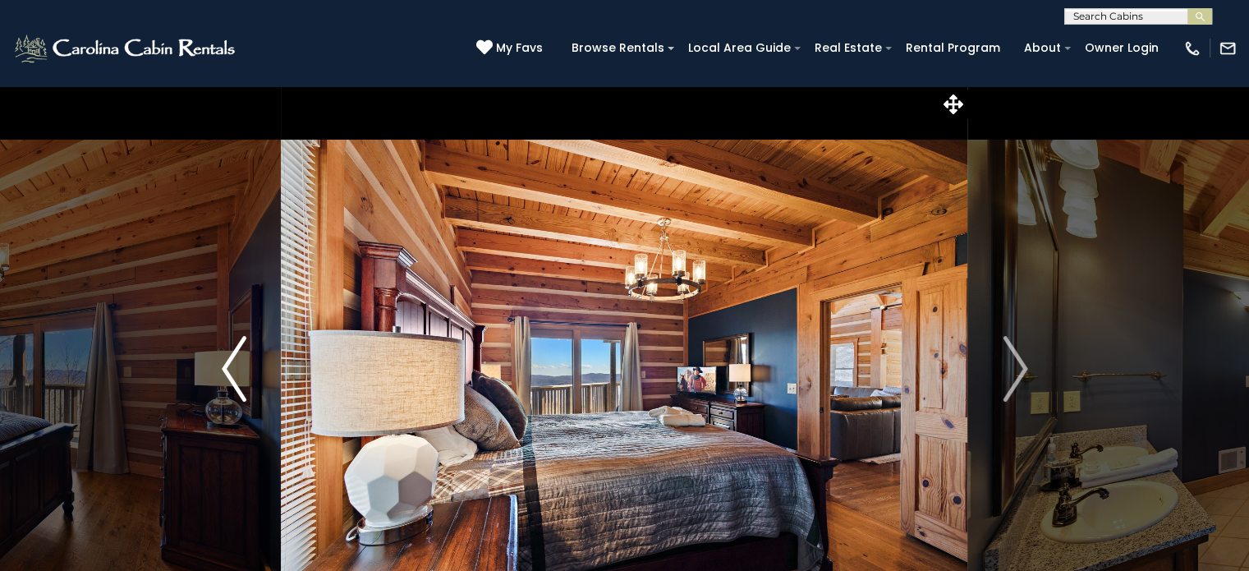
click at [225, 361] on img "Previous" at bounding box center [234, 369] width 25 height 66
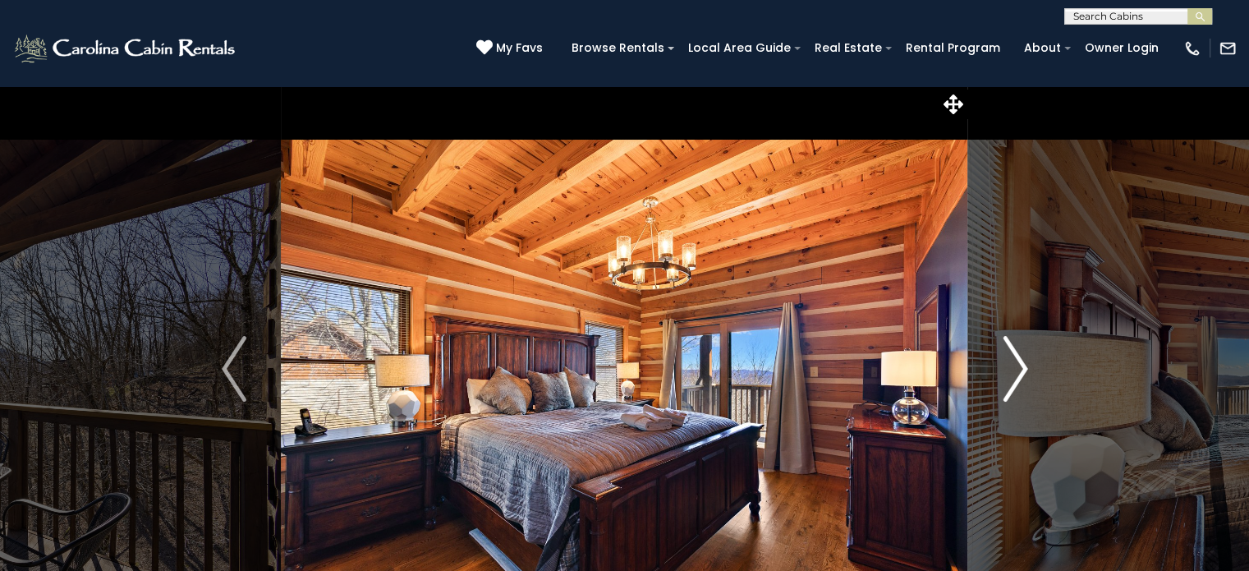
click at [1018, 362] on img "Next" at bounding box center [1015, 369] width 25 height 66
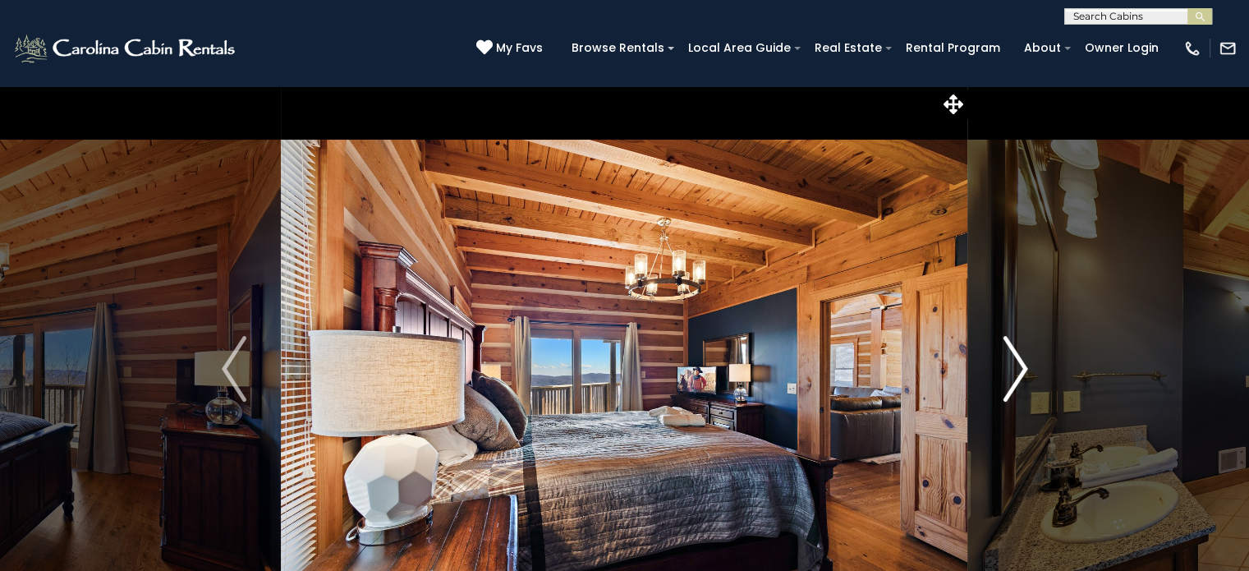
click at [1018, 362] on img "Next" at bounding box center [1015, 369] width 25 height 66
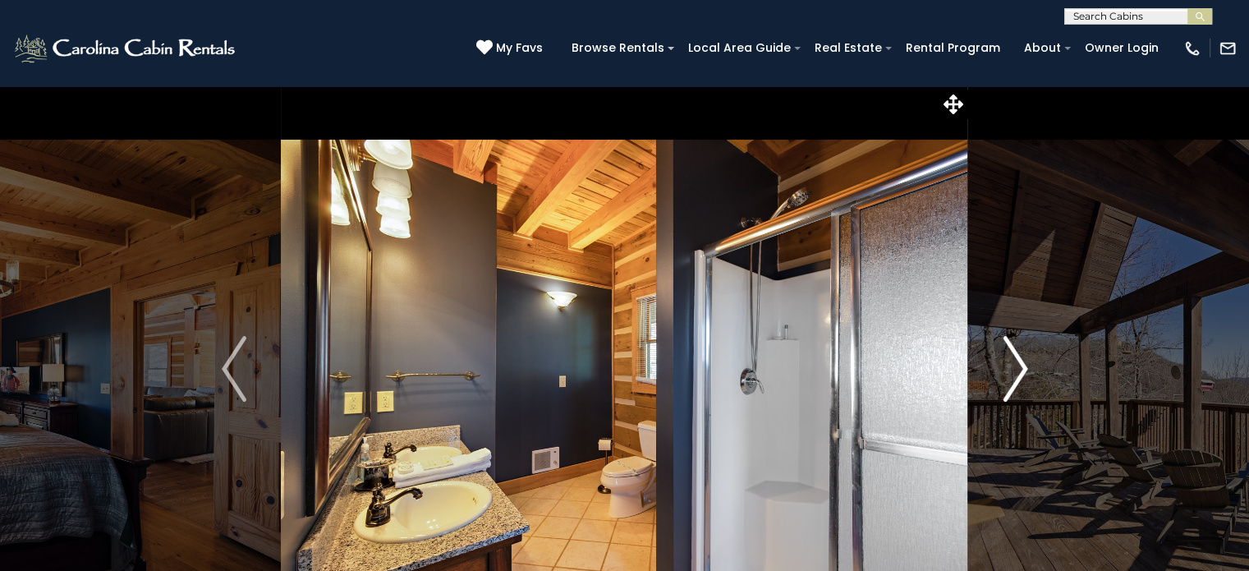
click at [1018, 362] on img "Next" at bounding box center [1015, 369] width 25 height 66
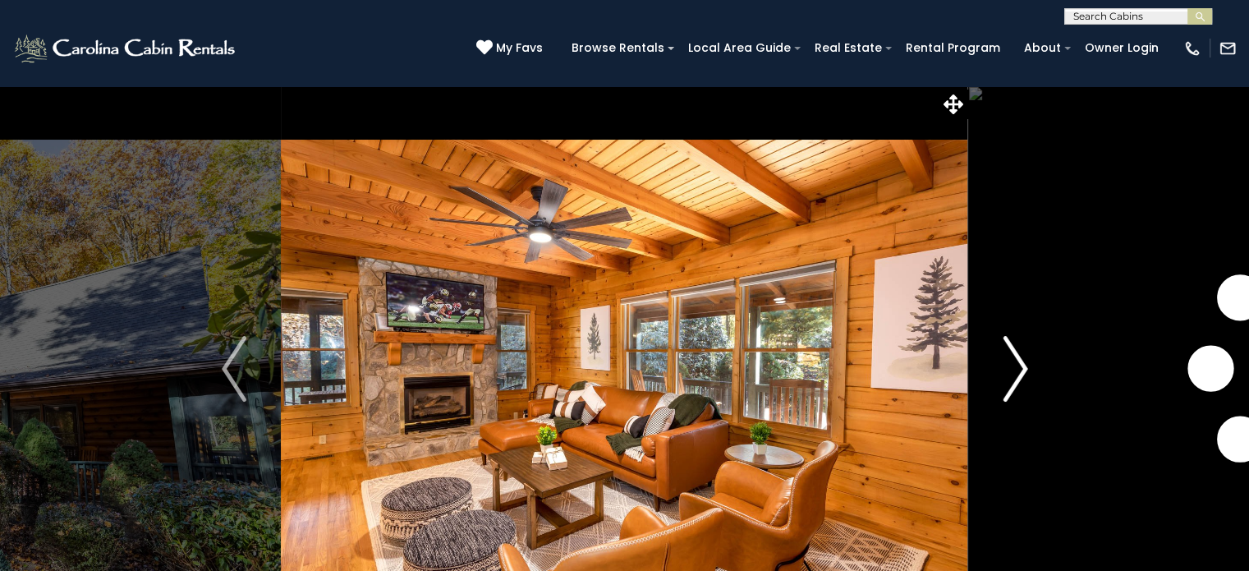
click at [1022, 362] on img "Next" at bounding box center [1015, 369] width 25 height 66
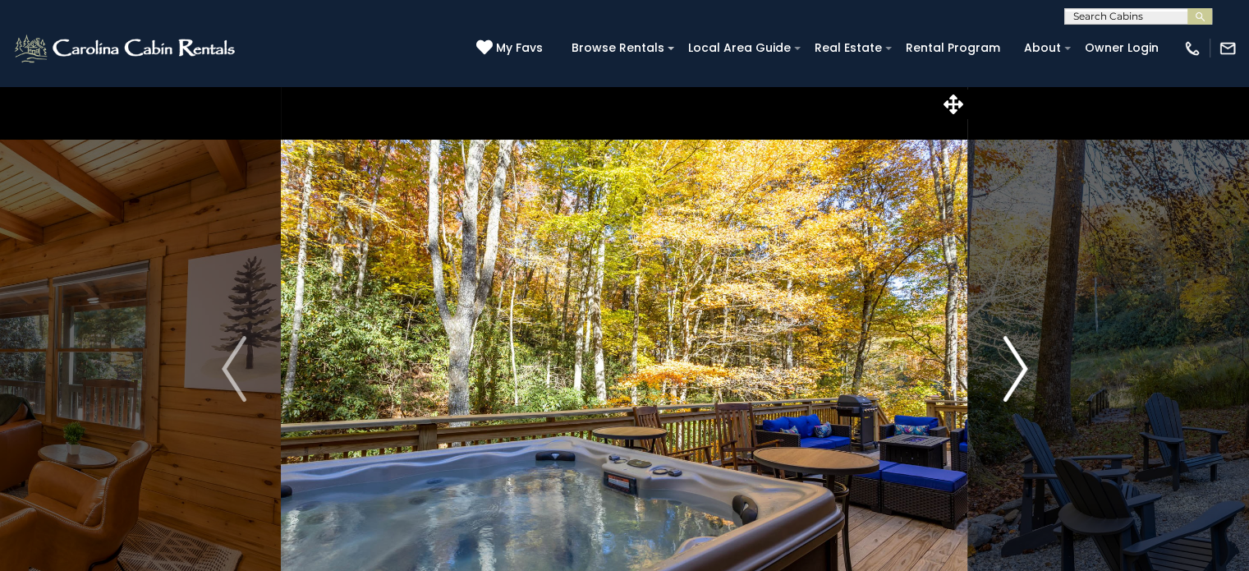
click at [1022, 364] on img "Next" at bounding box center [1015, 369] width 25 height 66
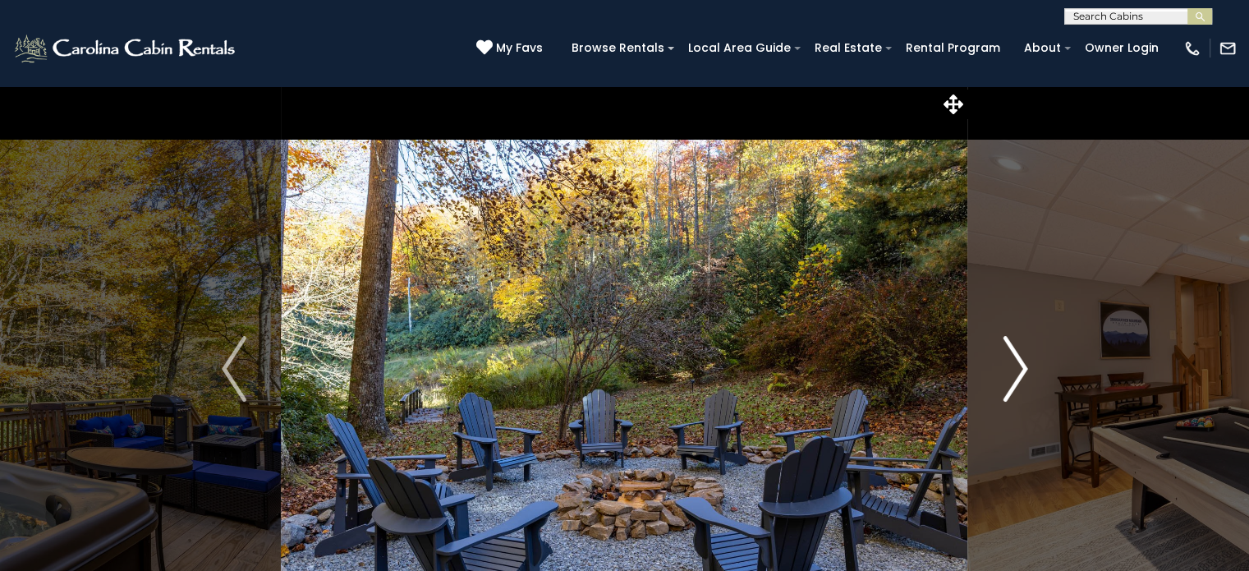
click at [1022, 364] on img "Next" at bounding box center [1015, 369] width 25 height 66
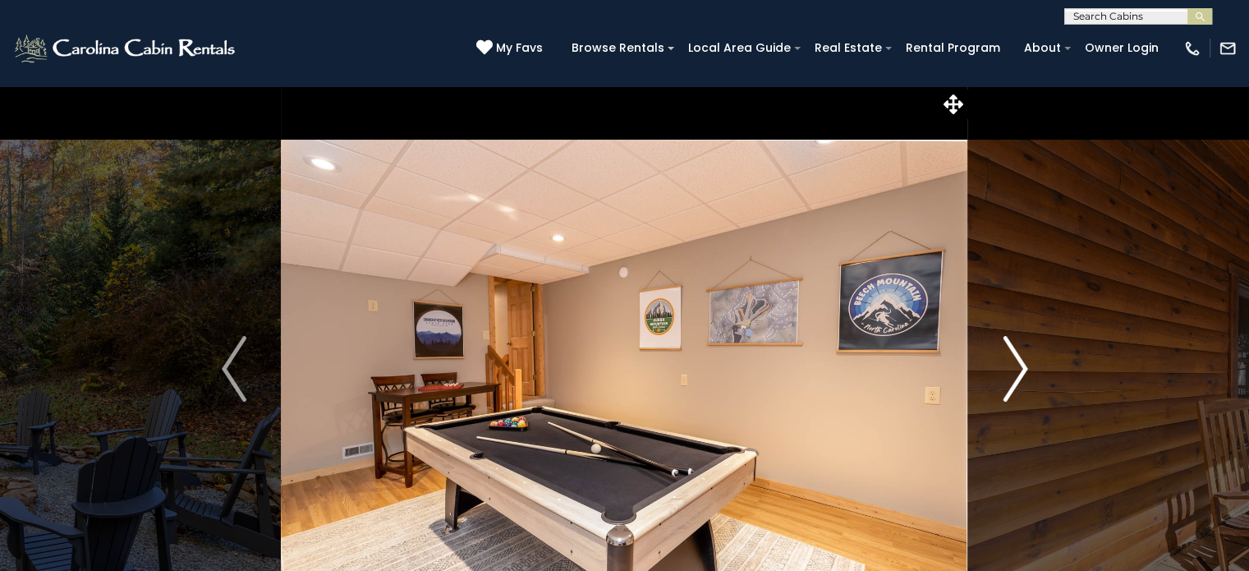
click at [1022, 364] on img "Next" at bounding box center [1015, 369] width 25 height 66
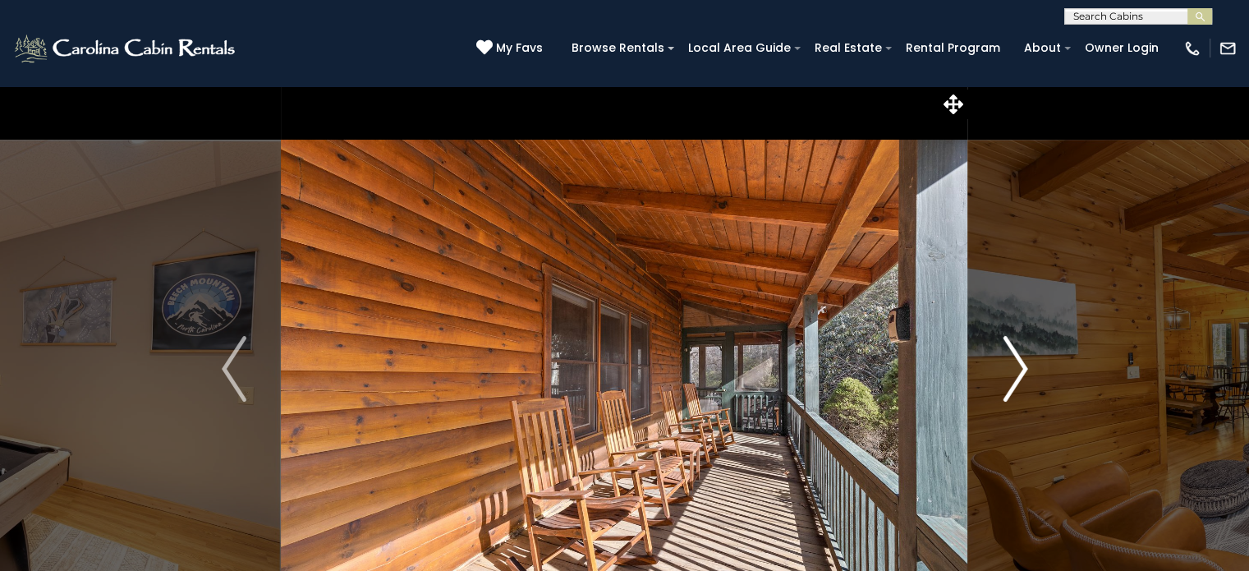
click at [1022, 364] on img "Next" at bounding box center [1015, 369] width 25 height 66
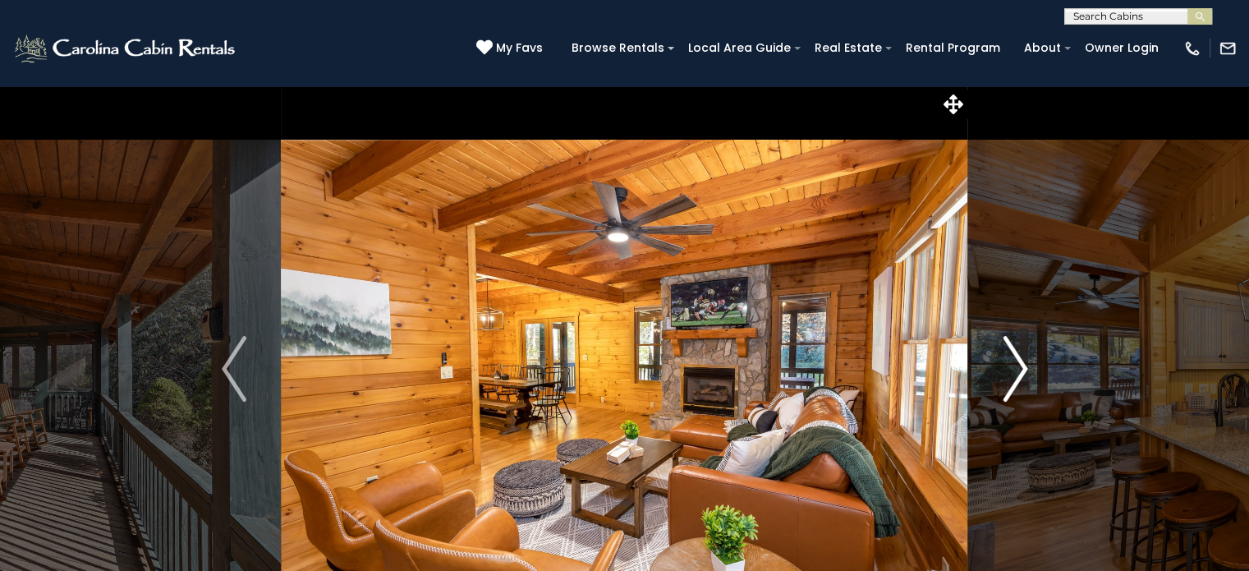
click at [1022, 364] on img "Next" at bounding box center [1015, 369] width 25 height 66
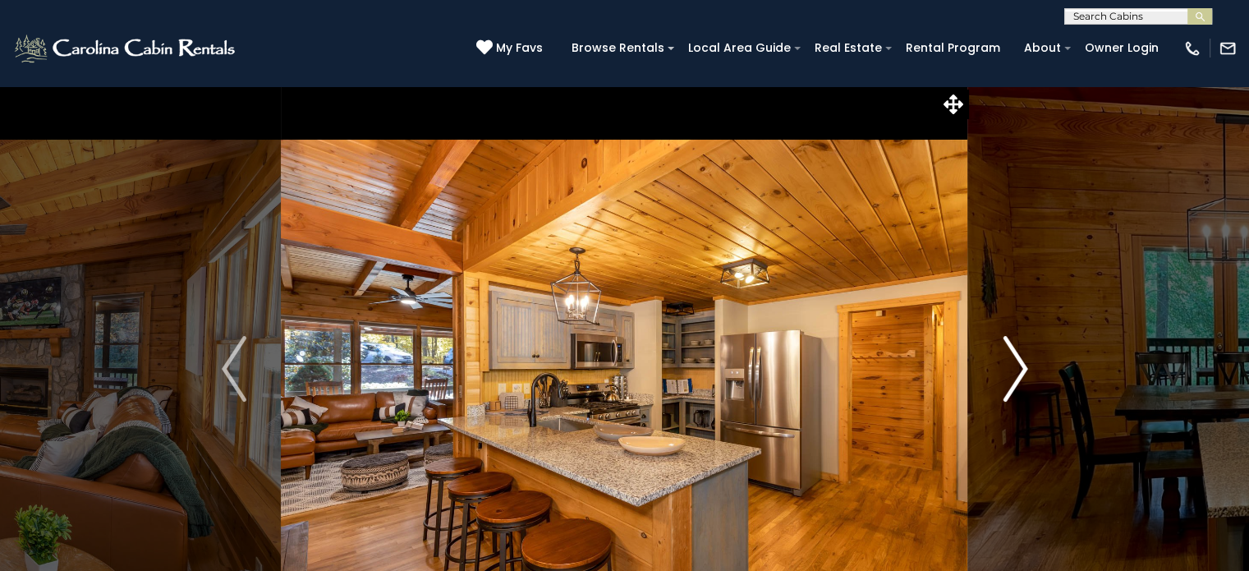
click at [1022, 364] on img "Next" at bounding box center [1015, 369] width 25 height 66
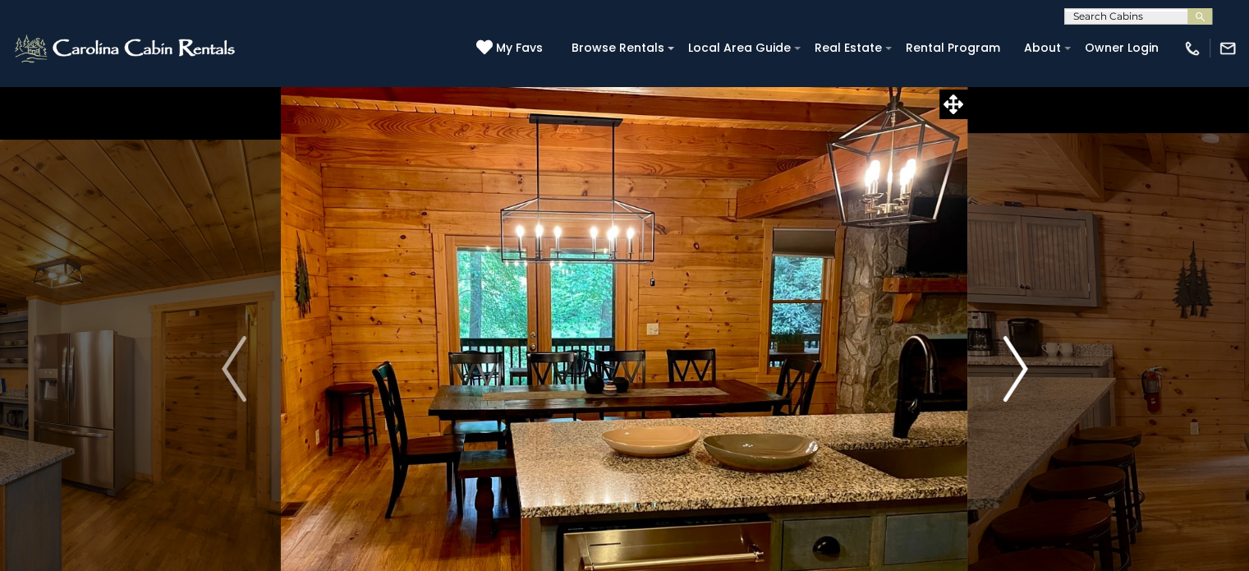
click at [1022, 364] on img "Next" at bounding box center [1015, 369] width 25 height 66
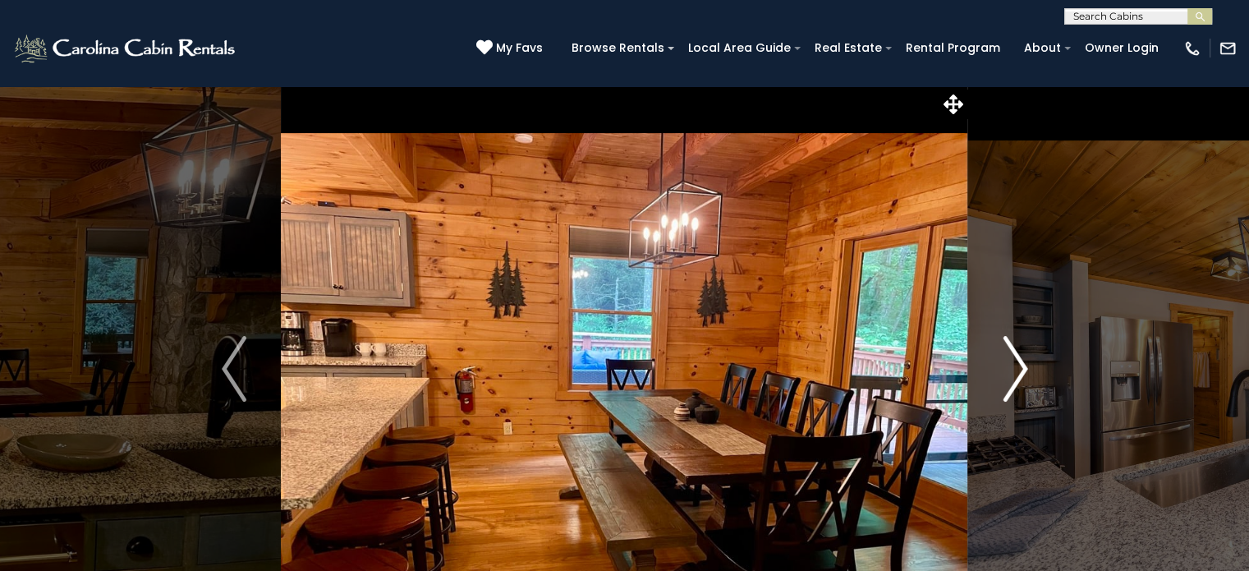
click at [1022, 364] on img "Next" at bounding box center [1015, 369] width 25 height 66
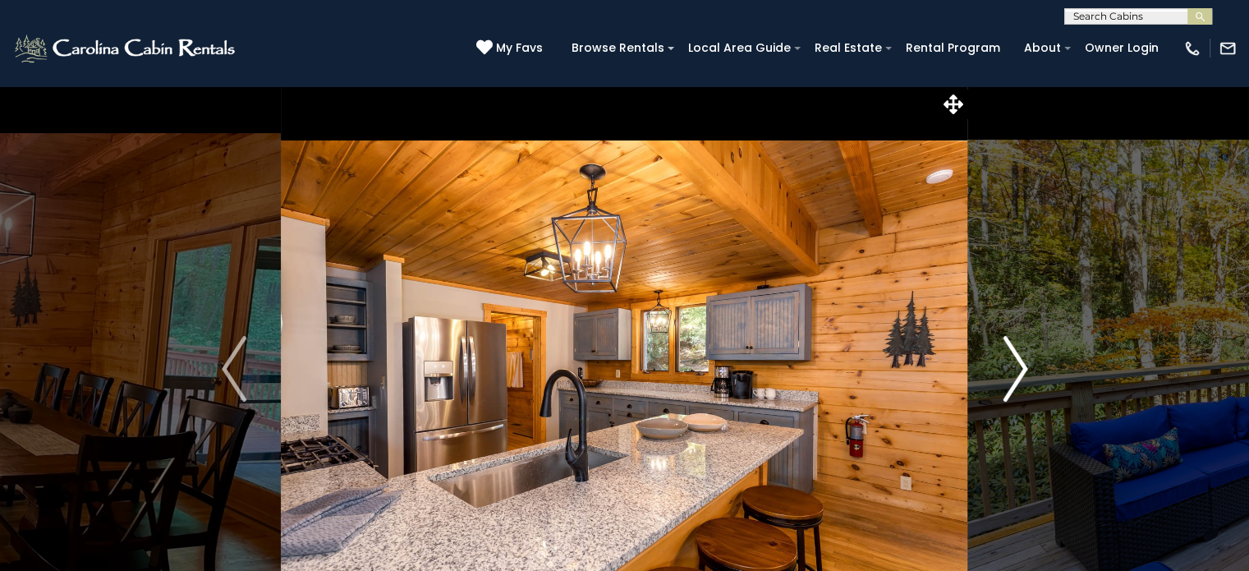
click at [1022, 364] on img "Next" at bounding box center [1015, 369] width 25 height 66
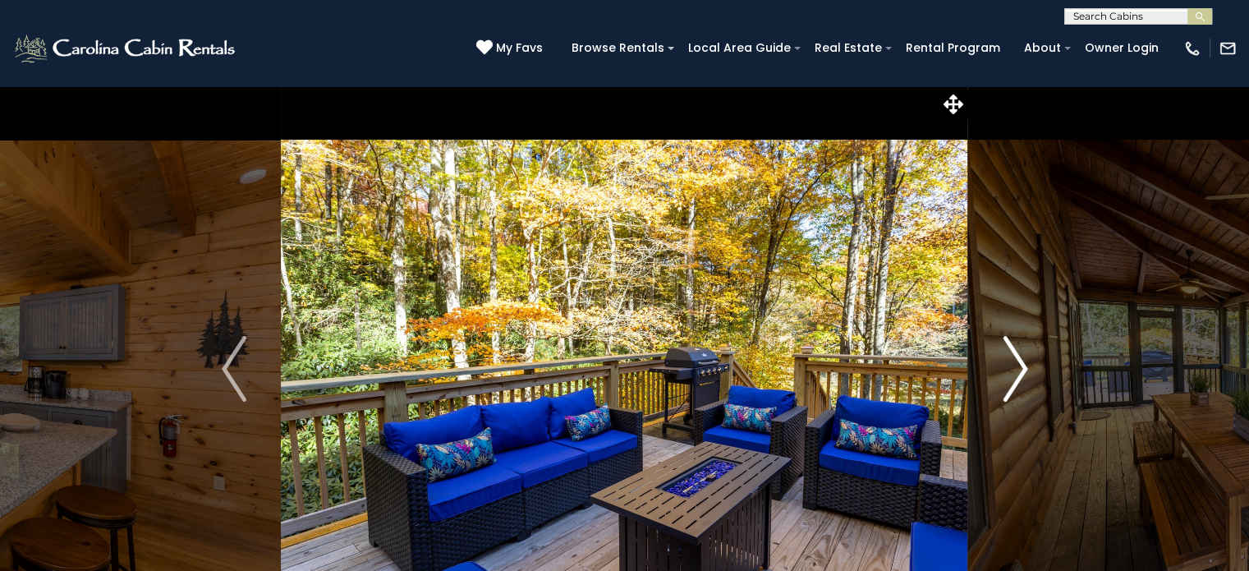
click at [1022, 364] on img "Next" at bounding box center [1015, 369] width 25 height 66
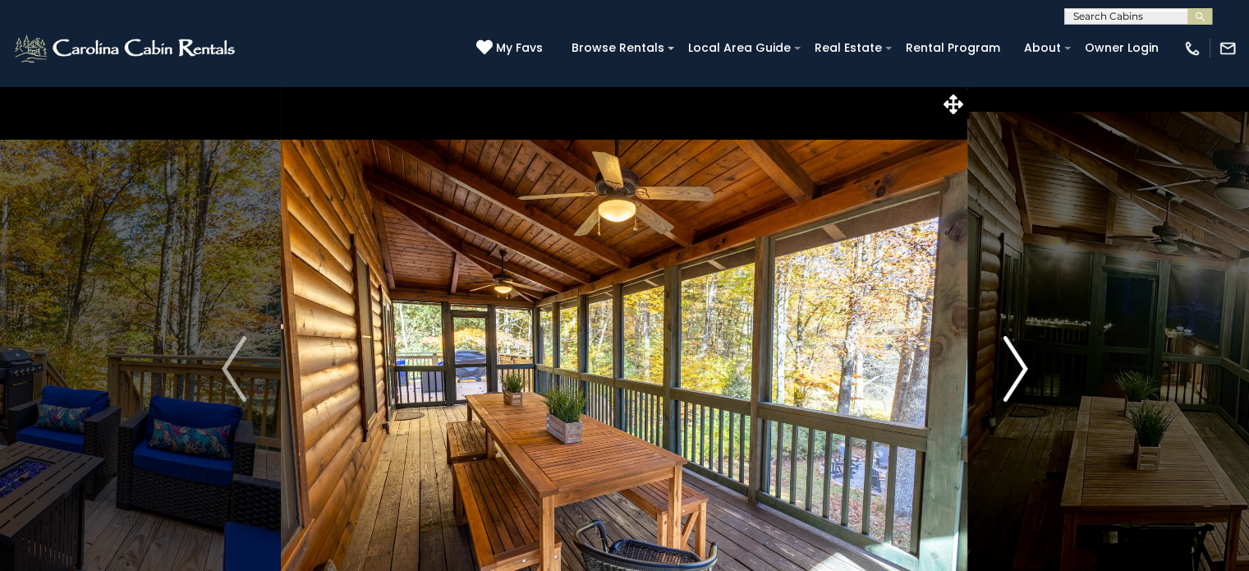
click at [1016, 362] on img "Next" at bounding box center [1015, 369] width 25 height 66
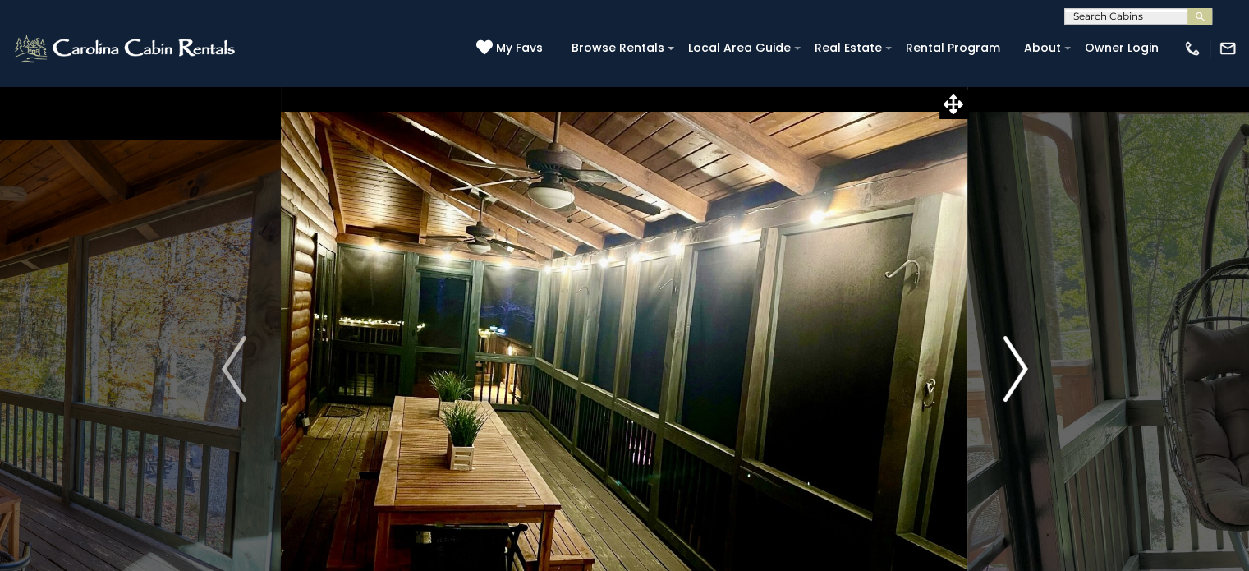
click at [1016, 362] on img "Next" at bounding box center [1015, 369] width 25 height 66
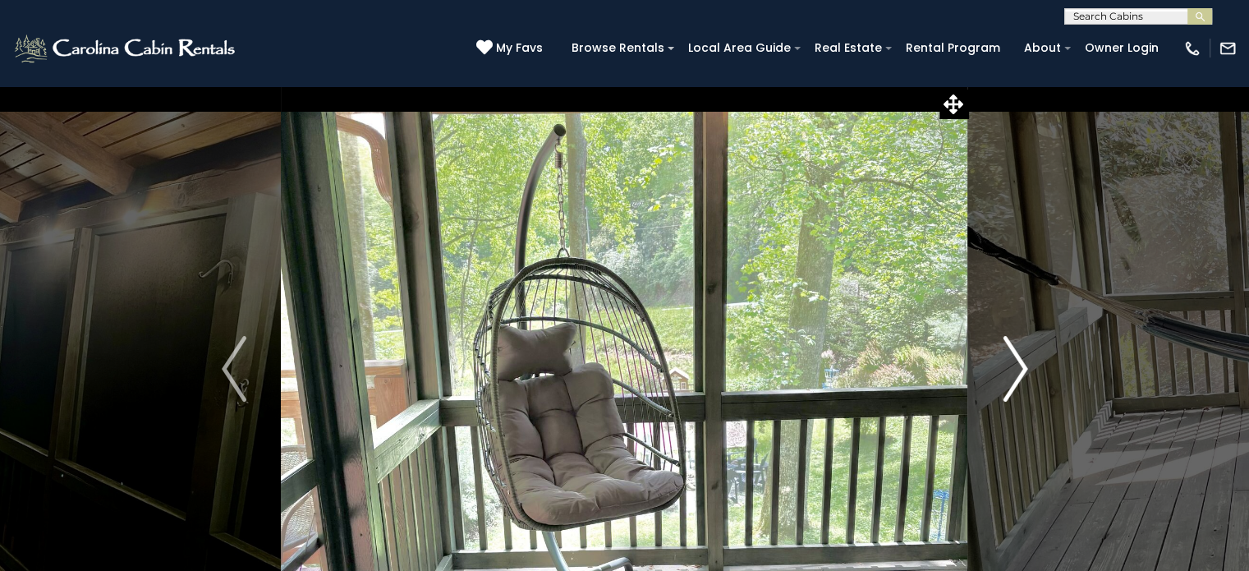
click at [1016, 362] on img "Next" at bounding box center [1015, 369] width 25 height 66
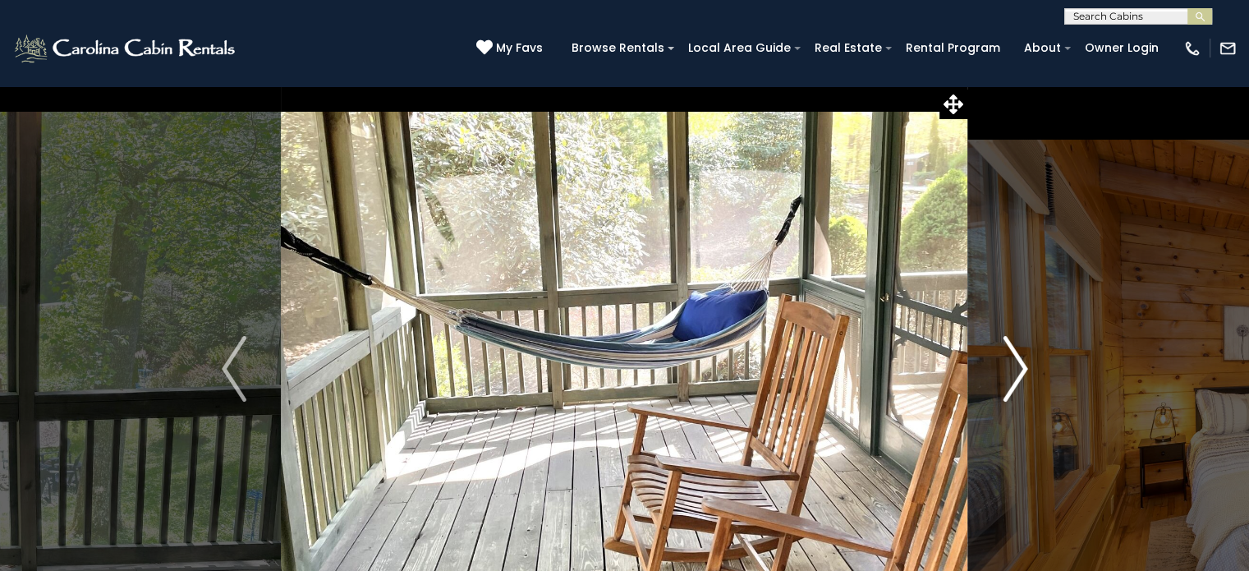
click at [1016, 362] on img "Next" at bounding box center [1015, 369] width 25 height 66
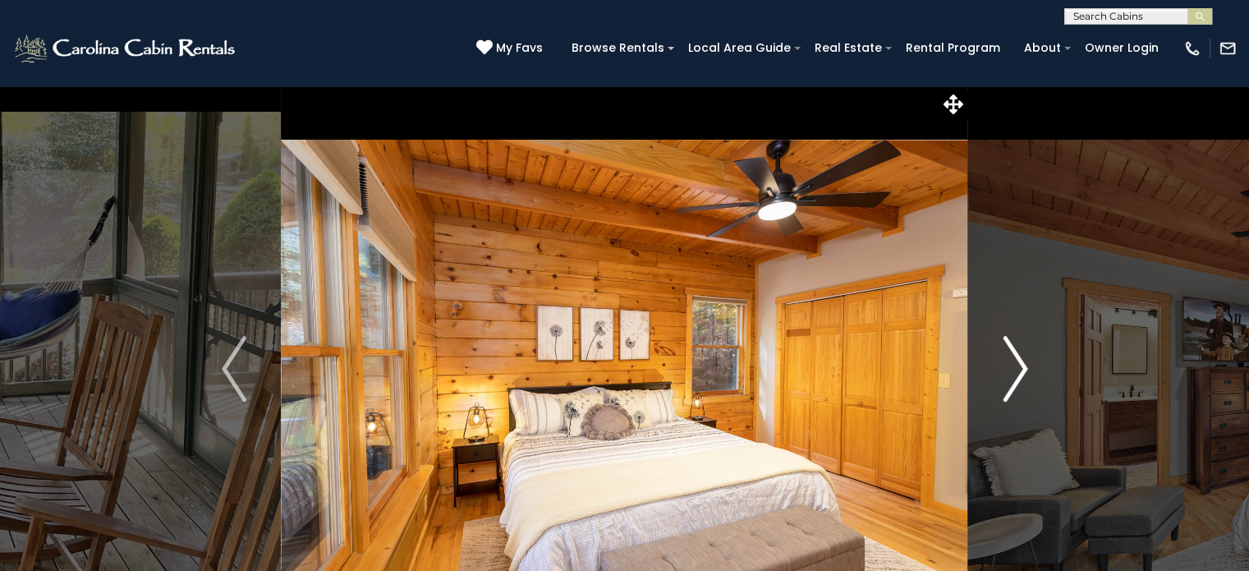
click at [1016, 362] on img "Next" at bounding box center [1015, 369] width 25 height 66
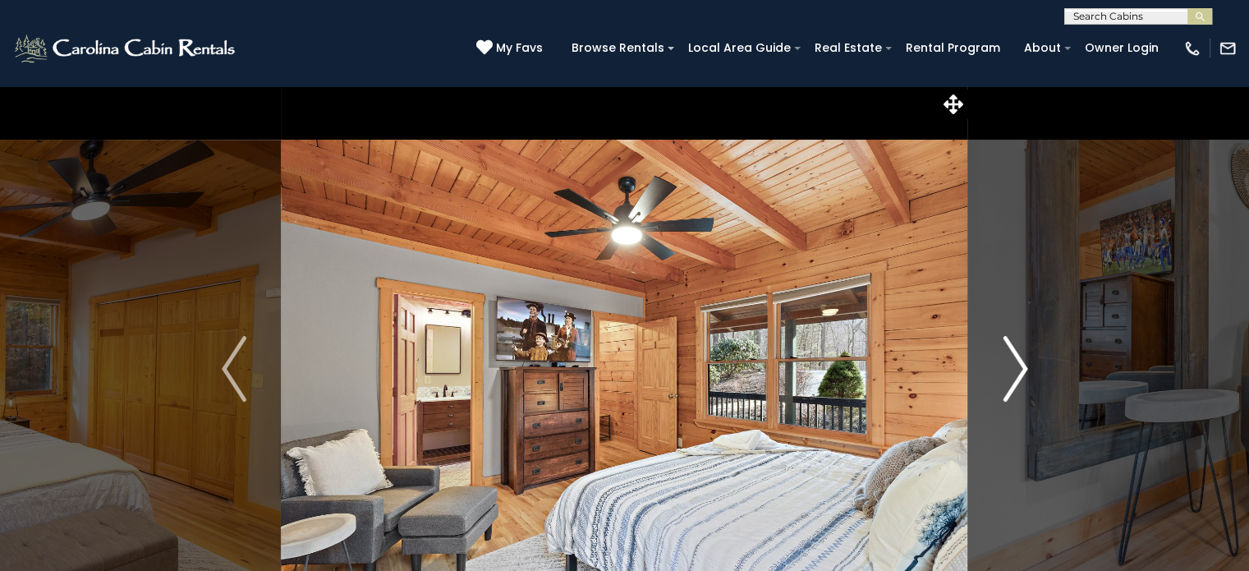
click at [1016, 362] on img "Next" at bounding box center [1015, 369] width 25 height 66
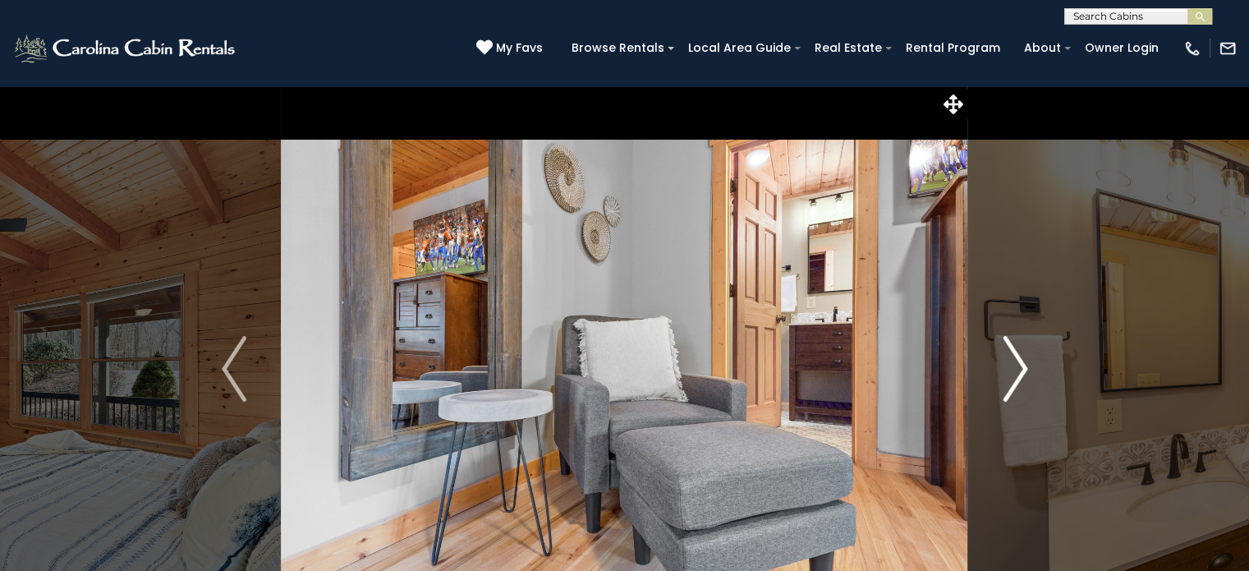
click at [1016, 362] on img "Next" at bounding box center [1015, 369] width 25 height 66
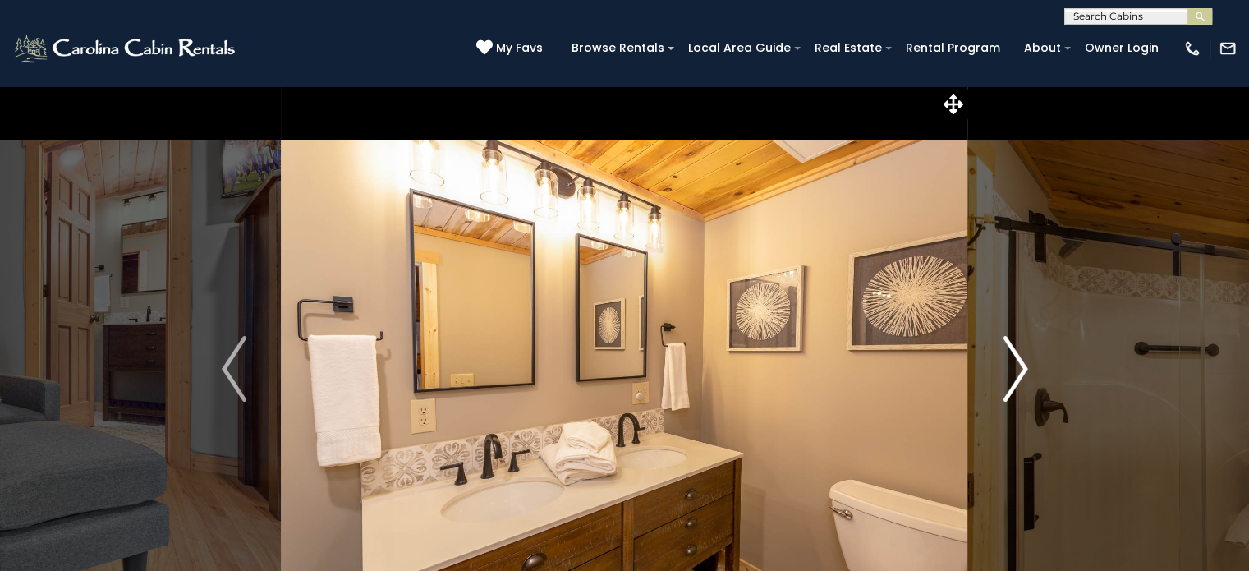
click at [1016, 362] on img "Next" at bounding box center [1015, 369] width 25 height 66
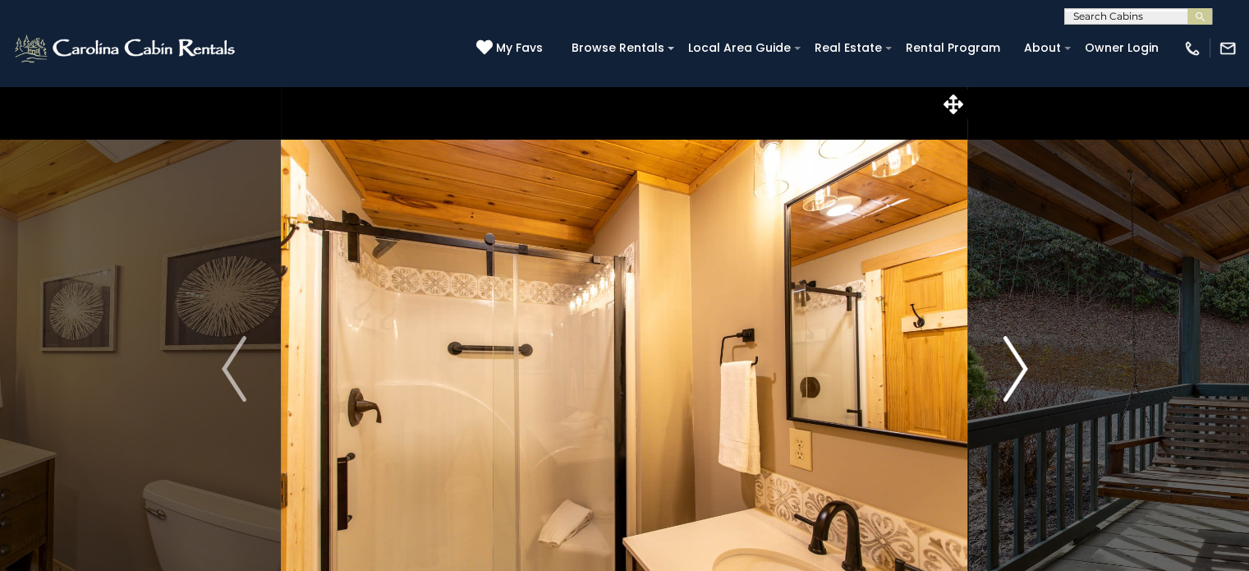
click at [1016, 362] on img "Next" at bounding box center [1015, 369] width 25 height 66
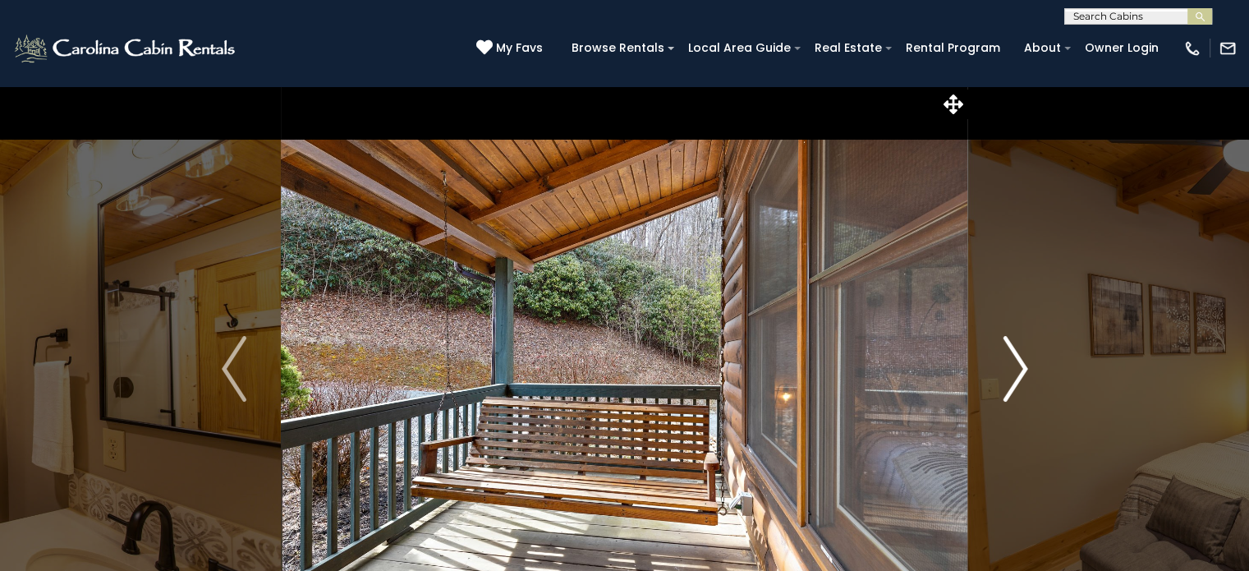
click at [1016, 362] on img "Next" at bounding box center [1015, 369] width 25 height 66
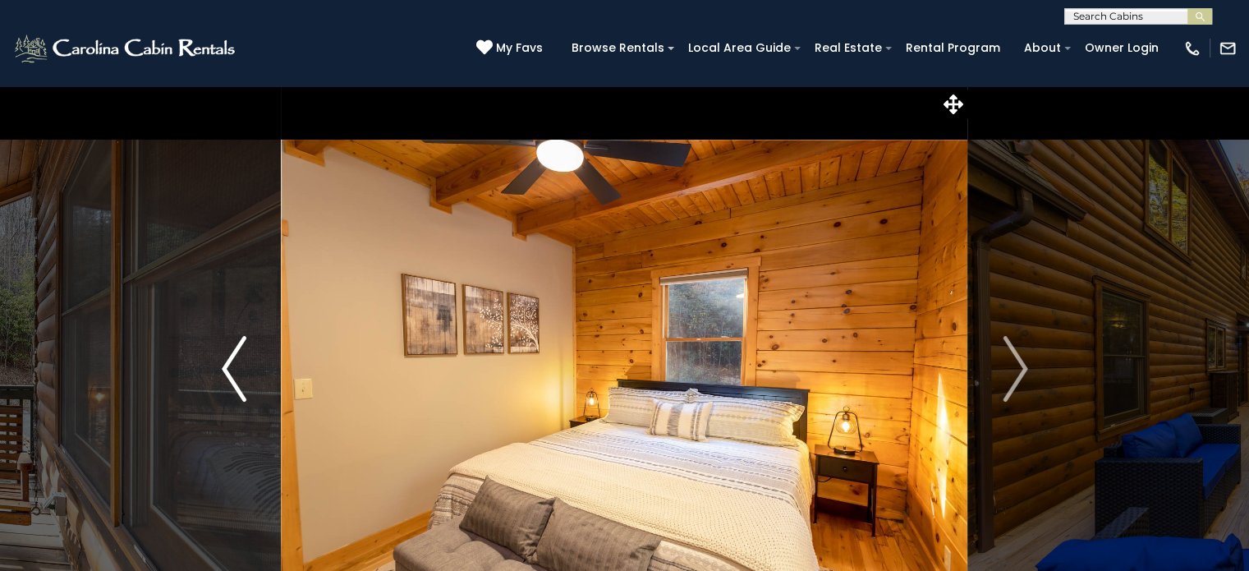
click at [233, 365] on img "Previous" at bounding box center [234, 369] width 25 height 66
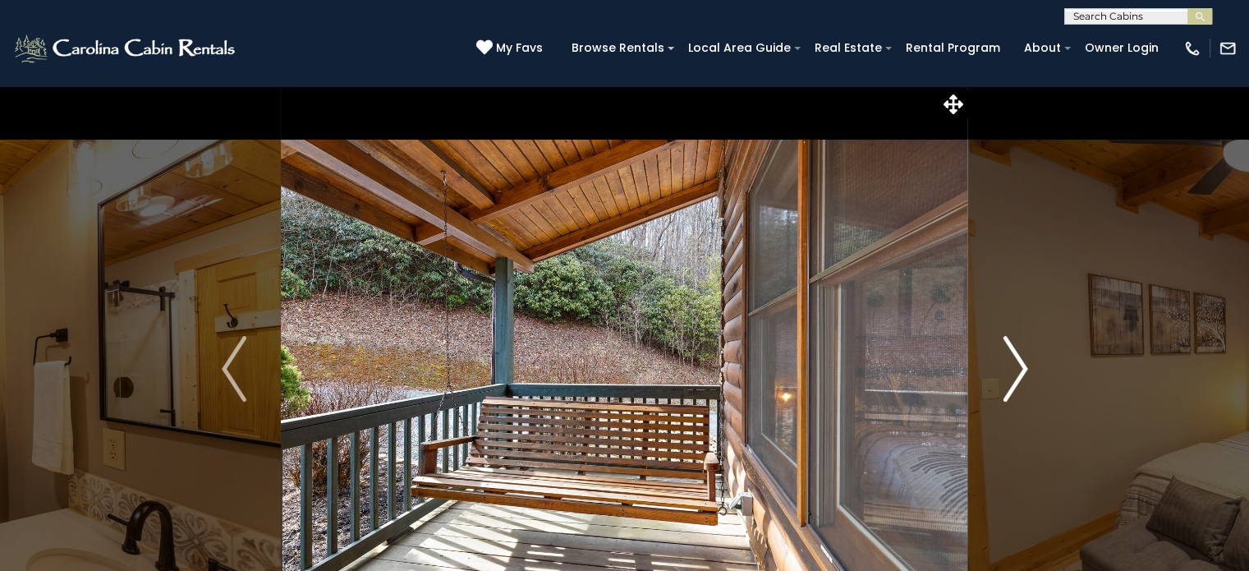
click at [1024, 365] on img "Next" at bounding box center [1015, 369] width 25 height 66
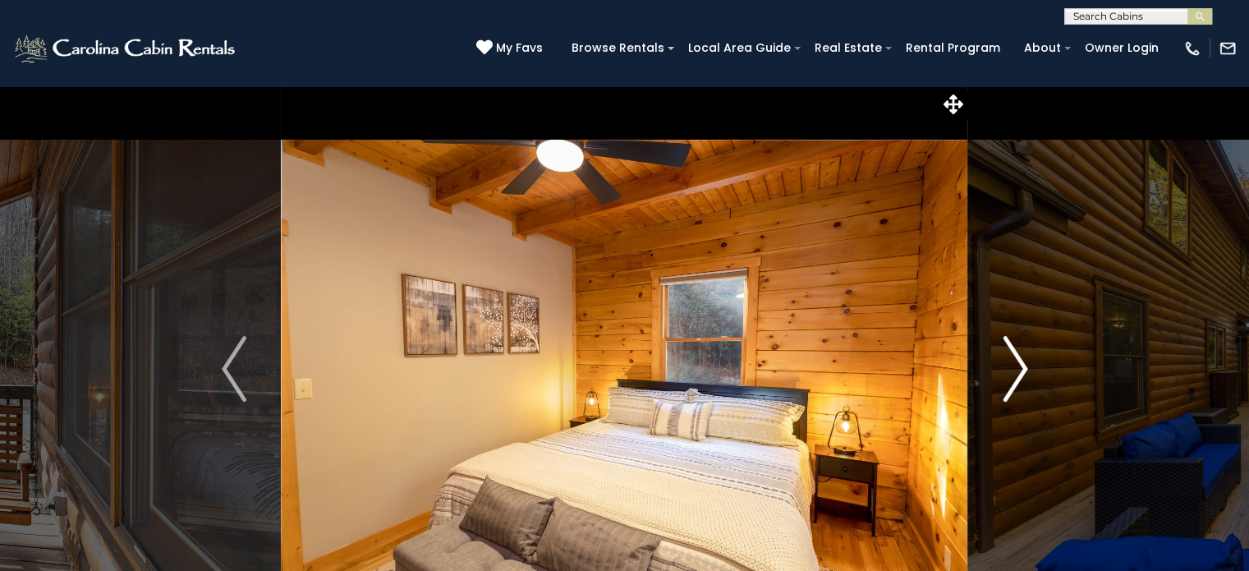
click at [1024, 365] on img "Next" at bounding box center [1015, 369] width 25 height 66
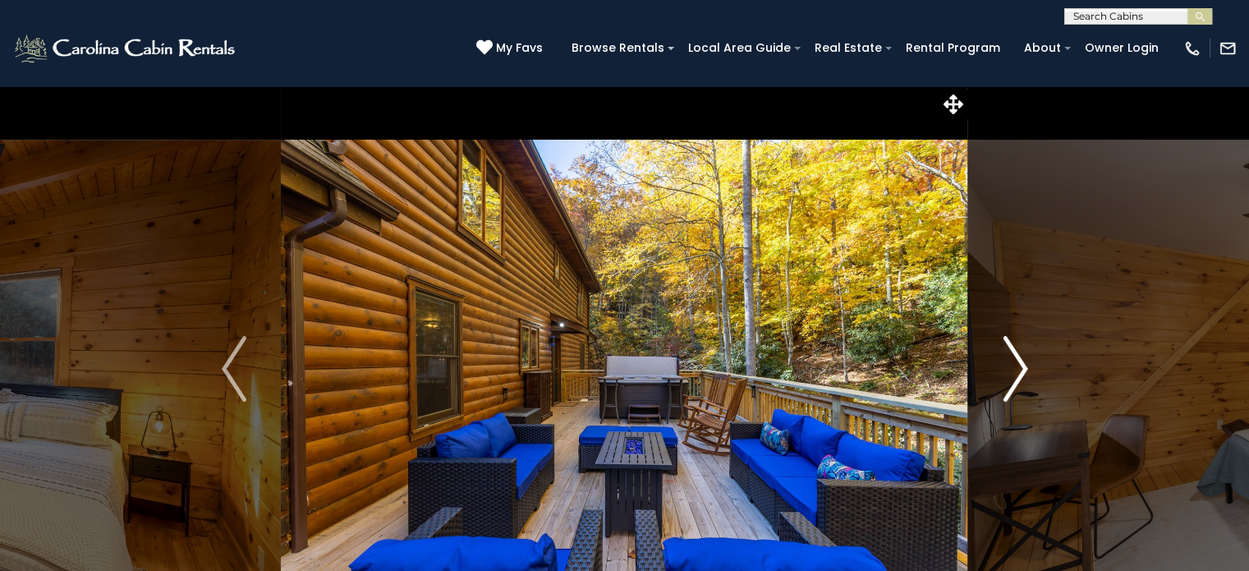
click at [1024, 365] on img "Next" at bounding box center [1015, 369] width 25 height 66
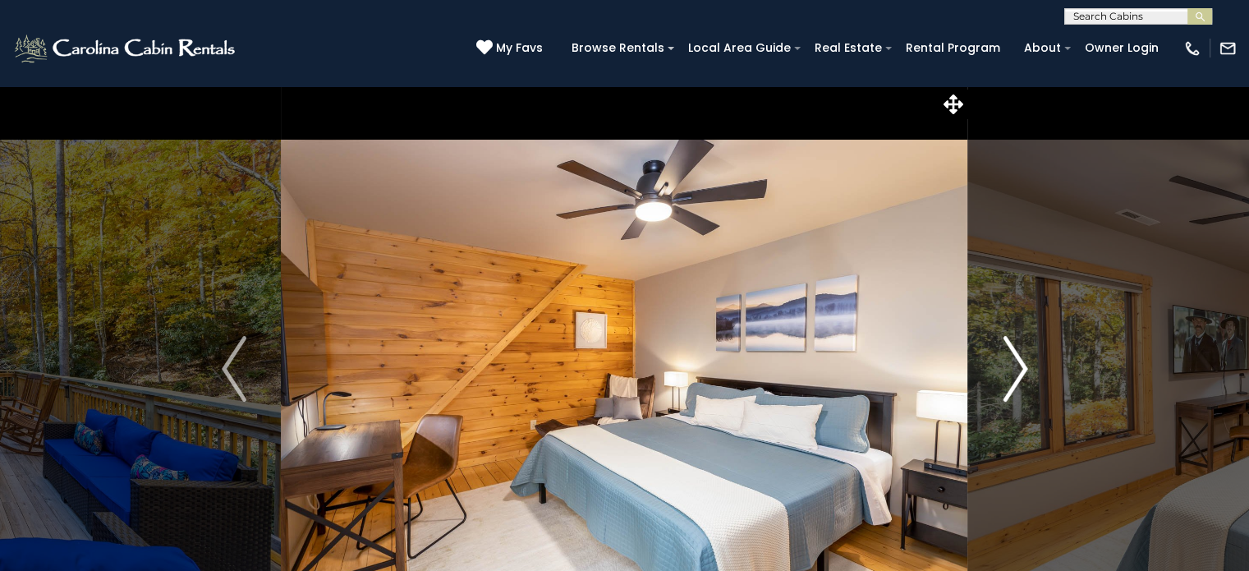
click at [1024, 365] on img "Next" at bounding box center [1015, 369] width 25 height 66
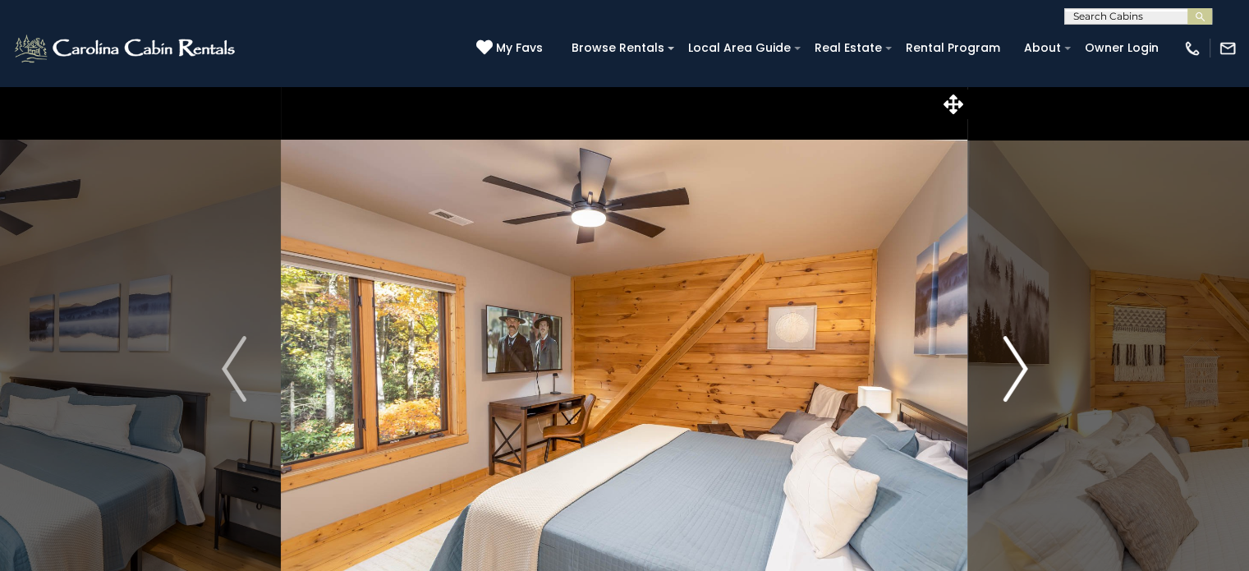
click at [1024, 365] on img "Next" at bounding box center [1015, 369] width 25 height 66
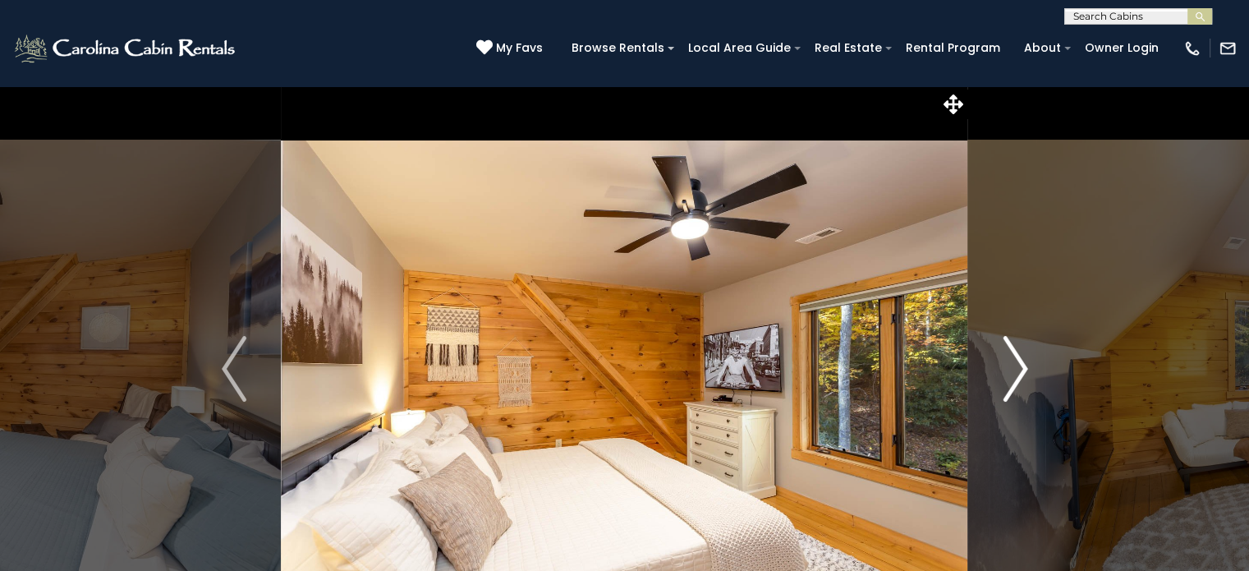
click at [1024, 365] on img "Next" at bounding box center [1015, 369] width 25 height 66
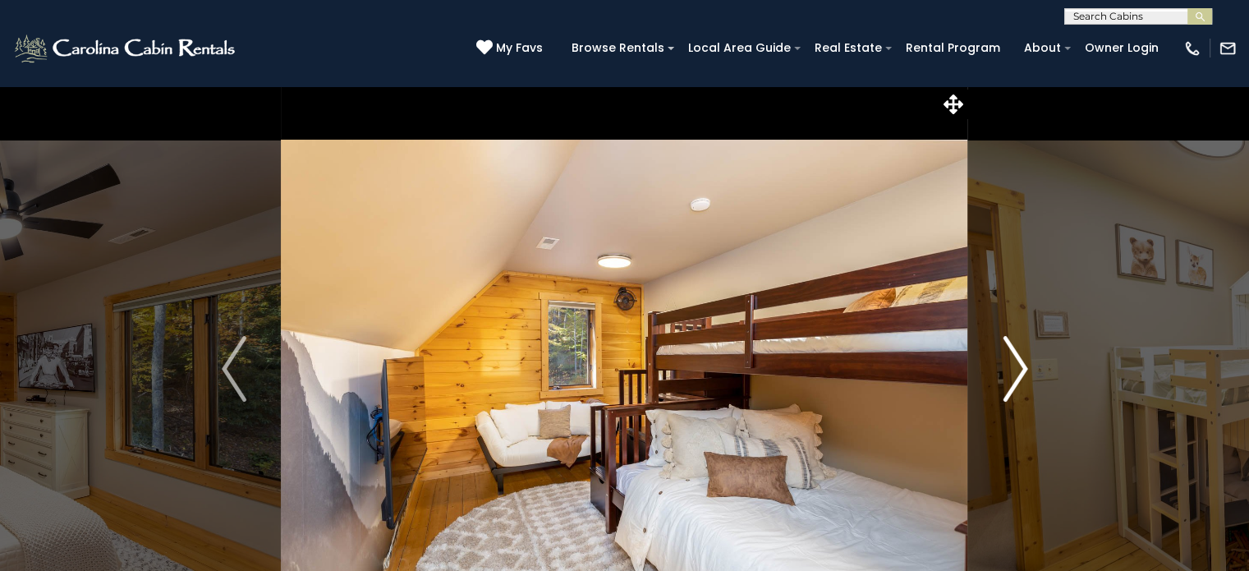
click at [1024, 365] on img "Next" at bounding box center [1015, 369] width 25 height 66
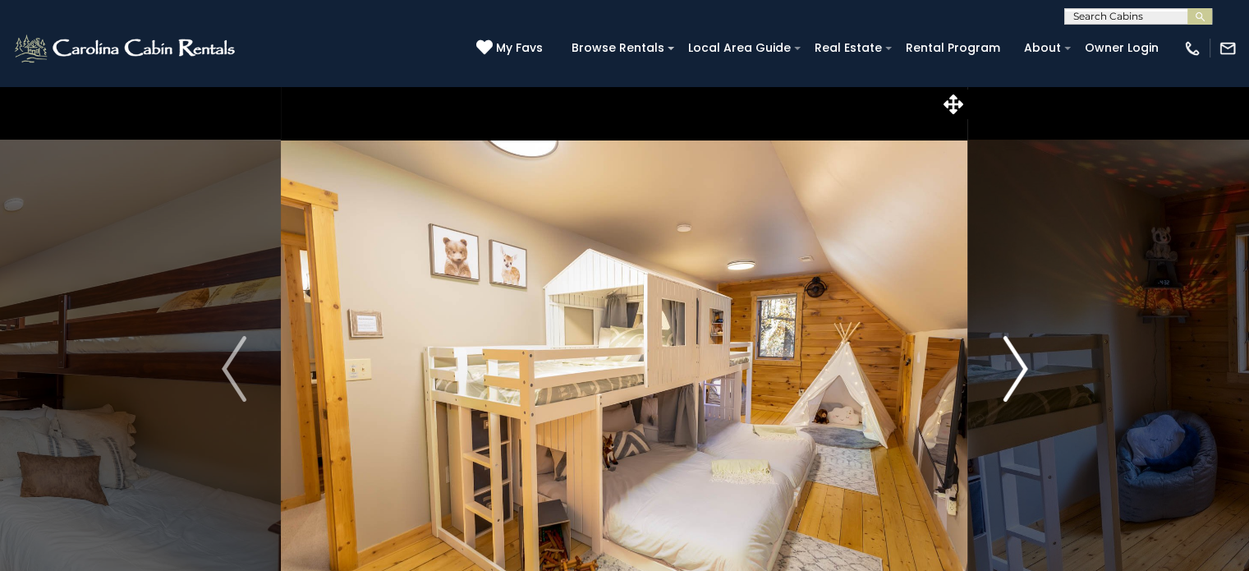
click at [1024, 365] on img "Next" at bounding box center [1015, 369] width 25 height 66
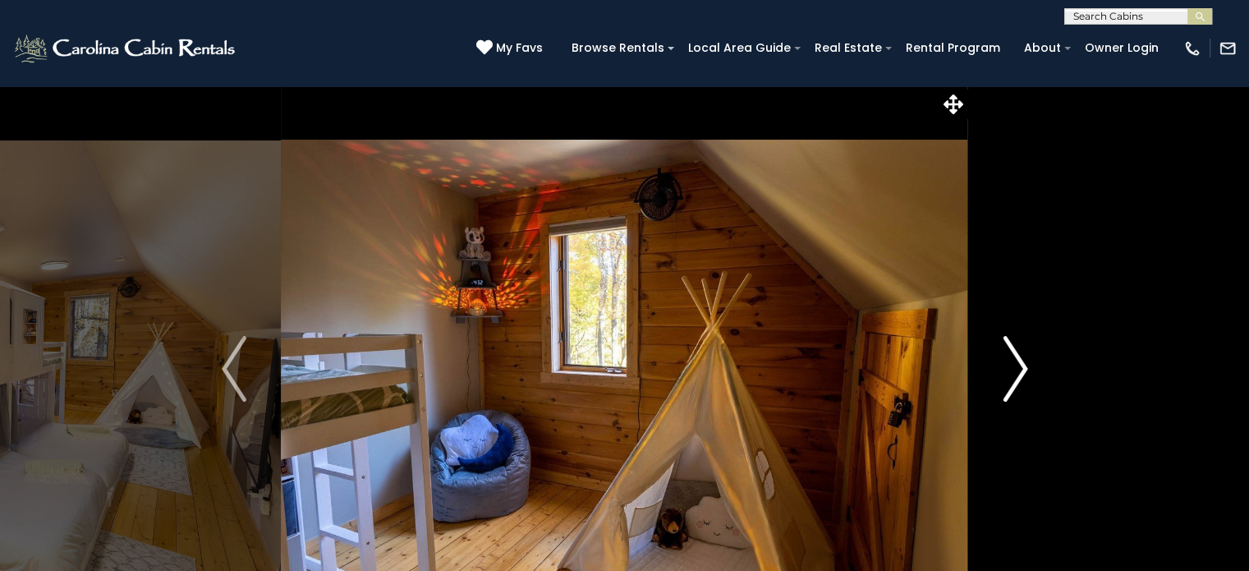
click at [1024, 365] on img "Next" at bounding box center [1015, 369] width 25 height 66
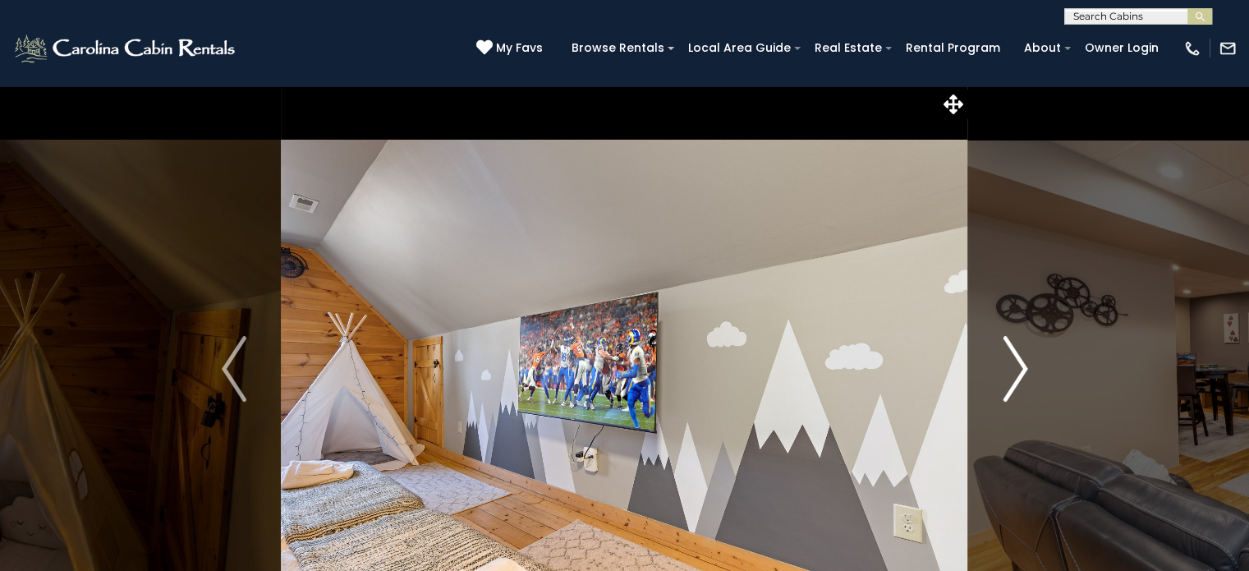
click at [1024, 365] on img "Next" at bounding box center [1015, 369] width 25 height 66
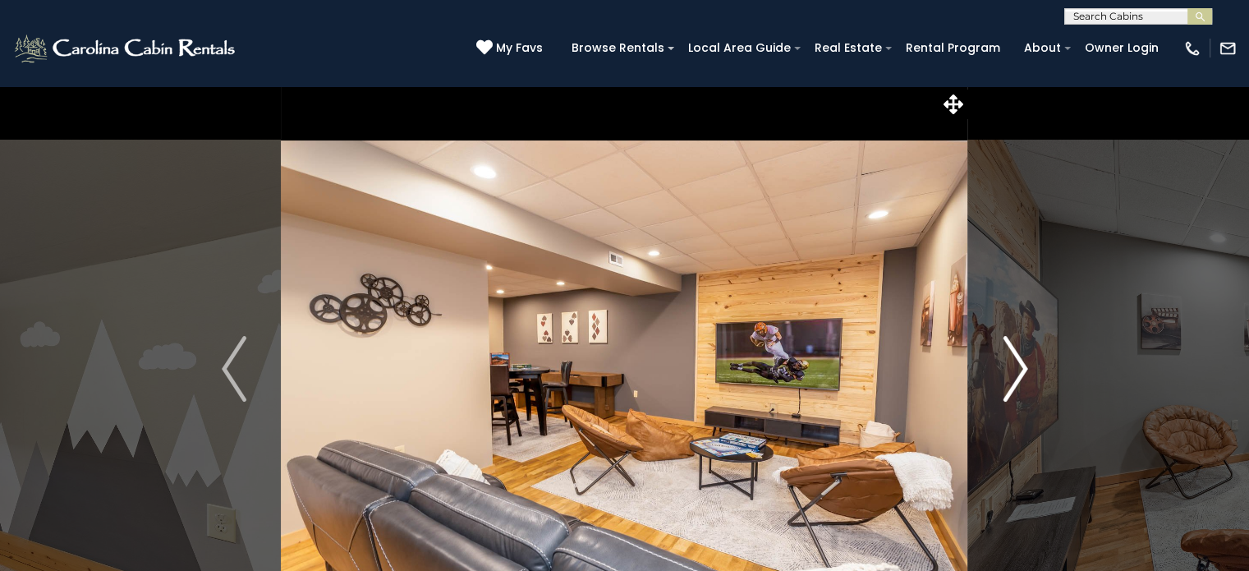
click at [1024, 365] on img "Next" at bounding box center [1015, 369] width 25 height 66
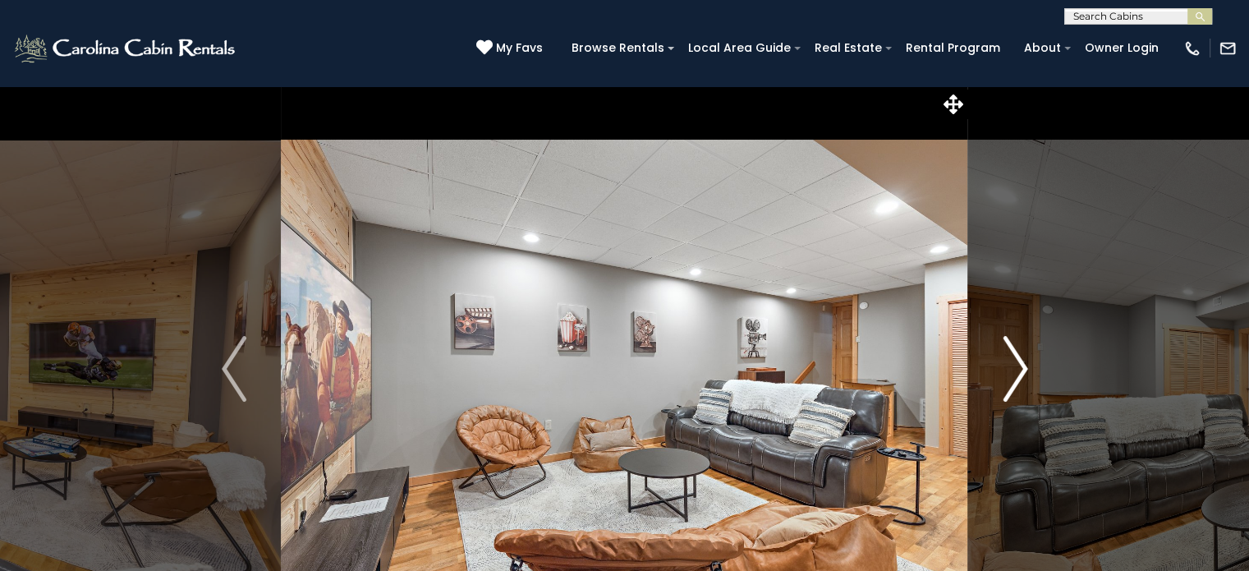
click at [1023, 365] on img "Next" at bounding box center [1015, 369] width 25 height 66
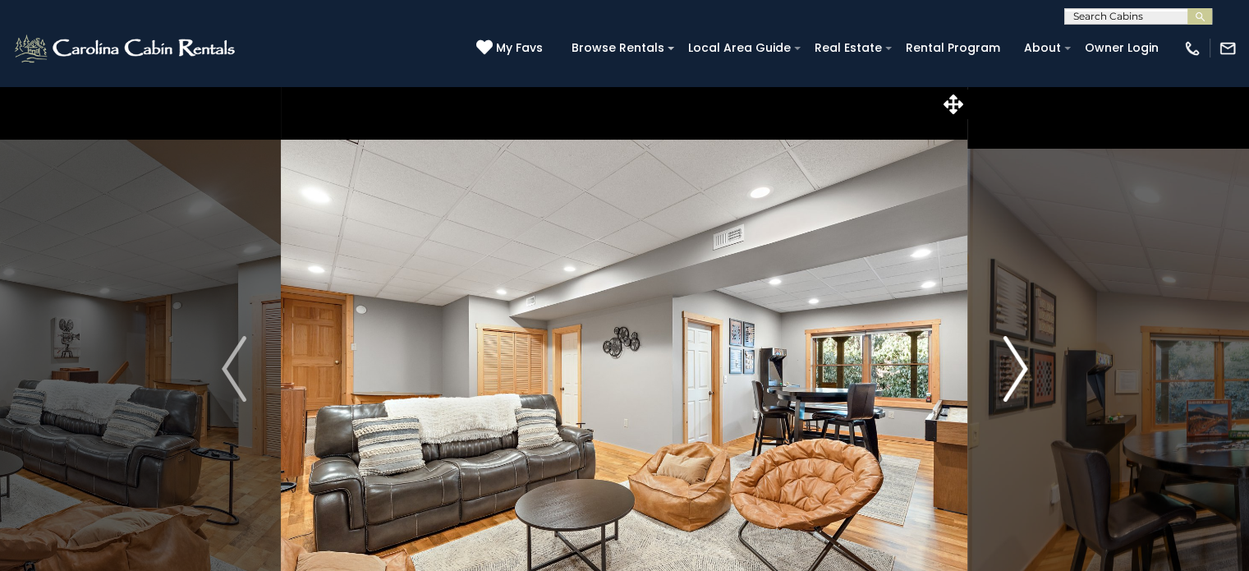
click at [1024, 365] on img "Next" at bounding box center [1015, 369] width 25 height 66
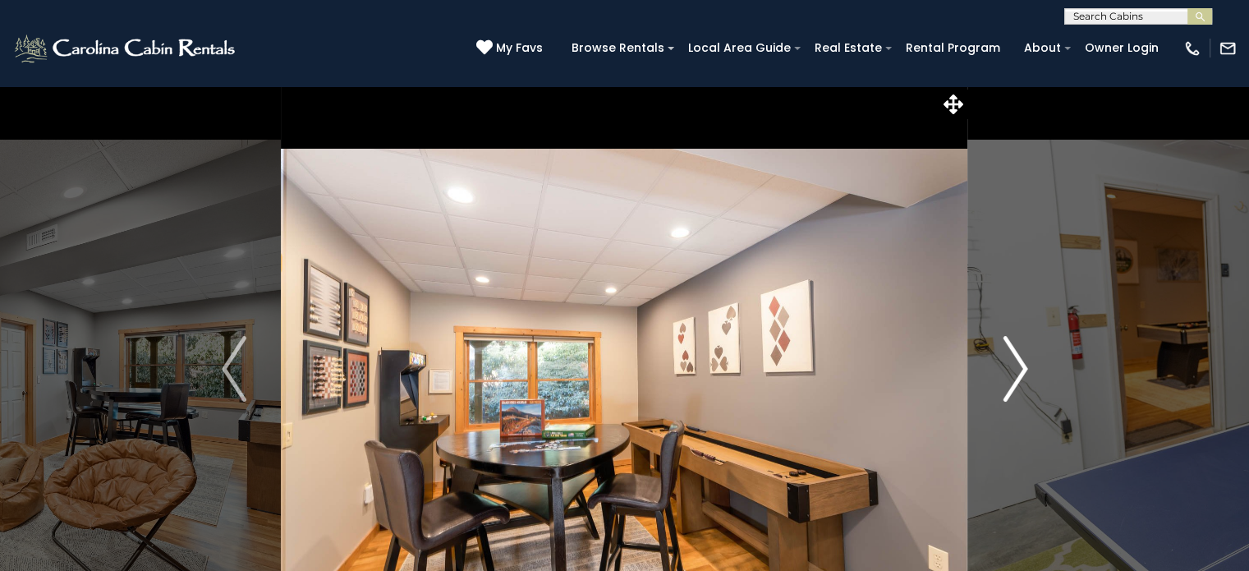
click at [1024, 365] on img "Next" at bounding box center [1015, 369] width 25 height 66
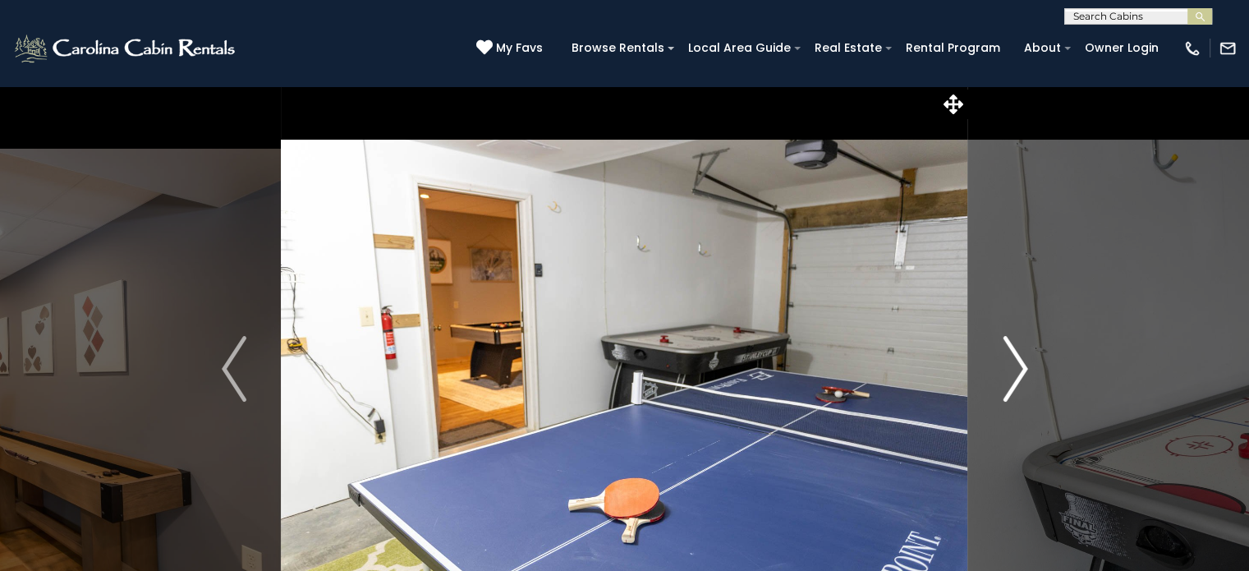
click at [1024, 365] on img "Next" at bounding box center [1015, 369] width 25 height 66
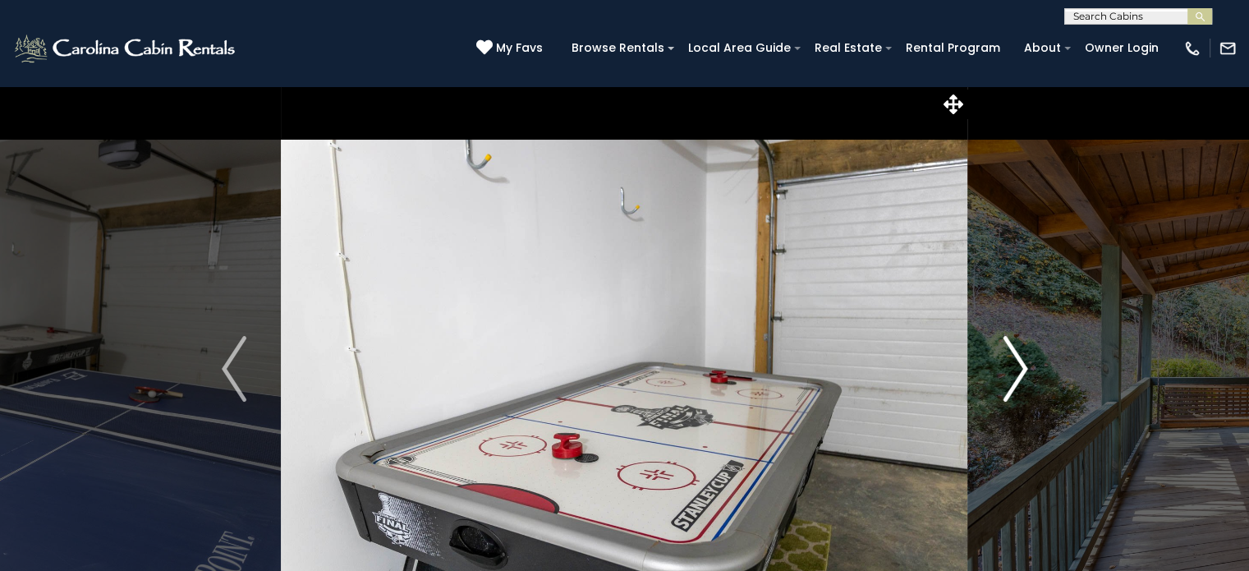
click at [1024, 365] on img "Next" at bounding box center [1015, 369] width 25 height 66
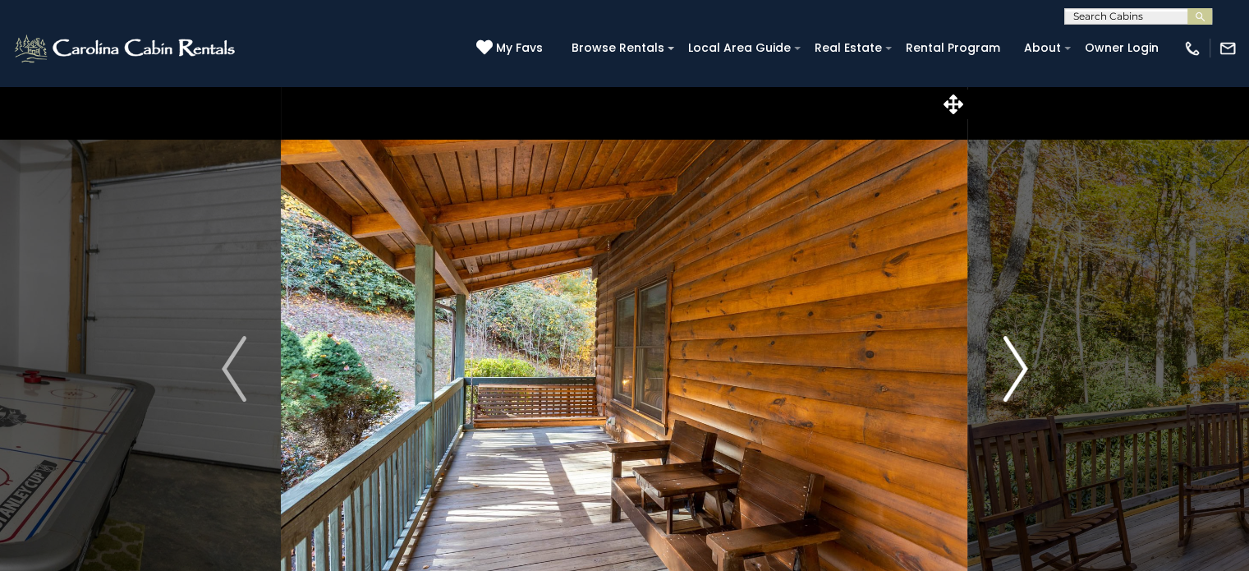
click at [1024, 365] on img "Next" at bounding box center [1015, 369] width 25 height 66
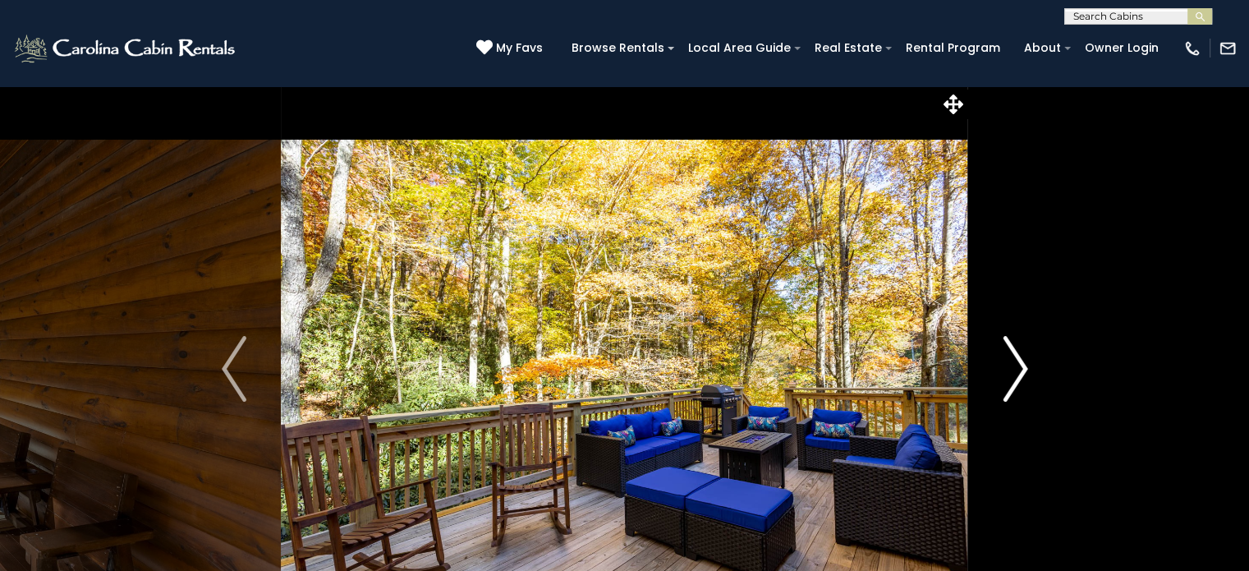
click at [1024, 365] on img "Next" at bounding box center [1015, 369] width 25 height 66
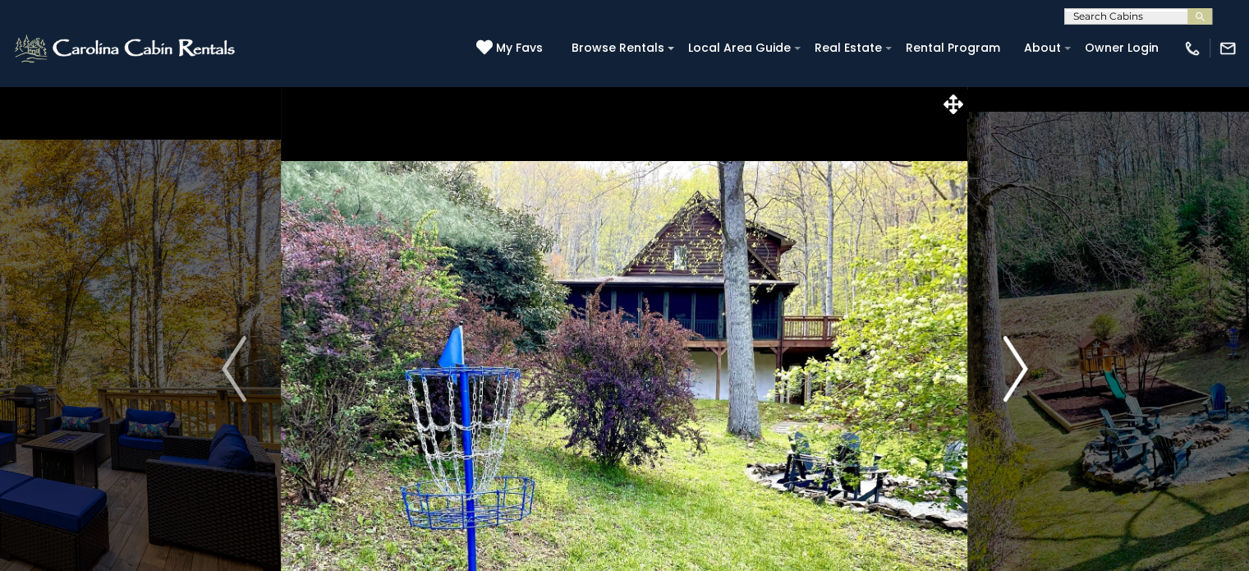
click at [1024, 365] on img "Next" at bounding box center [1015, 369] width 25 height 66
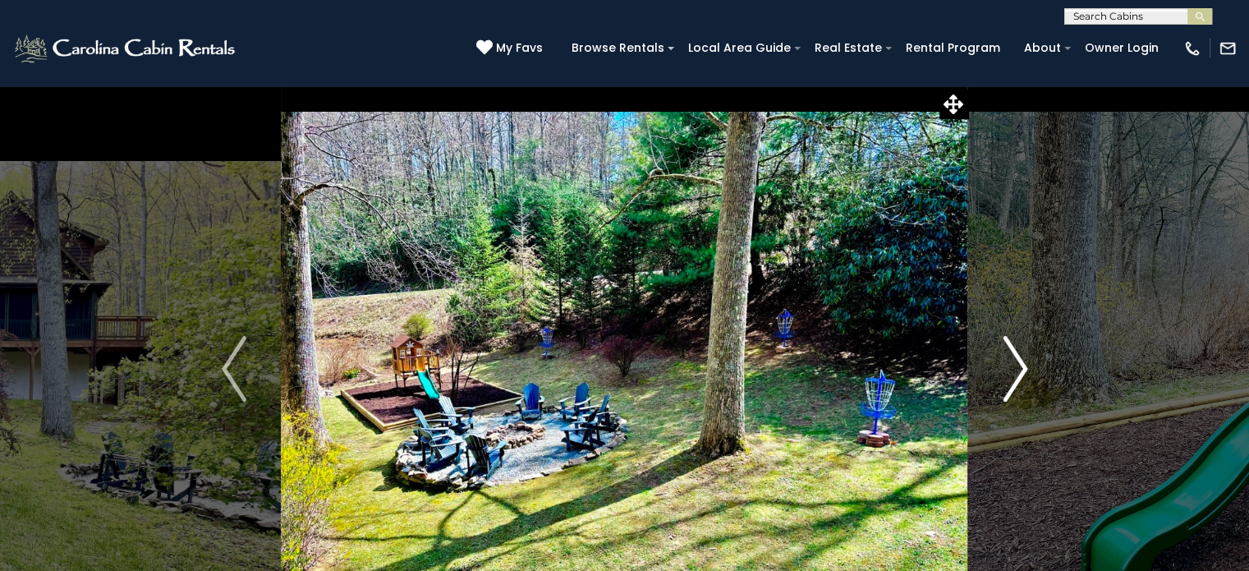
click at [1024, 362] on img "Next" at bounding box center [1015, 369] width 25 height 66
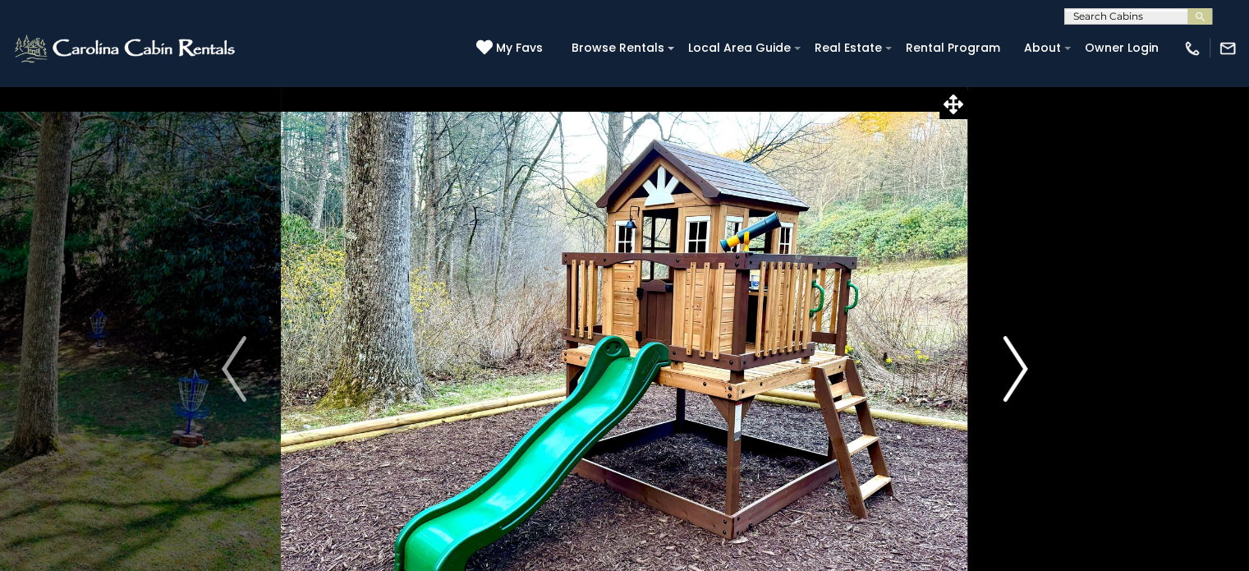
click at [1024, 362] on img "Next" at bounding box center [1015, 369] width 25 height 66
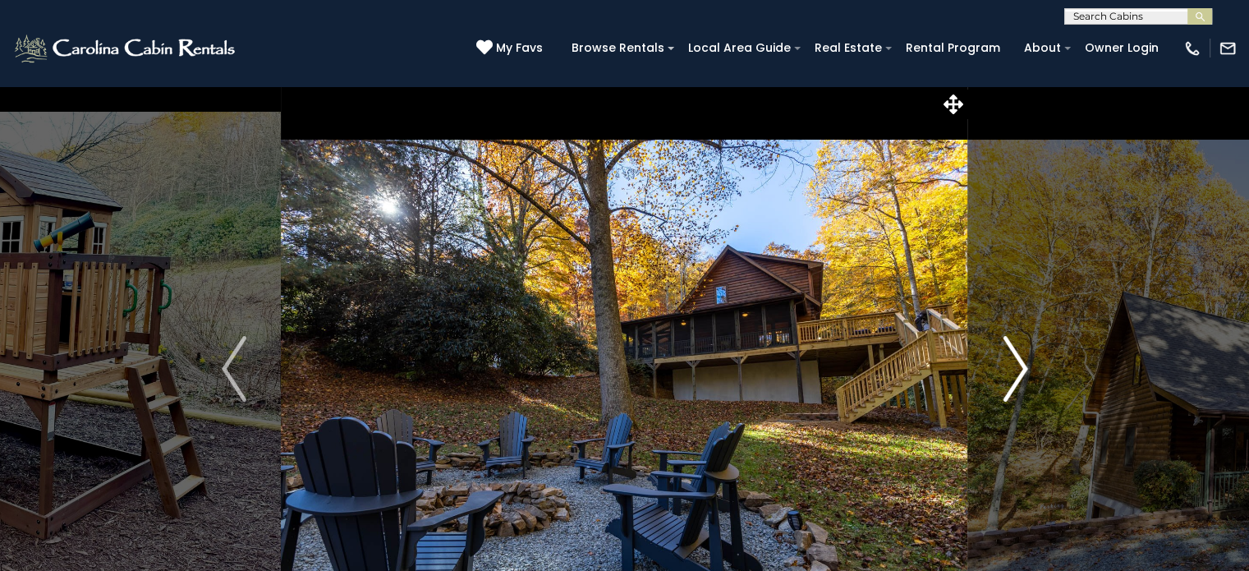
click at [1024, 362] on img "Next" at bounding box center [1015, 369] width 25 height 66
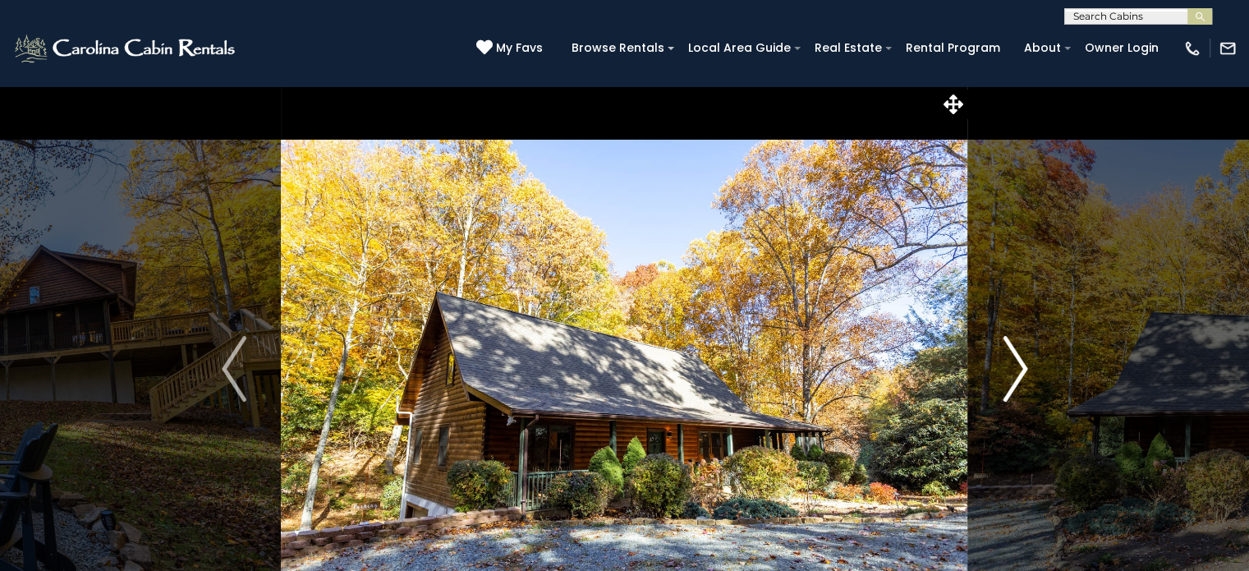
click at [1023, 362] on img "Next" at bounding box center [1015, 369] width 25 height 66
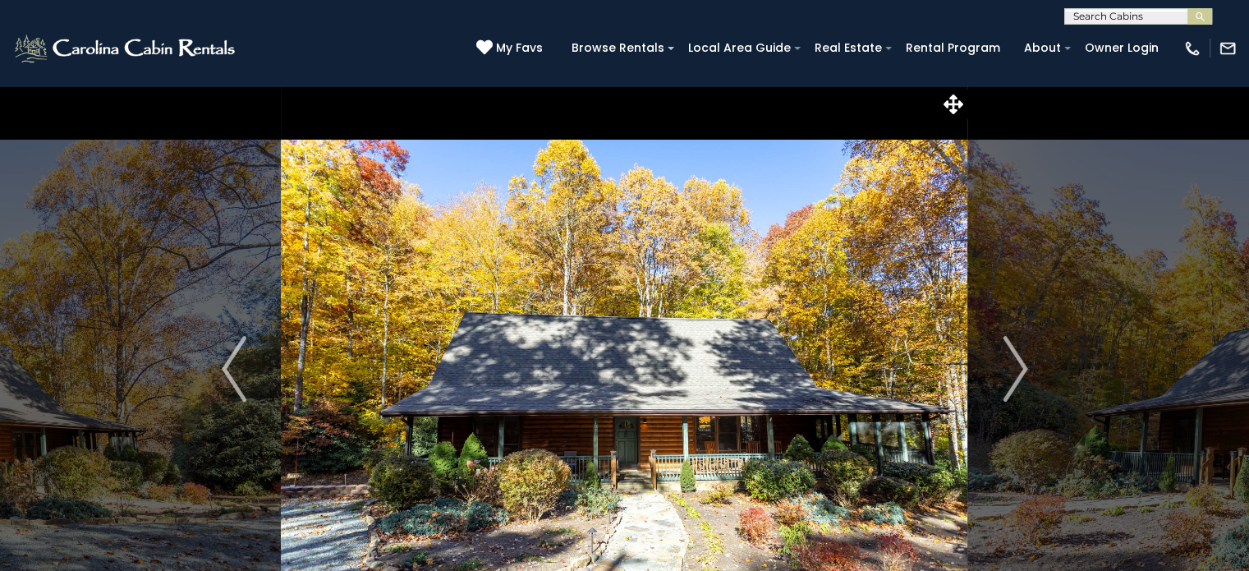
drag, startPoint x: 330, startPoint y: 586, endPoint x: 496, endPoint y: 555, distance: 168.8
click at [1024, 356] on img "Next" at bounding box center [1015, 369] width 25 height 66
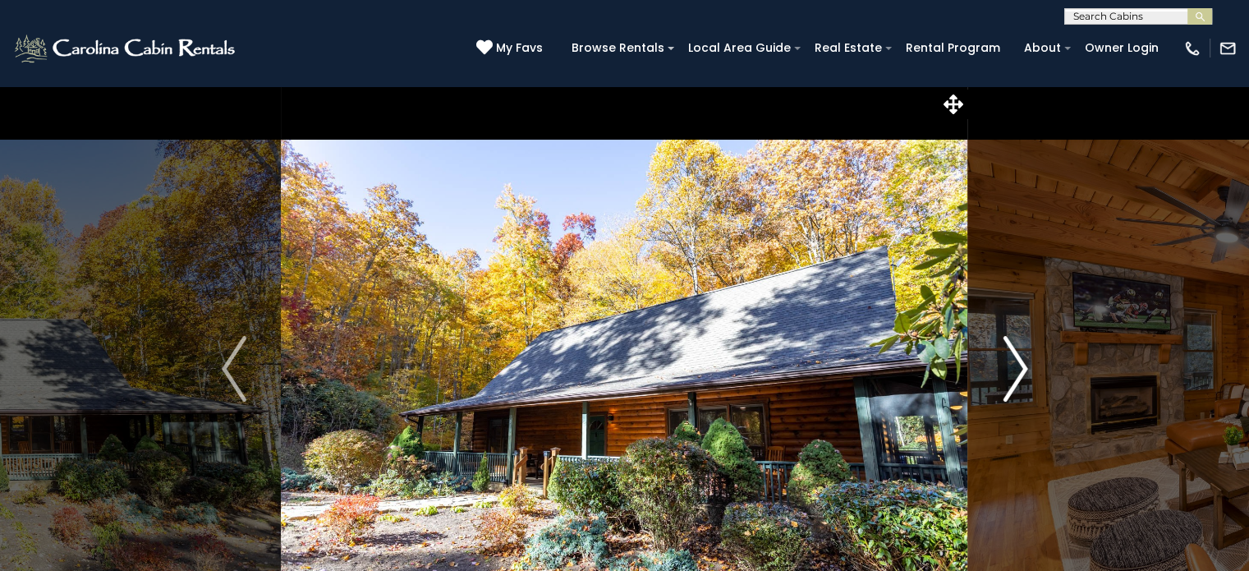
click at [1024, 356] on img "Next" at bounding box center [1015, 369] width 25 height 66
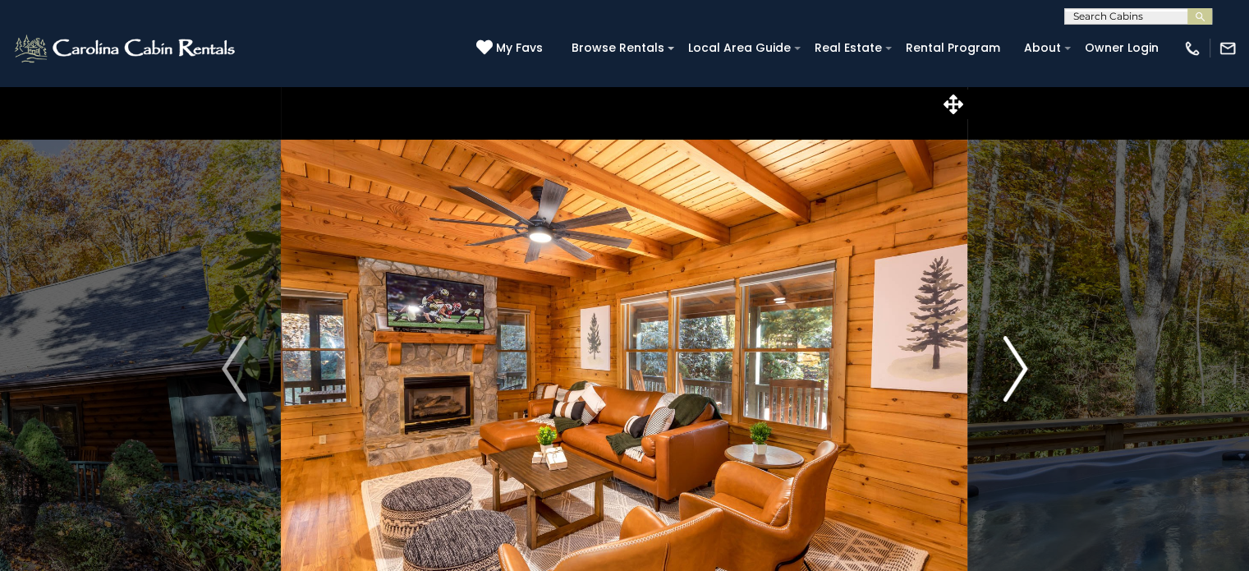
click at [1024, 356] on img "Next" at bounding box center [1015, 369] width 25 height 66
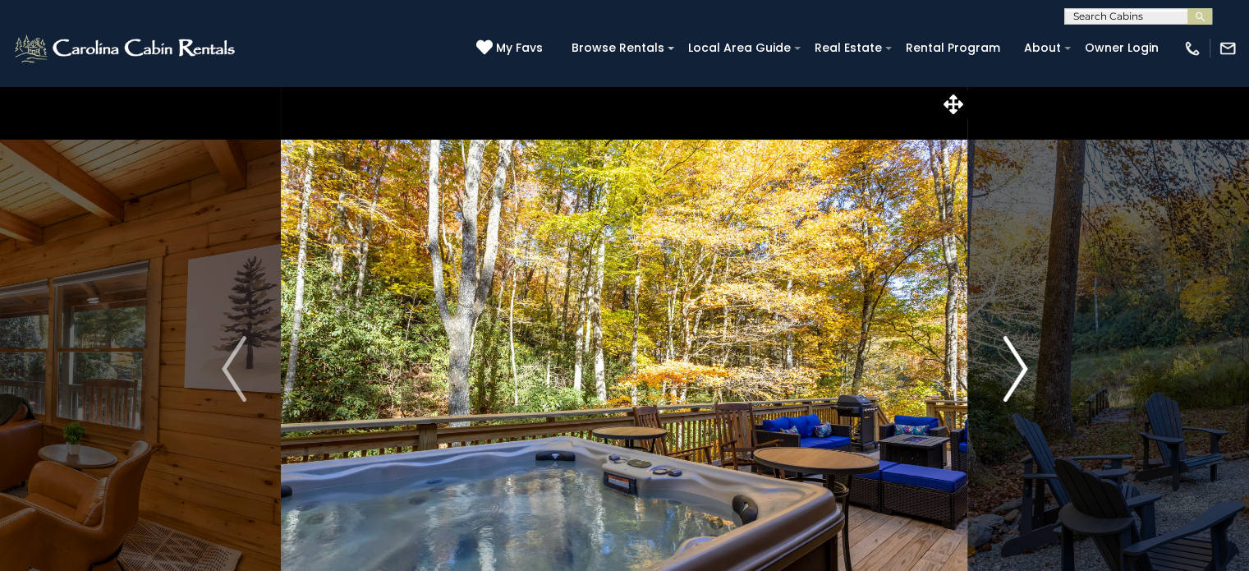
click at [1024, 356] on img "Next" at bounding box center [1015, 369] width 25 height 66
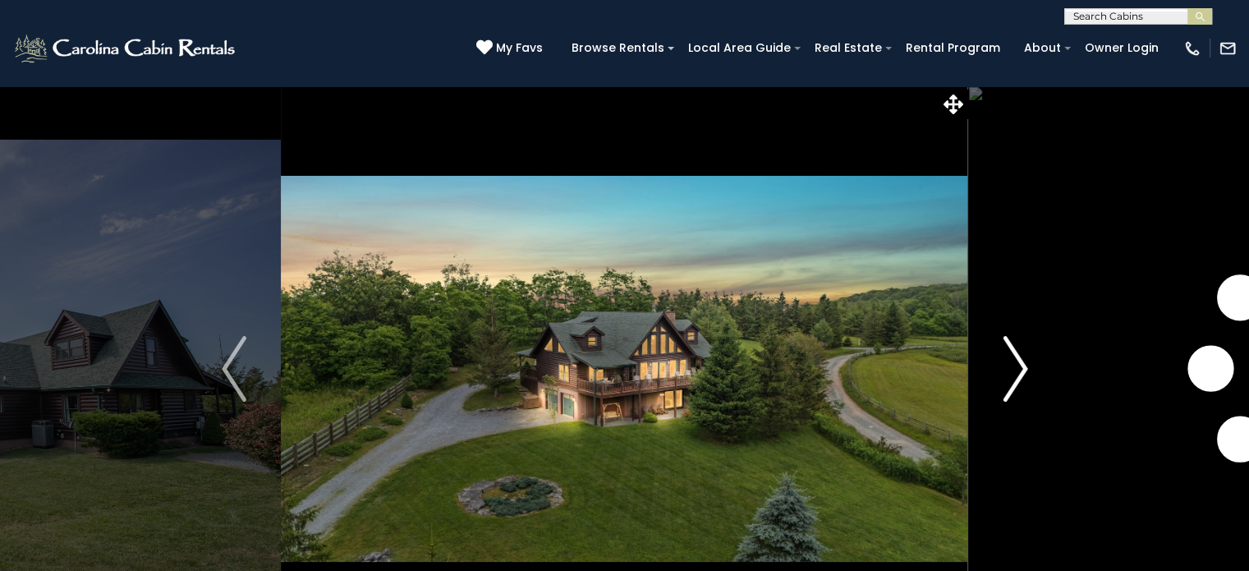
click at [1011, 364] on img "Next" at bounding box center [1015, 369] width 25 height 66
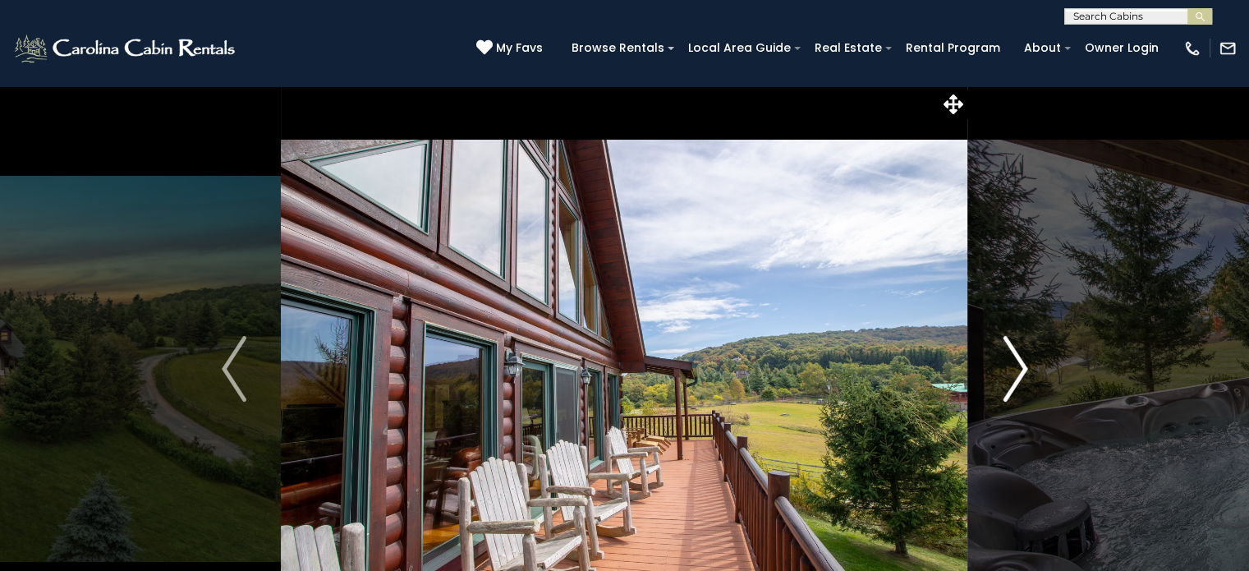
click at [1025, 364] on img "Next" at bounding box center [1015, 369] width 25 height 66
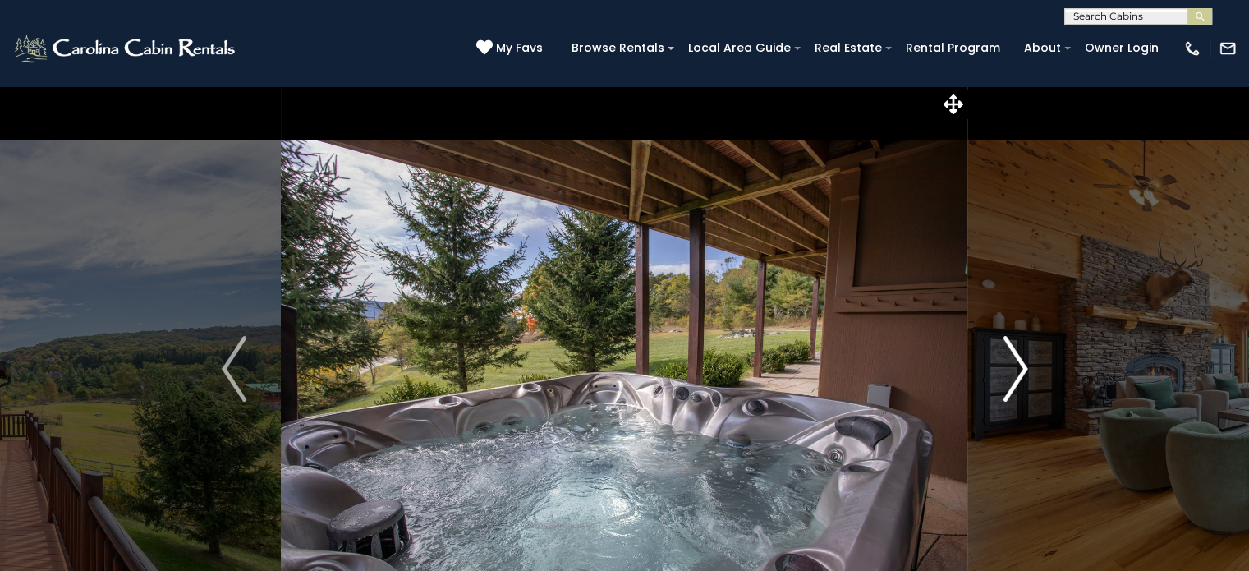
click at [1025, 364] on img "Next" at bounding box center [1015, 369] width 25 height 66
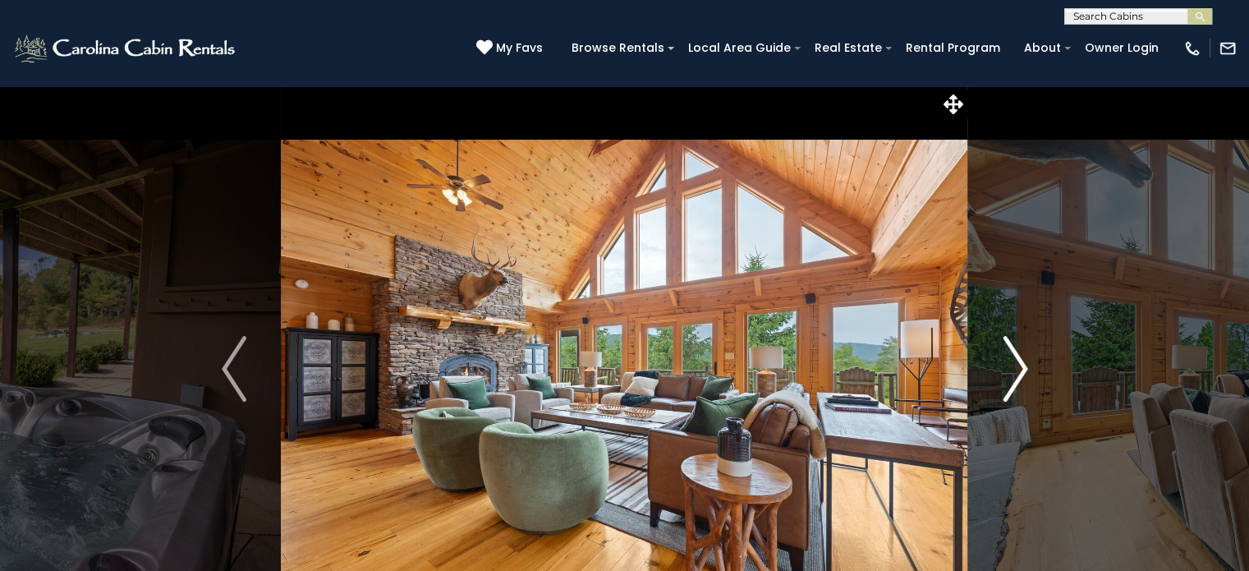
click at [1025, 364] on img "Next" at bounding box center [1015, 369] width 25 height 66
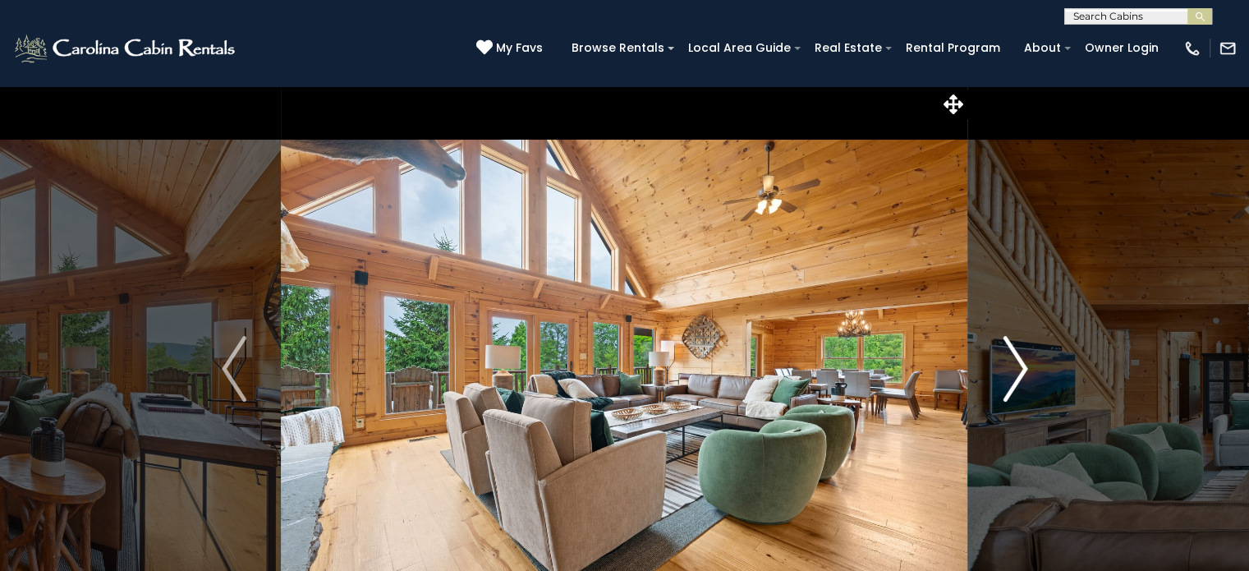
click at [1025, 364] on img "Next" at bounding box center [1015, 369] width 25 height 66
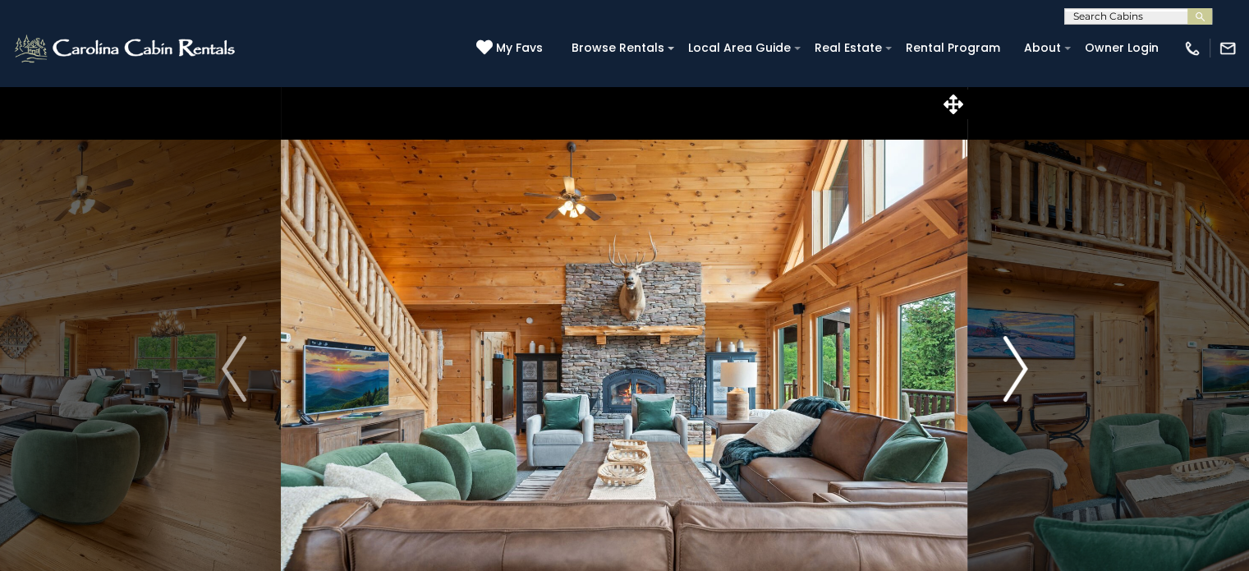
click at [1025, 364] on img "Next" at bounding box center [1015, 369] width 25 height 66
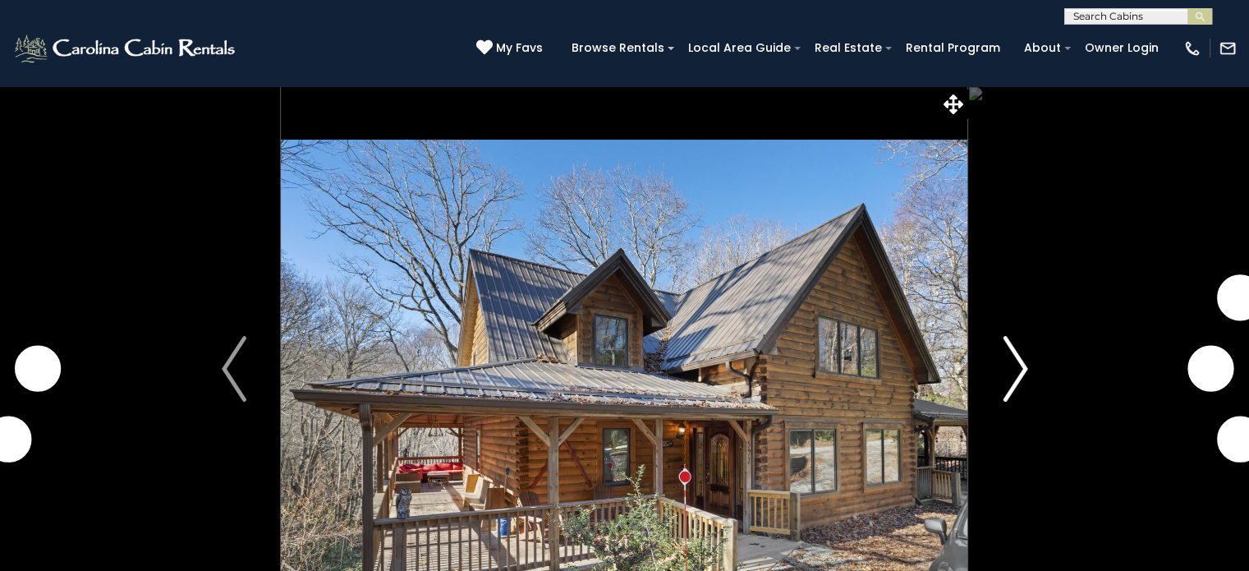
click at [1023, 367] on img "Next" at bounding box center [1015, 369] width 25 height 66
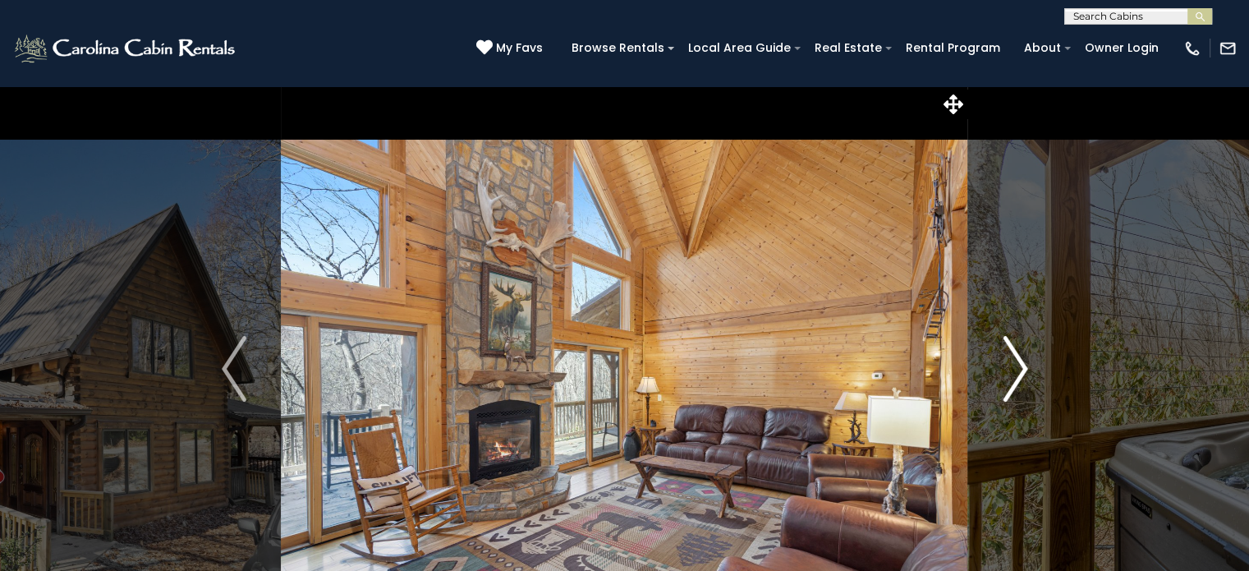
click at [1023, 367] on img "Next" at bounding box center [1015, 369] width 25 height 66
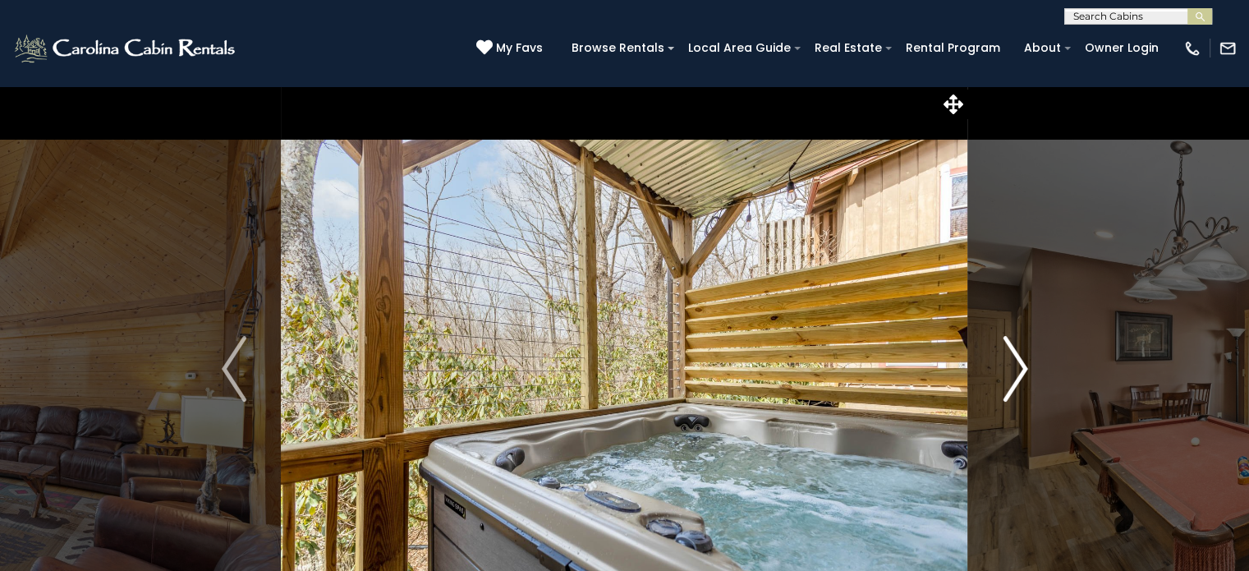
click at [1023, 367] on img "Next" at bounding box center [1015, 369] width 25 height 66
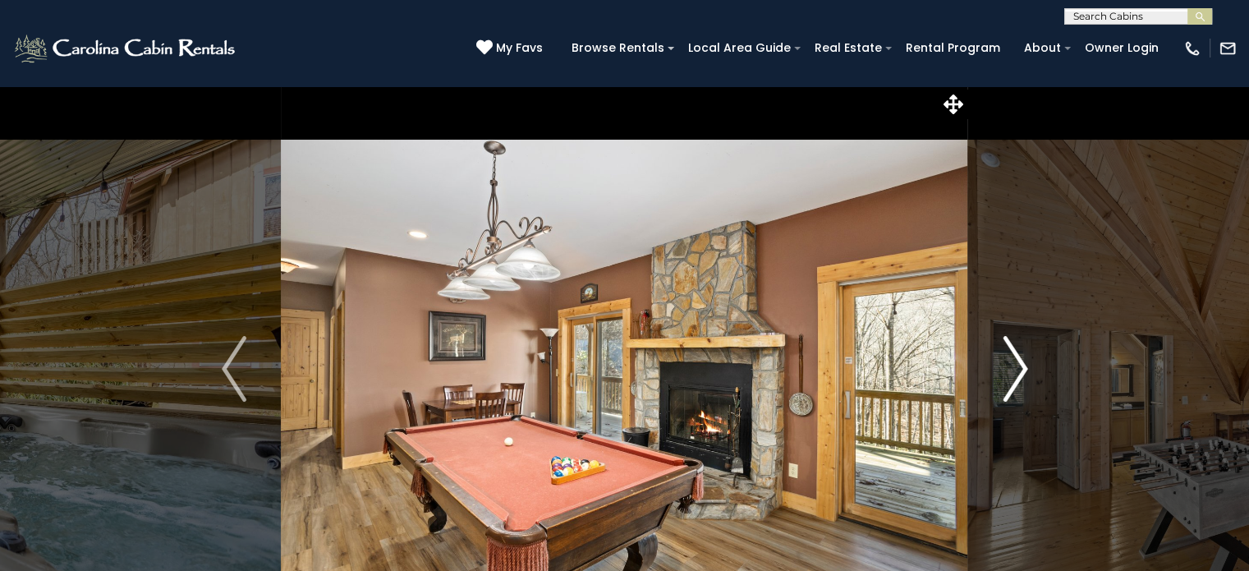
click at [1023, 367] on img "Next" at bounding box center [1015, 369] width 25 height 66
